Goal: Communication & Community: Answer question/provide support

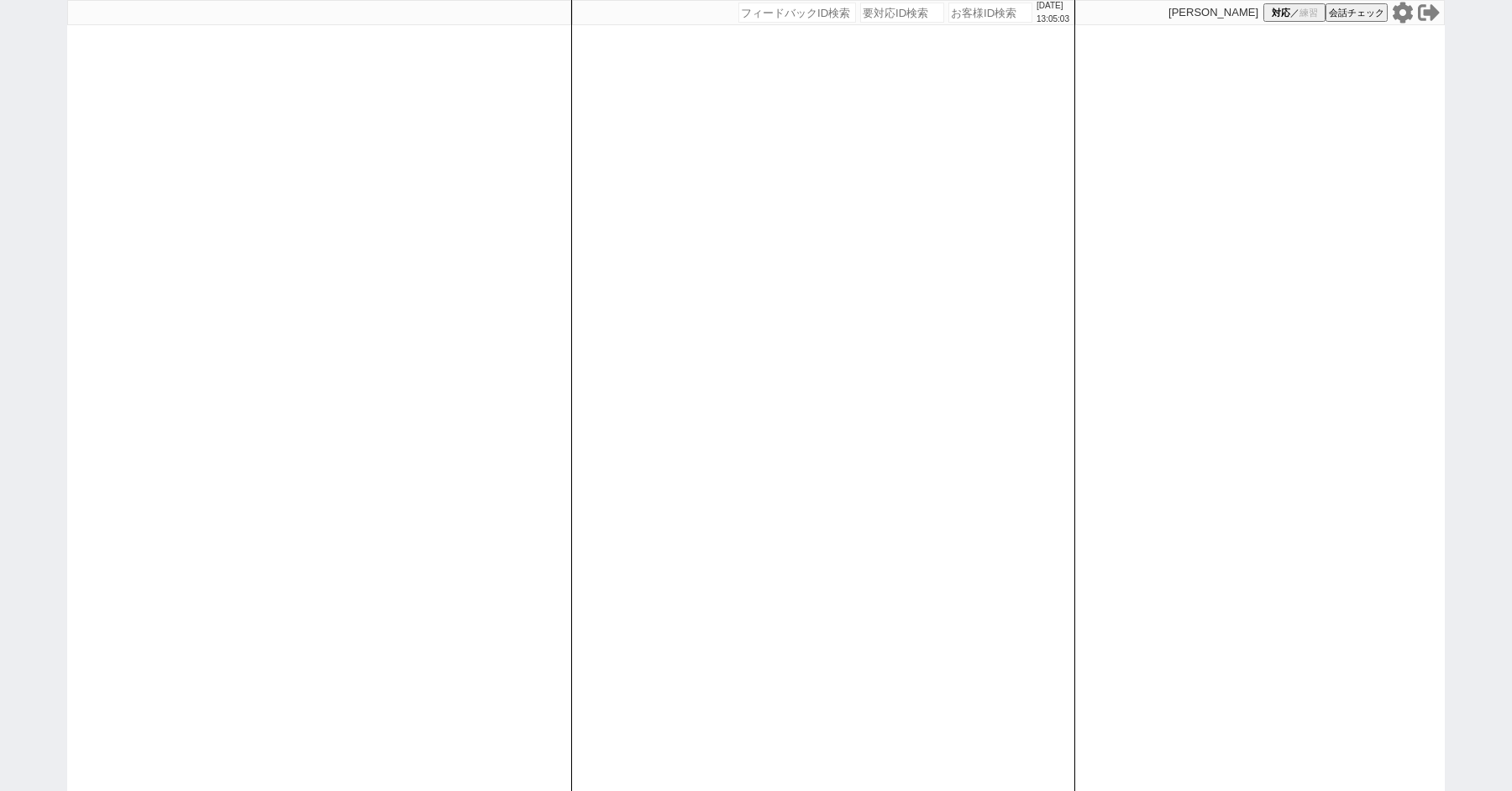
click at [93, 158] on div at bounding box center [319, 395] width 504 height 791
select select "1"
select select "6"
select select "3"
select select
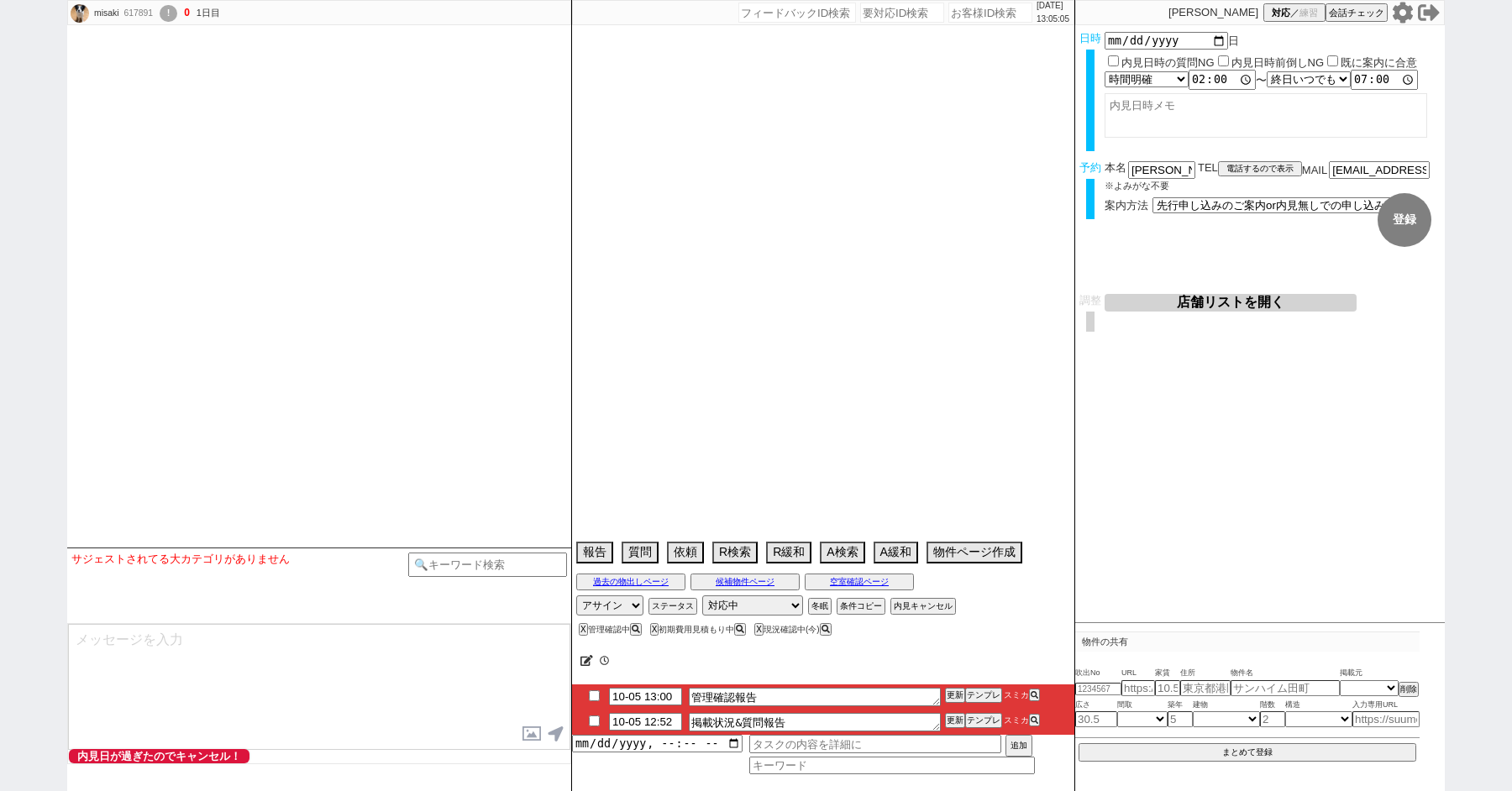
select select
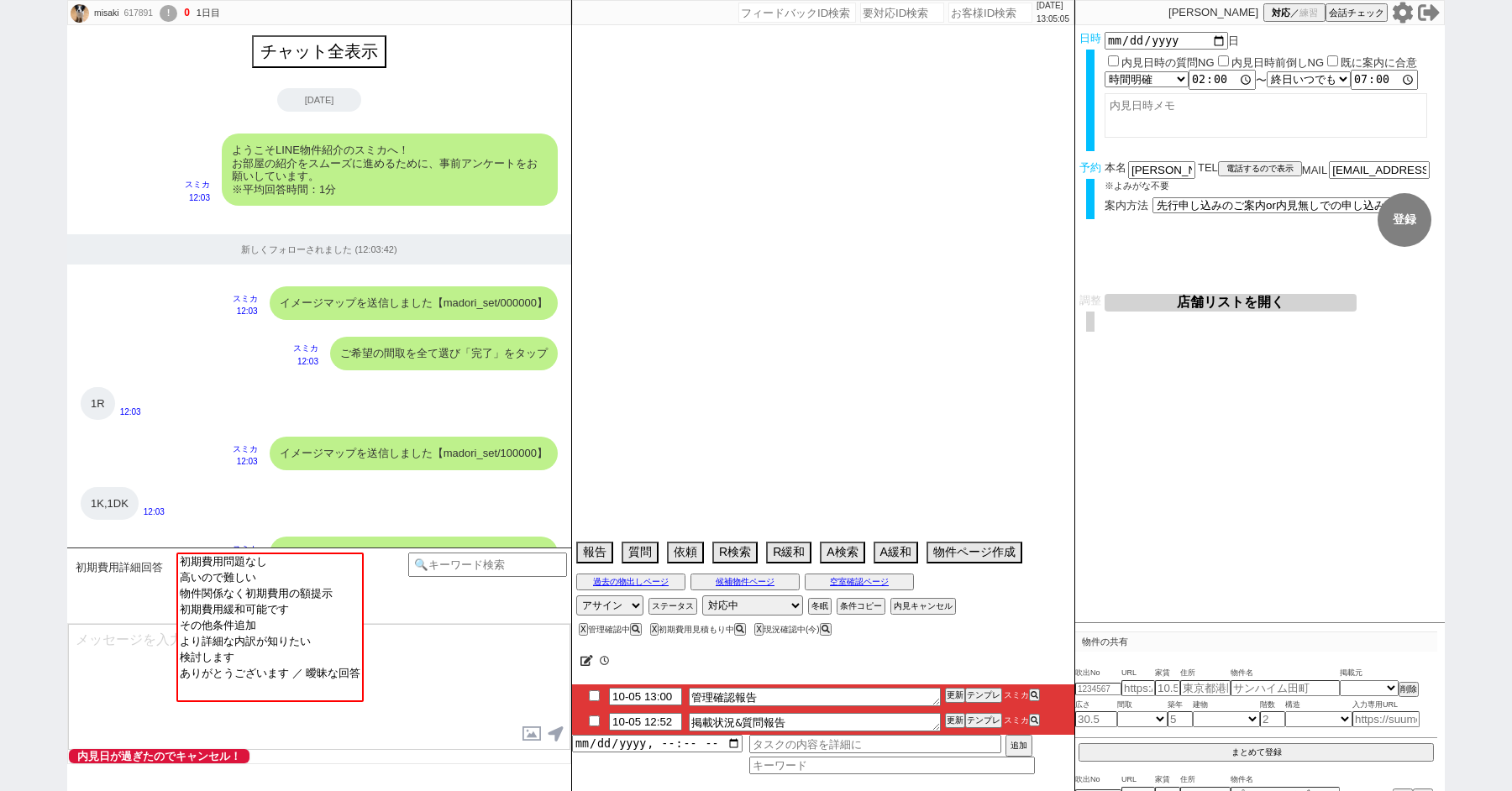
scroll to position [2259, 0]
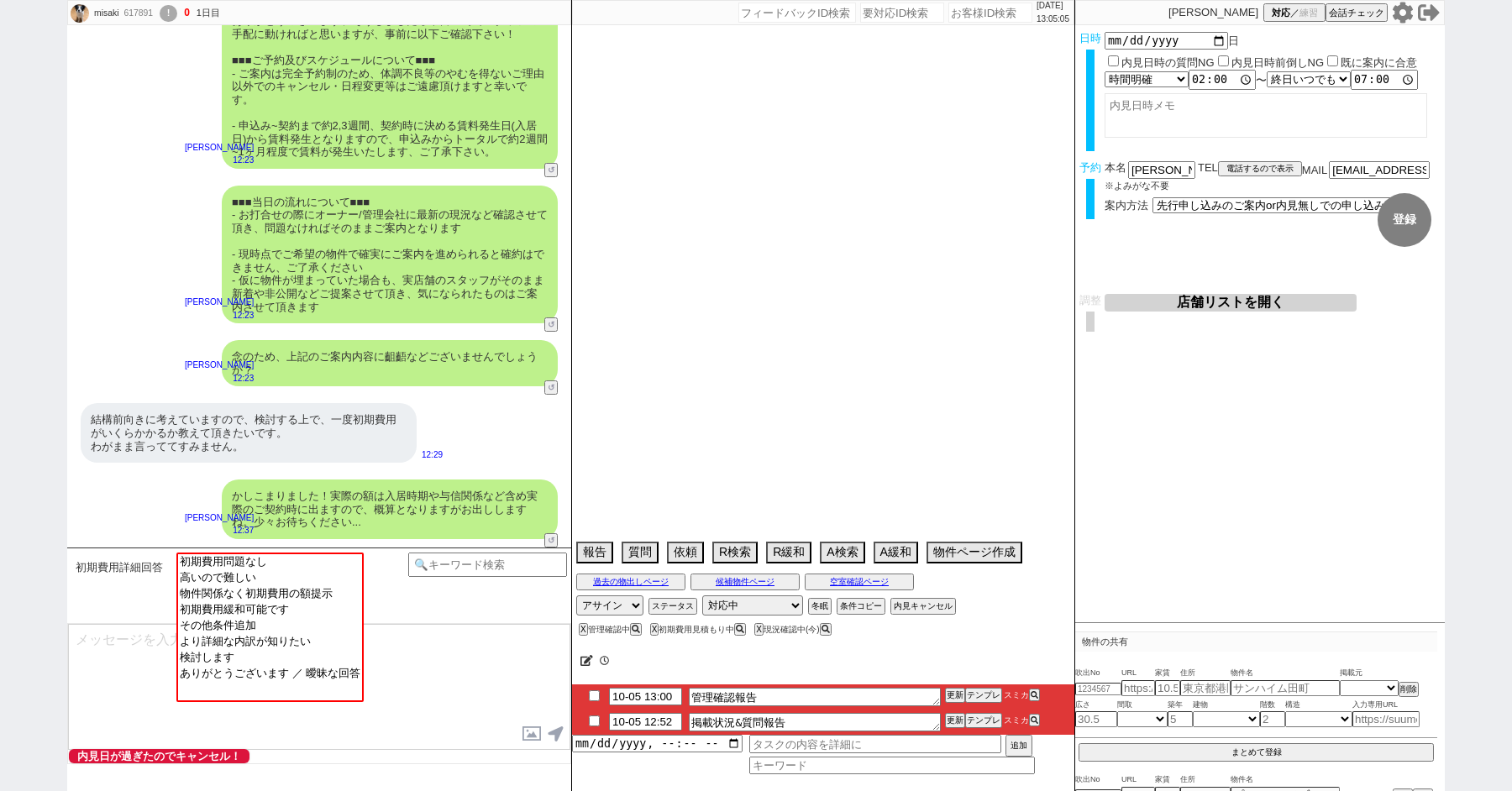
select select "2025"
select select "11"
select select "34"
select select "0"
select select "56"
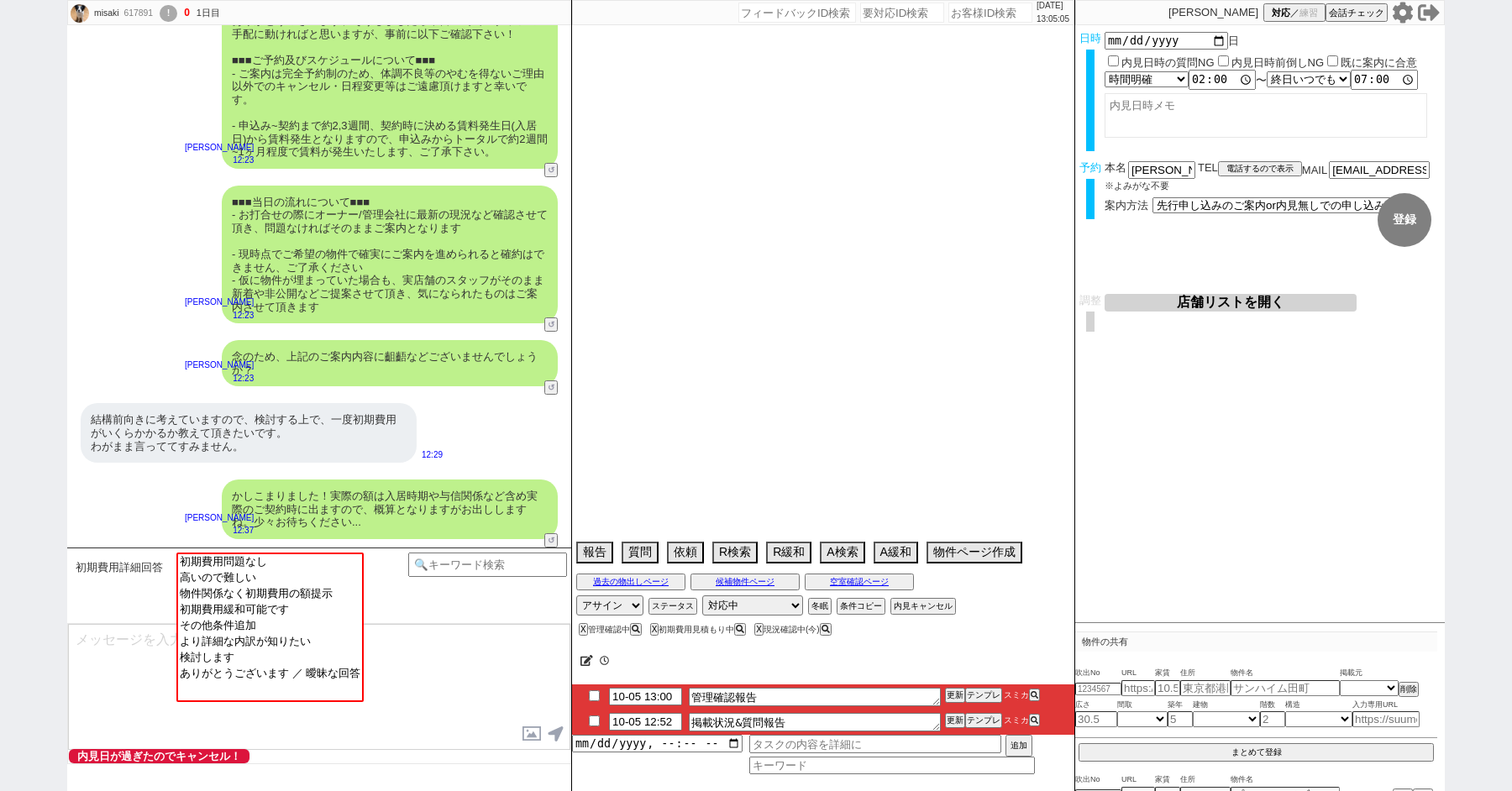
select select "1386"
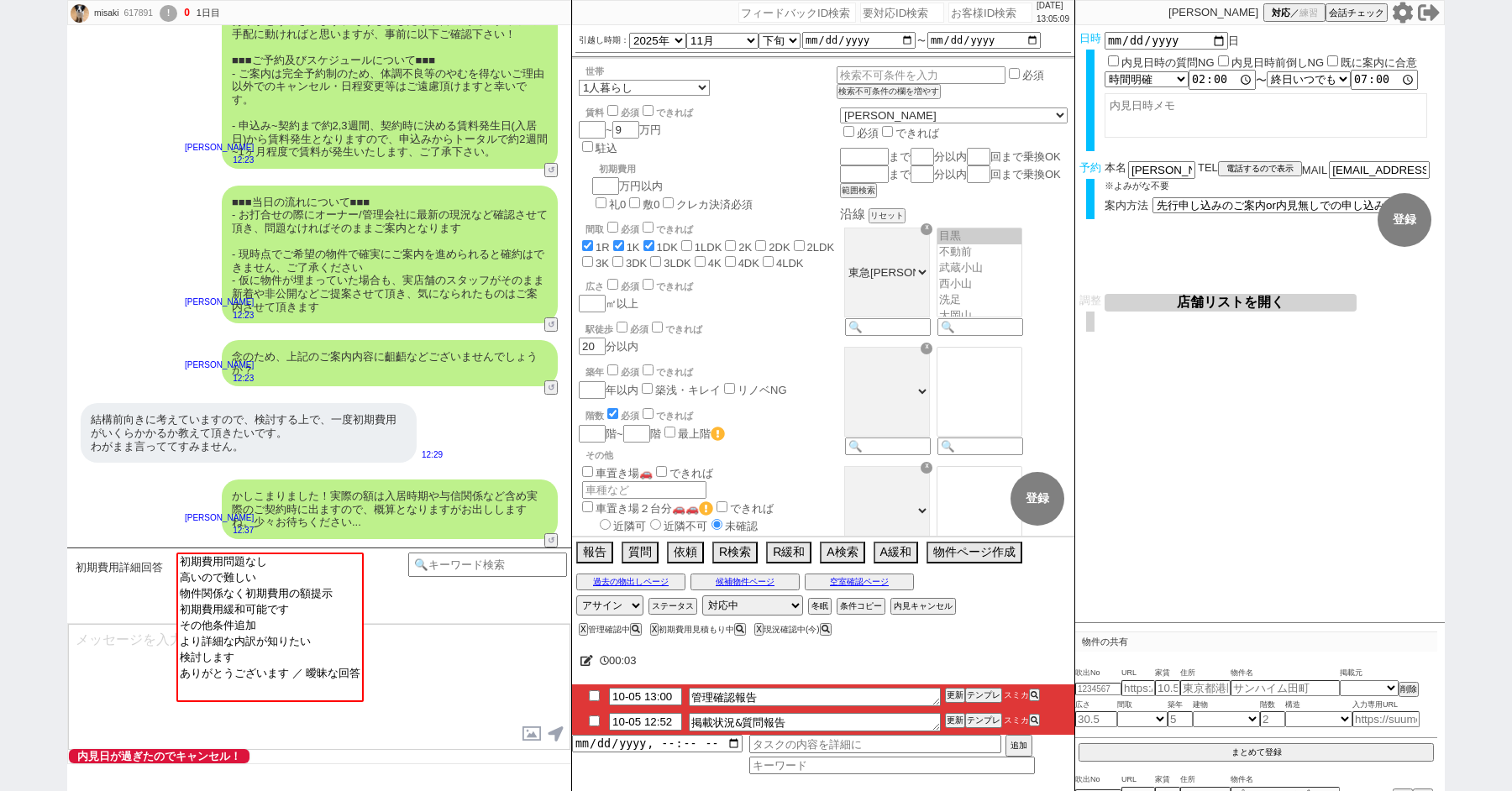
click at [441, 637] on textarea at bounding box center [319, 687] width 502 height 126
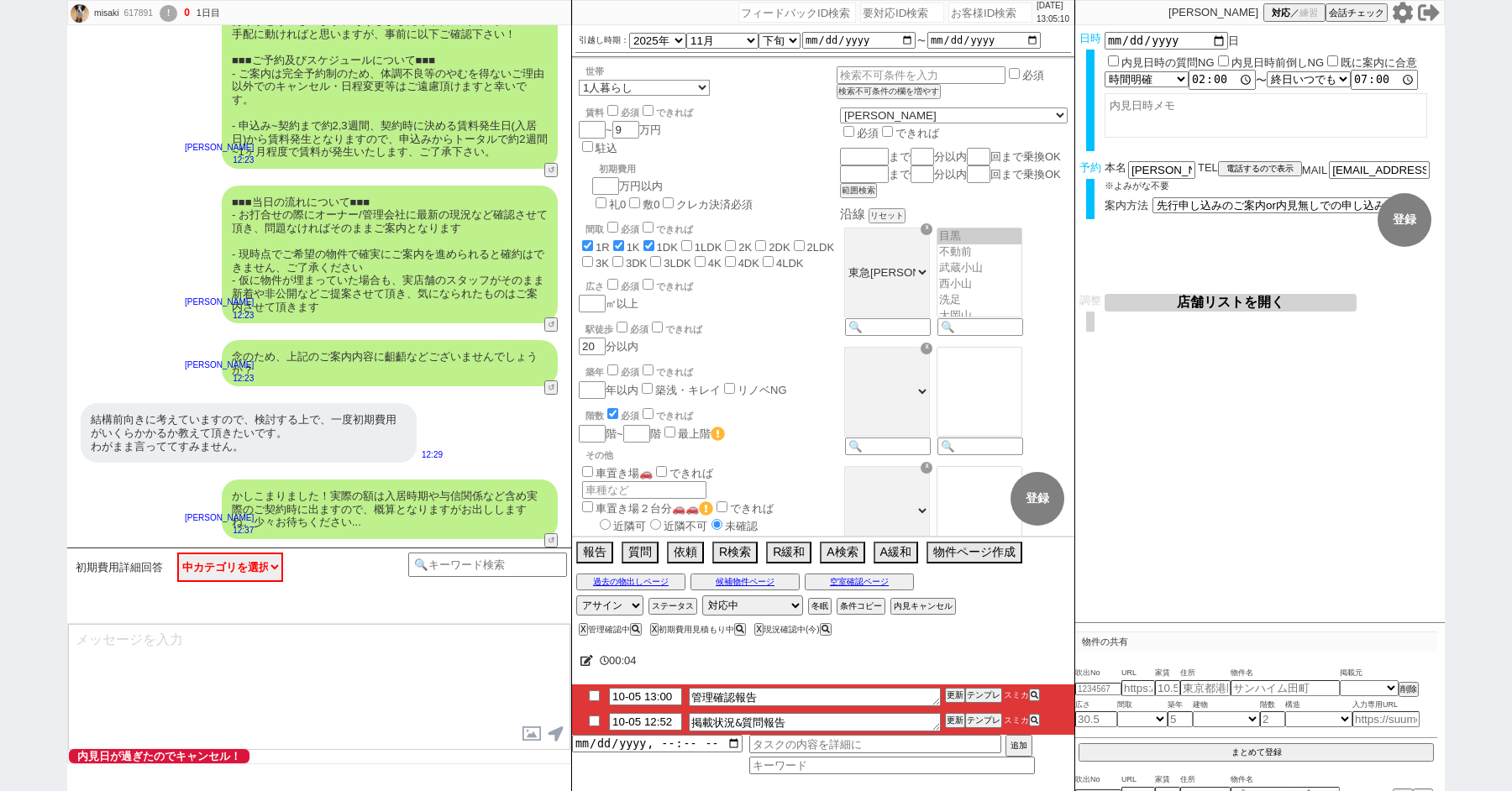
click at [589, 717] on input "checkbox" at bounding box center [594, 720] width 25 height 11
checkbox input "false"
type textarea "掲載状況&質問報告　初期費用の内訳"
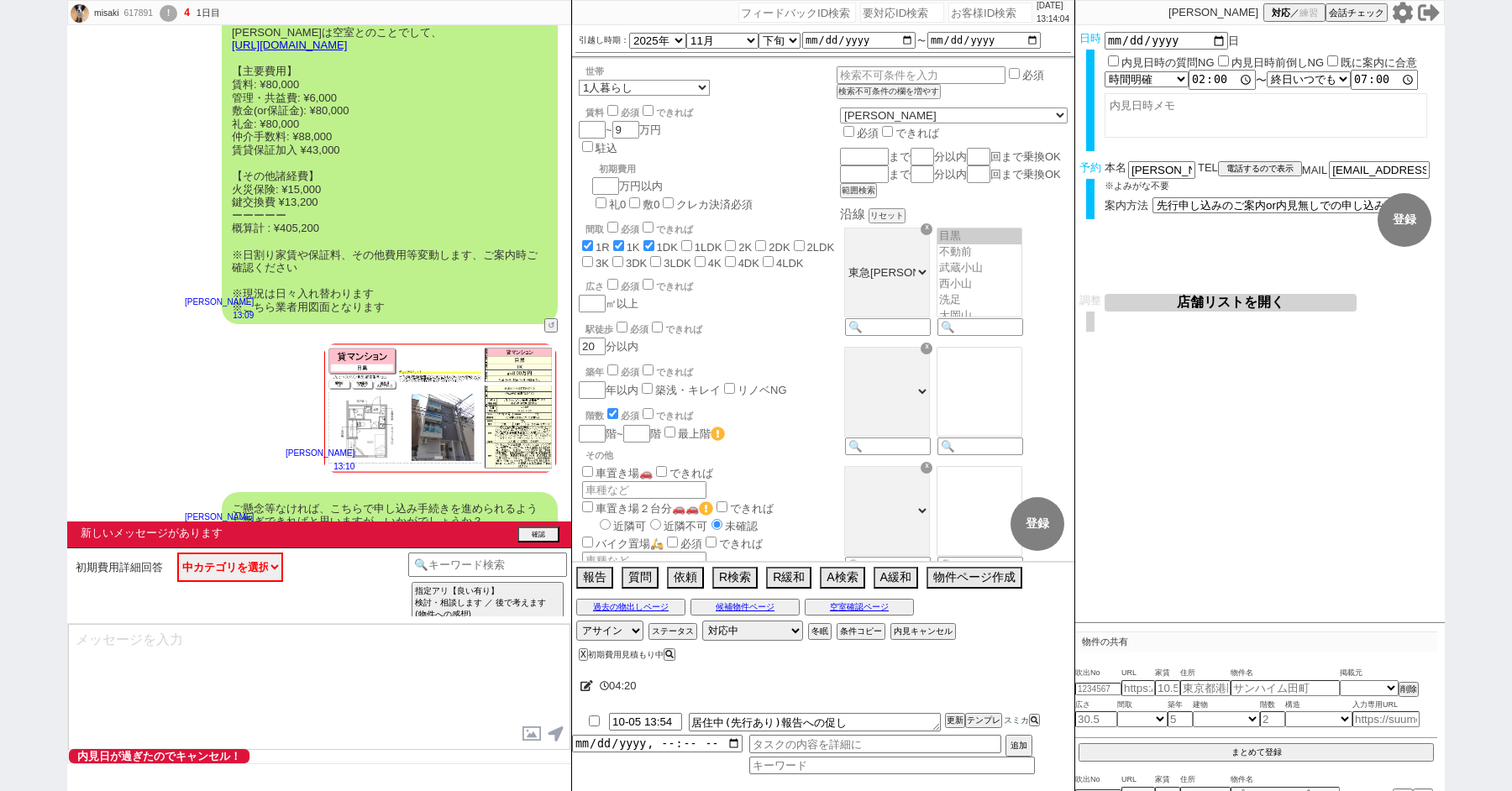
scroll to position [2888, 0]
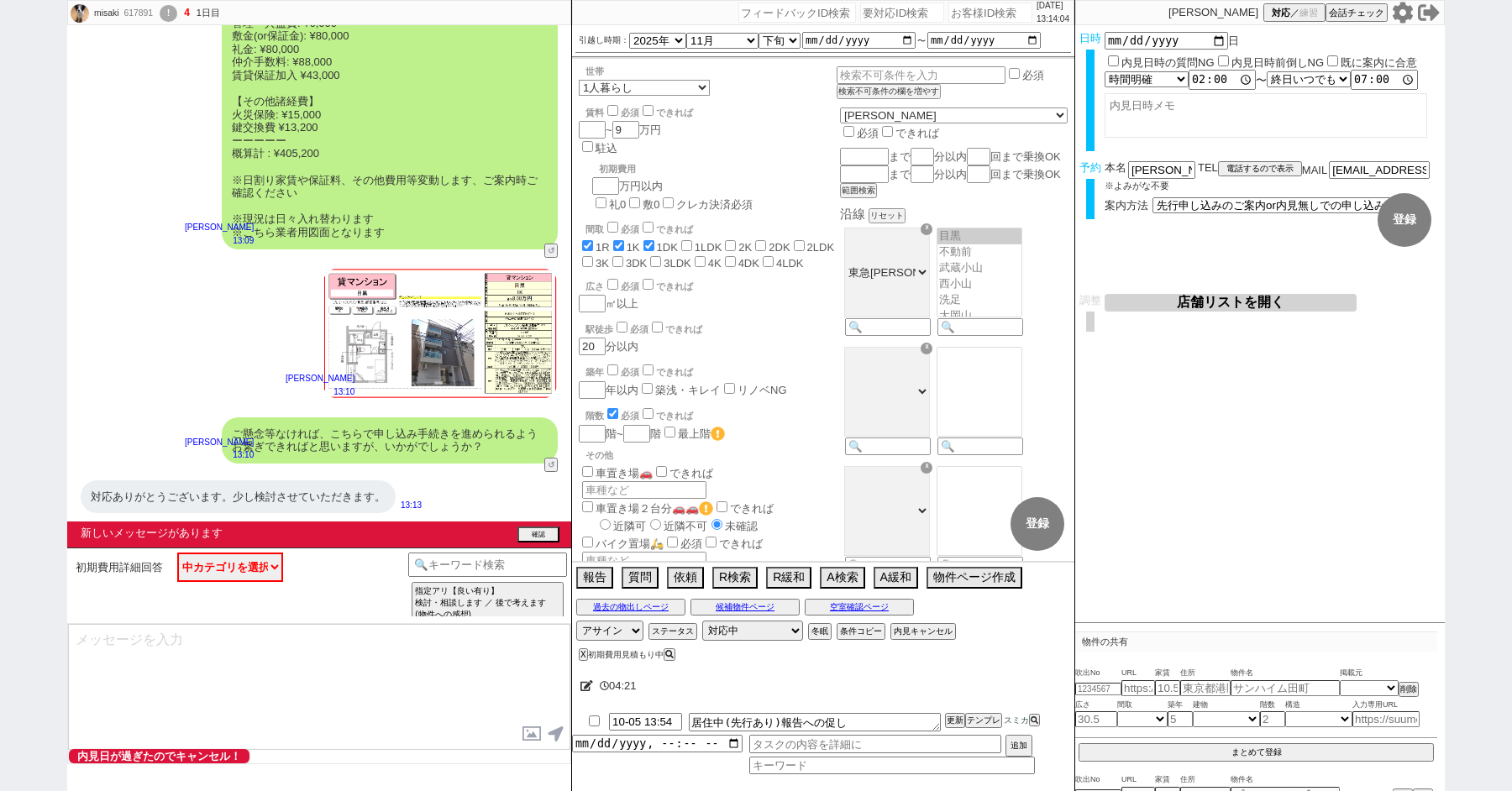
click at [18, 233] on div "misaki 617891 ! 4 1日目 冬眠中 自社客 スミカ スミカ_BPO チャット全表示 2025-10-05 ようこそLINE物件紹介のスミカへ！…" at bounding box center [756, 395] width 1512 height 791
paste input "611848"
type input "611848"
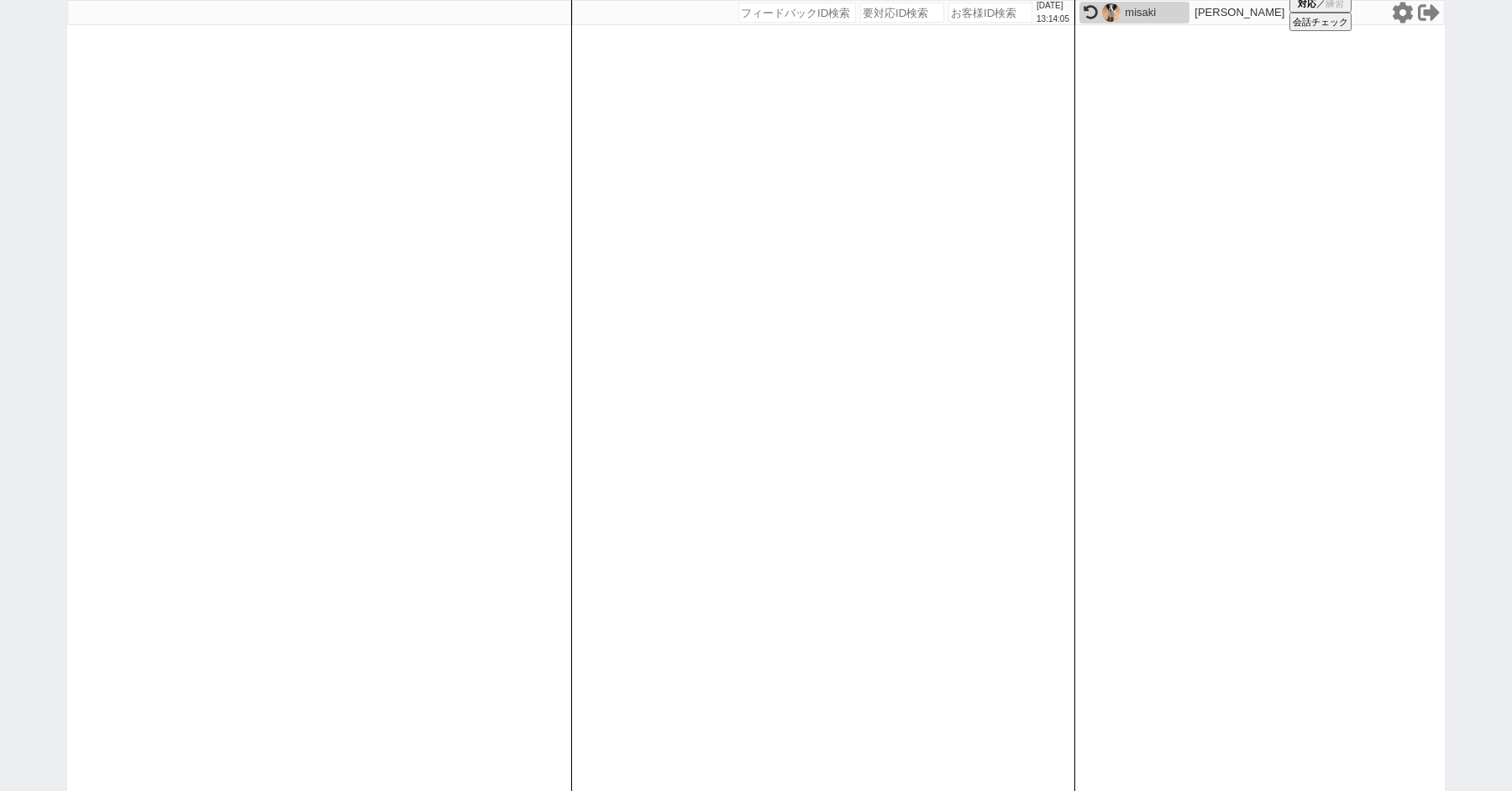
select select "2"
select select
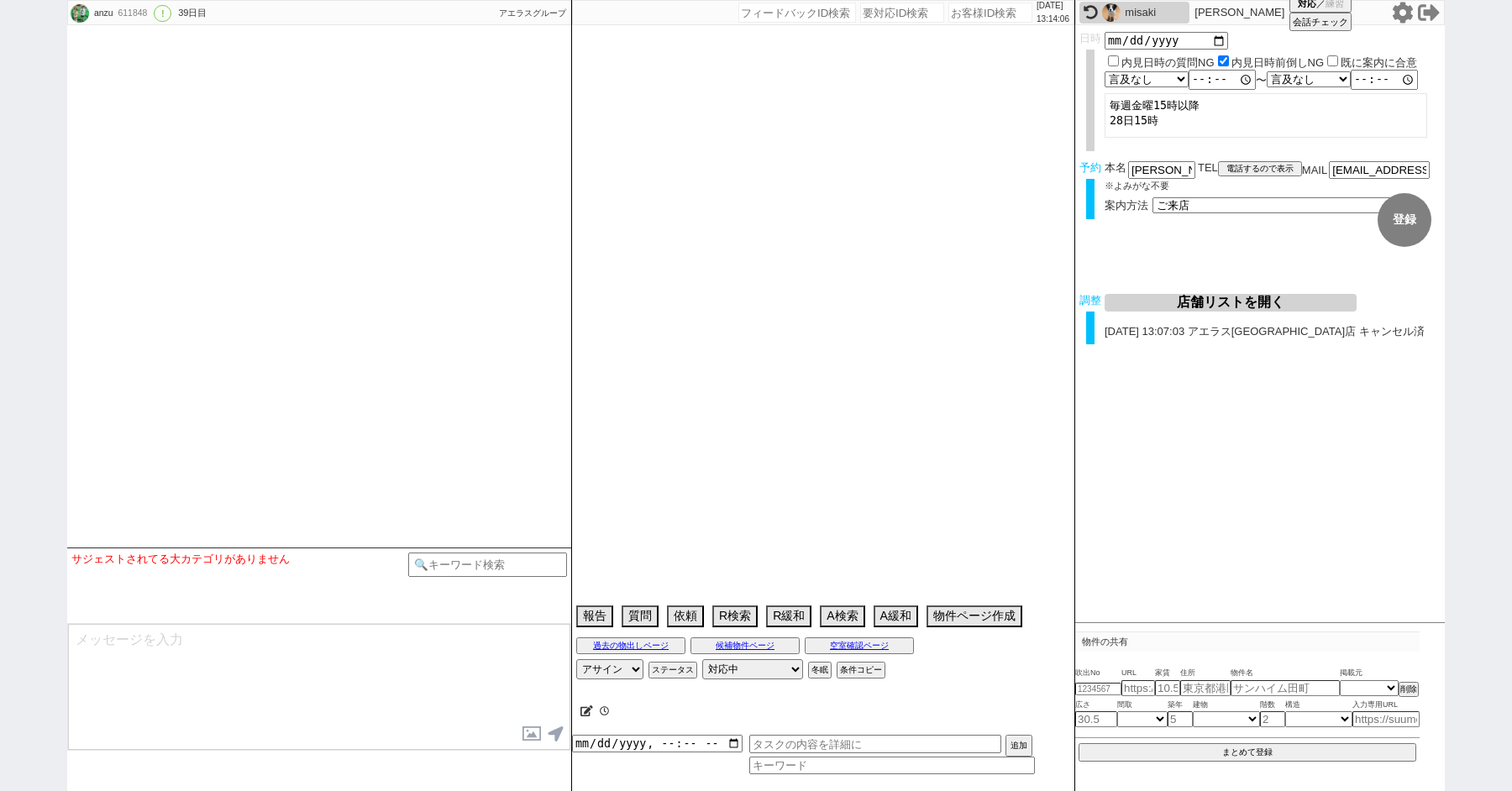
type textarea "保育園が[GEOGRAPHIC_DATA]近くな為、最寄りは東川口がいい、他社なし 調整後キャンセルあり"
select select "2025"
select select "9"
select select "36"
select select "6"
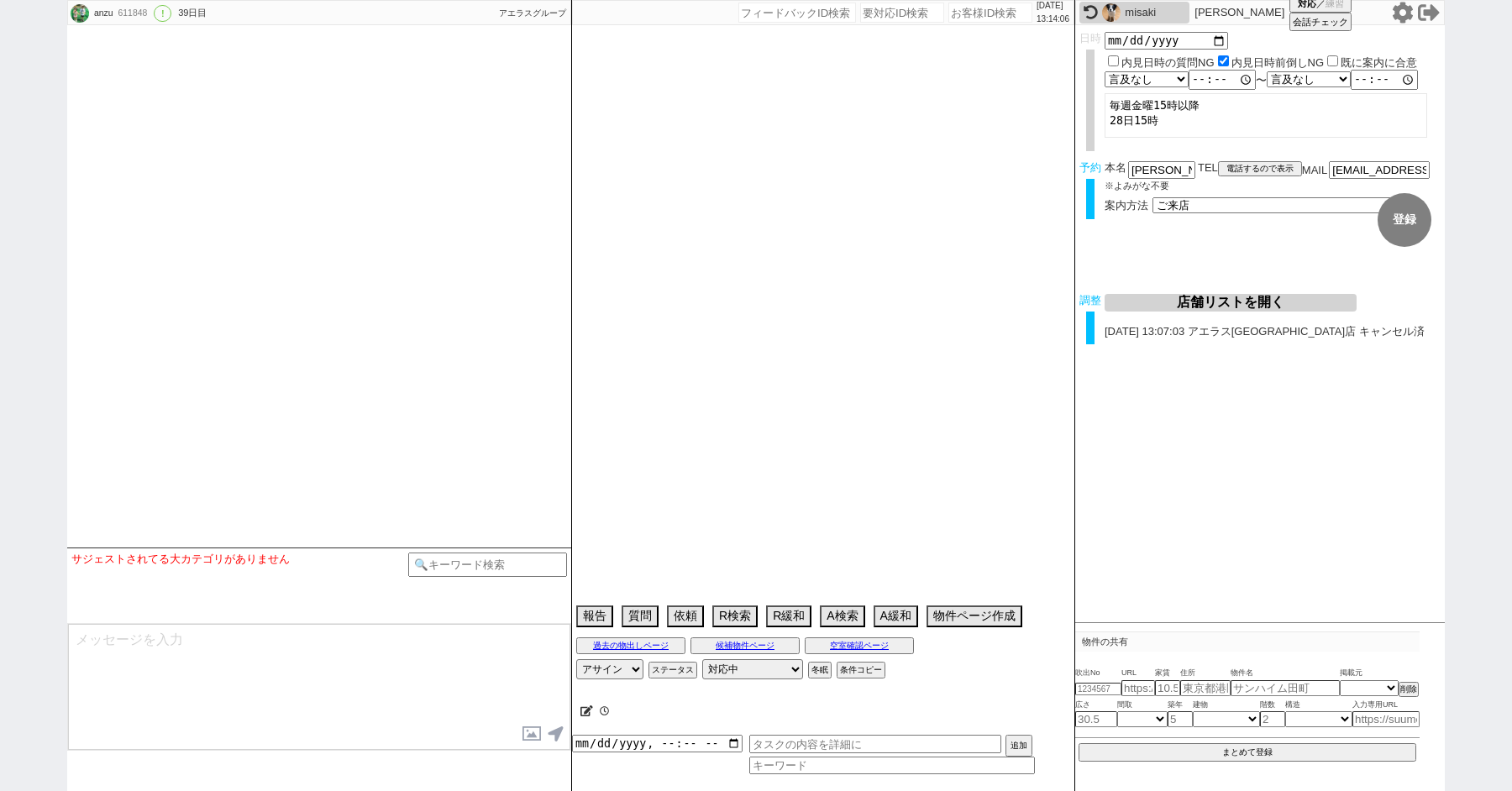
select select "16"
select select "540"
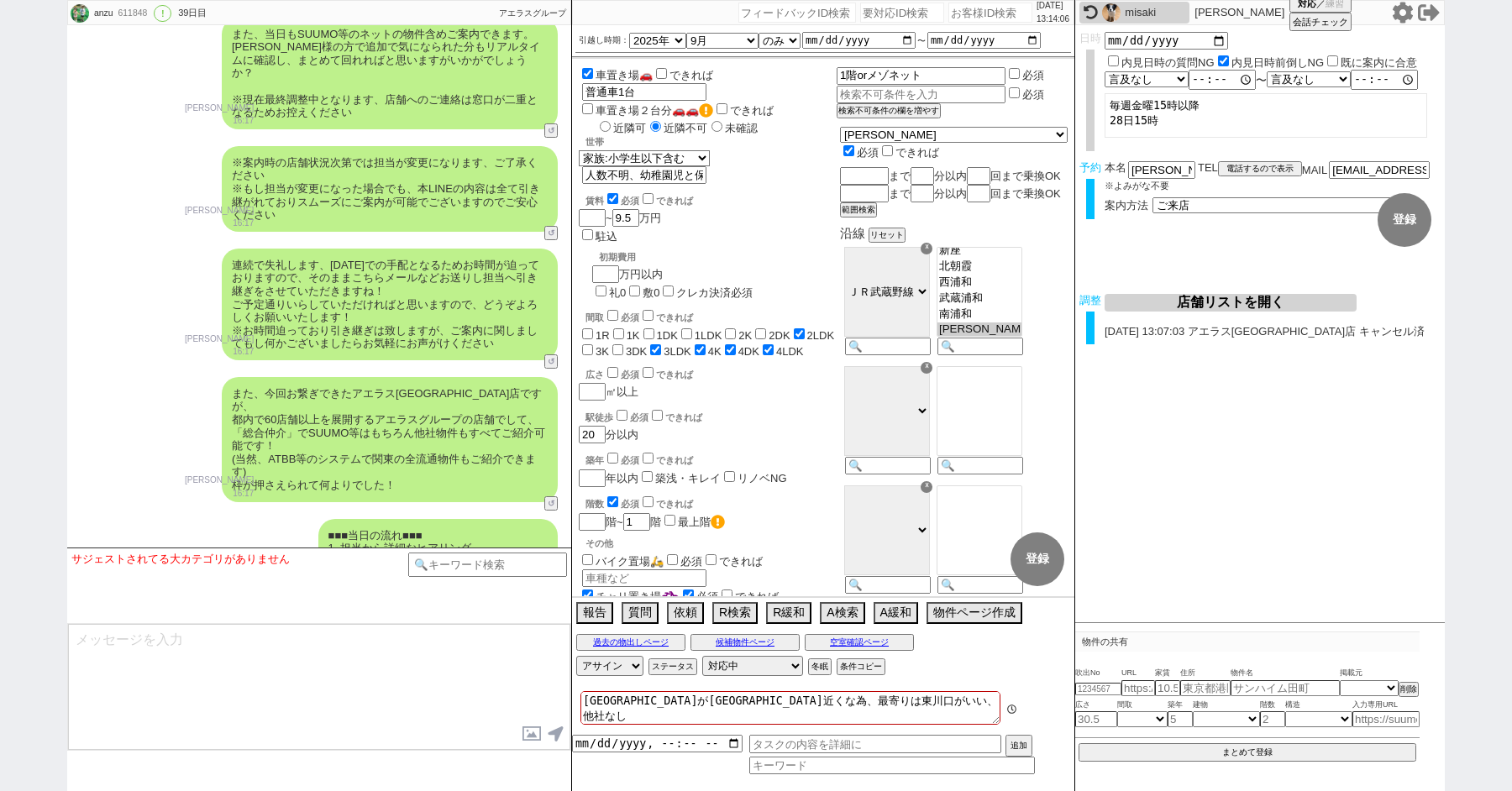
scroll to position [130, 0]
click at [127, 14] on div "611848" at bounding box center [132, 14] width 38 height 14
copy div "611848"
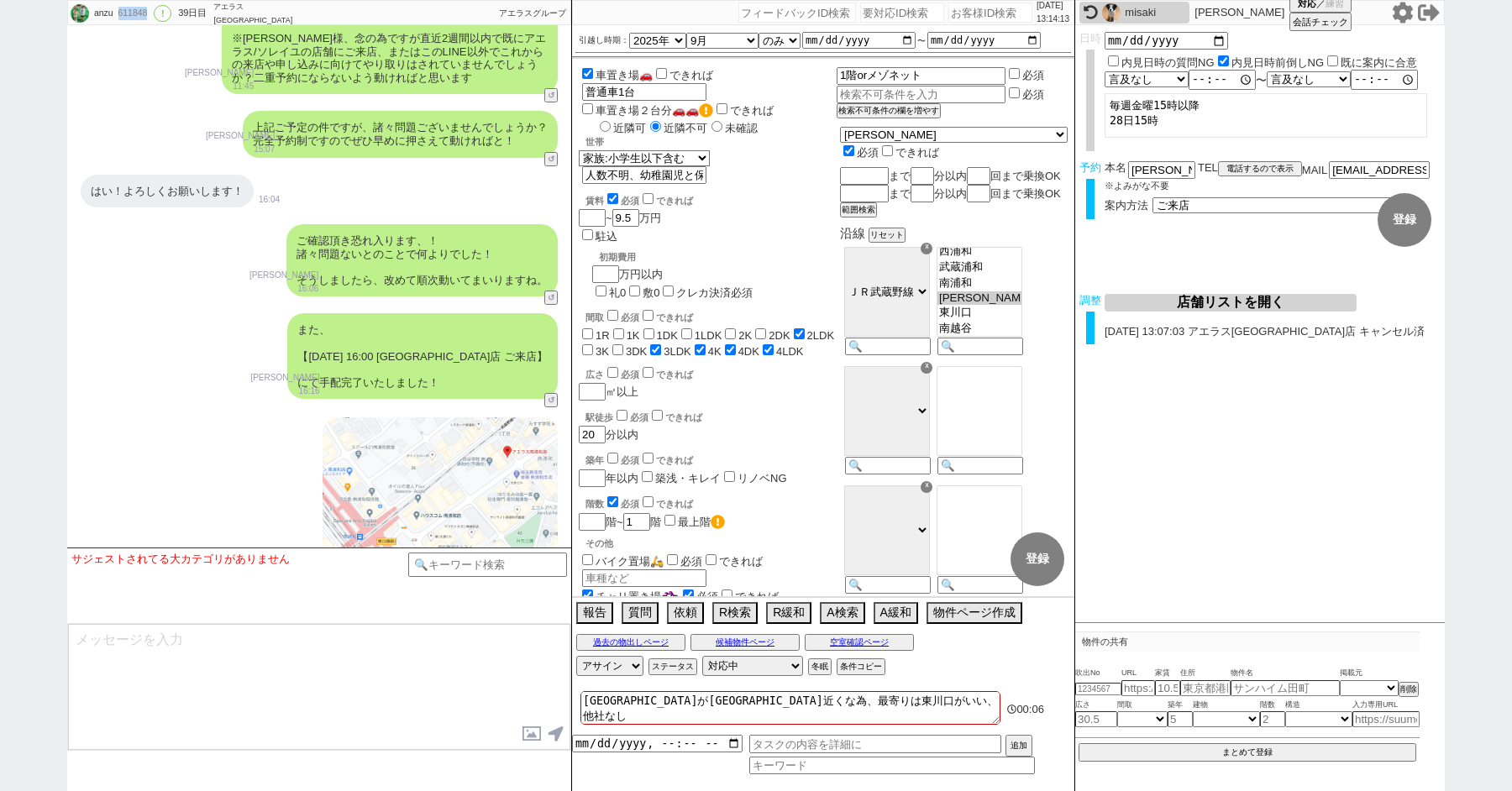
scroll to position [9987, 0]
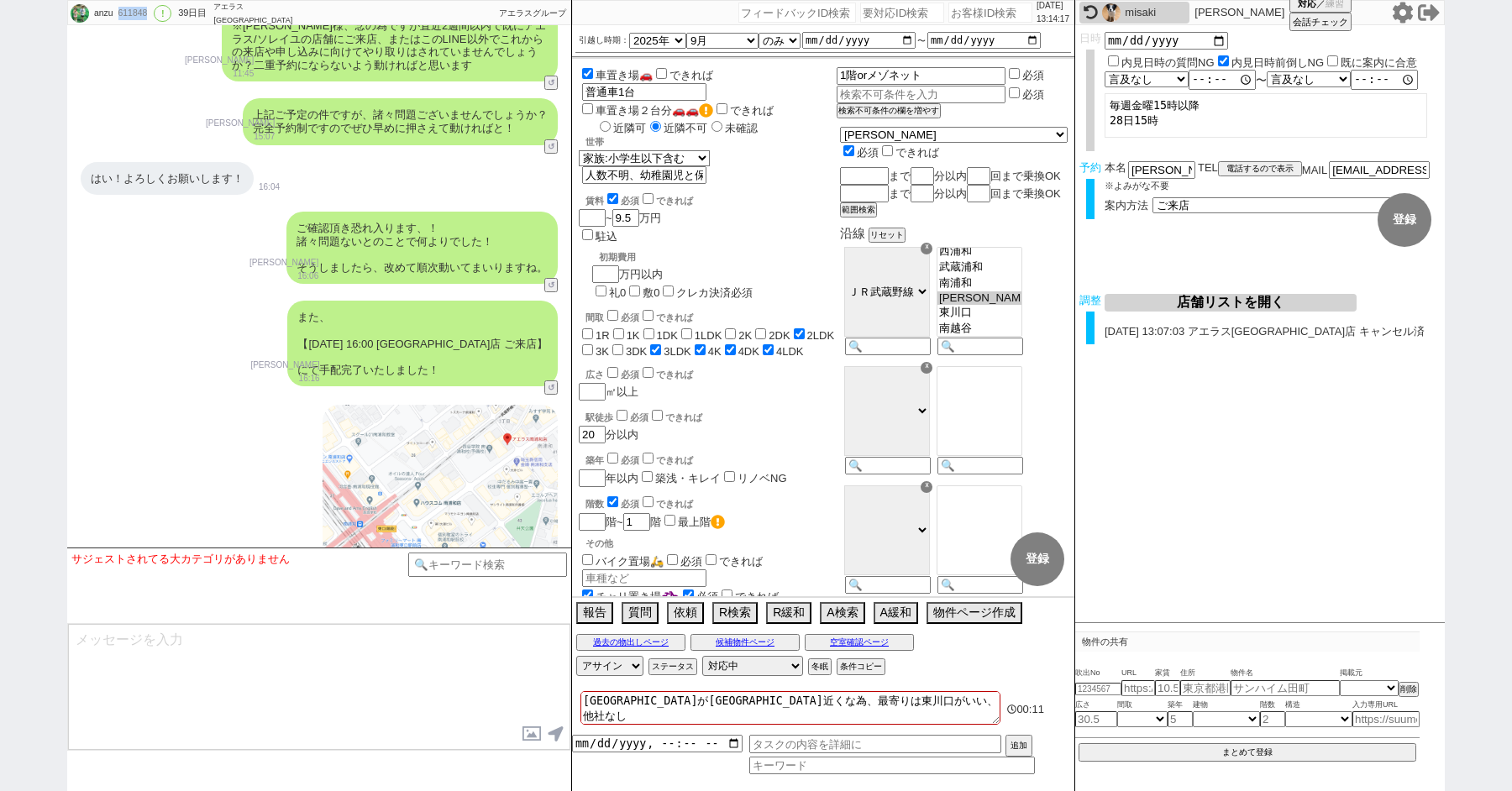
click at [130, 18] on div "611848" at bounding box center [132, 14] width 38 height 14
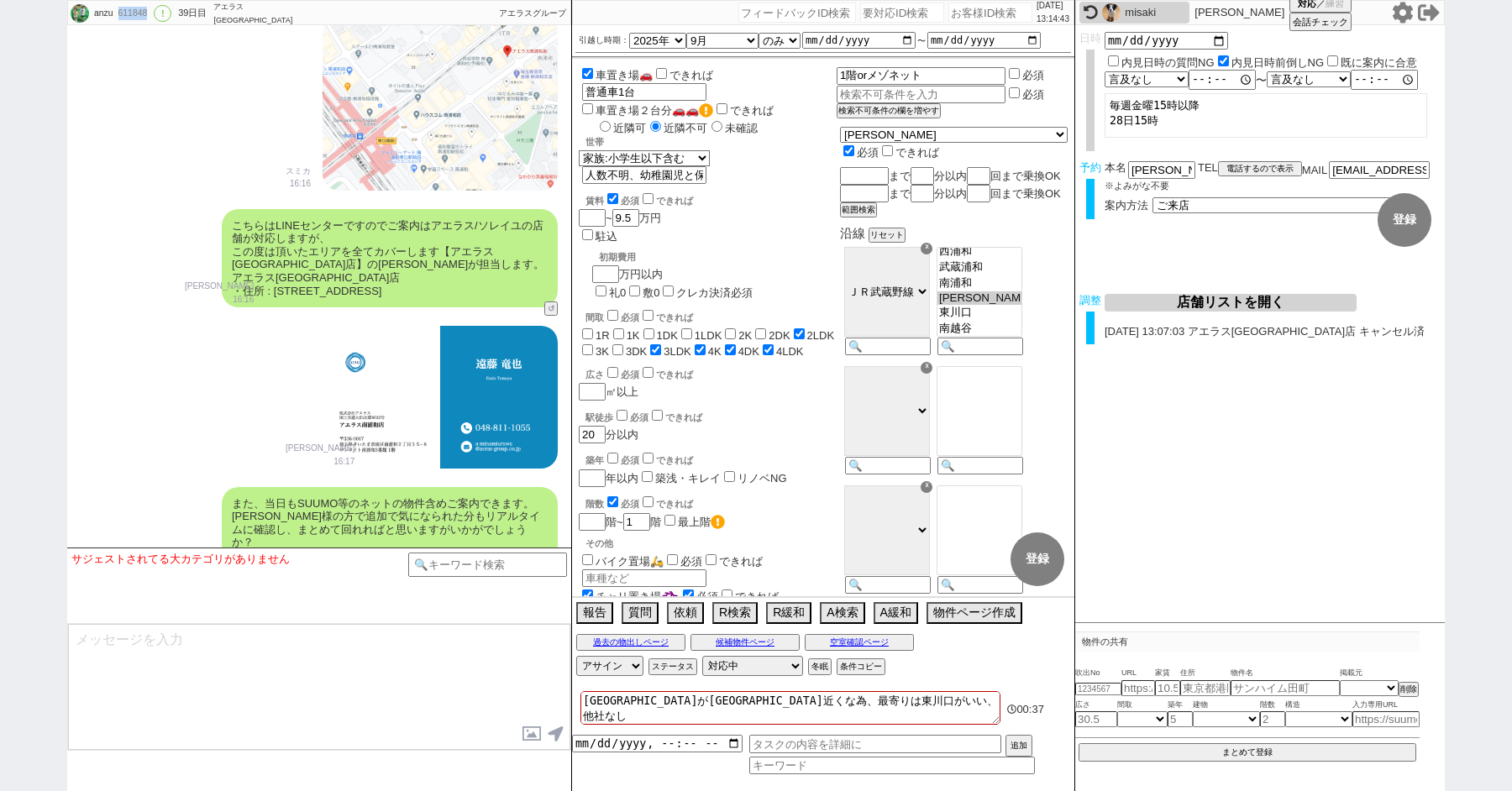
scroll to position [10844, 0]
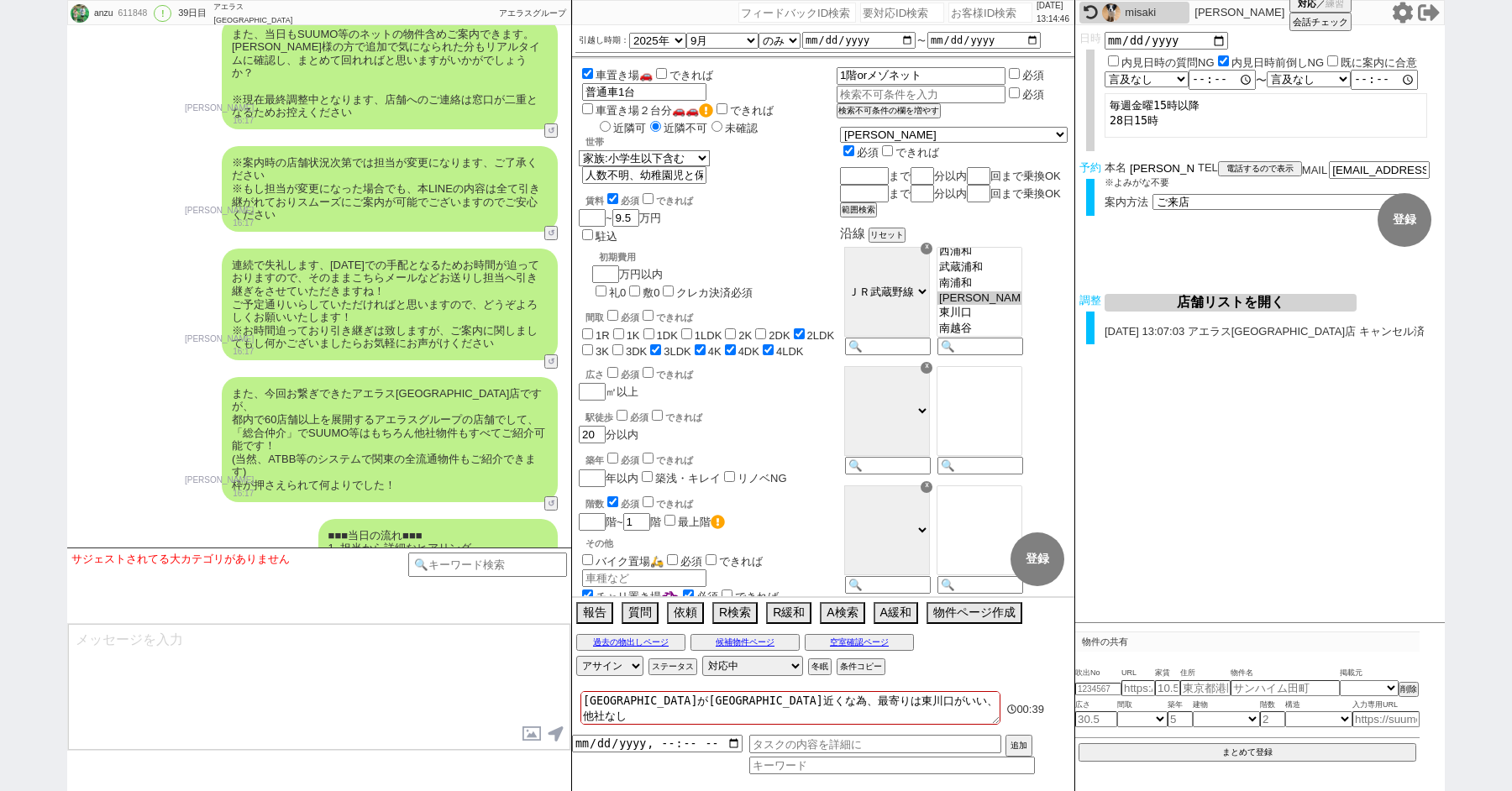
drag, startPoint x: 1173, startPoint y: 171, endPoint x: 1008, endPoint y: 167, distance: 165.0
click at [1033, 170] on div "anzu 611848 ! 0 39日目 アエラス南浦和店 冬眠中 自社客 アエラスグループ スミカ_BPO チャット全表示 2025-08-27 新しくフォ…" at bounding box center [756, 395] width 1378 height 791
click at [464, 563] on input at bounding box center [487, 562] width 159 height 21
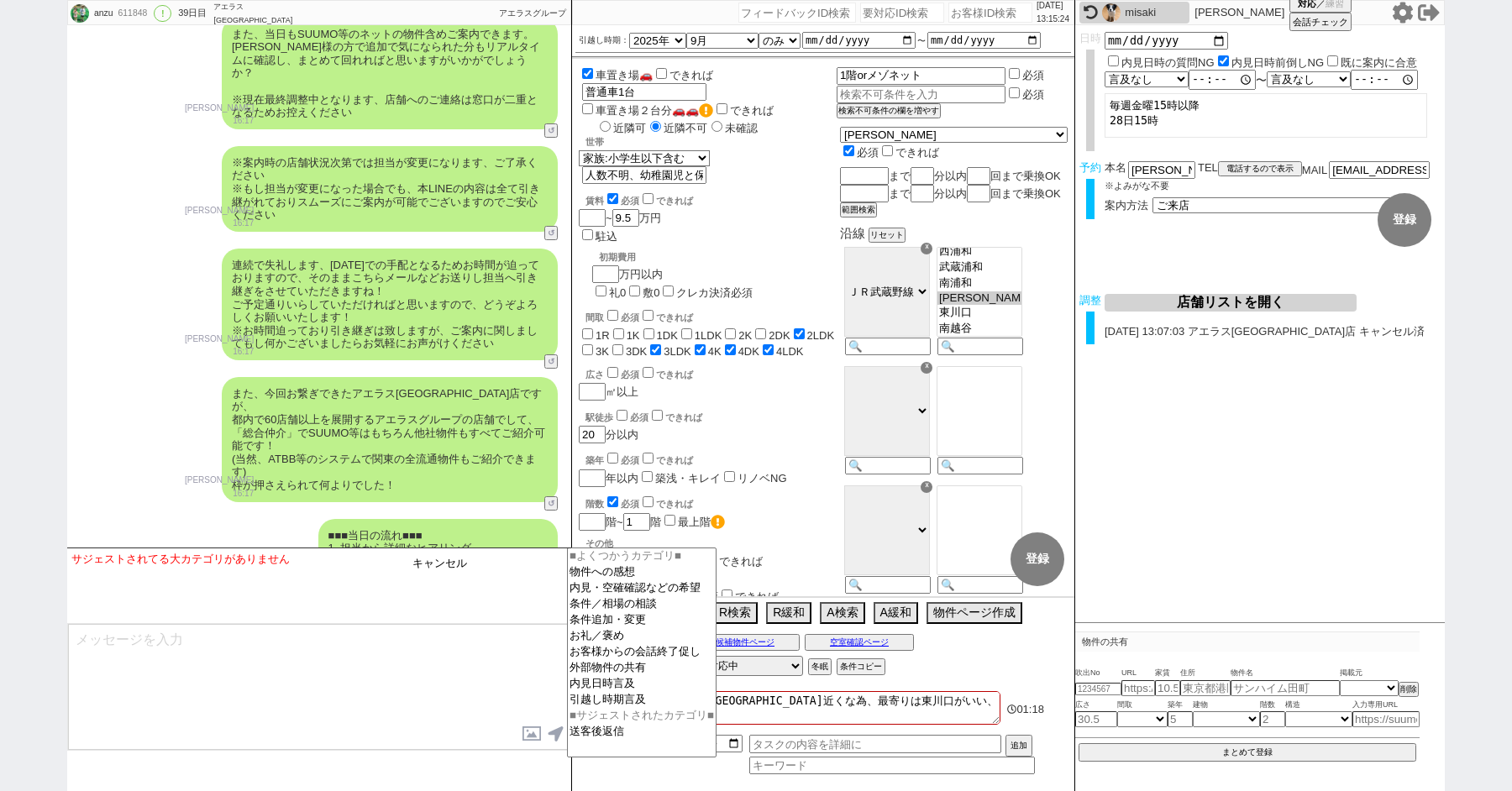
type input "キャンセル"
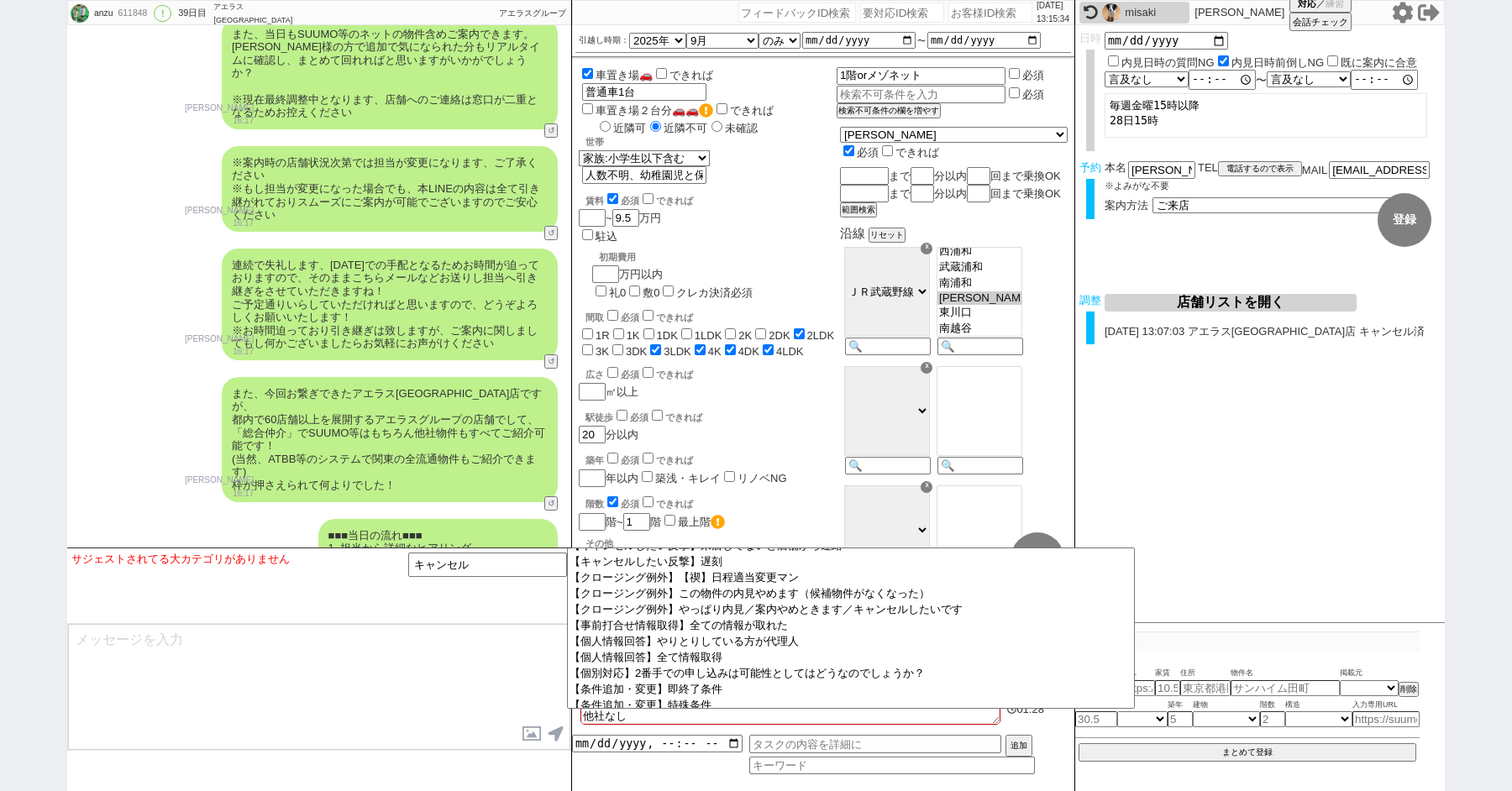
scroll to position [300, 0]
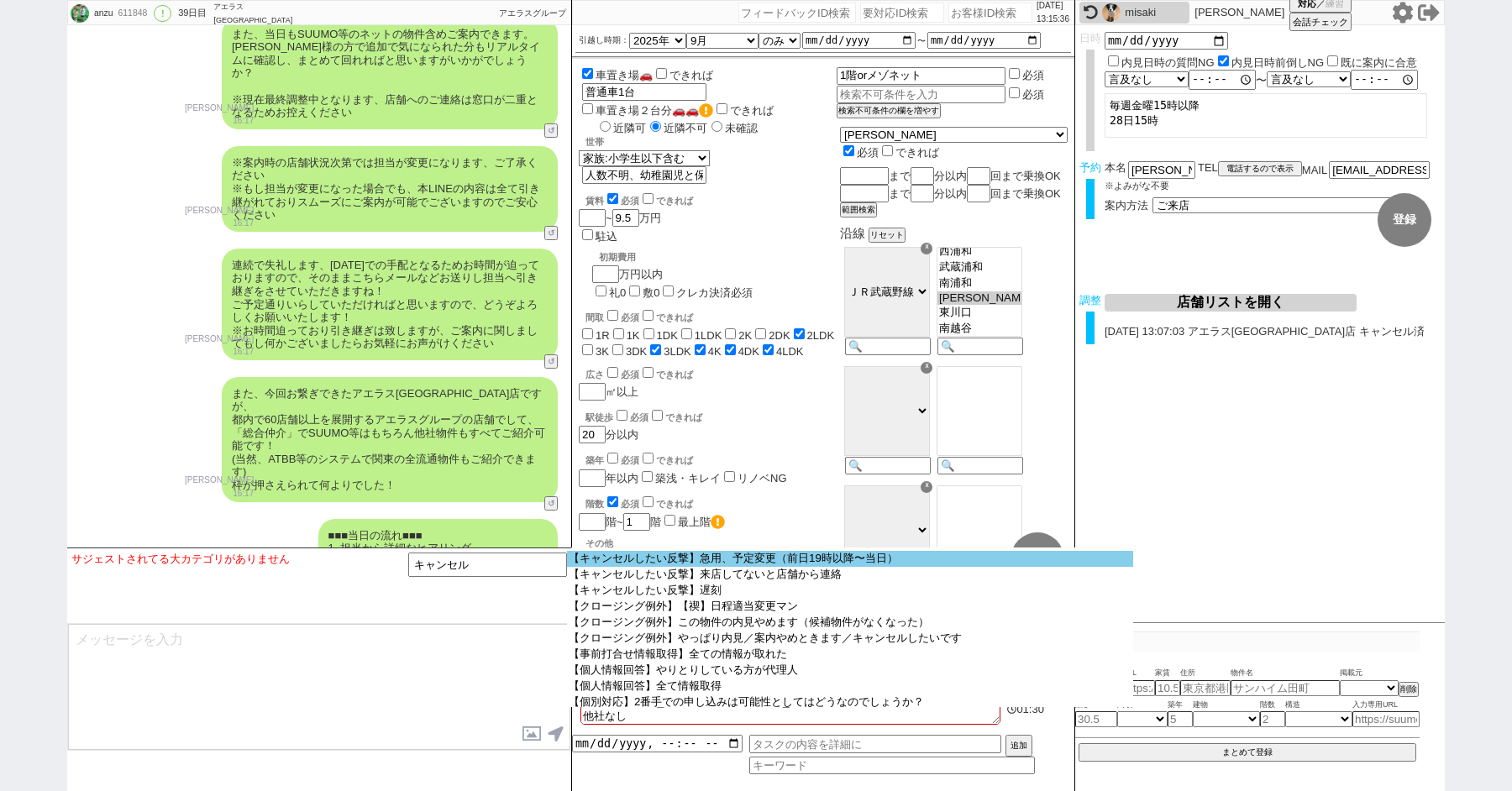
click at [671, 567] on option "【キャンセルしたい反撃】急用、予定変更（前日19時以降〜当日）" at bounding box center [849, 559] width 566 height 16
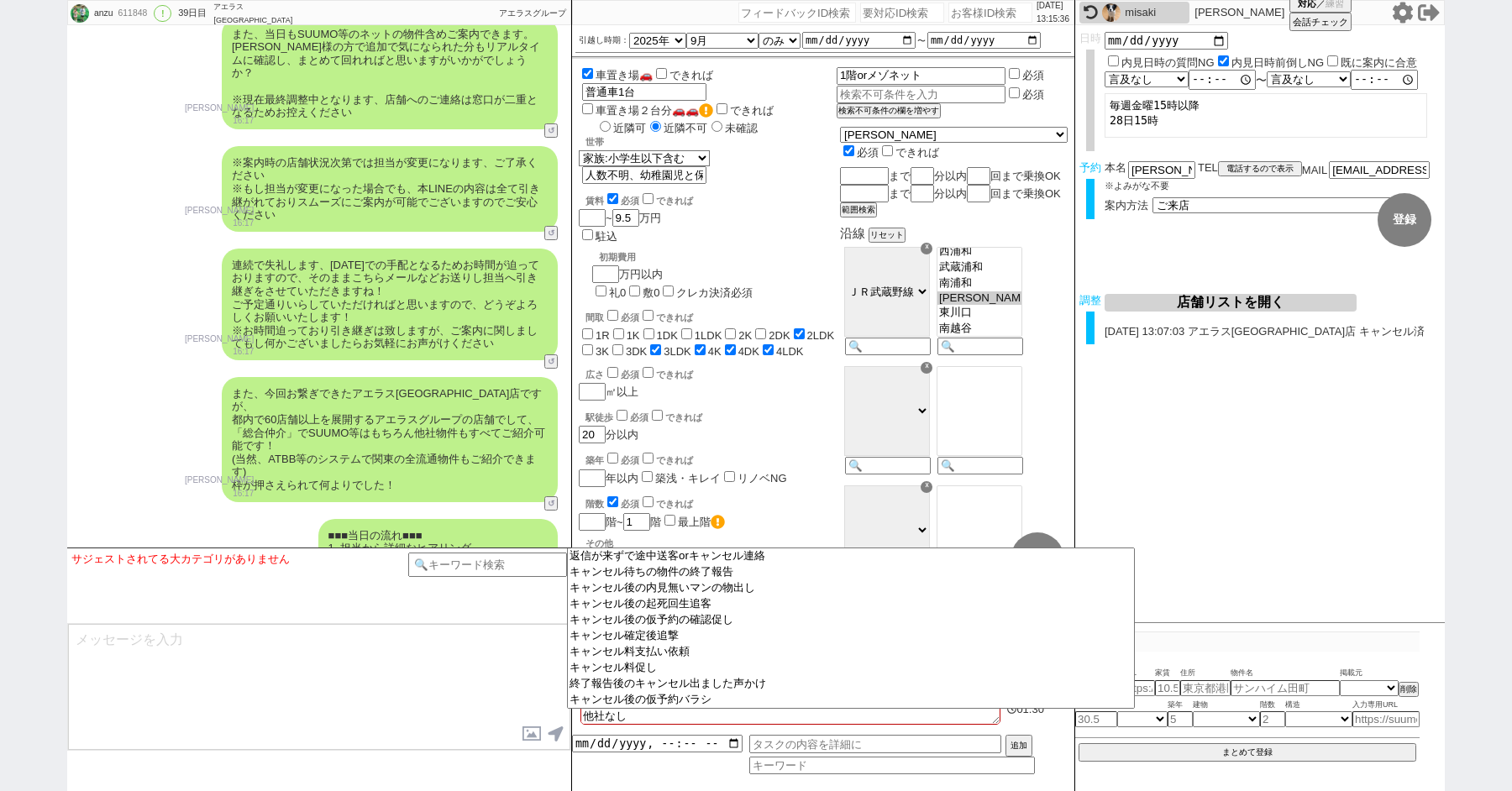
select select "急用、予定変更（前日19時以降〜当日）"
select select
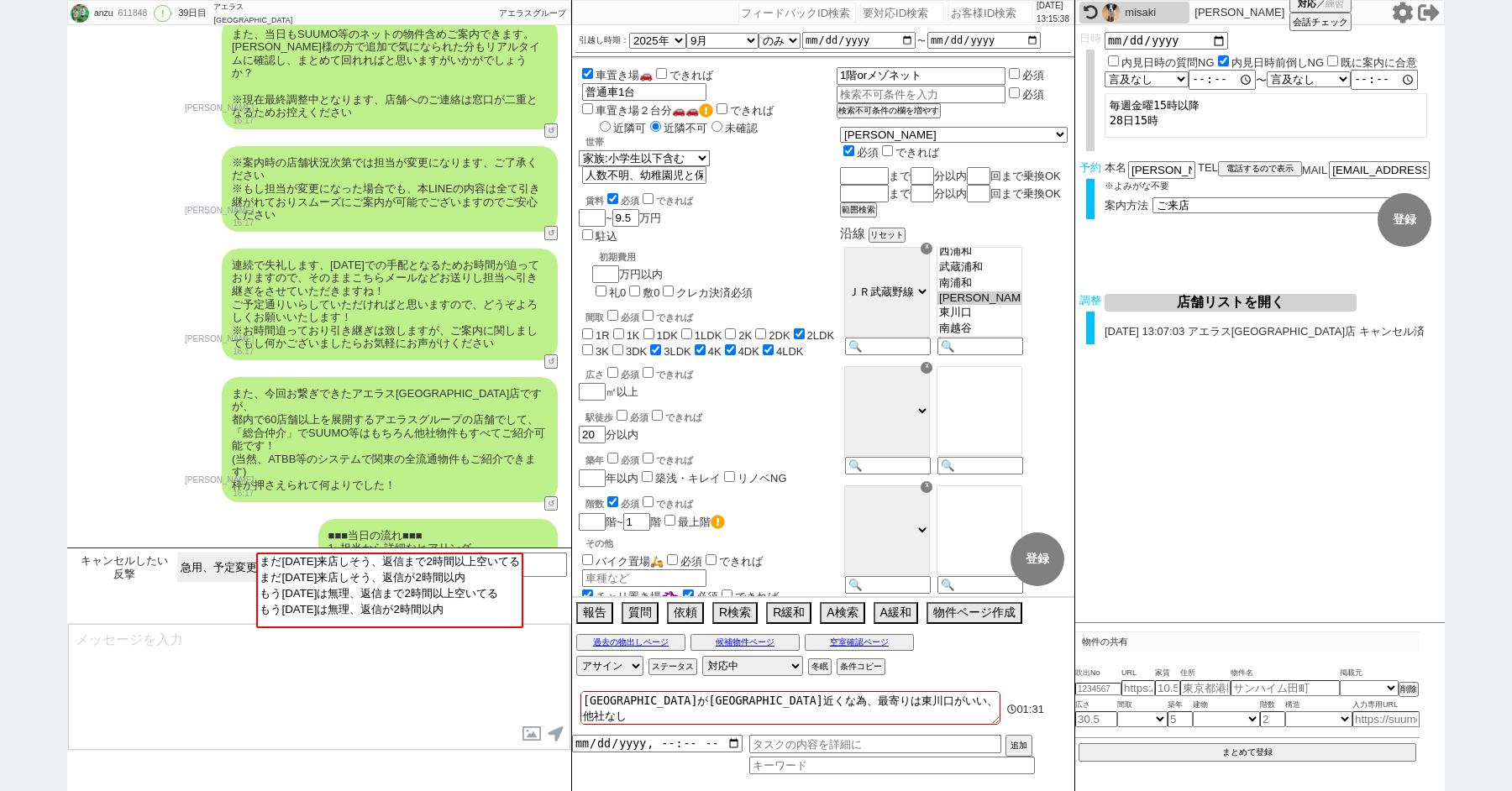
click at [224, 555] on select "他決／他社アポでキャンセル&&申し込みあり（っぽい） 体調不良系（〜前日19時まで） 体調不良系（前日19時以降〜当日） 急用、予定変更（〜前日19時まで） …" at bounding box center [231, 567] width 106 height 29
select select "体調不良系（前日19時以降〜当日）"
click at [178, 552] on select "他決／他社アポでキャンセル&&申し込みあり（っぽい） 体調不良系（〜前日19時まで） 体調不良系（前日19時以降〜当日） 急用、予定変更（〜前日19時まで） …" at bounding box center [231, 567] width 106 height 29
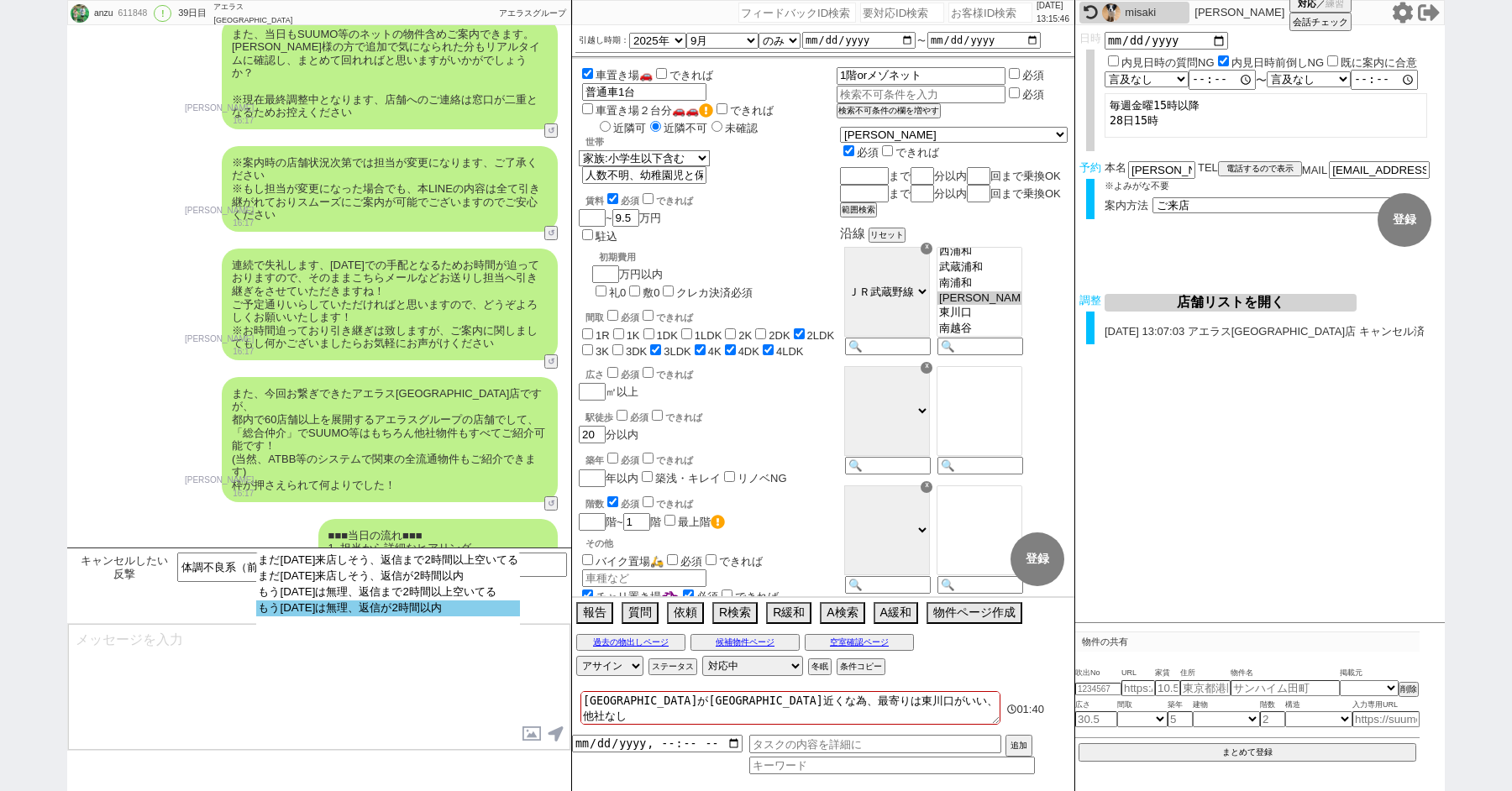
select select "もう今日は無理、返信が2時間以内"
click at [354, 616] on option "もう今日は無理、返信が2時間以内" at bounding box center [388, 608] width 263 height 16
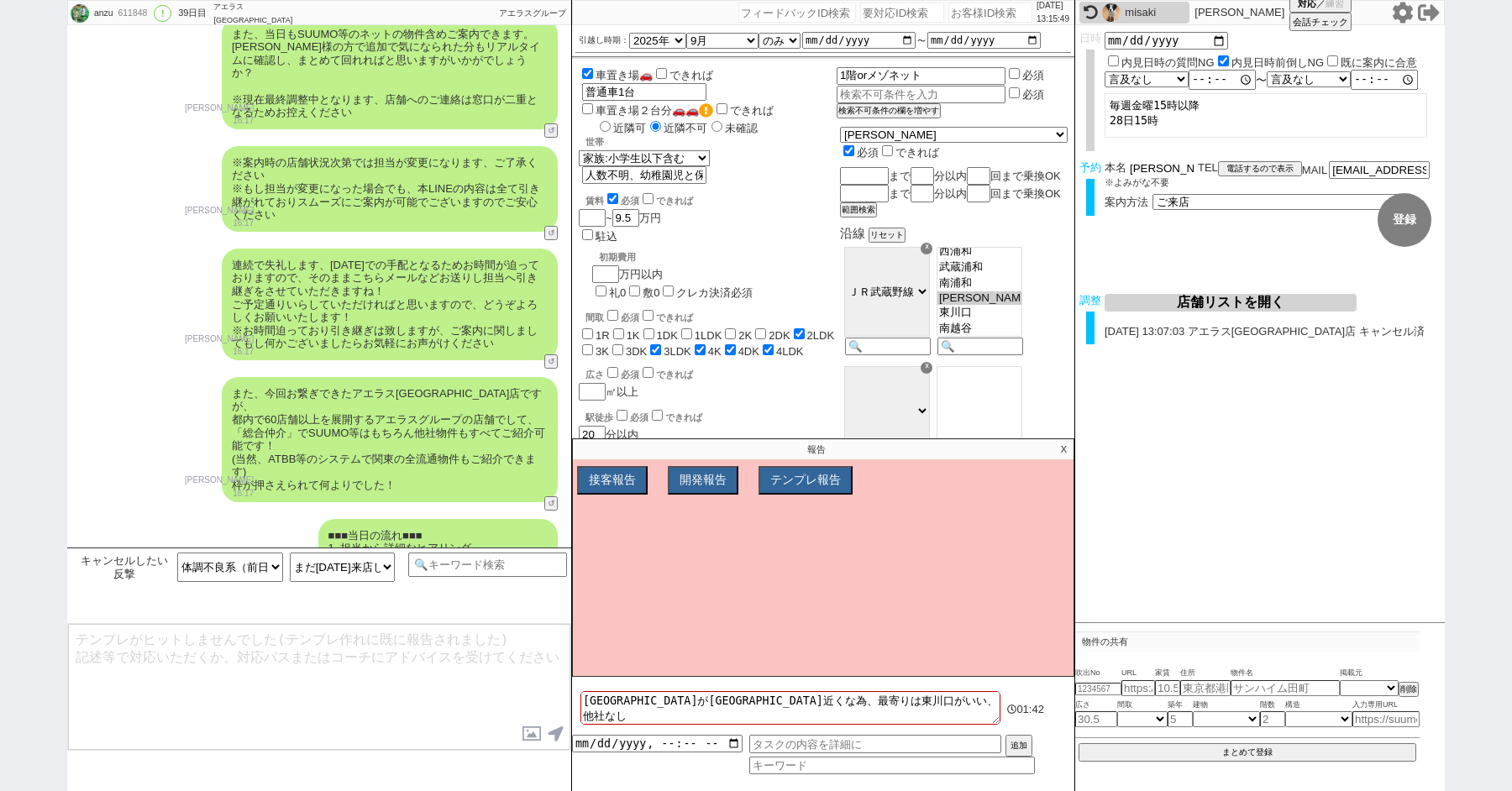
drag, startPoint x: 1148, startPoint y: 172, endPoint x: 984, endPoint y: 156, distance: 164.8
click at [985, 157] on div "anzu 611848 ! 0 39日目 アエラス南浦和店 冬眠中 自社客 アエラスグループ スミカ_BPO チャット全表示 2025-08-27 新しくフォ…" at bounding box center [756, 395] width 1378 height 791
click at [153, 698] on textarea at bounding box center [319, 687] width 502 height 126
paste textarea "北野"
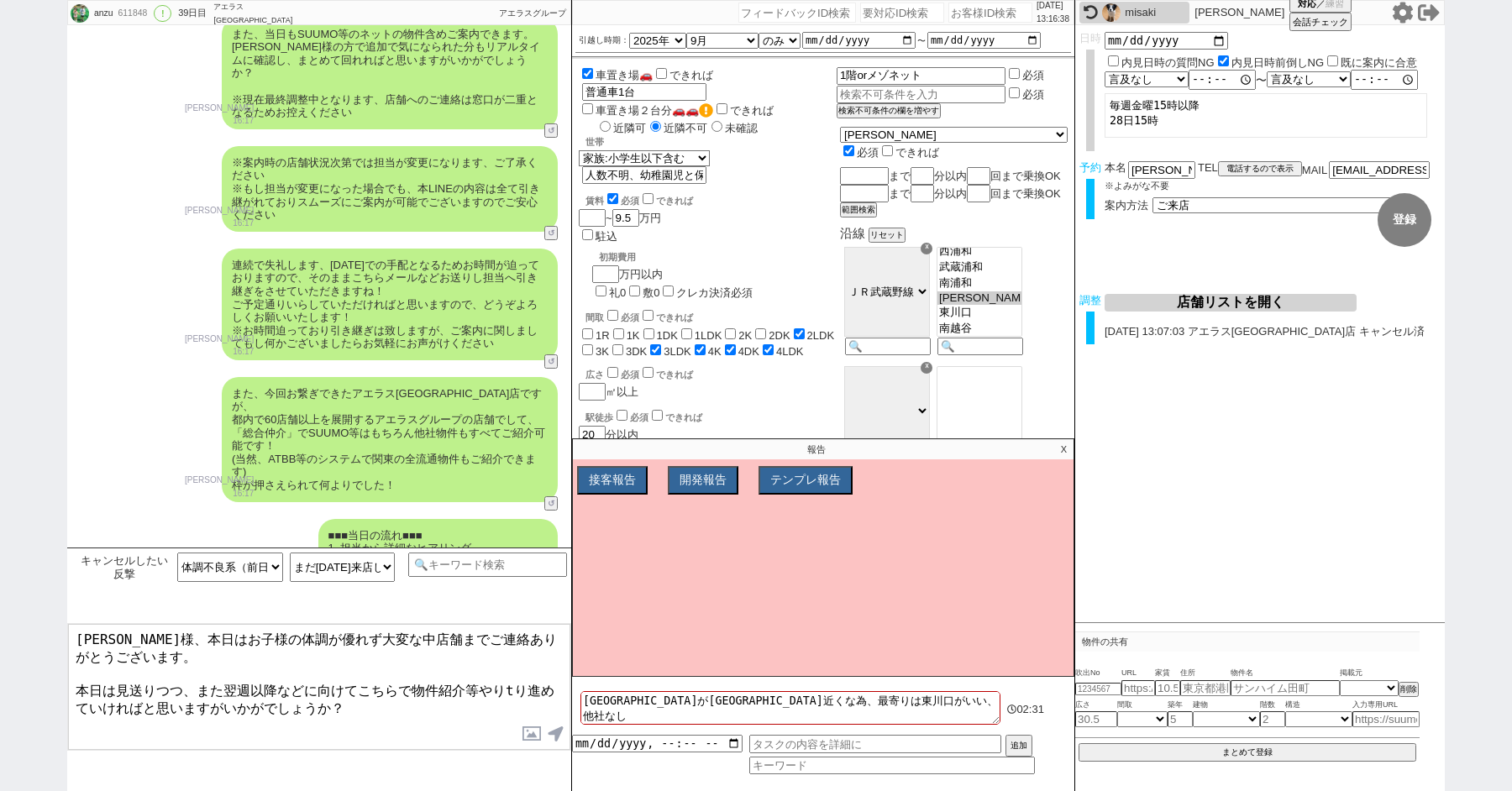
click at [515, 681] on textarea "北野様、本日はお子様の体調が優れず大変な中店舗までご連絡ありがとうございます。 本日は見送りつつ、また翌週以降などに向けてこちらで物件紹介等やりtり進めていけ…" at bounding box center [319, 687] width 502 height 126
type textarea "北野様、本日はお子様の体調が優れず大変な中店舗までご連絡ありがとうございます。 本日は見送りつつ、また翌週以降などに向けてこちらで物件紹介等やりとり進めていけ…"
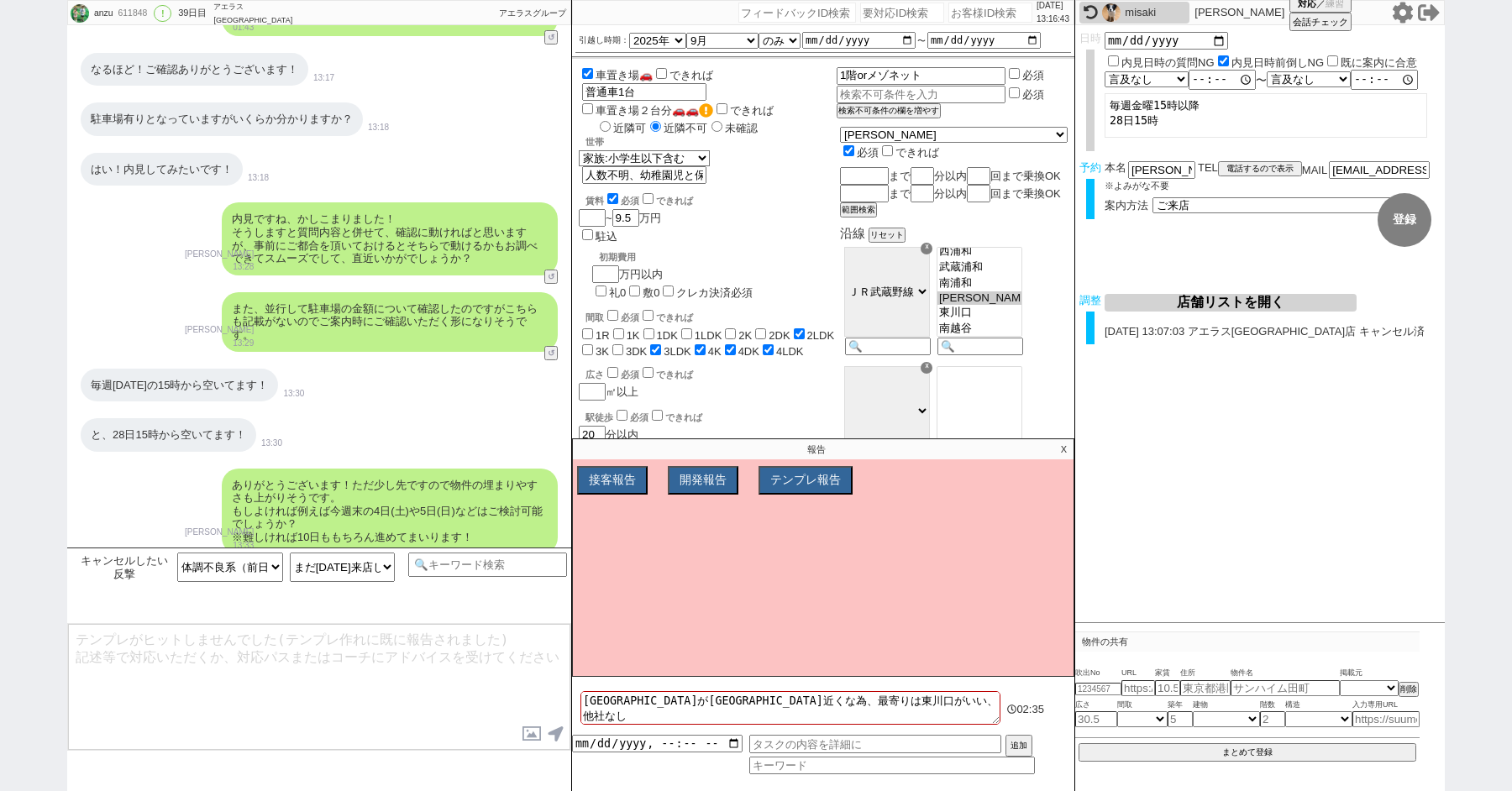
scroll to position [7408, 0]
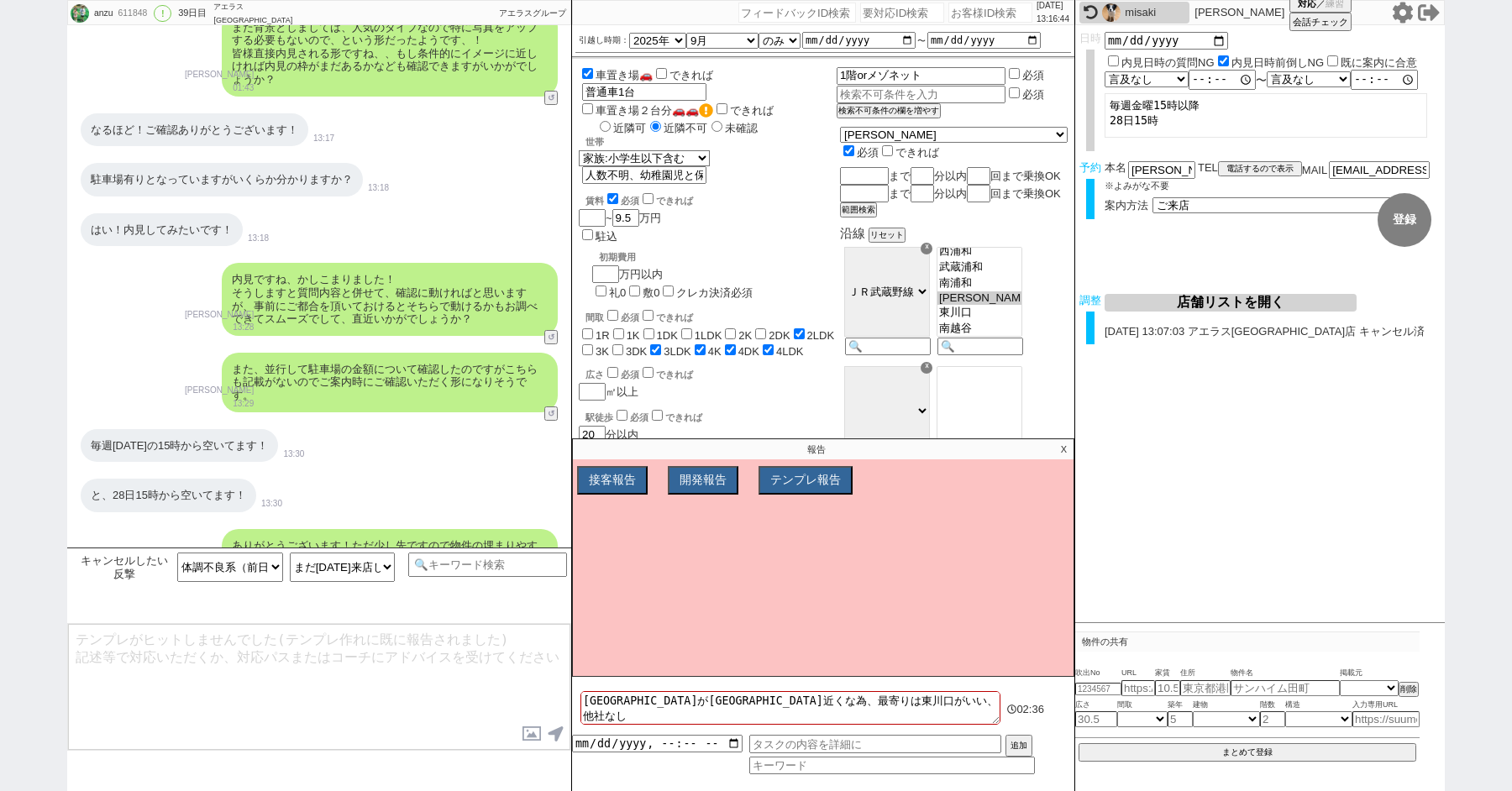
click at [1065, 447] on p "X" at bounding box center [1064, 450] width 20 height 20
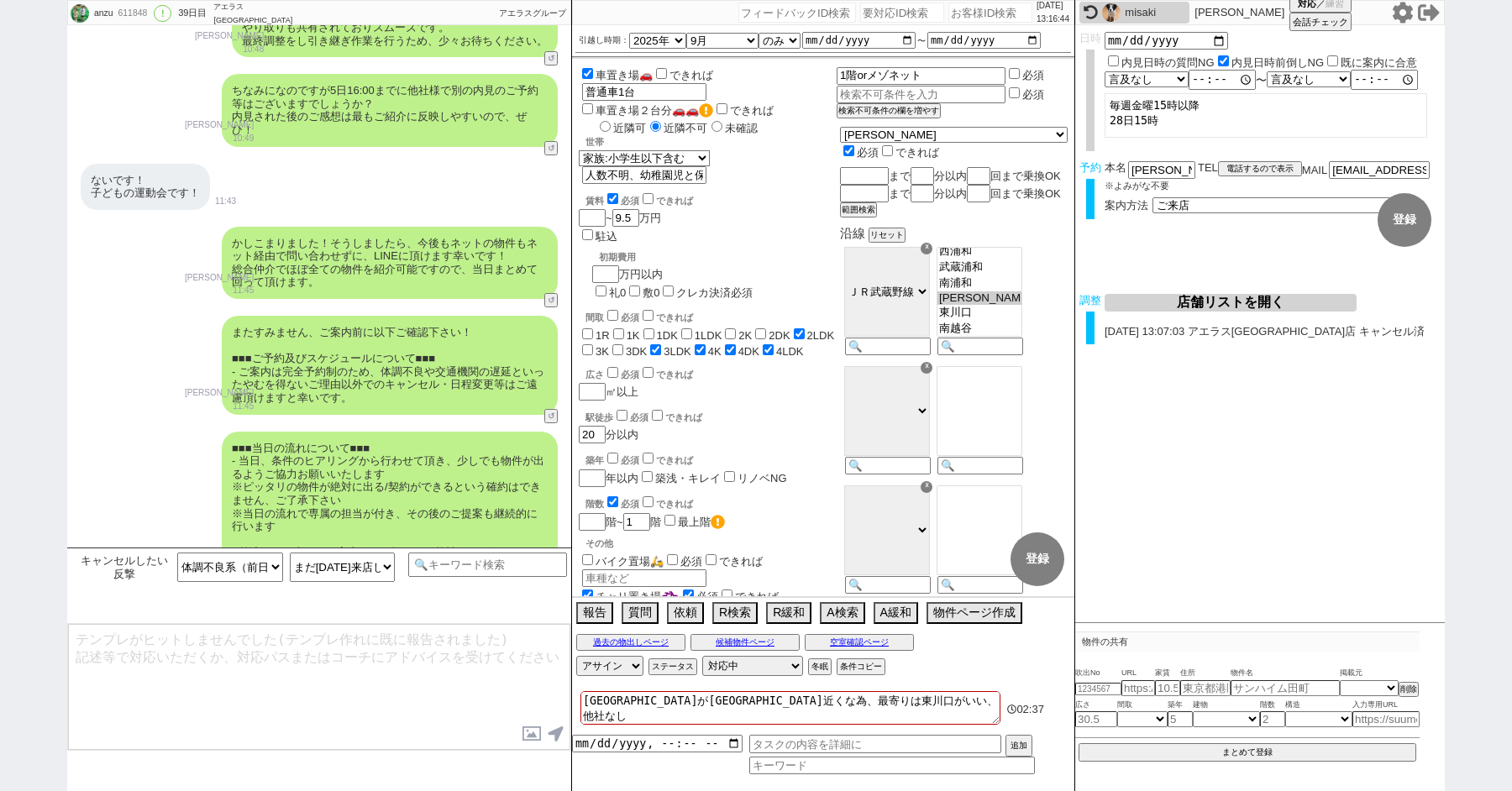
scroll to position [11004, 0]
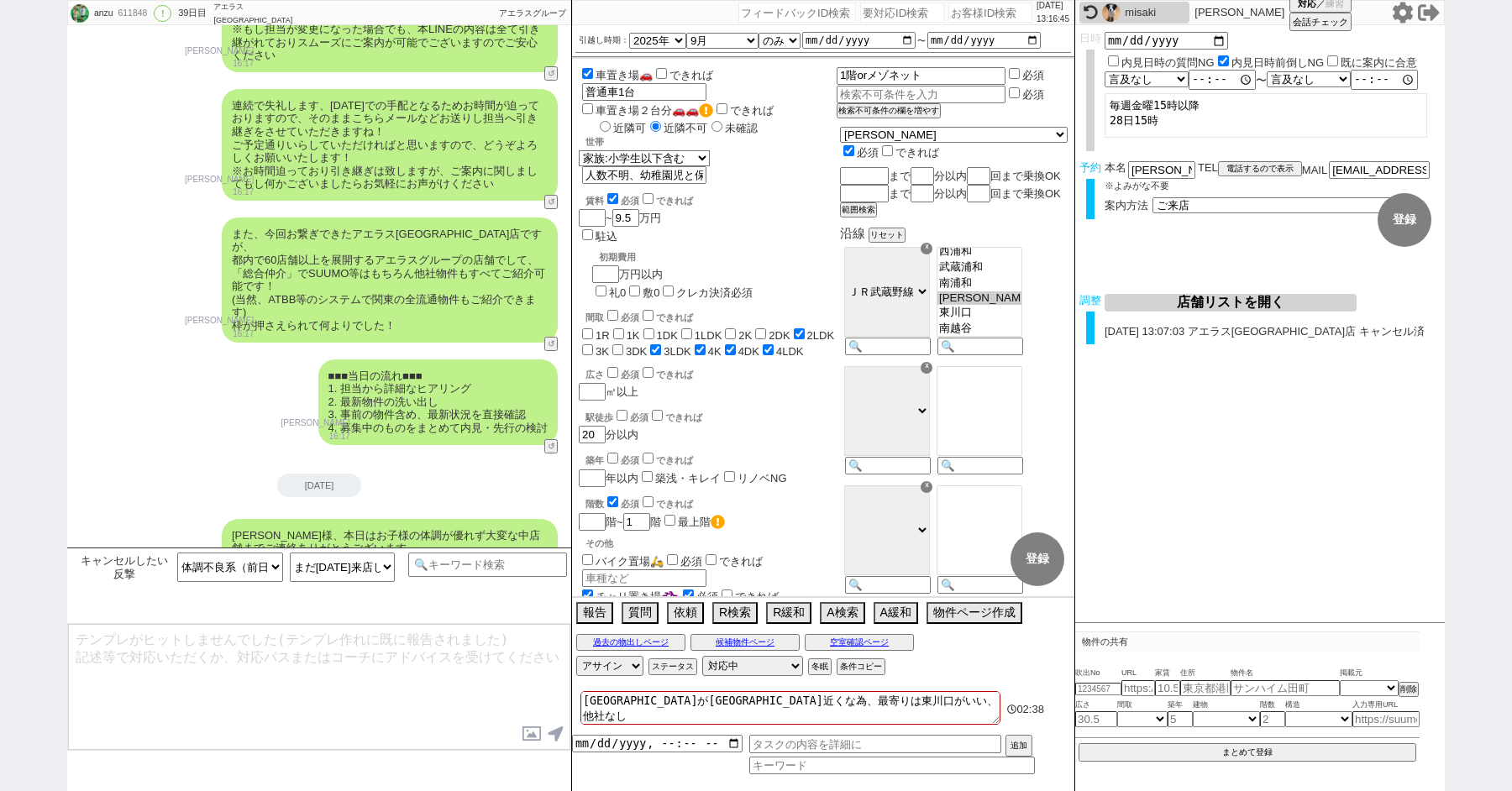
click at [710, 714] on textarea "保育園が東川口駅近くな為、最寄りは東川口がいい、他社なし 調整後キャンセルあり" at bounding box center [791, 707] width 420 height 33
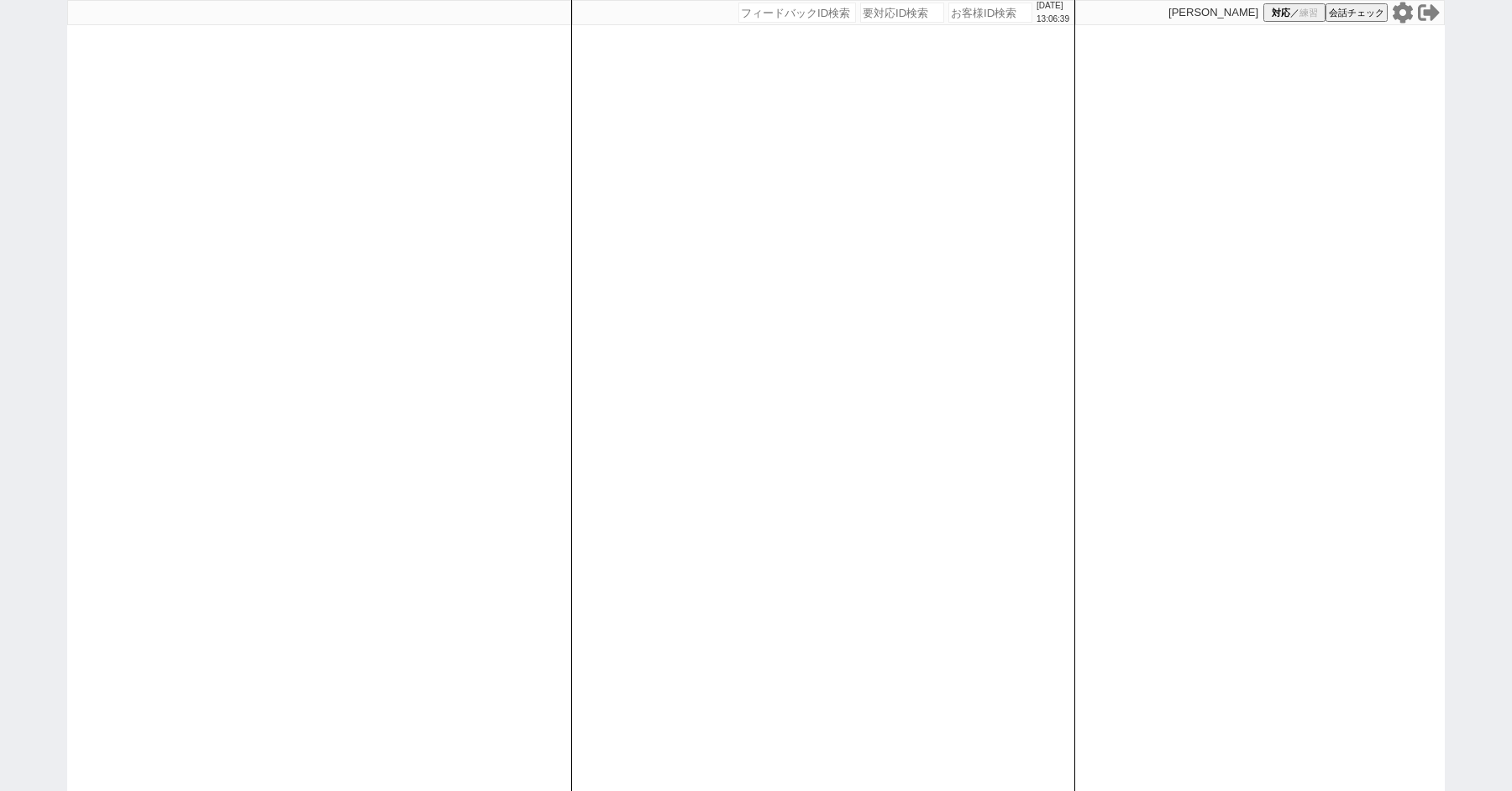
click at [0, 222] on div "[DATE] 13:06:39 候補物件を追加してしてください 紹介した物件一覧 他社物件を追加する 空室確認ページに追加・削除 紹介した物件一覧 他社物件を…" at bounding box center [756, 395] width 1512 height 791
paste input "611848"
type input "611848"
select select "100"
select select "5"
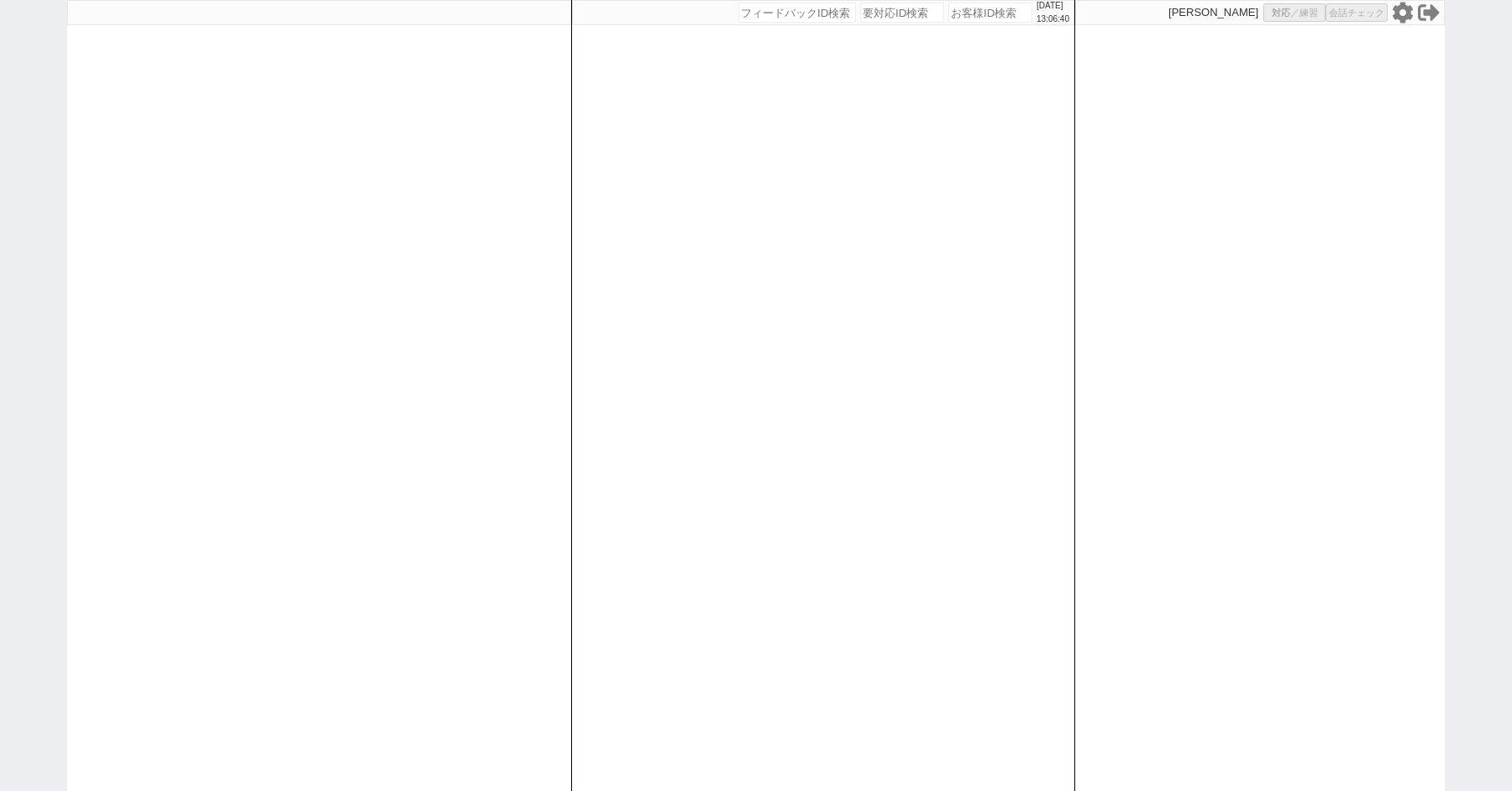
select select "5"
select select "2"
select select "5"
select select
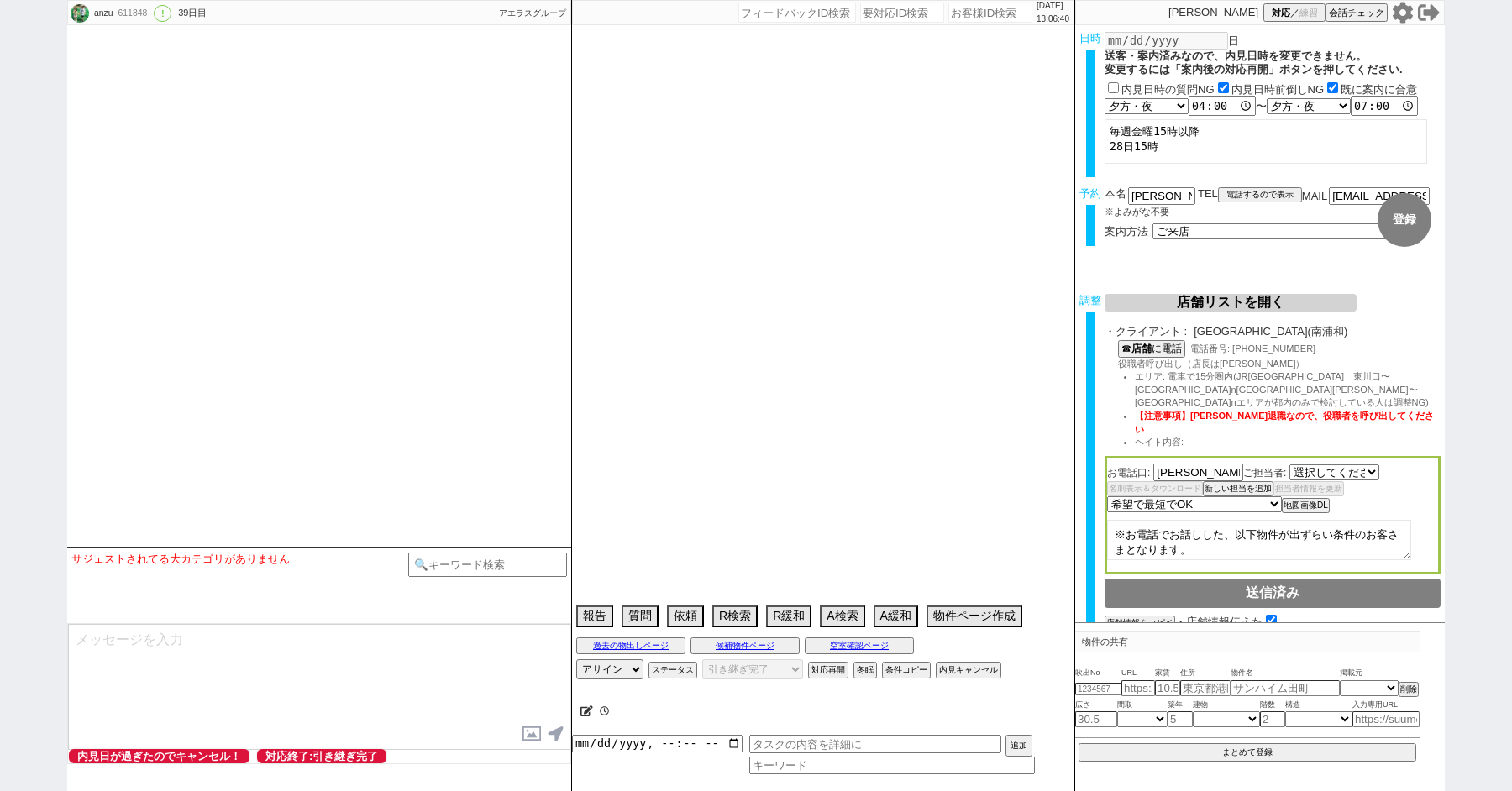
select select "[DATE]"
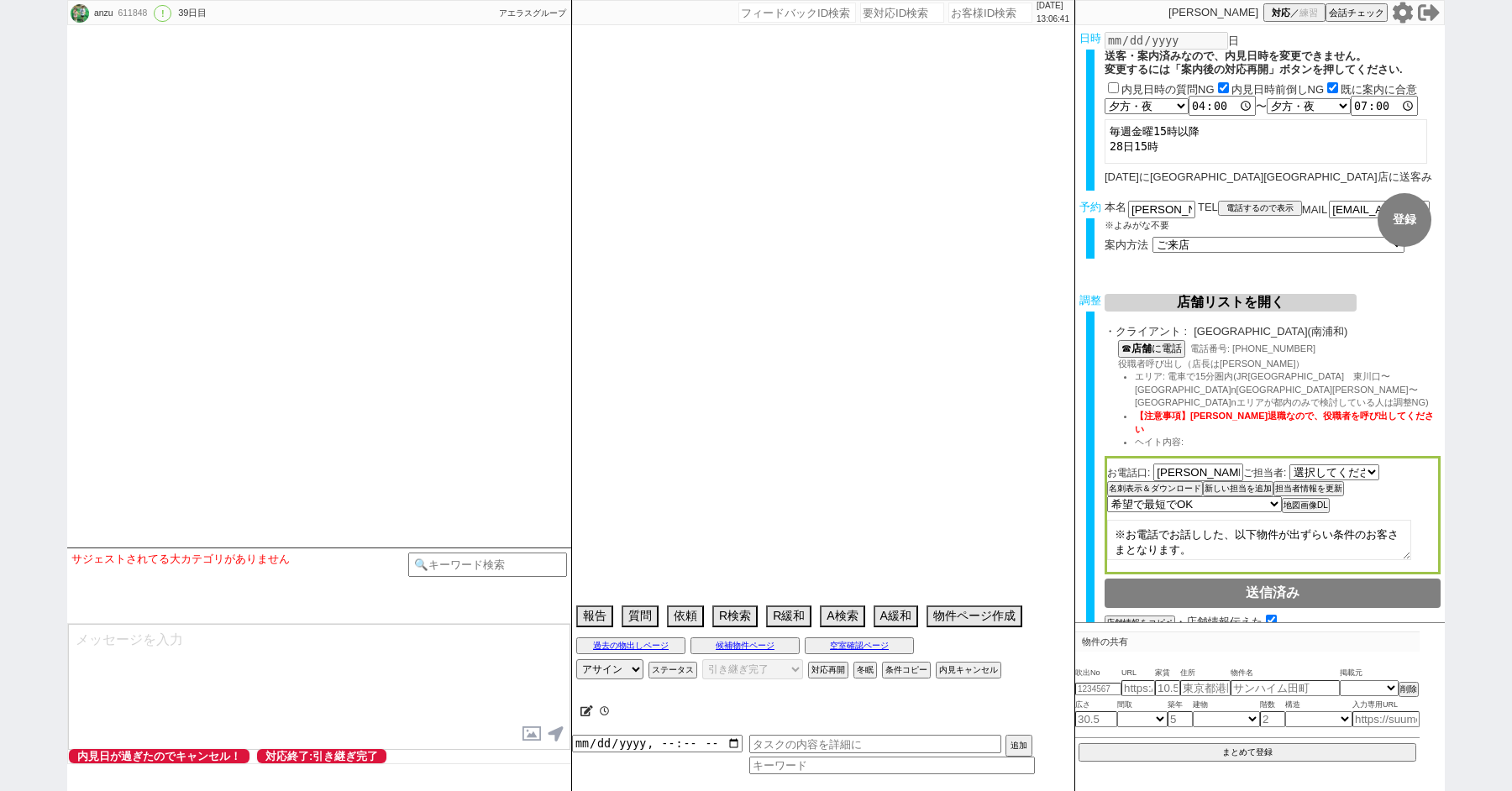
type textarea "保育園が東川口駅近くな為、最寄りは東川口がいい、他社なし"
select select "2025"
select select "9"
select select "36"
select select "6"
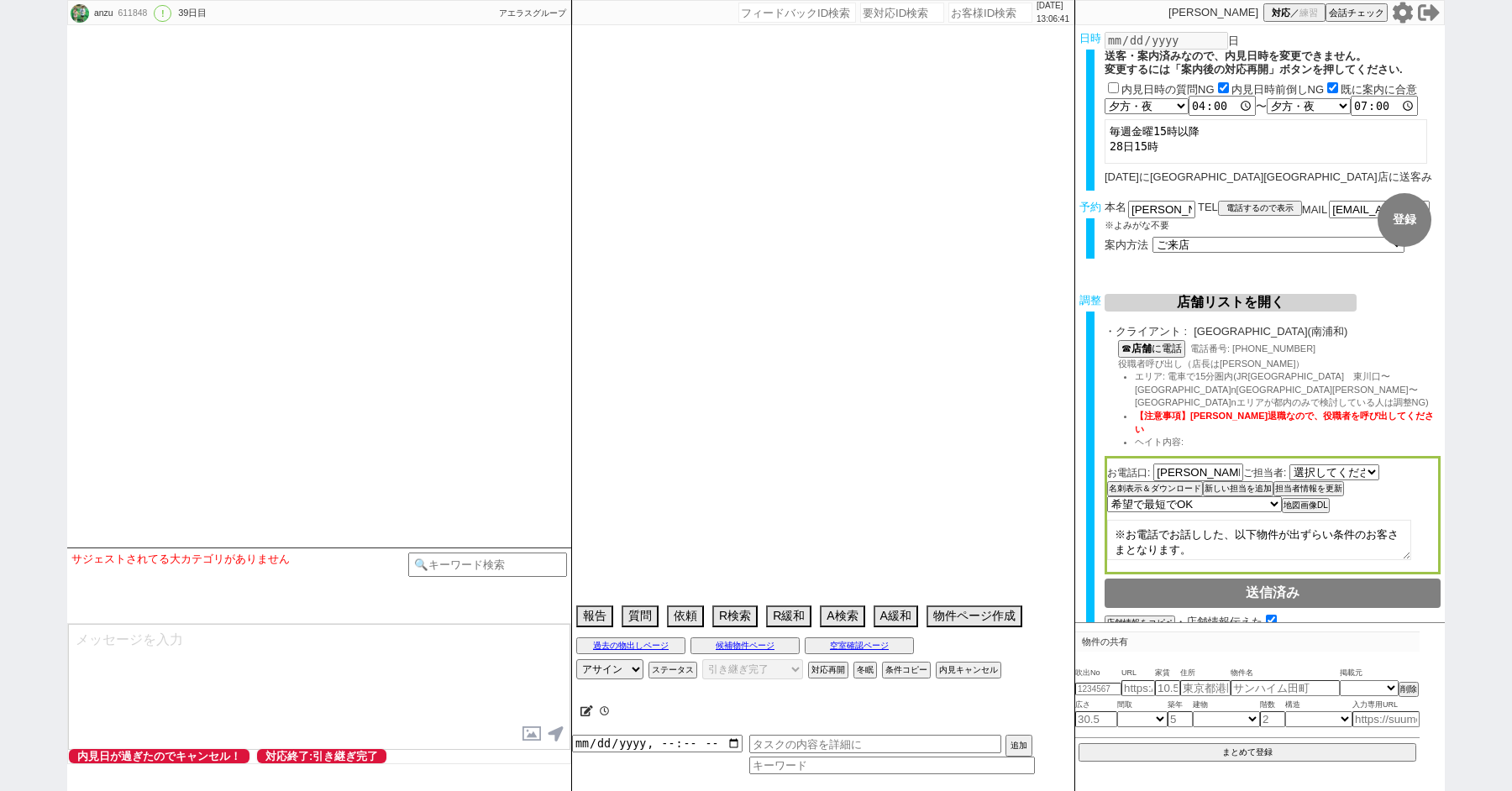
select select "16"
select select "540"
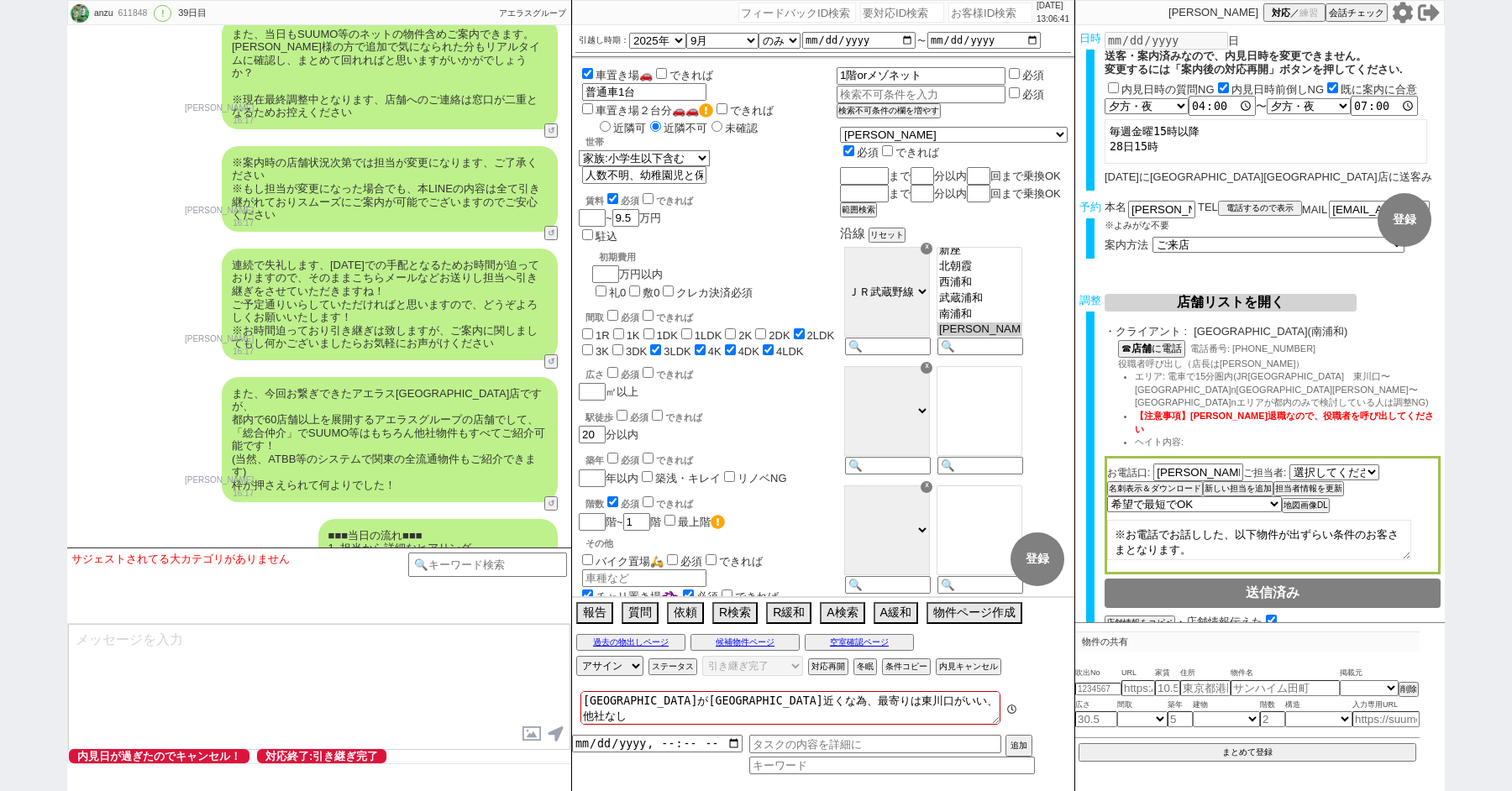
scroll to position [130, 0]
click at [964, 661] on button "内見キャンセル" at bounding box center [966, 666] width 62 height 14
radio input "true"
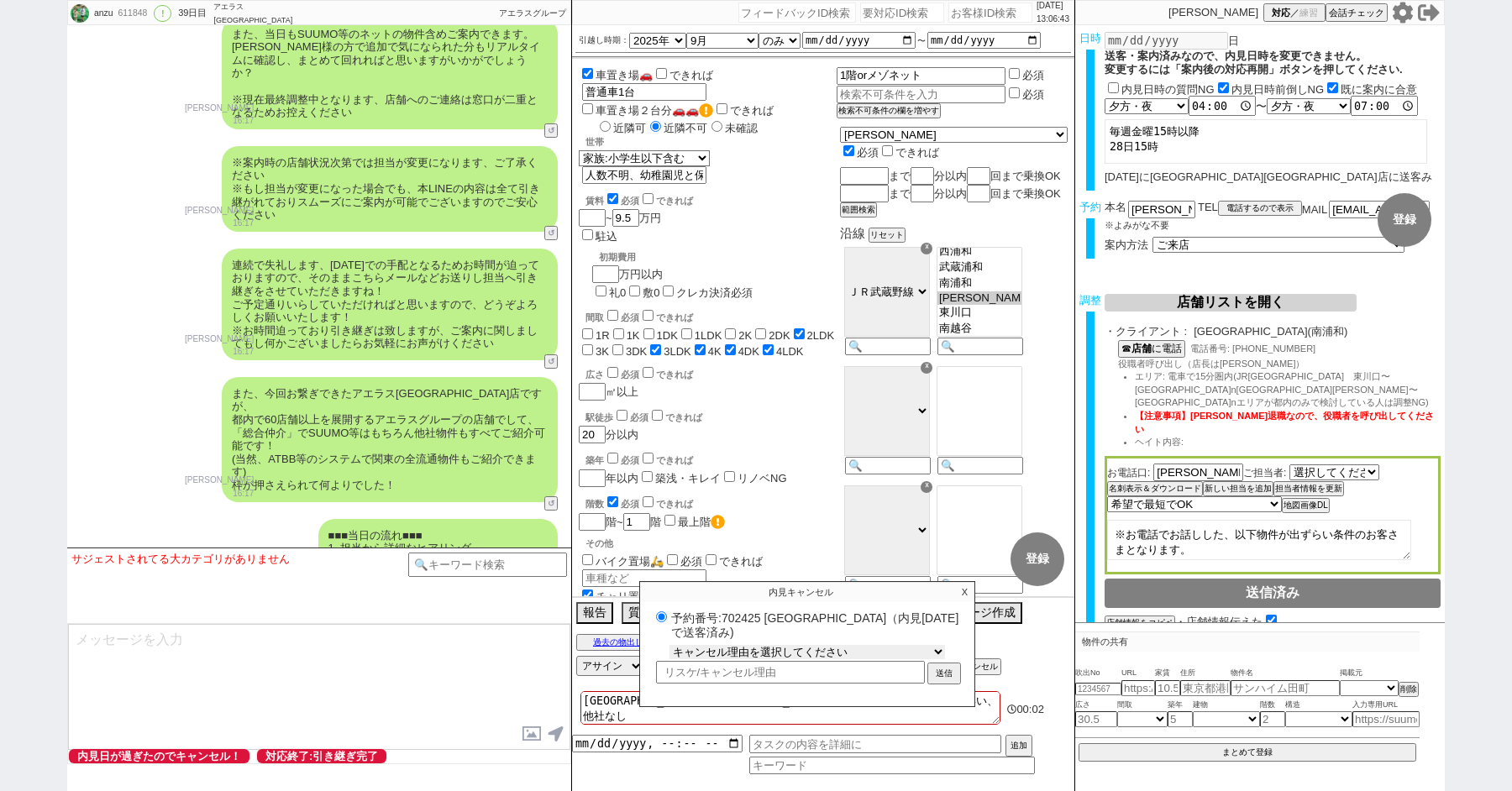
click at [741, 654] on select "キャンセル理由を選択してください 希望物件が出なかった 希望物件が見れなかった 返信がこなくなった 他決(日程調整前) 引越し自体消滅(日程調整前) 都合が変…" at bounding box center [807, 652] width 276 height 15
select select "112"
click at [669, 645] on select "キャンセル理由を選択してください 希望物件が出なかった 希望物件が見れなかった 返信がこなくなった 他決(日程調整前) 引越し自体消滅(日程調整前) 都合が変…" at bounding box center [807, 652] width 276 height 15
radio input "true"
click at [699, 673] on input "text" at bounding box center [791, 672] width 269 height 20
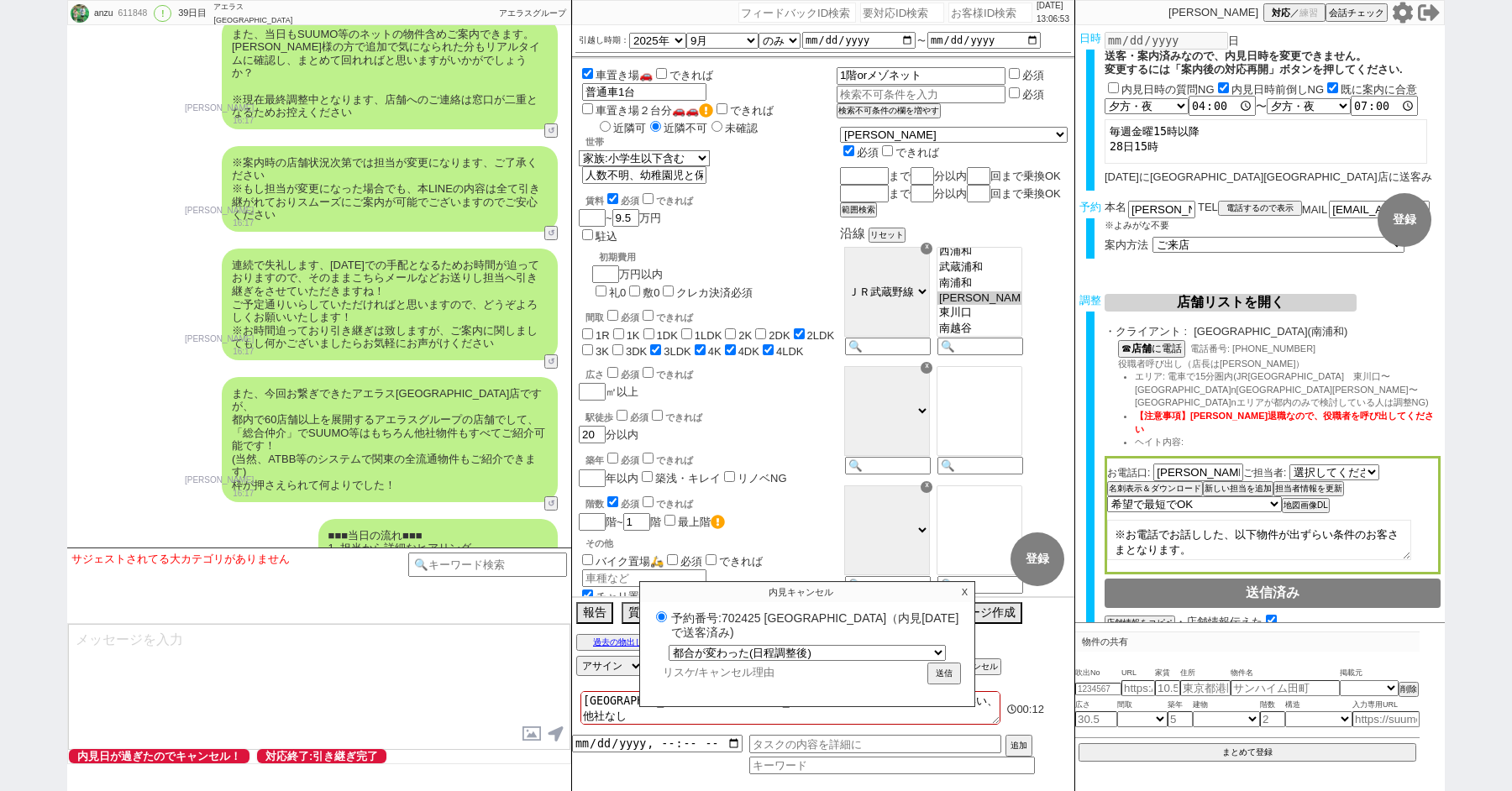
type input "k"
radio input "true"
type input "こ"
radio input "true"
type input "こd"
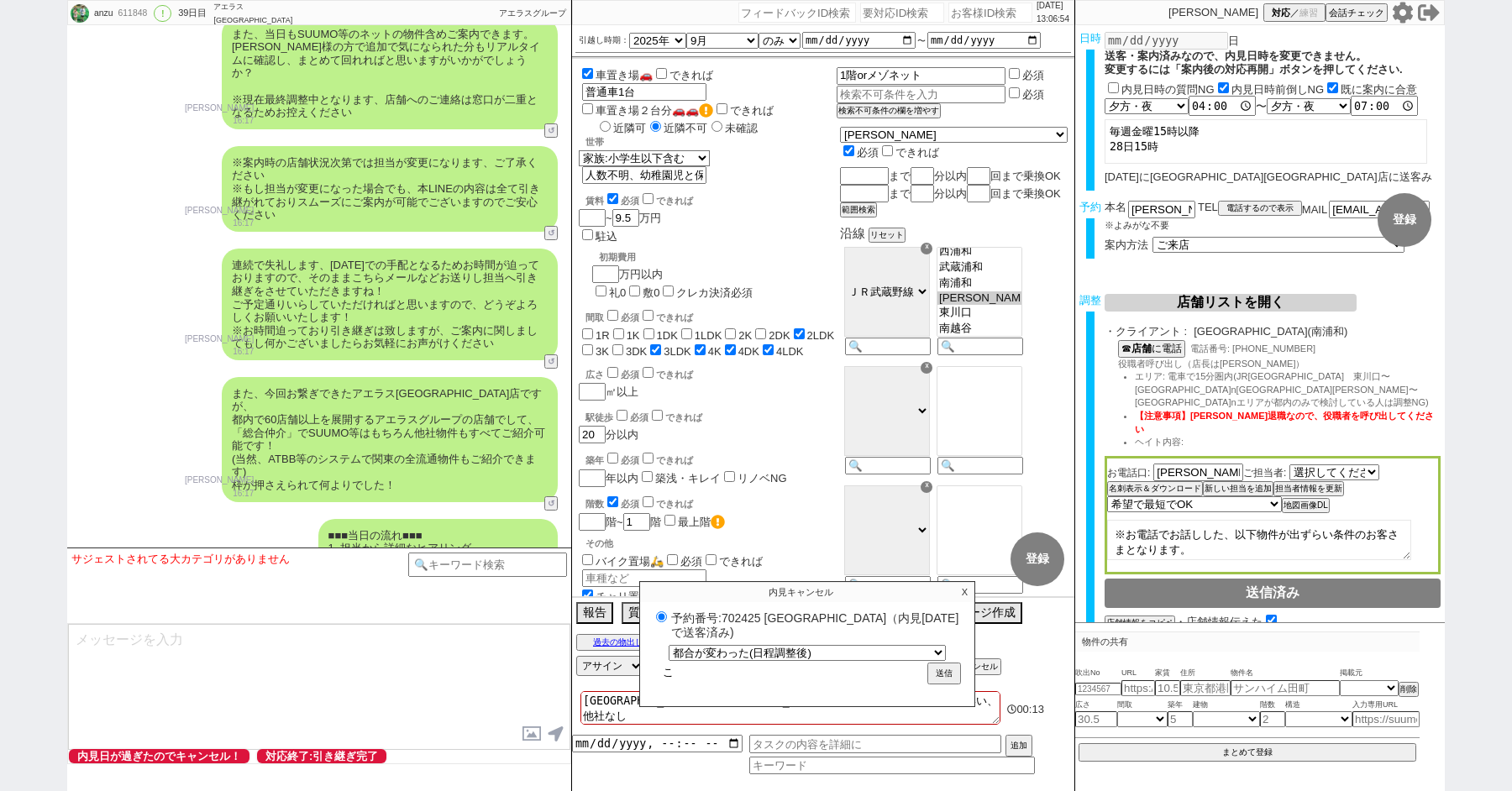
radio input "true"
type input "こど"
radio input "true"
type input "こどm"
radio input "true"
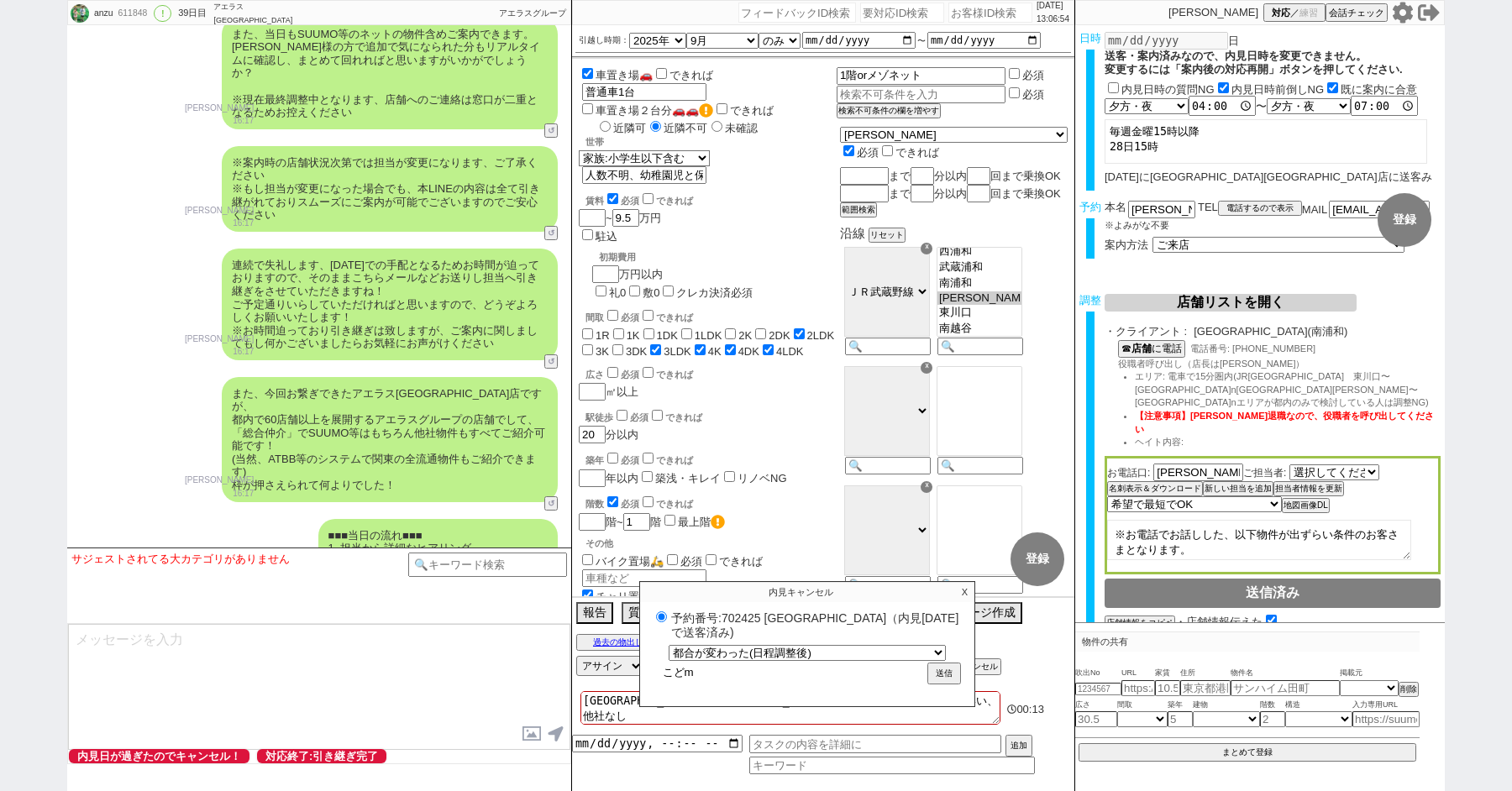
type input "こども"
radio input "true"
type input "こどもn"
radio input "true"
type input "こどもの"
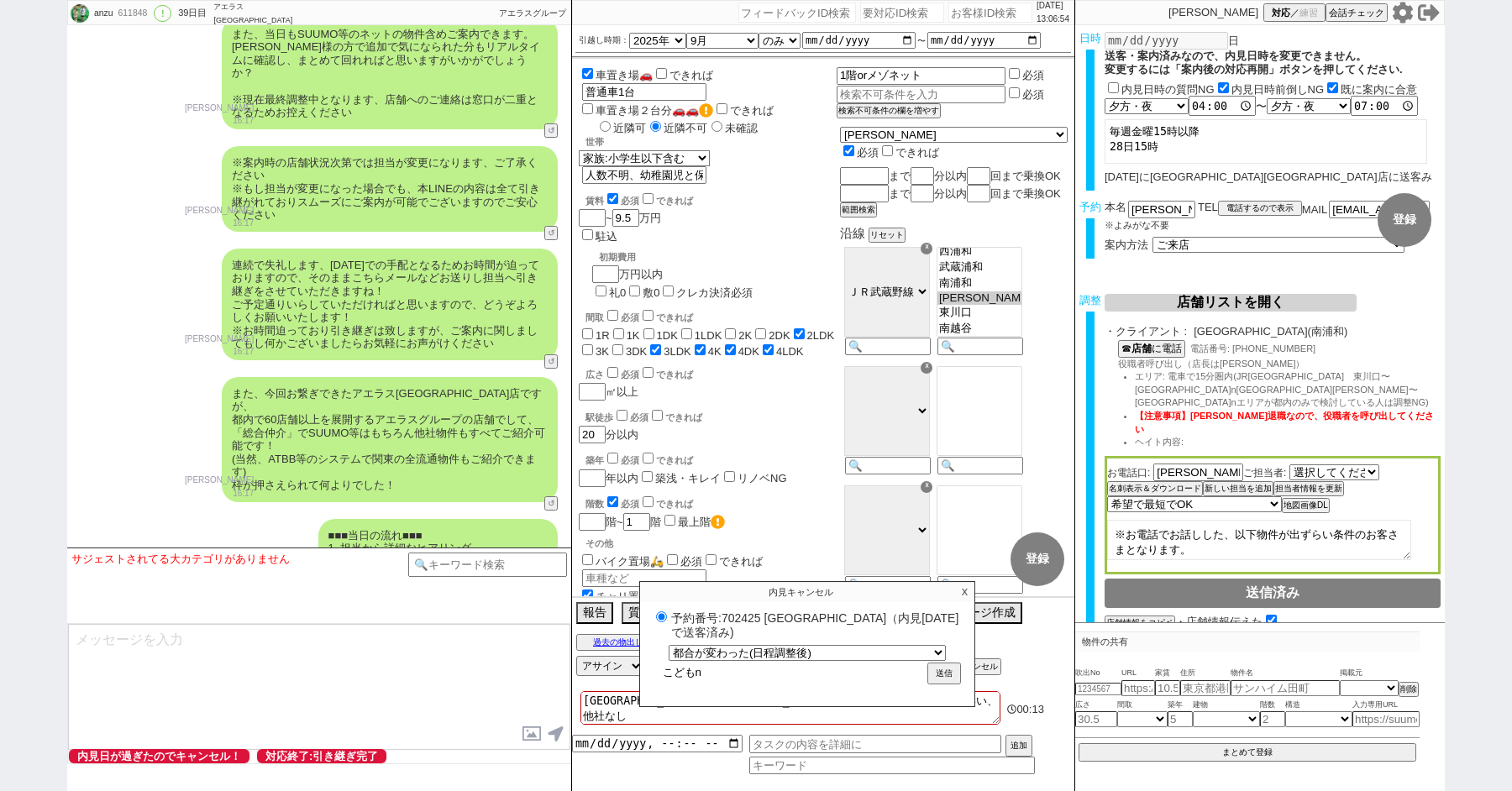
radio input "true"
type input "子供の"
radio input "true"
type input "子供のt"
radio input "true"
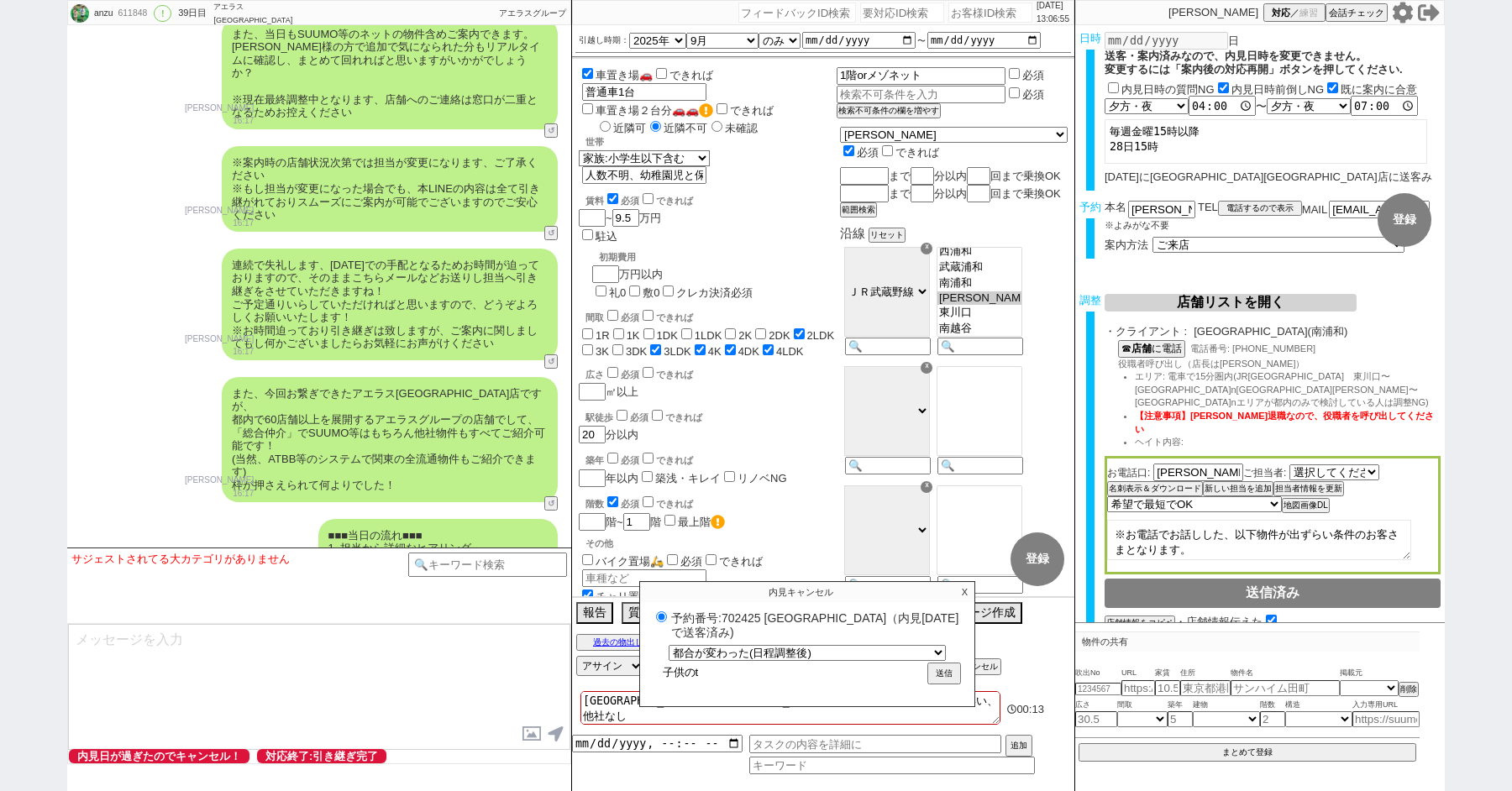
type input "子供のた"
radio input "true"
type input "子供のたい"
radio input "true"
type input "子供のたいt"
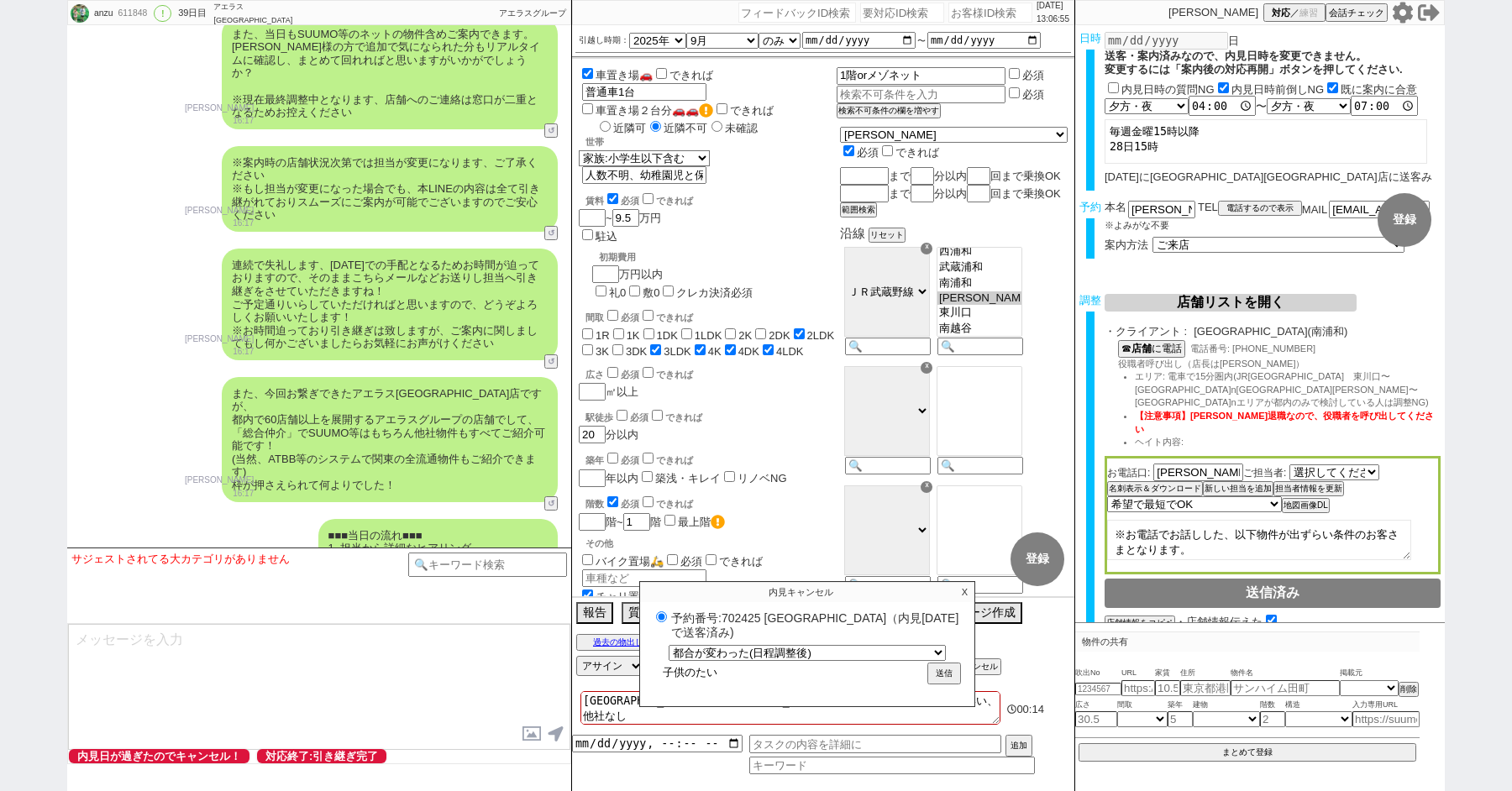
radio input "true"
type input "子供のたいty"
radio input "true"
type input "子供のたいちょ"
radio input "true"
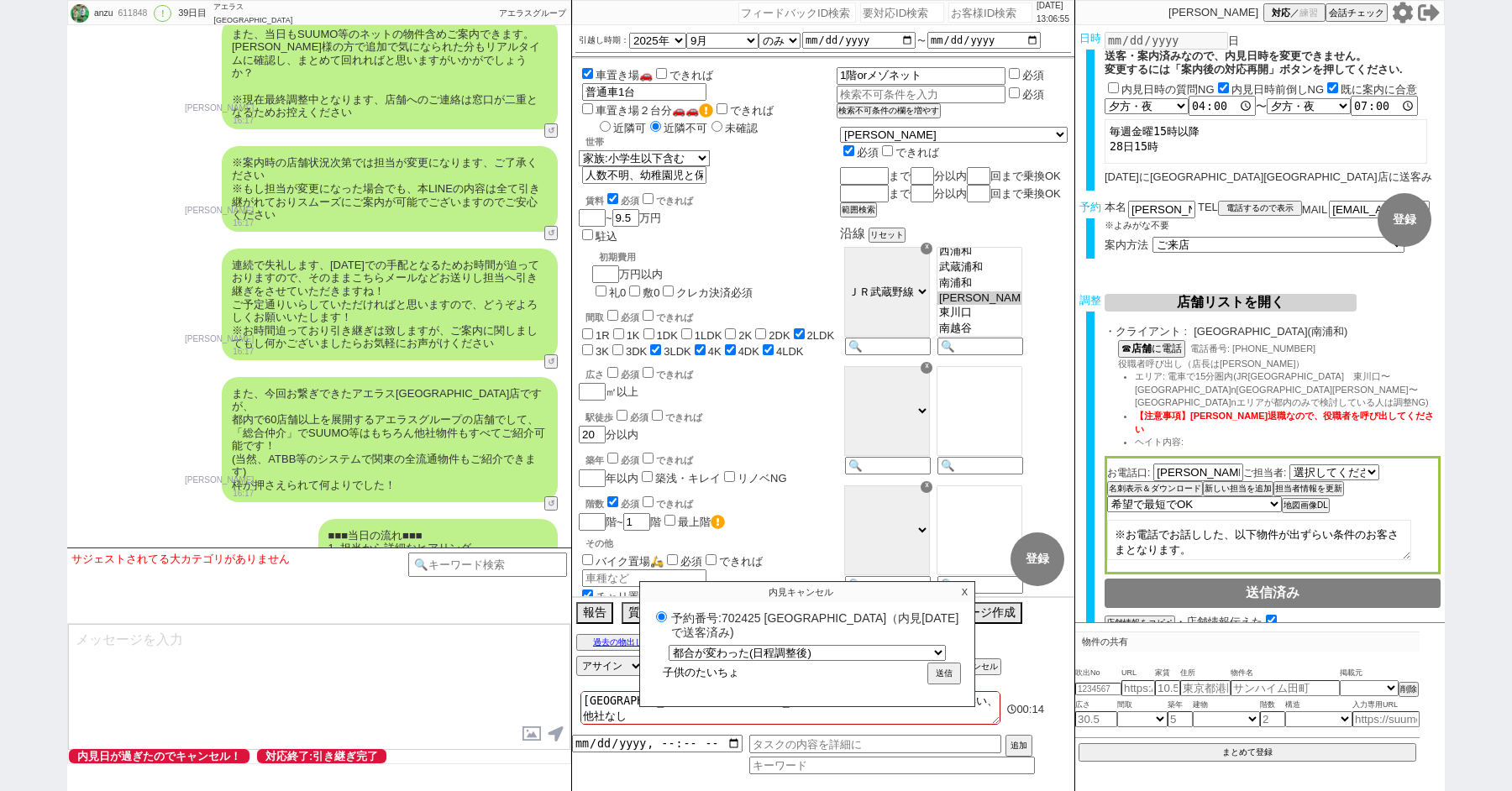
type input "子供のたいちょう"
radio input "true"
type input "子供のたいちょうg"
radio input "true"
type input "子供のたいちょうが"
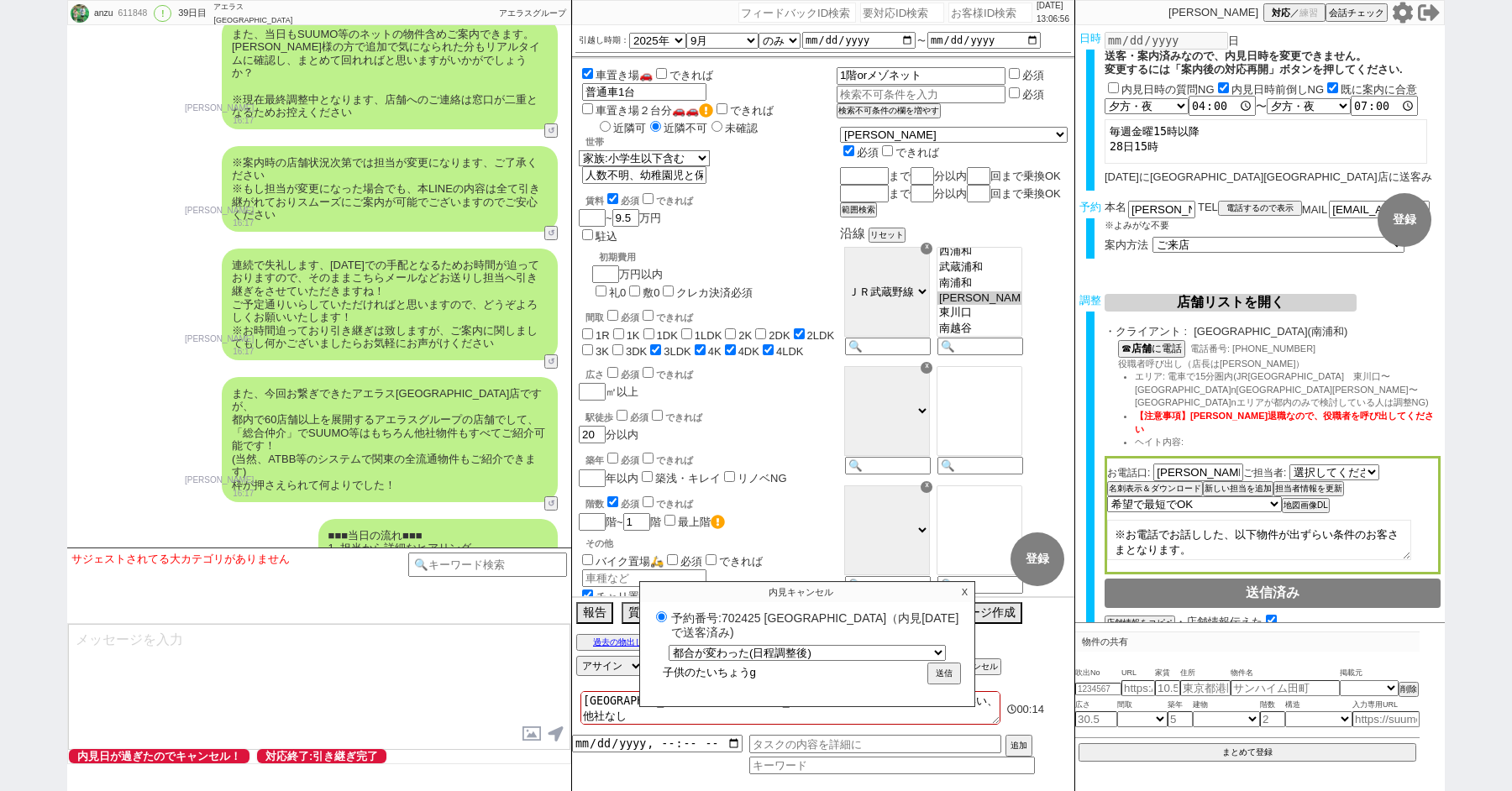
radio input "true"
type input "子供の体調が"
radio input "true"
type input "子供の体調がw"
radio input "true"
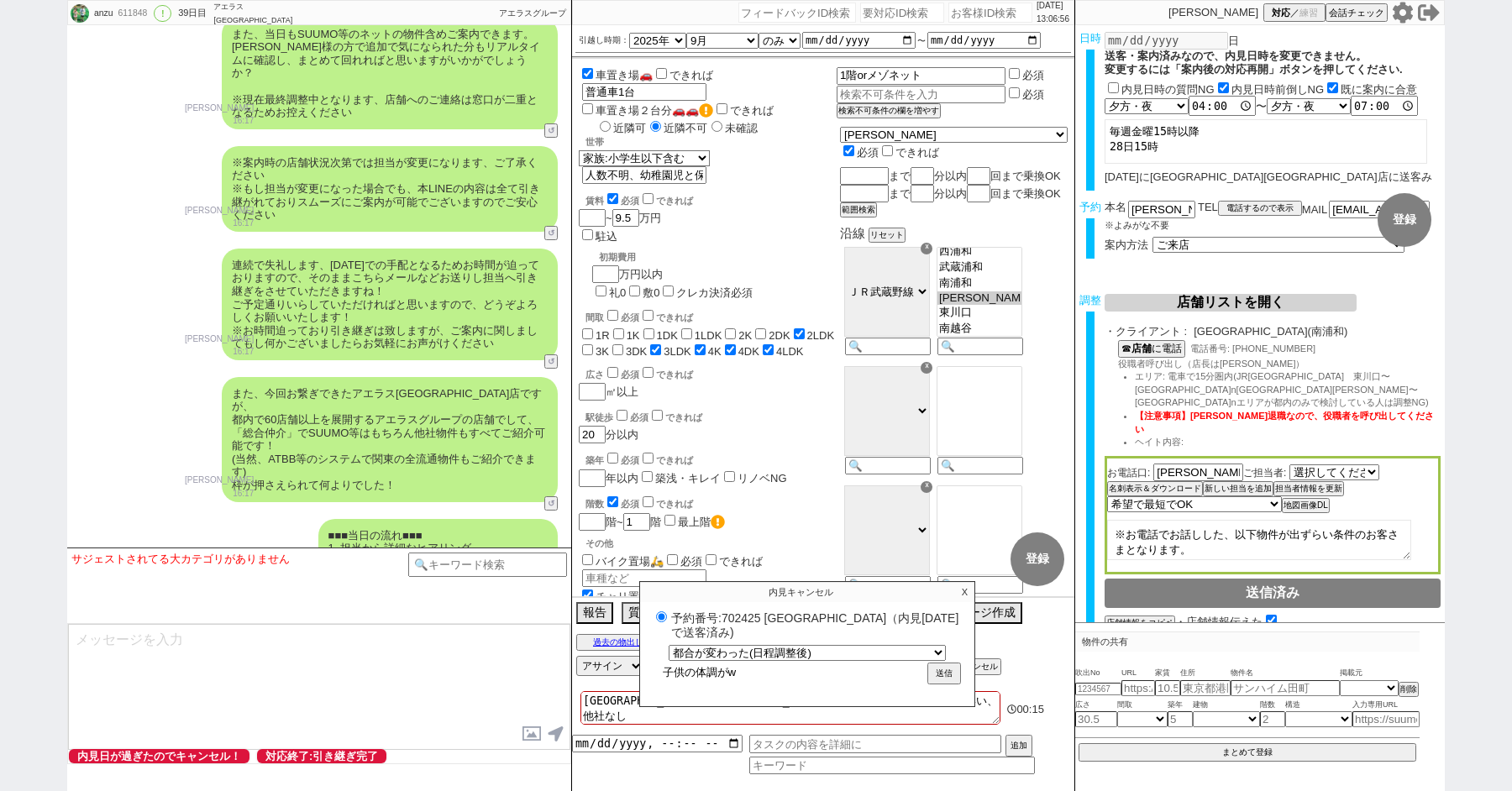
type input "子供の体調がわ"
radio input "true"
type input "子供の体調がわr"
radio input "true"
type input "子供の体調がわる"
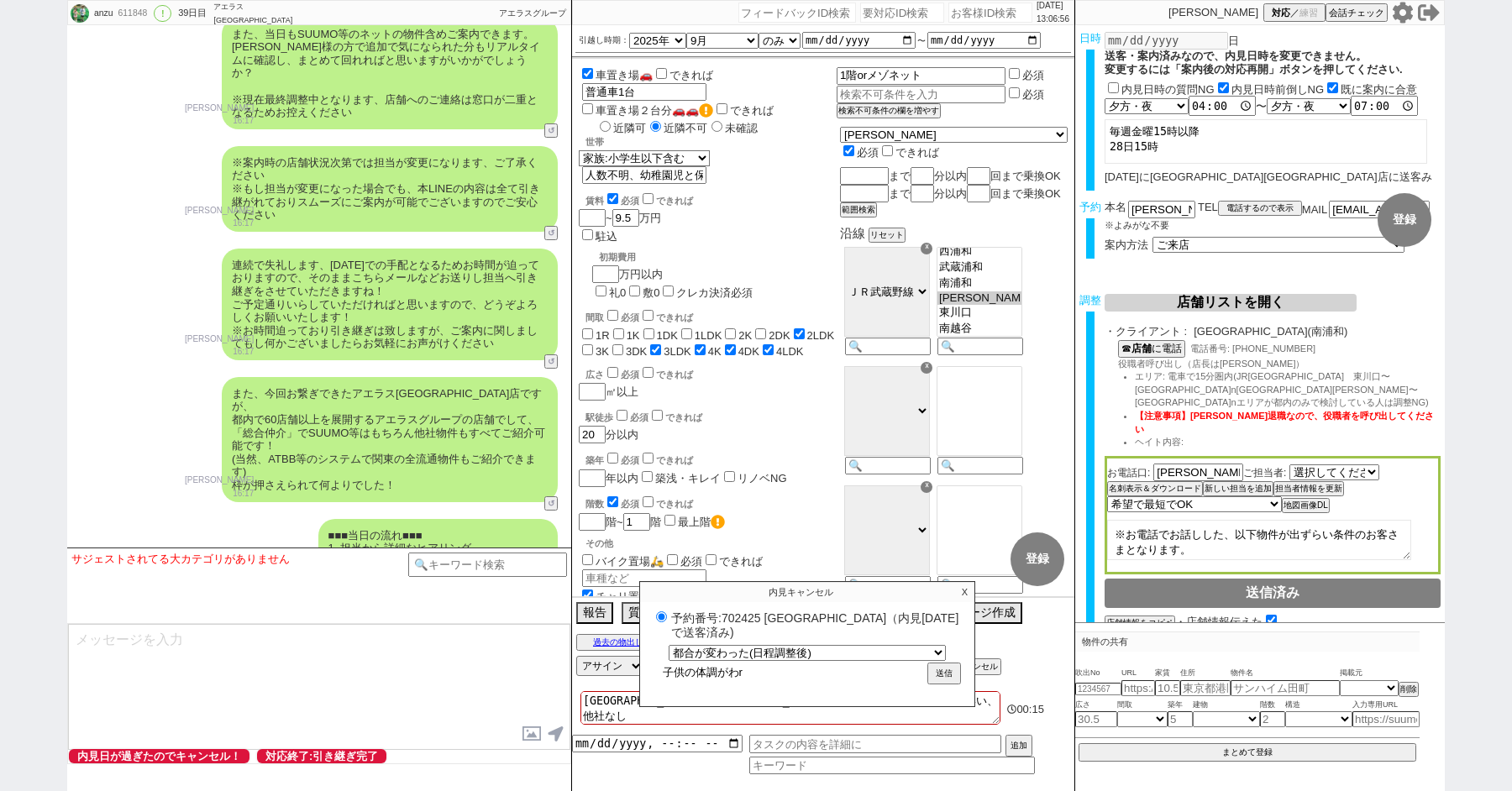
radio input "true"
type input "子供の体調がわるい"
radio input "true"
type input "子供の体調が悪い"
radio input "true"
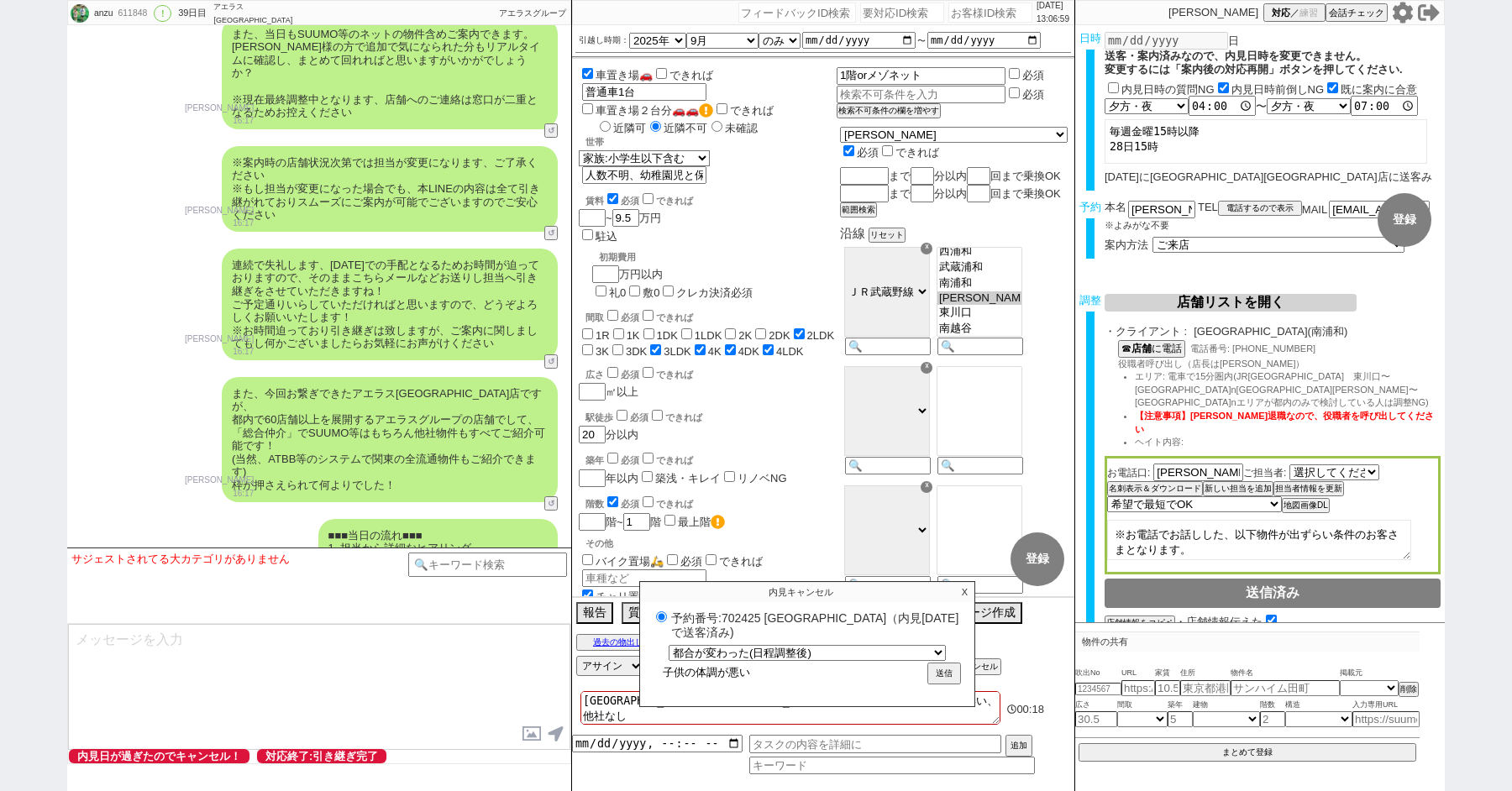
type input "子供の体調が悪いお"
radio input "true"
type input "子供の体調が悪い"
radio input "true"
type input "子供の体調が悪いt"
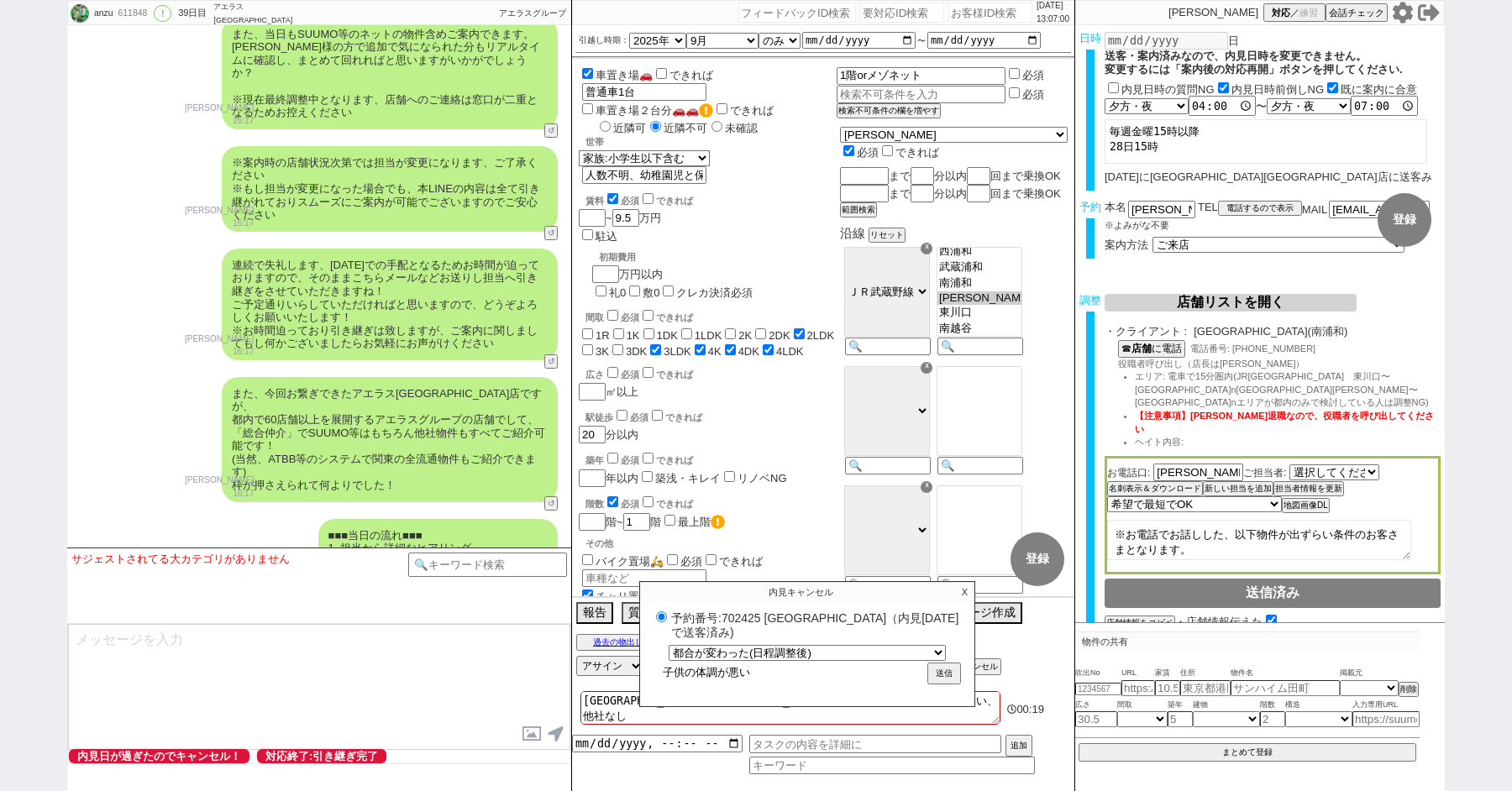
radio input "true"
type input "子供の体調が悪いと"
radio input "true"
type input "子供の体調が悪いとt"
radio input "true"
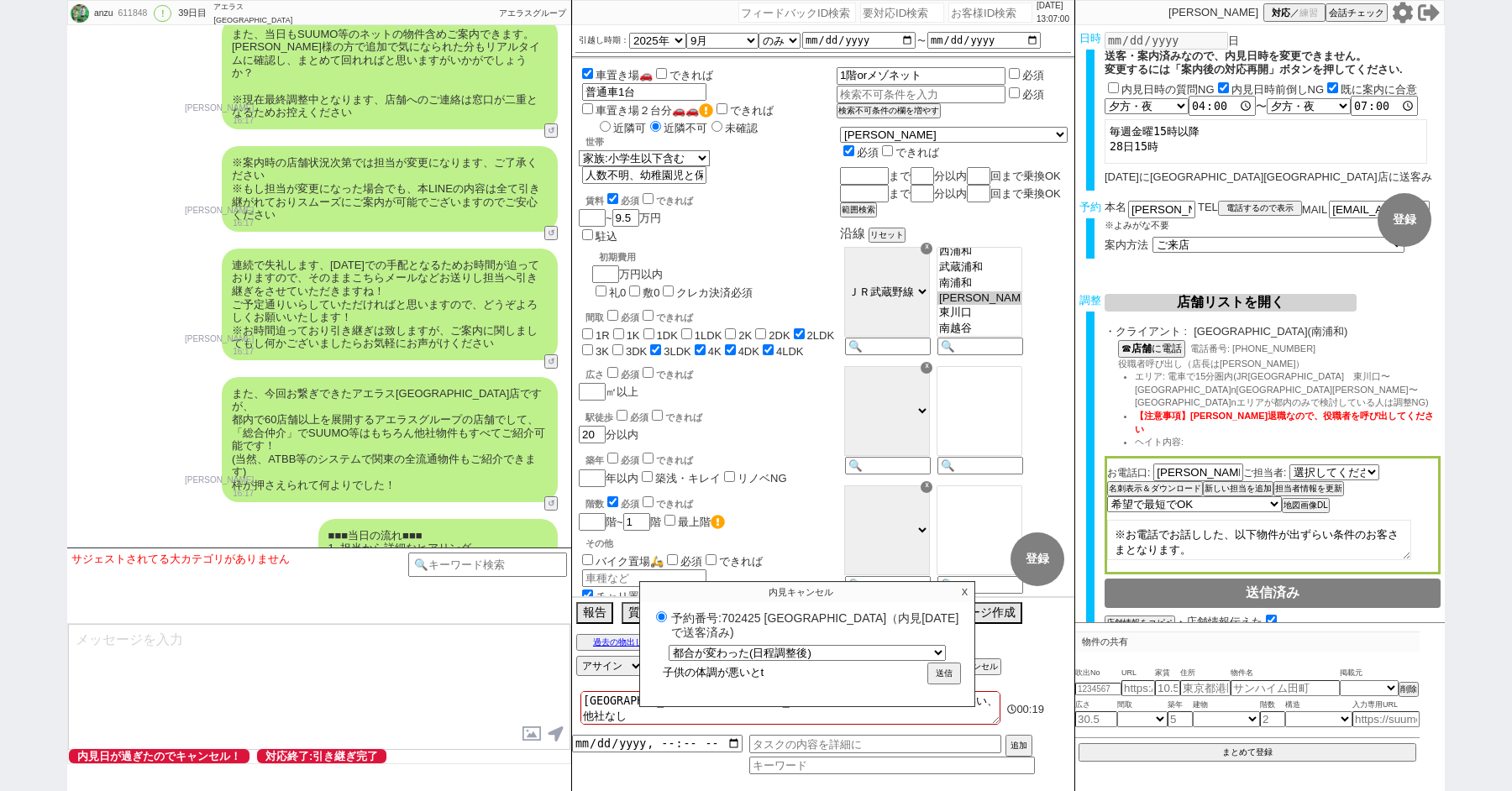
type input "子供の体調が悪いとて"
radio input "true"
type input "子供の体調が悪いとてn"
radio input "true"
type input "子供の体調が悪いとてん"
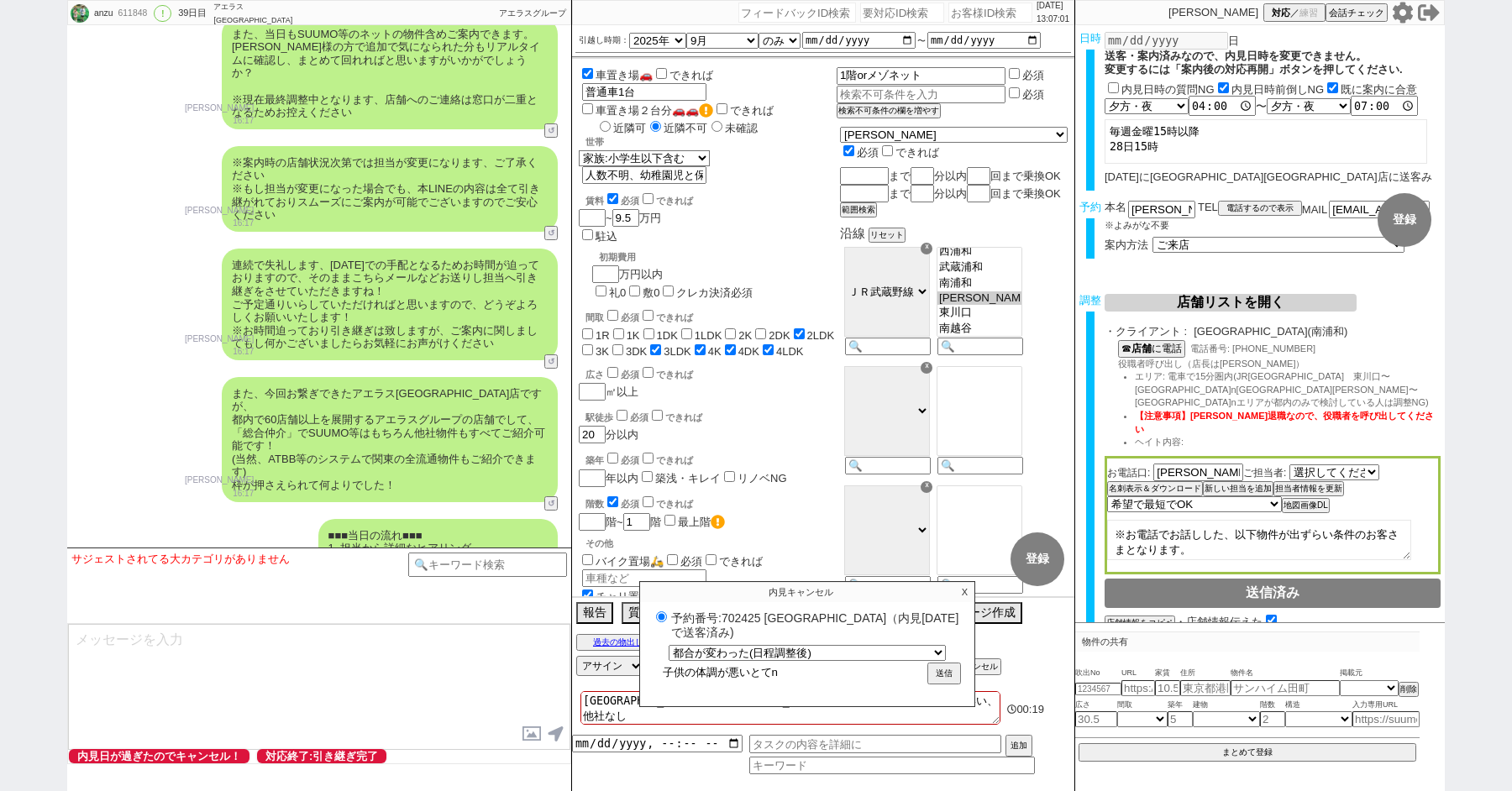
radio input "true"
type input "子供の体調が悪いとてんp"
radio input "true"
type input "子供の体調が悪いとてんぽ"
radio input "true"
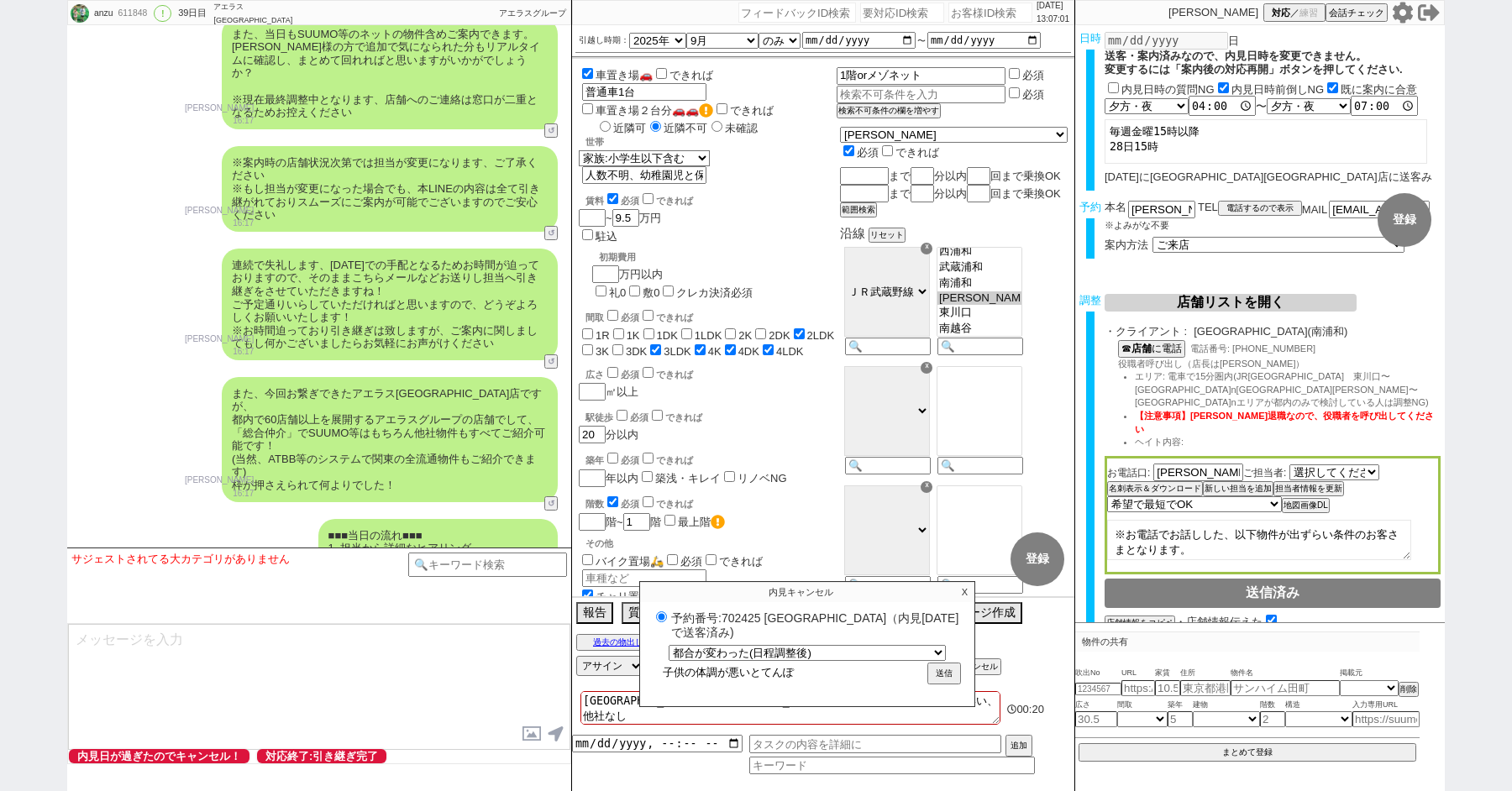
type input "子供の体調が悪いとてんぽn"
radio input "true"
type input "子供の体調が悪いとてんぽに"
radio input "true"
type input "子供の体調が悪いとてんぽにd"
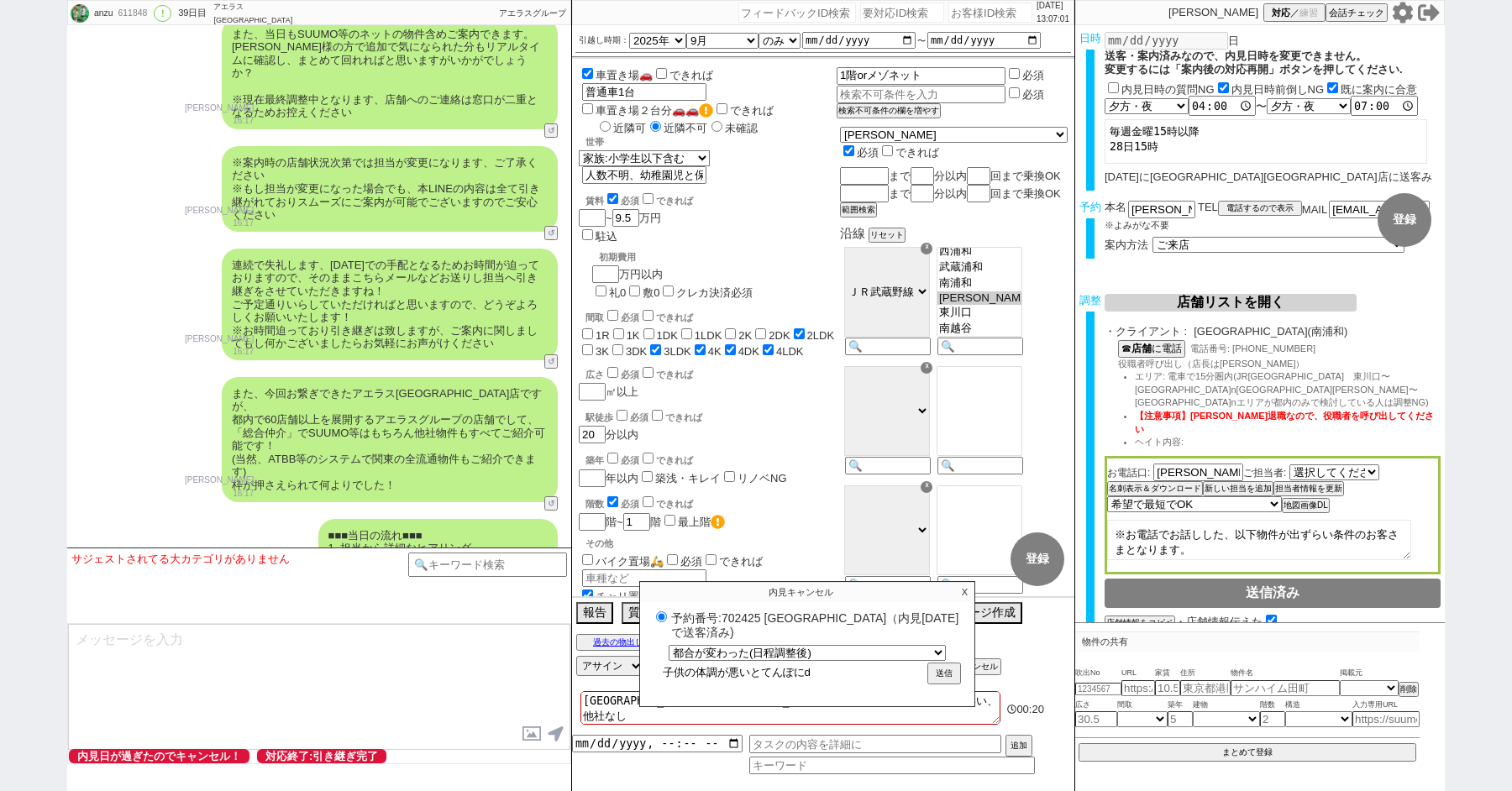
radio input "true"
type input "子供の体調が悪いとてんぽにで"
radio input "true"
type input "子供の体調が悪いとてんぽにでn"
radio input "true"
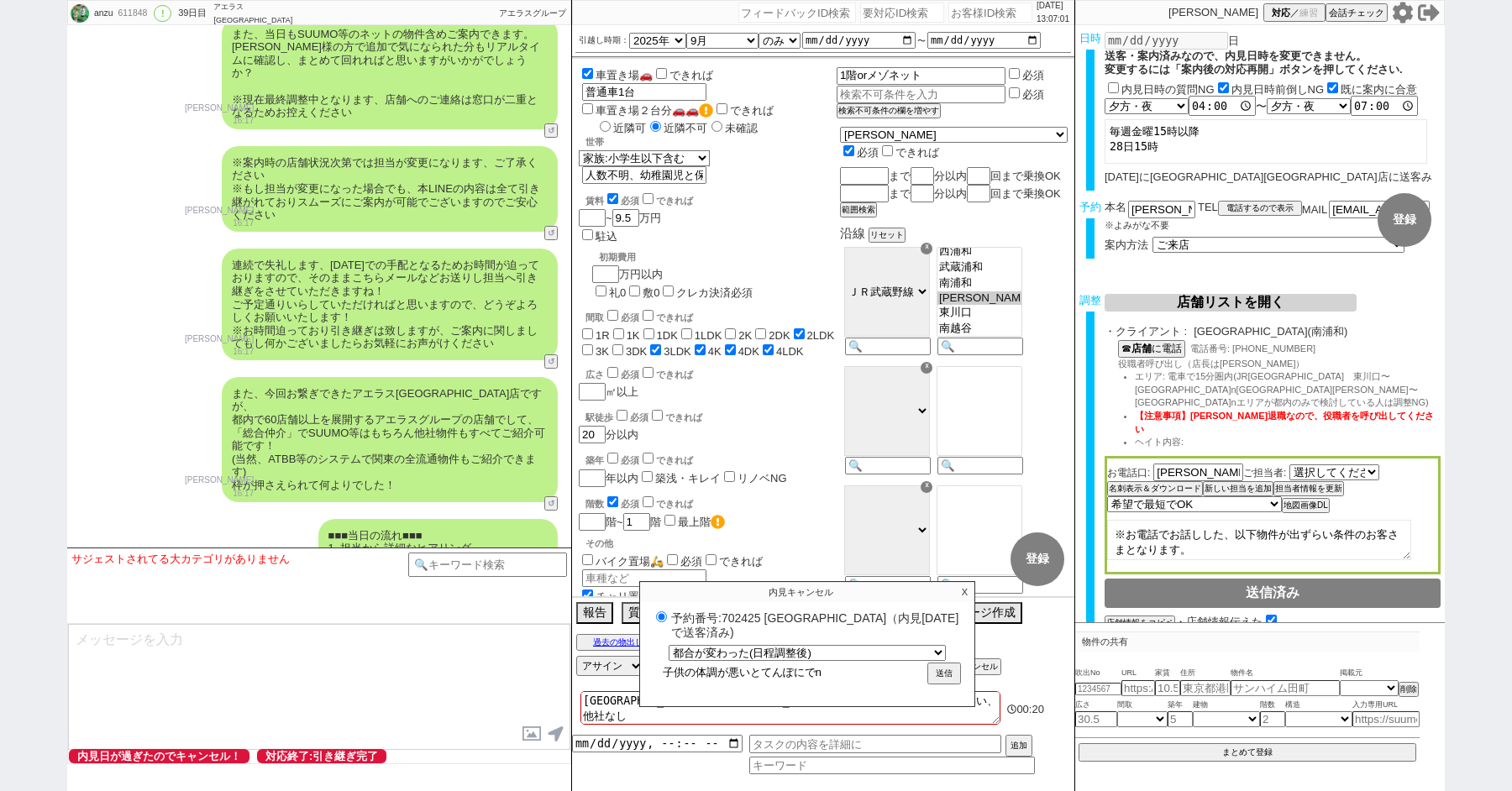
type input "子供の体調が悪いとてんぽにでん"
radio input "true"
type input "子供の体調が悪いとてんぽにでんw"
radio input "true"
type input "子供の体調が悪いとてんぽにでんわ"
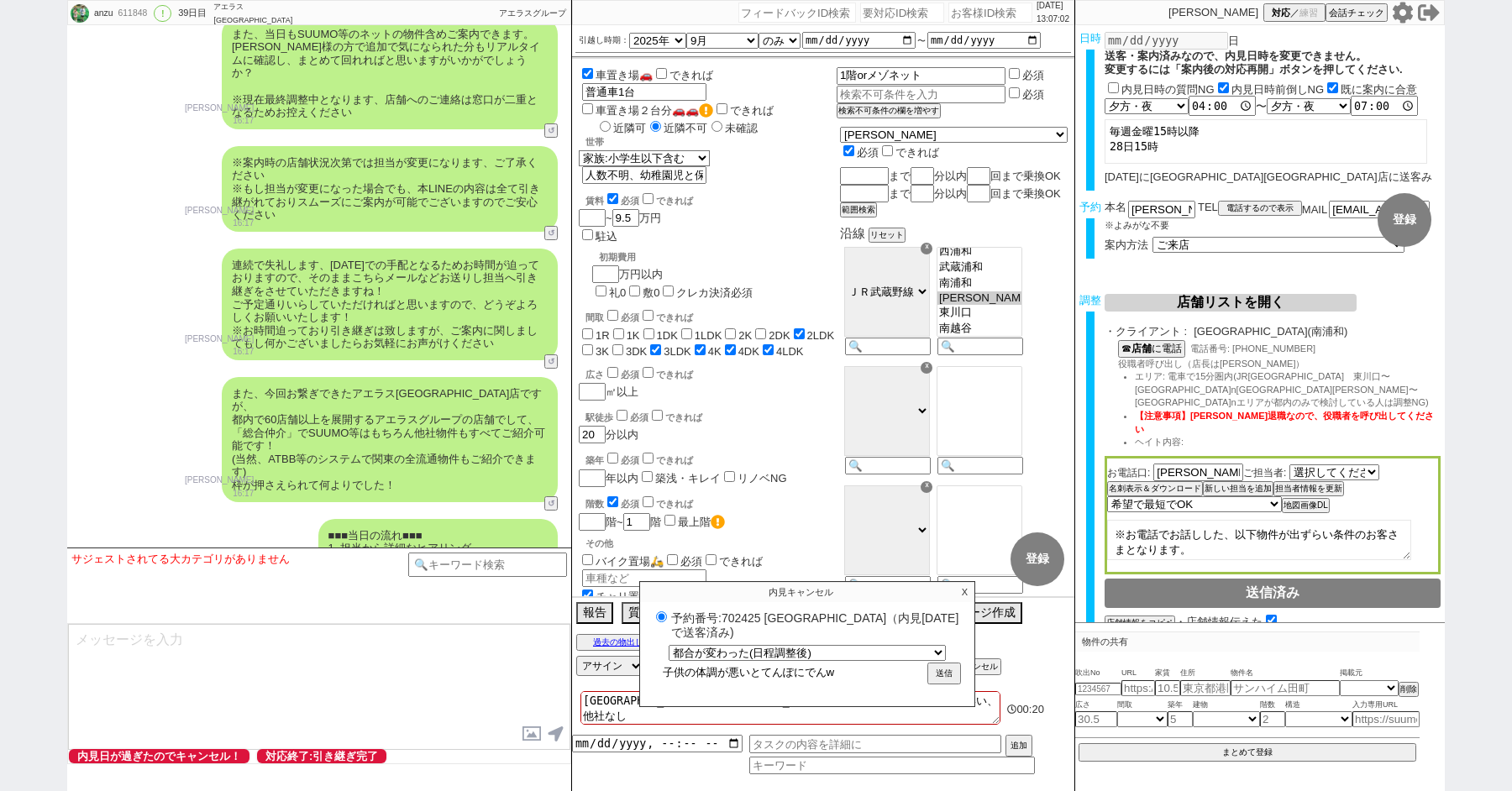
radio input "true"
type input "子供の体調が悪いと店舗に電話"
radio input "true"
type input "子供の体調が悪いと店舗に電話"
click at [948, 671] on button "送信" at bounding box center [943, 675] width 30 height 19
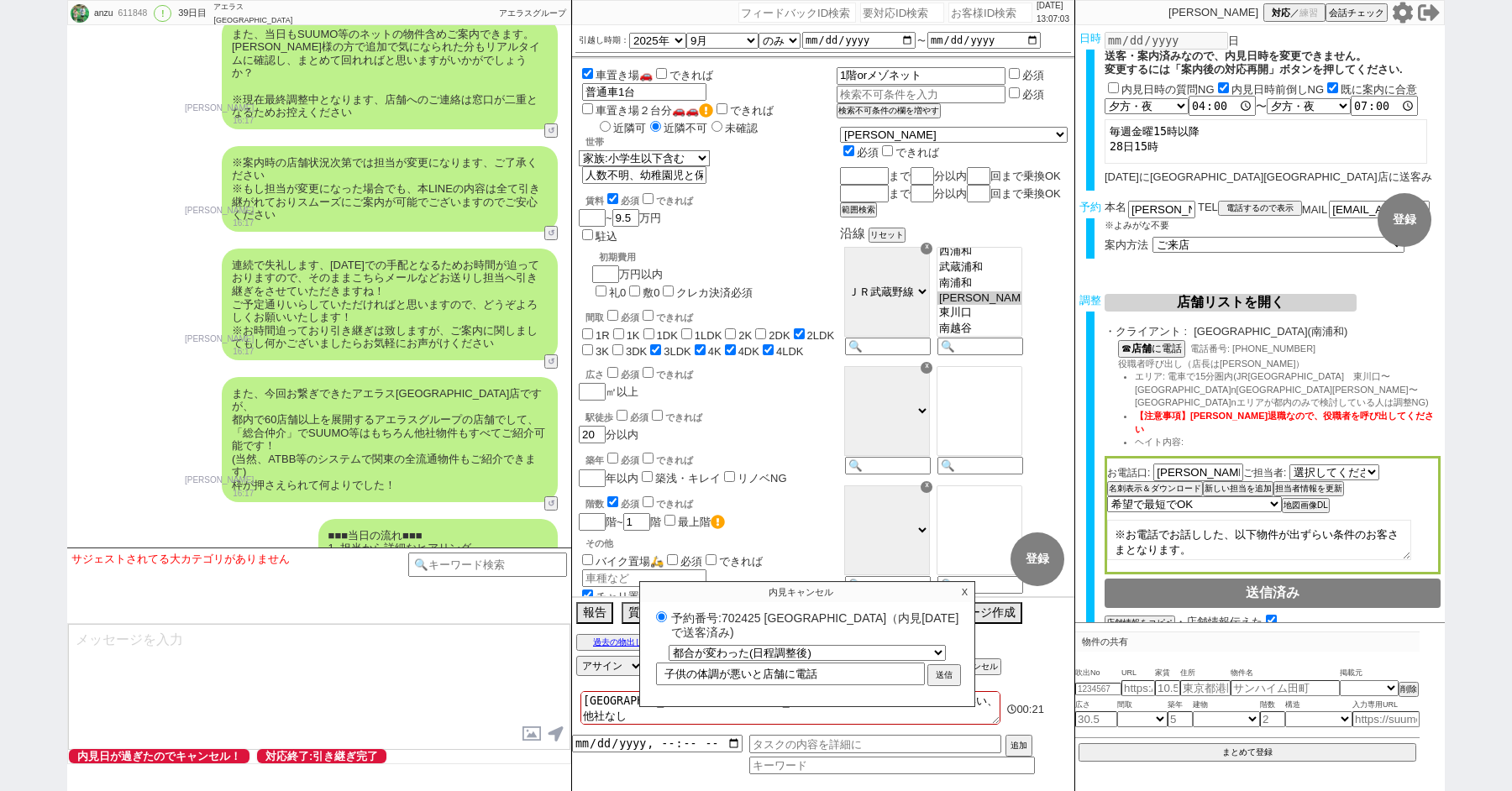
radio input "true"
type textarea "保育園が[GEOGRAPHIC_DATA]近くな為、最寄りは東川口がいい、他社なし 調整後キャンセルあり"
checkbox input "false"
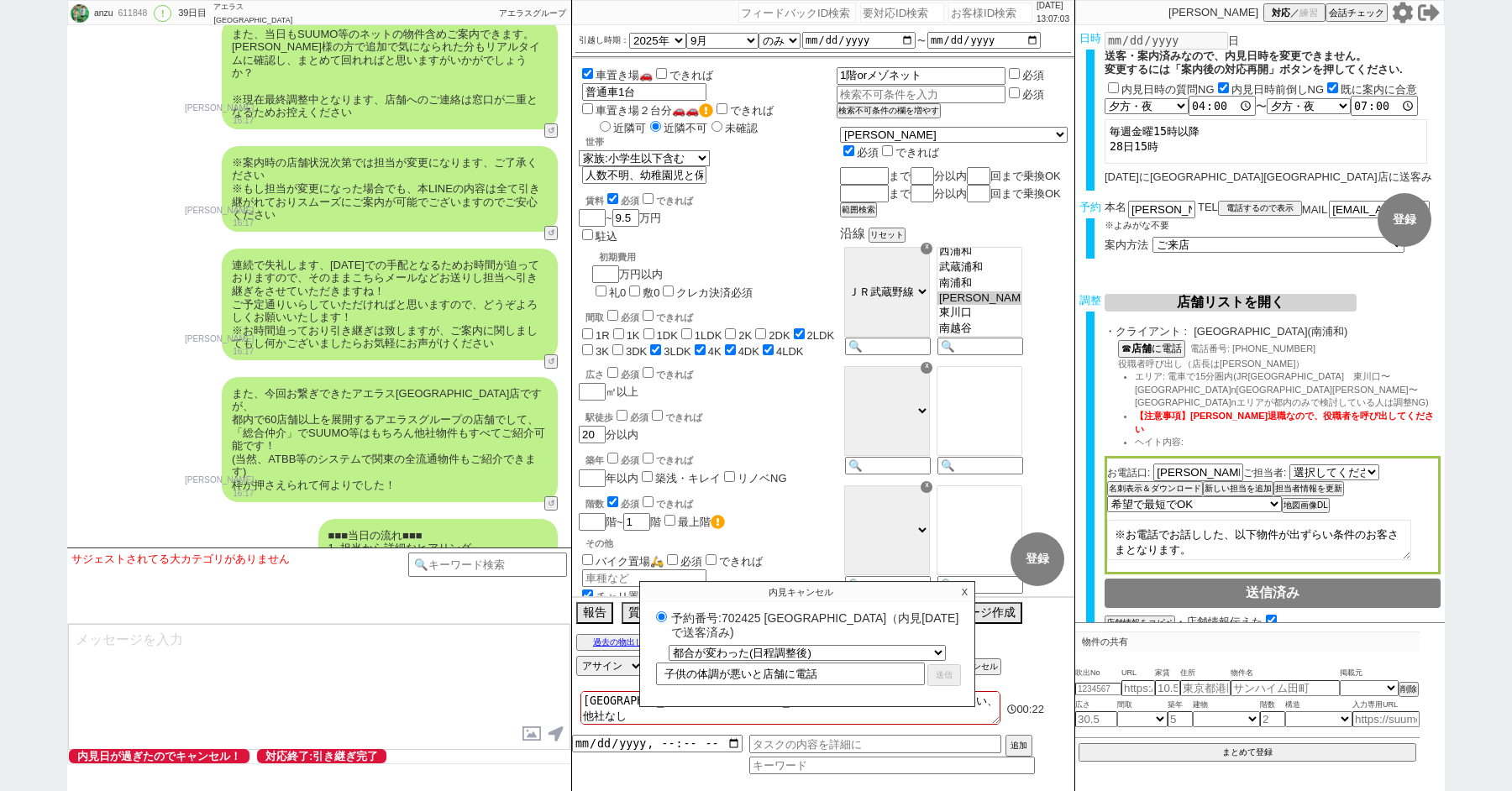
checkbox input "false"
checkbox input "true"
checkbox input "false"
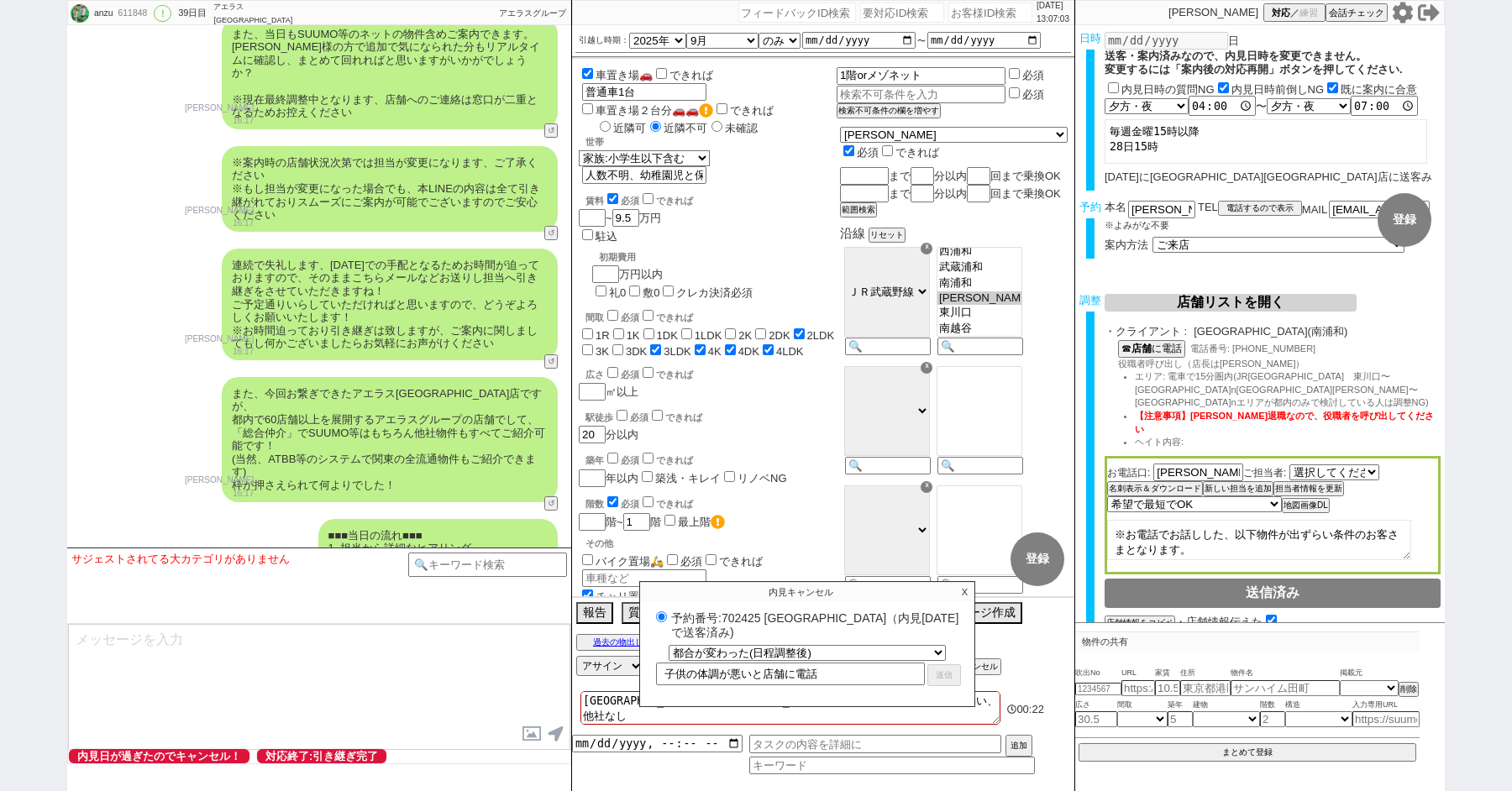
checkbox input "false"
checkbox input "true"
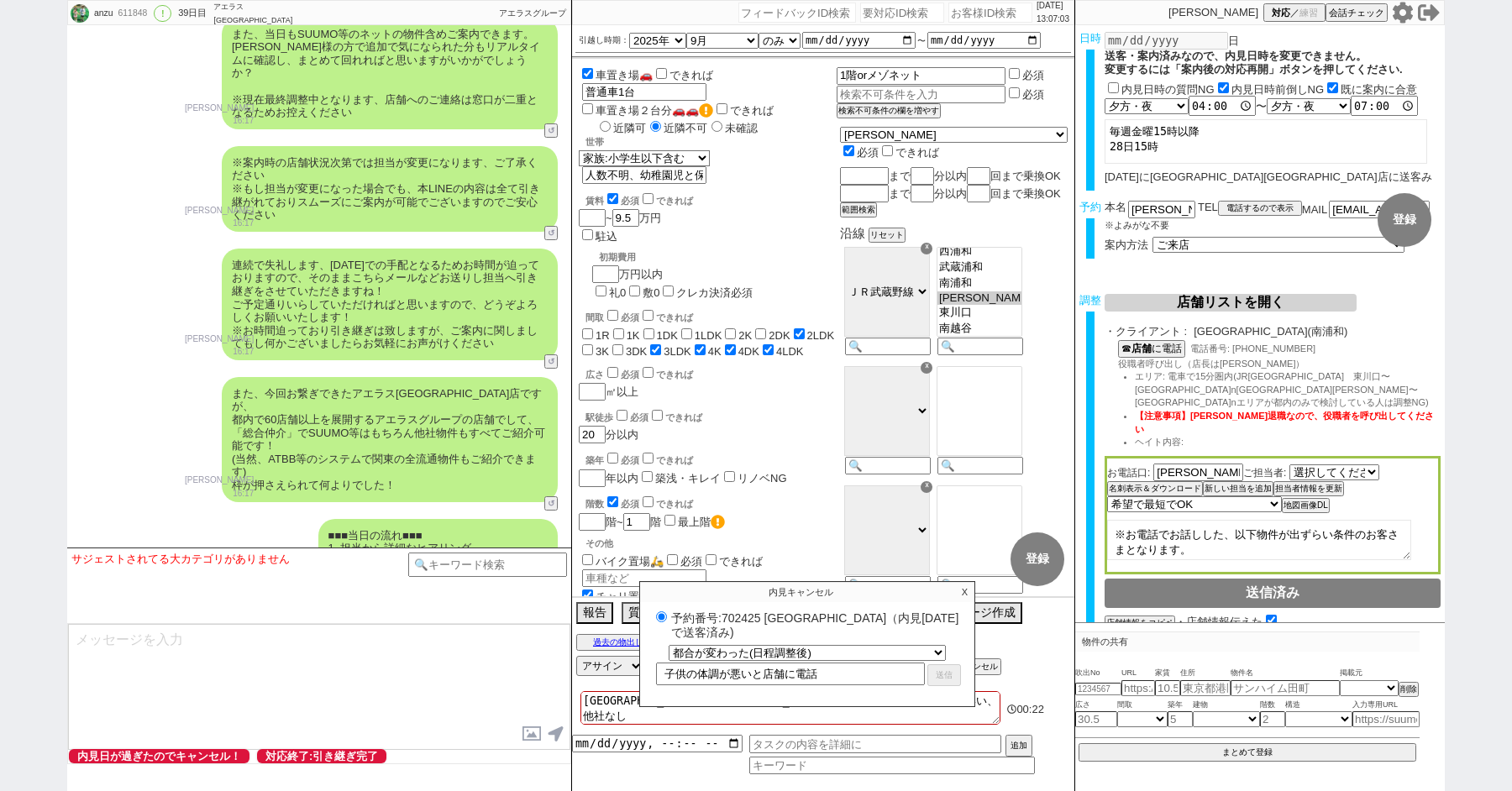
select select "0"
select select
select select "0"
radio input "true"
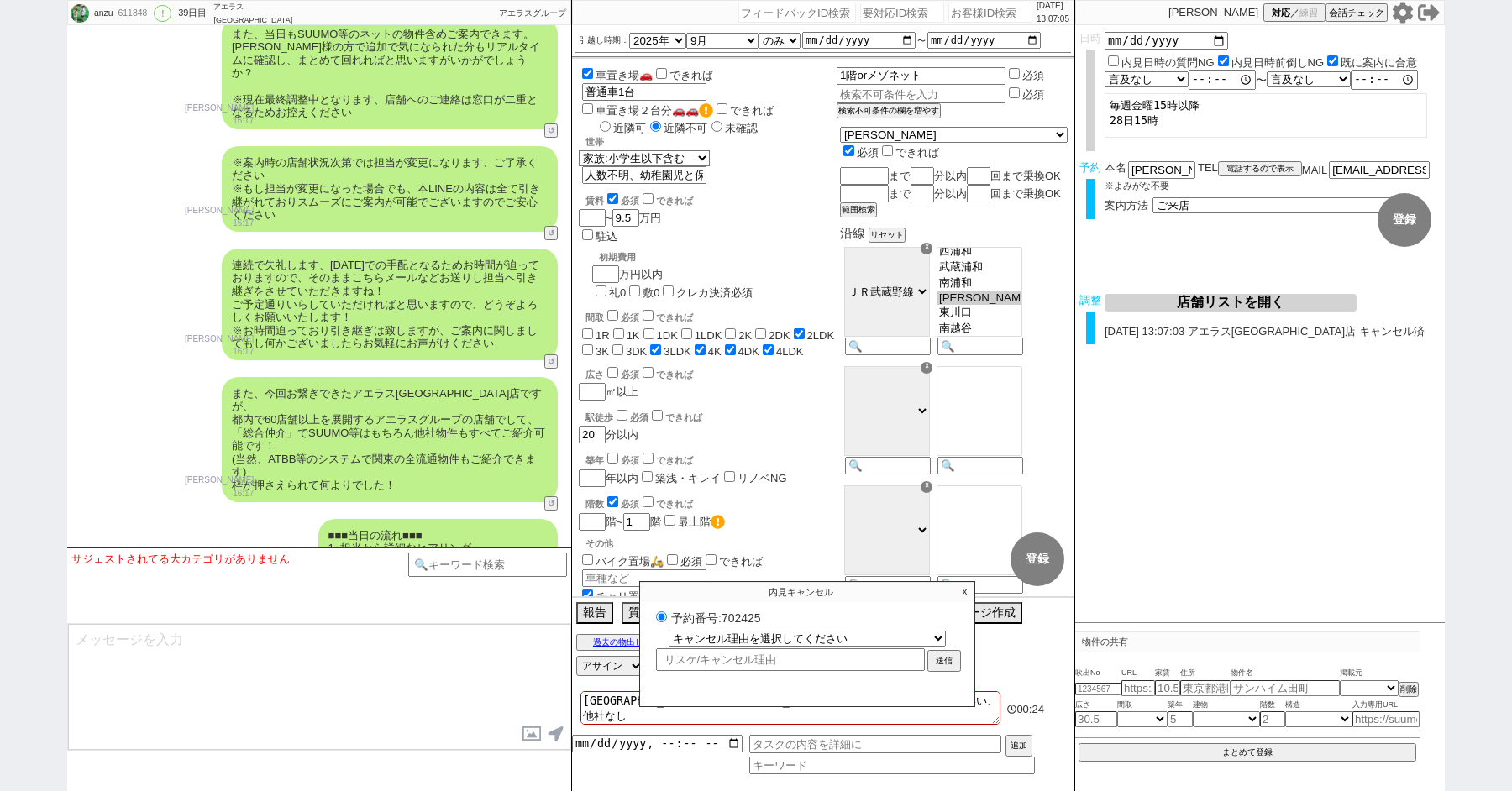
click at [745, 611] on label "予約番号:702425" at bounding box center [808, 617] width 311 height 17
click at [667, 611] on input "予約番号:702425" at bounding box center [662, 616] width 11 height 11
click at [745, 611] on label "予約番号:702425" at bounding box center [808, 617] width 311 height 17
click at [667, 611] on input "予約番号:702425" at bounding box center [662, 616] width 11 height 11
copy label "702425"
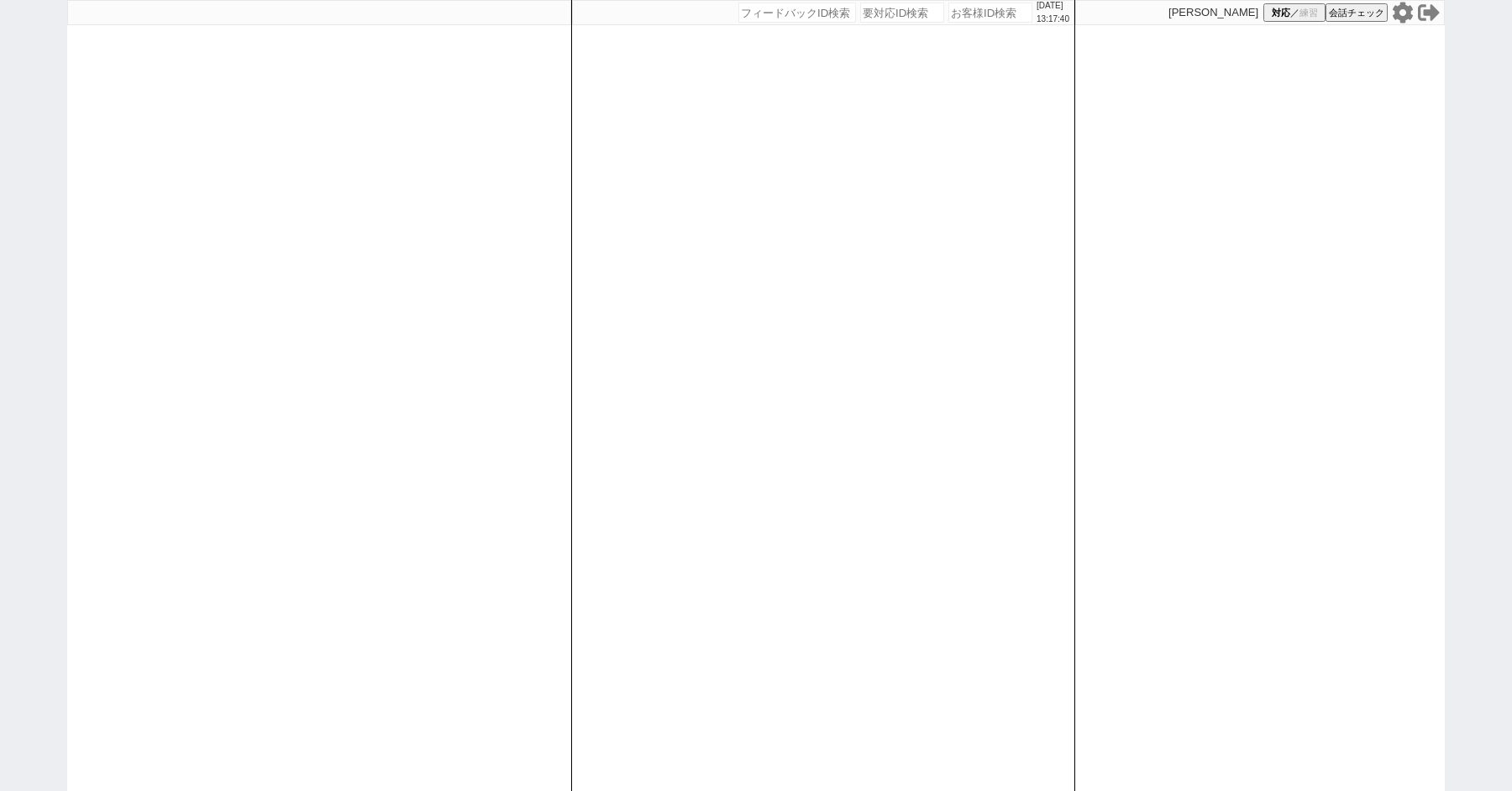
click at [42, 385] on div "2025/10/05 13:17:40 候補物件を追加してしてください 紹介した物件一覧 他社物件を追加する 空室確認ページに追加・削除 紹介した物件一覧 他…" at bounding box center [756, 395] width 1512 height 791
select select "2"
select select
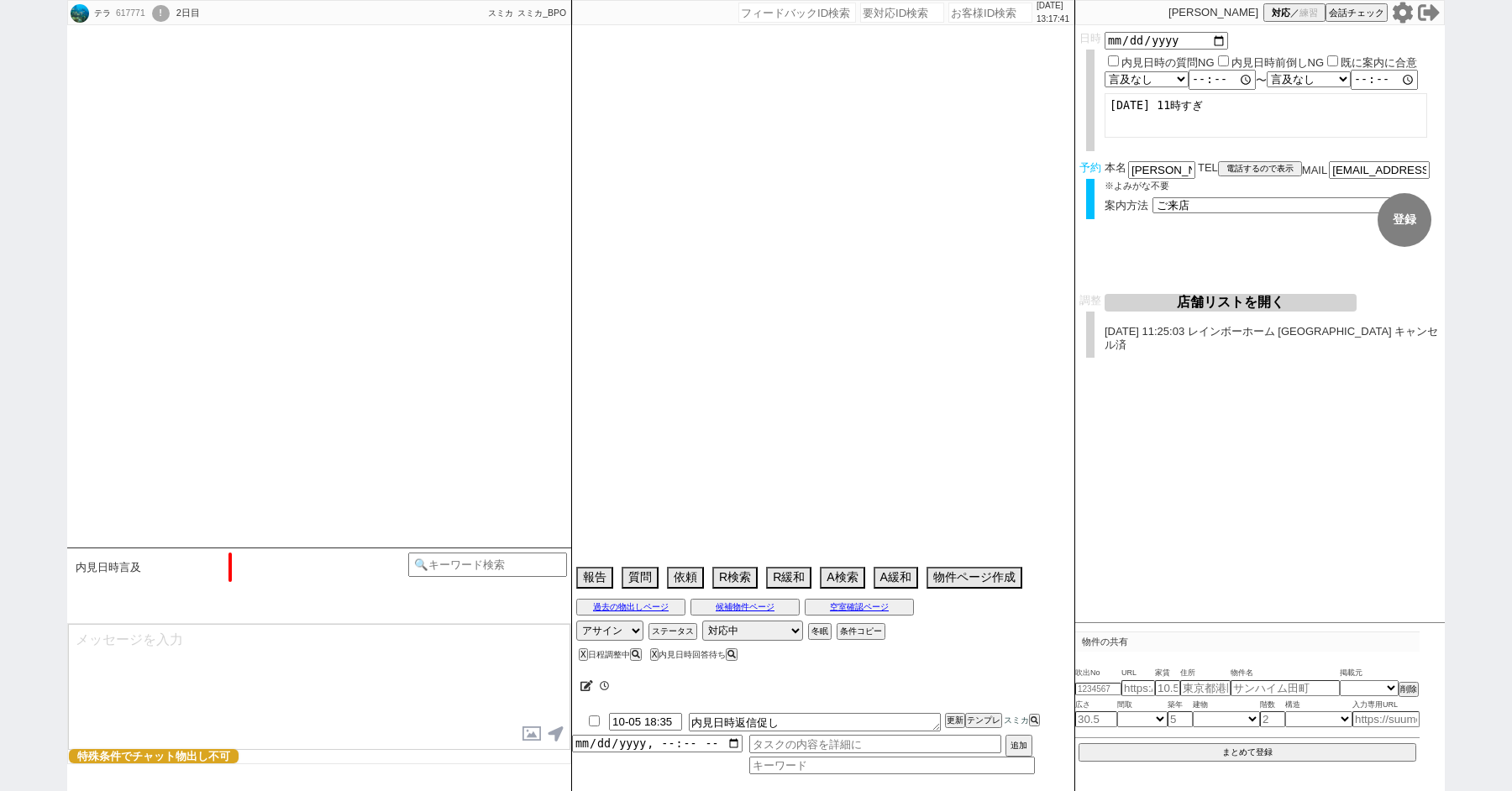
type textarea "年金＋仕事あり(雇用形態不明)息子が連帯保証人OK 調整前キャンセル（理由不明"
select select "13"
select select "0"
select select "2"
select select "62"
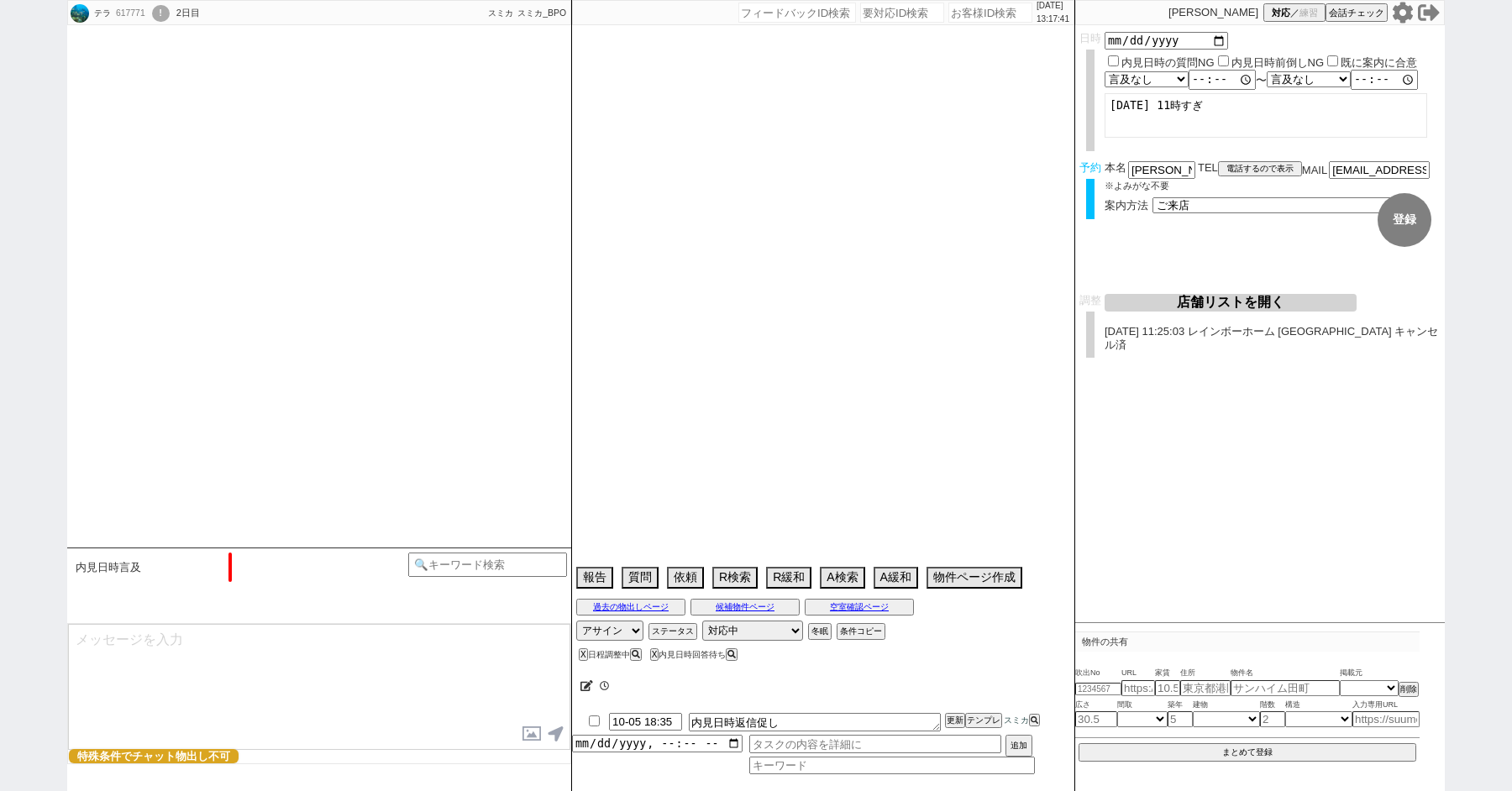
select select "1518"
select select "69"
select select "1660"
select select "75"
select select "1800"
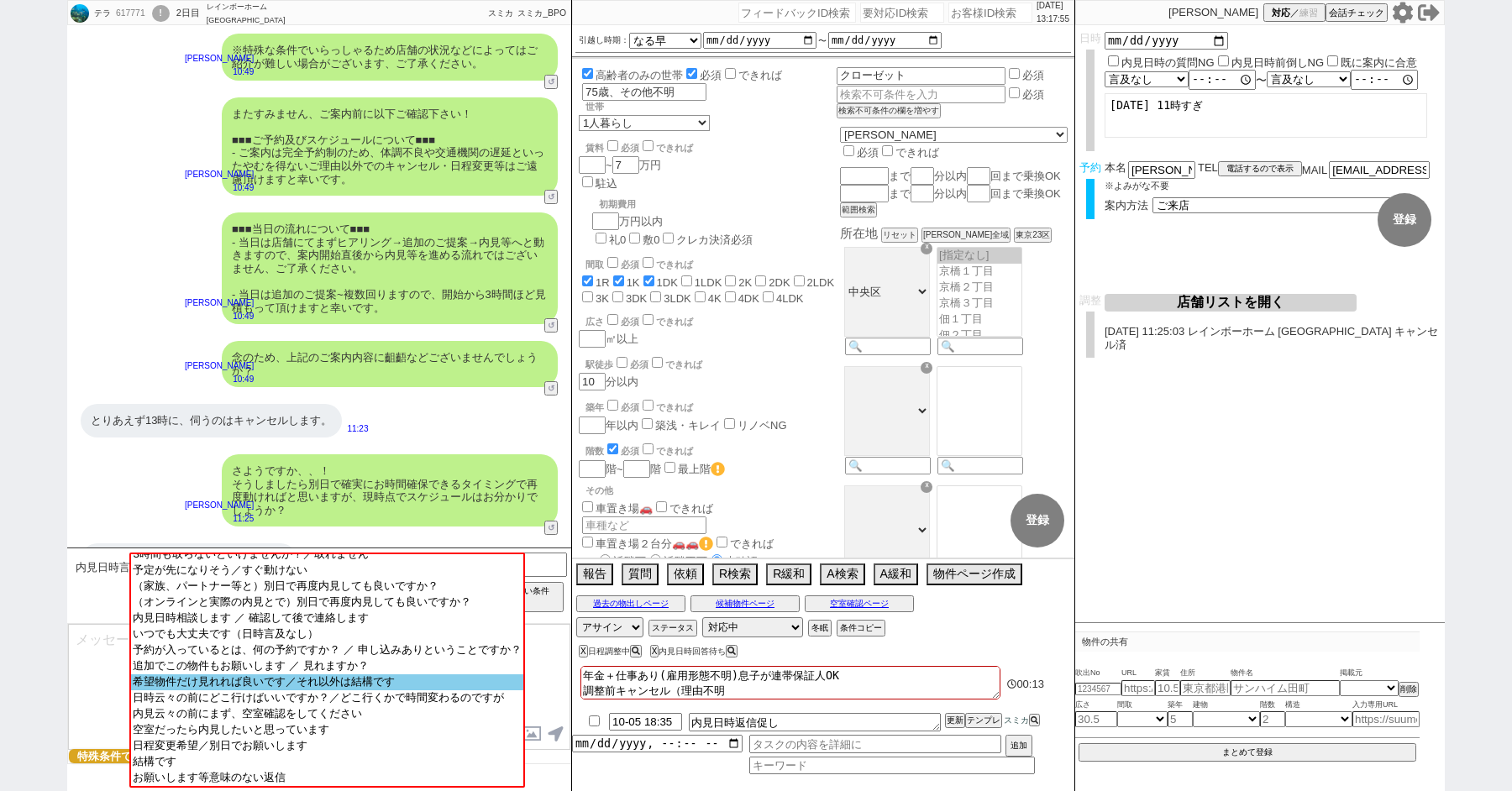
scroll to position [113, 0]
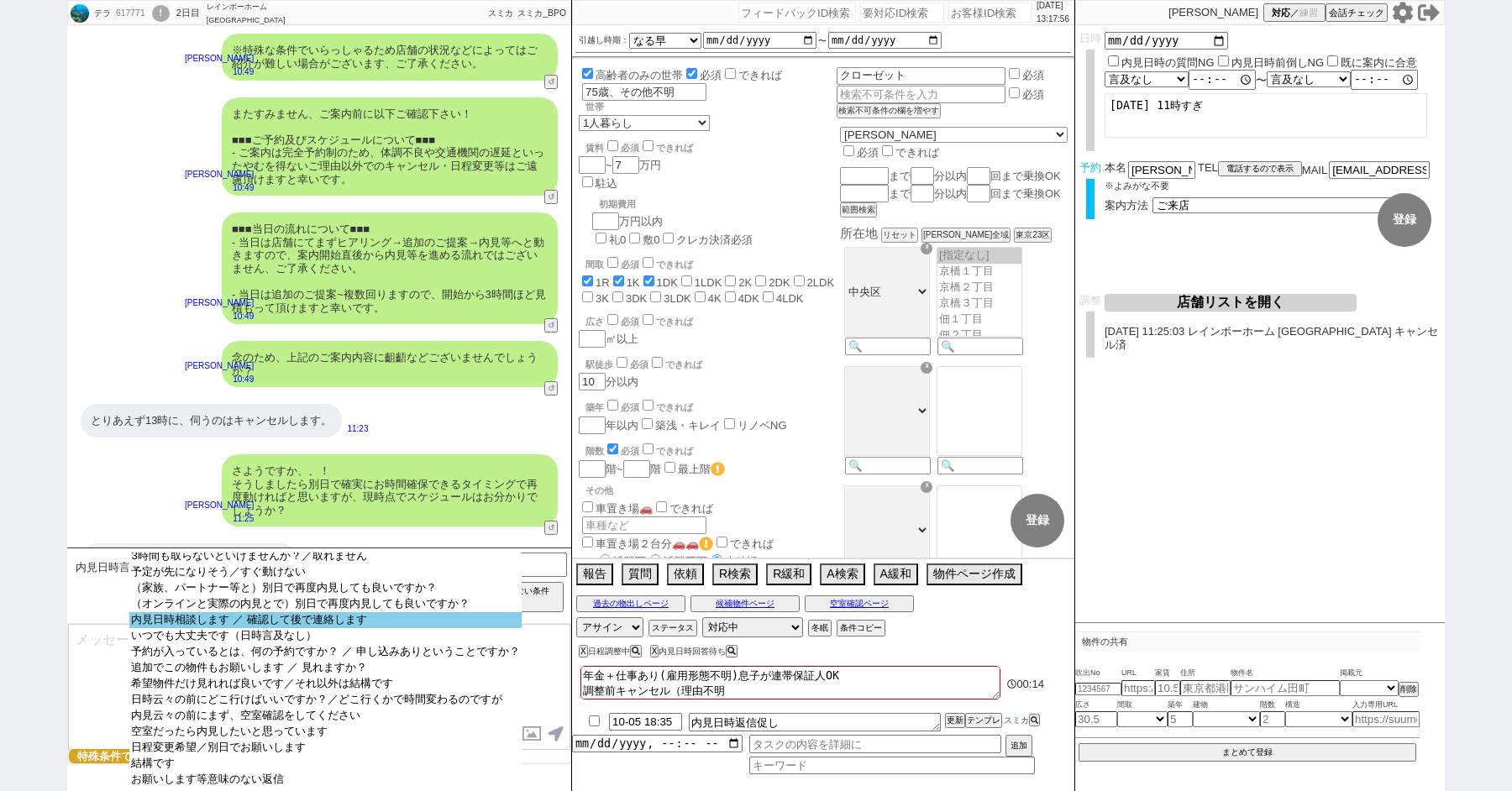
select select "内見日時相談します ／ 確認して後で連絡します"
click at [222, 615] on option "内見日時相談します ／ 確認して後で連絡します" at bounding box center [325, 619] width 392 height 16
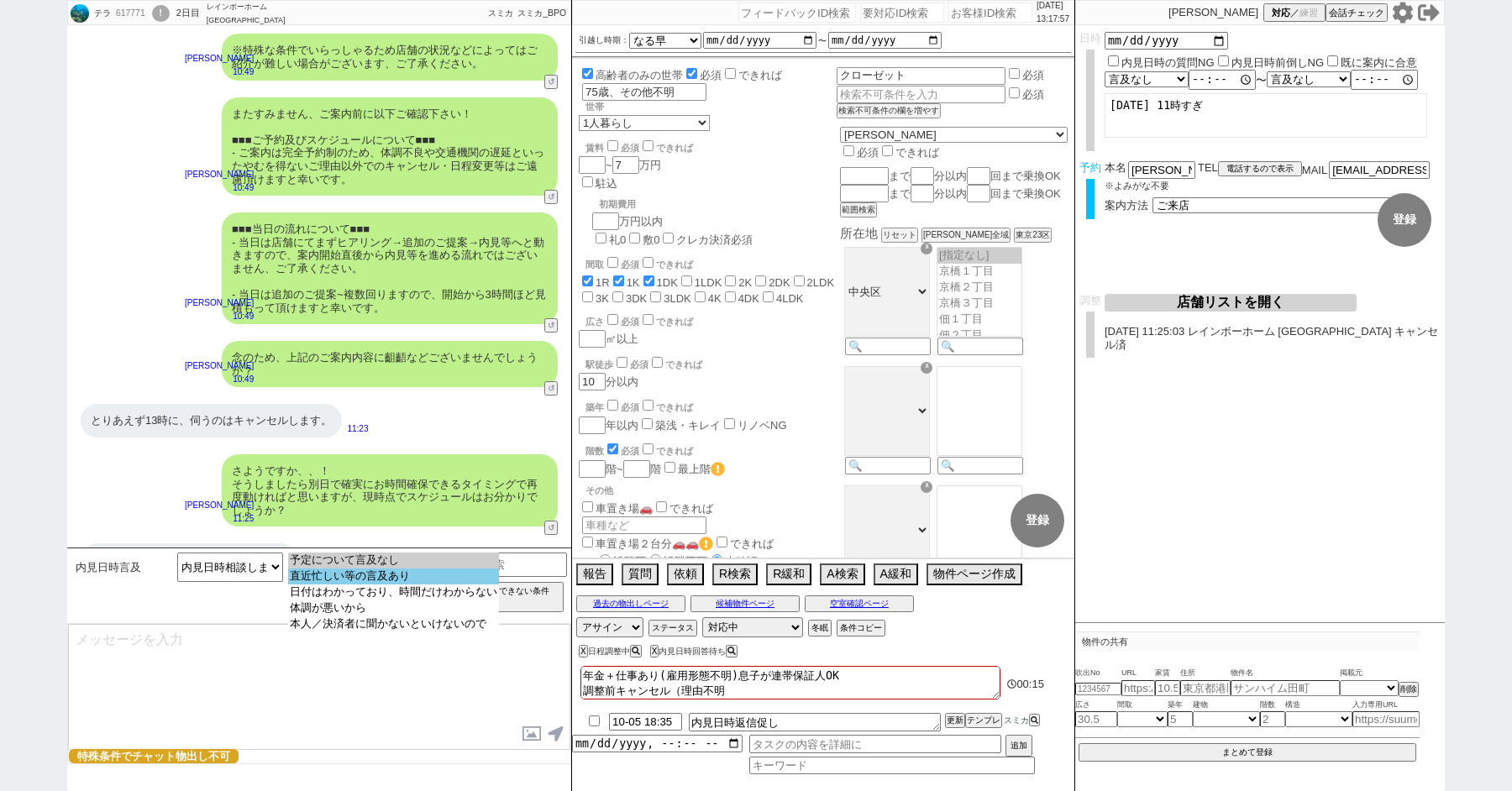
select select "直近忙しい等の言及あり"
click at [341, 584] on option "直近忙しい等の言及あり" at bounding box center [394, 576] width 211 height 16
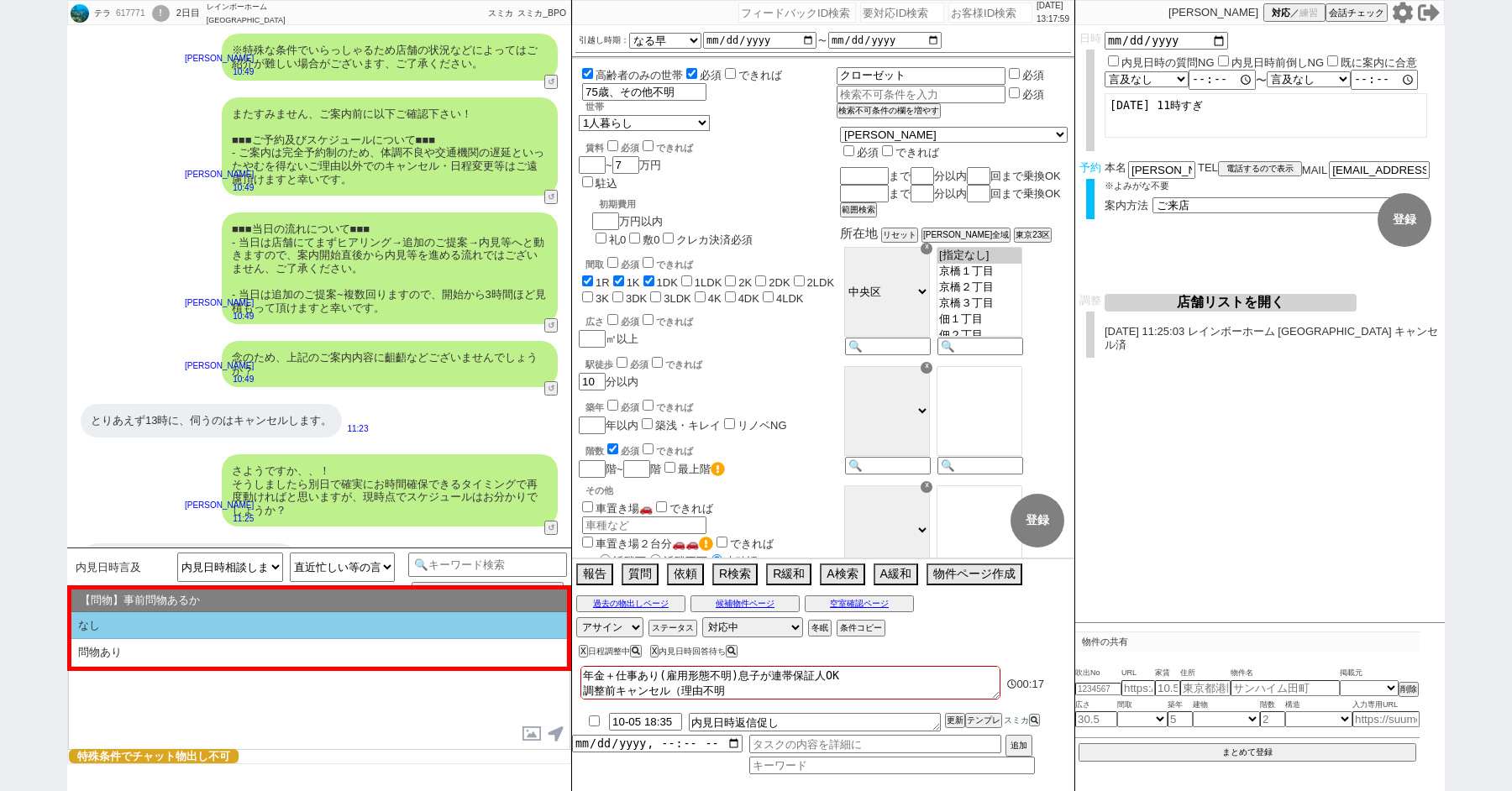
click at [227, 623] on li "なし" at bounding box center [319, 625] width 496 height 27
select select "なし"
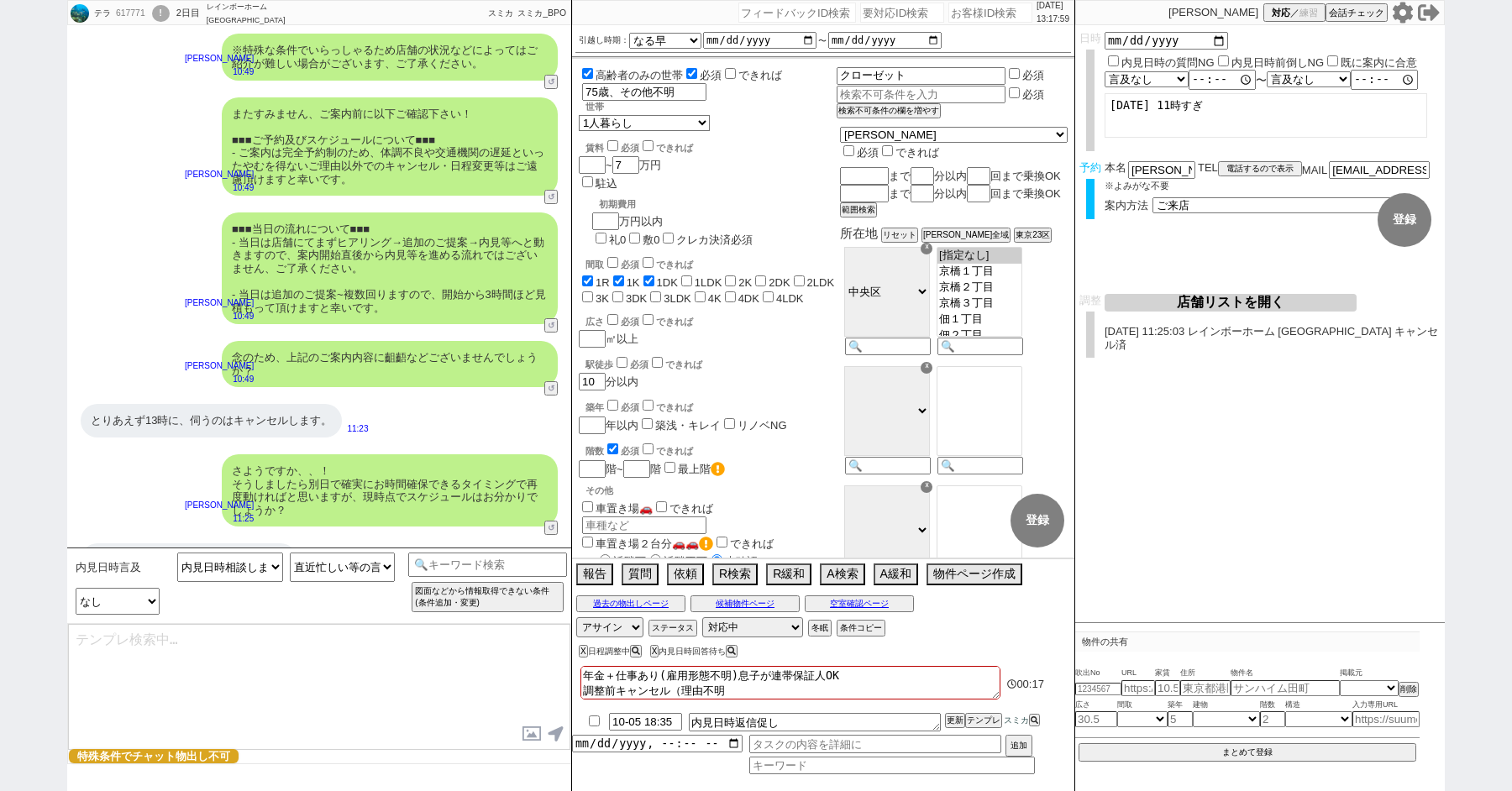
type textarea "かしこまりました、ご連絡お待ちしておりますね！ 交渉に強いスタッフにて色々とうまく進めていければと思います、どうぞよろしくお願いします！"
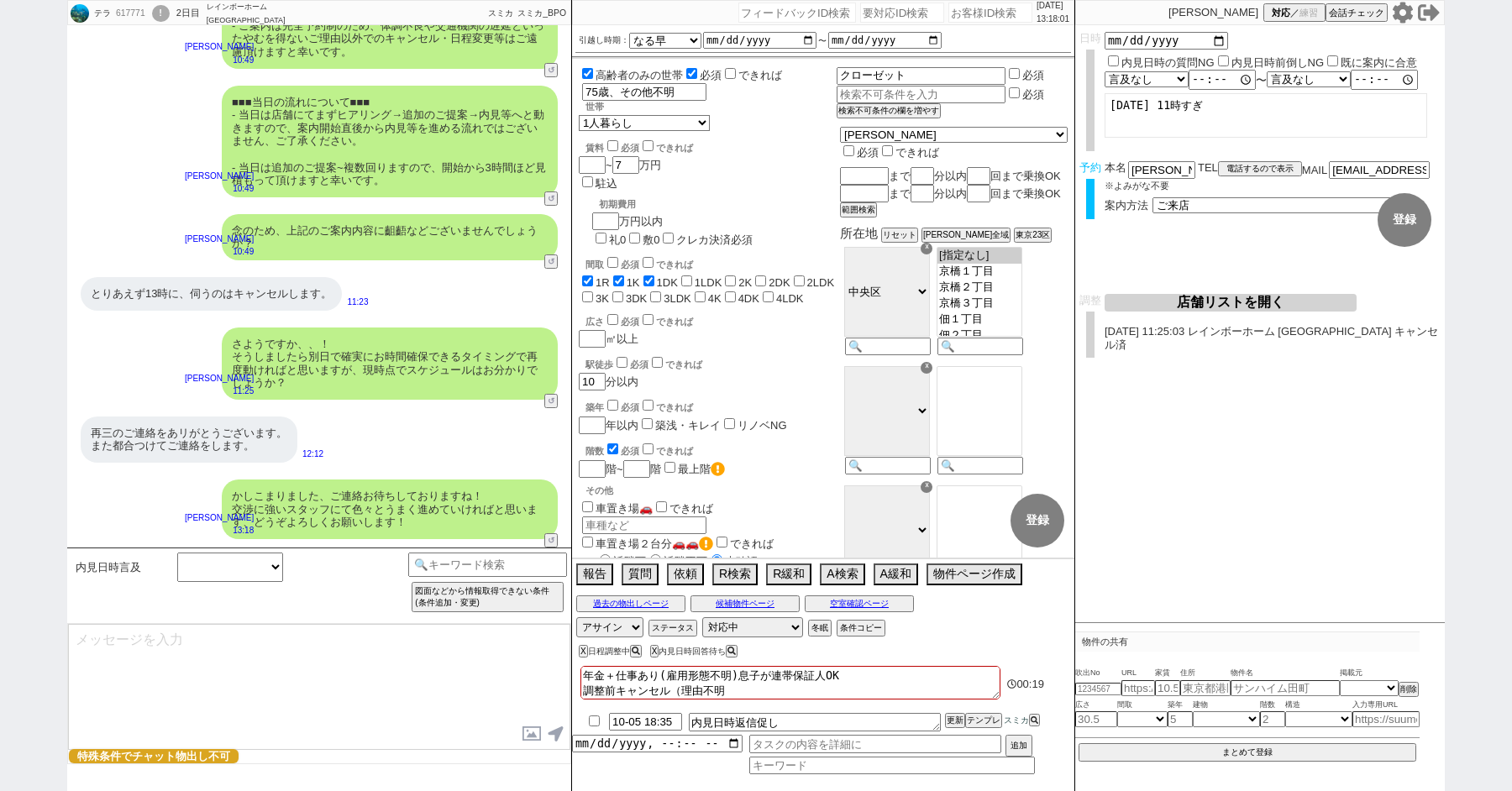
scroll to position [2313, 0]
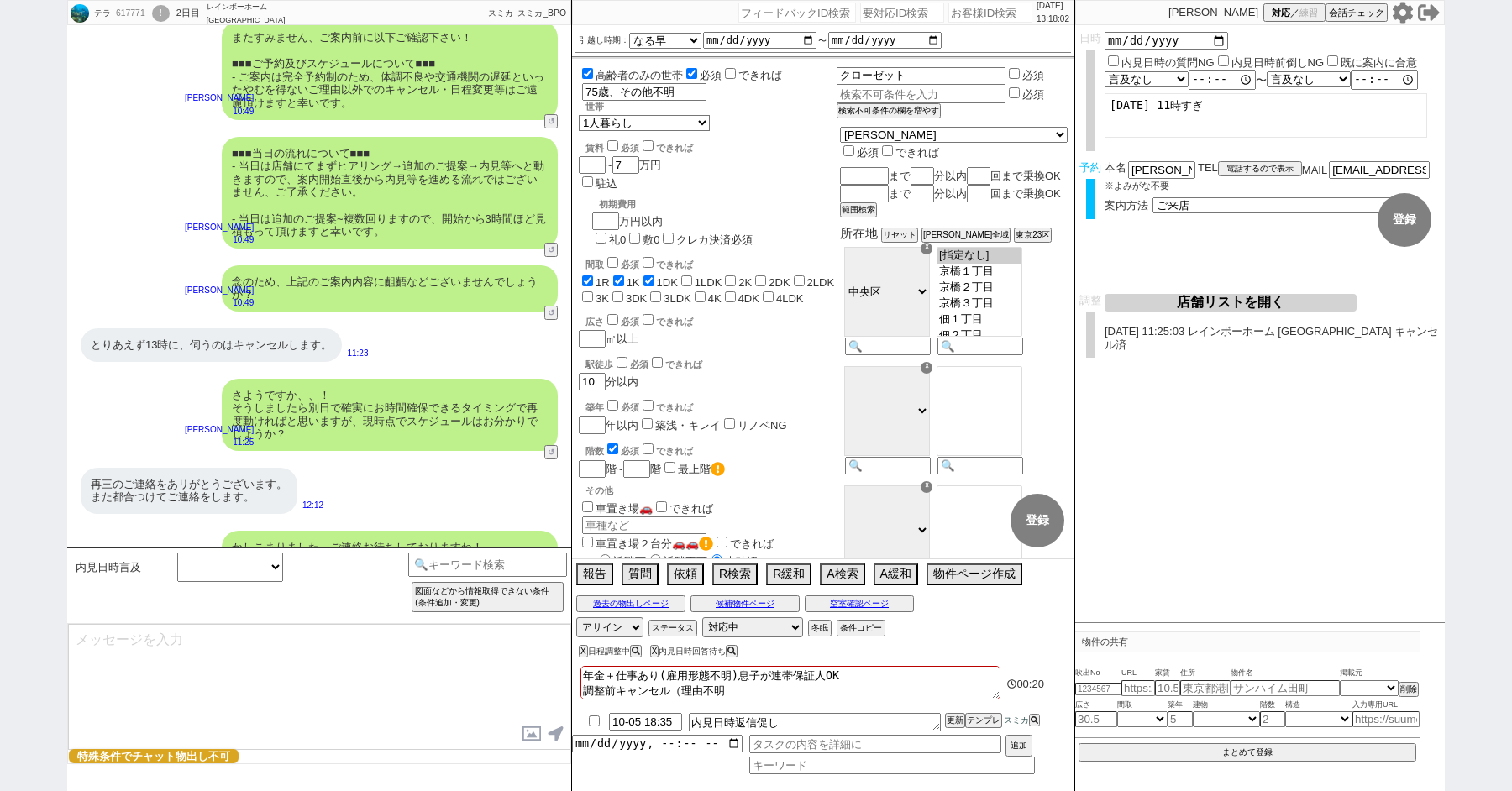
select select "235"
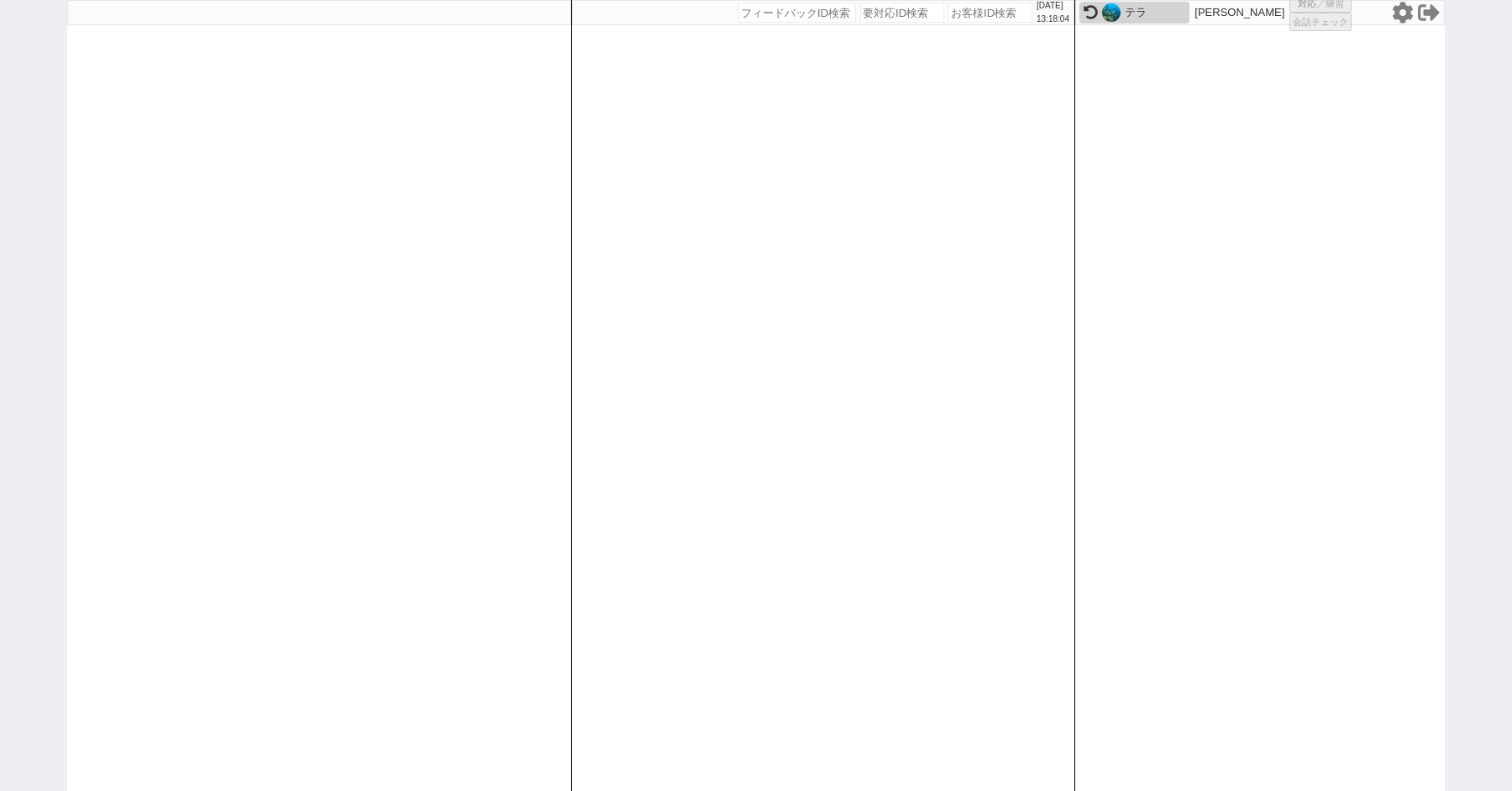
select select
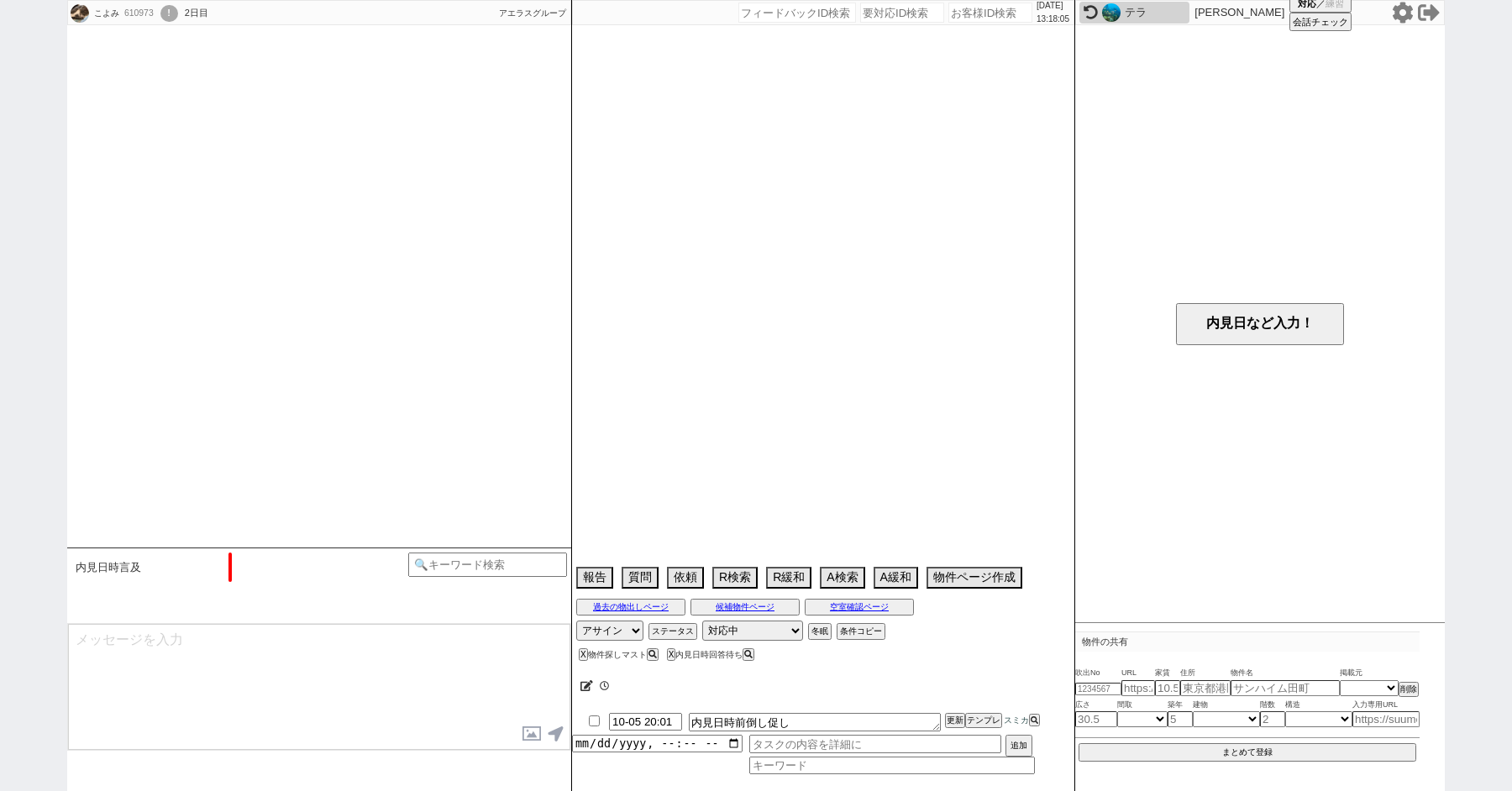
scroll to position [1760, 0]
select select "2025"
select select "11"
select select "33"
select select "0"
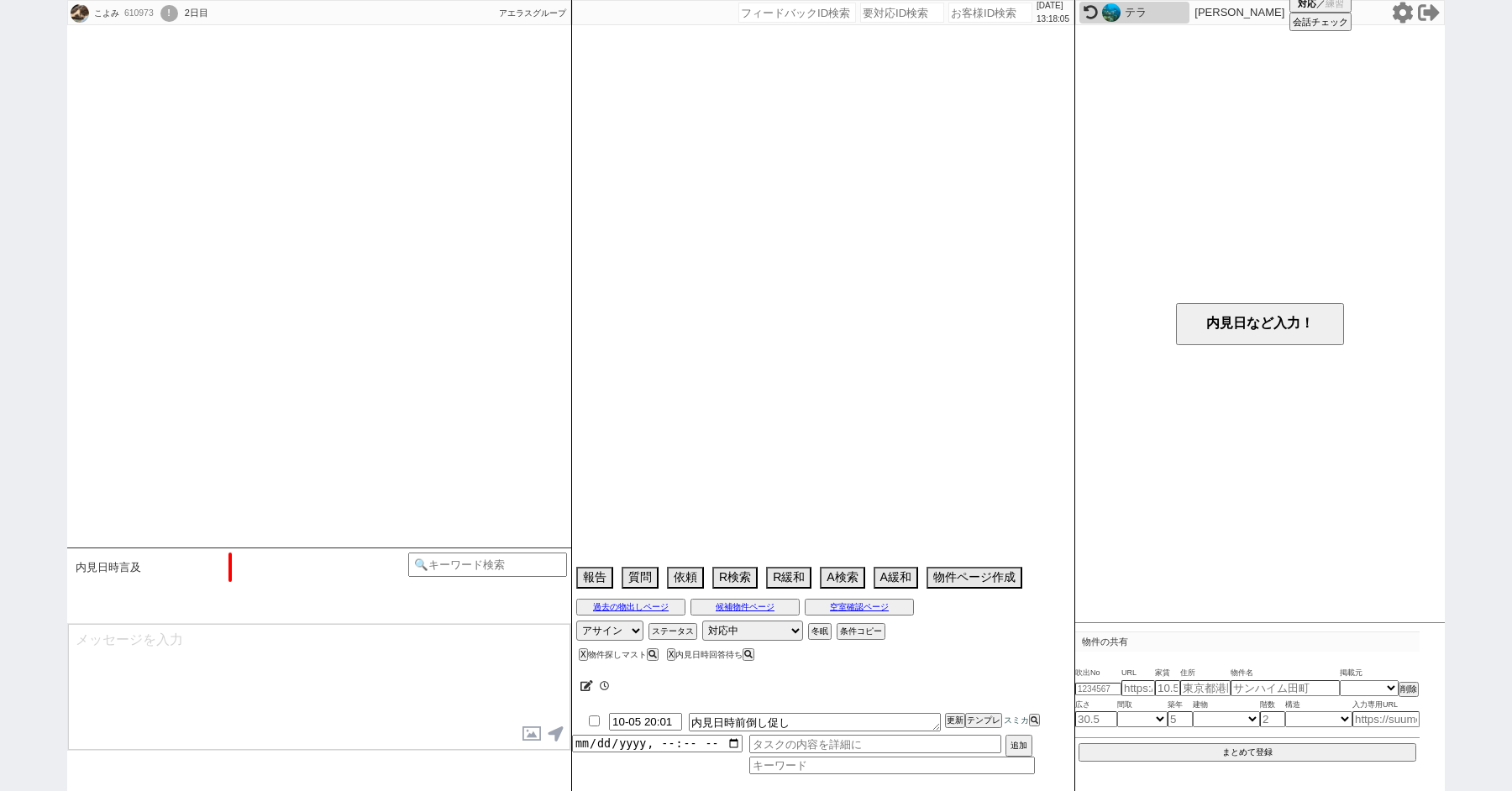
select select "23"
select select "741"
select select "62"
select select "1518"
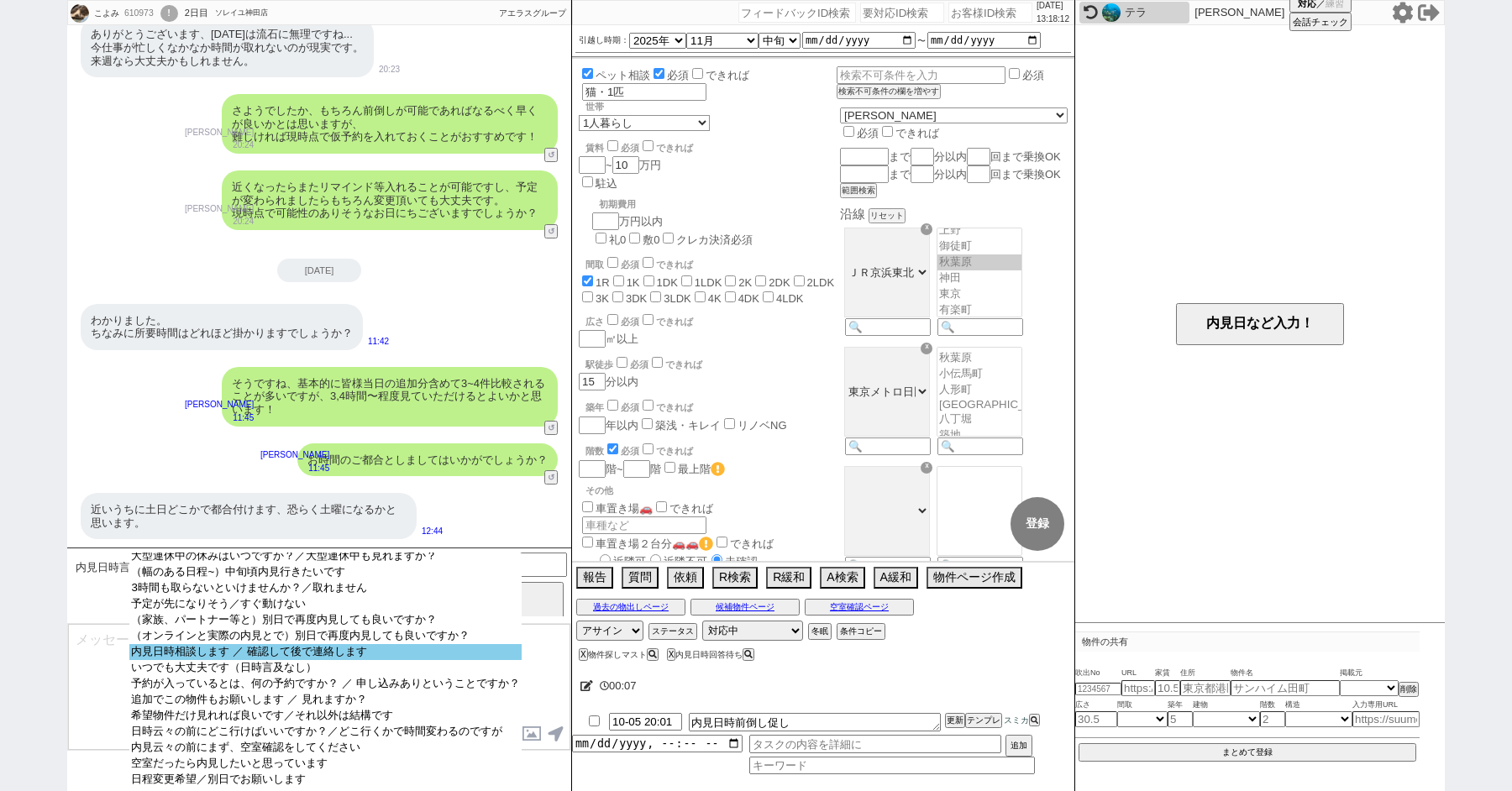
scroll to position [50, 0]
select select "内見日時相談します ／ 確認して後で連絡します"
click at [250, 661] on option "内見日時相談します ／ 確認して後で連絡します" at bounding box center [325, 654] width 392 height 16
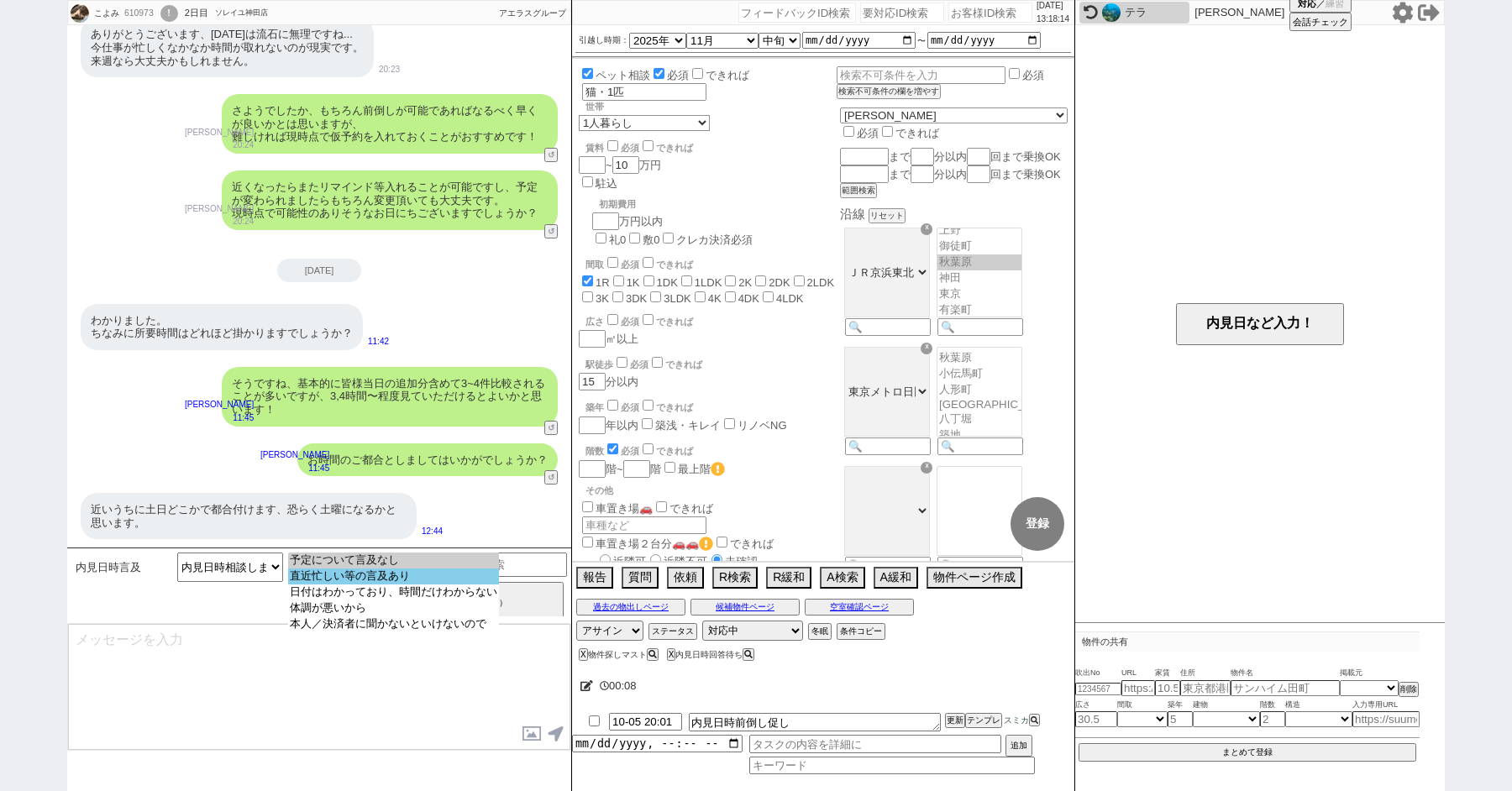
select select "直近忙しい等の言及あり"
click at [349, 583] on option "直近忙しい等の言及あり" at bounding box center [394, 576] width 211 height 16
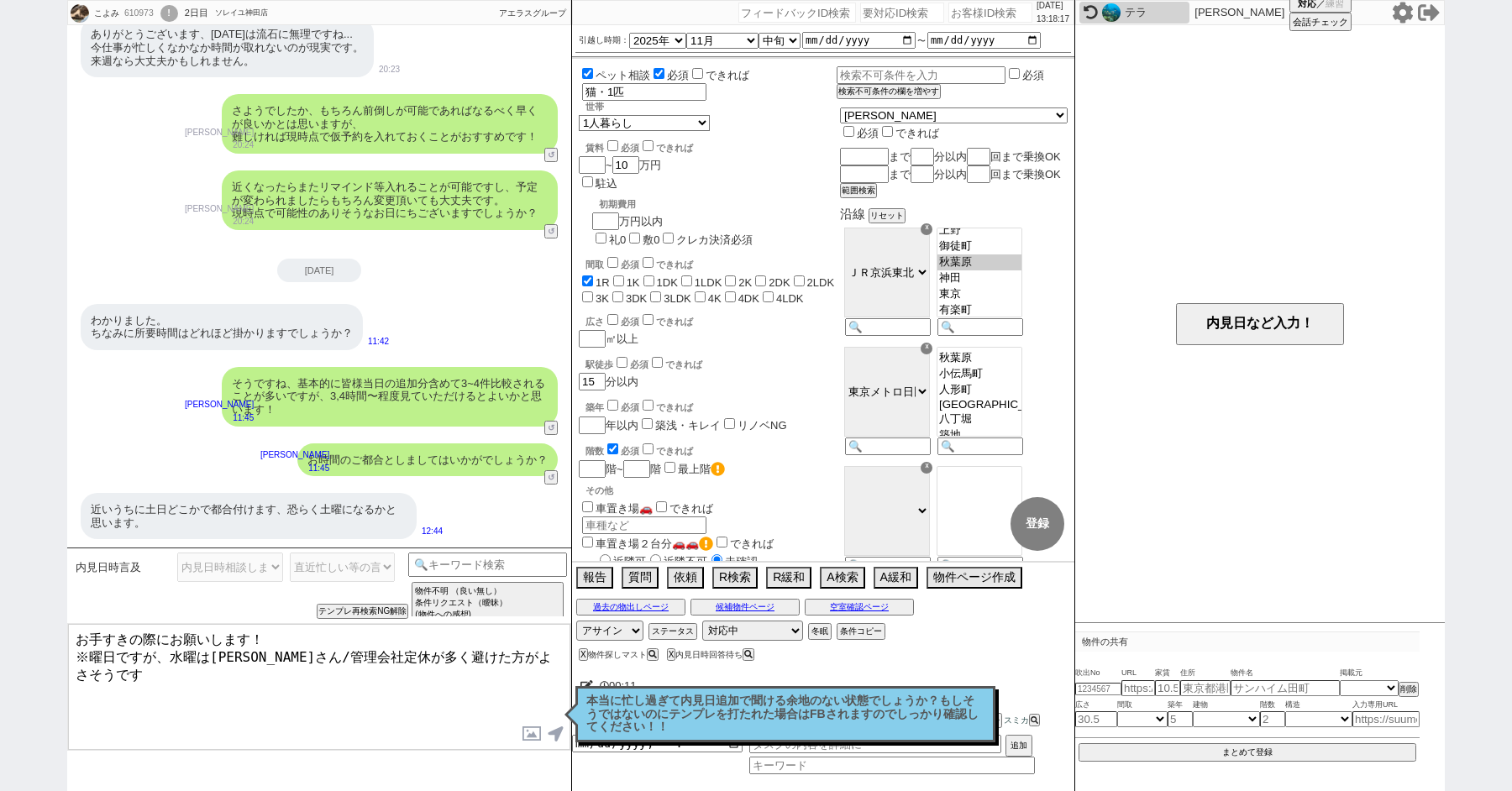
click at [90, 656] on textarea "お手すきの際にお願いします！ ※曜日ですが、水曜は大家さん/管理会社定休が多く避けた方がよさそうです" at bounding box center [319, 687] width 502 height 126
click at [181, 695] on textarea "お手すきの際にお願いします！ ※一応曜日ですが、水曜は大家さん/管理会社定休が多く避けた方がよさそうです" at bounding box center [319, 687] width 502 height 126
type textarea "お手すきの際にお願いします！ ※一応曜日ですが、水曜は大家さん/管理会社定休が多く避けた方がよさそうです"
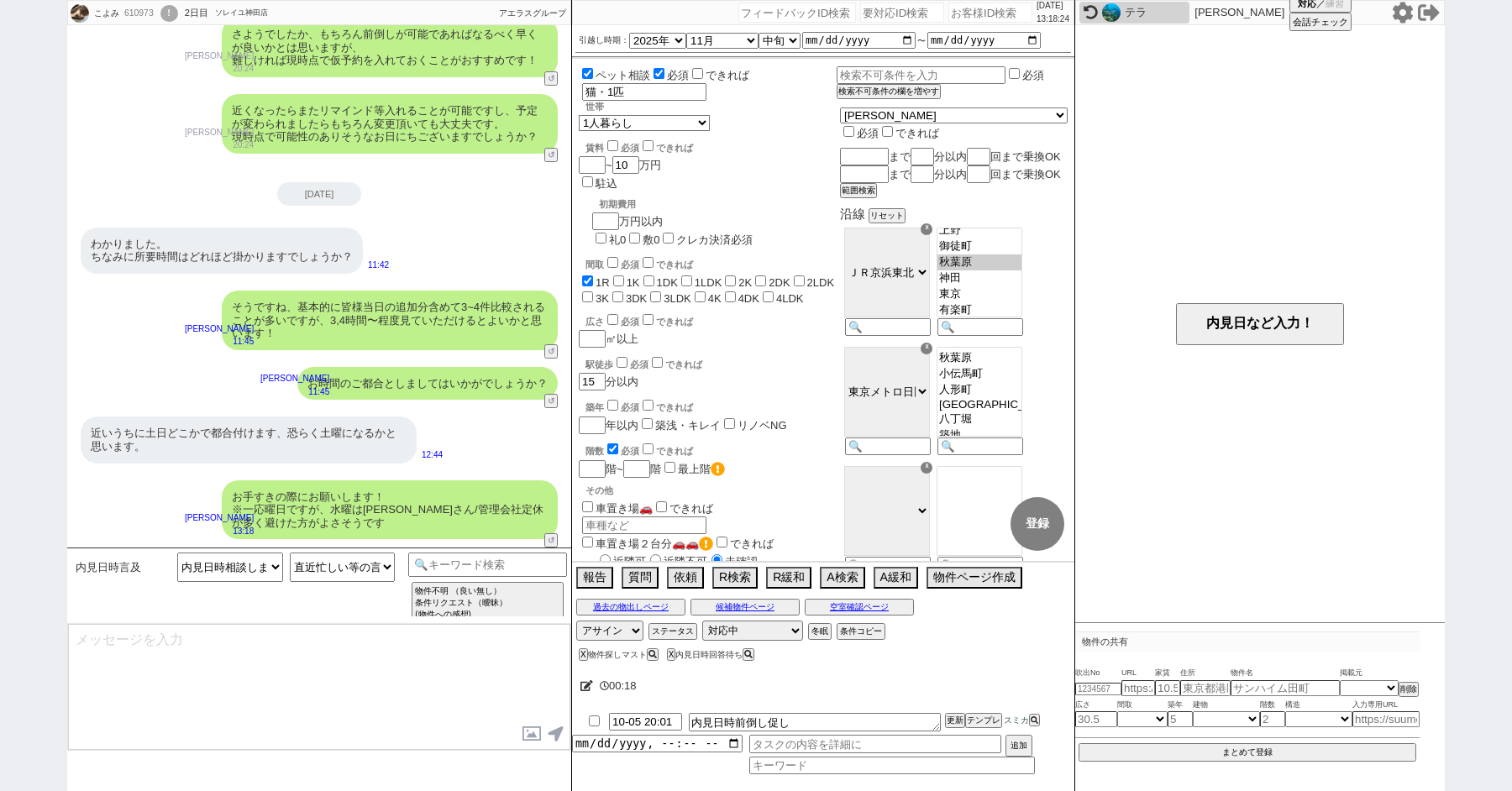
scroll to position [1595, 0]
type textarea "ちなみにお一人暮らしですと最近は広さより立地やリノベ状況等を優先される方が多いと聞きます、以前と比べるとモノを所有するよりも別のご希望を優先される方が一定いら…"
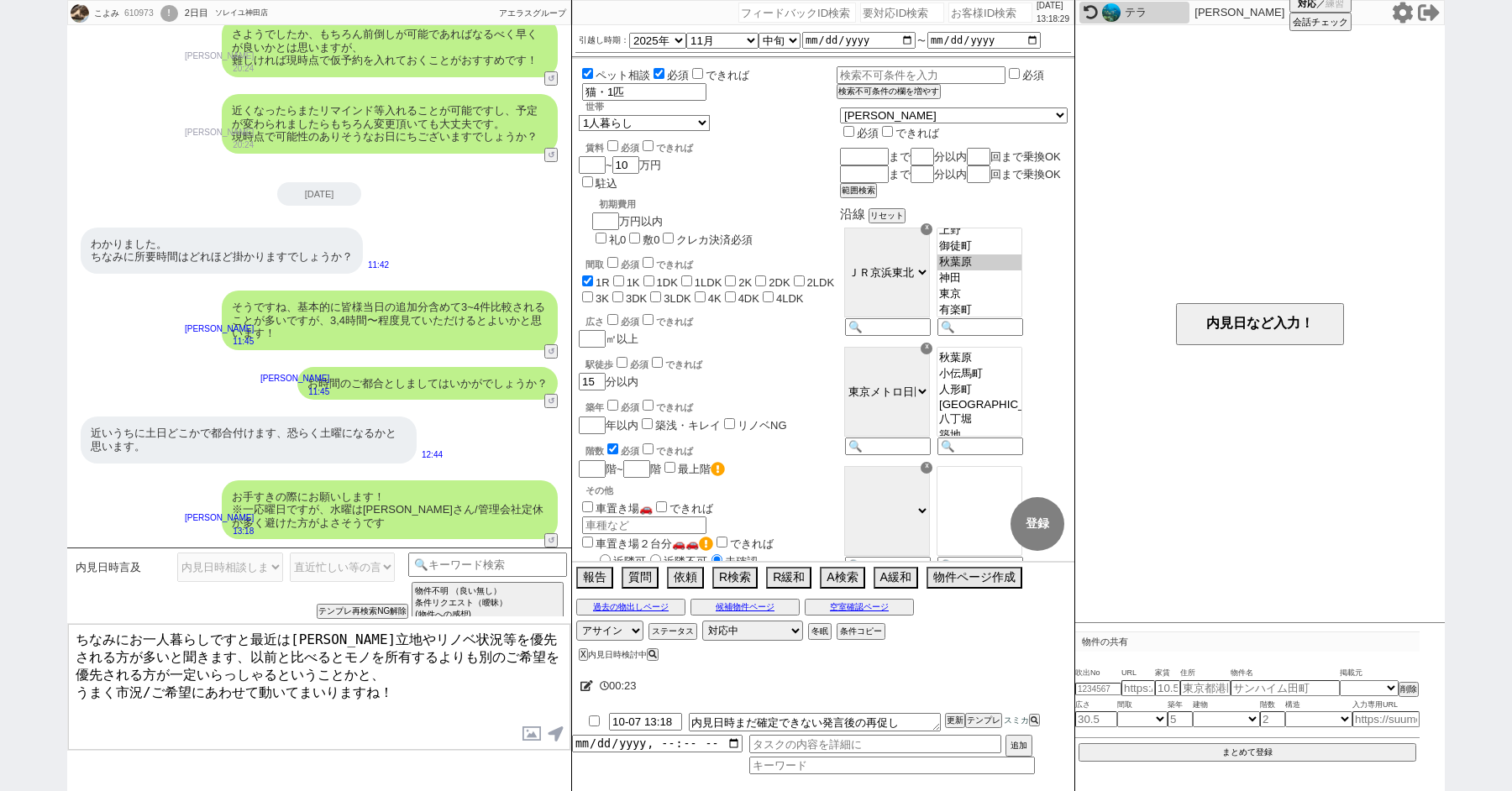
click at [377, 715] on textarea "ちなみにお一人暮らしですと最近は広さより立地やリノベ状況等を優先される方が多いと聞きます、以前と比べるとモノを所有するよりも別のご希望を優先される方が一定いら…" at bounding box center [319, 687] width 502 height 126
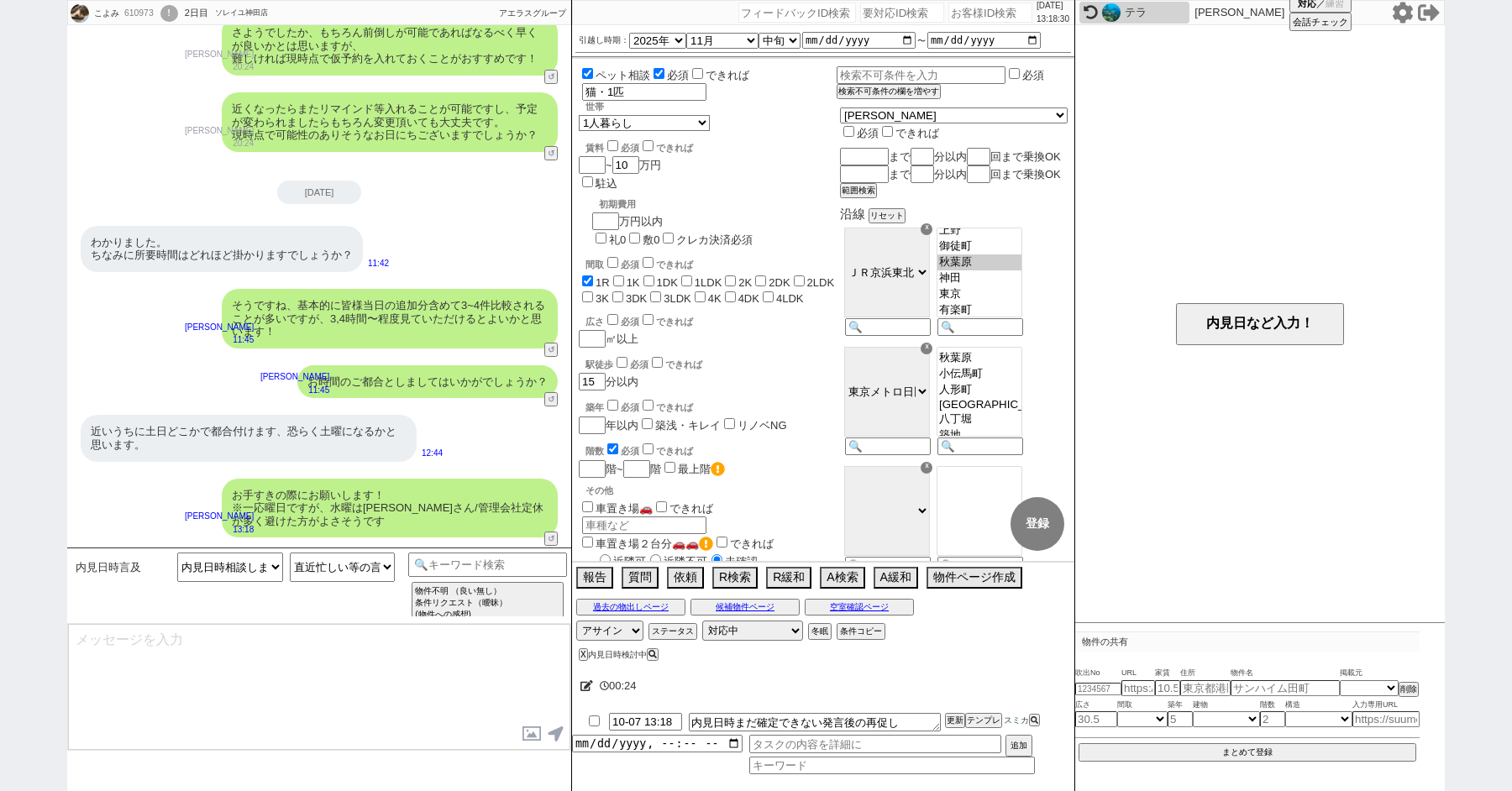
scroll to position [1697, 0]
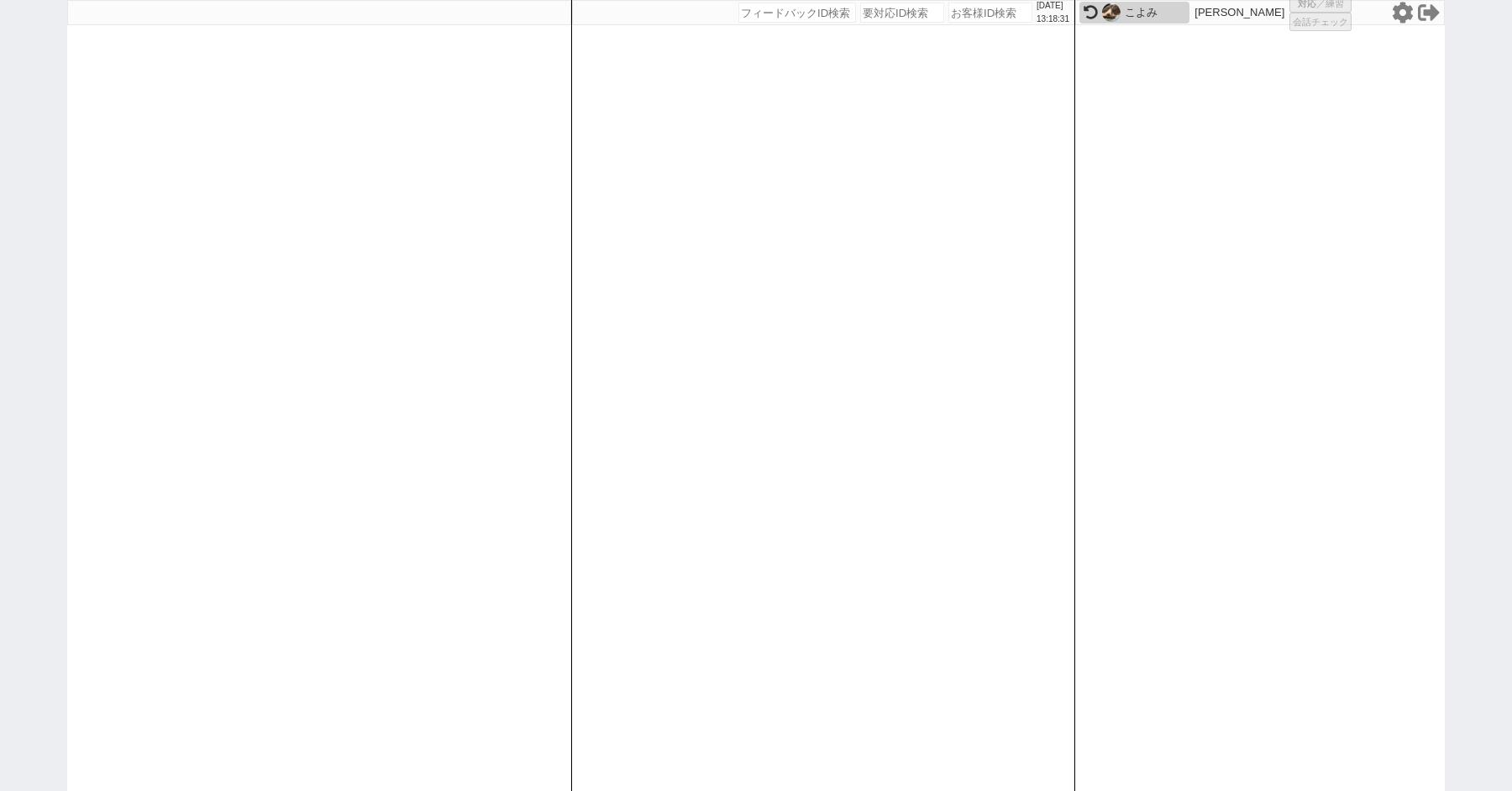
select select "1"
select select "2"
select select
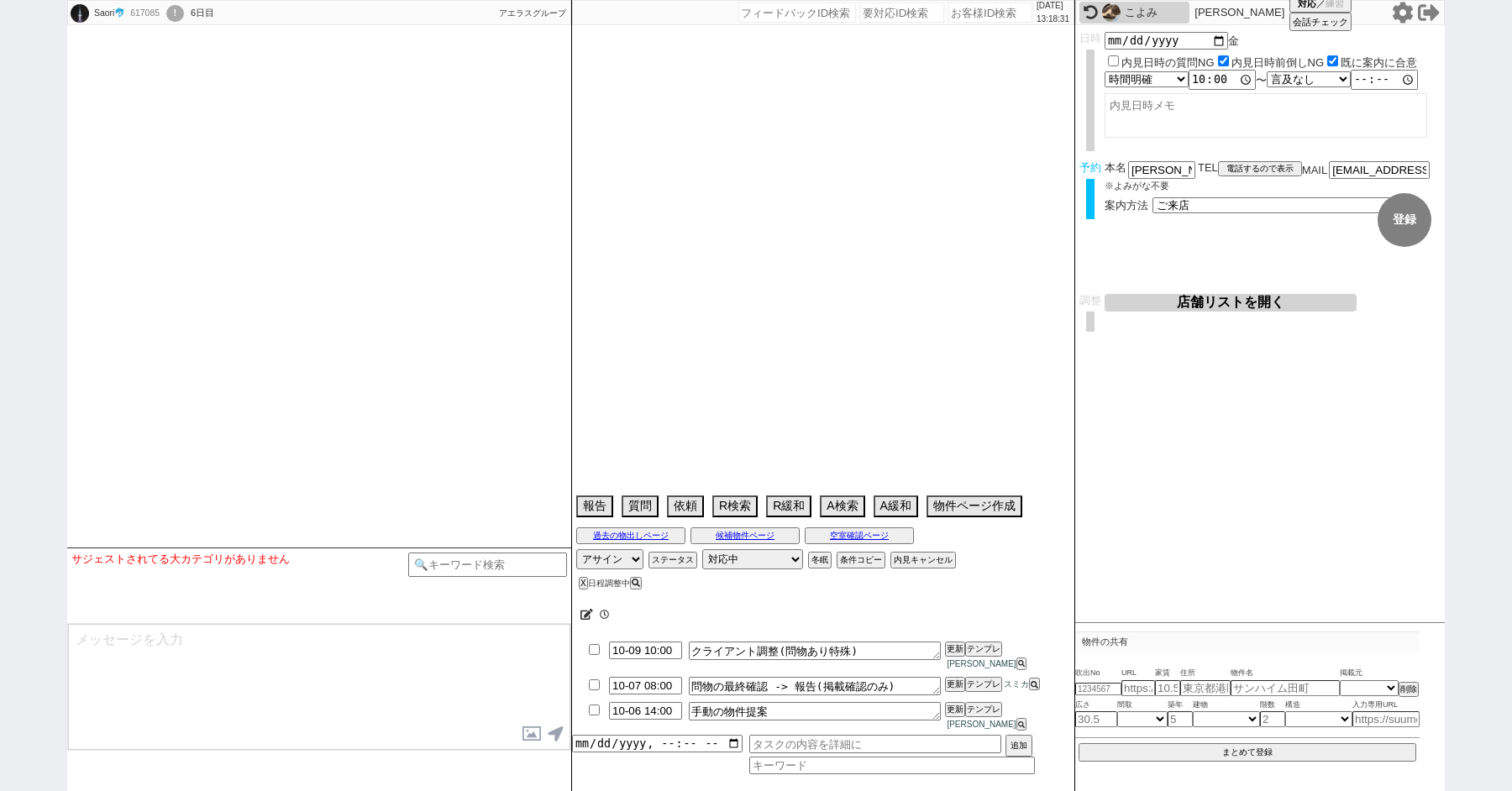
select select
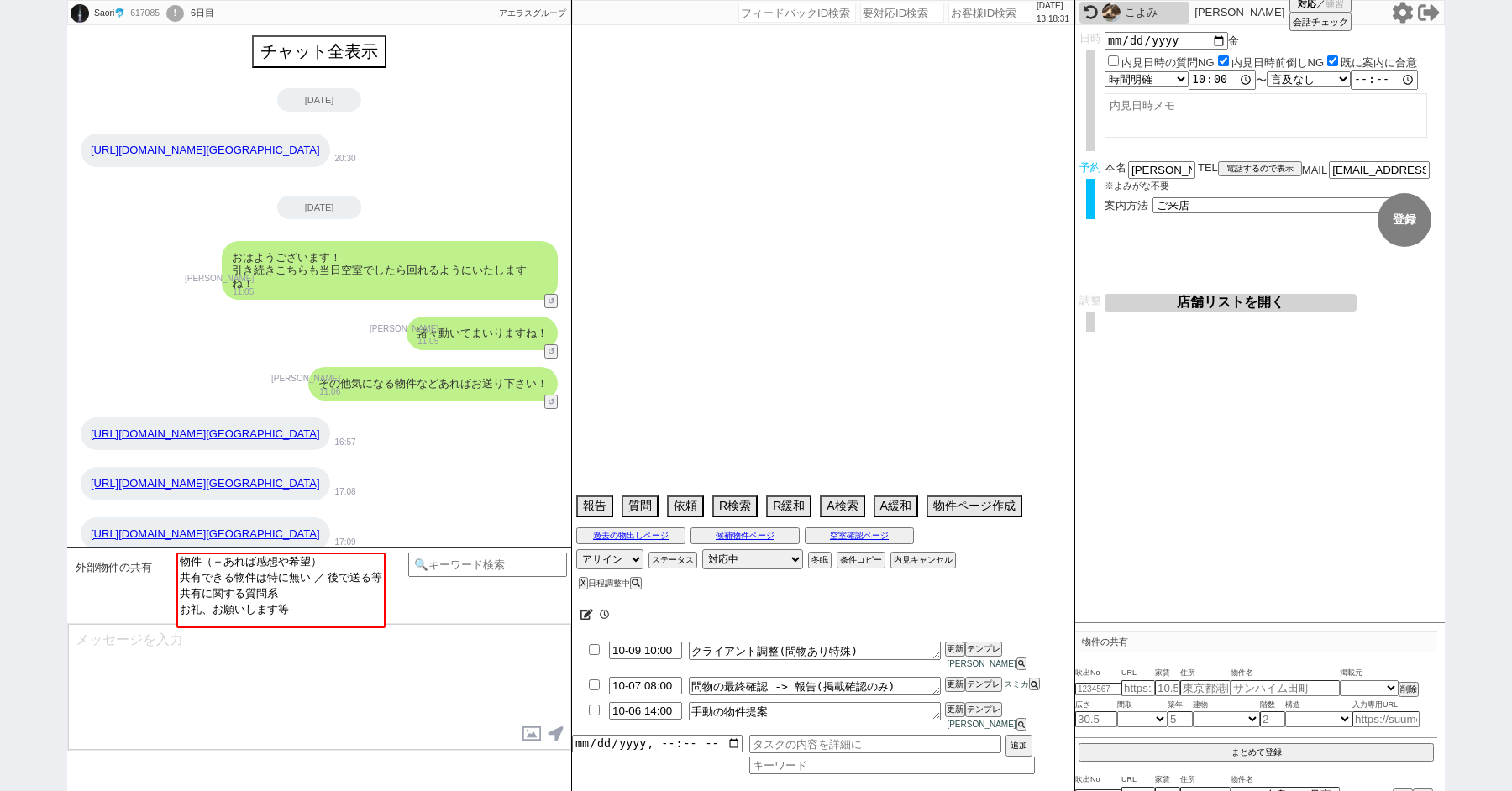
scroll to position [477, 0]
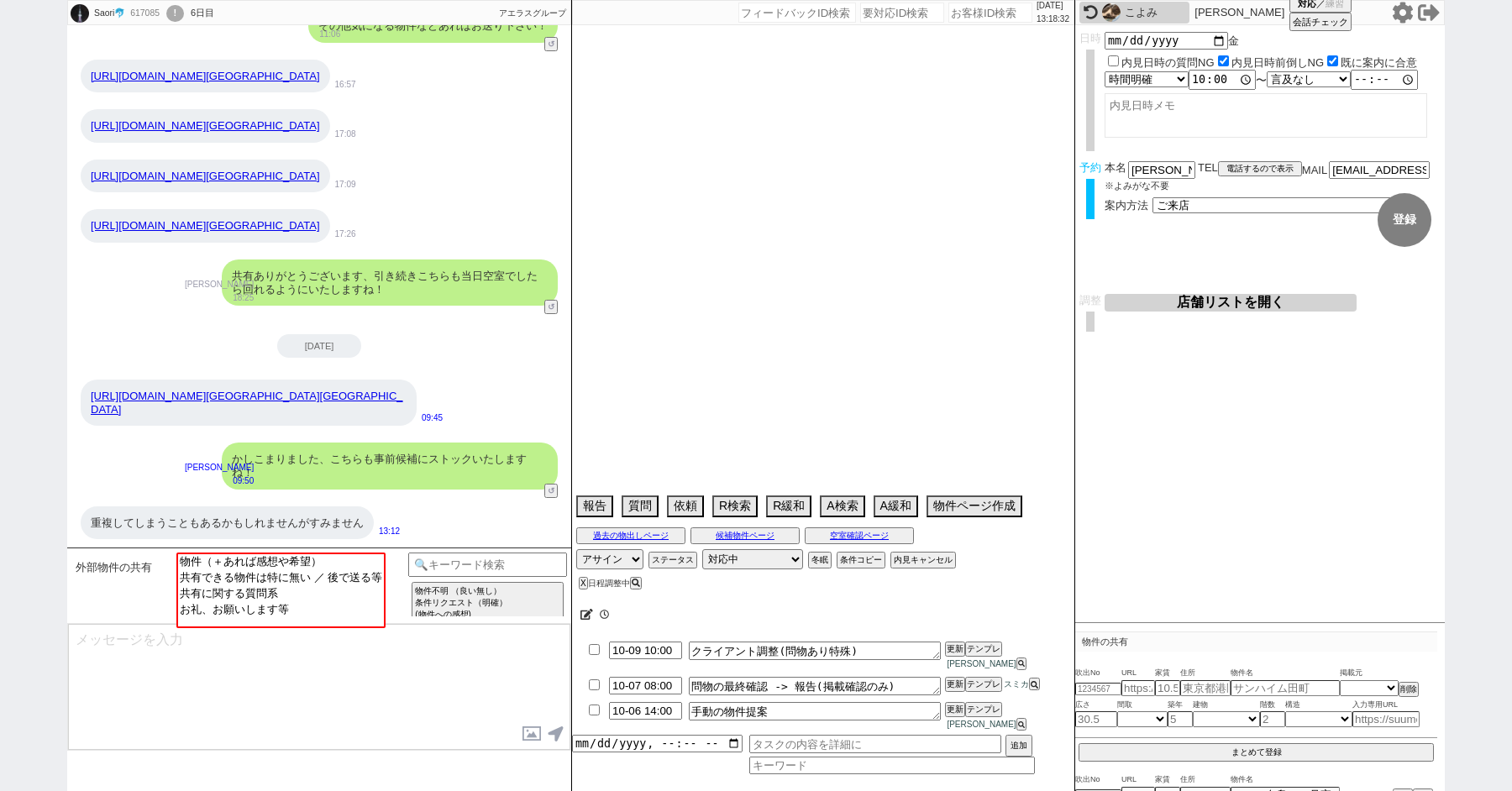
type textarea "落合、中井に在住、他社なし、候補なし来店しない＠前日調整＠"
select select "15"
select select "0"
select select "69"
select select "75"
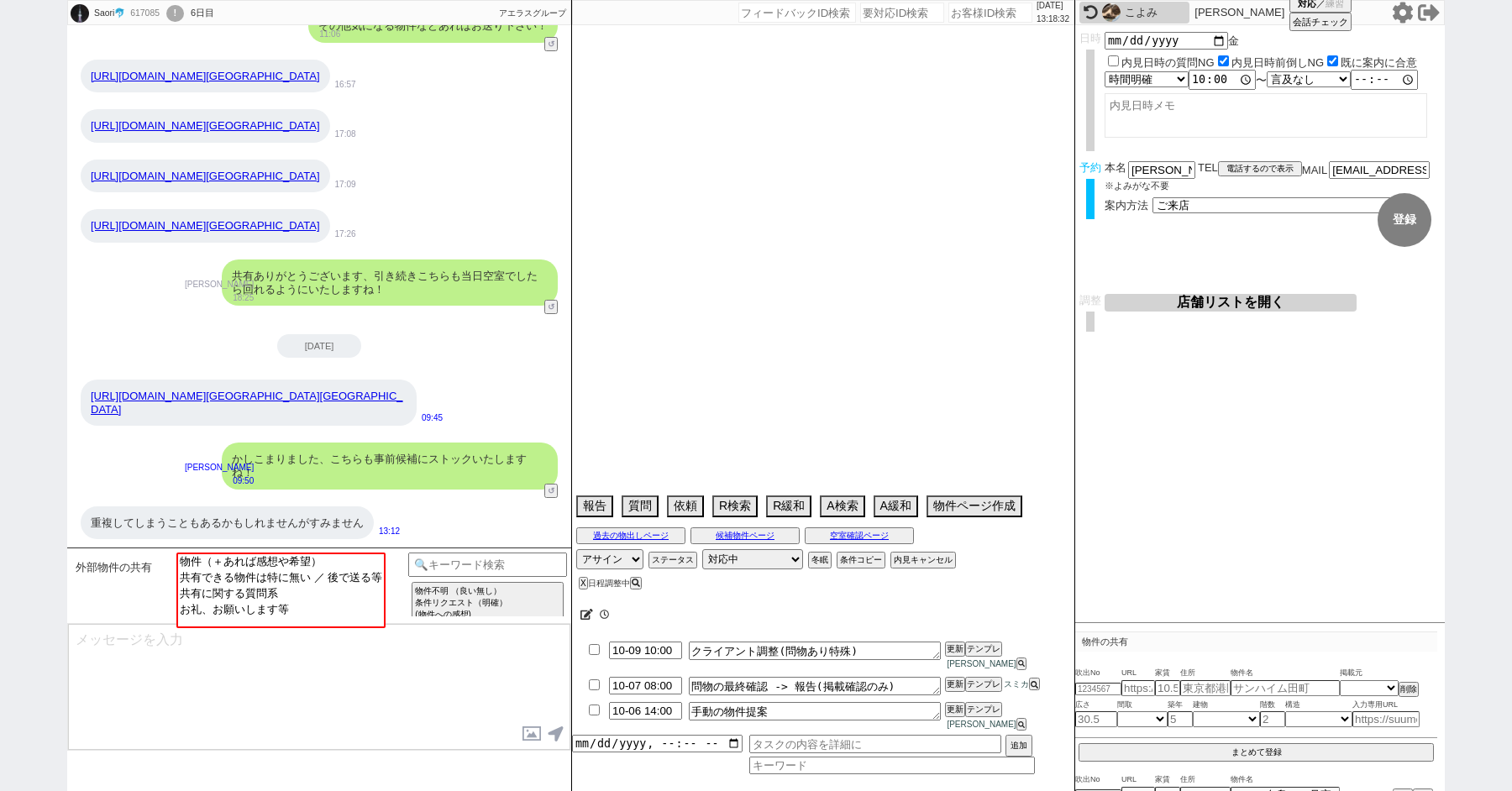
select select "14"
select select "813"
select select "23"
select select "726"
select select "60"
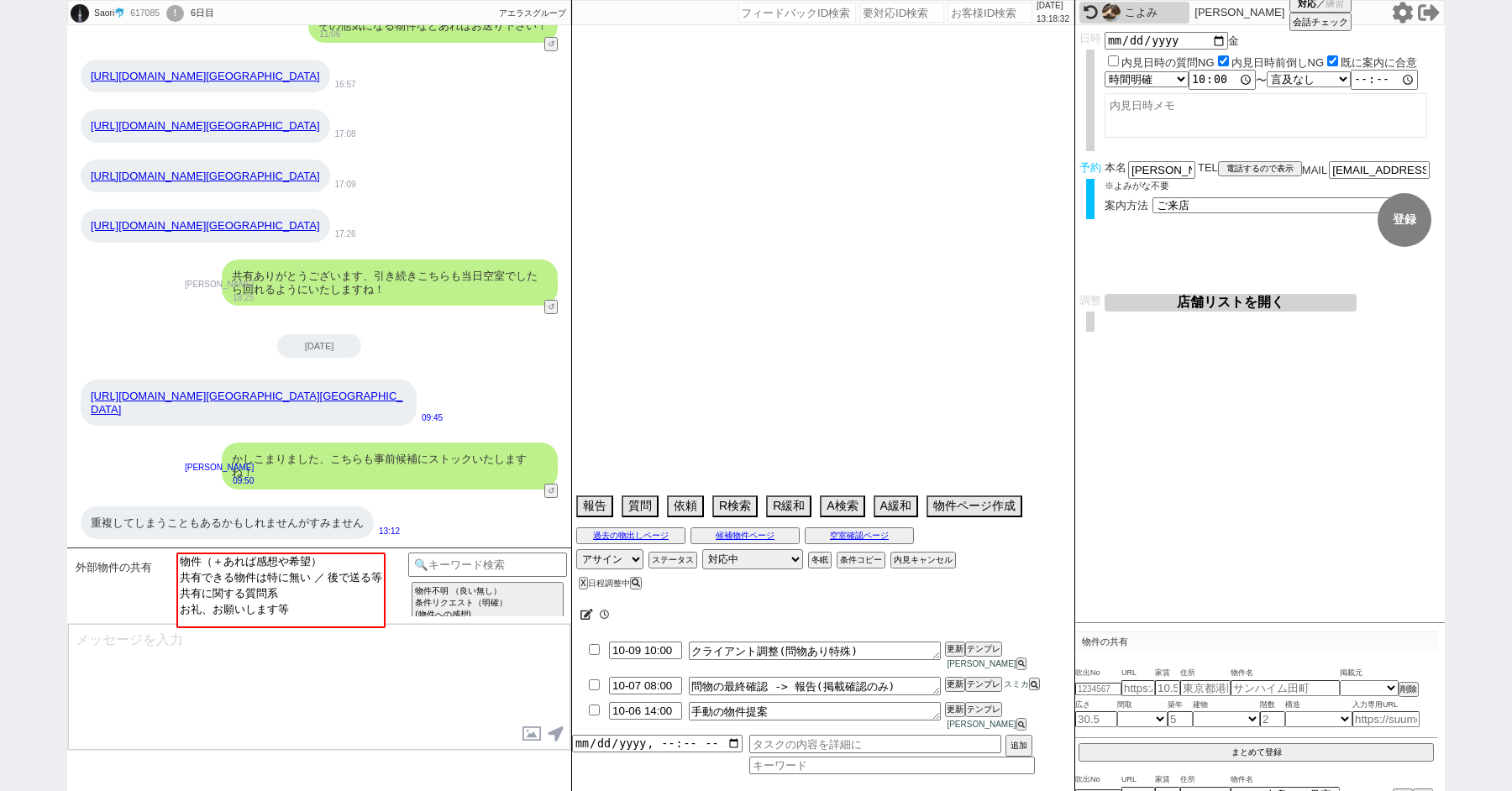
select select "63"
select select "62"
select select "71"
select select "70"
select select "1680"
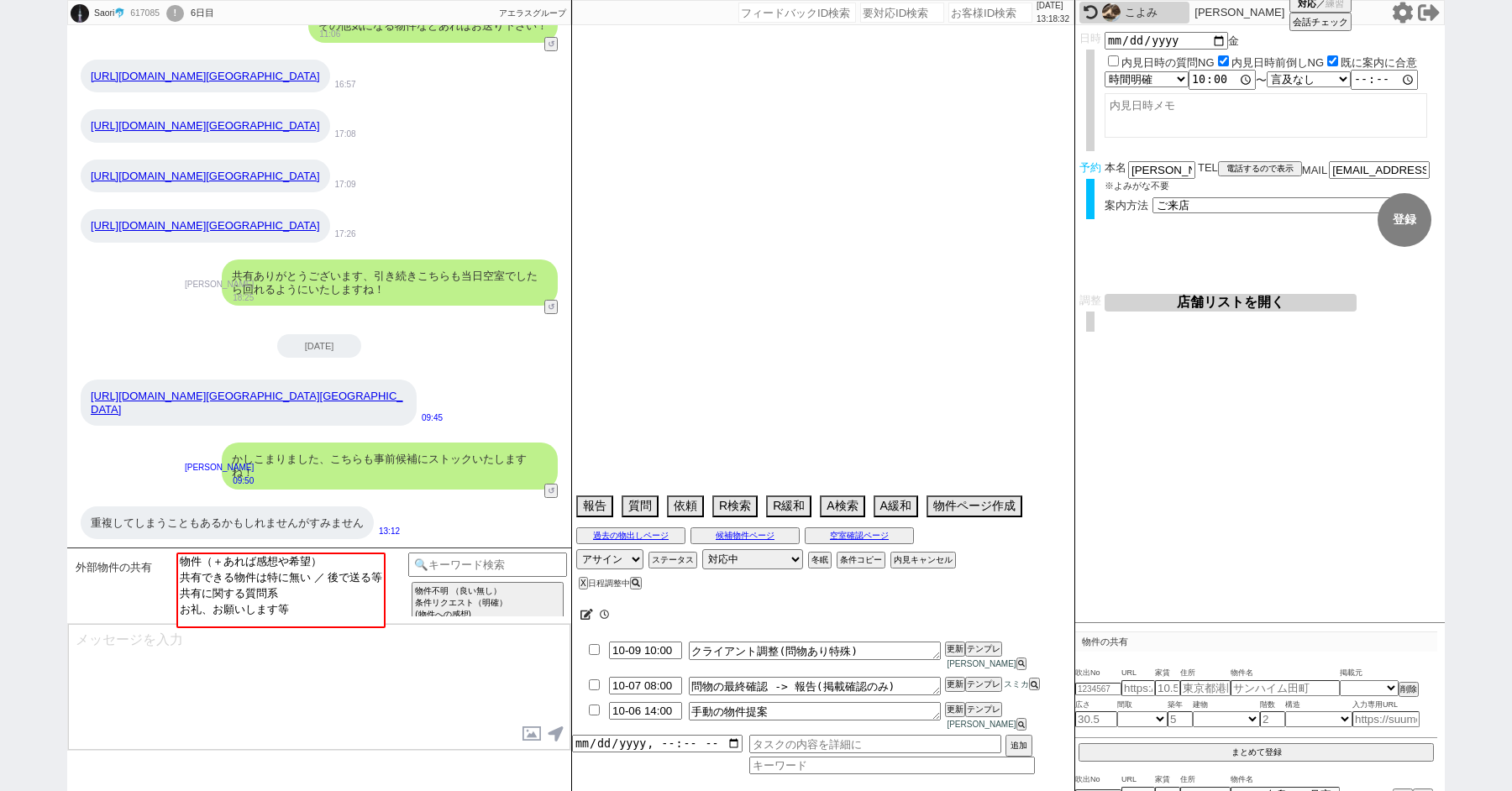
select select "64"
select select "57"
select select "65"
select select "1581"
select select "59"
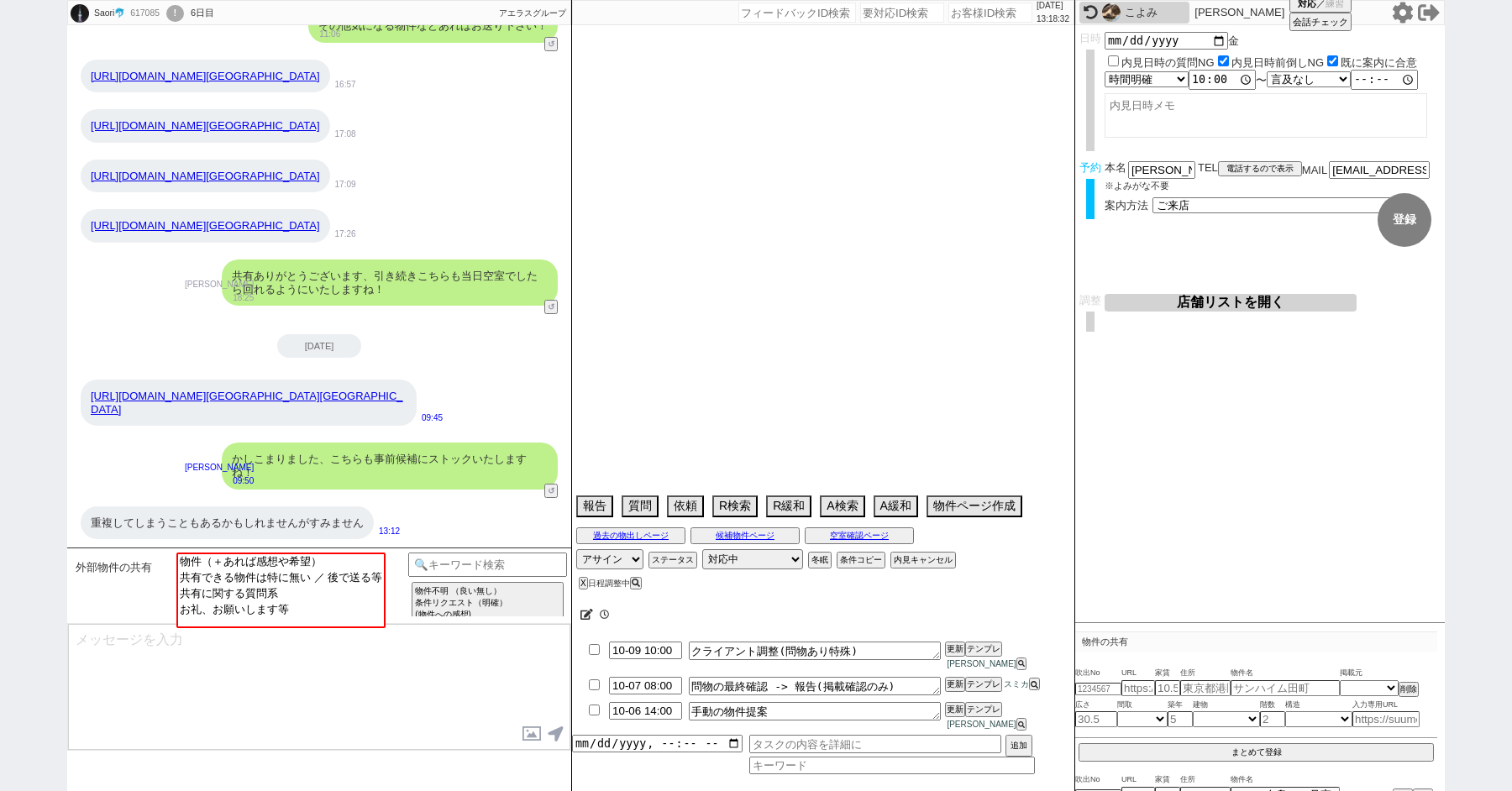
select select "67"
select select "54"
select select "29"
select select "66"
select select "33"
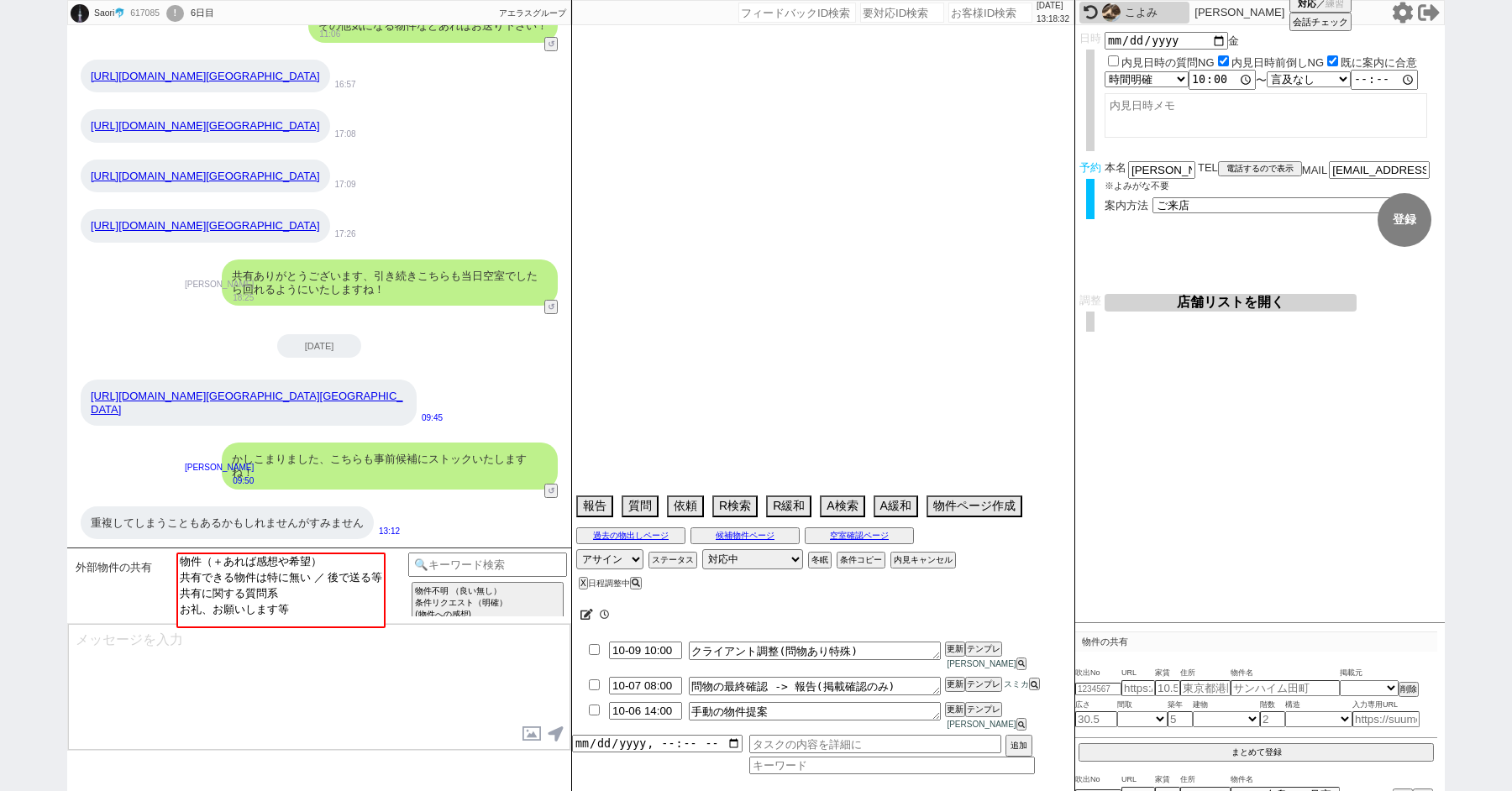
select select "74"
select select "50"
select select "72"
select select "56"
select select "25"
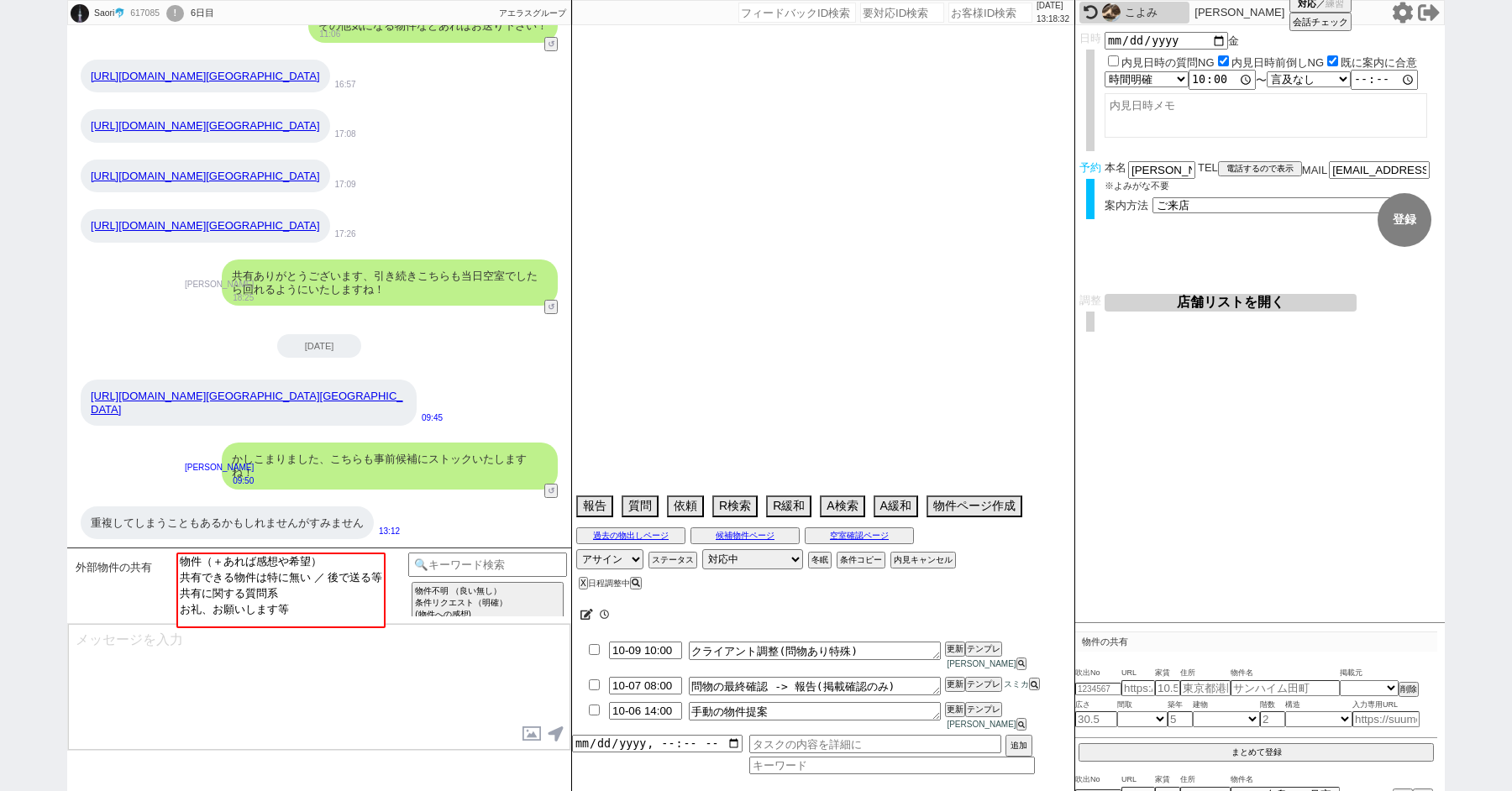
select select "3116"
select select "9"
select select "332"
select select "52"
select select "12"
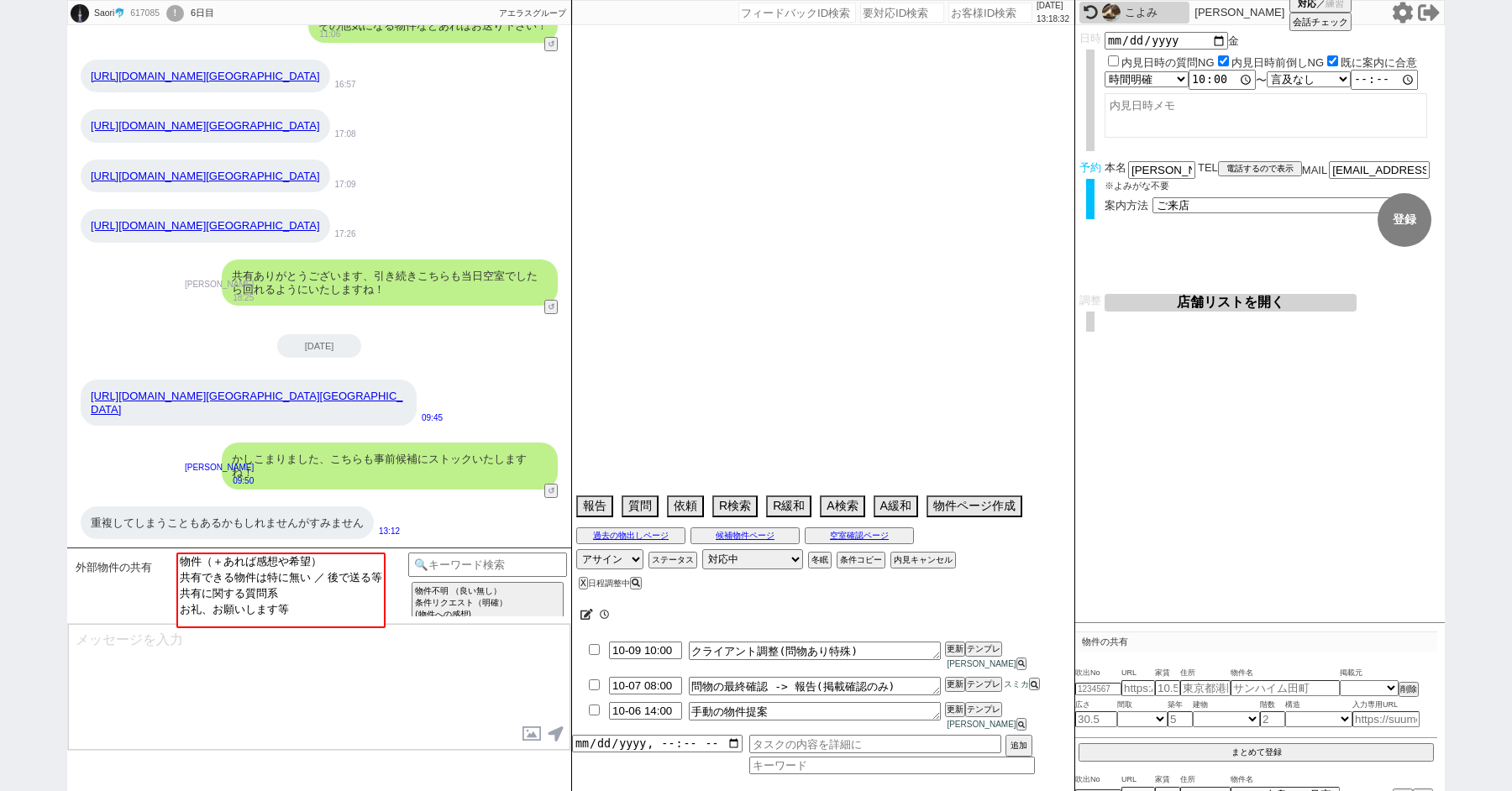
select select "73"
select select "7"
select select "38"
select select "15"
select select "58"
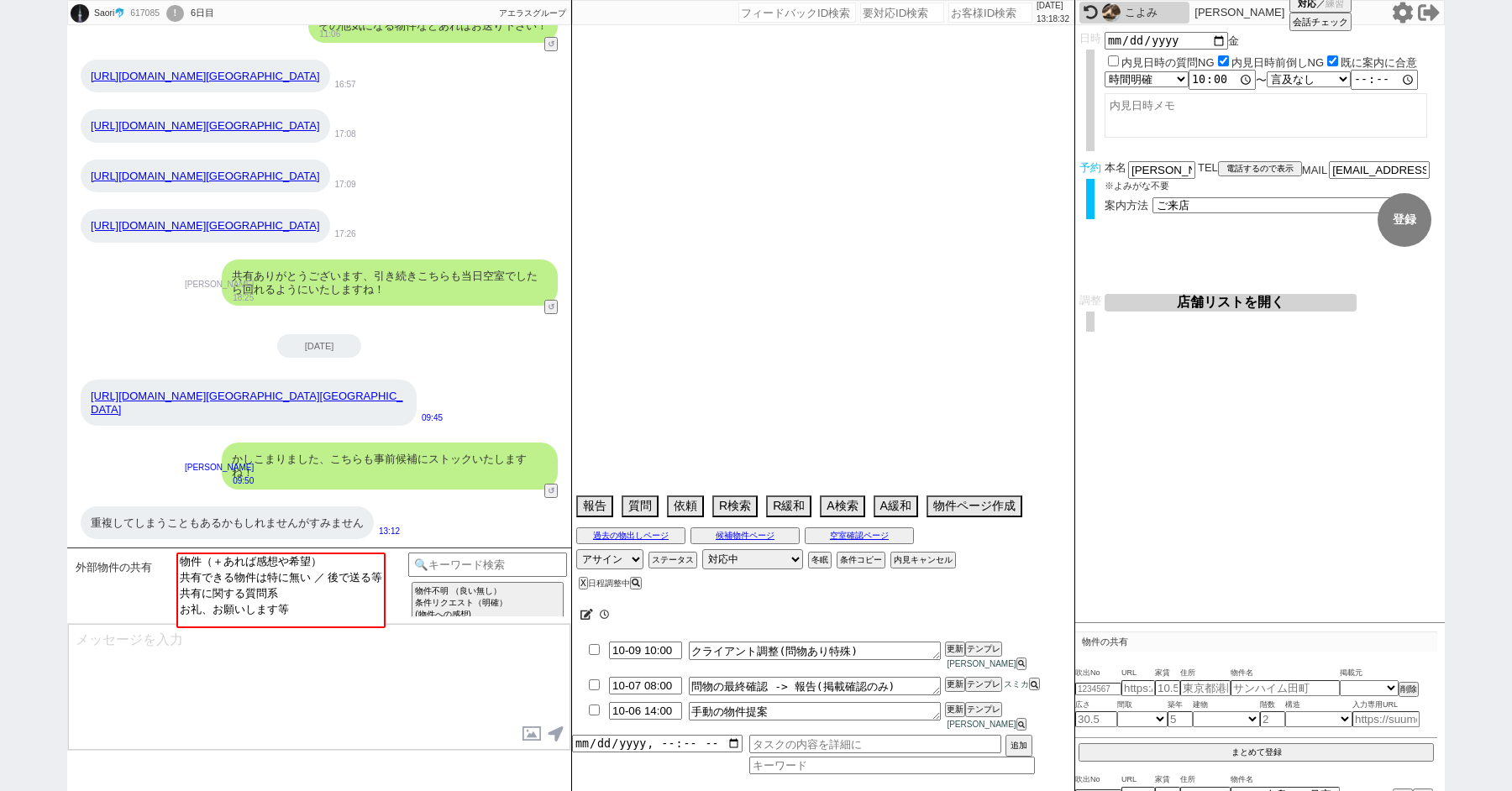
select select "27"
select select "11"
select select "77"
select select "30"
select select "47"
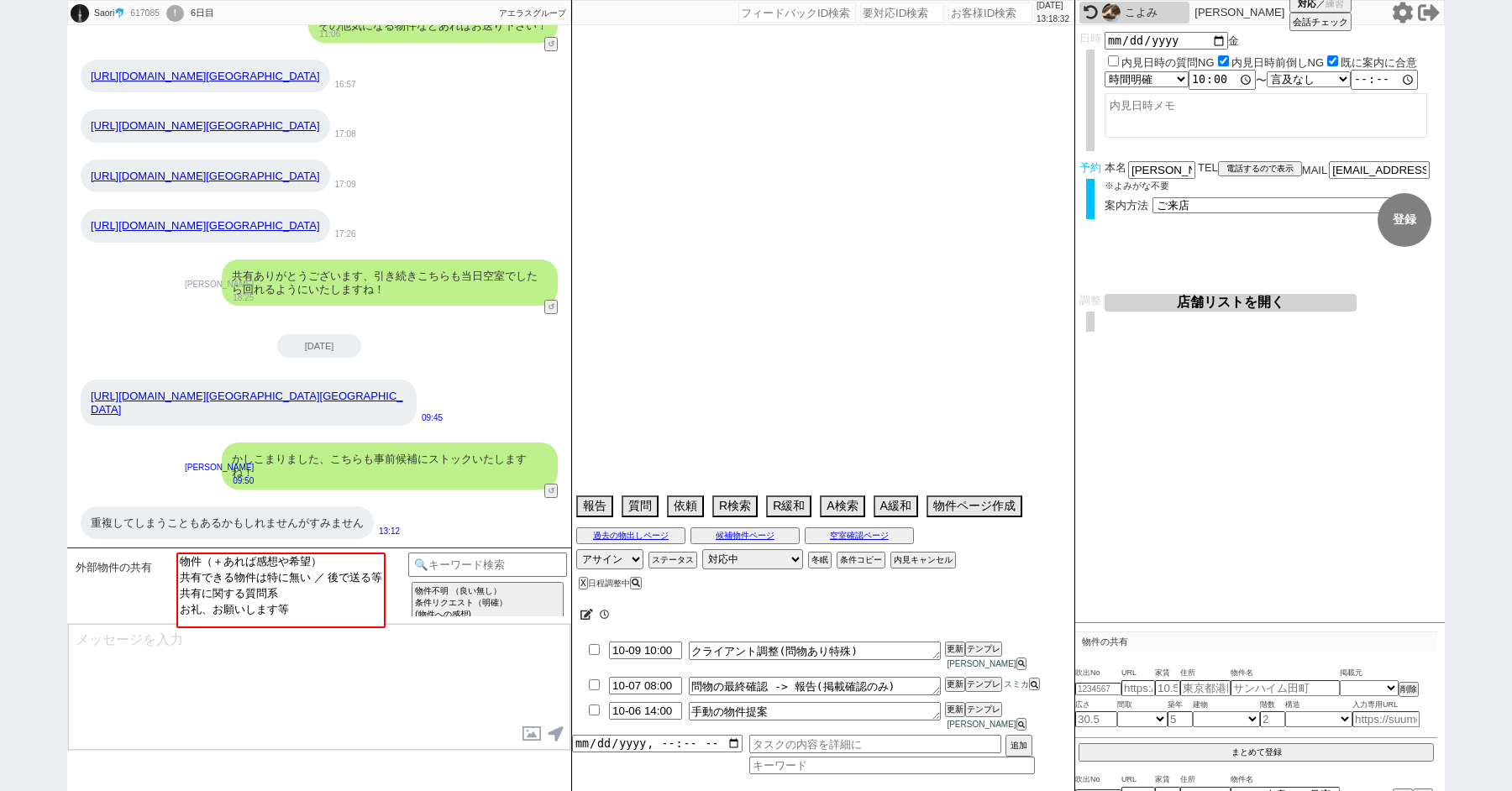
select select "34"
select select "44"
select select "24"
select select "51"
select select "61"
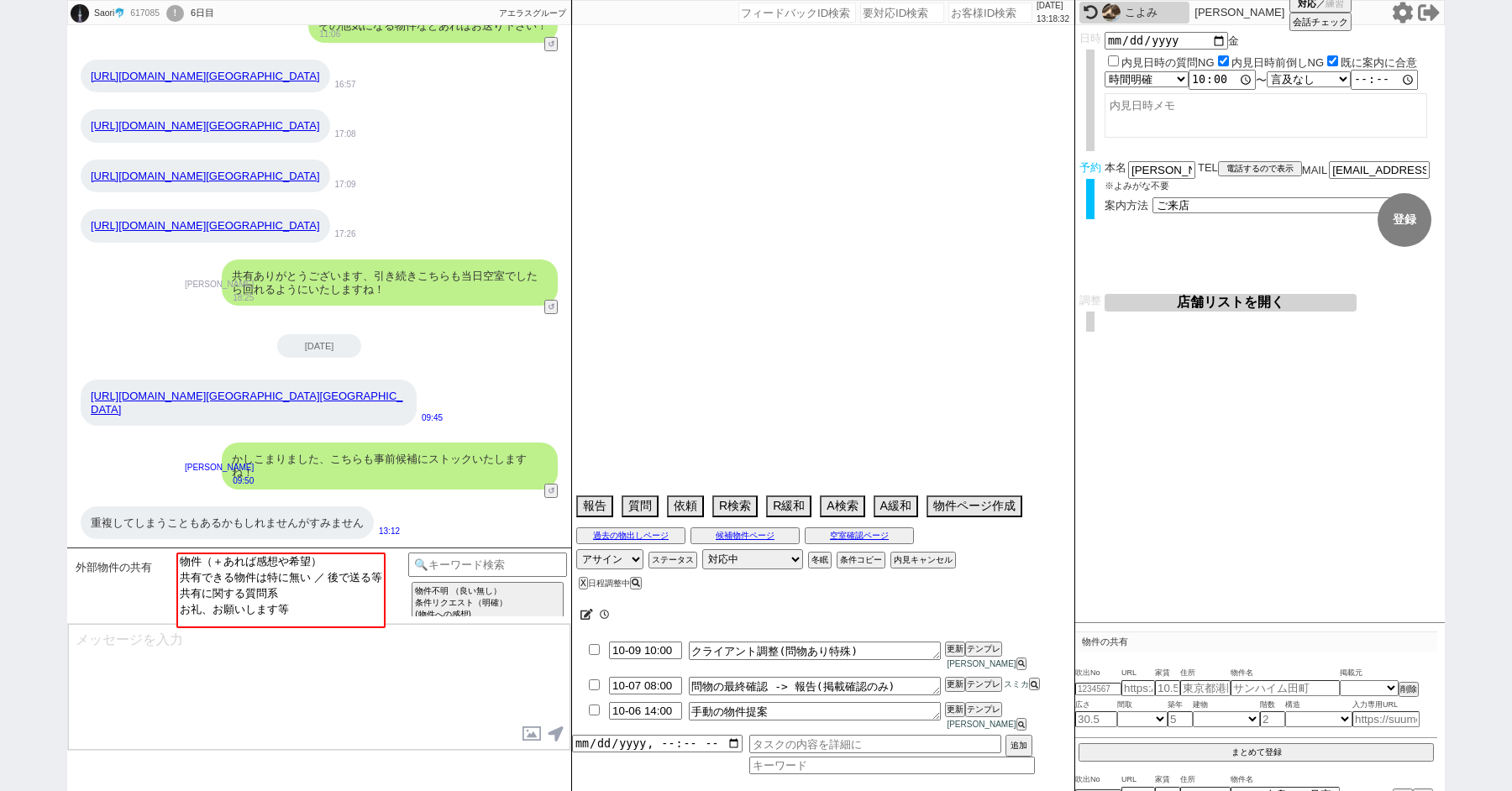
select select "76"
select select "53"
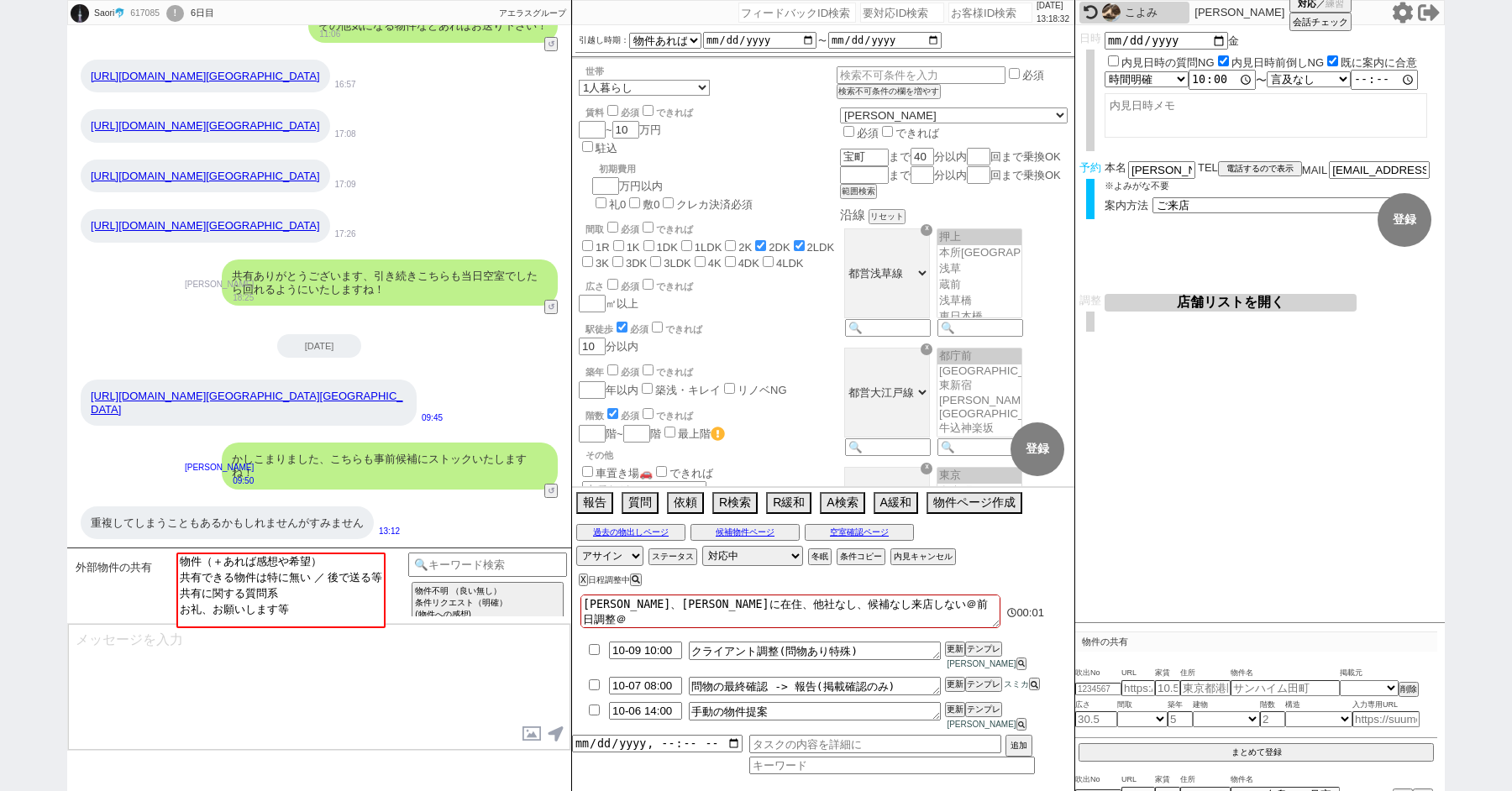
scroll to position [256, 0]
select select "お礼、お願いします等"
click at [279, 616] on option "お礼、お願いします等" at bounding box center [279, 608] width 206 height 16
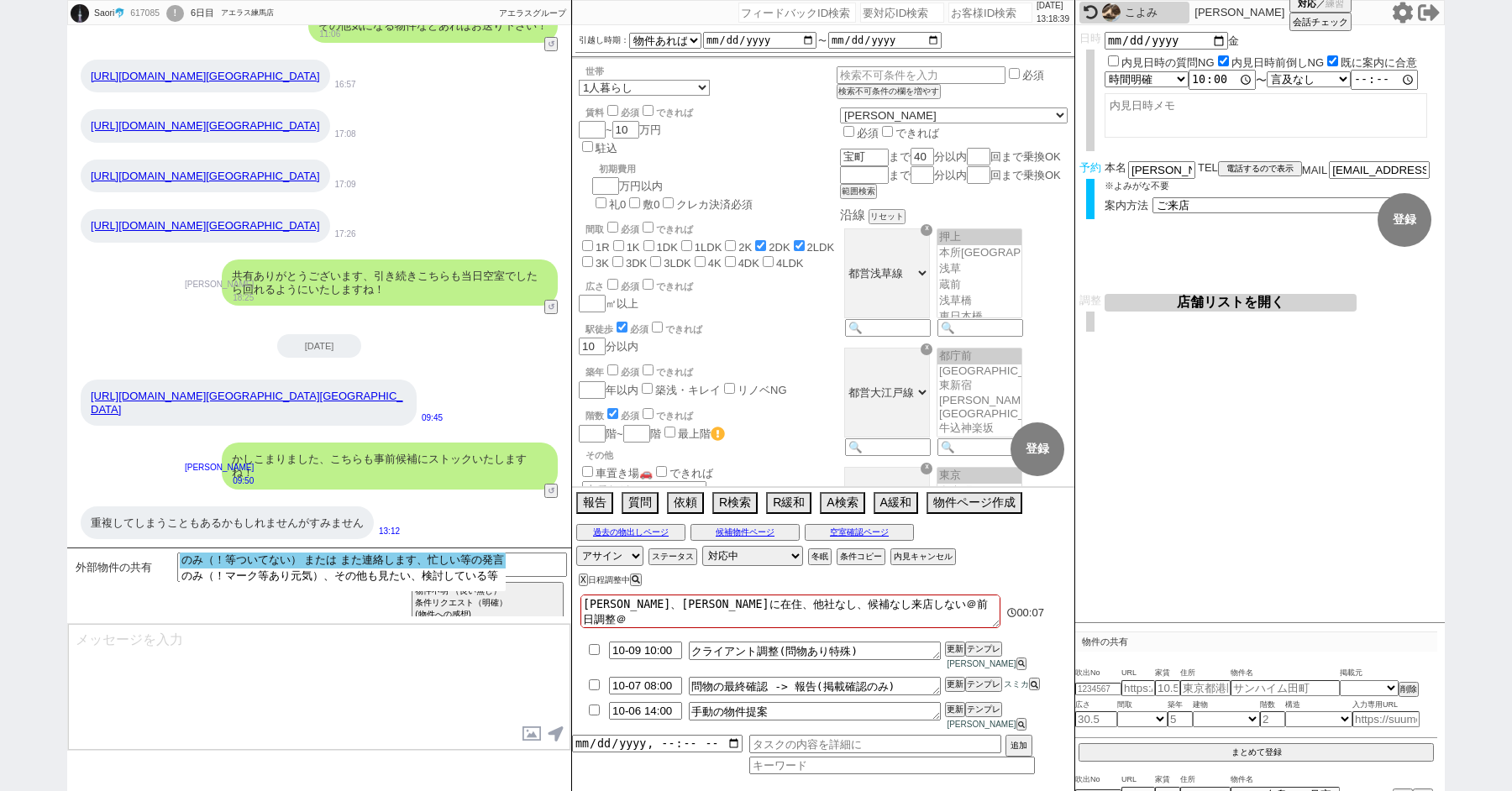
select select "のみ（！等ついてない） または また連絡します、忙しい等の発言"
click at [272, 566] on option "のみ（！等ついてない） または また連絡します、忙しい等の発言" at bounding box center [343, 560] width 326 height 16
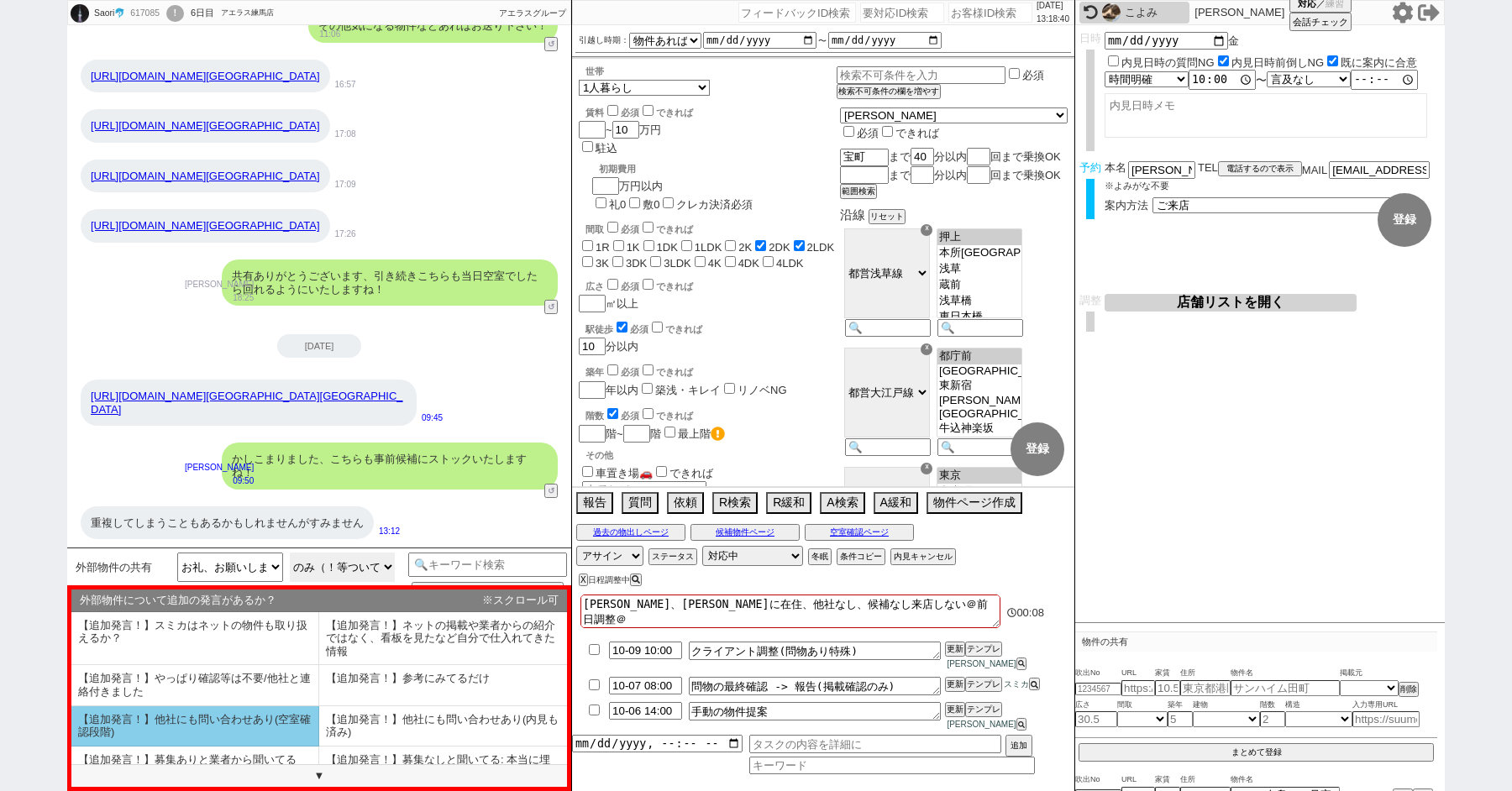
scroll to position [100, 0]
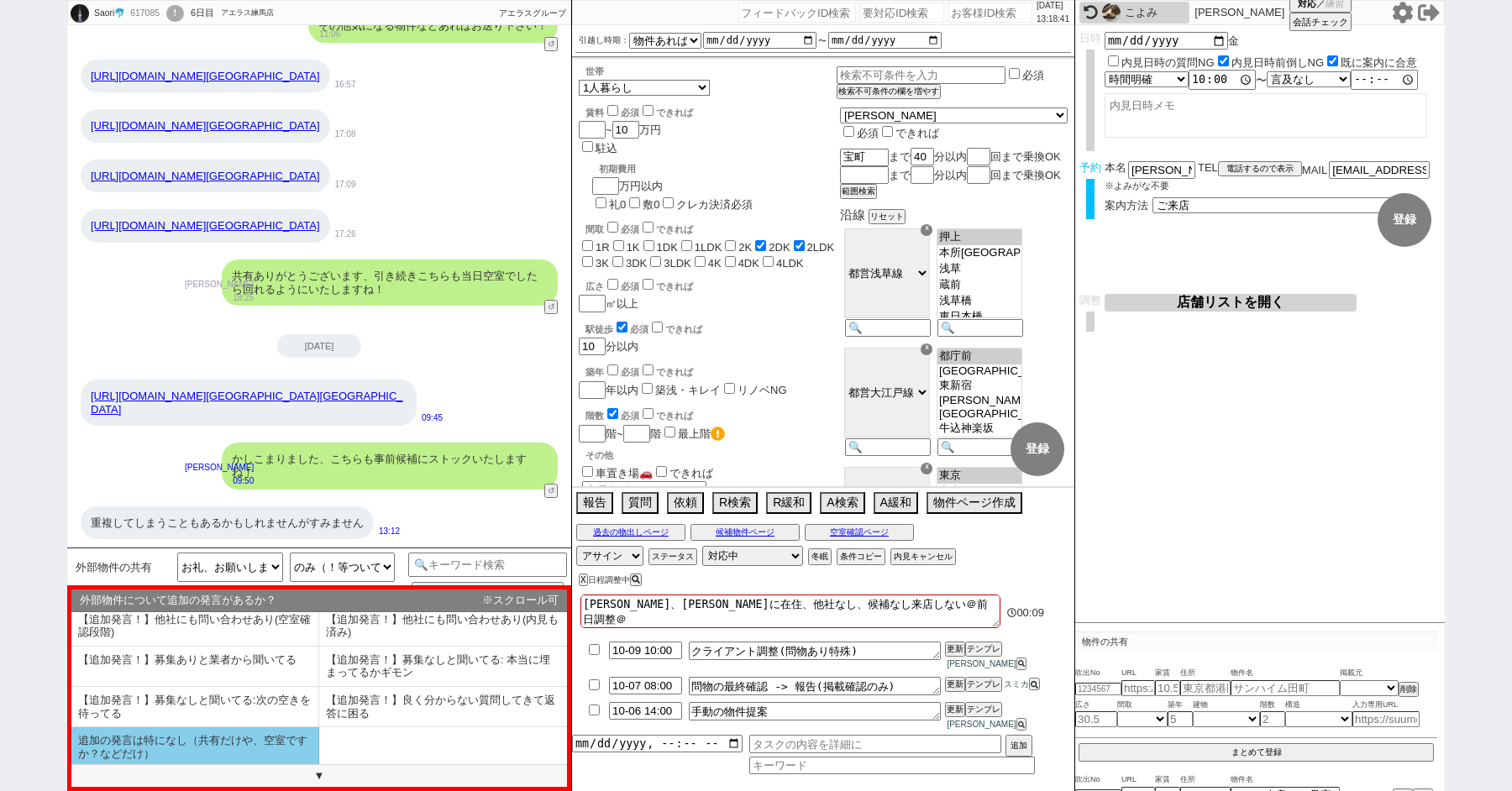
click at [220, 742] on li "追加の発言は特になし（共有だけや、空室ですか？などだけ）" at bounding box center [196, 747] width 248 height 39
type textarea "はい、お気軽に！新着追ってまいりますね。"
select select "追加の発言は特になし（共有だけや、空室ですか？などだけ）"
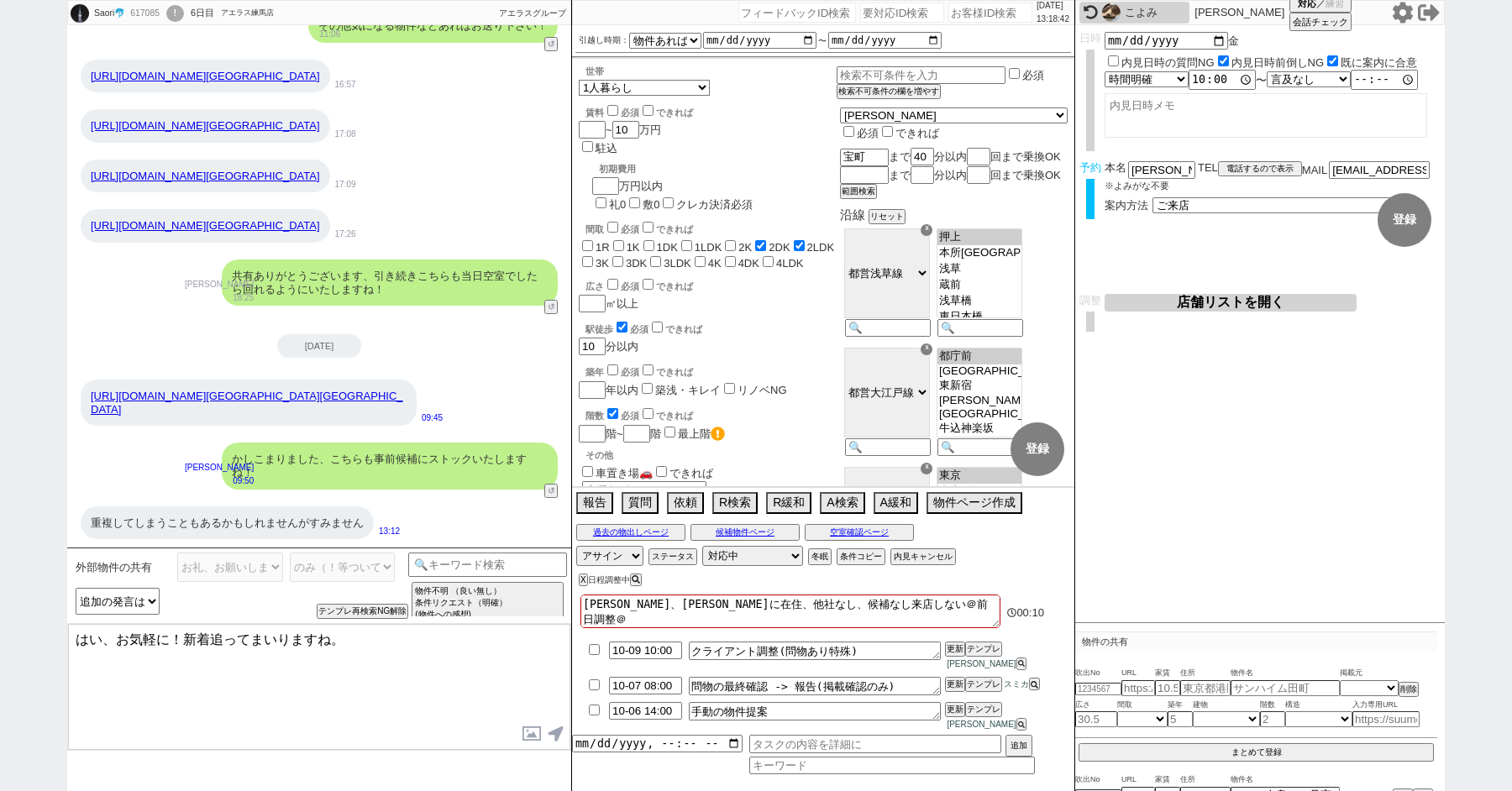
drag, startPoint x: 167, startPoint y: 643, endPoint x: 39, endPoint y: 628, distance: 128.9
click at [53, 628] on div "Saori🐬 617085 ! 0 6日目 アエラス練馬店 冬眠中 自社客 アエラスグループ スミカ_BPO チャット全表示 2025-10-02 https…" at bounding box center [756, 395] width 1512 height 791
type textarea "いえいえ、今後ともお気軽にお送りください！こちらでも新着追ってまいりますね。"
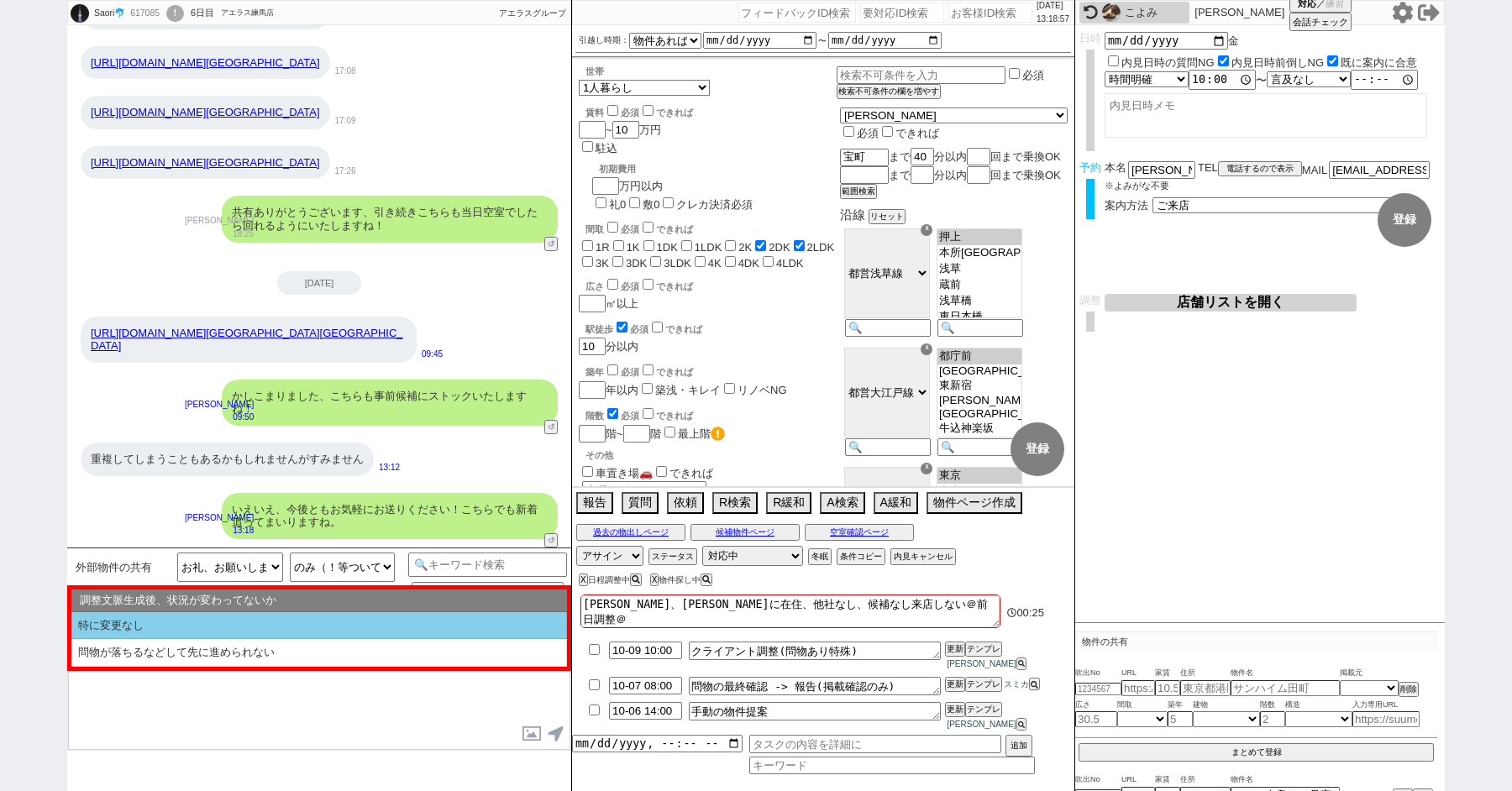
click at [152, 628] on li "特に変更なし" at bounding box center [319, 625] width 496 height 27
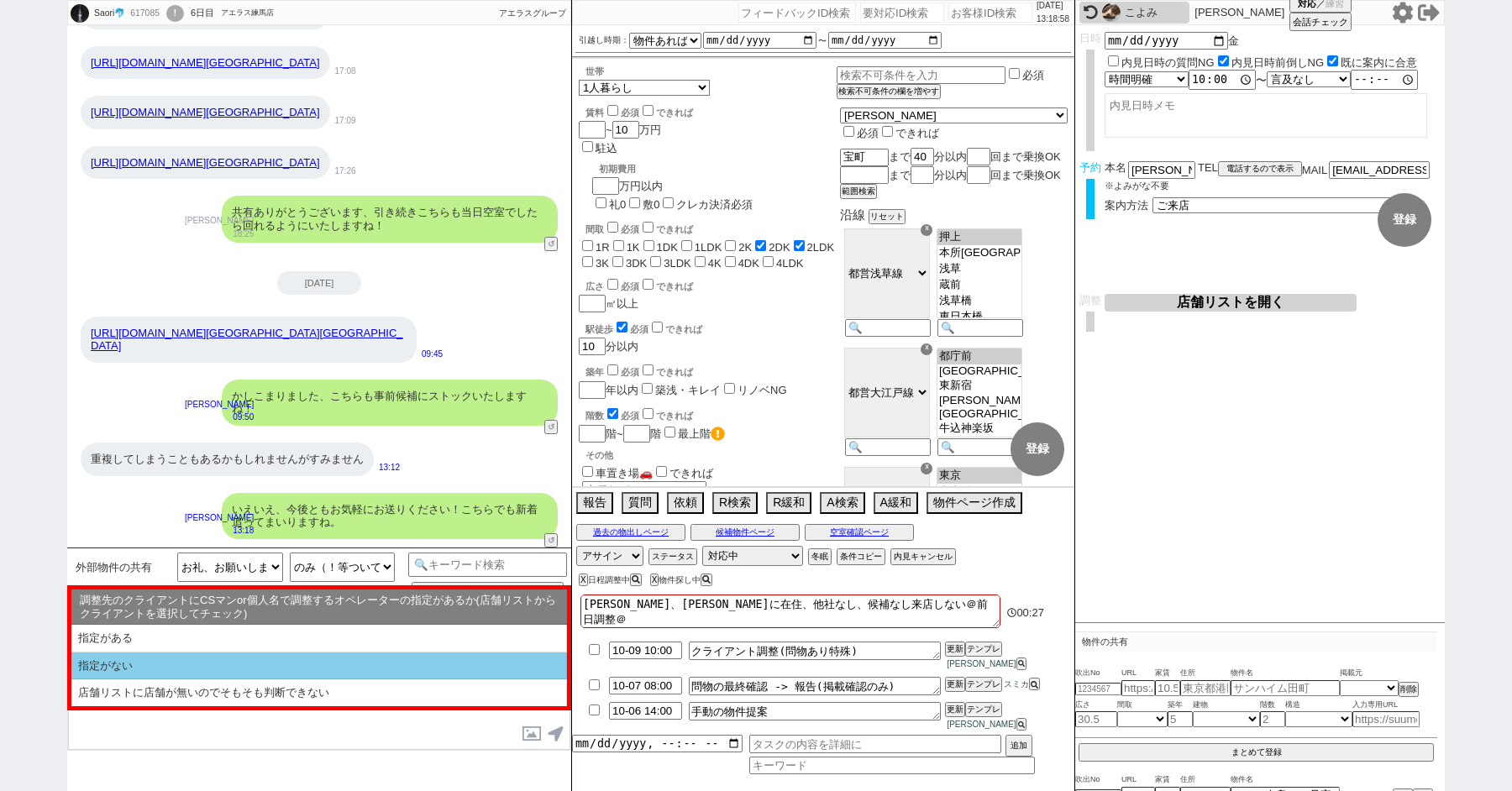
click at [161, 664] on li "指定がない" at bounding box center [319, 666] width 496 height 27
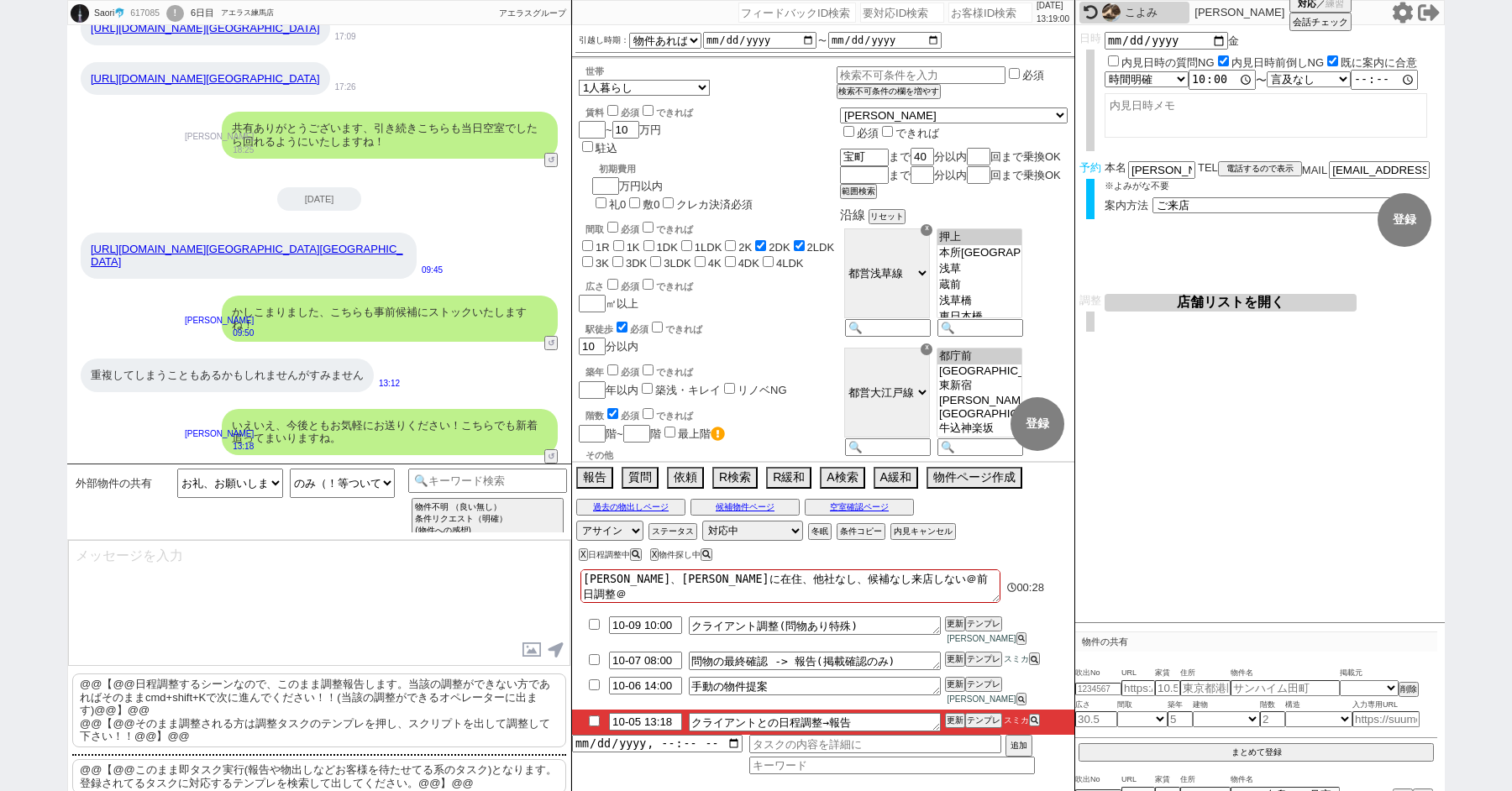
scroll to position [17, 0]
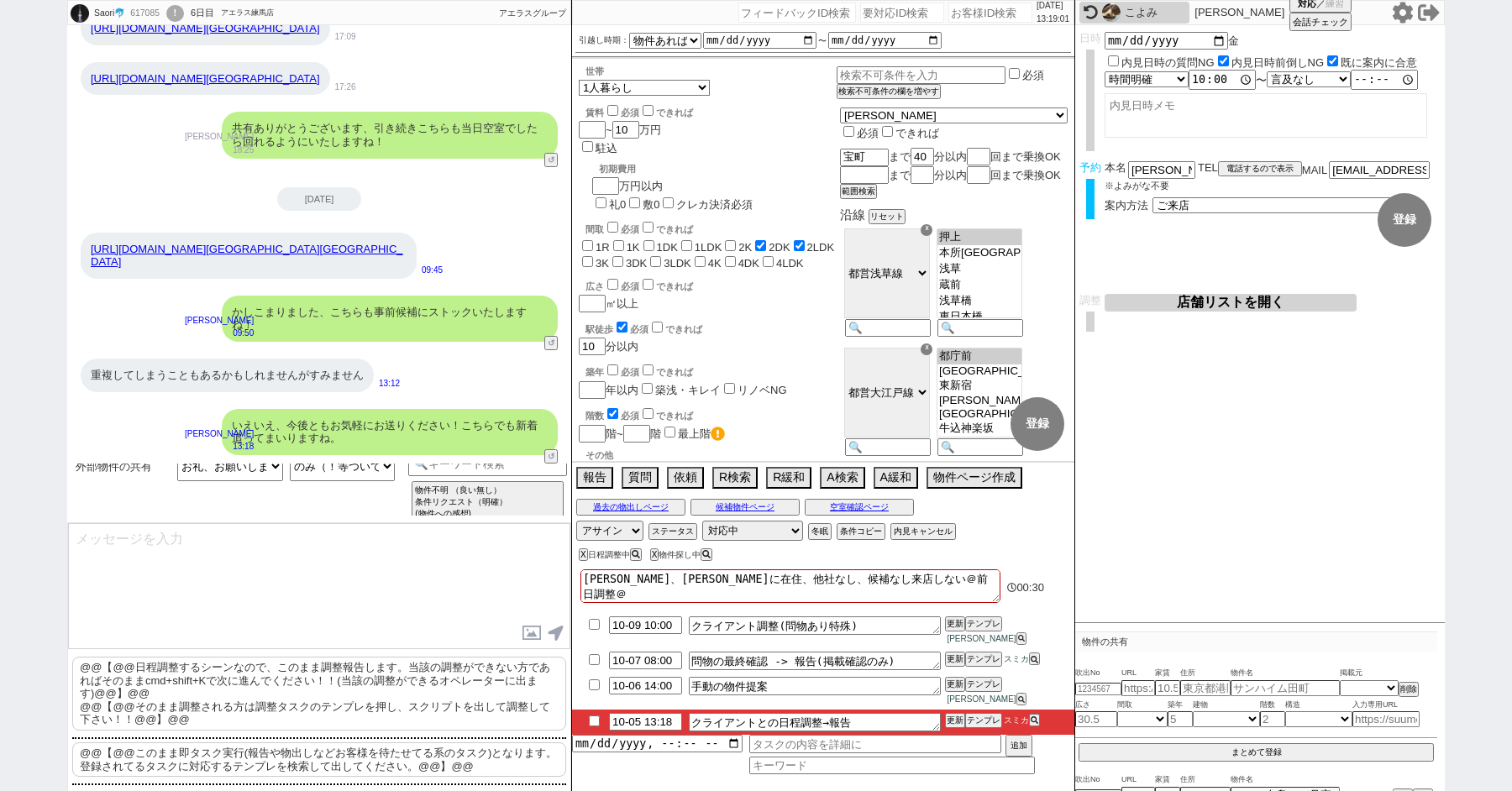
click at [1190, 302] on button "店舗リストを開く" at bounding box center [1230, 302] width 252 height 18
click at [1025, 643] on icon at bounding box center [1020, 638] width 8 height 8
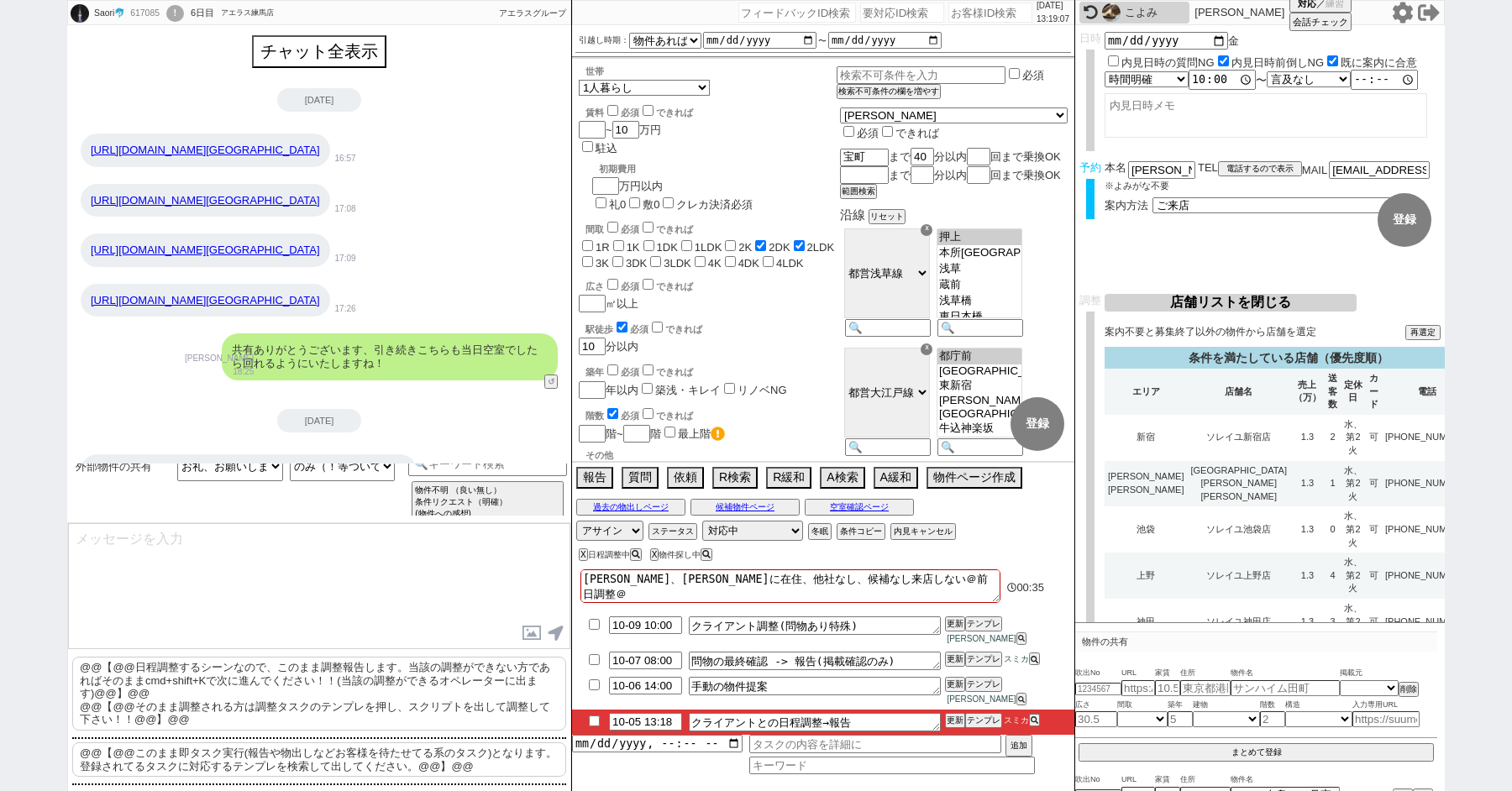
click at [594, 720] on input "checkbox" at bounding box center [594, 720] width 25 height 11
checkbox input "true"
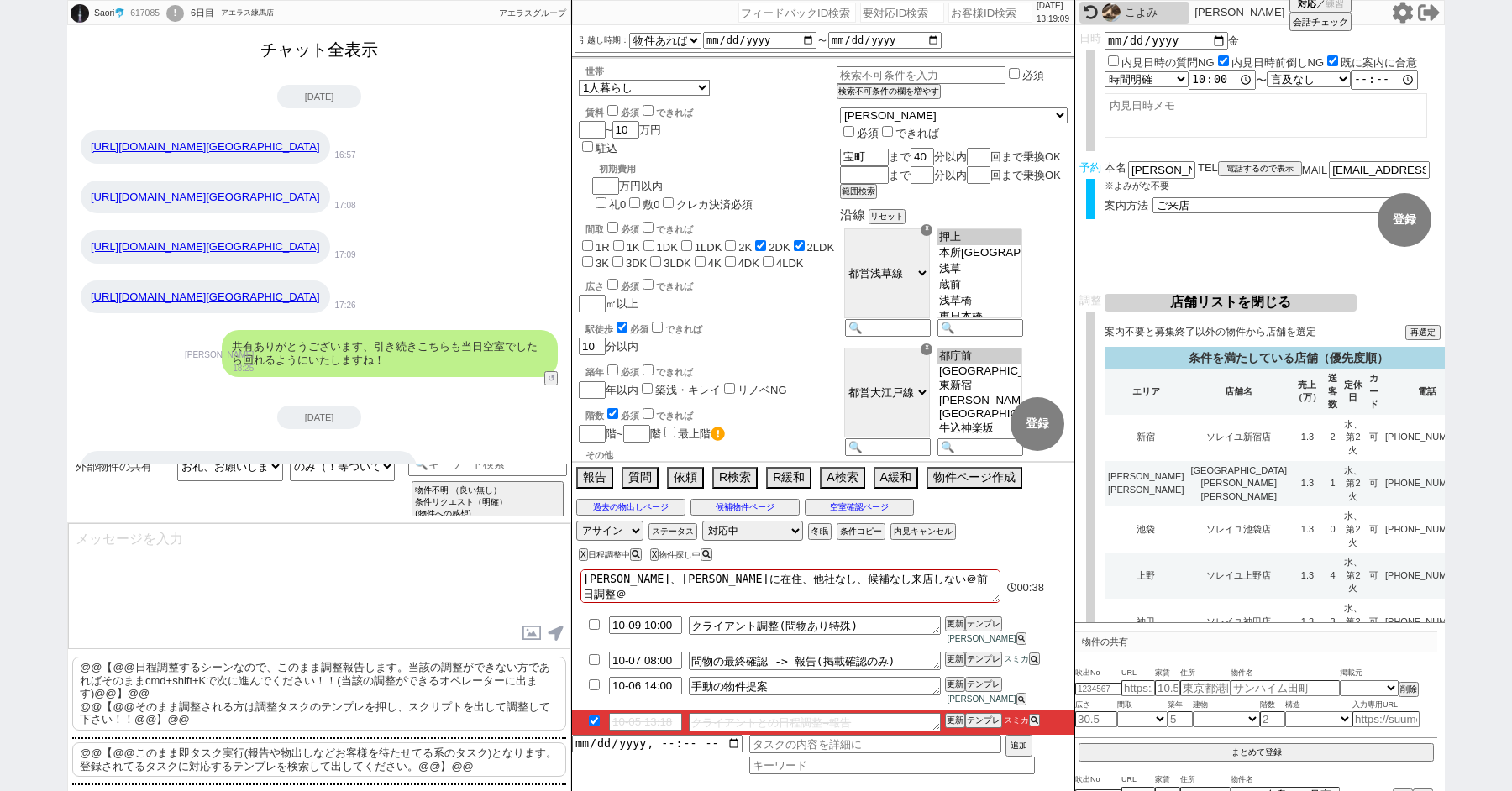
click at [289, 53] on button "チャット全表示" at bounding box center [319, 49] width 131 height 29
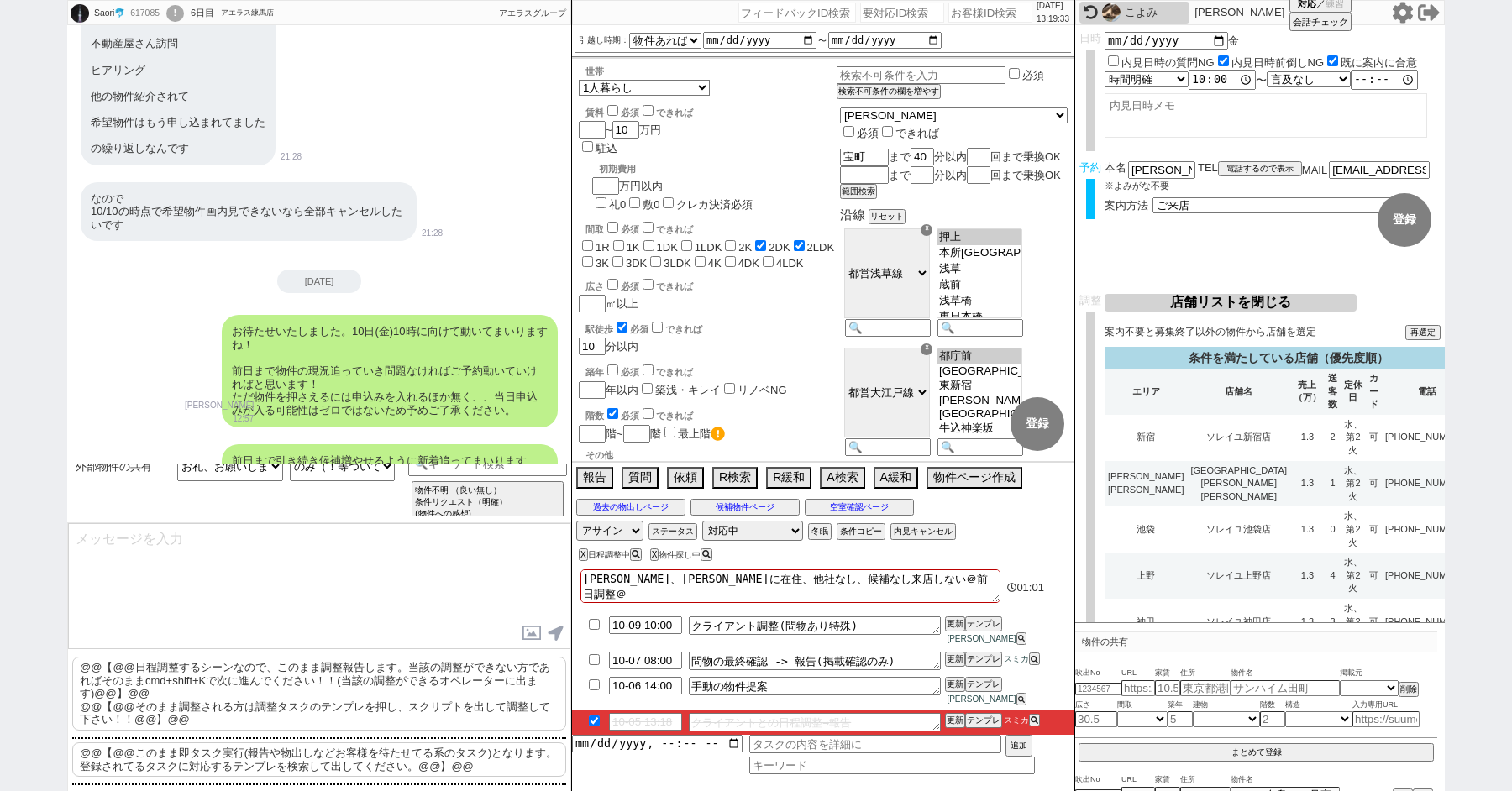
scroll to position [8628, 0]
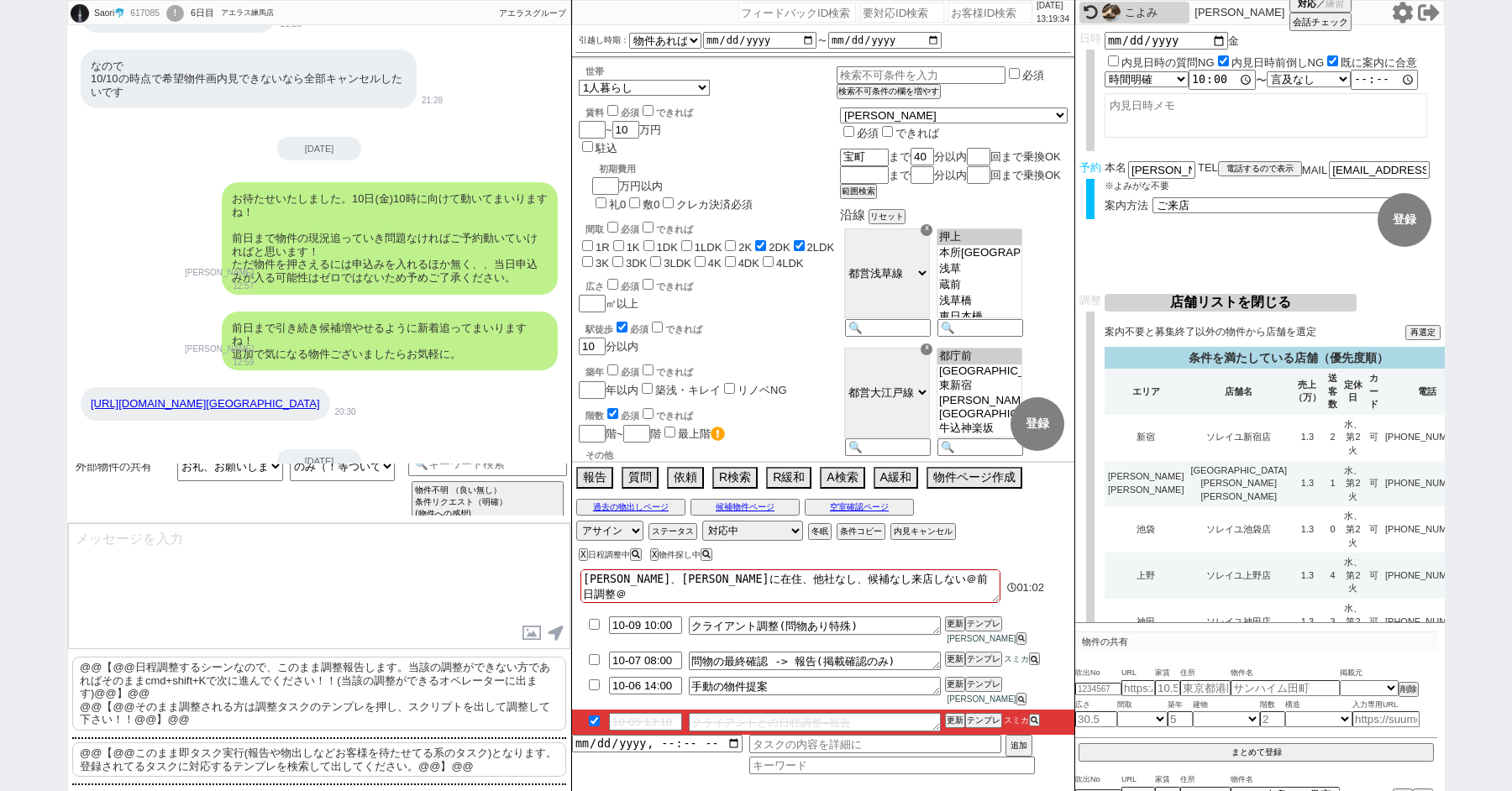
click at [184, 12] on div "!" at bounding box center [175, 14] width 18 height 17
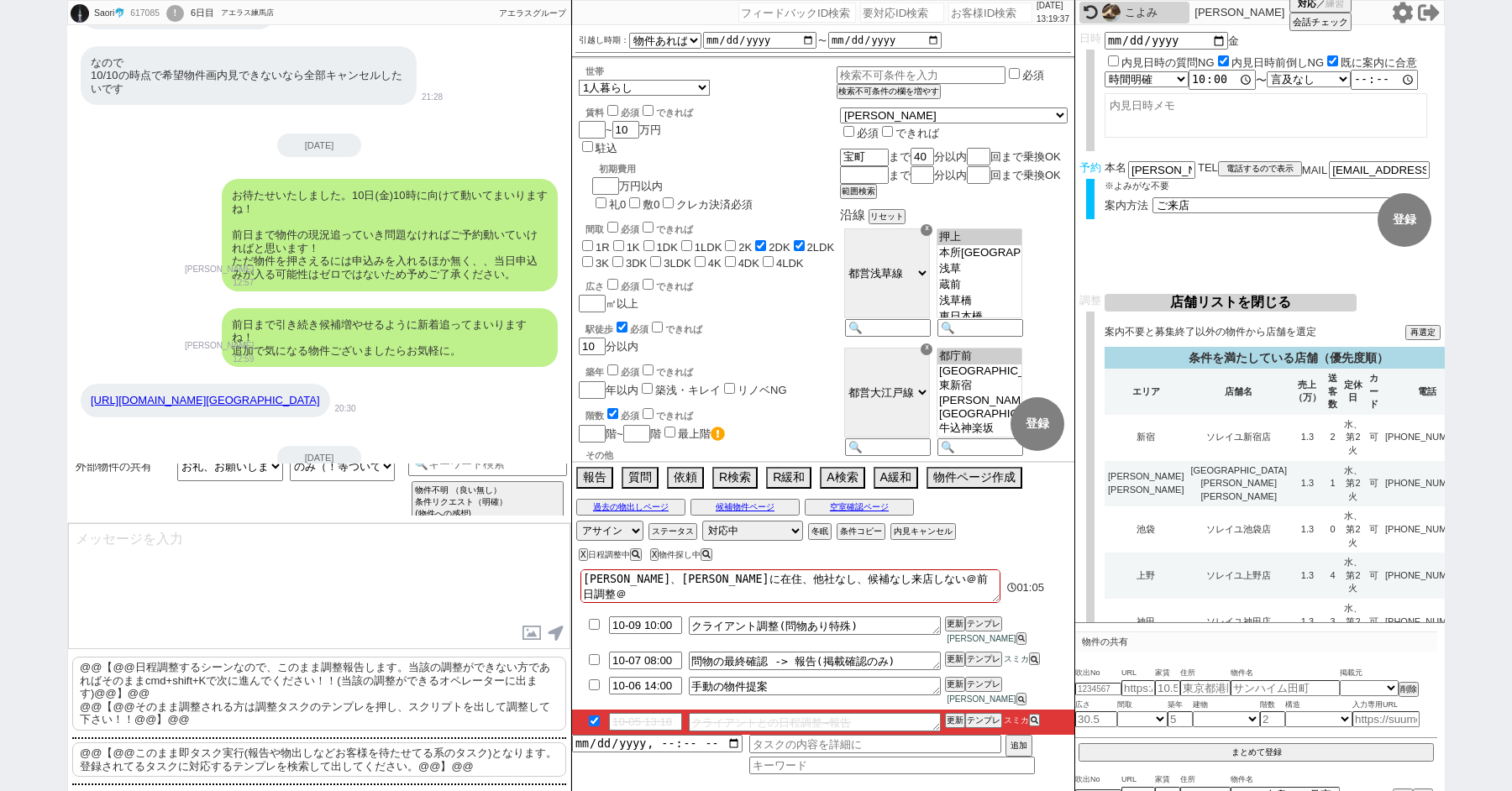
click at [213, 686] on p "@@【@@日程調整するシーンなので、このまま調整報告します。当該の調整ができない方であればそのままcmd+shift+Kで次に進んでください！！(当該の調整が…" at bounding box center [319, 694] width 494 height 74
type textarea "@@【@@日程調整するシーンなので、このまま調整報告します。当該の調整ができない方であればそのままcmd+shift+Kで次に進んでください！！(当該の調整が…"
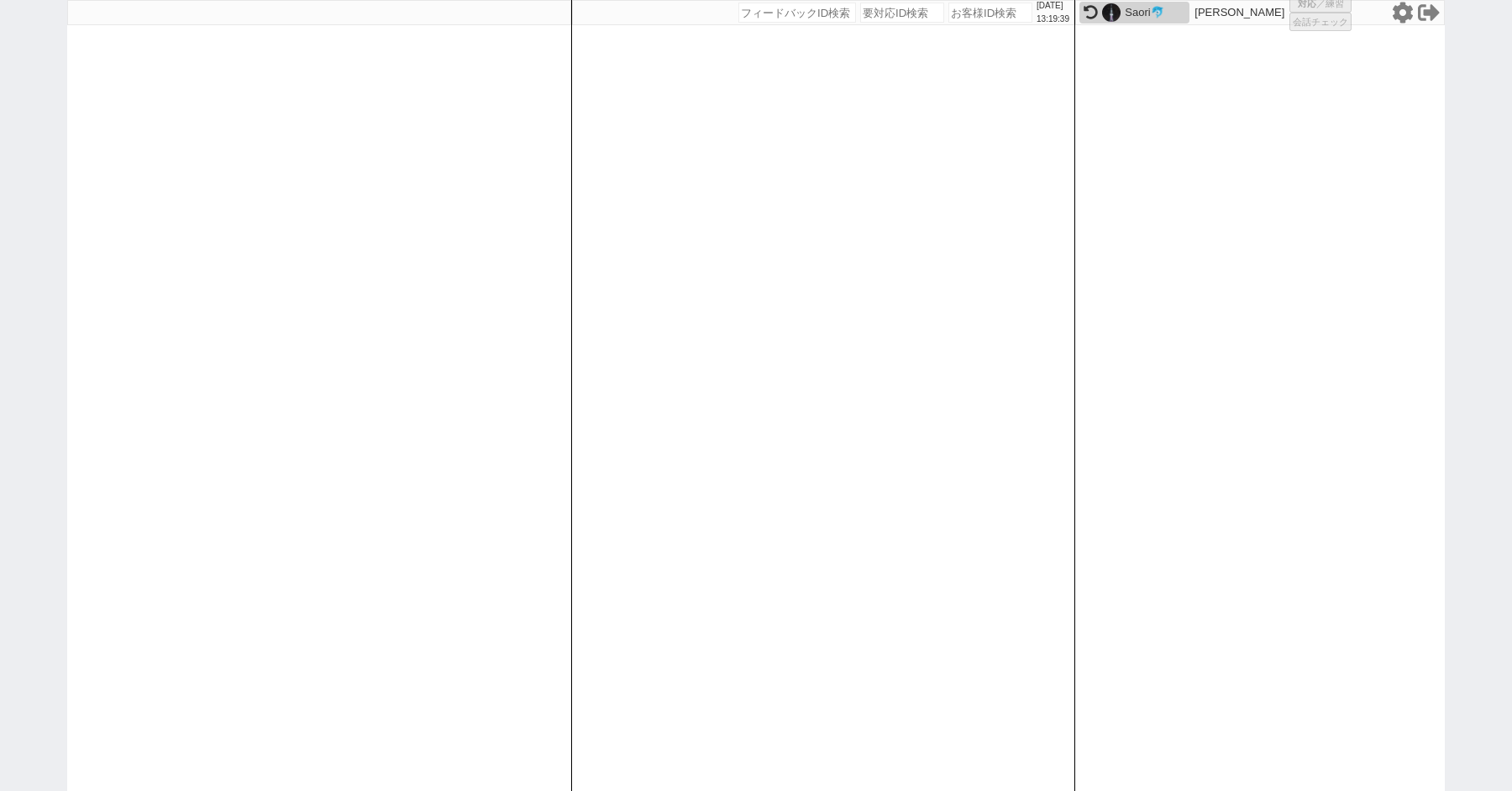
select select
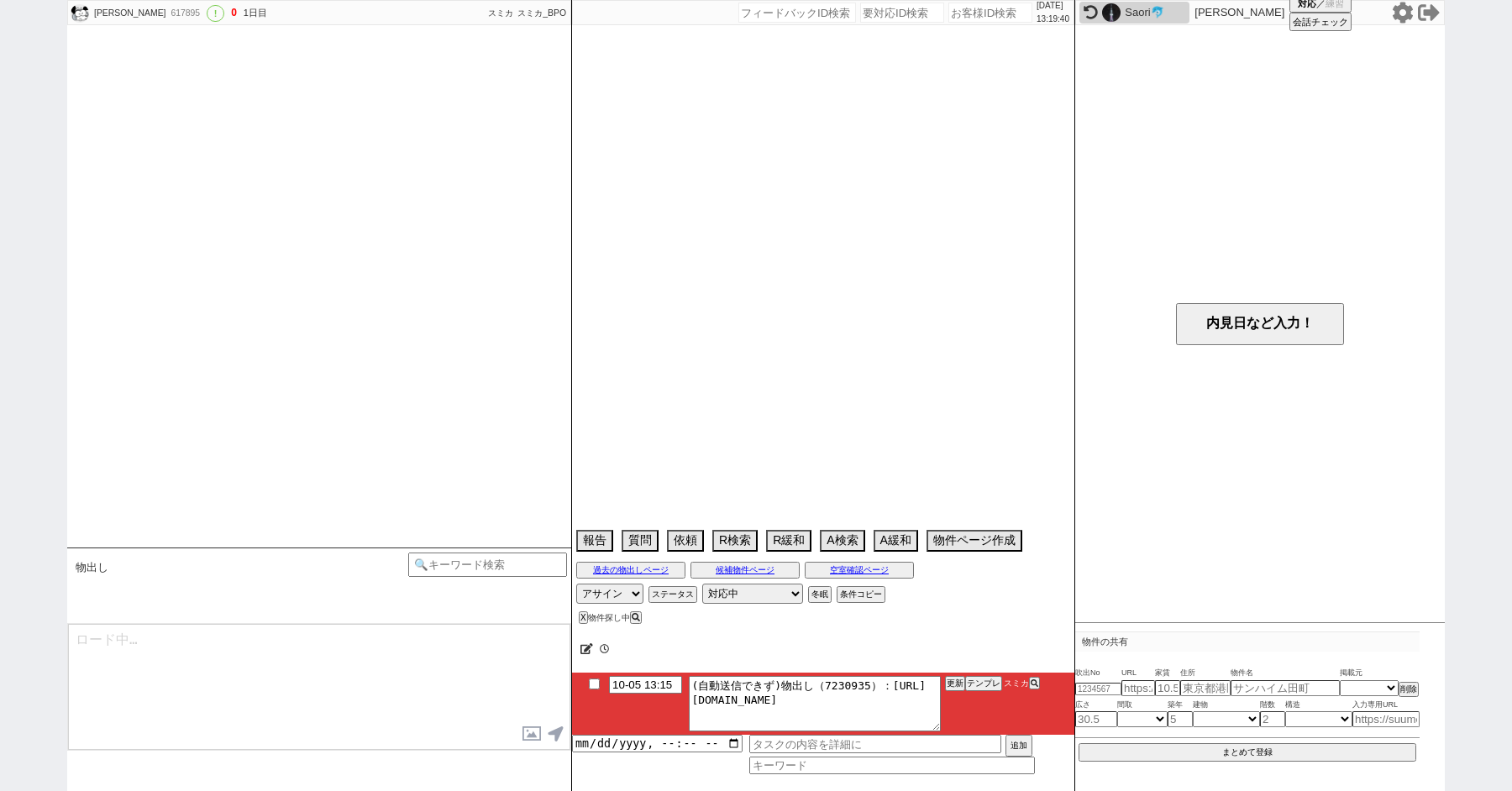
scroll to position [1056, 0]
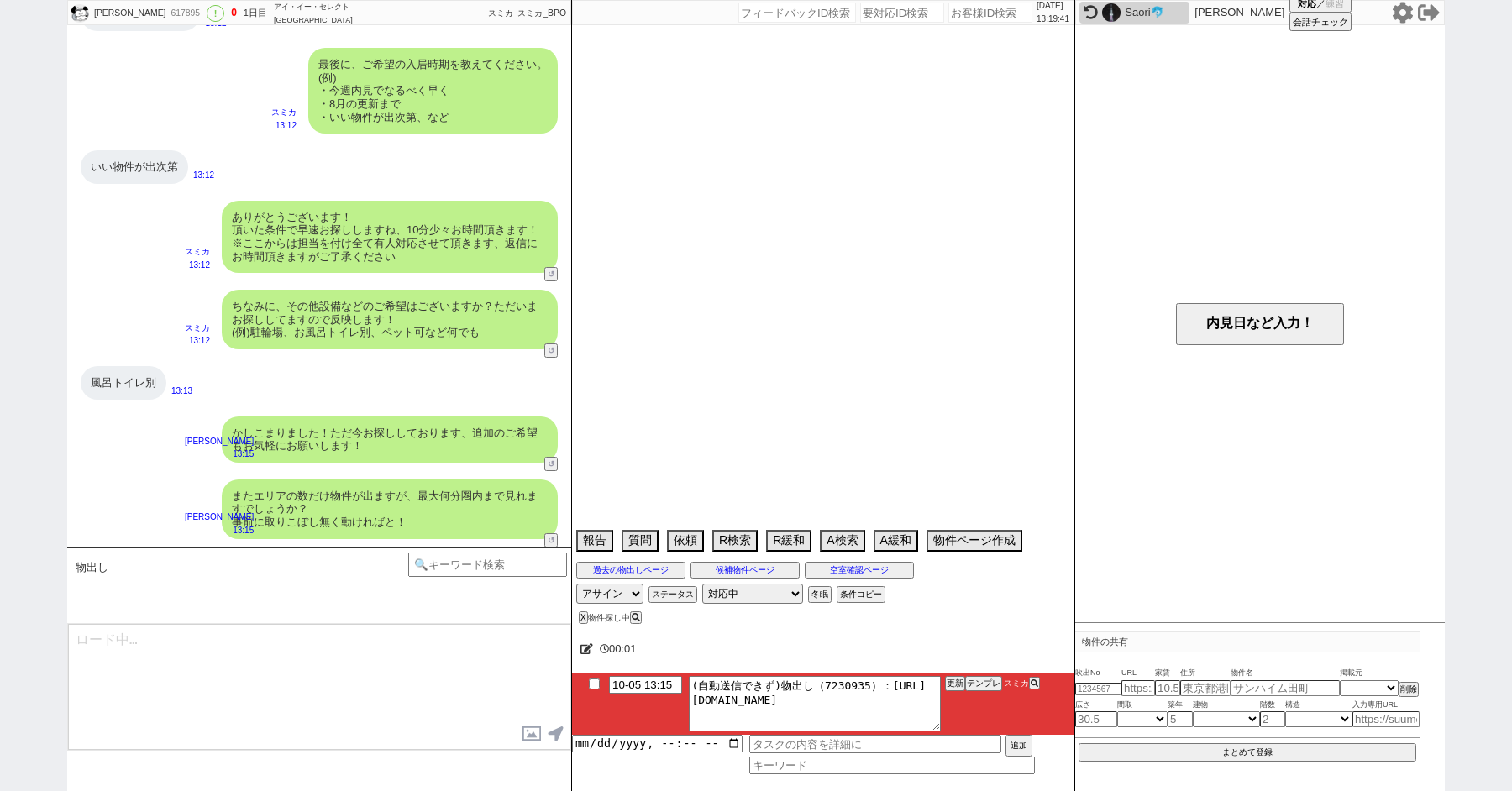
select select "15"
select select "0"
select select "23"
select select "60"
select select "19"
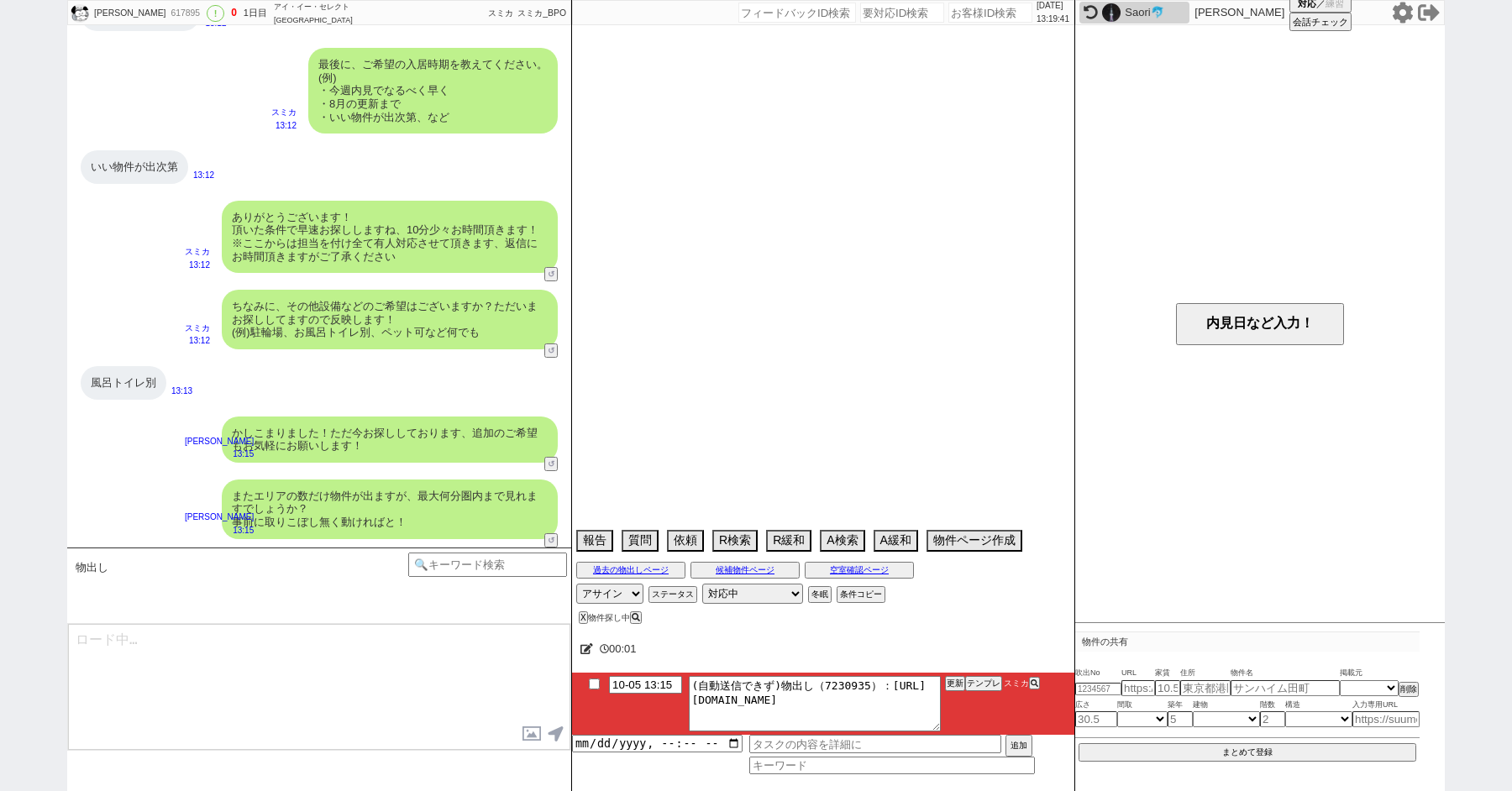
select select "14"
select select "7"
select select "12"
select select "11"
select select "75"
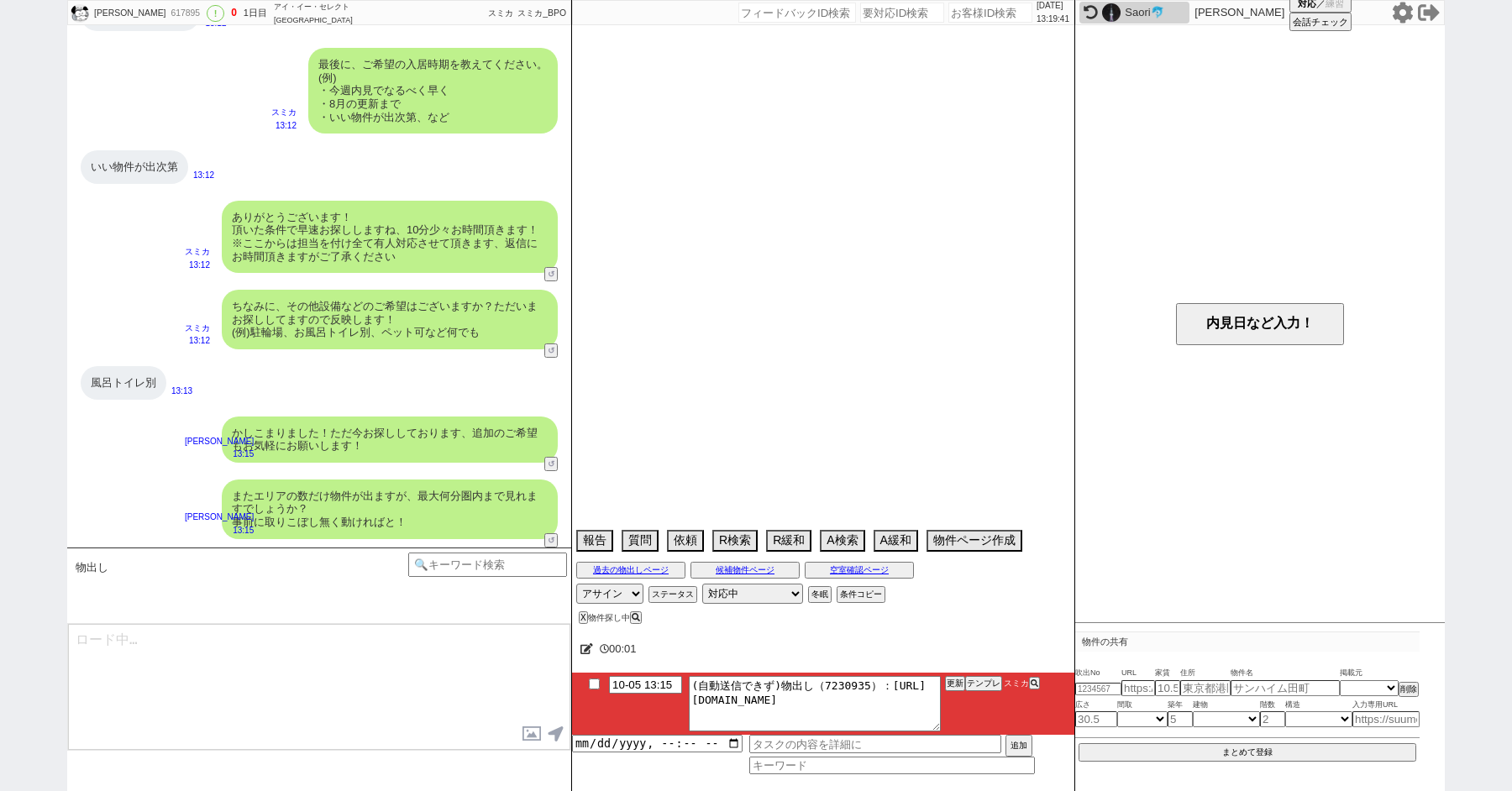
select select "72"
select select "57"
select select "70"
select select "1676"
select select "63"
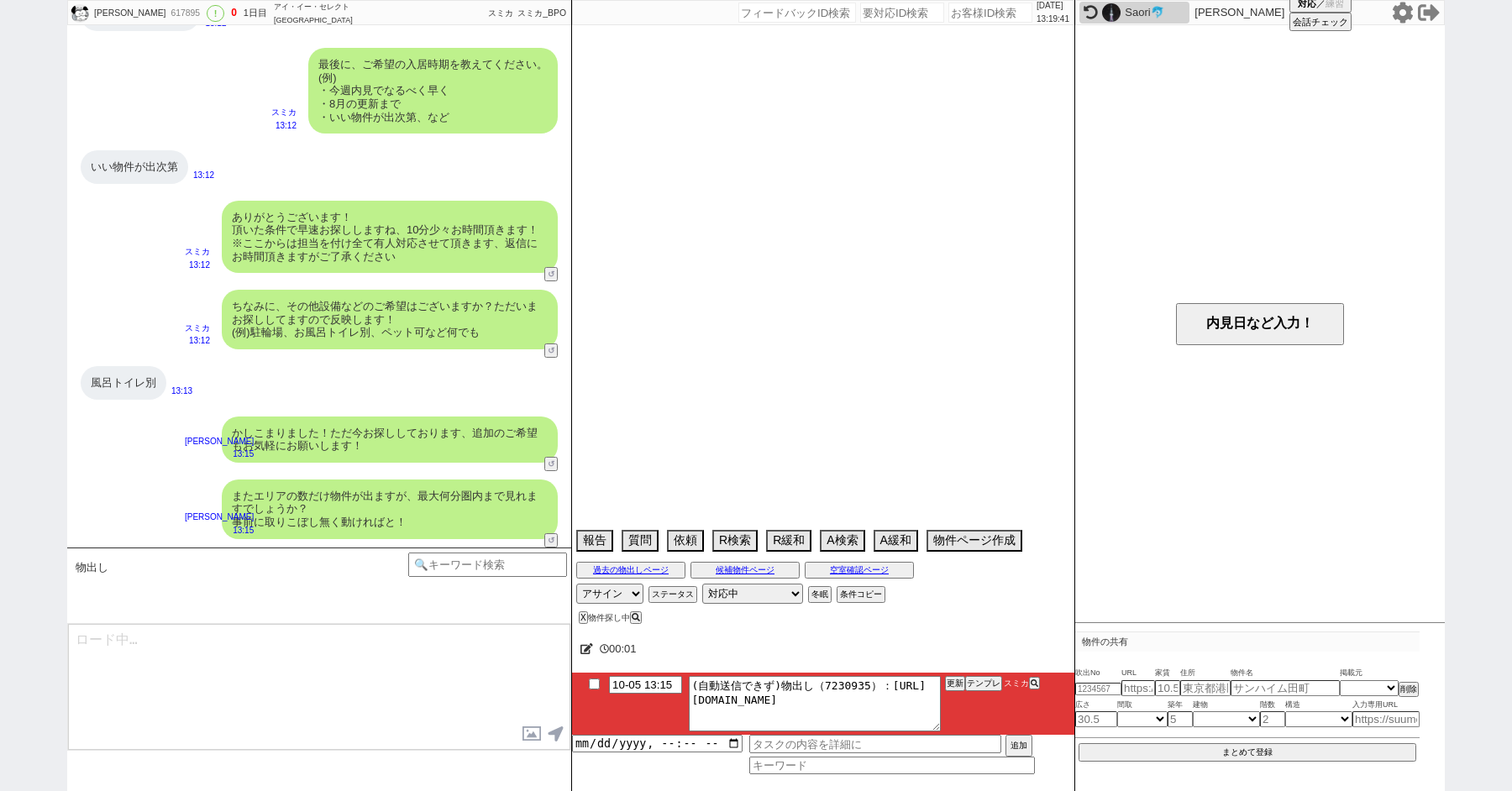
select select "65"
select select "1577"
select select "62"
select select "71"
select select "50"
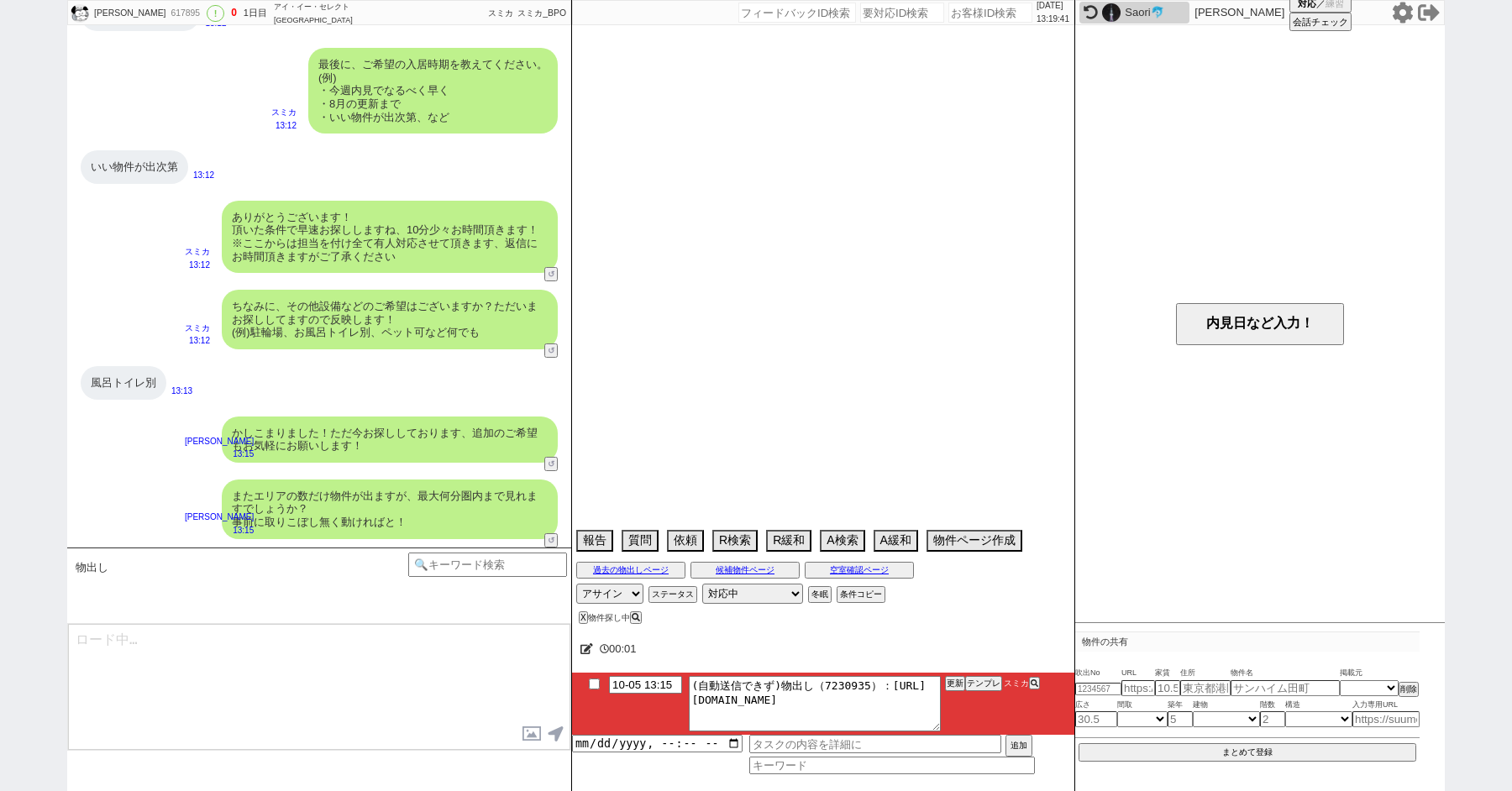
select select "64"
select select "69"
select select "67"
select select "59"
select select "25"
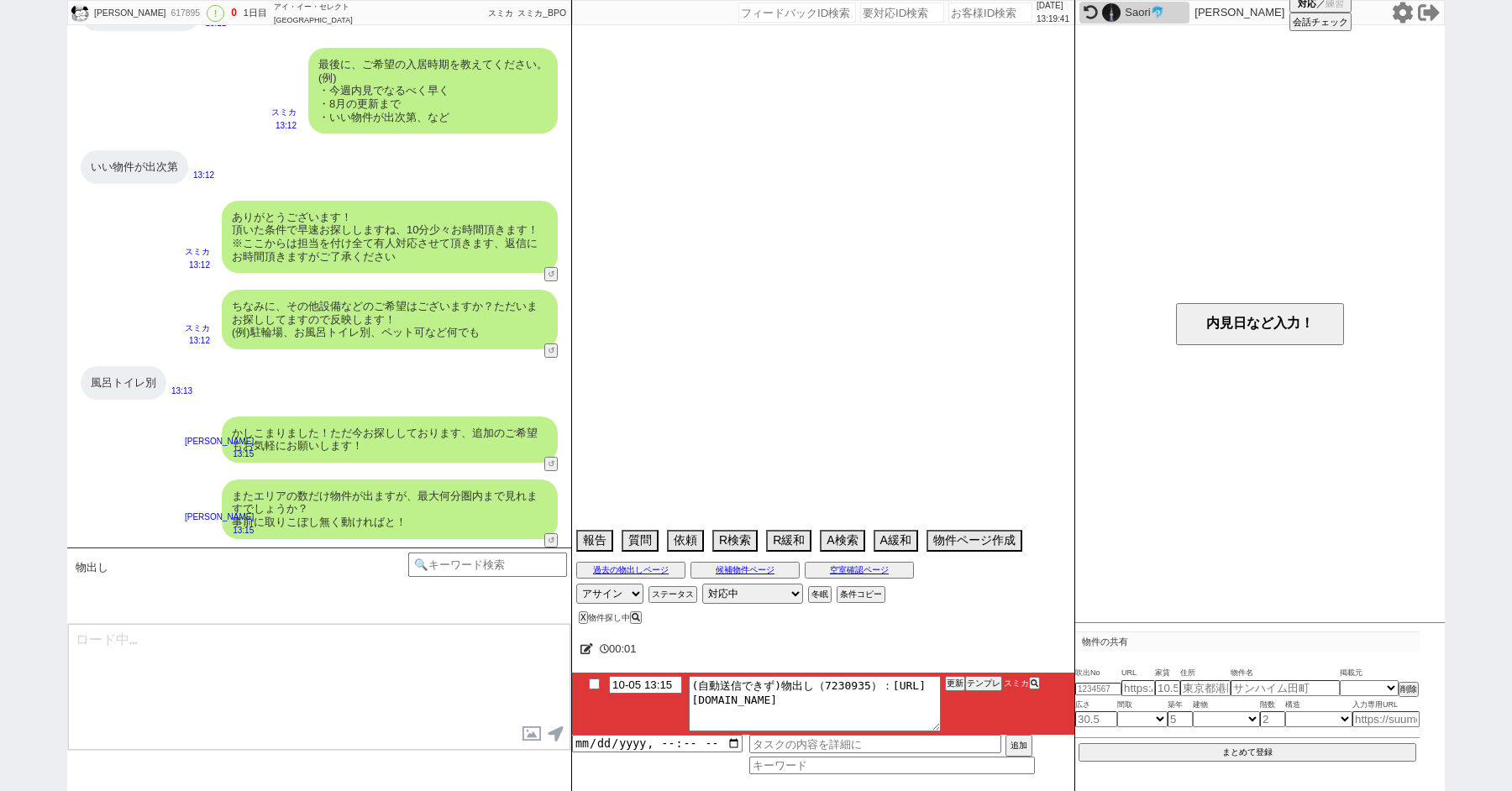
select select "3116"
select select "33"
select select "29"
select select "9"
select select "329"
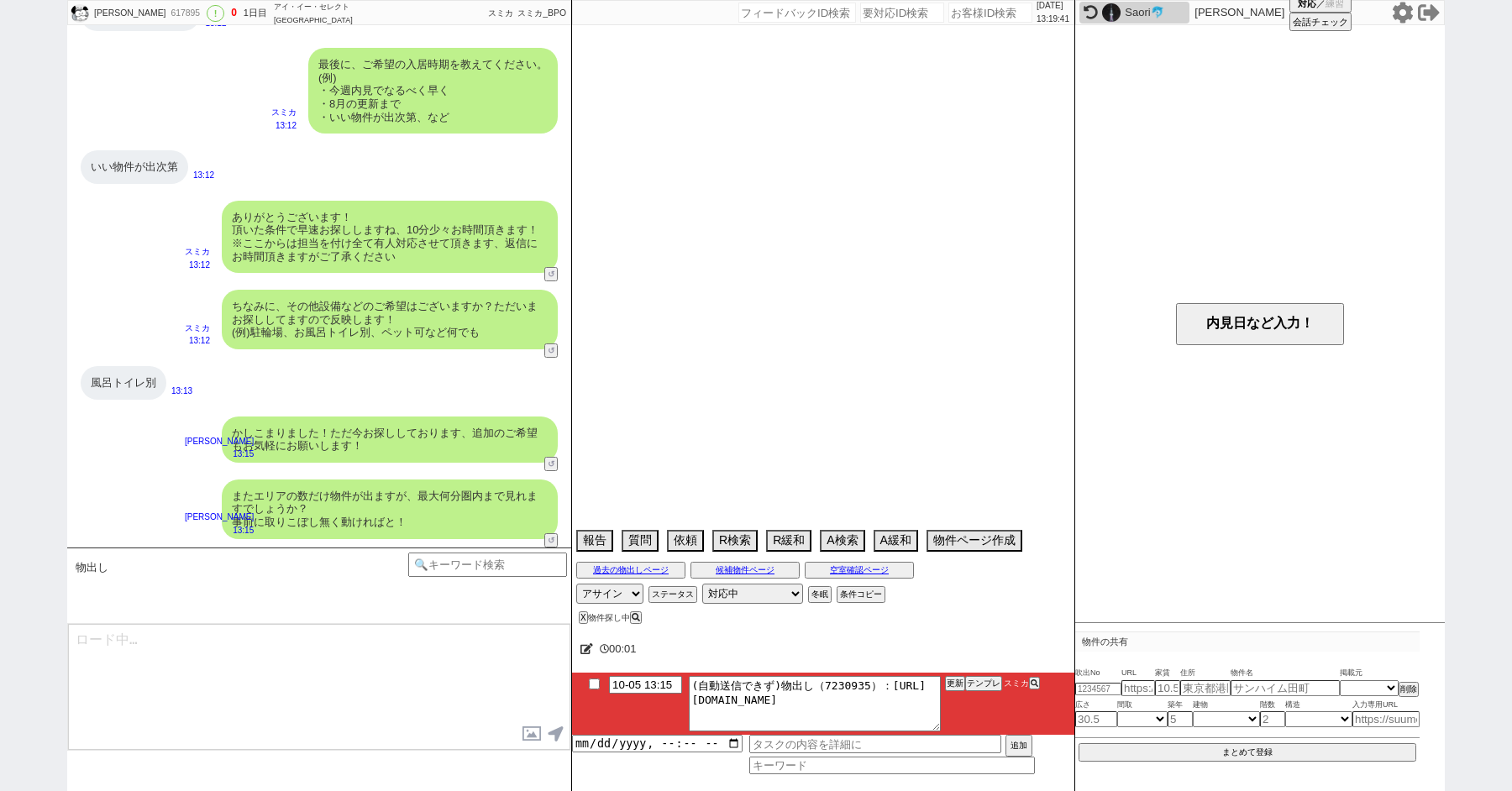
select select "74"
select select "54"
select select "68"
select select "1637"
select select "48"
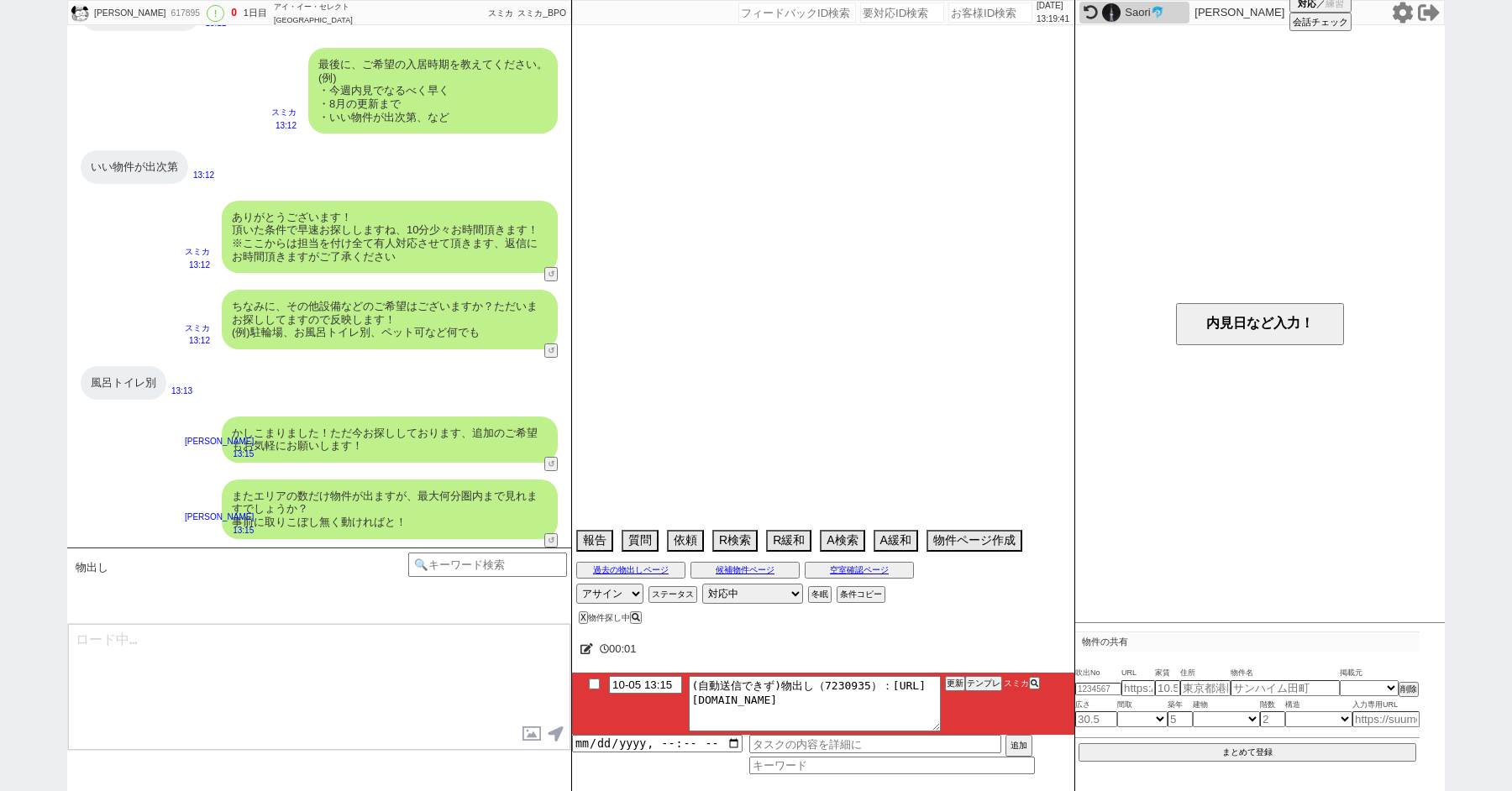
select select "47"
select select "15"
select select "66"
select select "44"
select select "56"
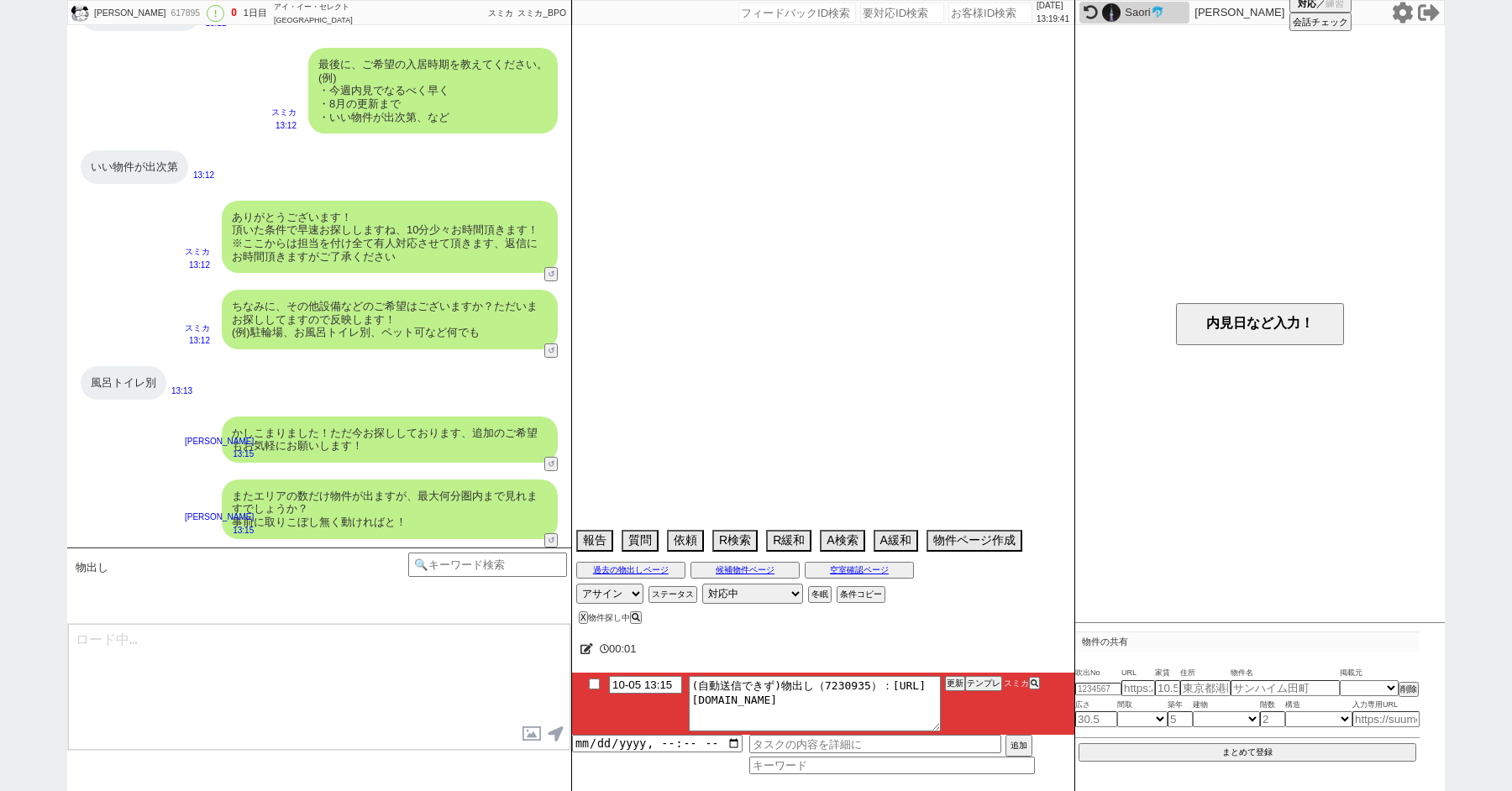
select select "52"
select select "76"
select select "10"
select select "371"
select select "24"
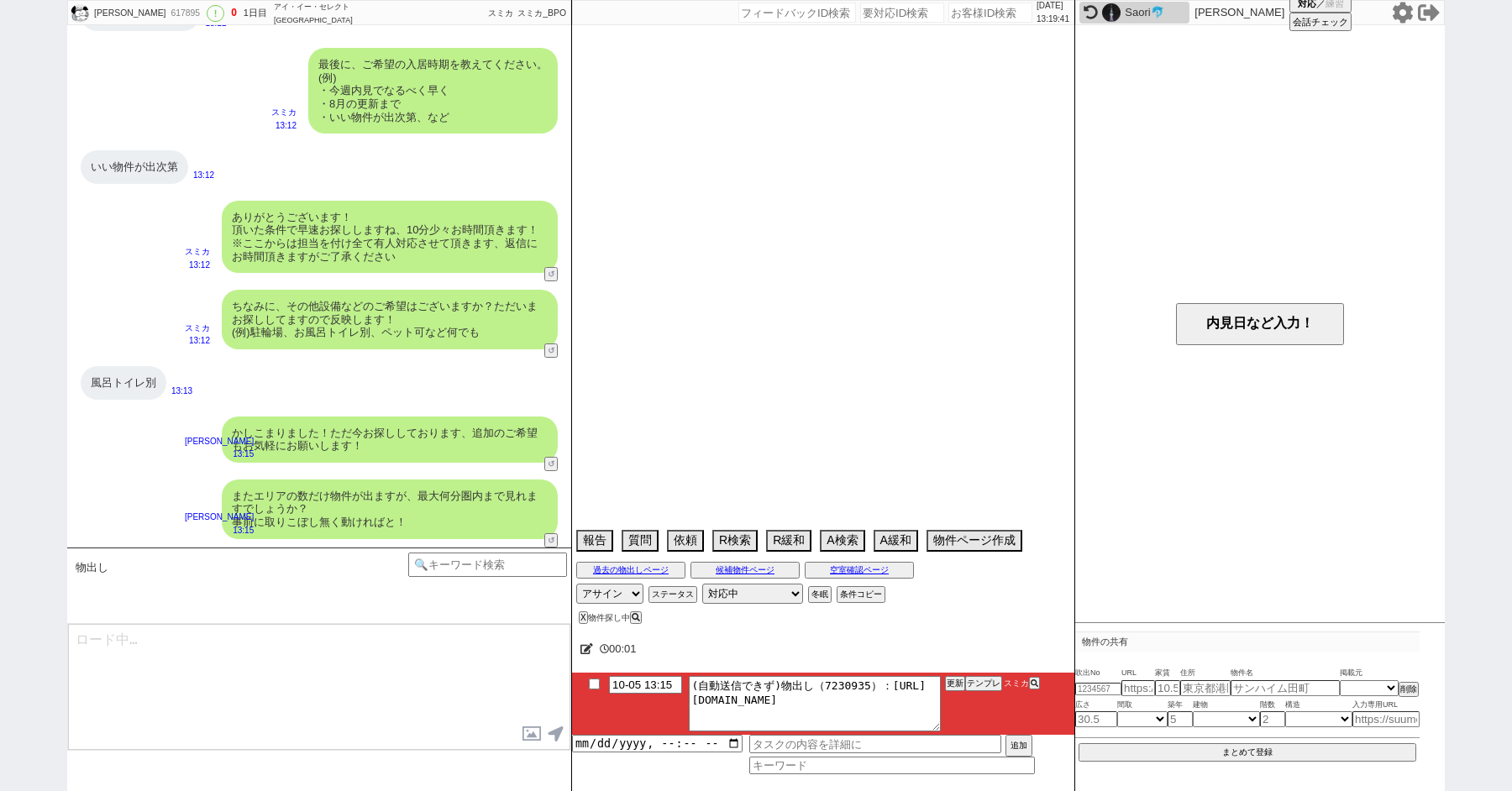
select select "35"
select select "27"
select select "73"
select select "16"
select select "538"
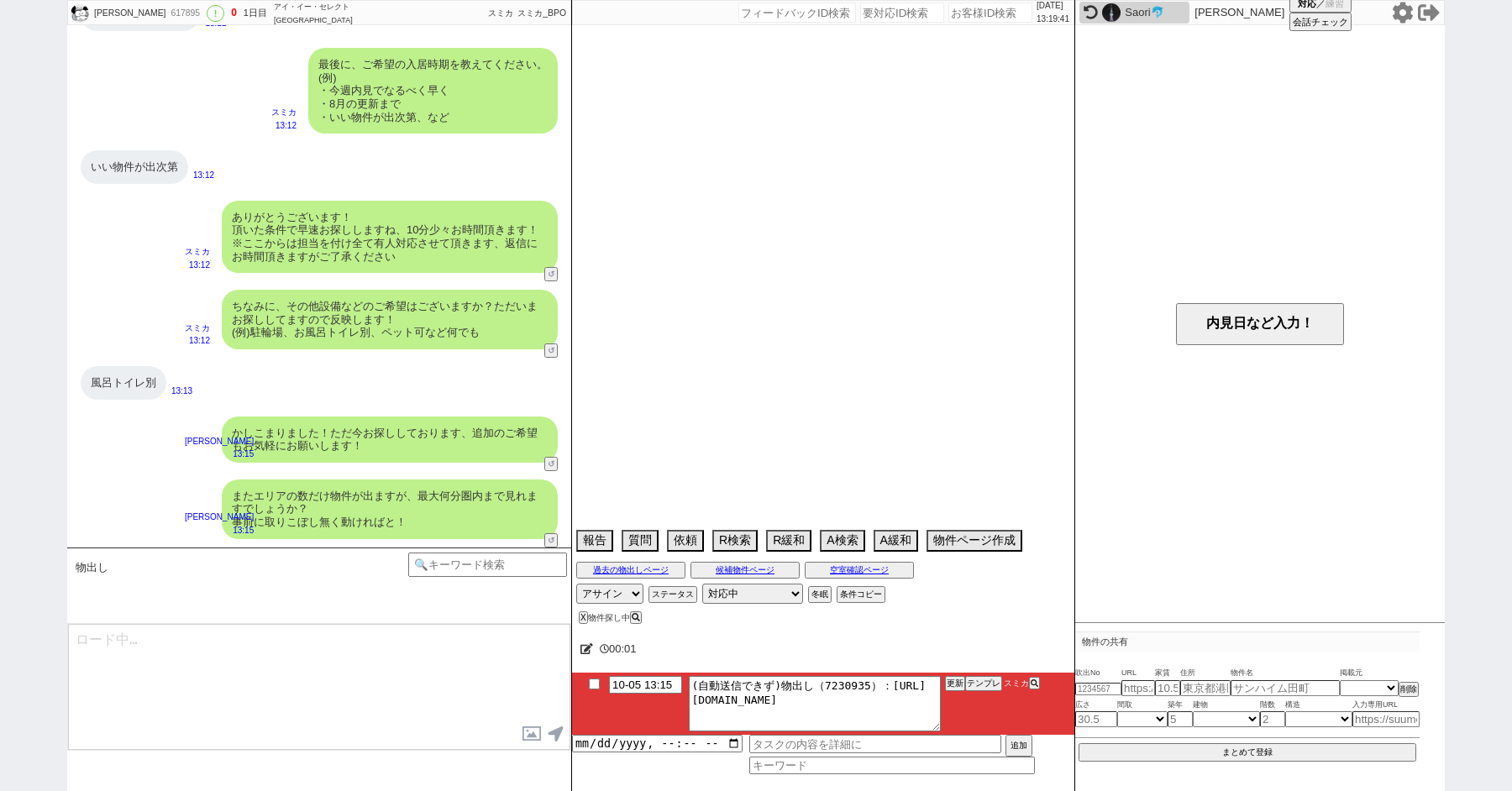
select select "53"
select select "77"
select select "36"
select select "51"
select select "58"
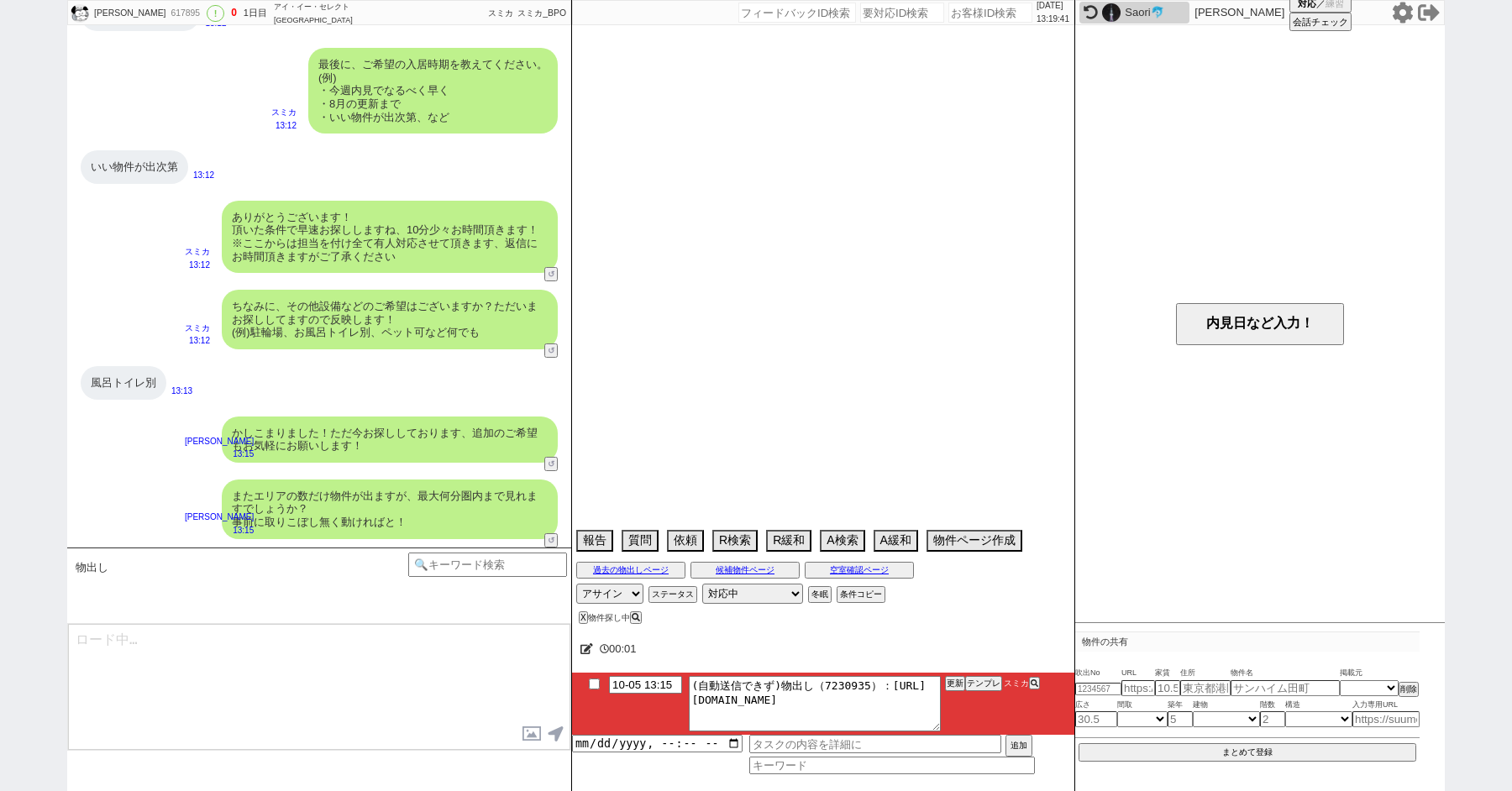
select select "38"
select select "30"
select select "34"
select select "61"
select select "17"
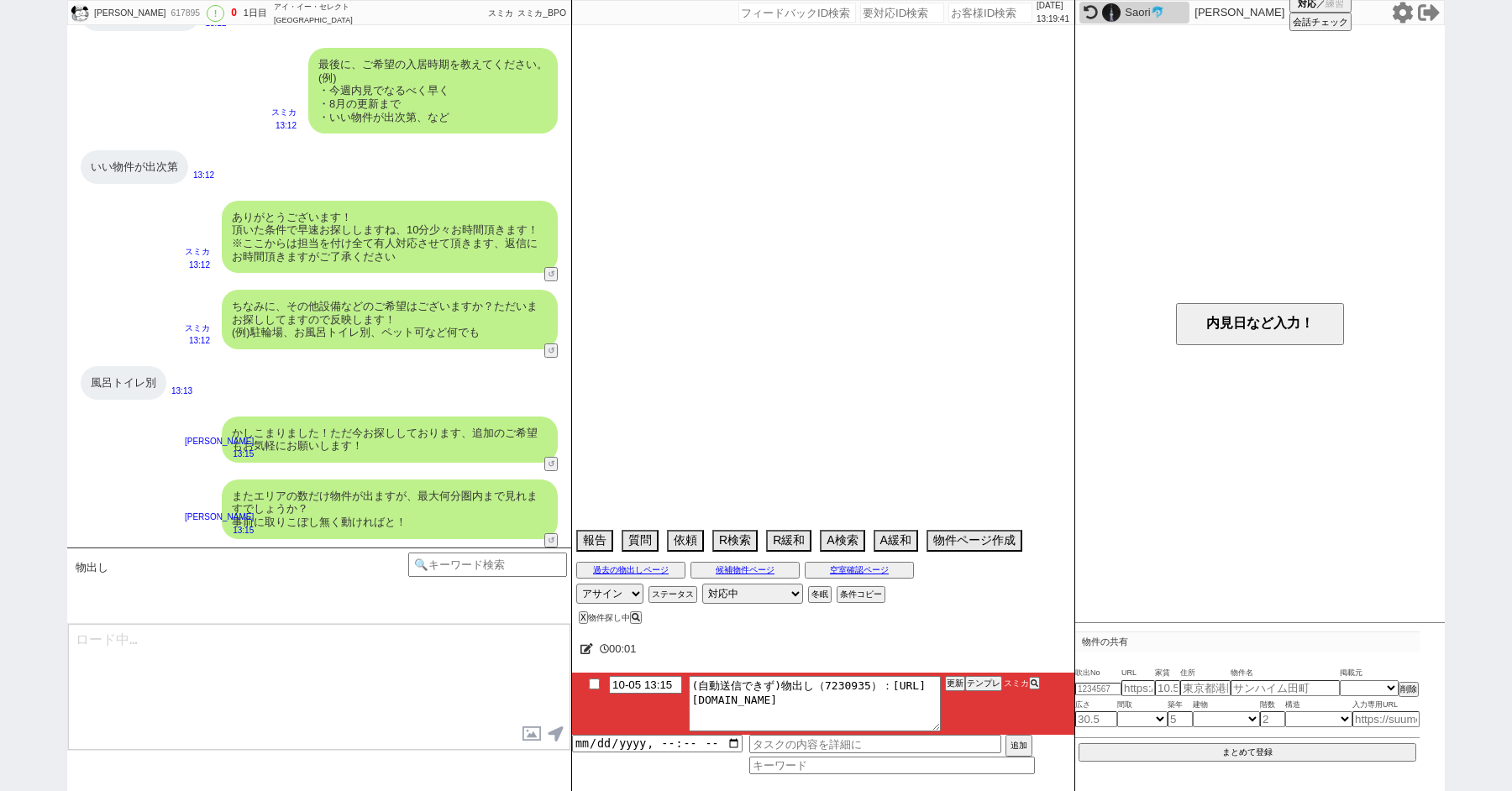
select select "55"
select select "37"
select select "31"
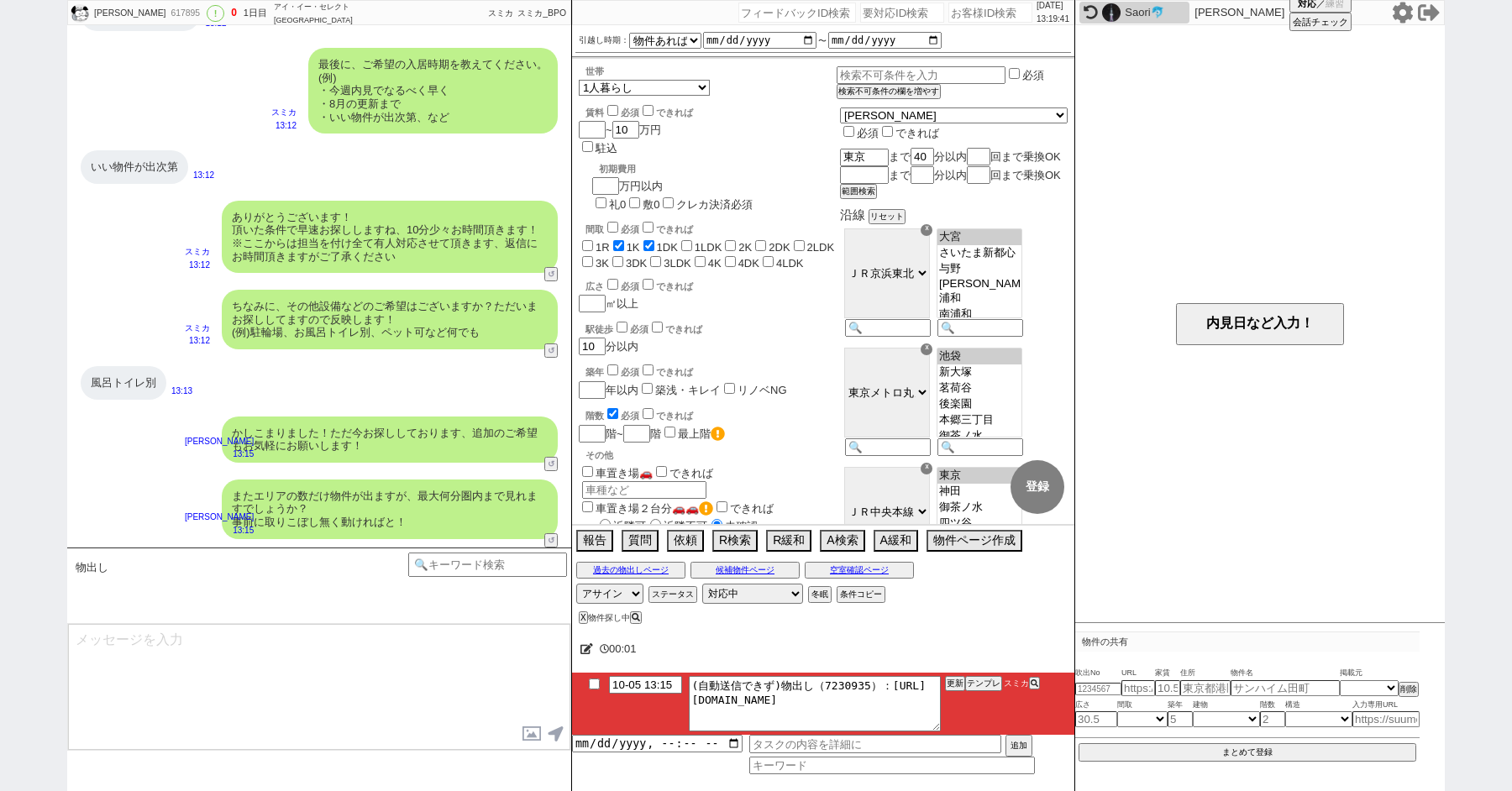
scroll to position [93, 0]
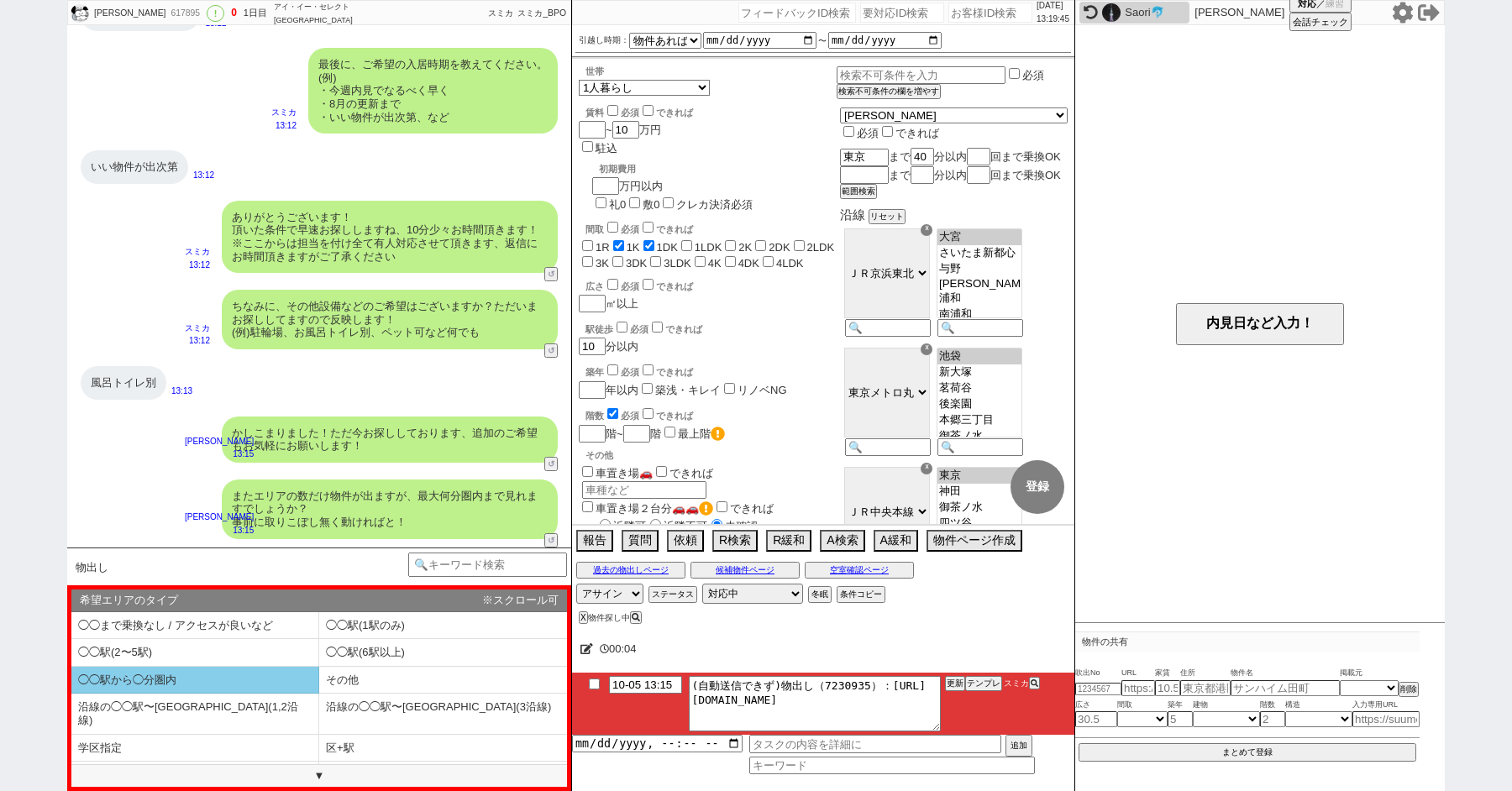
click at [200, 678] on li "◯◯駅から◯分圏内" at bounding box center [196, 680] width 248 height 27
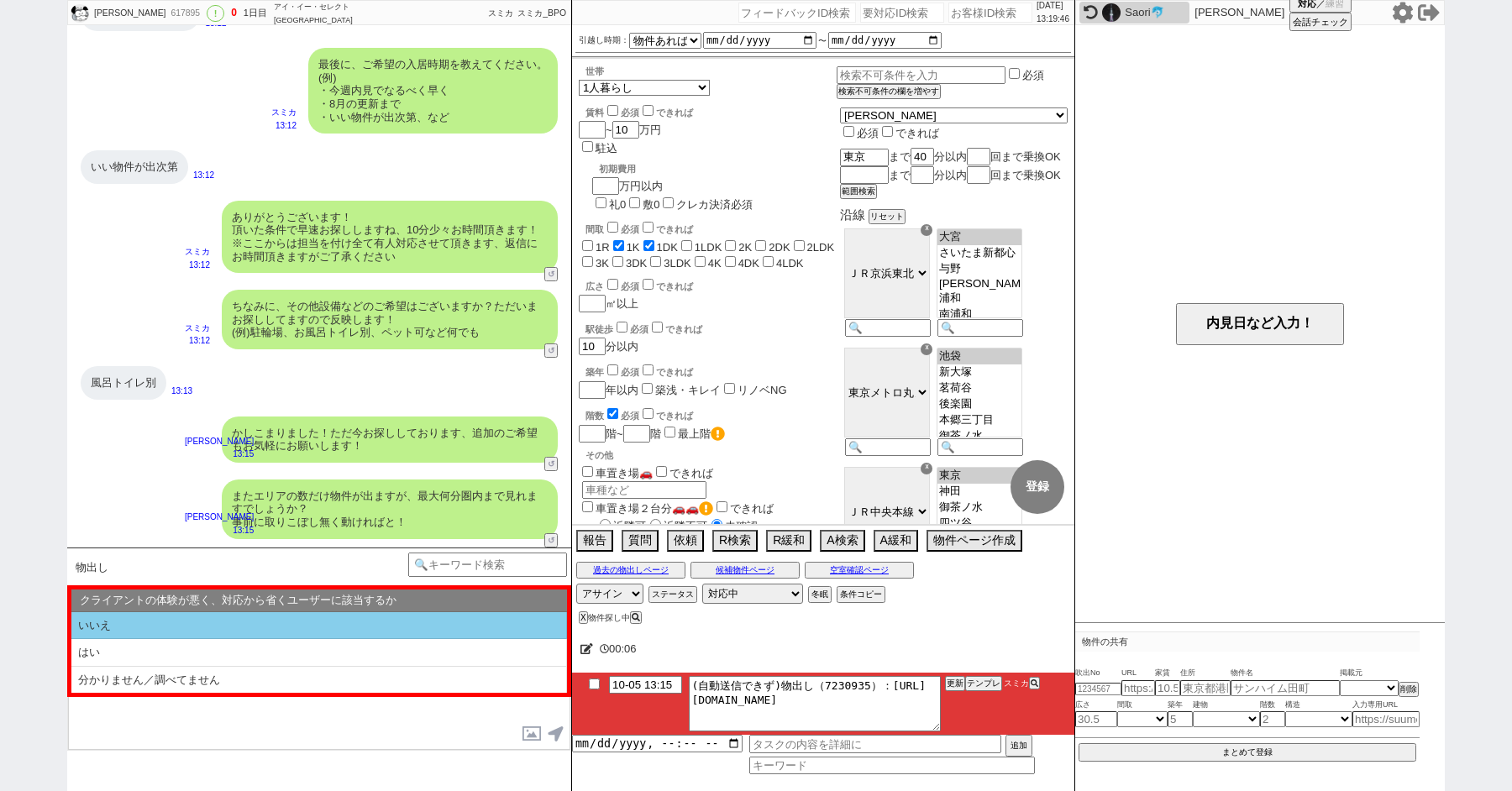
click at [168, 634] on li "いいえ" at bounding box center [319, 625] width 496 height 27
select select "◯◯駅から◯分圏内"
select select "いいえ"
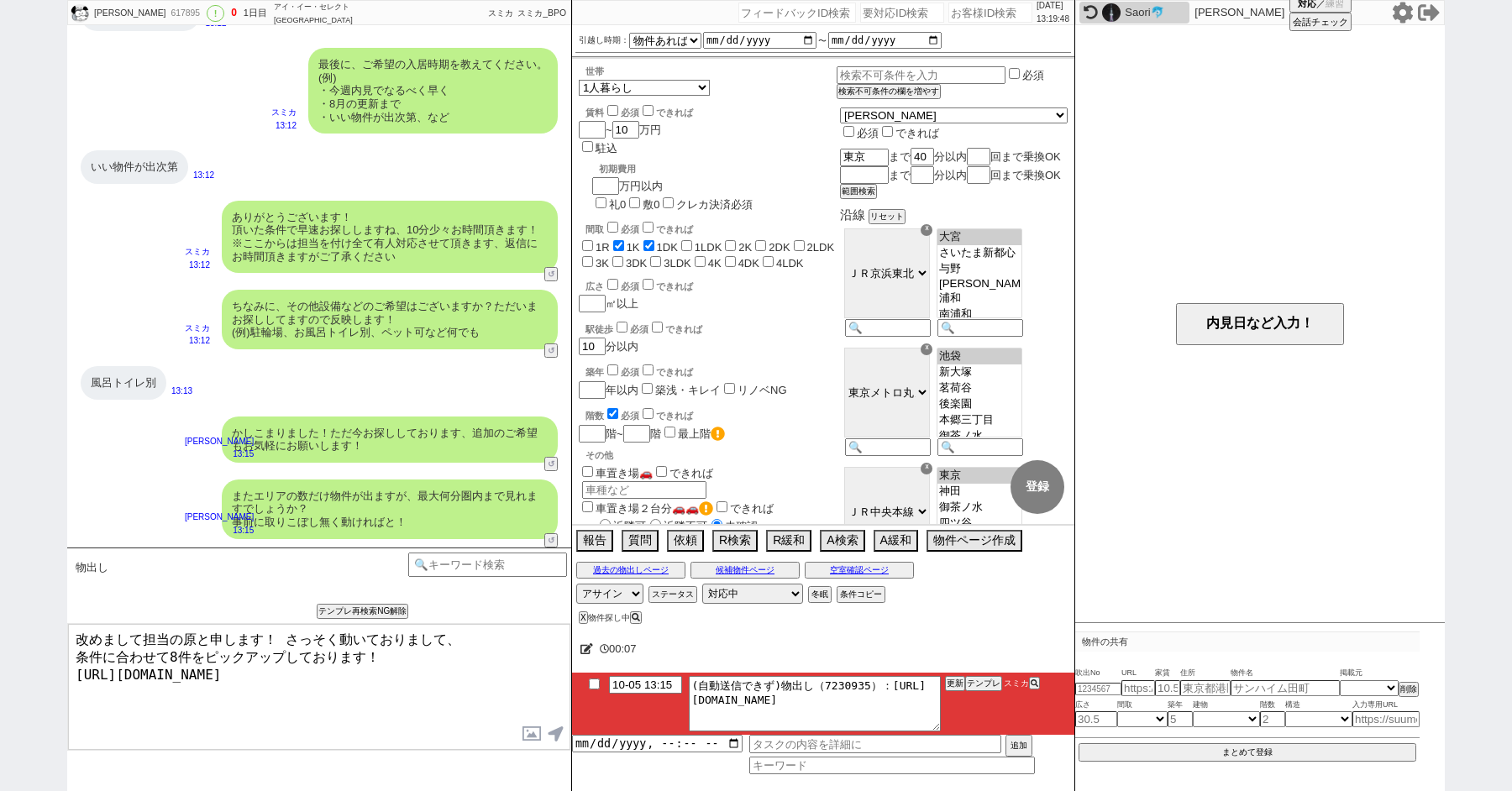
type textarea "改めまして担当の原と申します！ さっそく動いておりまして、 条件に合わせて8件をピックアップしております！ https://tools.sumika.live…"
checkbox input "true"
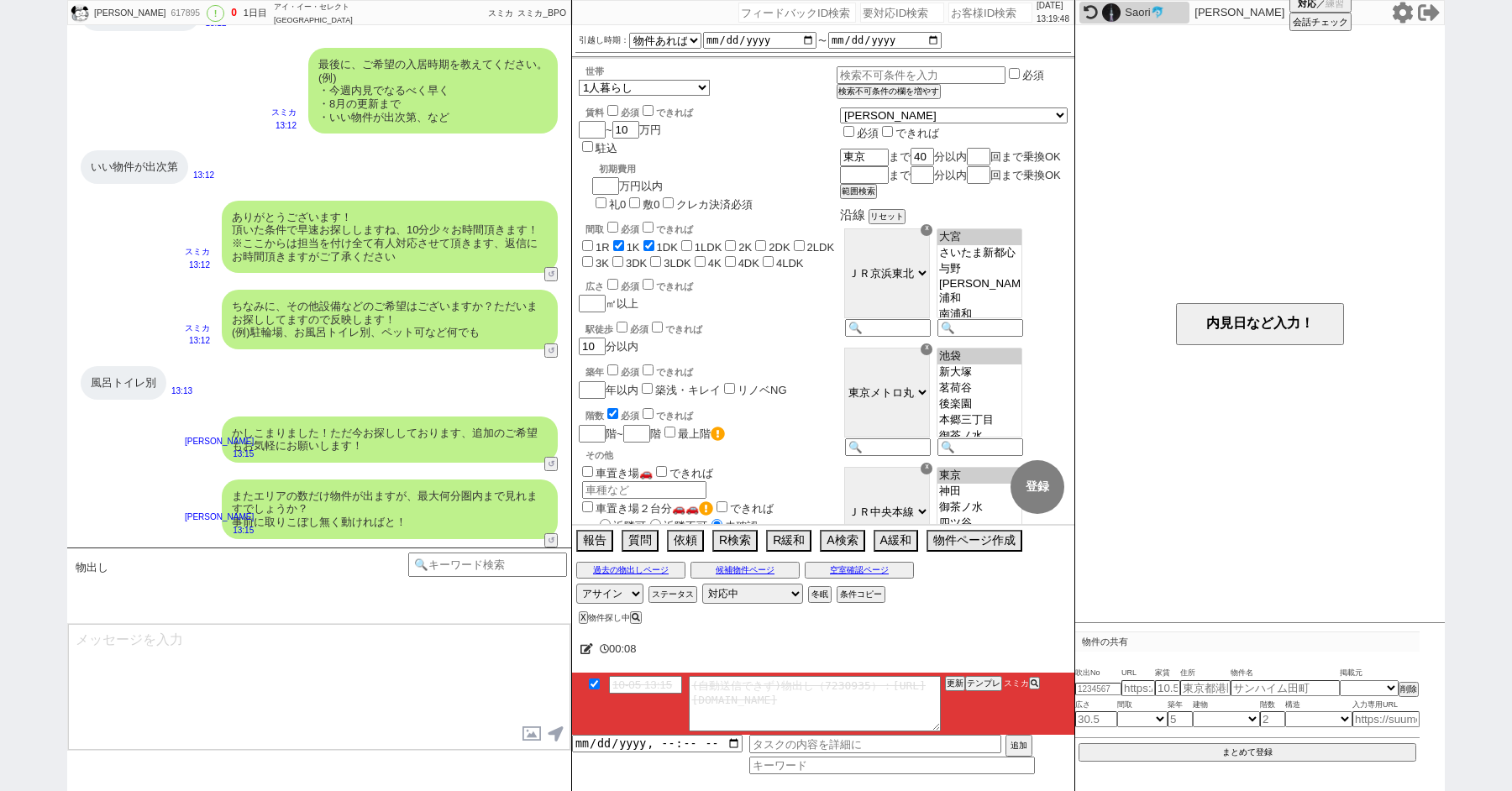
scroll to position [1131, 0]
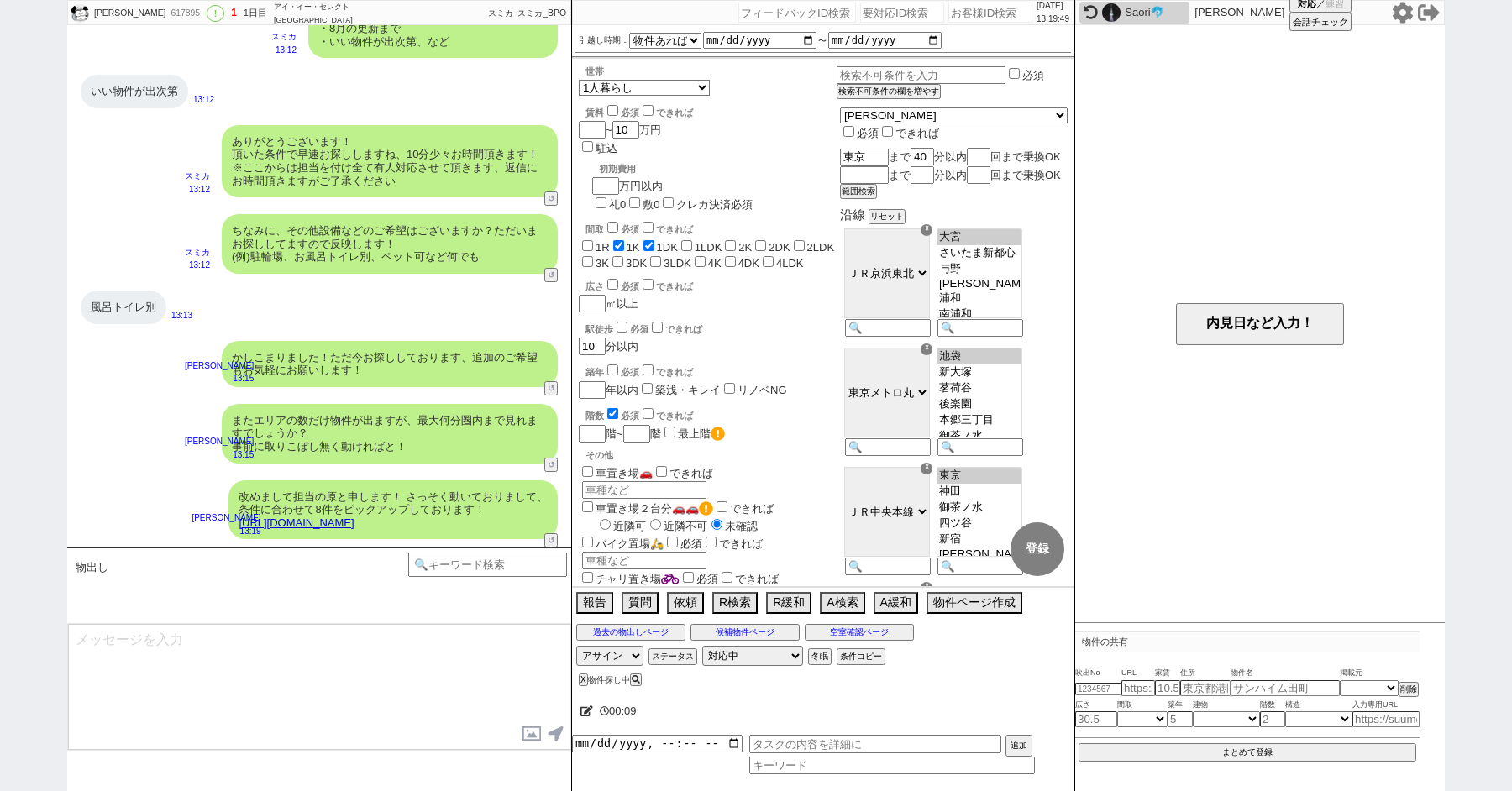
type textarea "イメージに近い物件はございますか？ ご感想いただき、すぐにまた洗い出してまいります！ ※自動応答ではなく直接ご紹介します！"
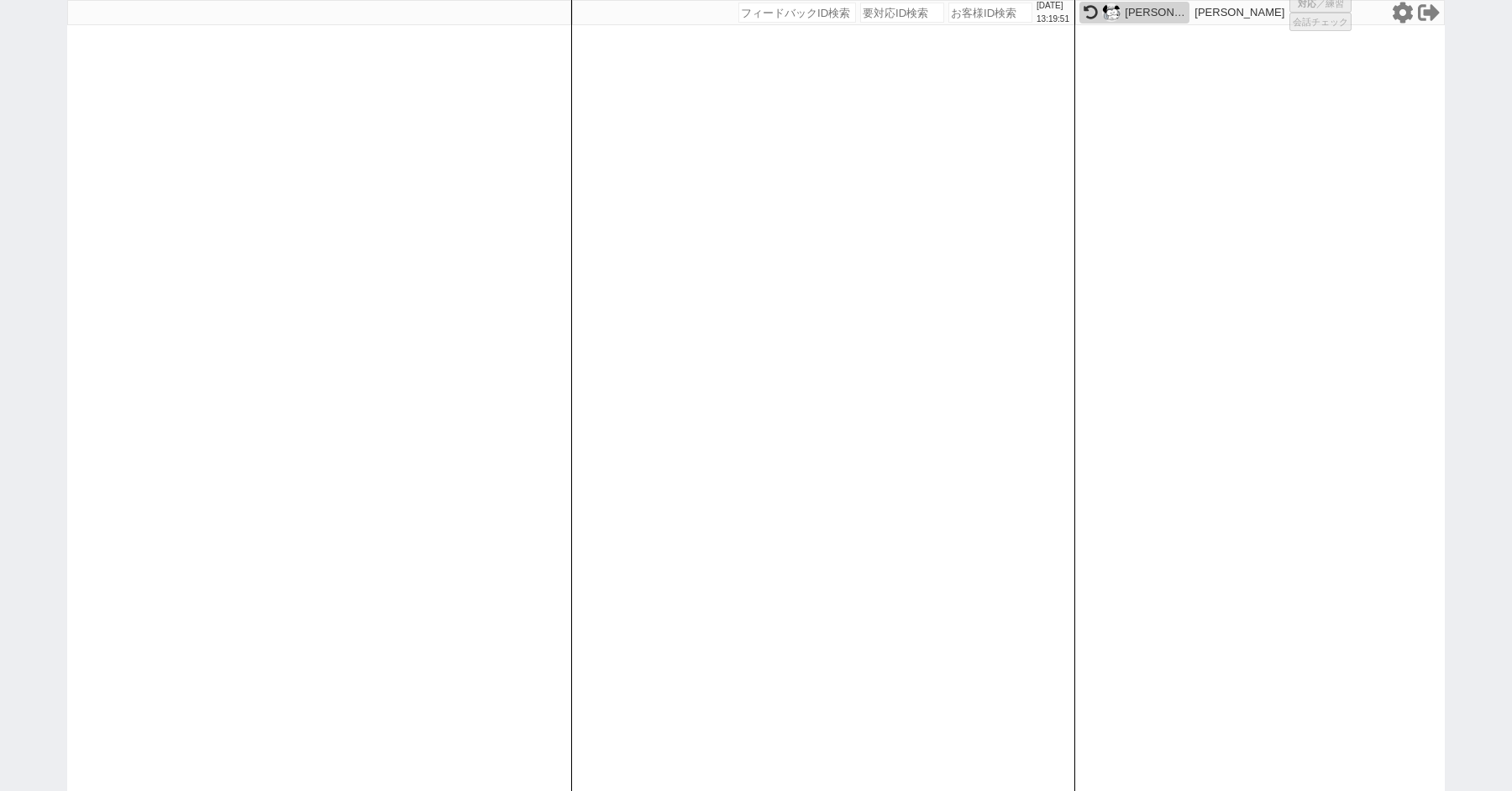
select select
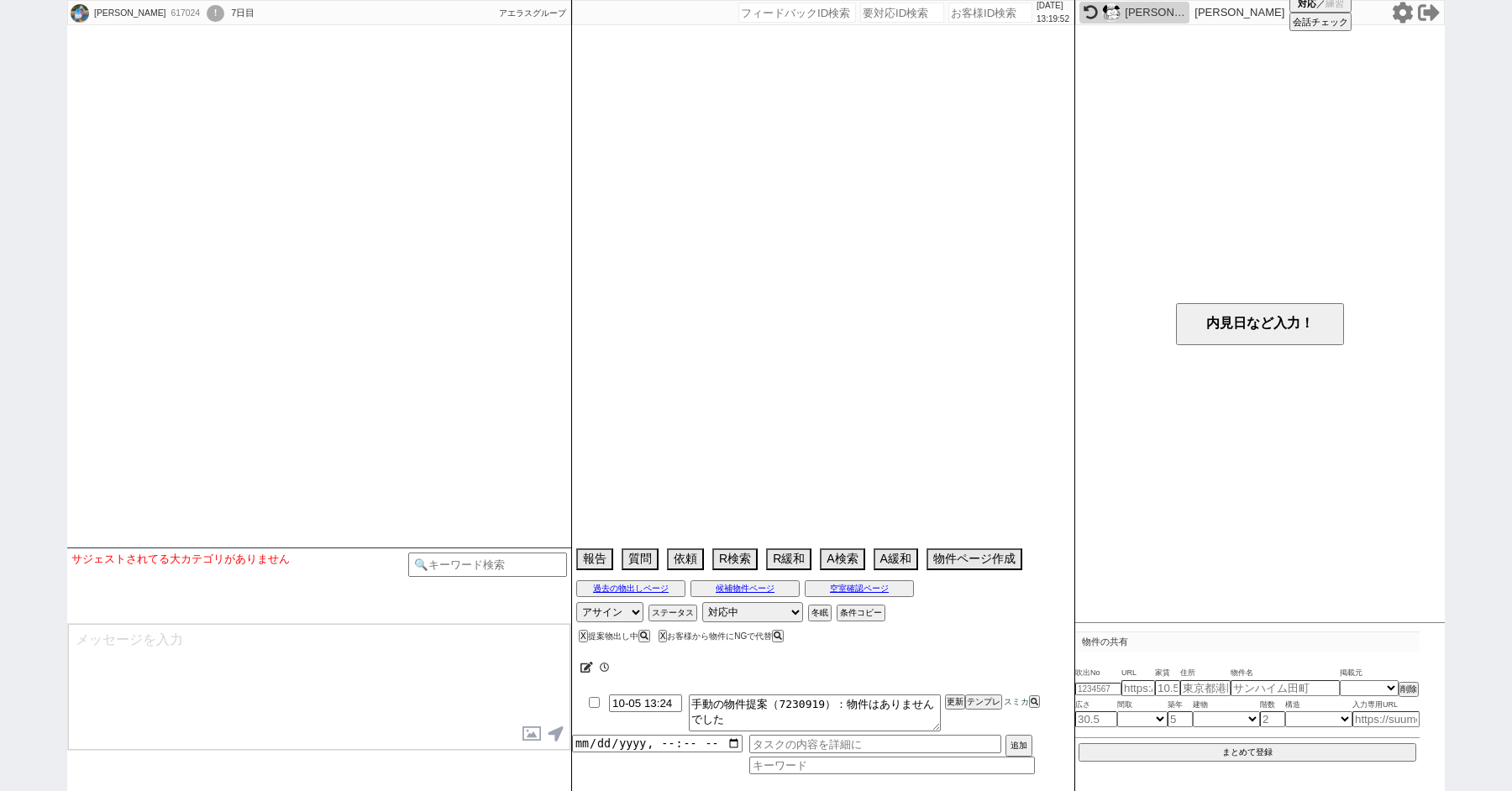
select select
select select "16"
select select "1"
select select "36"
select select "1076"
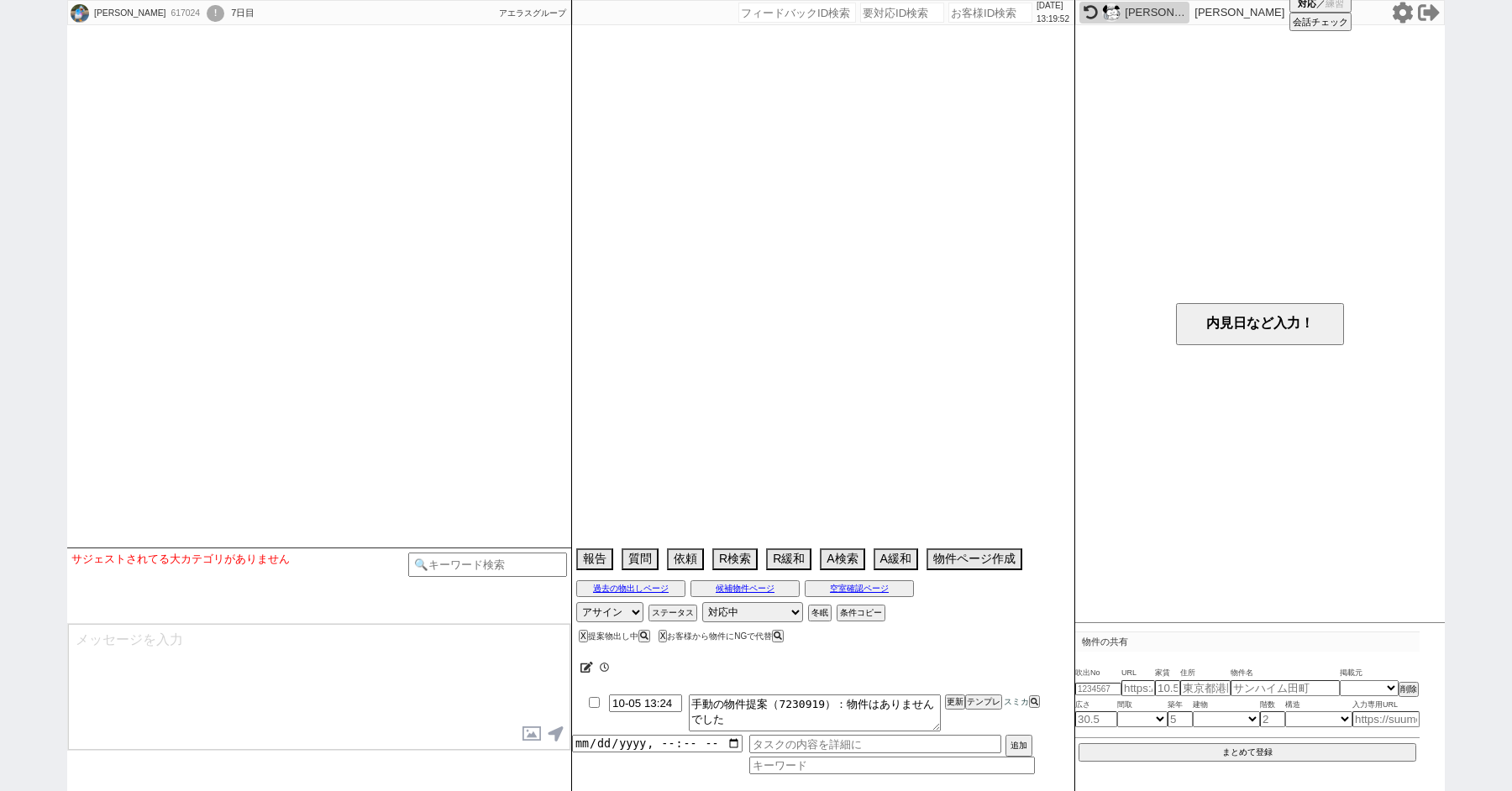
select select "22"
select select "704"
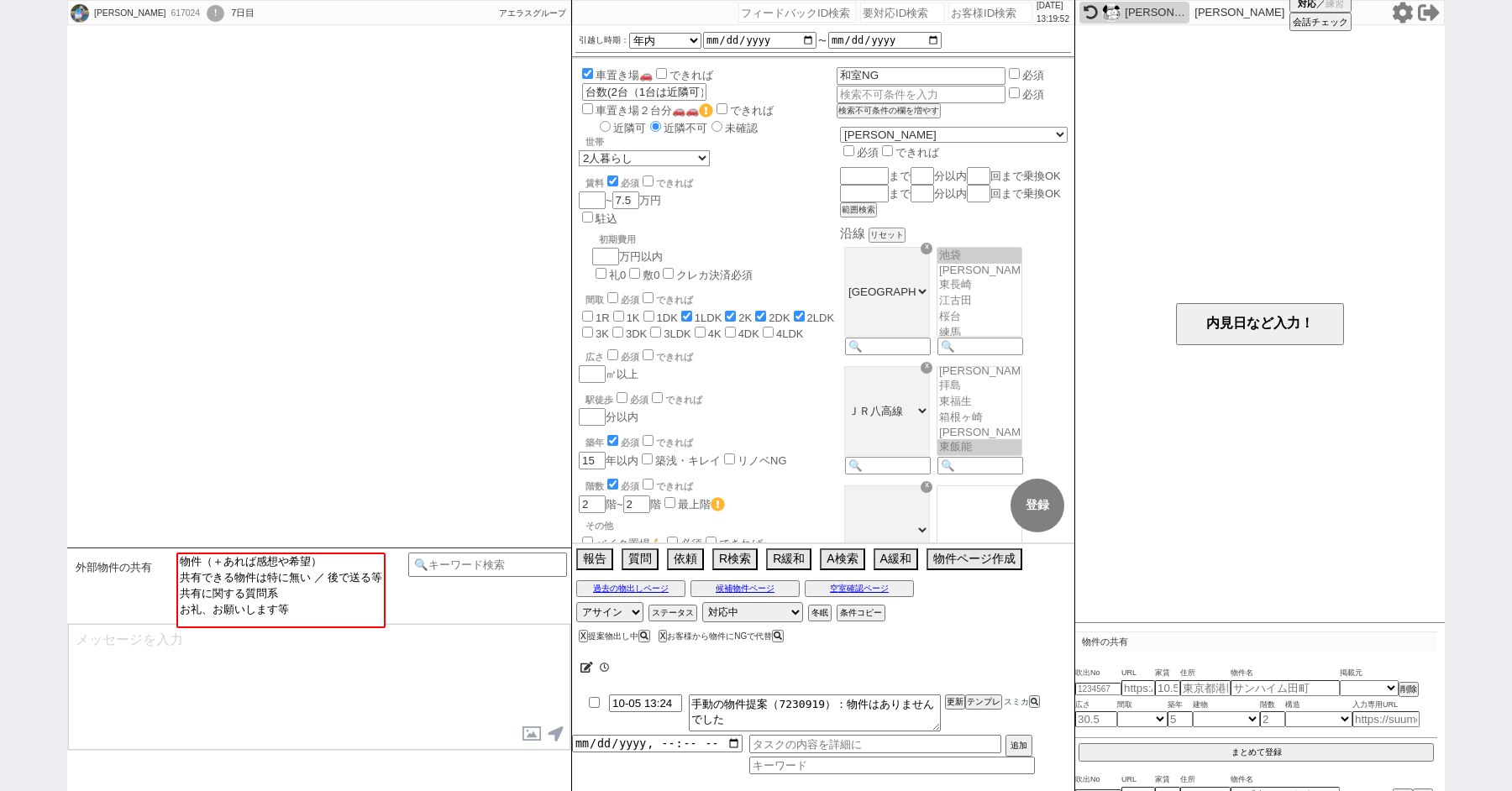
scroll to position [586, 0]
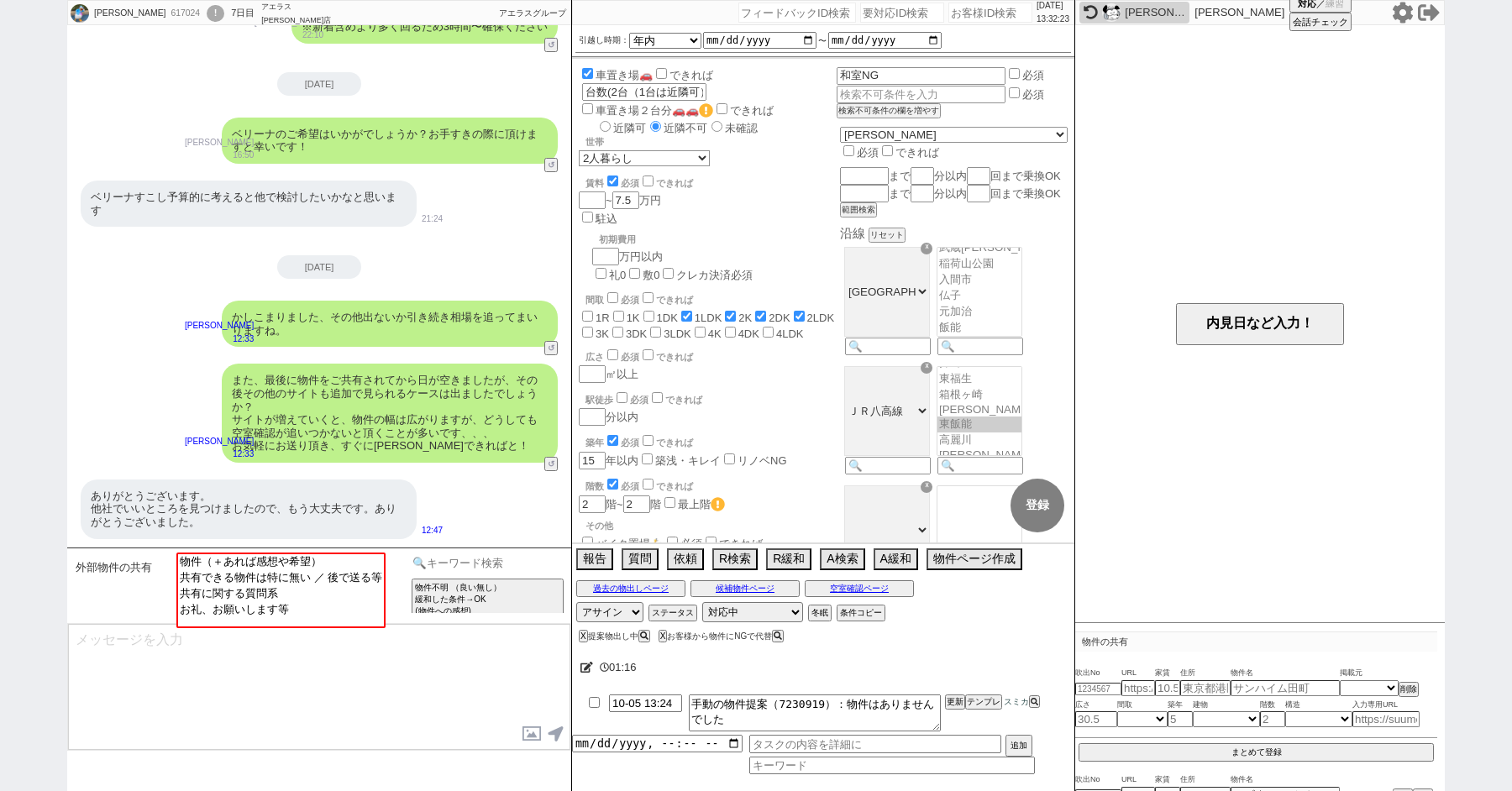
click at [463, 566] on input at bounding box center [487, 562] width 159 height 21
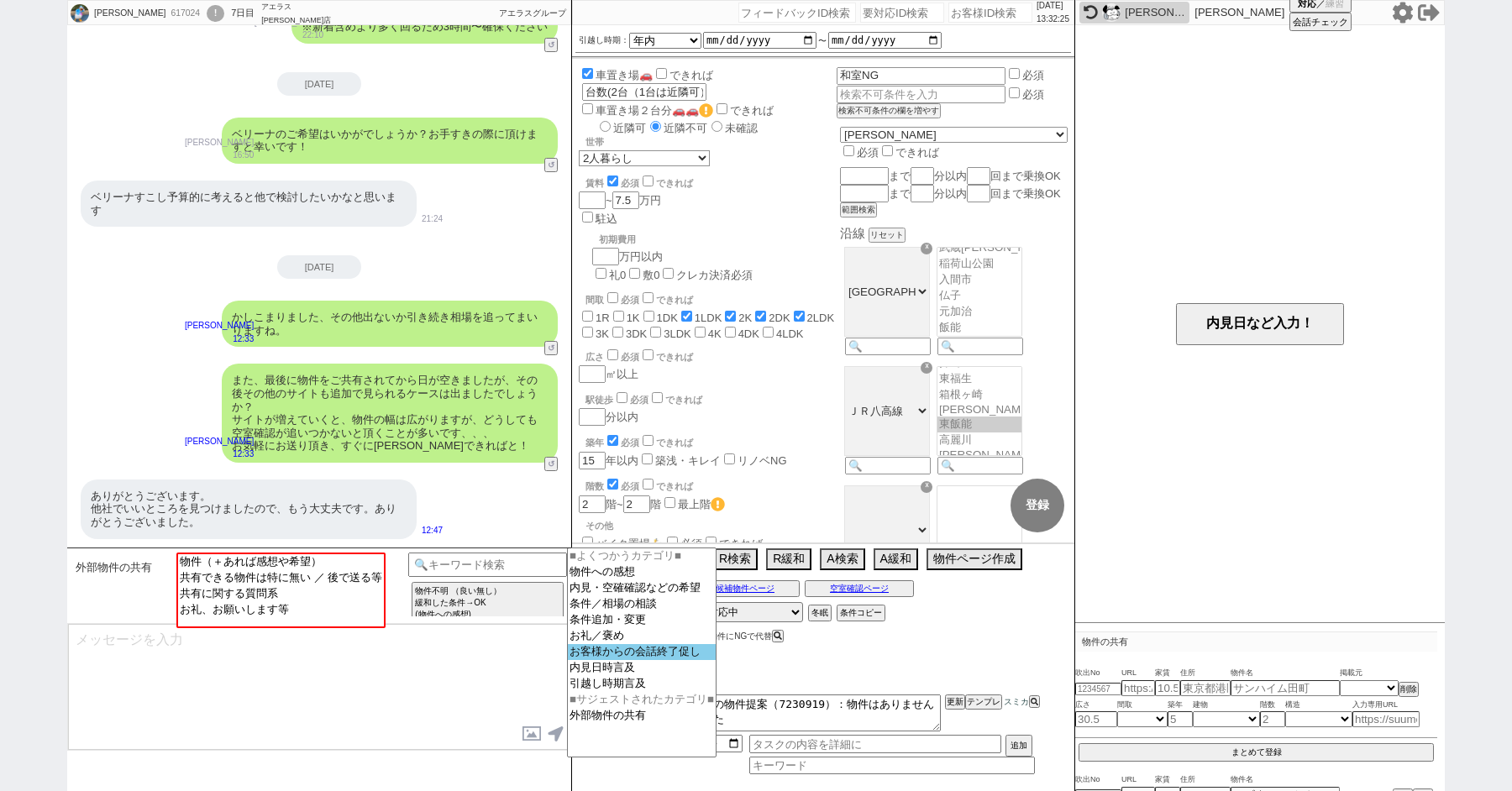
click at [639, 660] on option "お客様からの会話終了促し" at bounding box center [641, 652] width 148 height 16
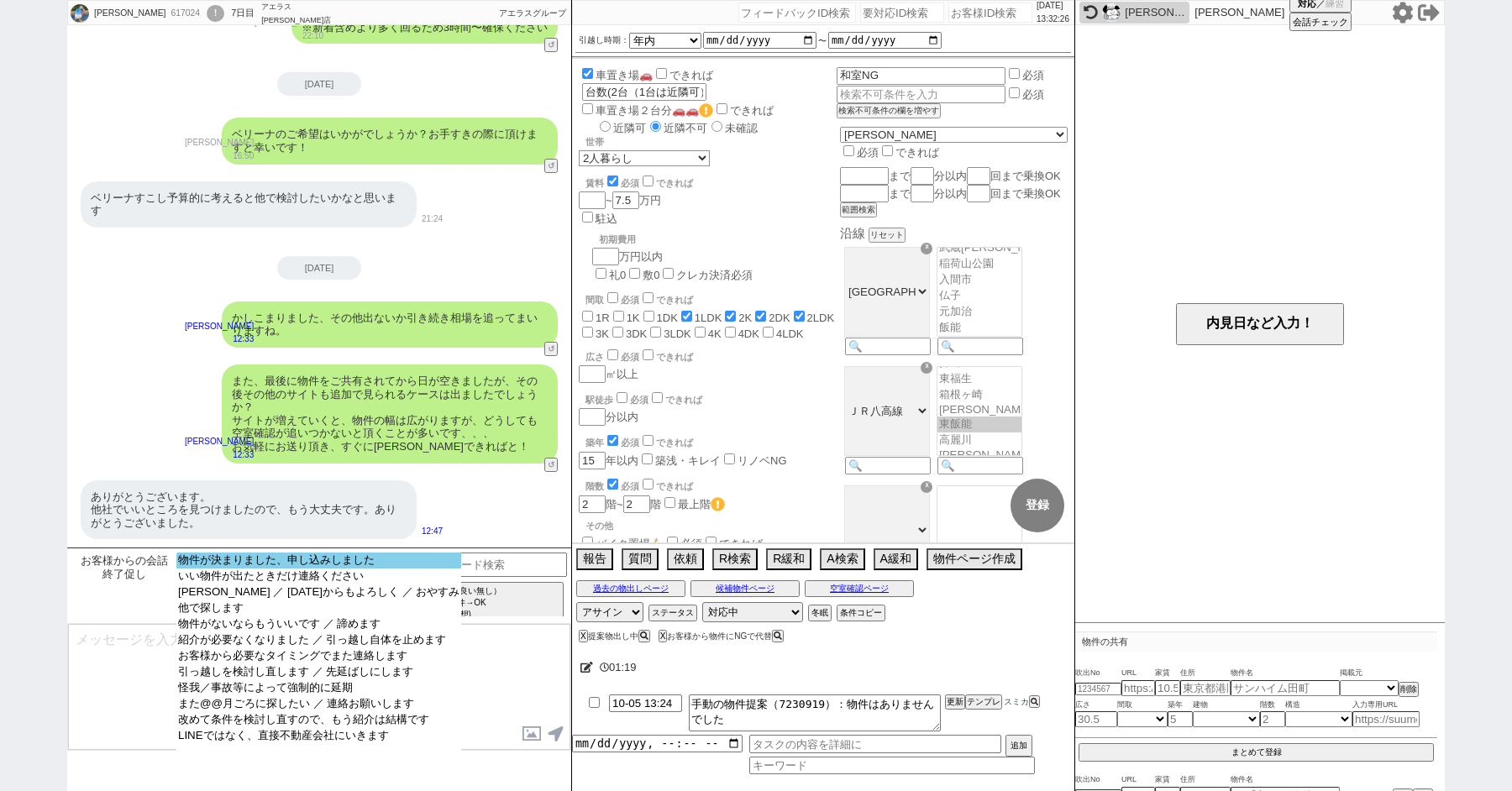
select select "物件が決まりました、申し込みしました"
click at [306, 565] on option "物件が決まりました、申し込みしました" at bounding box center [319, 560] width 285 height 16
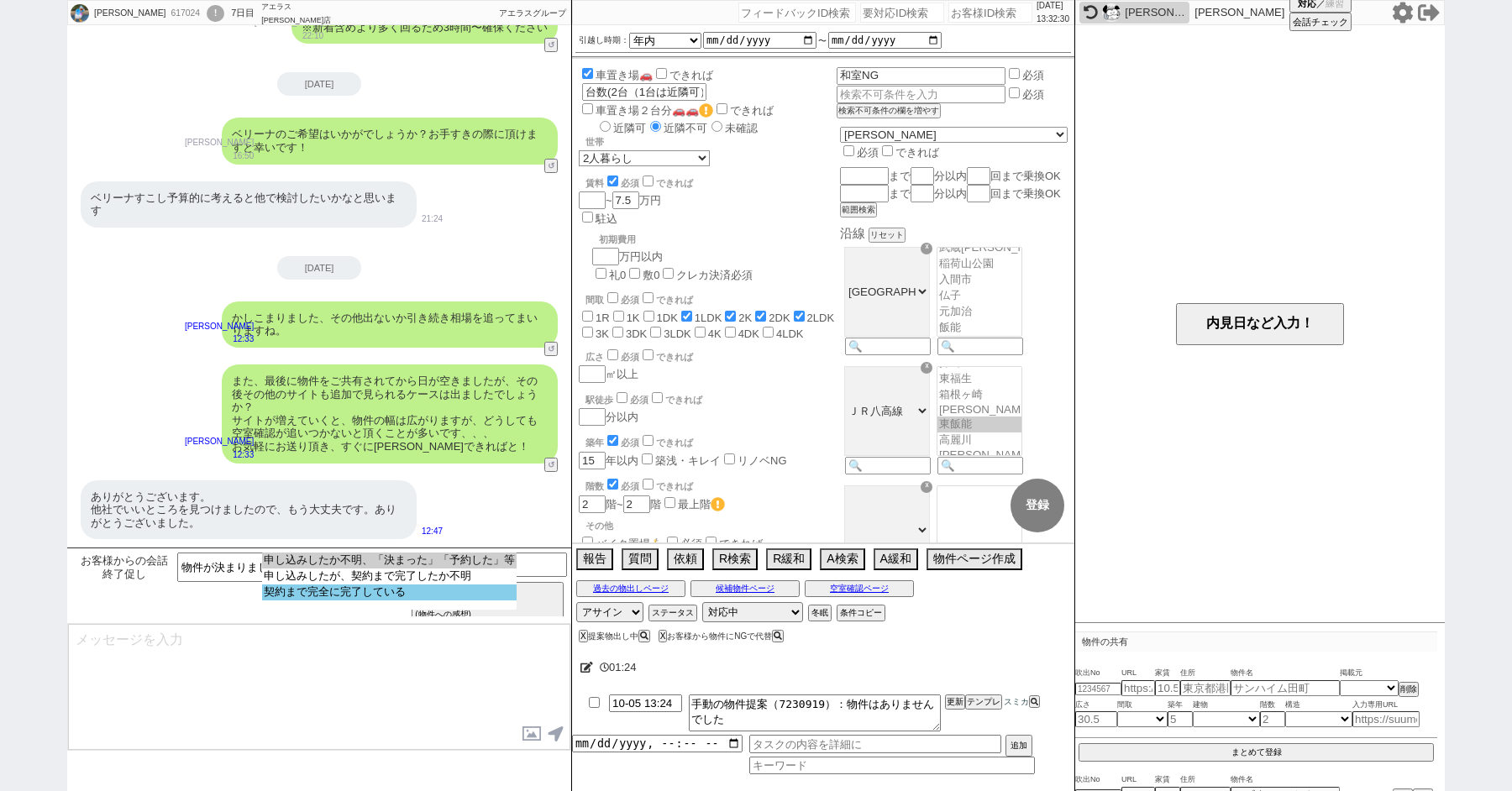
select select "契約まで完全に完了している"
click at [353, 600] on option "契約まで完全に完了している" at bounding box center [389, 592] width 254 height 16
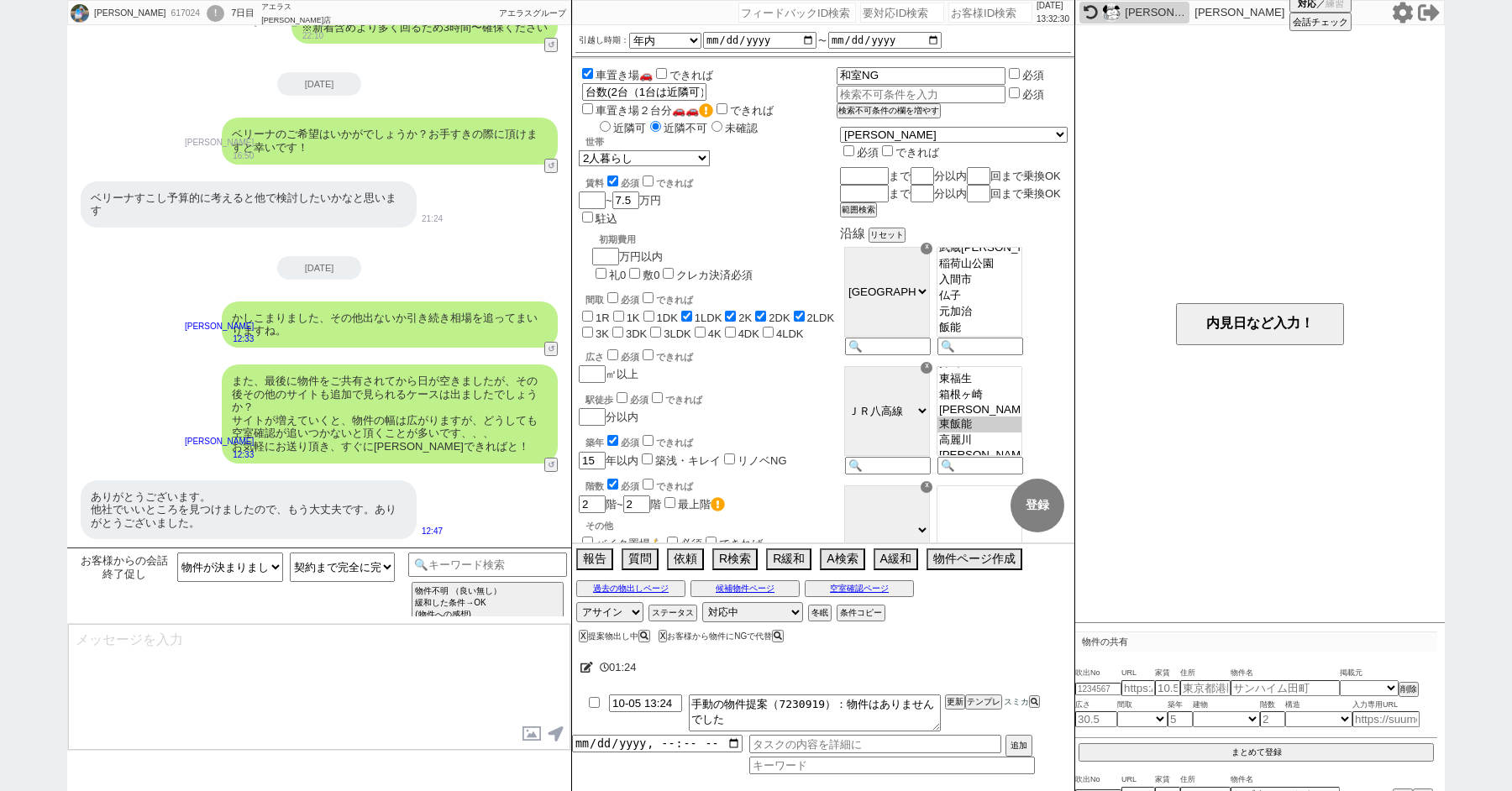
type textarea "かしこまりました、もしまた機会がございましたらお気軽にお声がけ頂けますと幸いです！"
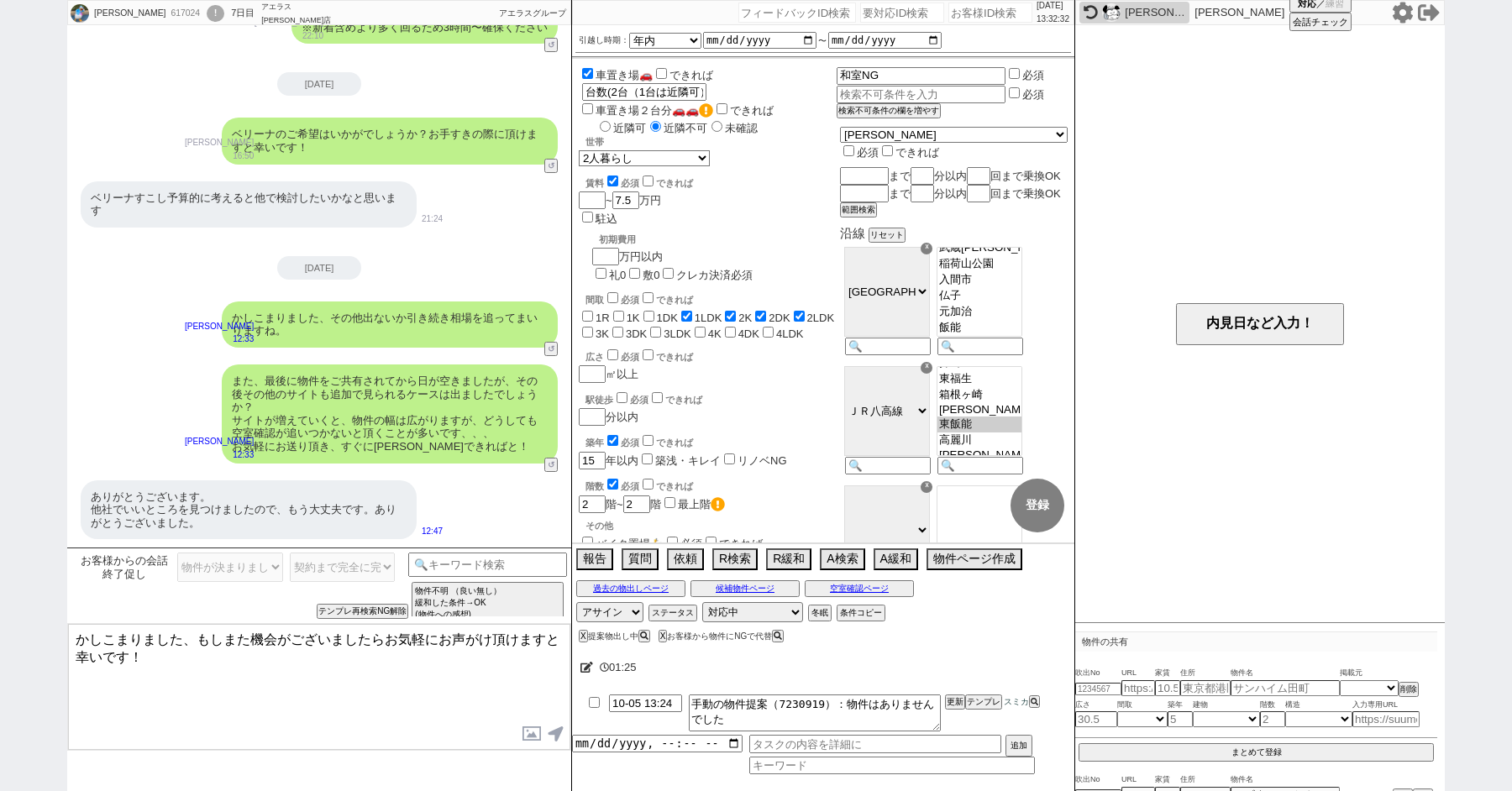
click at [277, 656] on textarea "かしこまりました、もしまた機会がございましたらお気軽にお声がけ頂けますと幸いです！" at bounding box center [319, 687] width 502 height 126
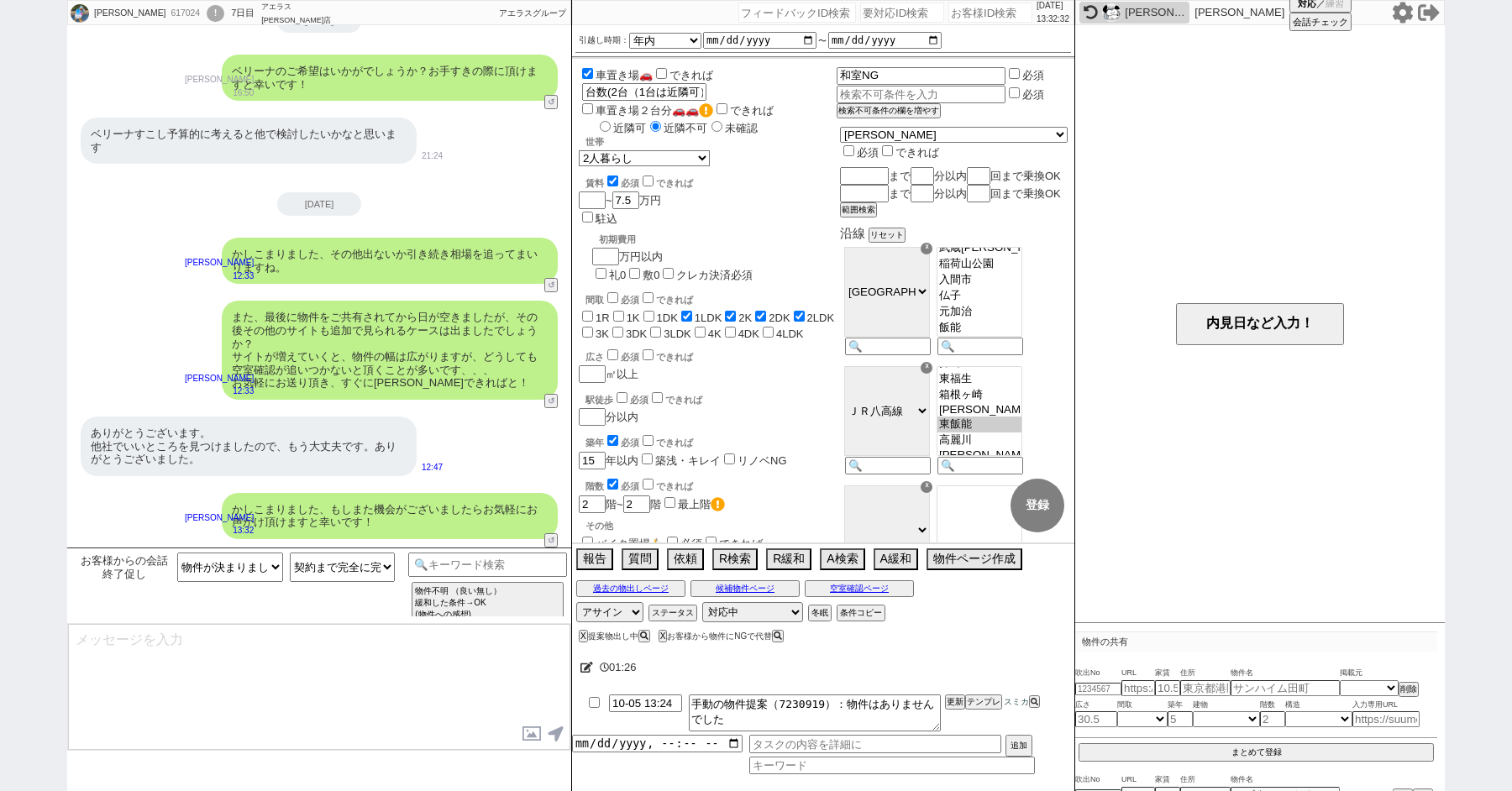
scroll to position [816, 0]
type input "10-05 13:47"
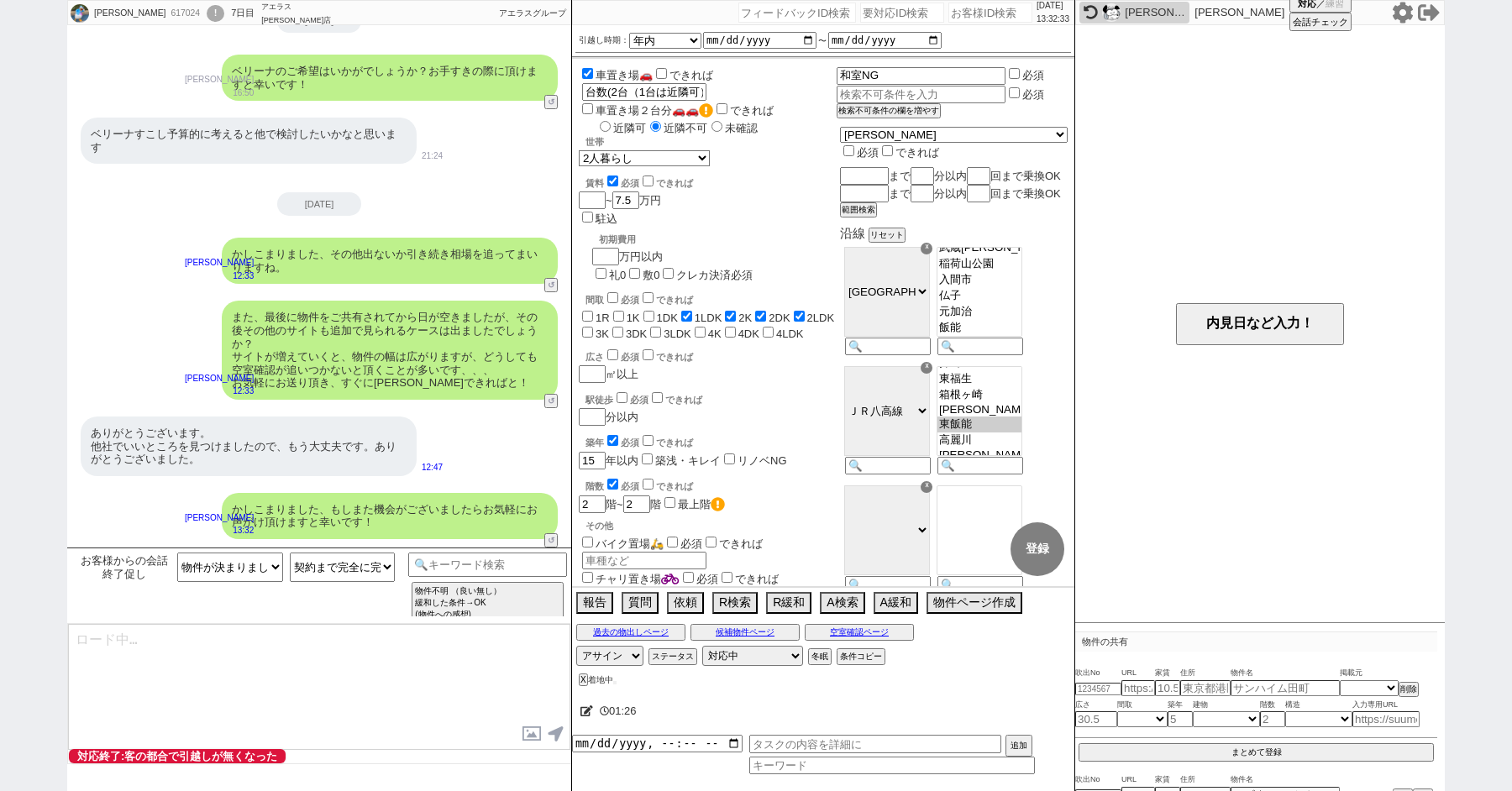
select select "600"
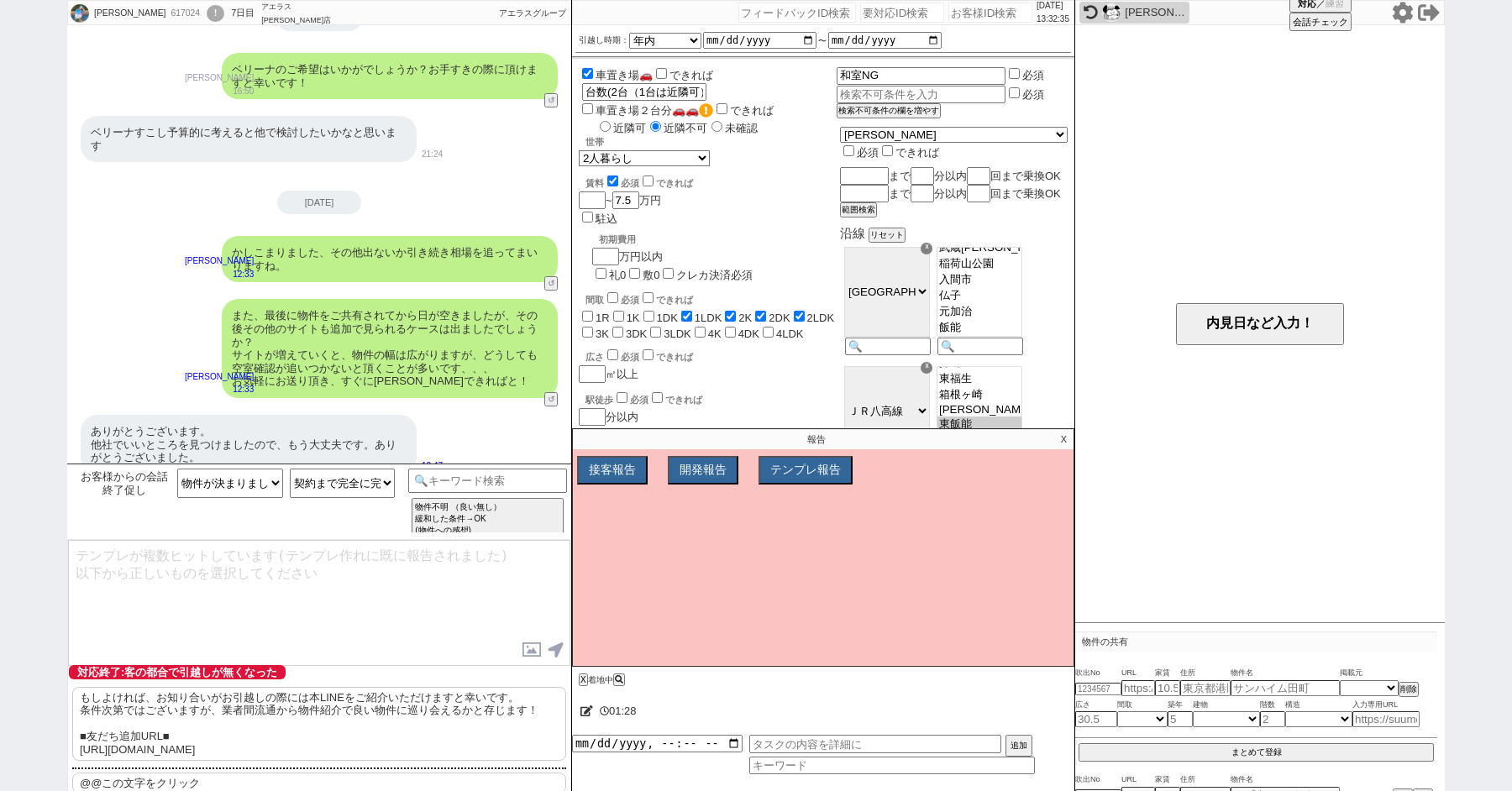
click at [242, 701] on p "もしよければ、お知り合いがお引越しの際には本LINEをご紹介いただけますと幸いです。 条件次第ではございますが、業者間流通から物件紹介で良い物件に巡り会えるか…" at bounding box center [319, 724] width 494 height 74
type textarea "もしよければ、お知り合いがお引越しの際には本LINEをご紹介いただけますと幸いです。 条件次第ではございますが、業者間流通から物件紹介で良い物件に巡り会えるか…"
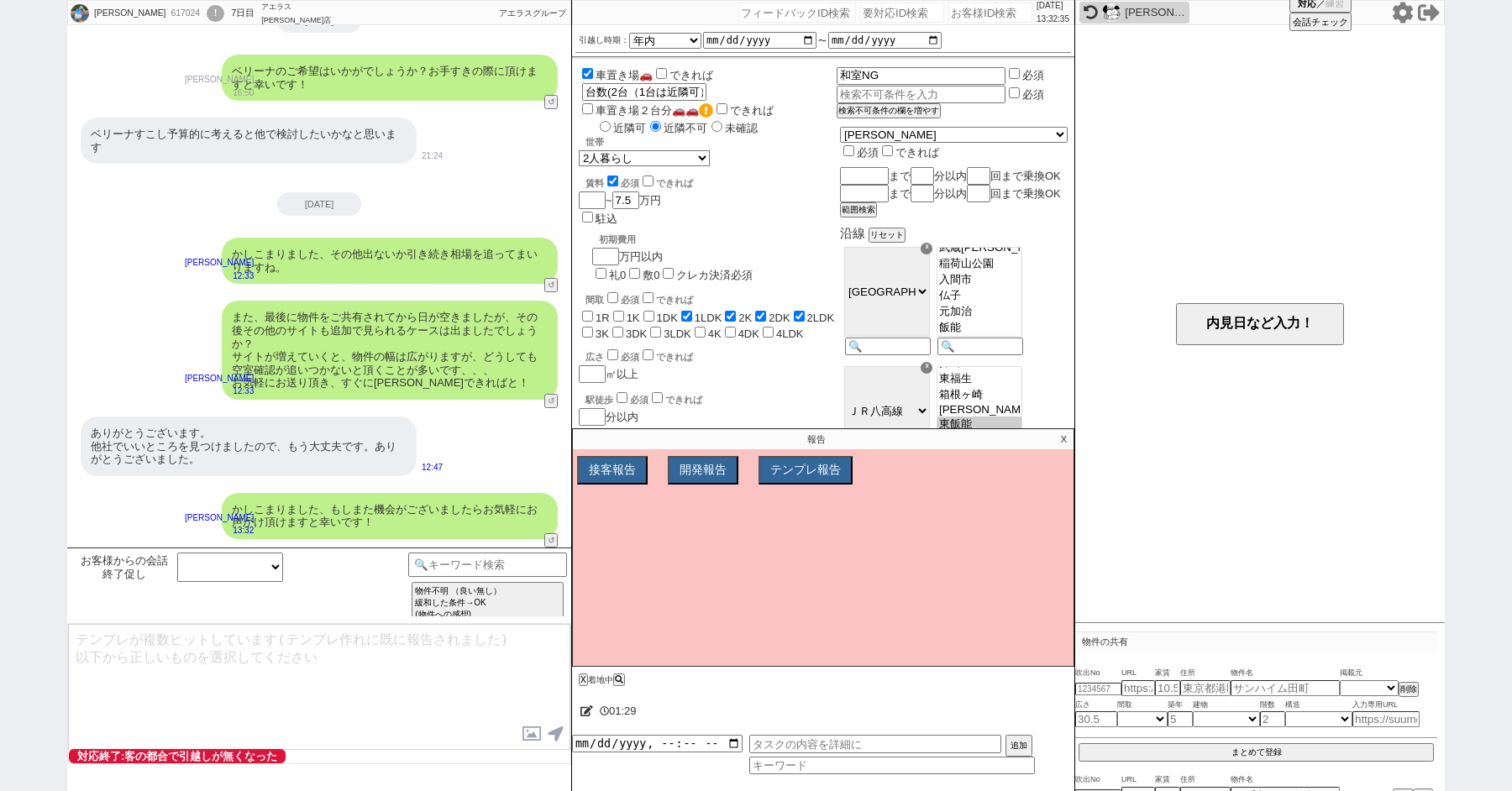
scroll to position [944, 0]
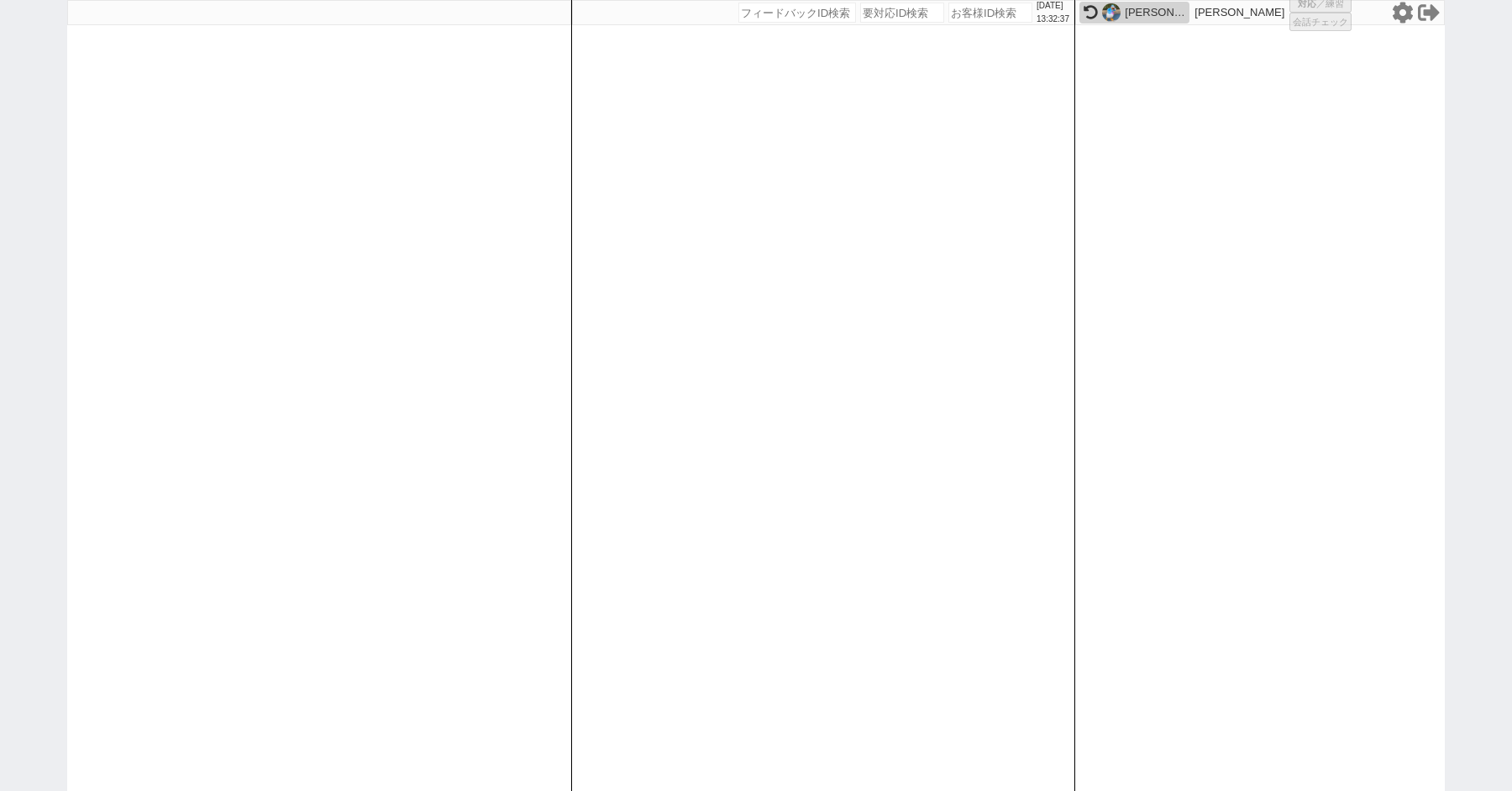
select select
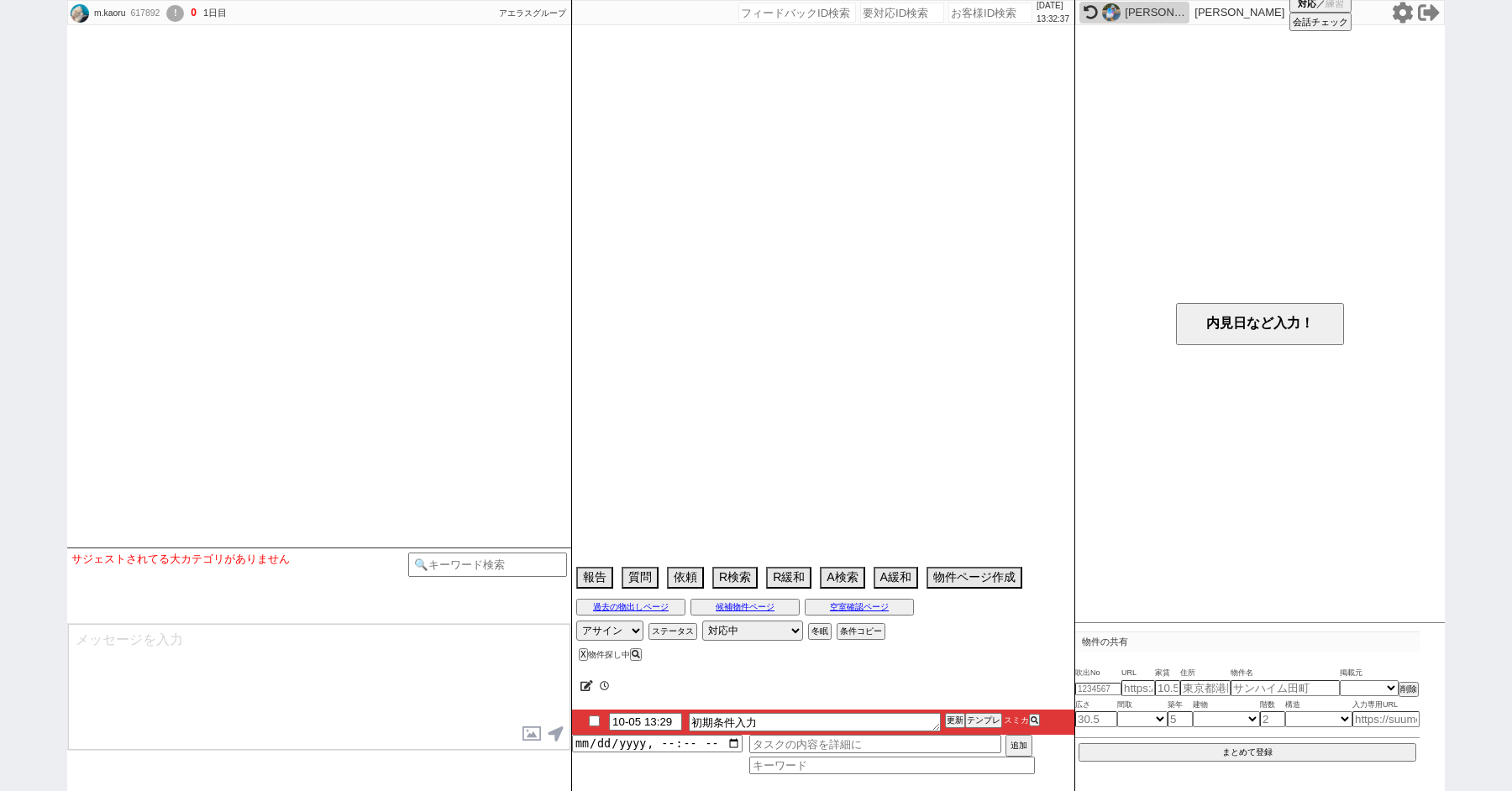
scroll to position [1306, 0]
select select
select select "0"
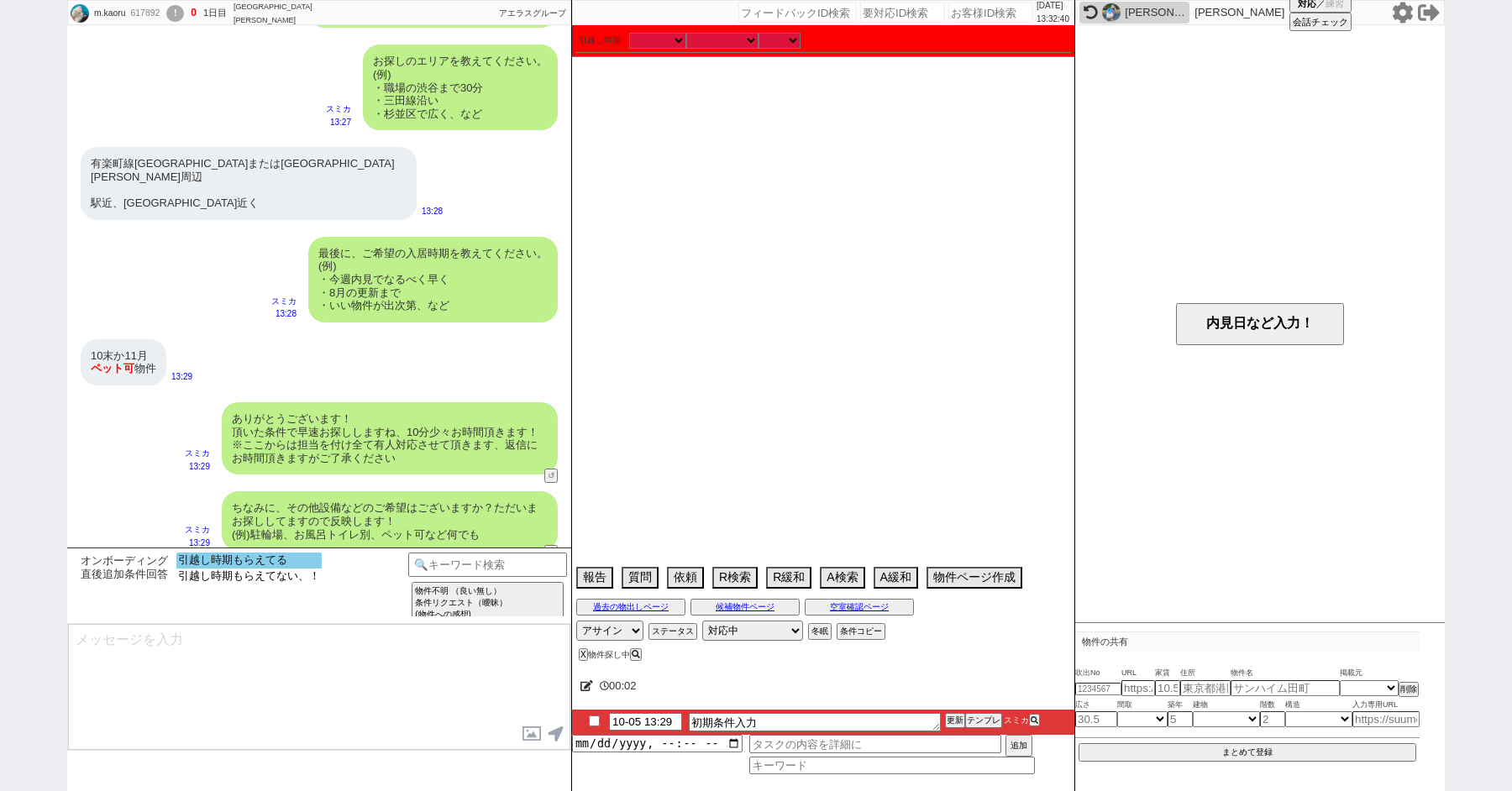
click at [260, 565] on option "引越し時期もらえてる" at bounding box center [249, 560] width 145 height 16
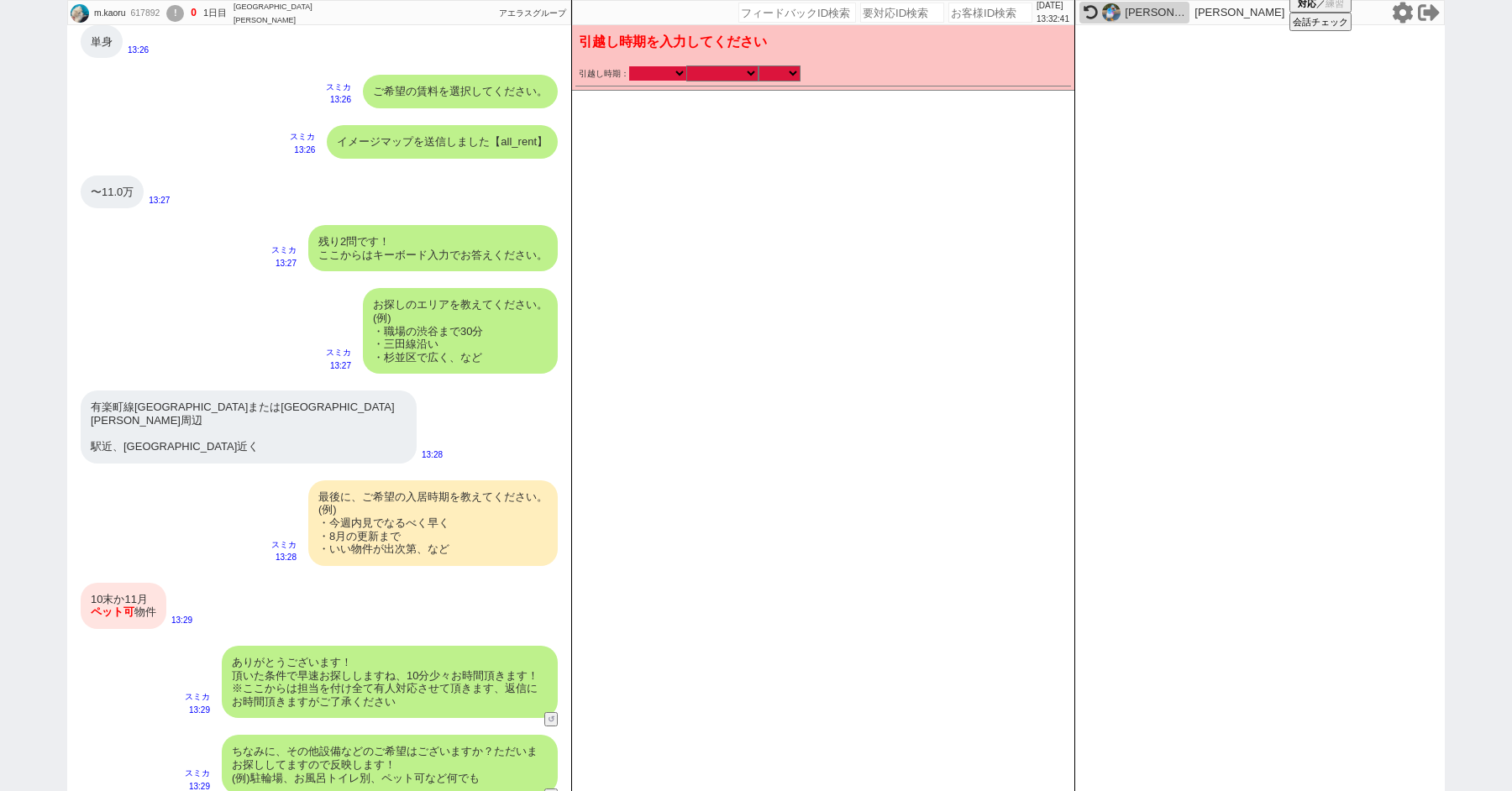
click at [659, 67] on select "2025年 2026年" at bounding box center [657, 73] width 57 height 15
select select "2025"
click at [629, 67] on select "2025年 2026年" at bounding box center [657, 73] width 57 height 15
checkbox input "true"
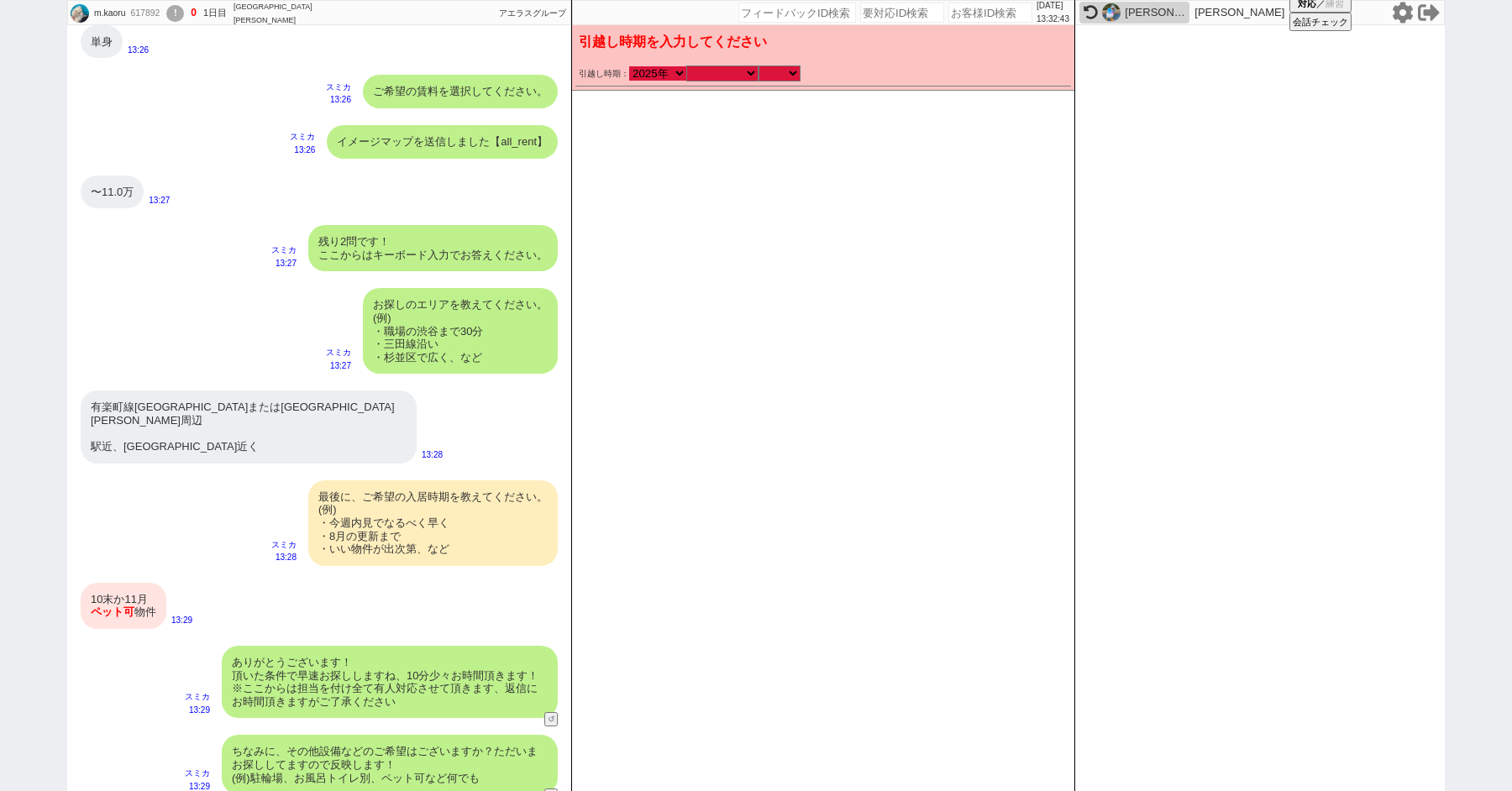
checkbox input "true"
checkbox input "false"
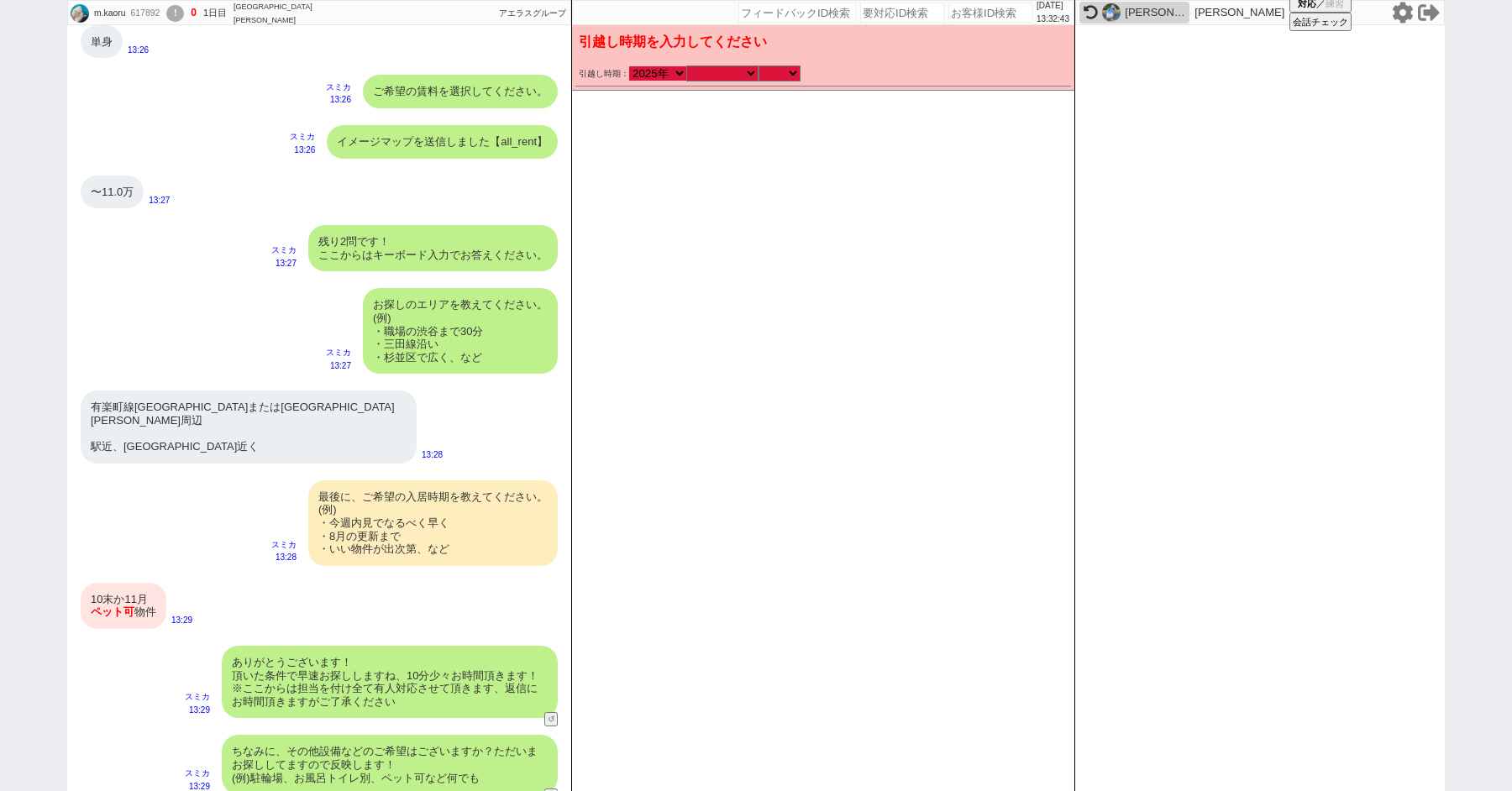
checkbox input "false"
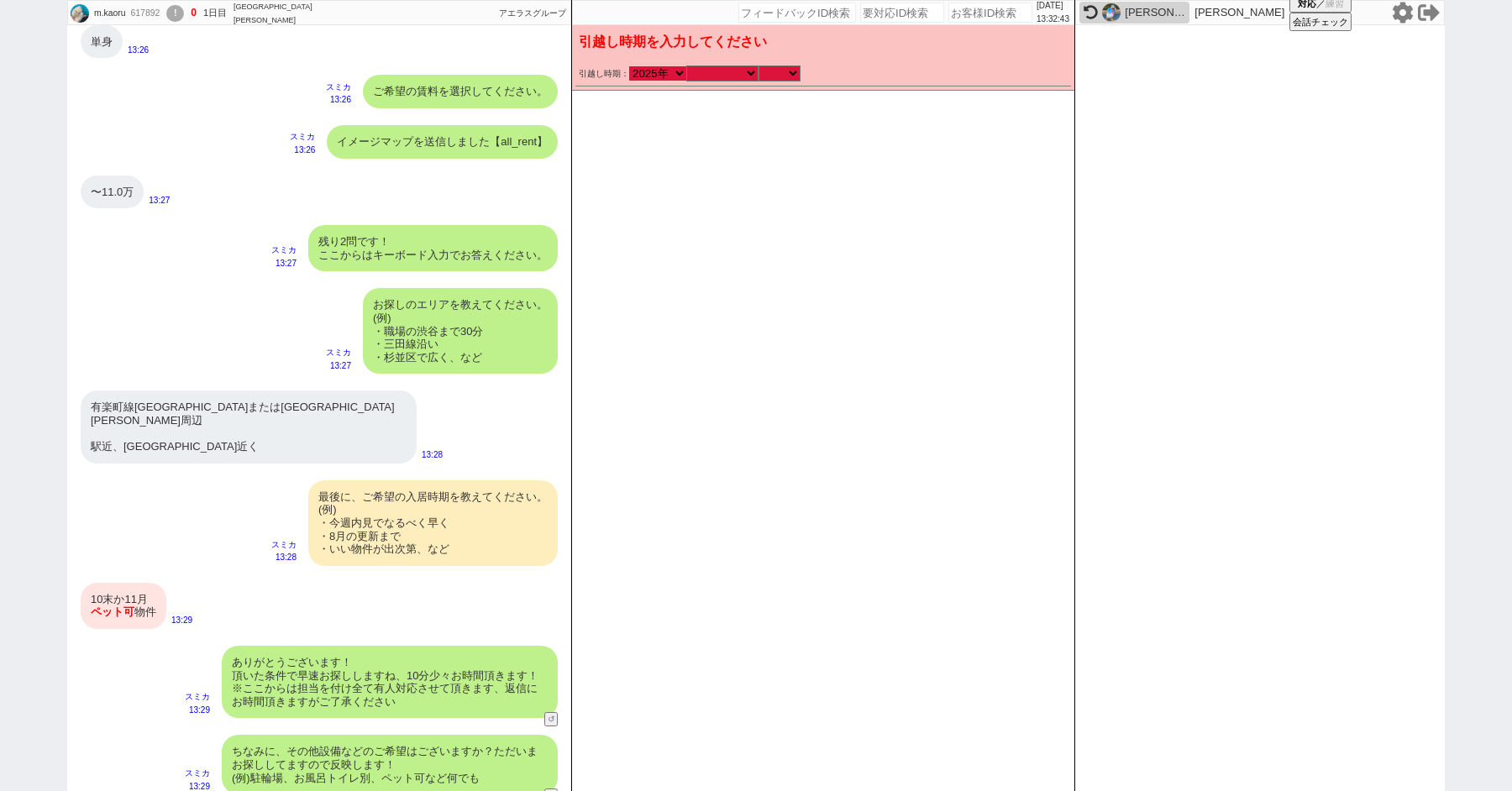
checkbox input "false"
click at [717, 83] on div "引越し時期： 2025年 2026年 なる早 未定 いつでも 物件あれば 年内 来年 1月 2月 3月 4月 5月 6月 7月 8月 9月 10月 11月 1…" at bounding box center [823, 74] width 496 height 25
click at [715, 73] on select "なる早 未定 いつでも 物件あれば 年内 来年 1月 2月 3月 4月 5月 6月 7月 8月 9月 10月 11月 12月 春 夏 秋 冬" at bounding box center [722, 73] width 73 height 15
click at [686, 67] on select "なる早 未定 いつでも 物件あれば 年内 来年 1月 2月 3月 4月 5月 6月 7月 8月 9月 10月 11月 12月 春 夏 秋 冬" at bounding box center [722, 73] width 73 height 15
click at [767, 73] on select "のみ 上旬 中旬 下旬 末 まで 1日 2日 3日 4日 5日 6日 7日 8日 9日 10日 11日 12日 13日 14日 15日 16日 17日 18日…" at bounding box center [779, 73] width 42 height 15
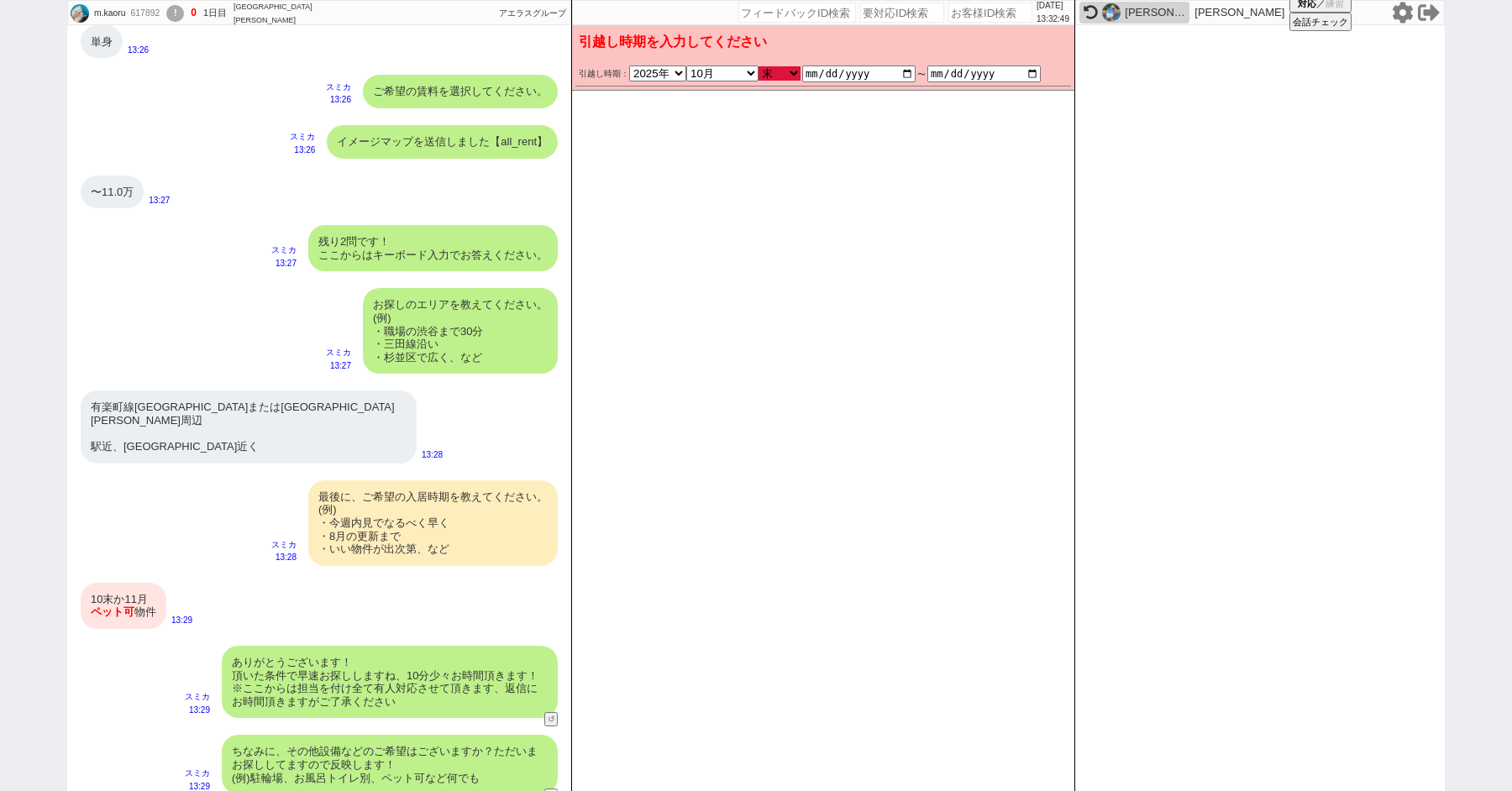
click at [759, 67] on select "のみ 上旬 中旬 下旬 末 まで 1日 2日 3日 4日 5日 6日 7日 8日 9日 10日 11日 12日 13日 14日 15日 16日 17日 18日…" at bounding box center [779, 73] width 42 height 15
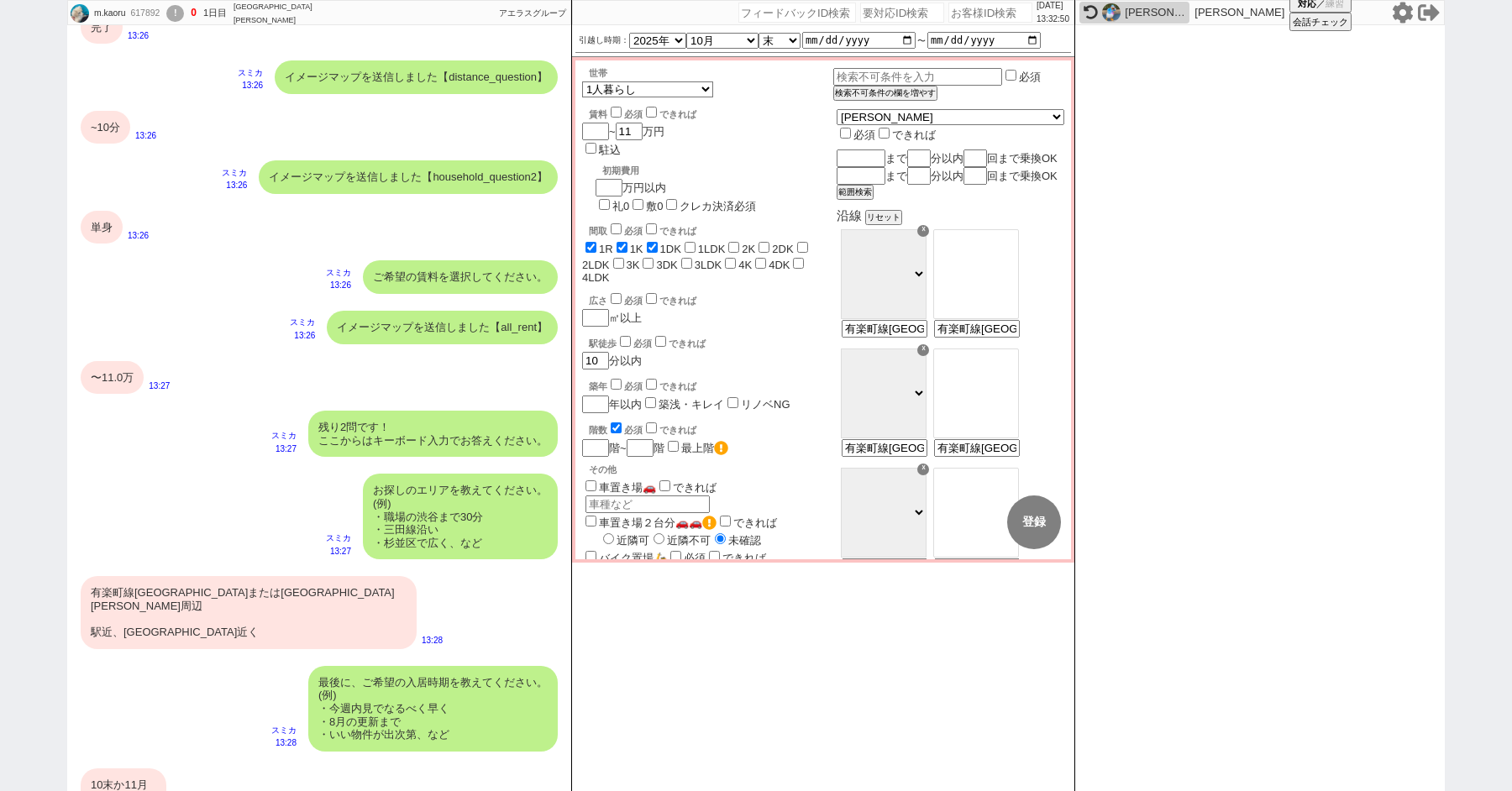
scroll to position [13, 0]
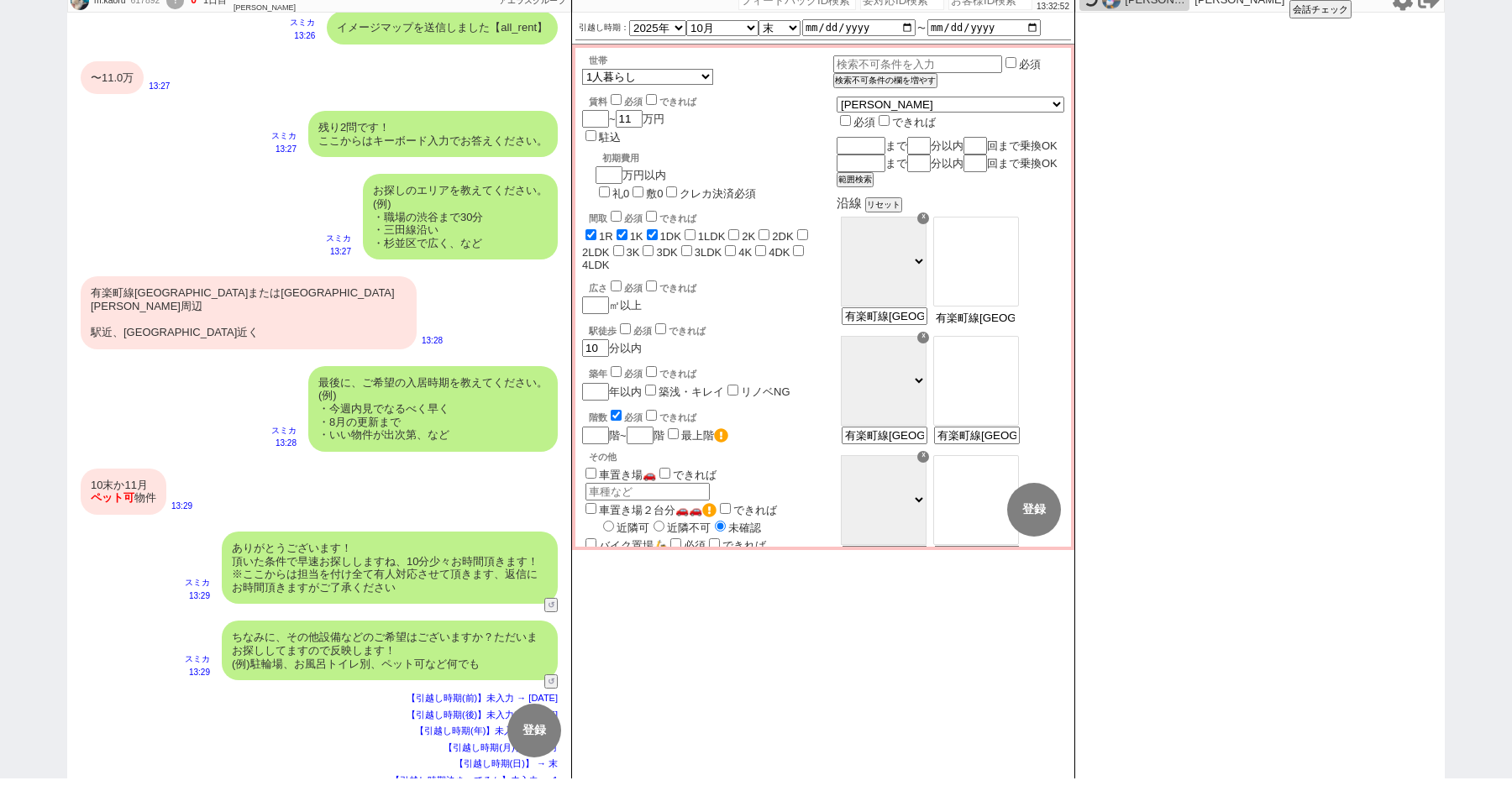
drag, startPoint x: 1026, startPoint y: 338, endPoint x: 897, endPoint y: 328, distance: 129.4
click at [897, 328] on div "☓ ＪＲ総武・中央緩行線 東急東横線 小田急小田原線 ＪＲ京浜東北・根岸線 都営大江戸線 東急田園都市線 京王線 東京メトロ日比谷線 東京メトロ丸ノ内線 東京…" at bounding box center [950, 272] width 228 height 119
drag, startPoint x: 1013, startPoint y: 338, endPoint x: 1280, endPoint y: 338, distance: 267.0
click at [1280, 338] on div "m.kaoru 617892 ! 0 1日目 アエラス大山店 冬眠中 自社客 アエラスグループ スミカ_BPO チャット全表示 2025-10-05 ようこそ…" at bounding box center [756, 382] width 1378 height 791
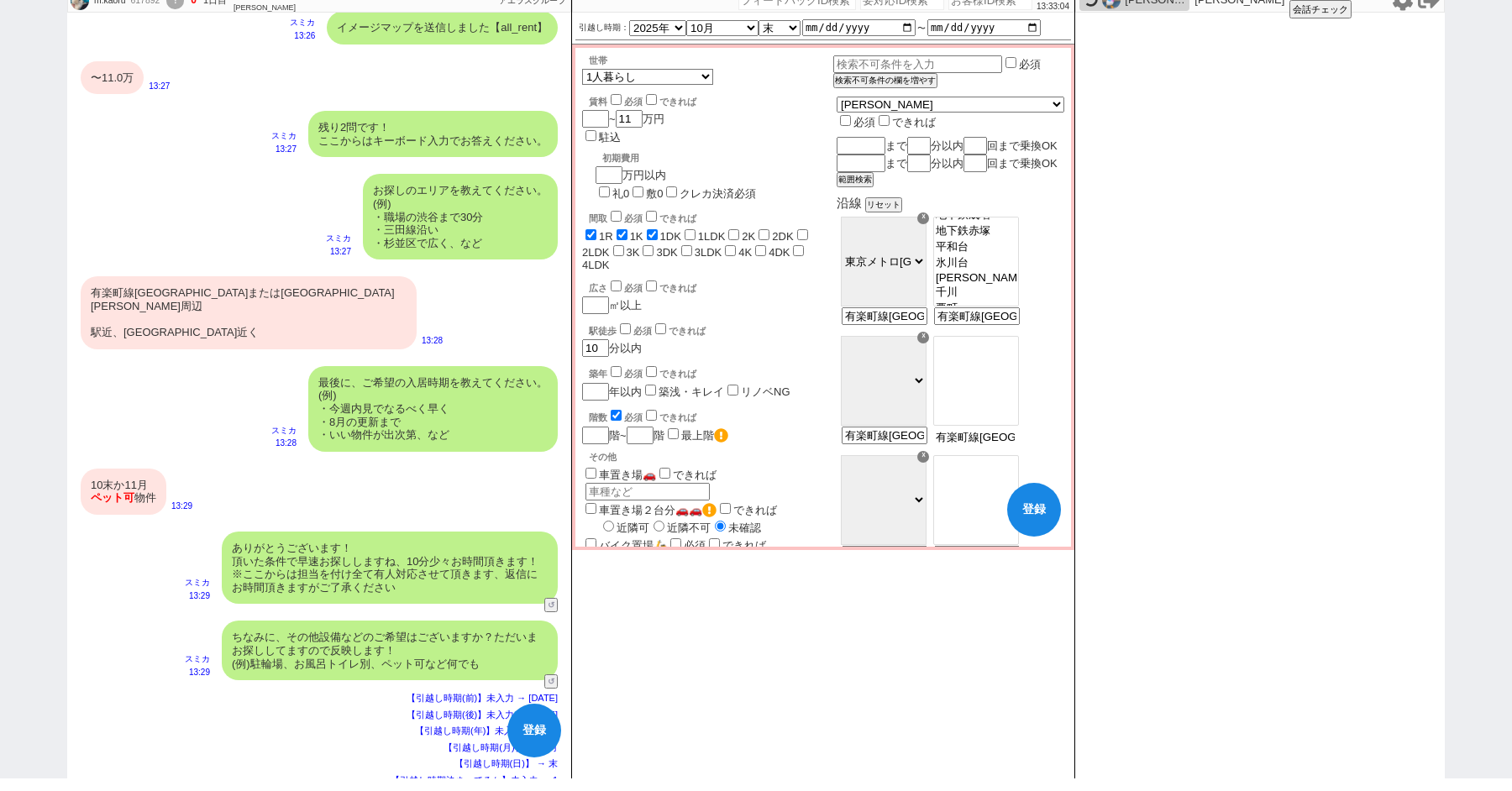
scroll to position [0, 296]
drag, startPoint x: 982, startPoint y: 455, endPoint x: 1188, endPoint y: 474, distance: 206.9
click at [1188, 474] on div "m.kaoru 617892 ! 0 1日目 アエラス大山店 冬眠中 自社客 アエラスグループ スミカ_BPO チャット全表示 2025-10-05 ようこそ…" at bounding box center [756, 382] width 1378 height 791
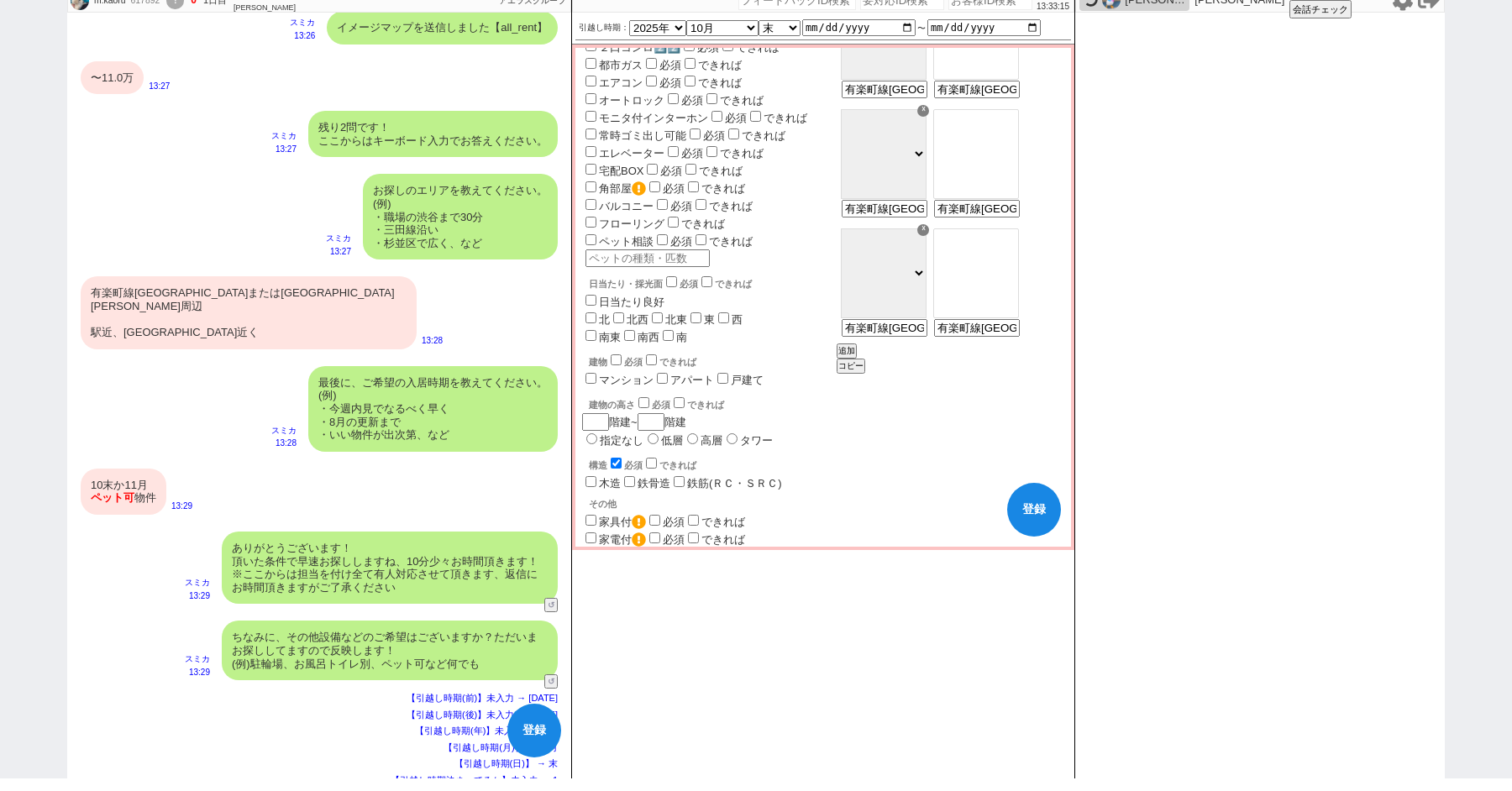
scroll to position [574, 0]
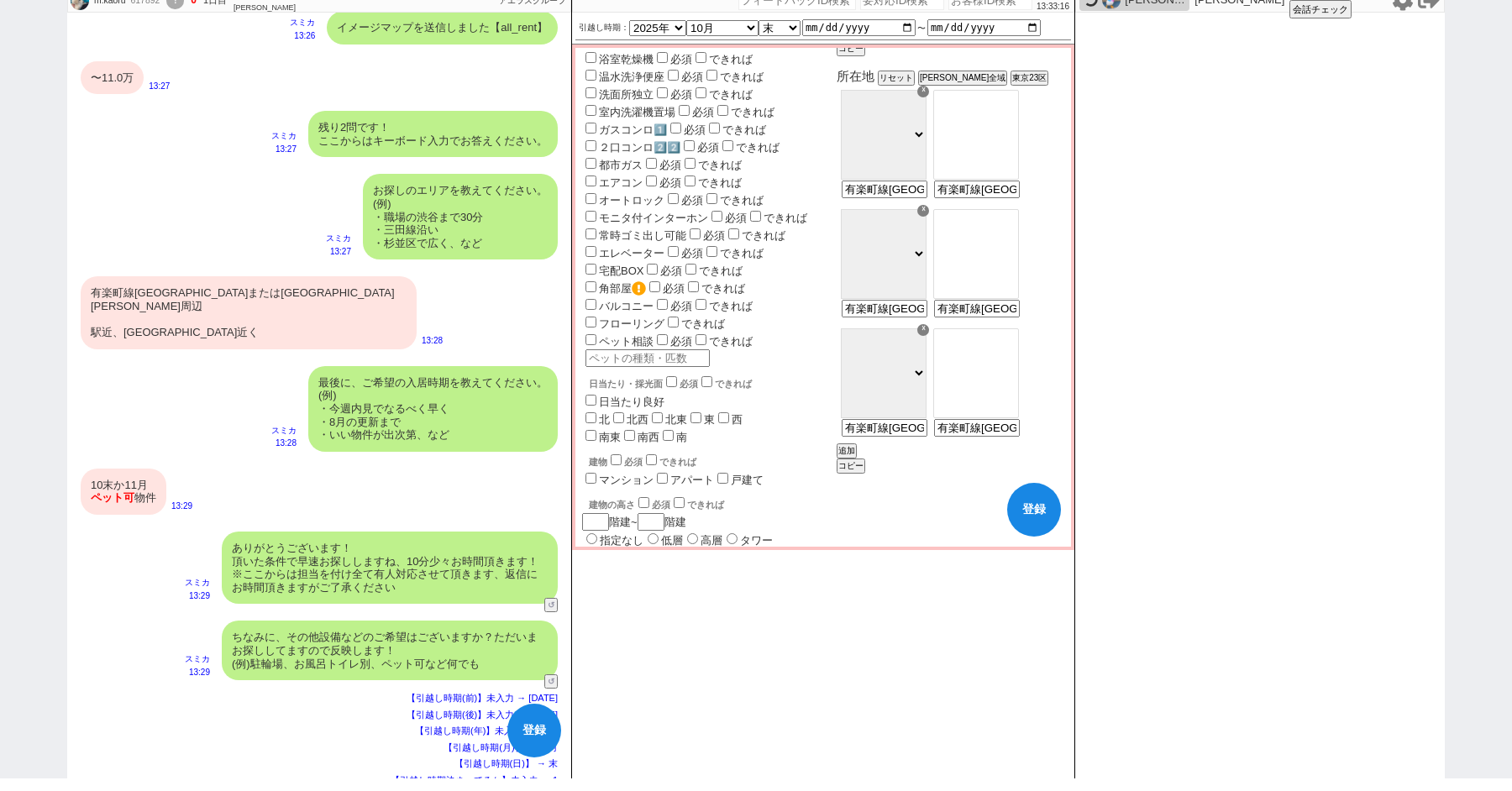
click at [590, 334] on input "ペット相談" at bounding box center [591, 340] width 11 height 11
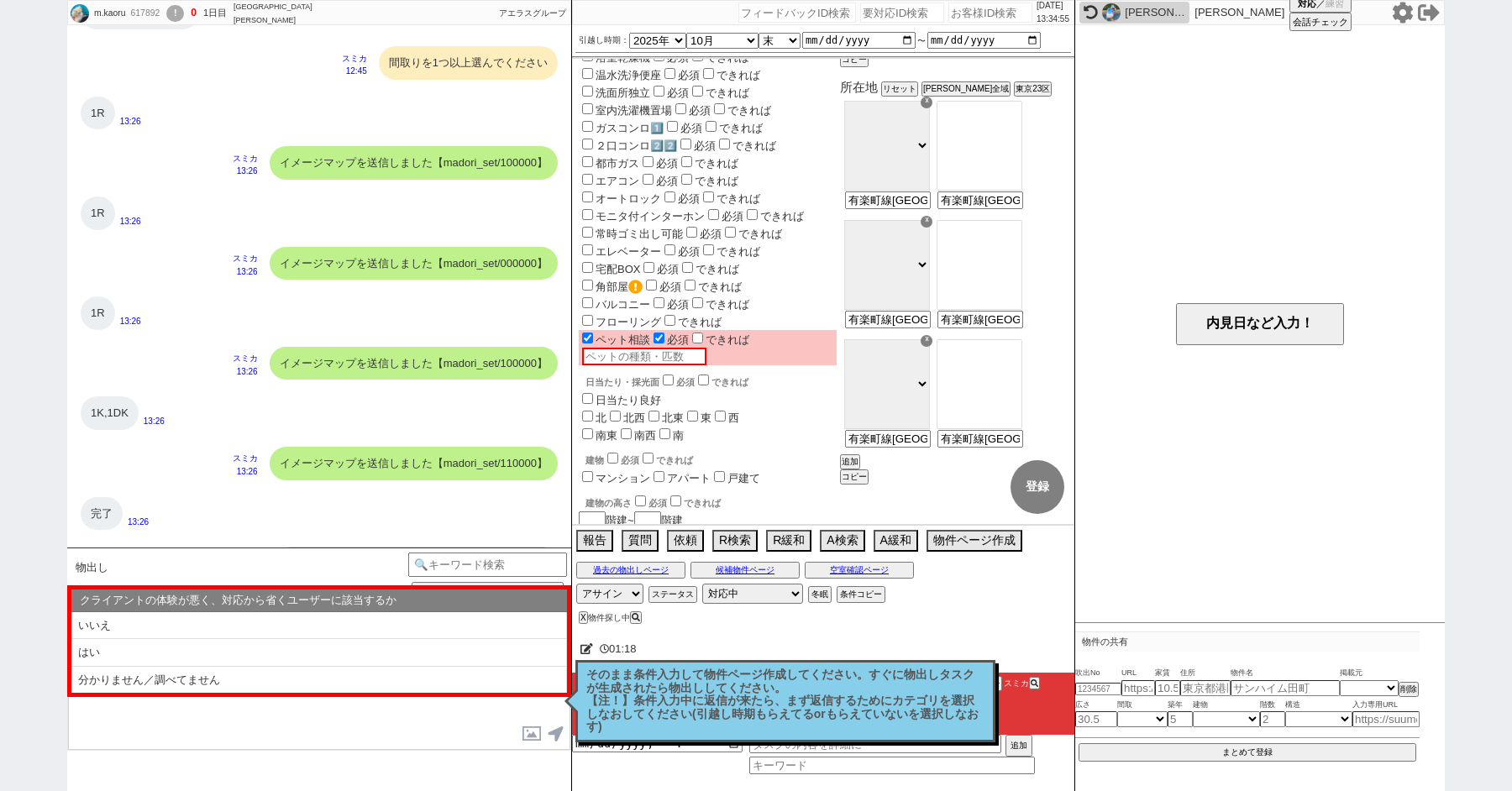
scroll to position [1506, 0]
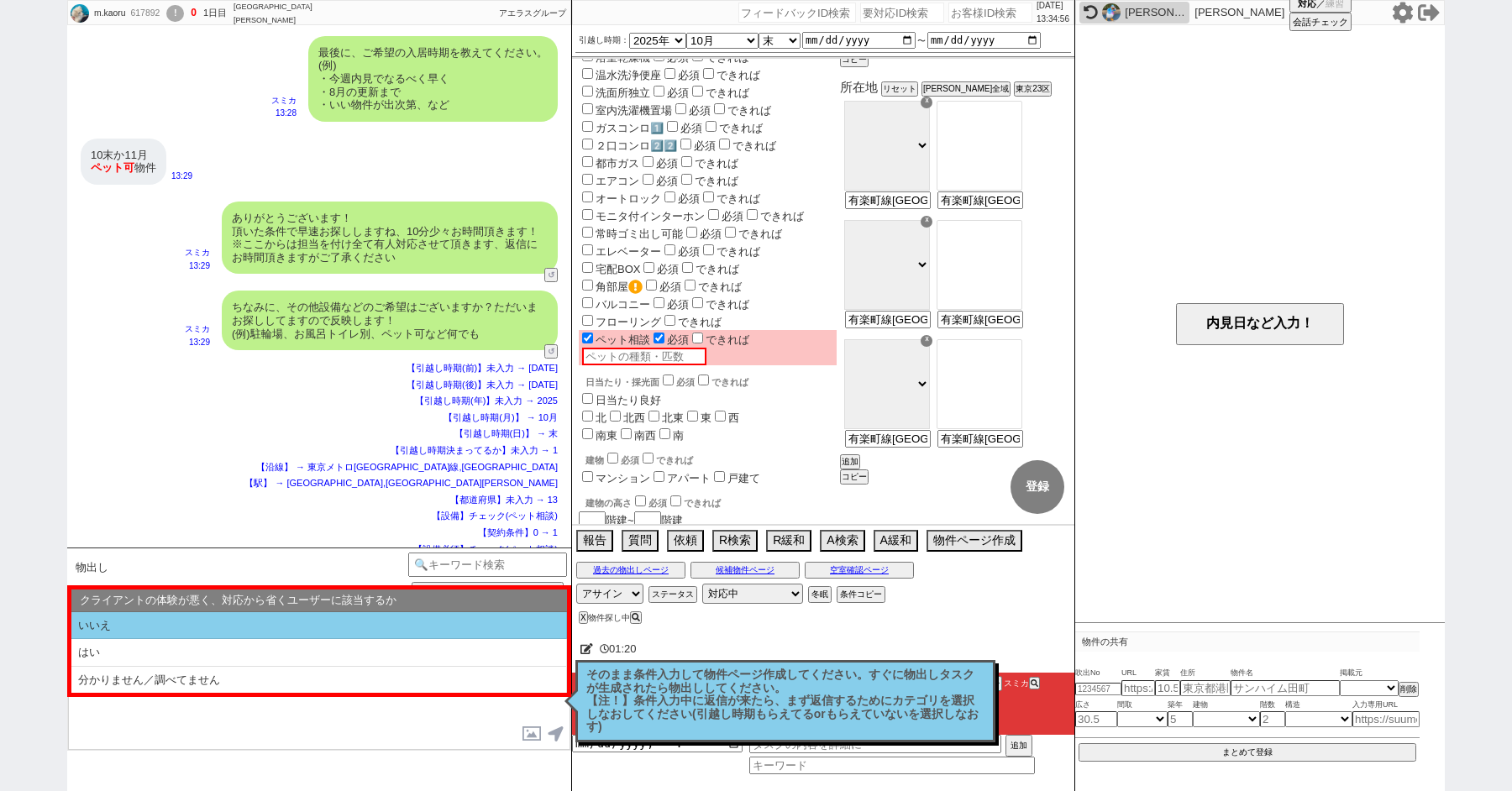
click at [178, 630] on li "いいえ" at bounding box center [319, 625] width 496 height 27
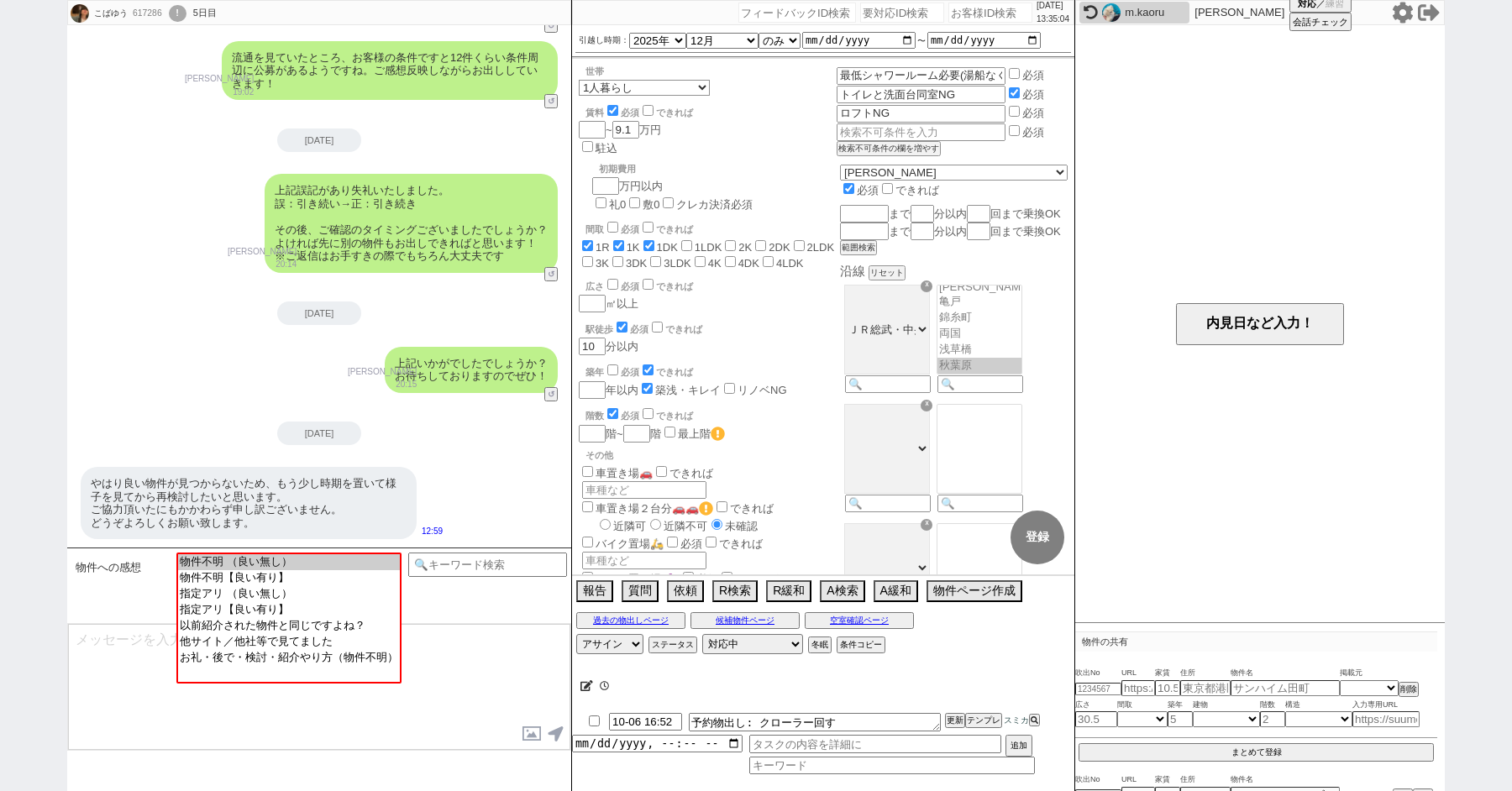
scroll to position [292, 0]
click at [510, 564] on input at bounding box center [487, 562] width 159 height 21
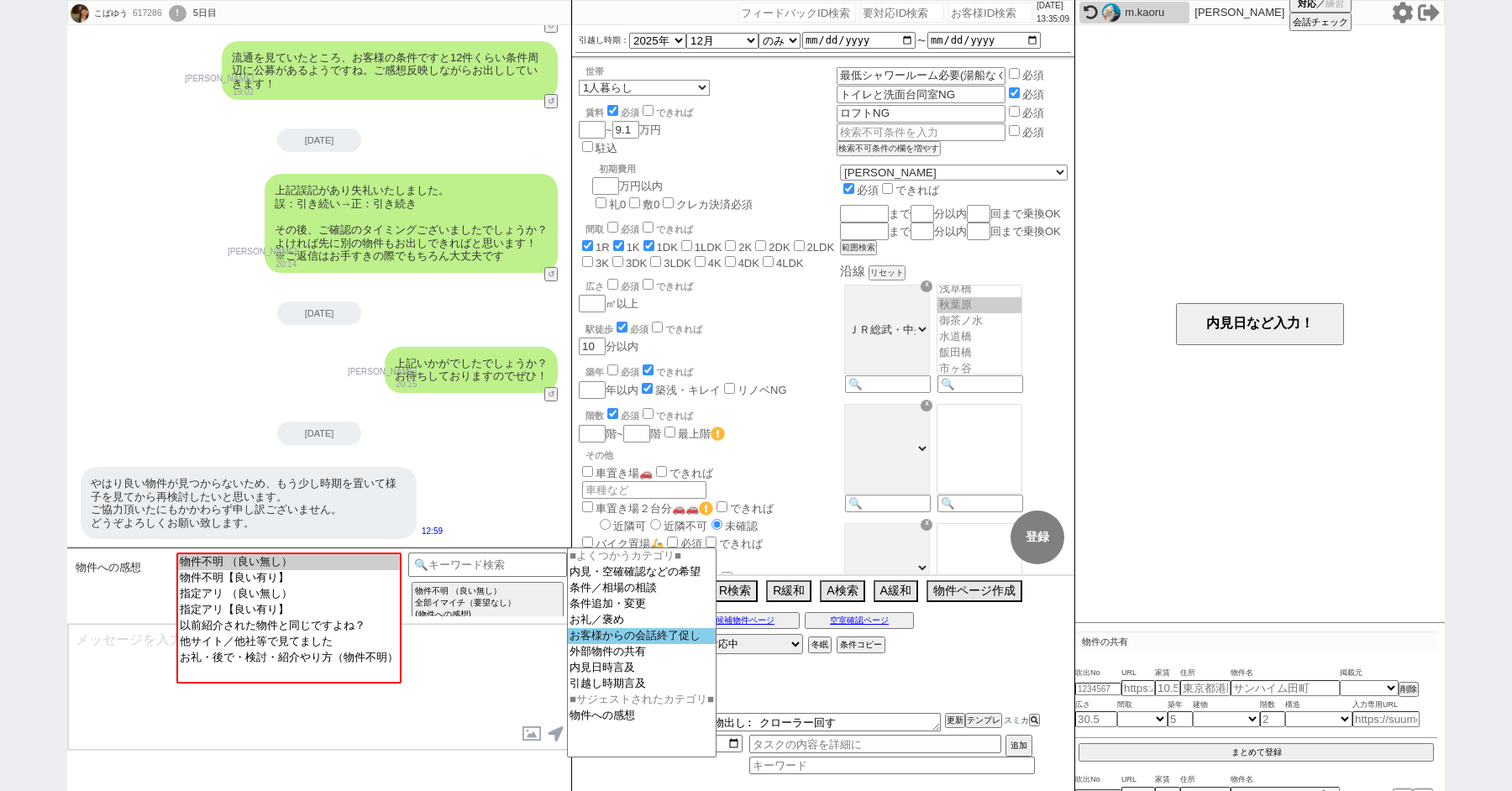
click at [614, 644] on option "お客様からの会話終了促し" at bounding box center [641, 636] width 148 height 16
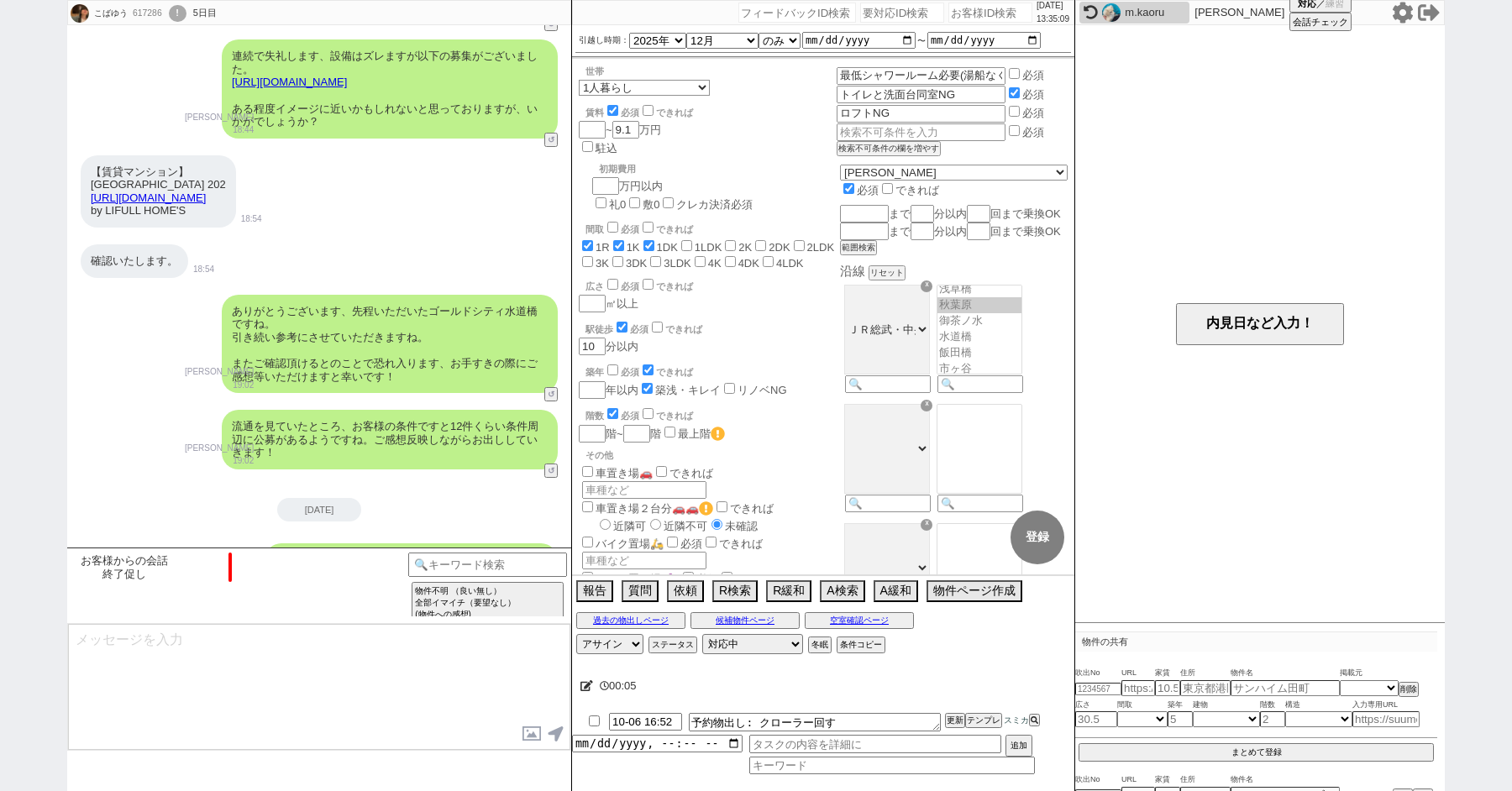
scroll to position [746, 0]
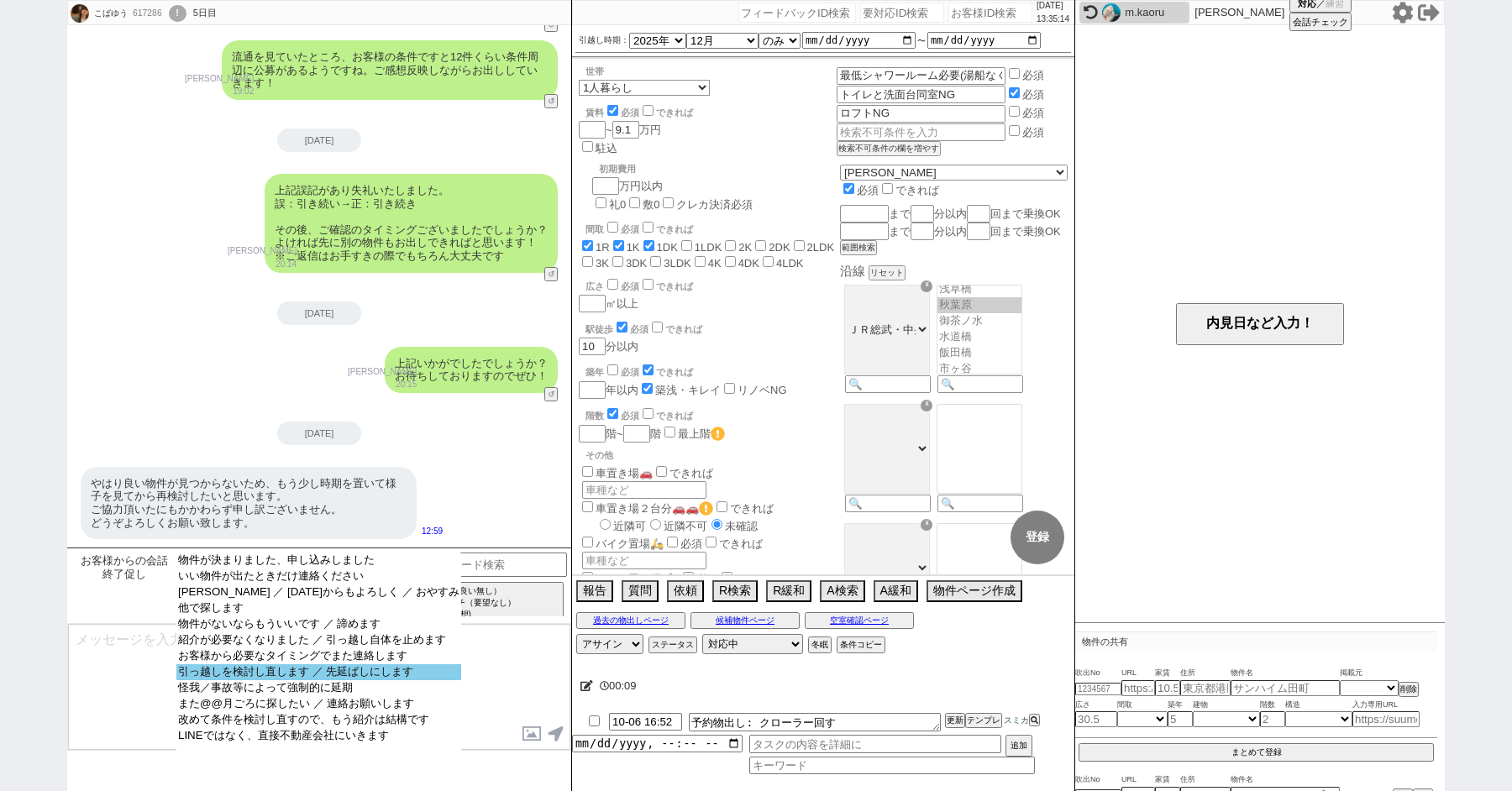
click at [305, 680] on option "引っ越しを検討し直します ／ 先延ばしにします" at bounding box center [319, 672] width 285 height 16
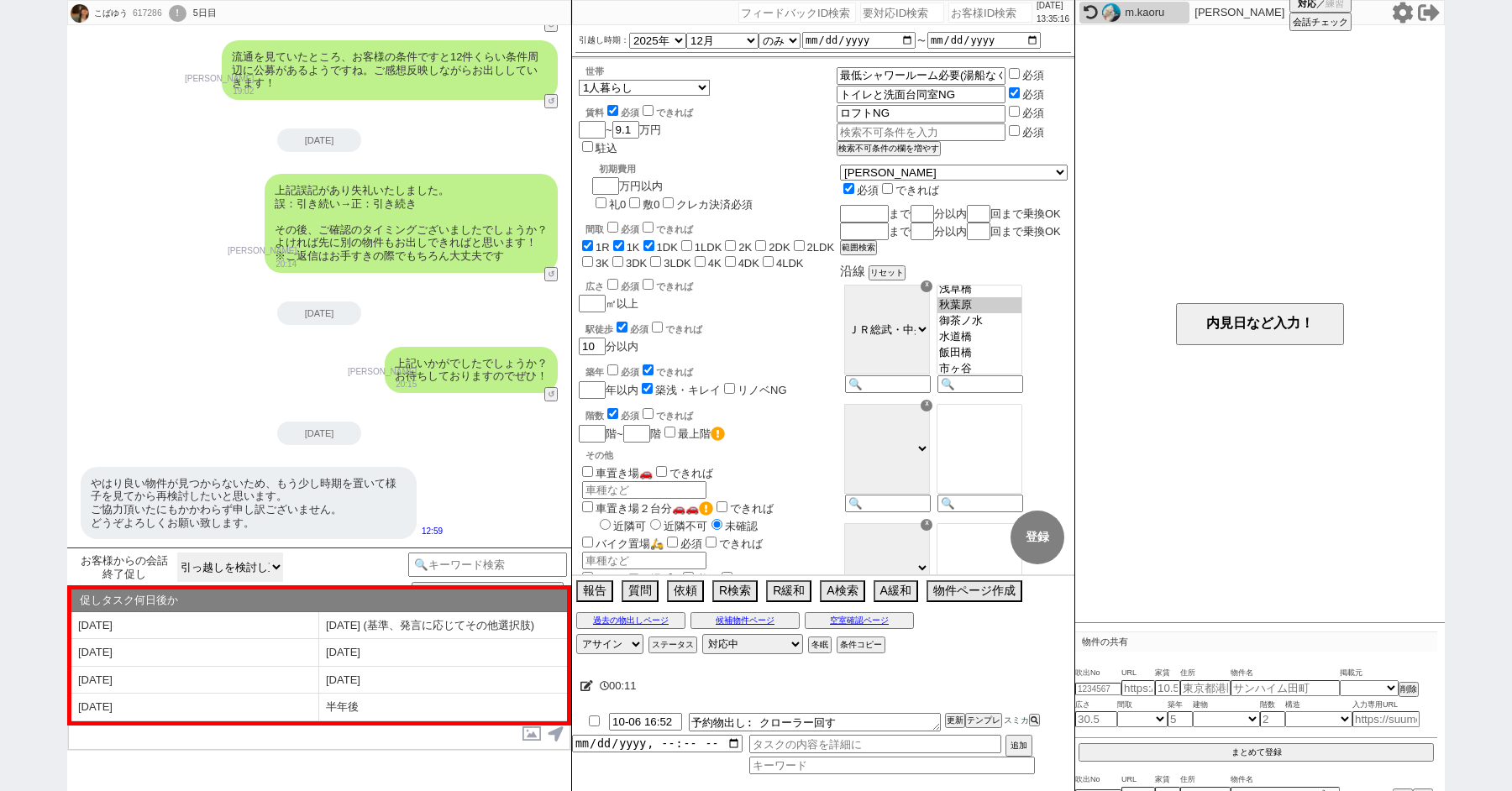
click at [261, 561] on select "物件が決まりました、申し込みしました いい物件が出たときだけ連絡ください お礼 ／ 明日からもよろしく ／ おやすみ 他で探します 物件がないならもういいです…" at bounding box center [231, 567] width 106 height 29
click at [178, 552] on select "物件が決まりました、申し込みしました いい物件が出たときだけ連絡ください お礼 ／ 明日からもよろしく ／ おやすみ 他で探します 物件がないならもういいです…" at bounding box center [231, 567] width 106 height 29
click at [245, 556] on select "物件が決まりました、申し込みしました いい物件が出たときだけ連絡ください お礼 ／ 明日からもよろしく ／ おやすみ 他で探します 物件がないならもういいです…" at bounding box center [231, 567] width 106 height 29
click at [178, 552] on select "物件が決まりました、申し込みしました いい物件が出たときだけ連絡ください お礼 ／ 明日からもよろしく ／ おやすみ 他で探します 物件がないならもういいです…" at bounding box center [231, 567] width 106 height 29
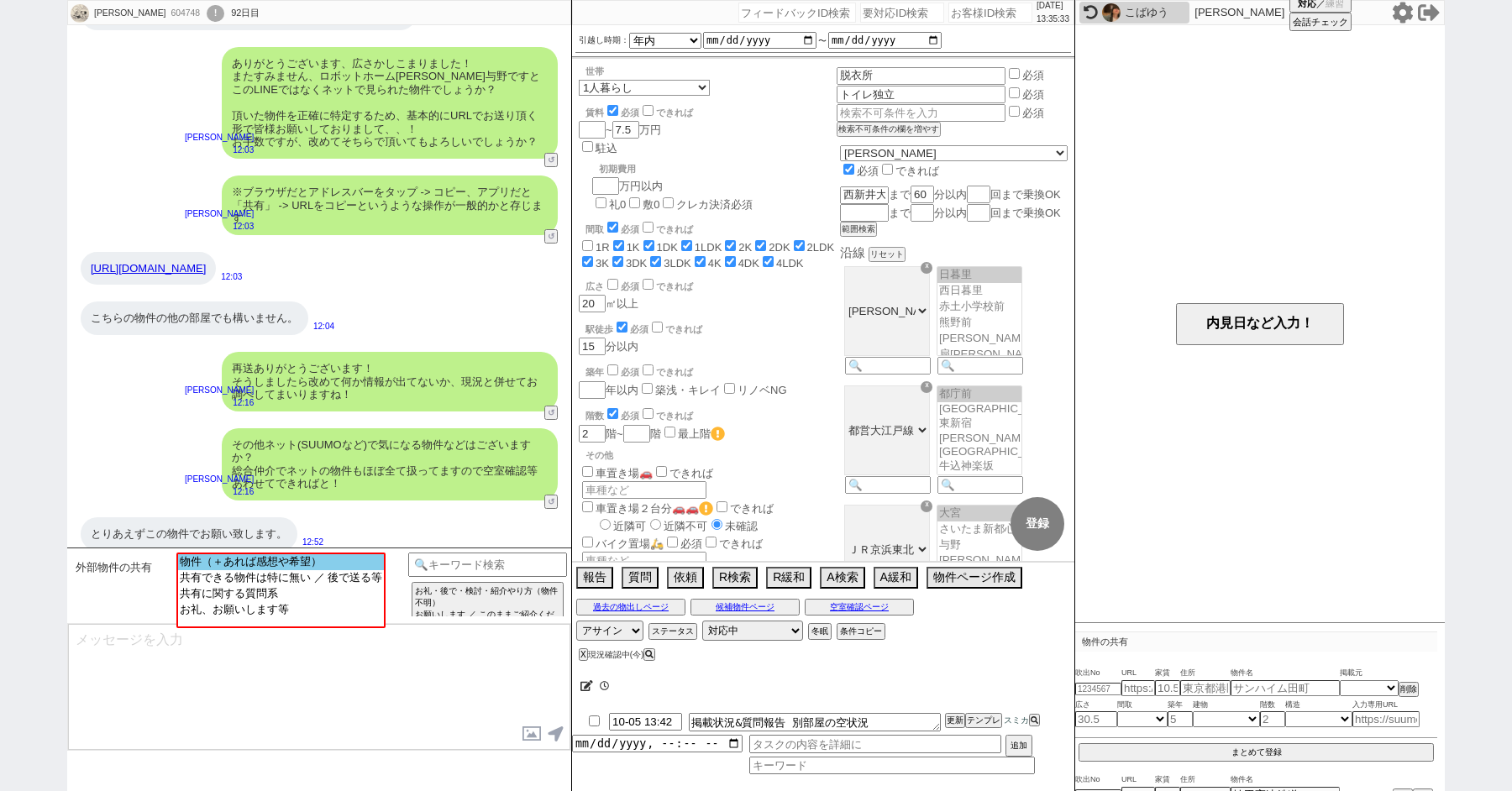
scroll to position [57, 0]
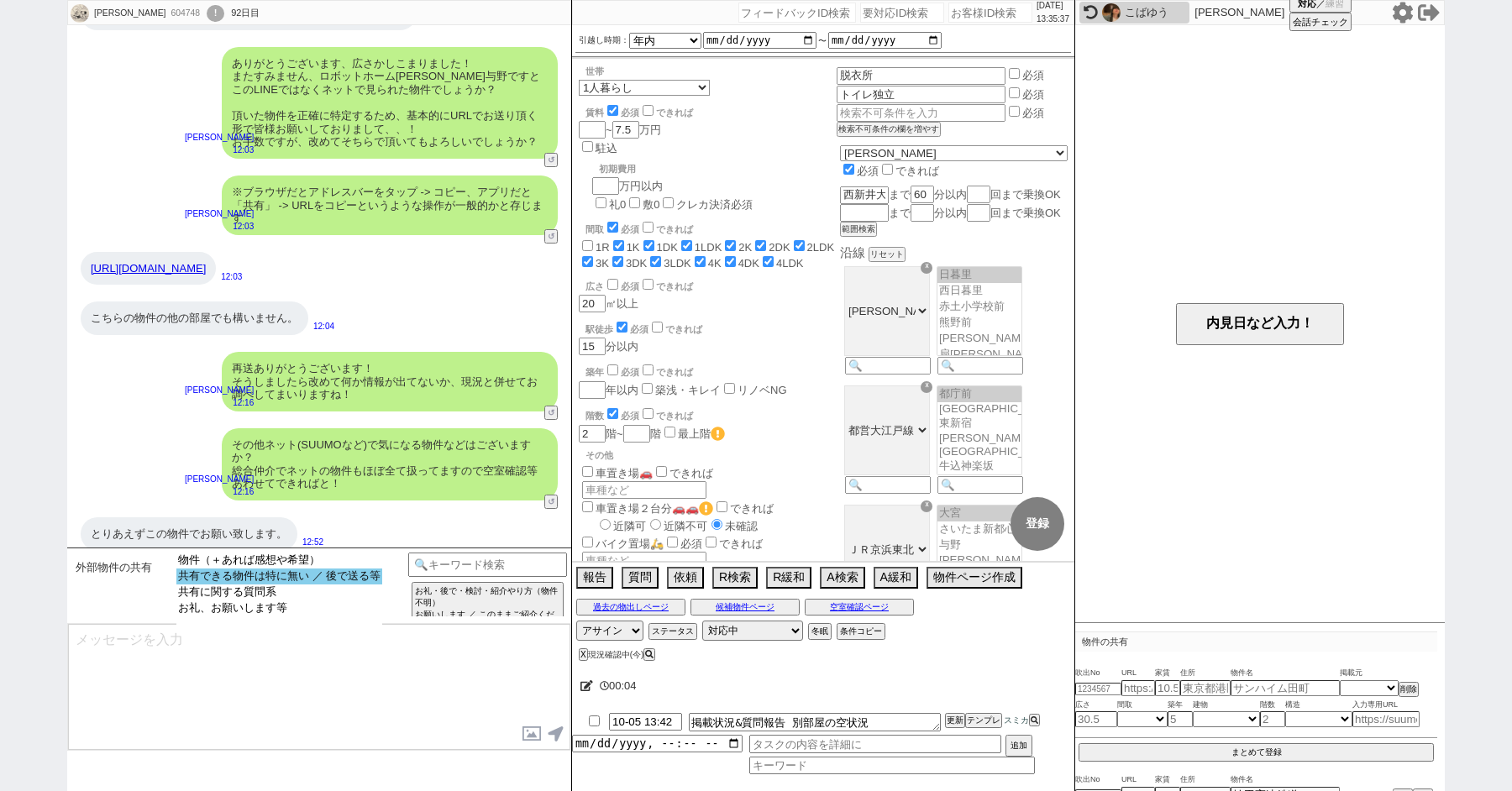
click at [235, 580] on option "共有できる物件は特に無い ／ 後で送る等" at bounding box center [279, 576] width 206 height 16
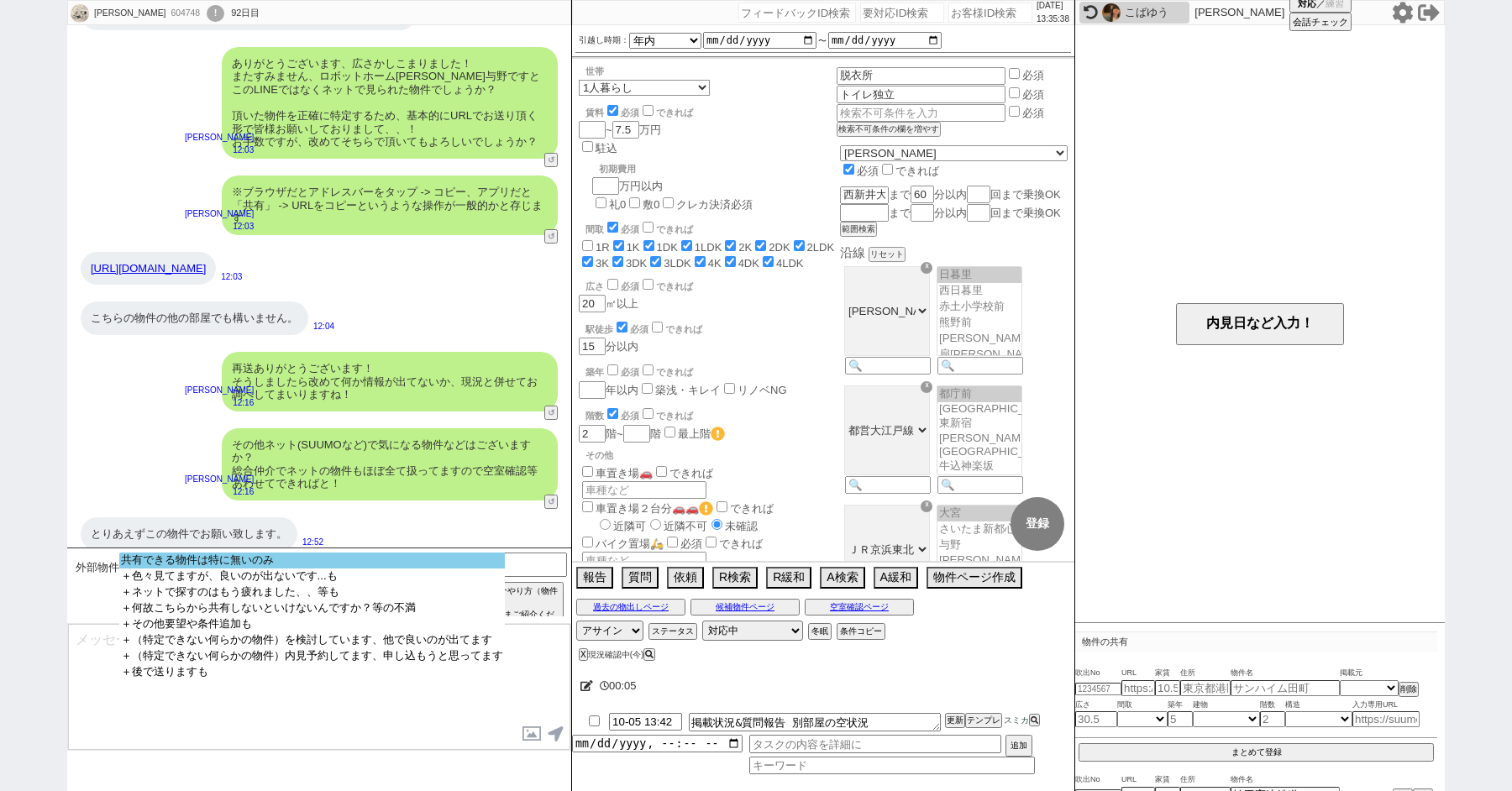
click at [270, 562] on option "共有できる物件は特に無いのみ" at bounding box center [312, 560] width 386 height 16
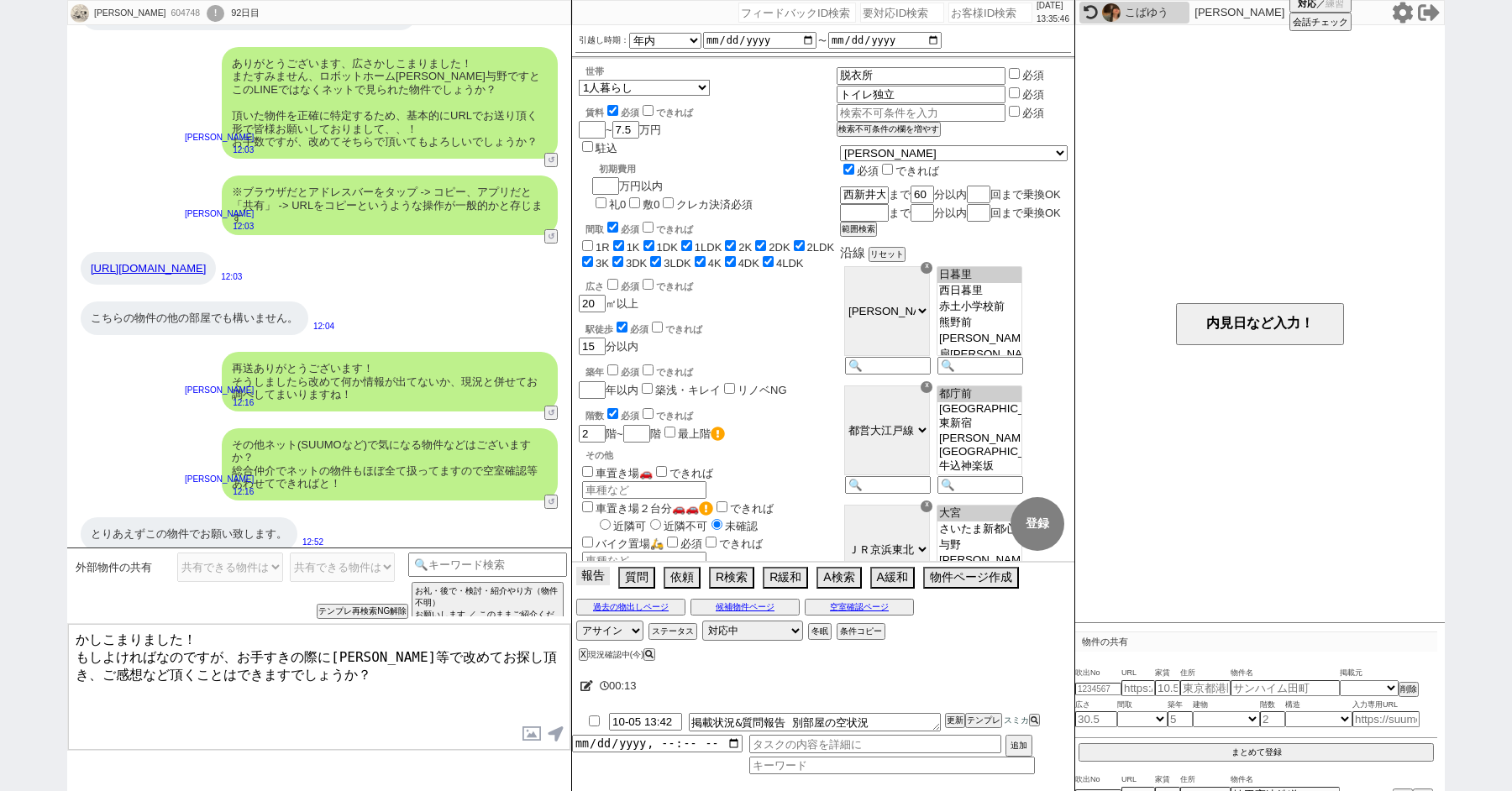
click at [593, 576] on button "報告" at bounding box center [593, 576] width 33 height 19
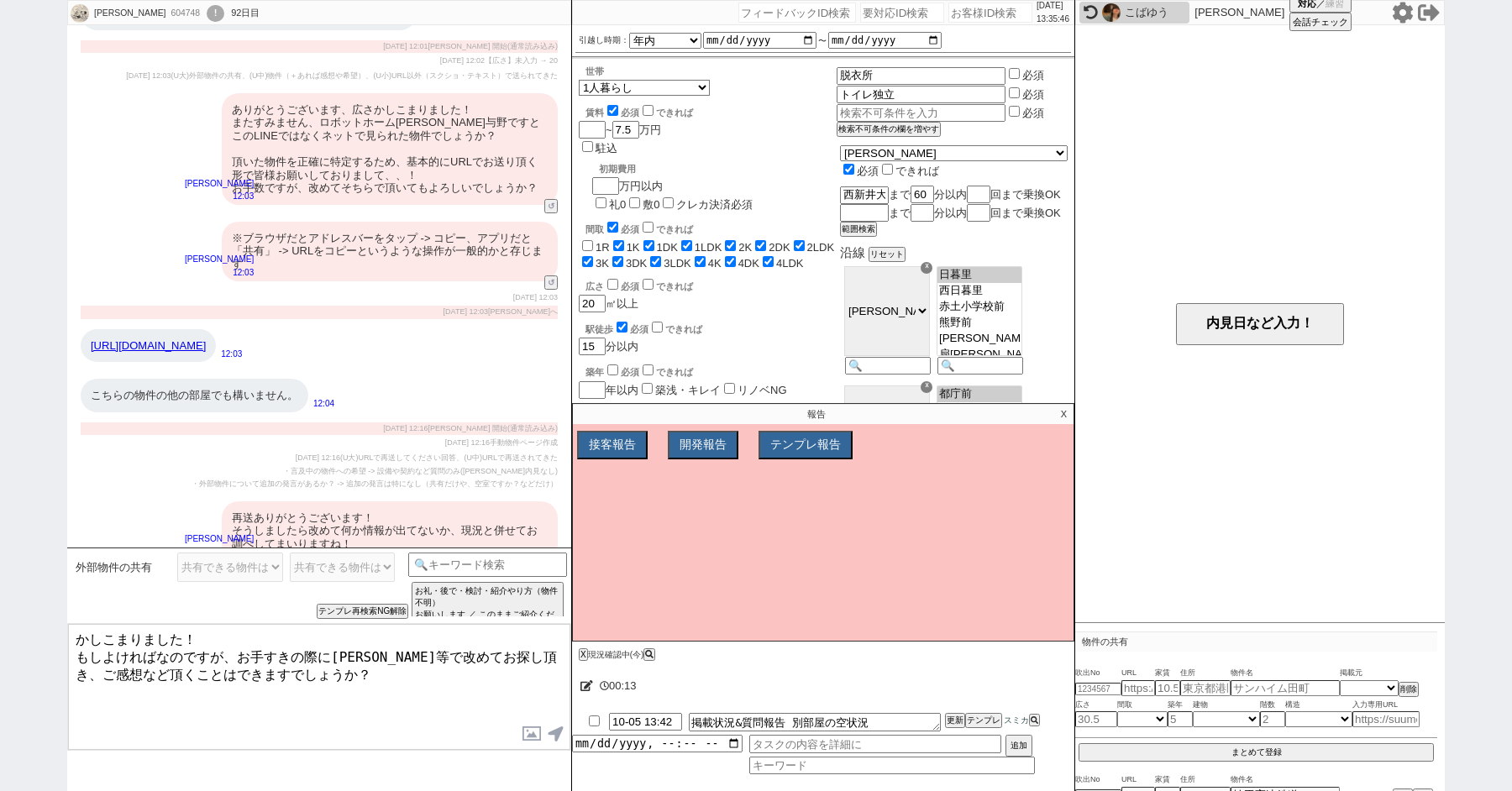
scroll to position [502, 0]
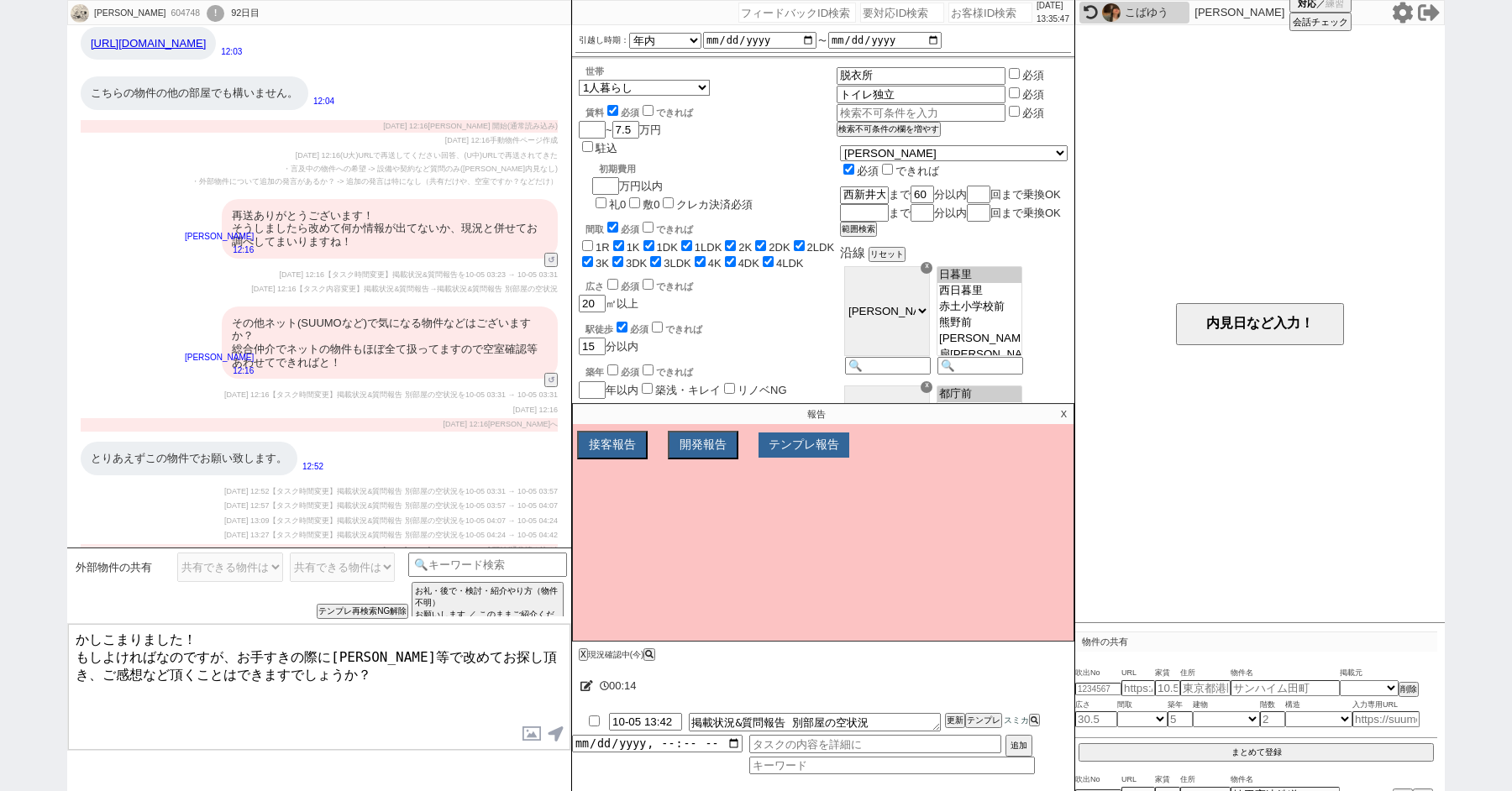
click at [795, 447] on button "テンプレ報告" at bounding box center [804, 445] width 90 height 26
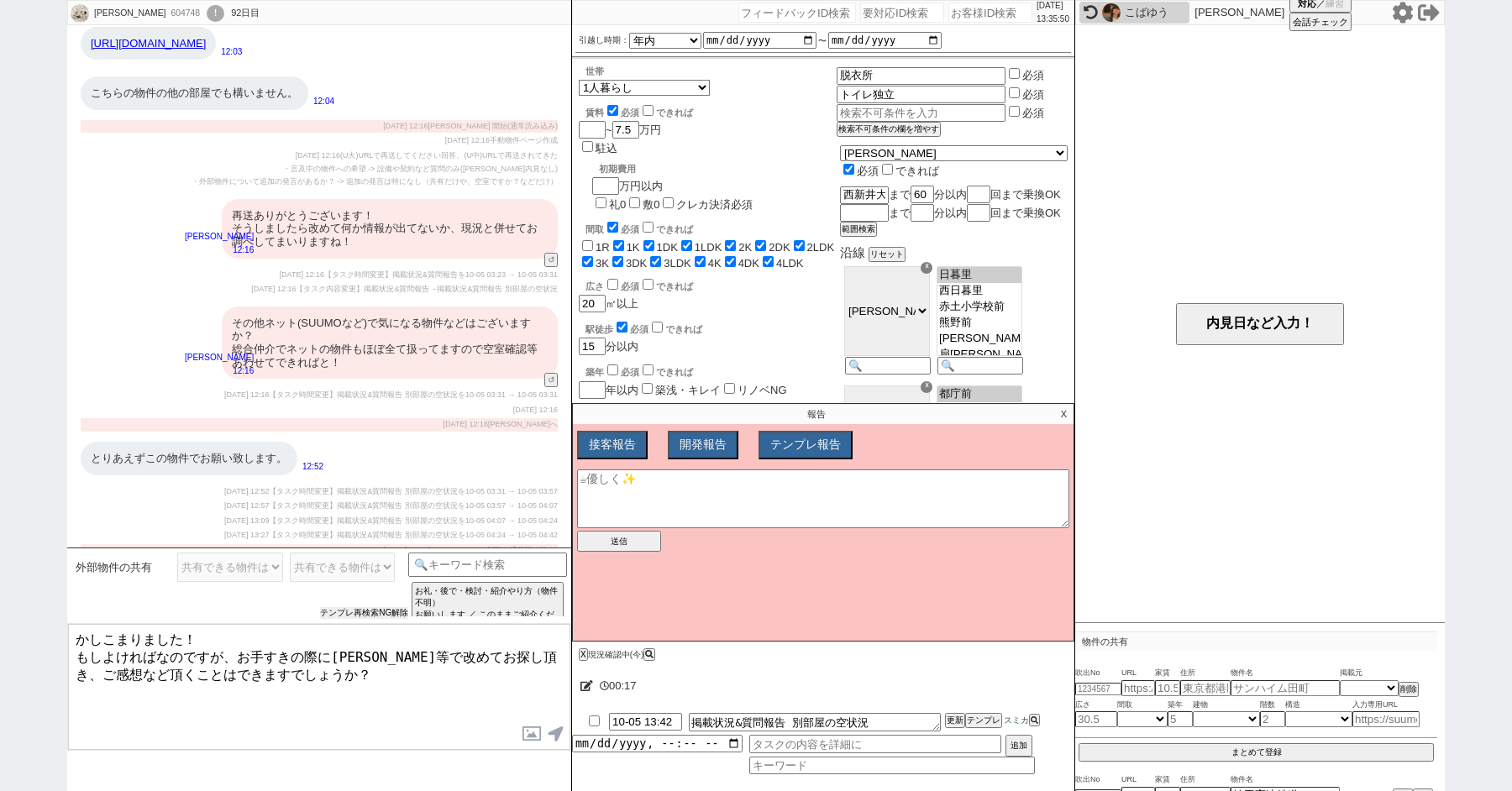
click at [335, 613] on button "テンプレ再検索NG解除" at bounding box center [364, 613] width 88 height 12
click at [316, 567] on select "共有できる物件は特に無いのみ ＋色々見てますが、良いのが出ないです...も ＋ネットで探すのはもう疲れました、、等も ＋何故こちらから共有しないといけないんで…" at bounding box center [342, 567] width 106 height 29
click at [218, 575] on select "物件（＋あれば感想や希望） 共有できる物件は特に無い ／ 後で送る等 共有に関する質問系 お礼、お願いします等" at bounding box center [231, 567] width 106 height 29
click at [696, 491] on textarea at bounding box center [823, 498] width 493 height 59
drag, startPoint x: 657, startPoint y: 480, endPoint x: 579, endPoint y: 451, distance: 83.2
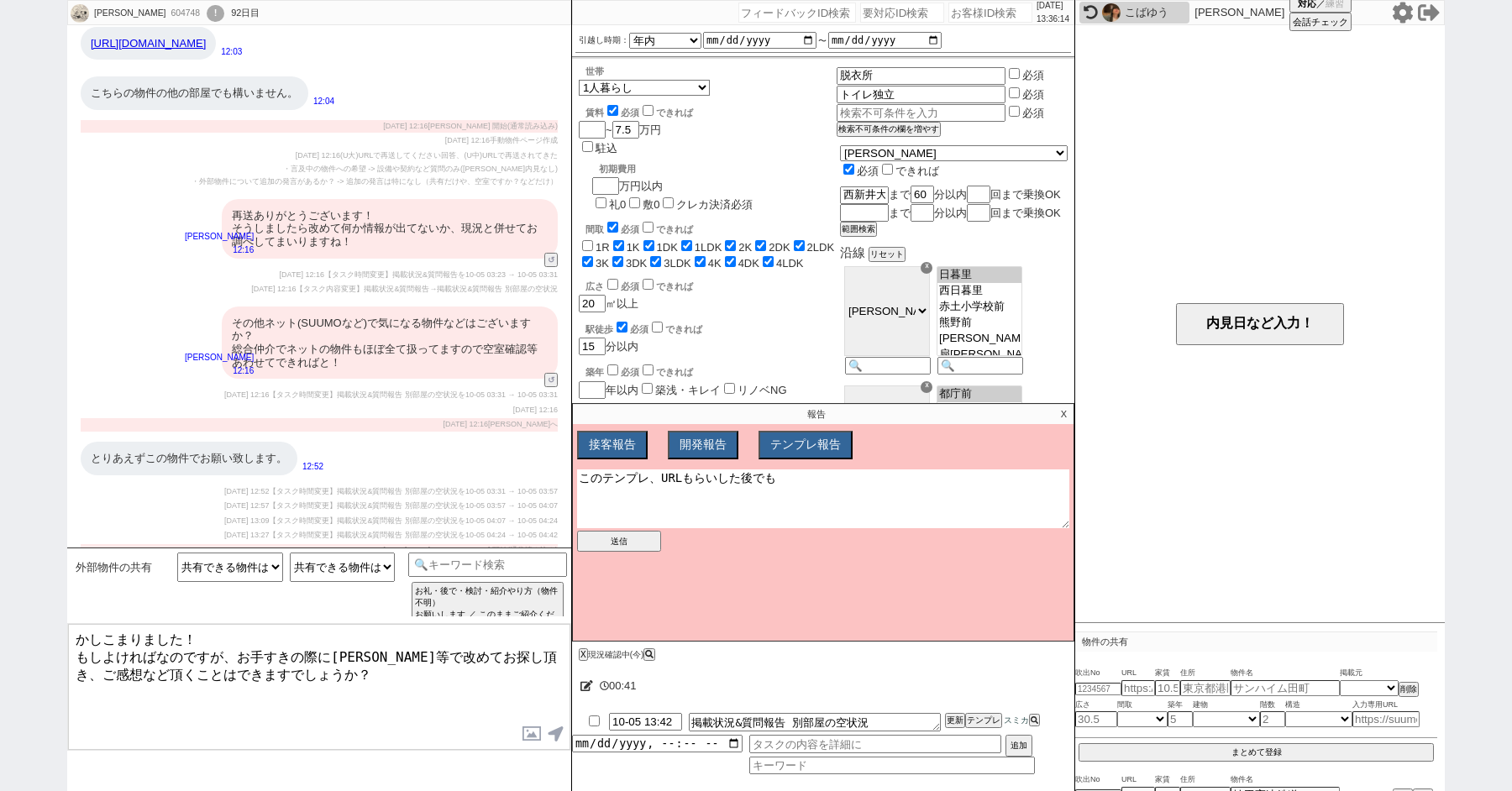
click at [579, 451] on div "接客報告 開発報告 テンプレ報告 FBの種類を選んでください ミス以外 条件入力 カテゴリ選択 状況入力 会話成り立たない・吹き出しミス 誤字脱字、言い回し、…" at bounding box center [823, 536] width 500 height 210
click at [711, 480] on textarea "URLもらいした後でも" at bounding box center [823, 498] width 493 height 59
click at [439, 677] on textarea "かしこまりました！ もしよければなのですが、お手すきの際にSUUMOさん等で改めてお探し頂き、ご感想など頂くことはできますでしょうか？" at bounding box center [319, 687] width 502 height 126
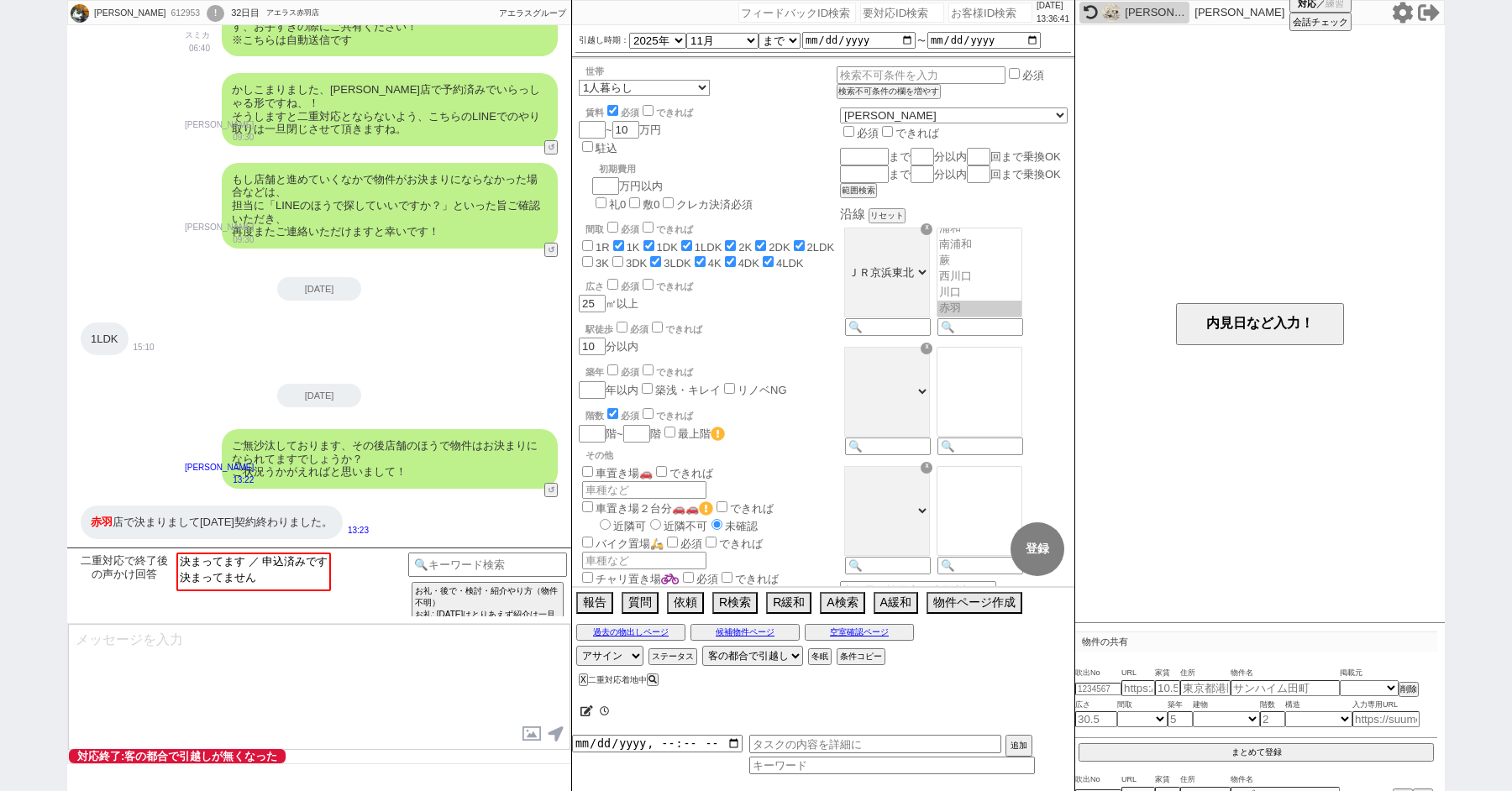
scroll to position [93, 0]
click at [289, 565] on option "決まってます ／ 申込済みです" at bounding box center [252, 560] width 151 height 16
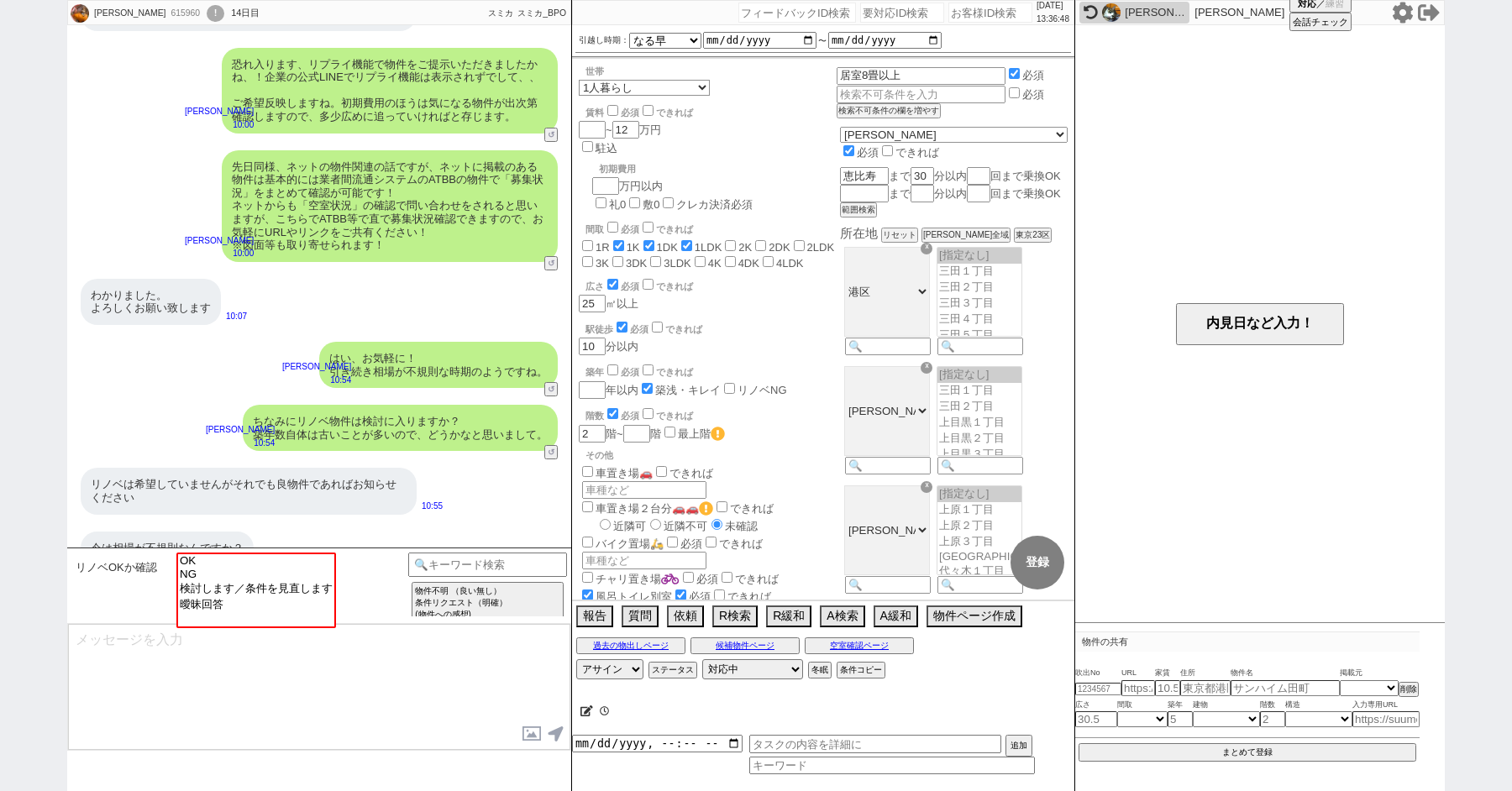
scroll to position [0, 0]
click at [550, 386] on button "↺" at bounding box center [553, 391] width 10 height 11
click at [488, 570] on input at bounding box center [487, 562] width 159 height 21
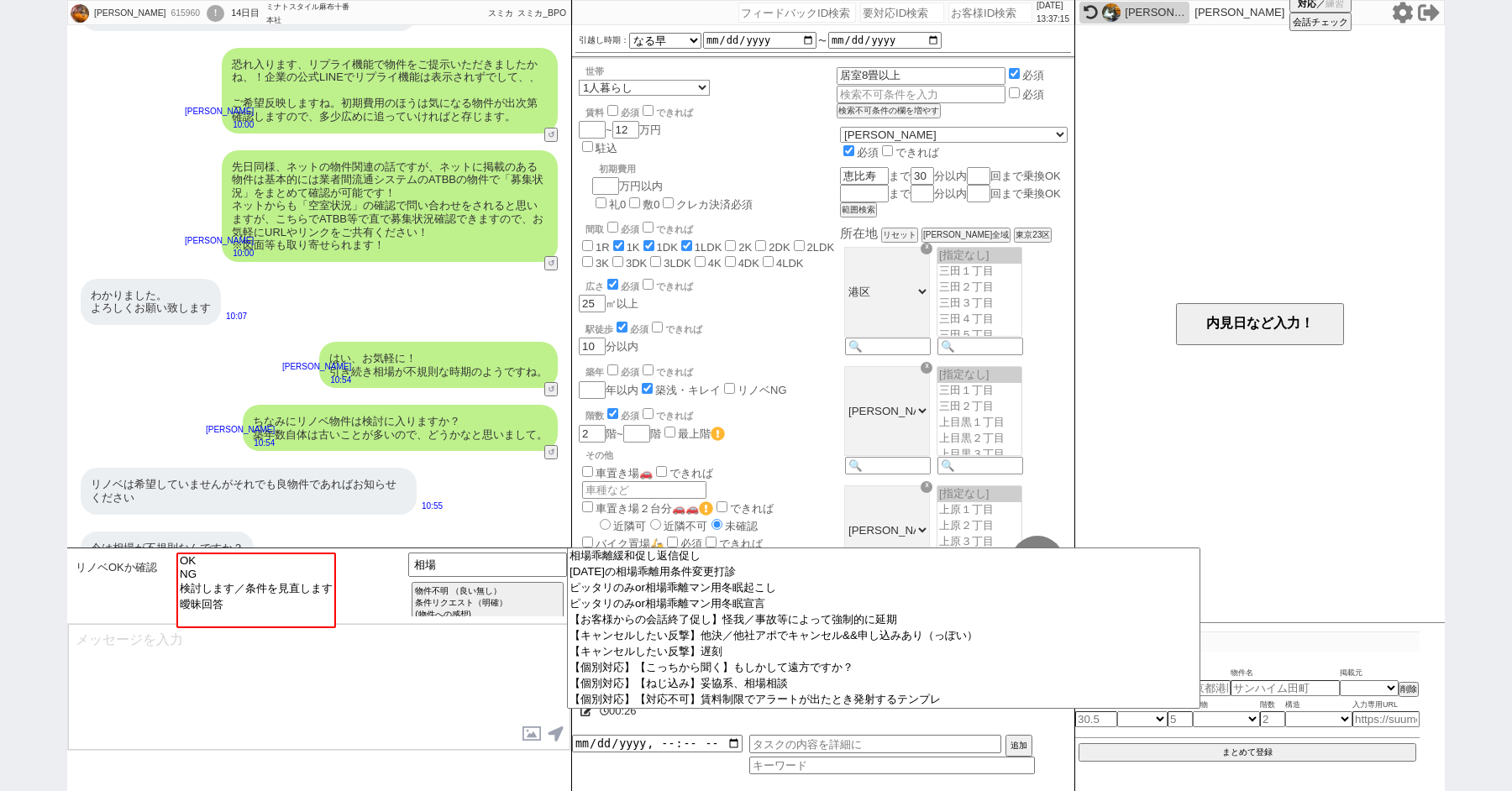
click at [361, 677] on textarea at bounding box center [319, 687] width 502 height 126
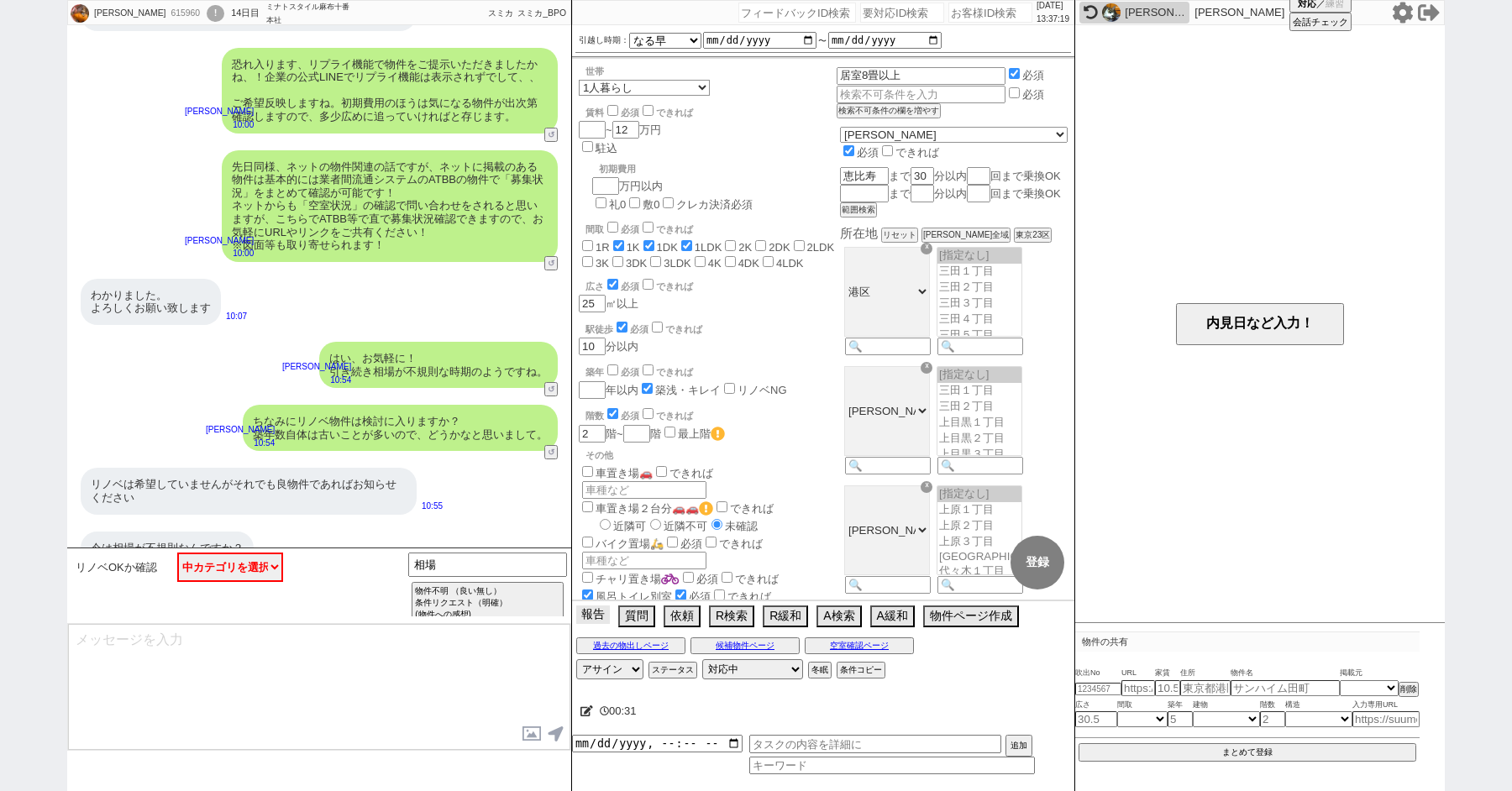
click at [594, 613] on button "報告" at bounding box center [593, 614] width 33 height 19
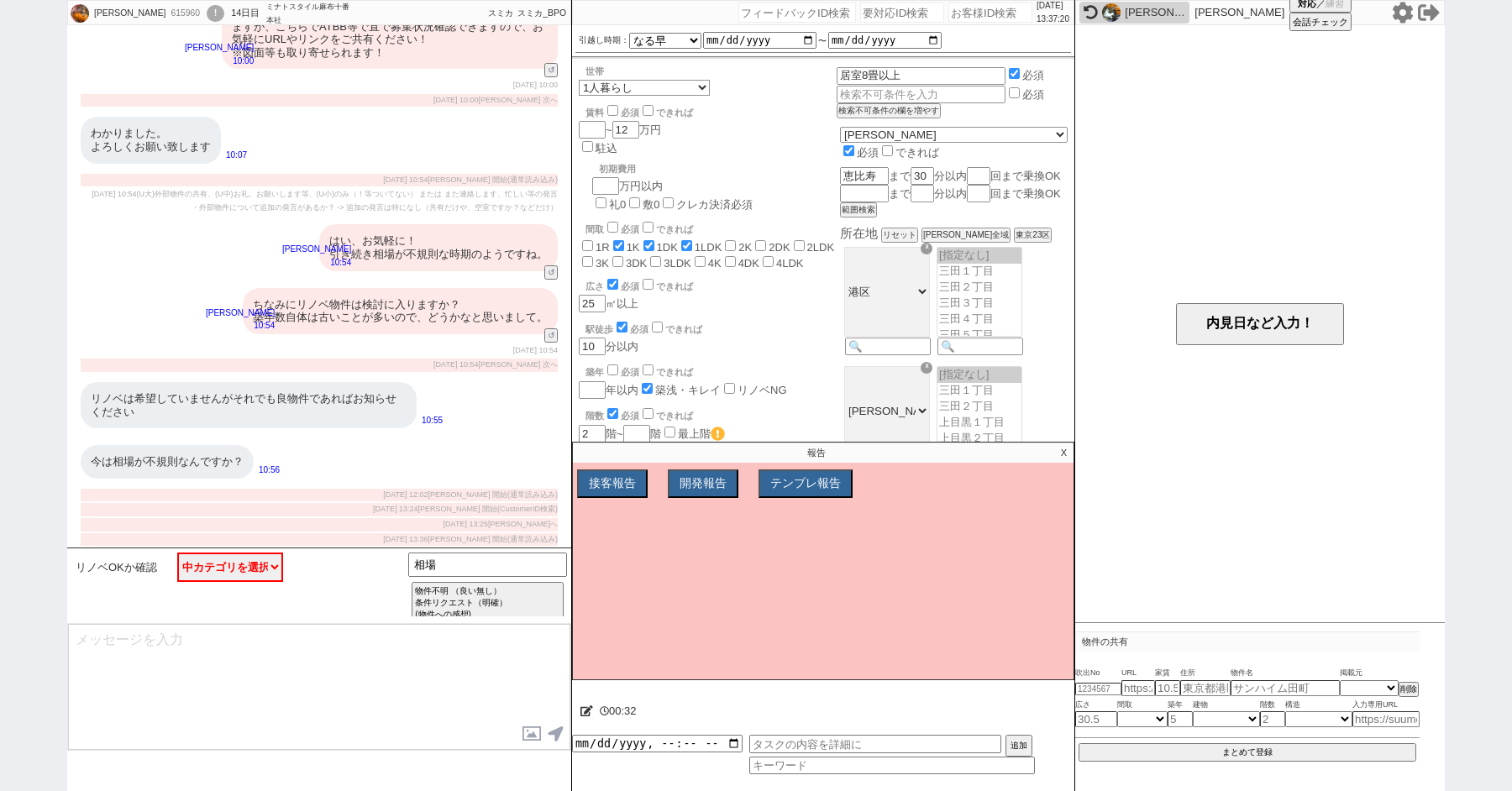
scroll to position [4912, 0]
click at [802, 485] on button "テンプレ報告" at bounding box center [804, 484] width 90 height 26
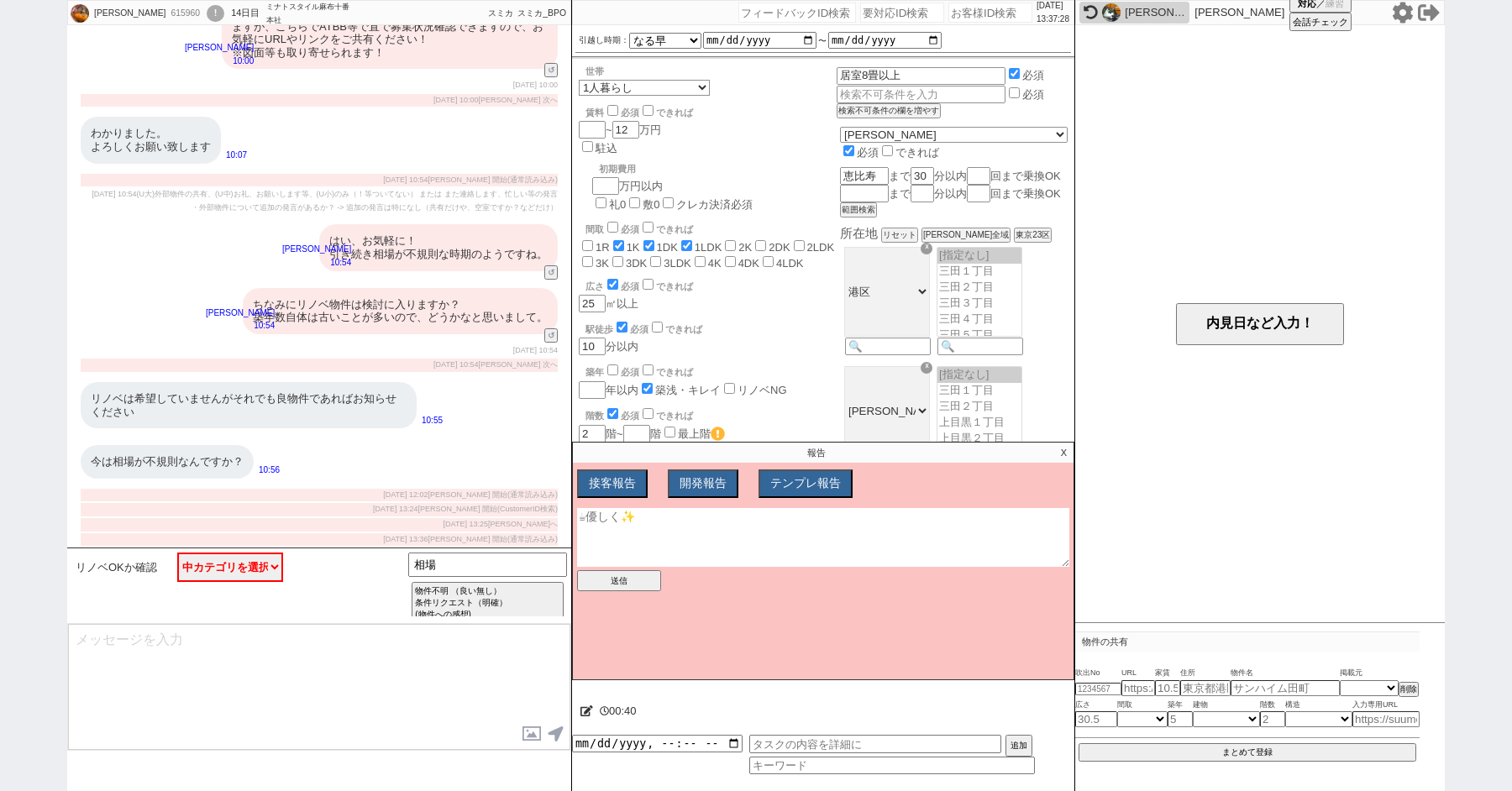
click at [668, 552] on textarea at bounding box center [823, 537] width 493 height 59
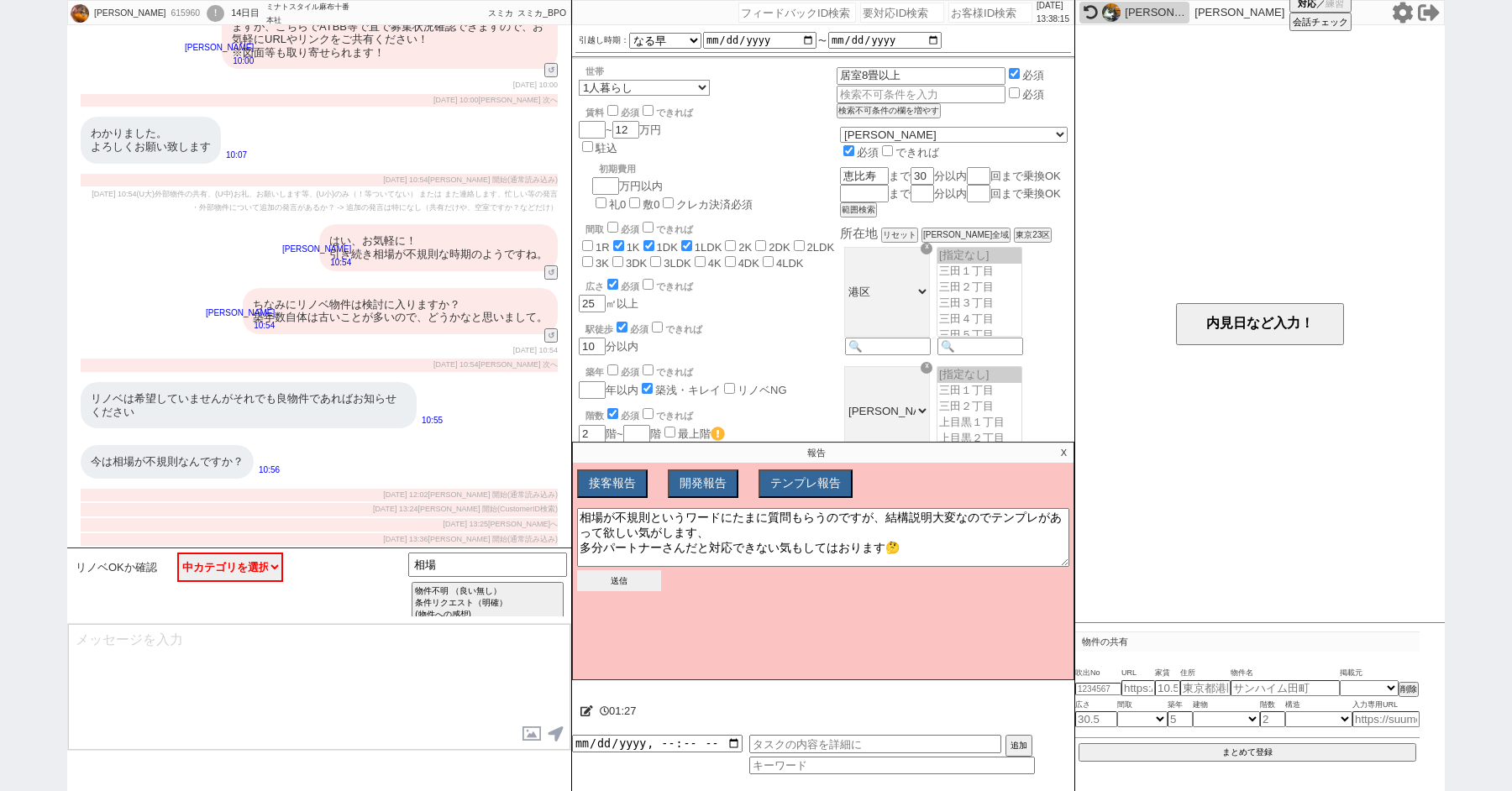
click at [603, 585] on button "送信" at bounding box center [619, 580] width 84 height 21
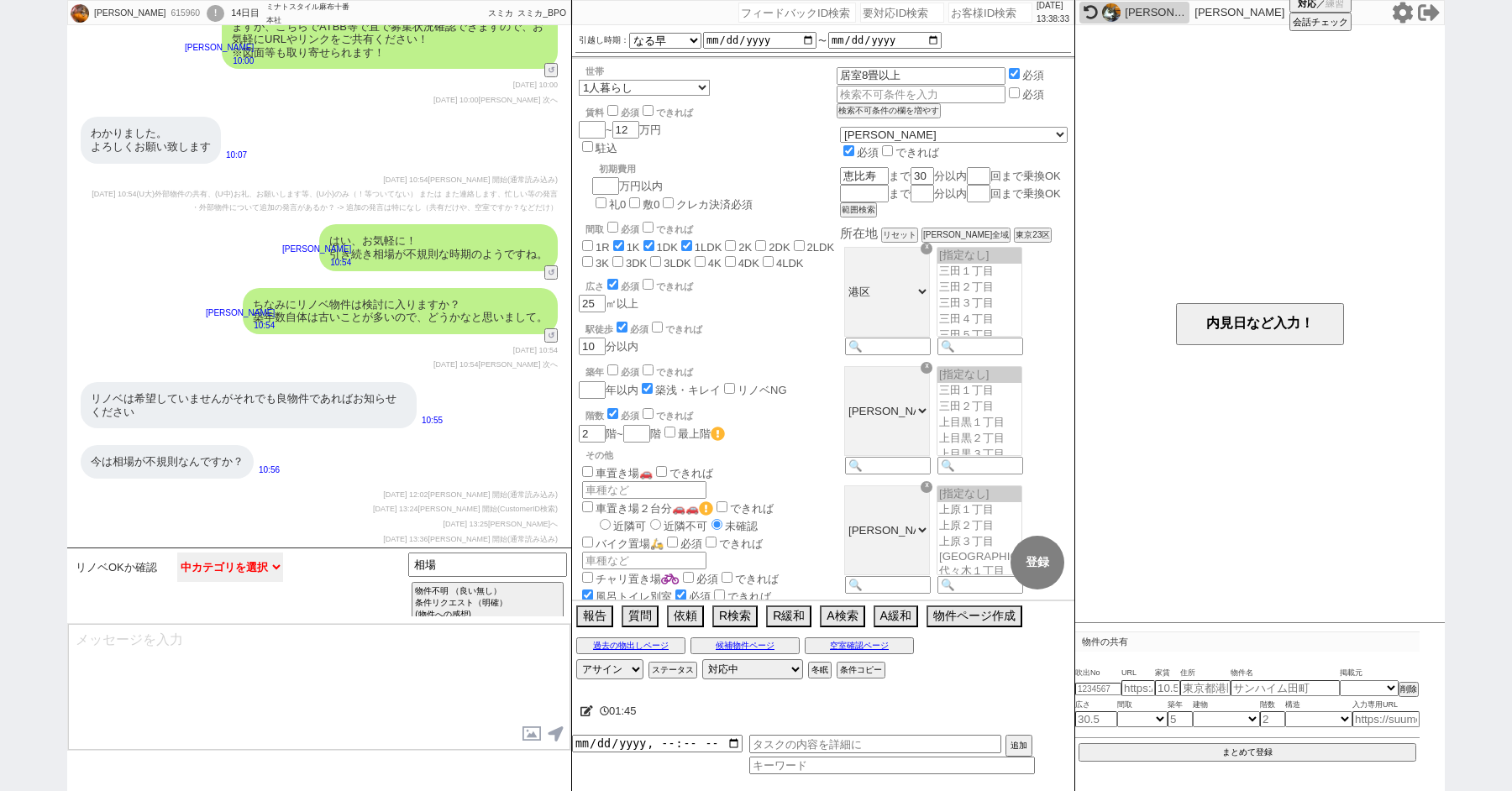
click at [238, 553] on select "中カテゴリを選択 OK NG 検討します／条件を見直します 曖昧回答" at bounding box center [231, 567] width 106 height 29
click at [178, 552] on select "中カテゴリを選択 OK NG 検討します／条件を見直します 曖昧回答" at bounding box center [231, 567] width 106 height 29
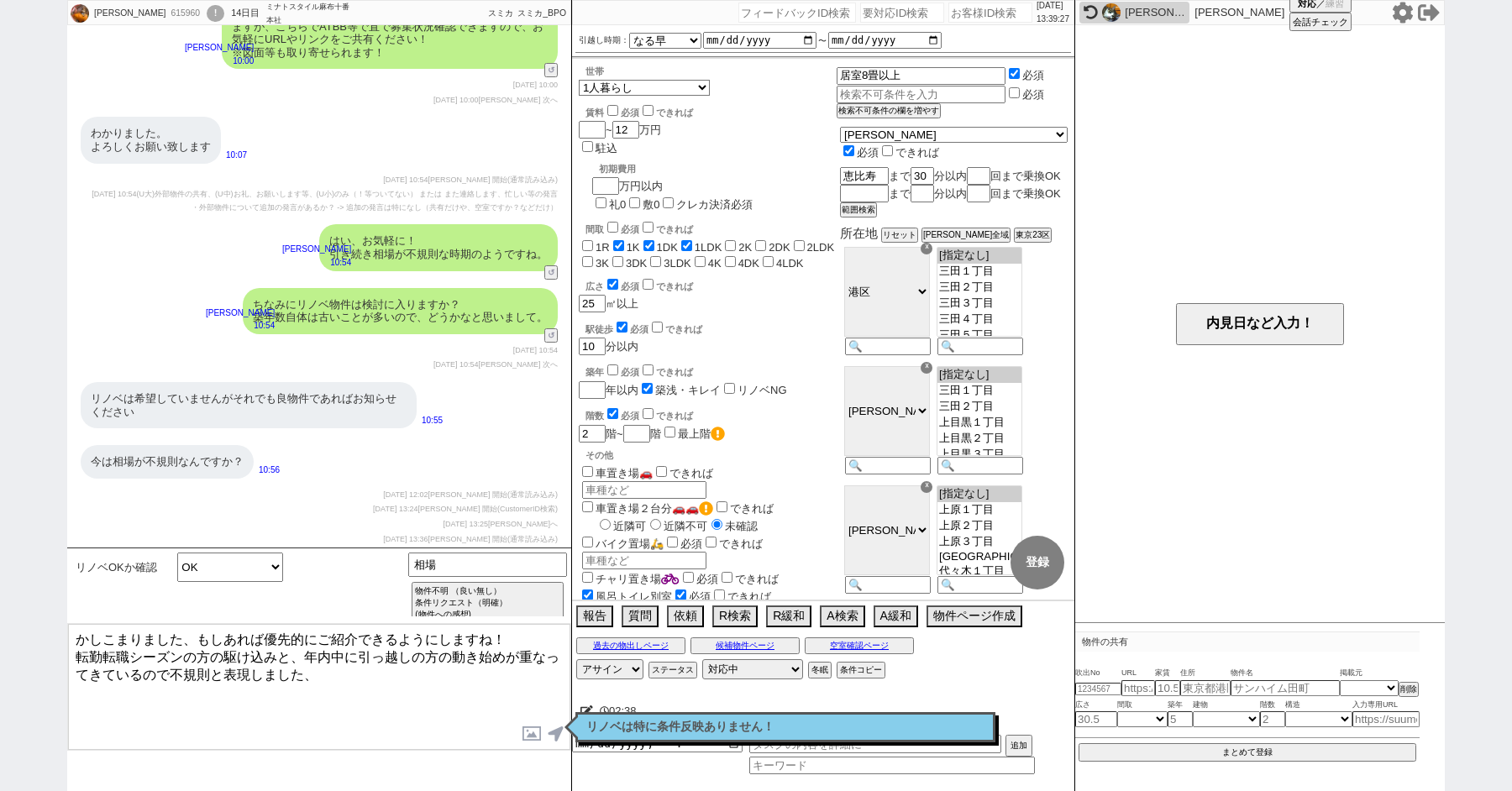
click at [505, 632] on textarea "かしこまりました、もしあれば優先的にご紹介できるようにしますね！ 転勤転職シーズンの方の駆け込みと、年内中に引っ越しの方の動き始めが重なってきているので不規則…" at bounding box center [319, 687] width 502 height 126
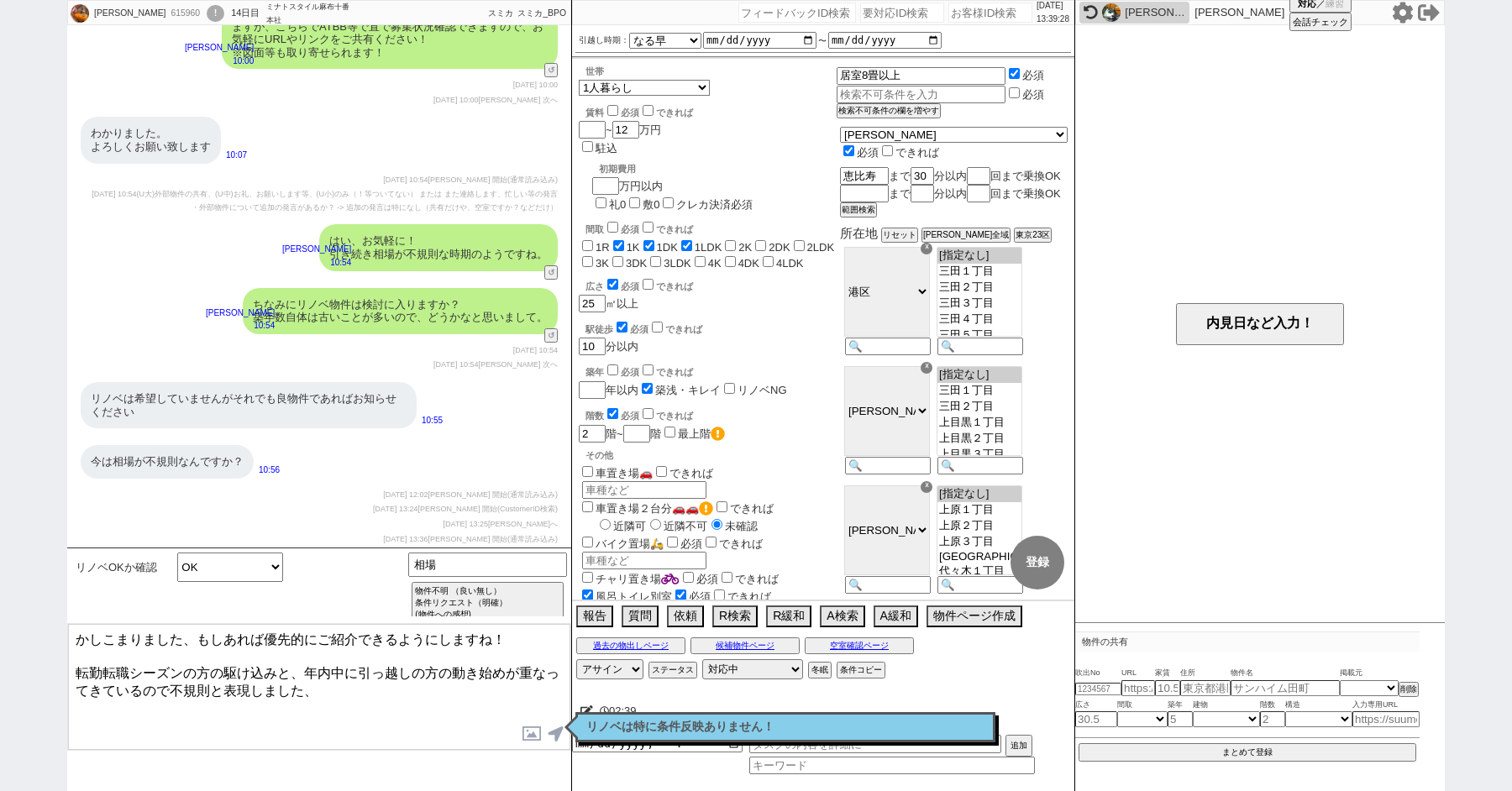
click at [375, 707] on textarea "かしこまりました、もしあれば優先的にご紹介できるようにしますね！ 転勤転職シーズンの方の駆け込みと、年内中に引っ越しの方の動き始めが重なってきているので不規則…" at bounding box center [319, 687] width 502 height 126
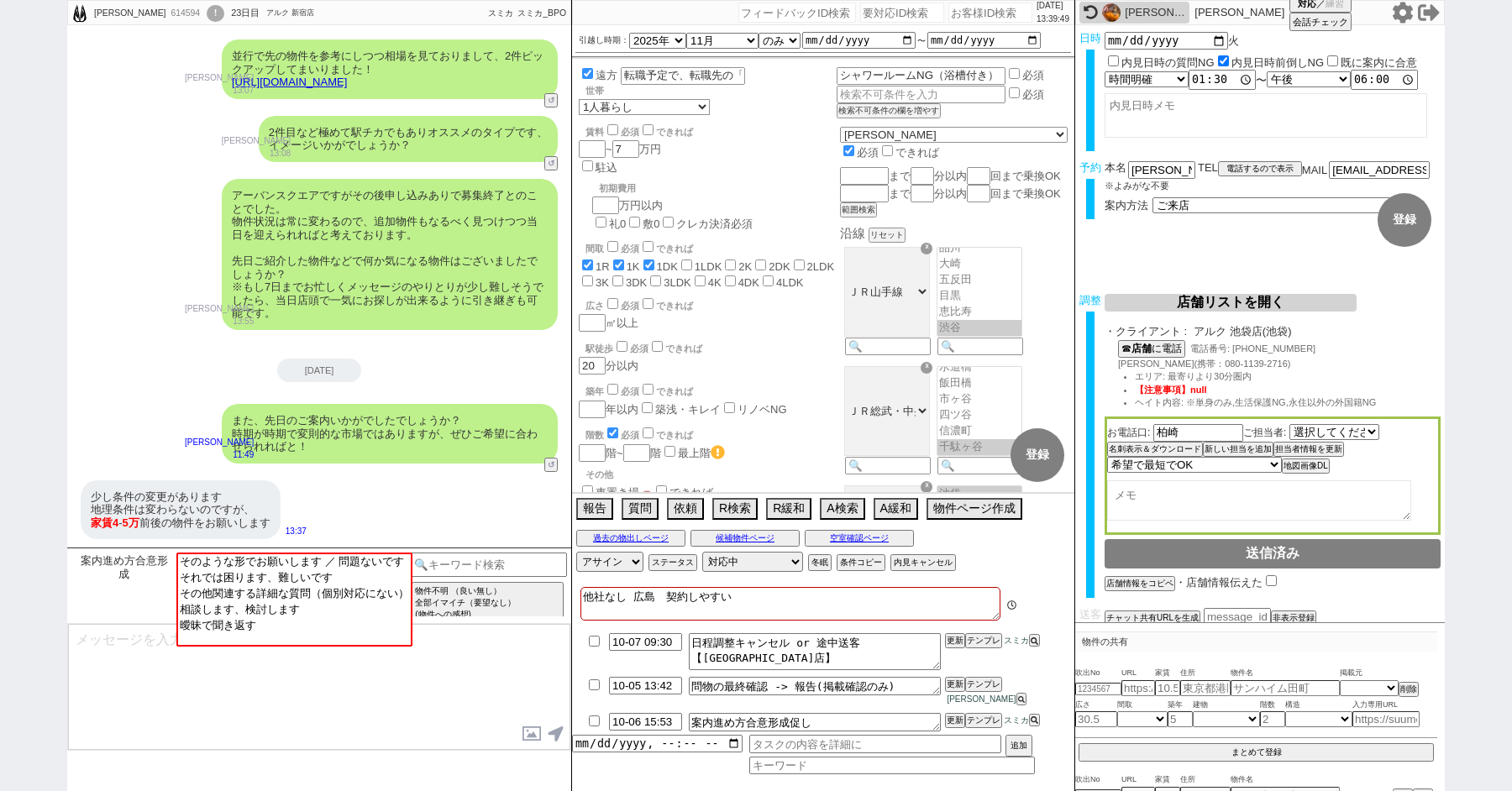
scroll to position [420, 0]
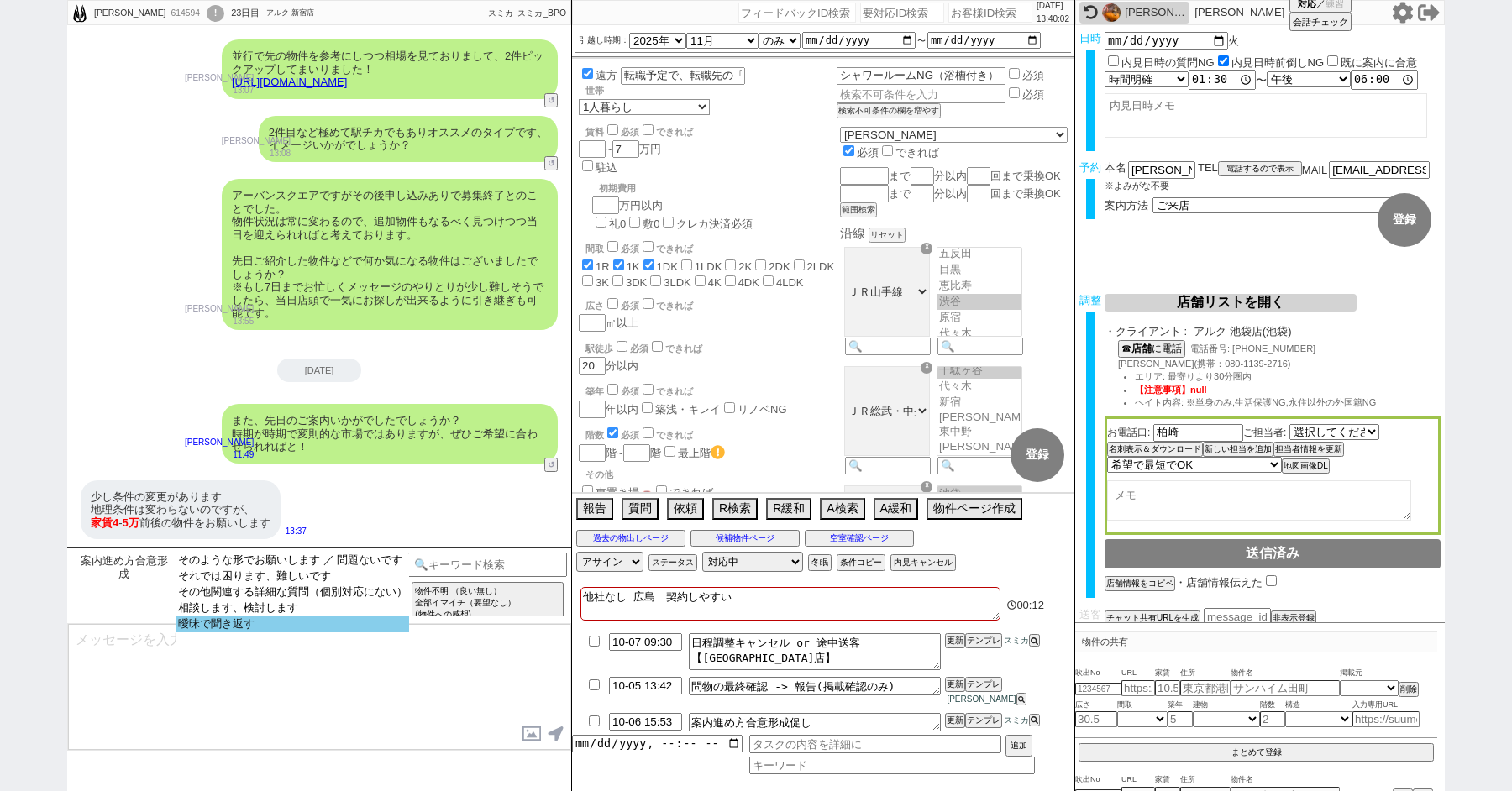
click at [272, 632] on option "曖昧で聞き返す" at bounding box center [293, 624] width 233 height 16
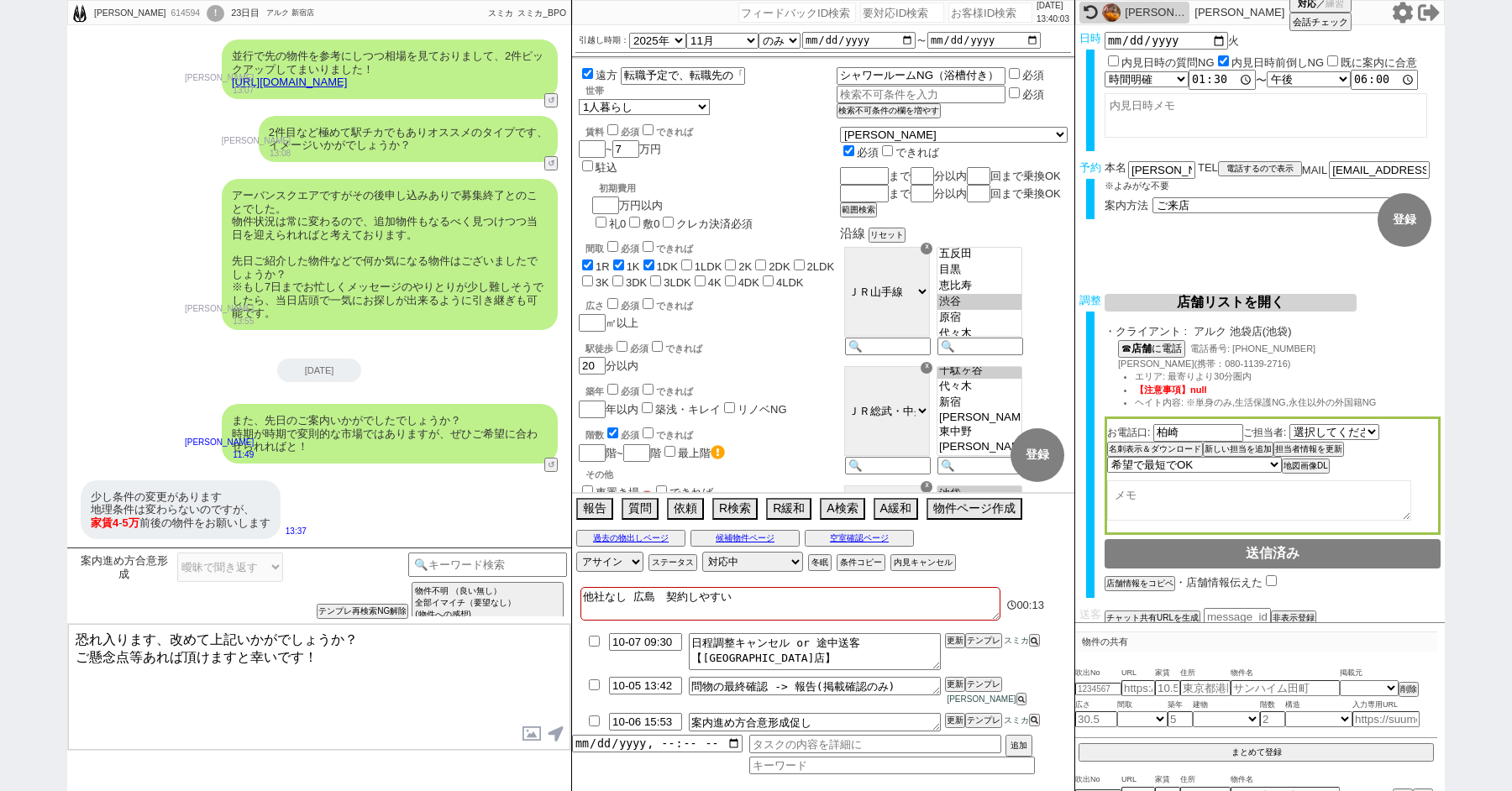
scroll to position [0, 0]
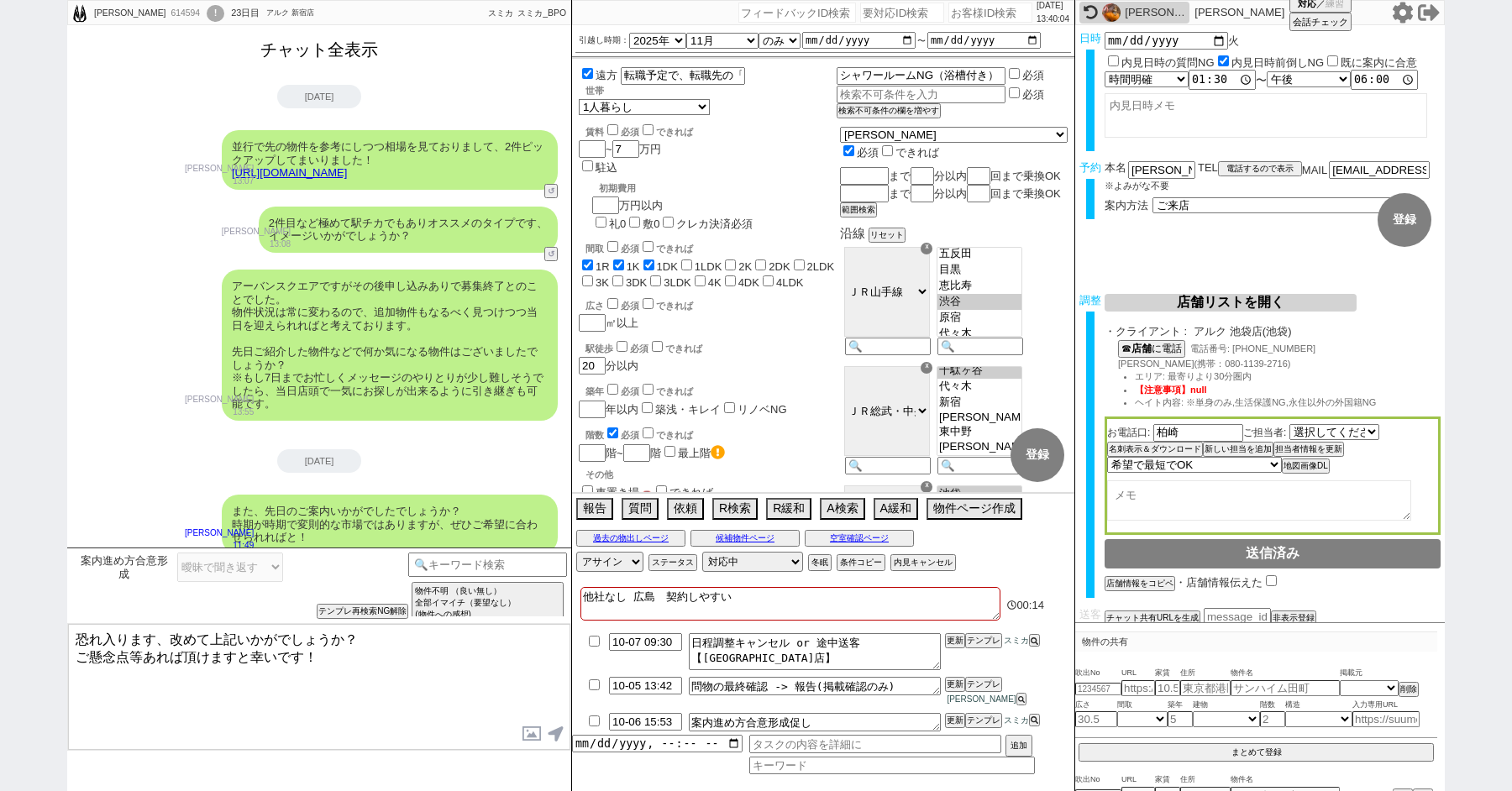
click at [292, 57] on button "チャット全表示" at bounding box center [319, 49] width 131 height 29
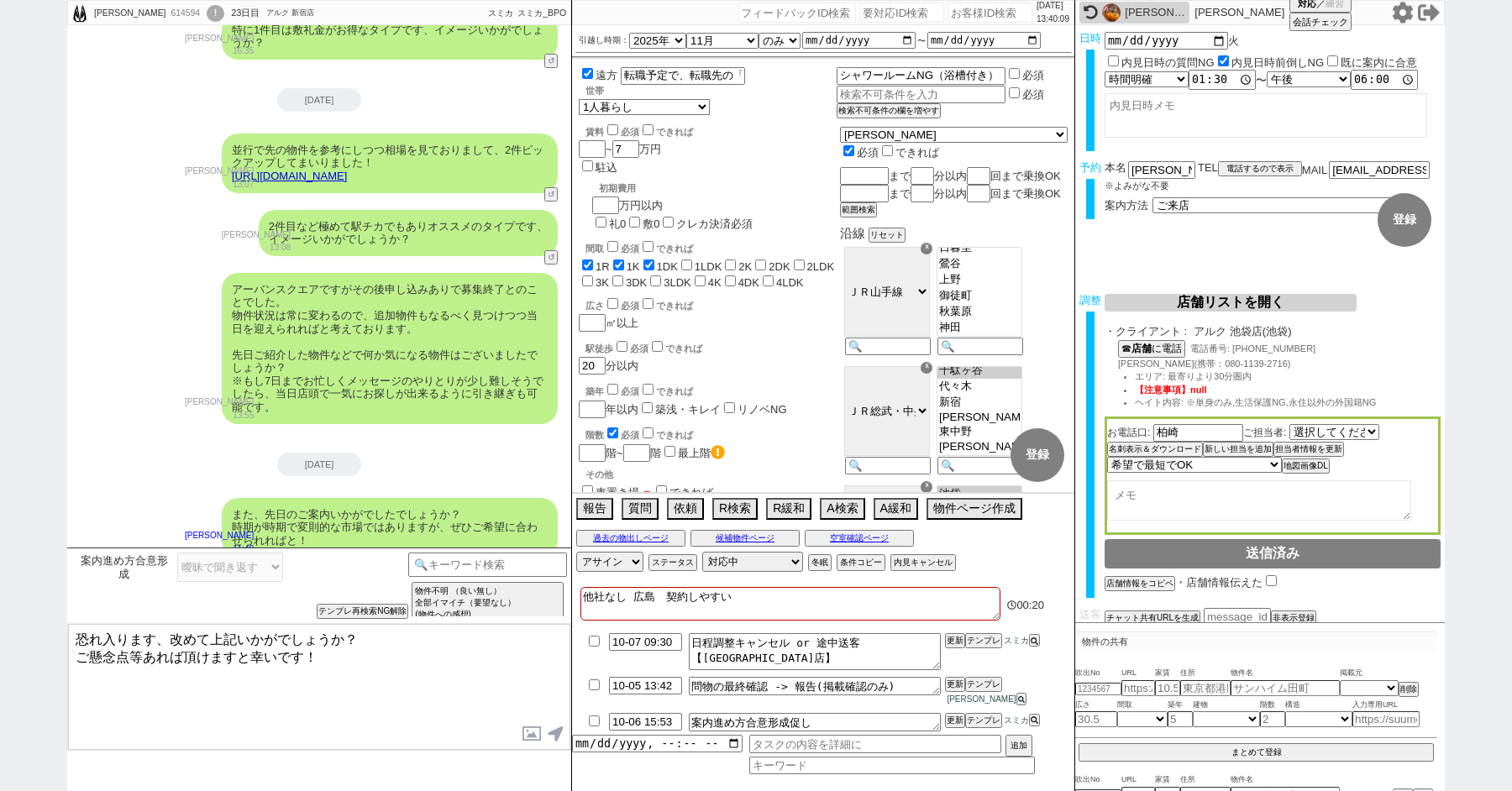
scroll to position [9588, 0]
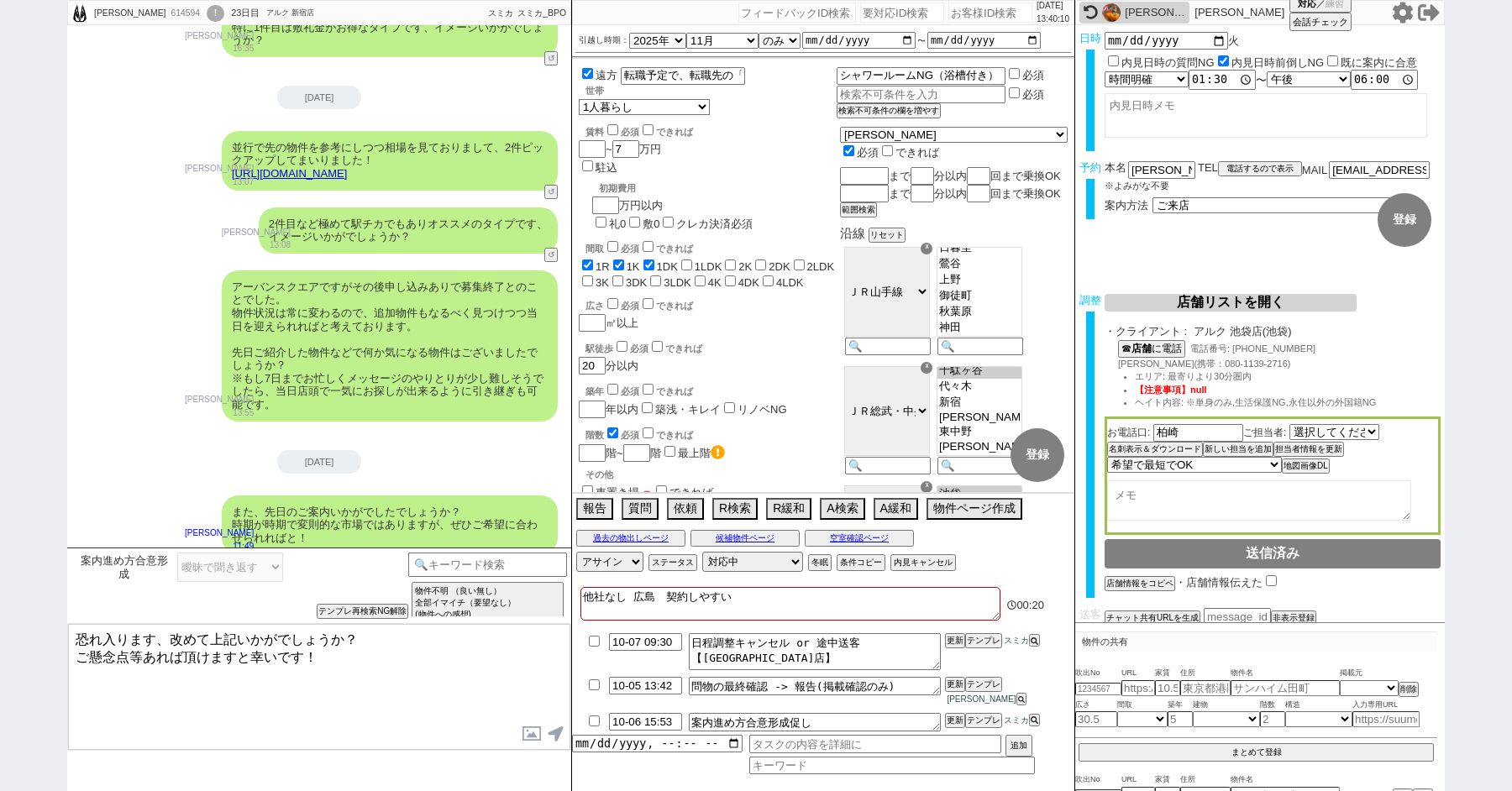
drag, startPoint x: 342, startPoint y: 635, endPoint x: 150, endPoint y: 615, distance: 193.0
click at [150, 615] on div "案内進め方合意形成 そのような形でお願いします ／ 問題ないです それでは困ります、難しいです その他関連する詳細な質問（個別対応にない） 相談します、検討し…" at bounding box center [319, 669] width 504 height 243
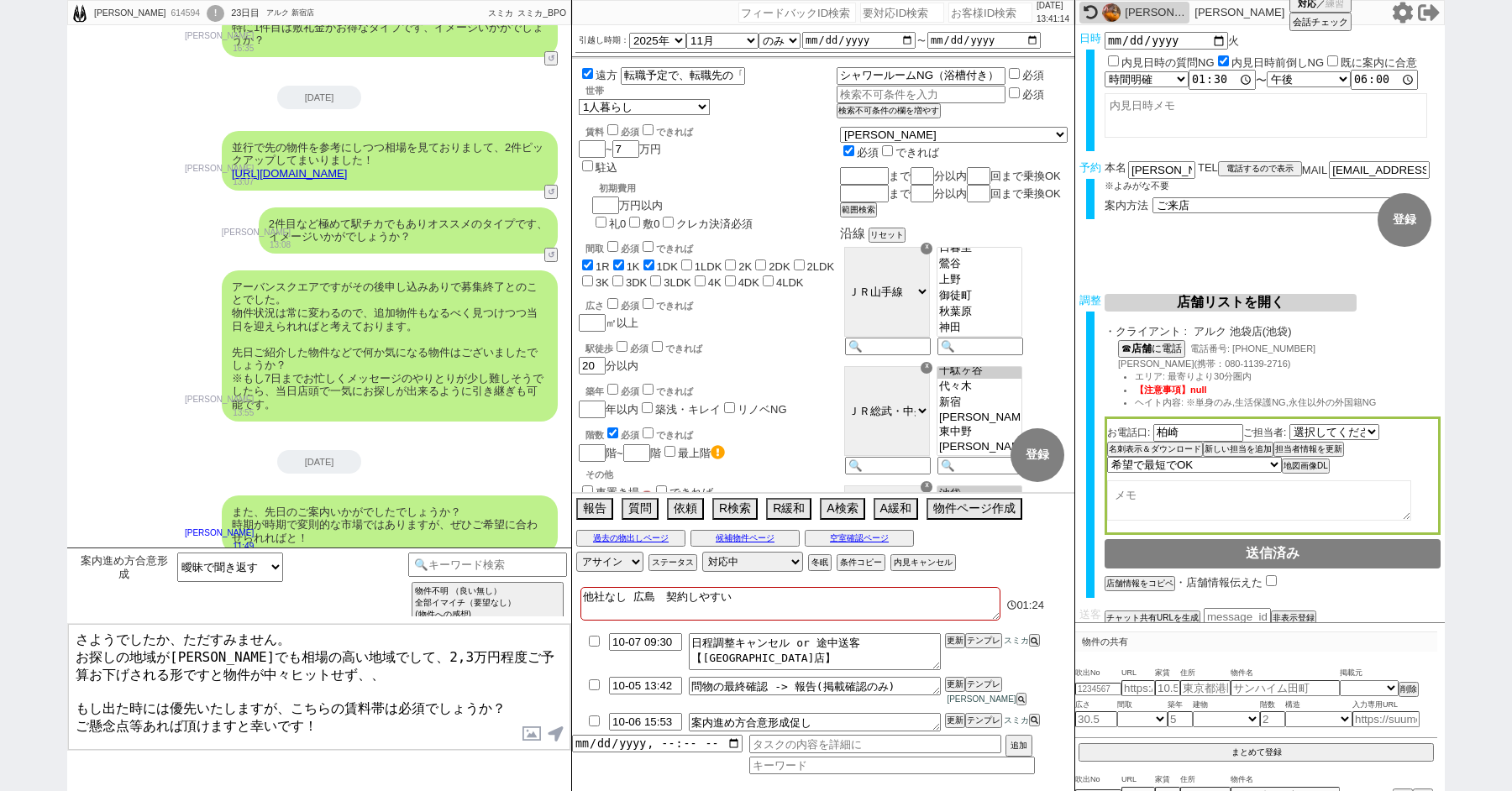
click at [359, 732] on textarea "さようでしたか、ただすみません。 お探しの地域が東京都でも相場の高い地域でして、2,3万円程度ご予算お下げされる形ですと物件が中々ヒットせず、、 もし出た時に…" at bounding box center [319, 687] width 502 height 126
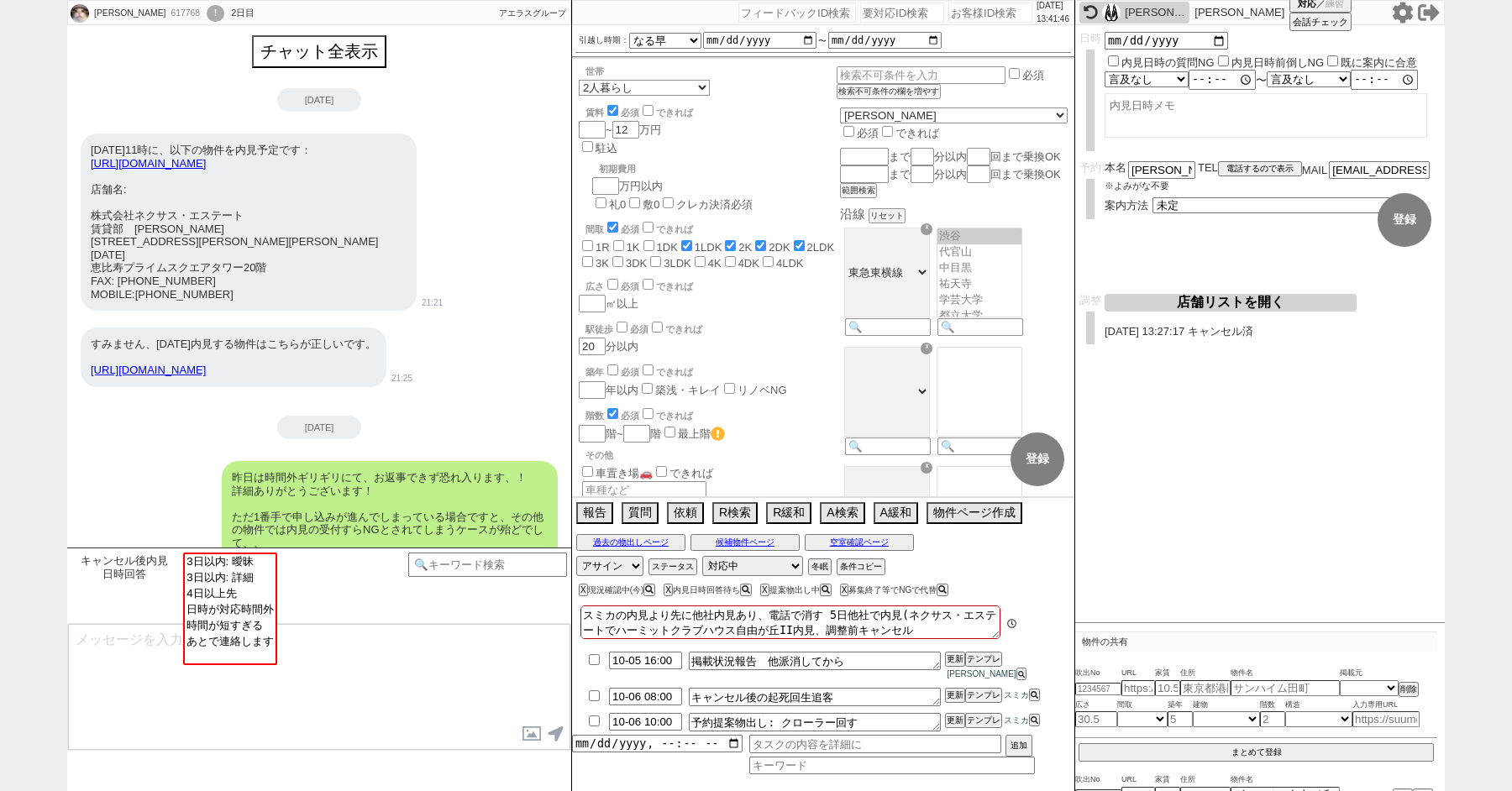
scroll to position [38, 0]
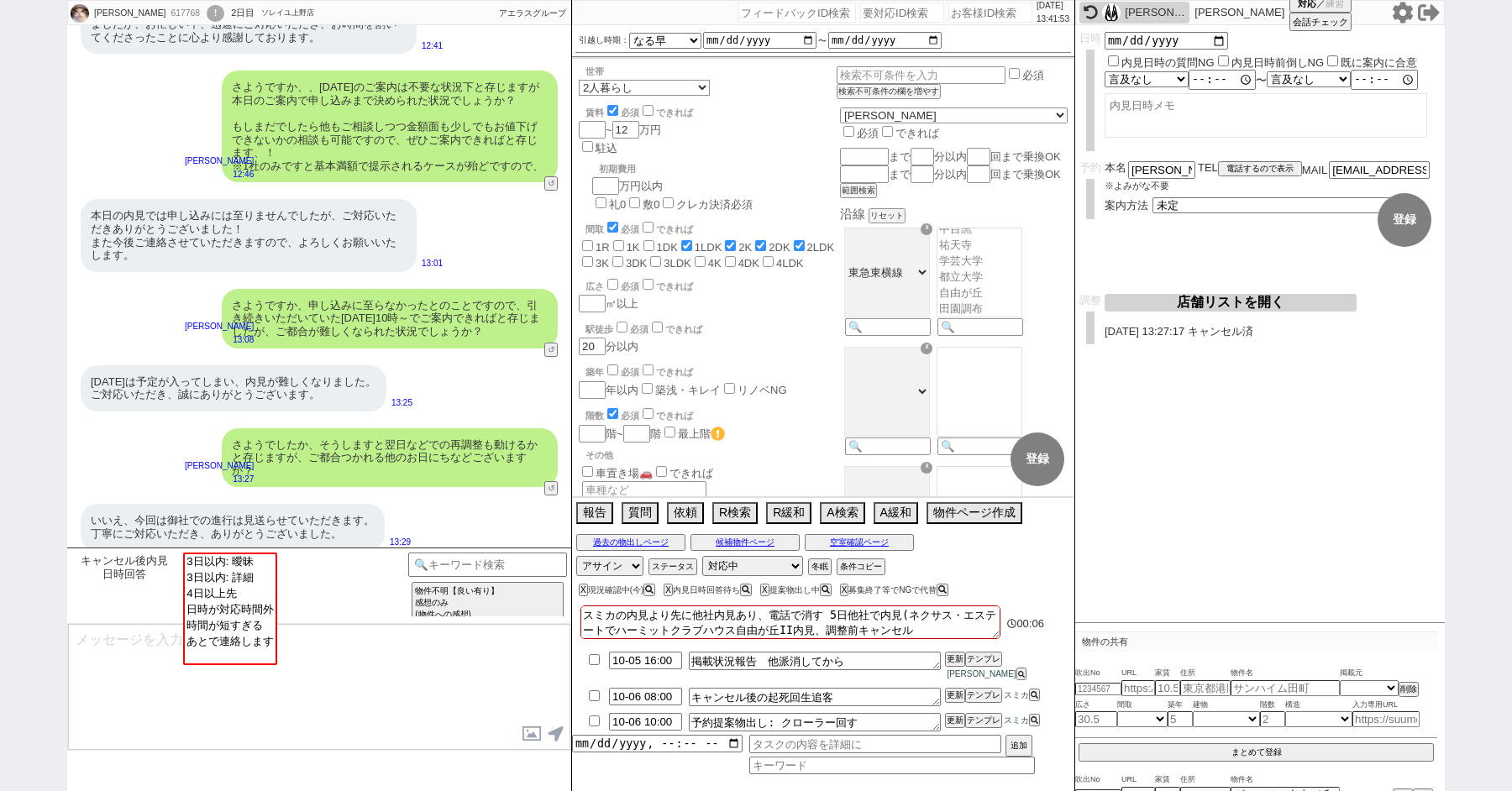
click at [954, 637] on textarea "スミカの内見より先に他社内見あり、電話で消す 5日他社で内見(ネクサス・エステートでハーミットクラブハウス自由が丘II内見、調整前キャンセル" at bounding box center [791, 621] width 420 height 33
click at [441, 567] on input at bounding box center [487, 562] width 159 height 21
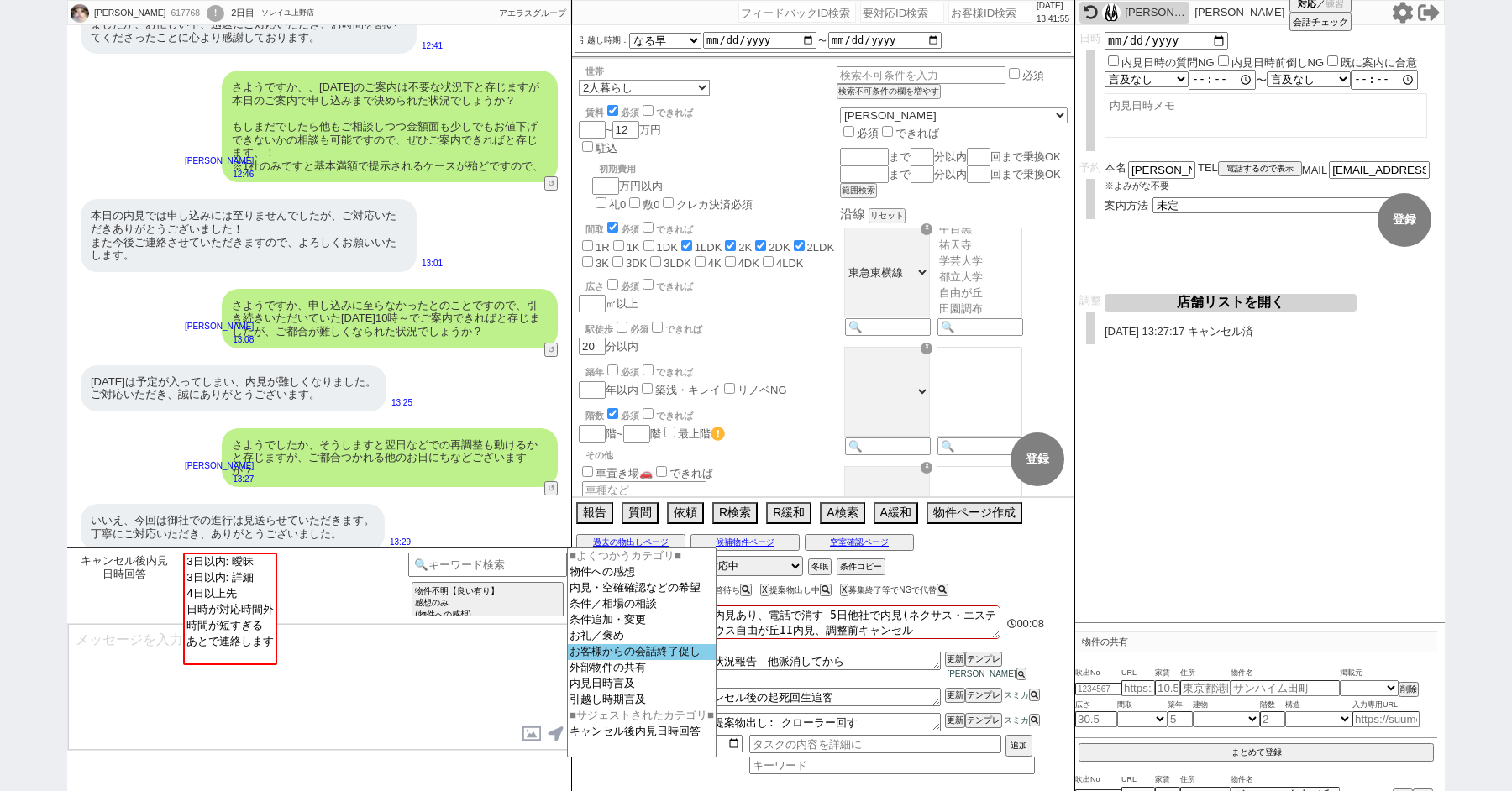
click at [610, 660] on option "お客様からの会話終了促し" at bounding box center [641, 652] width 148 height 16
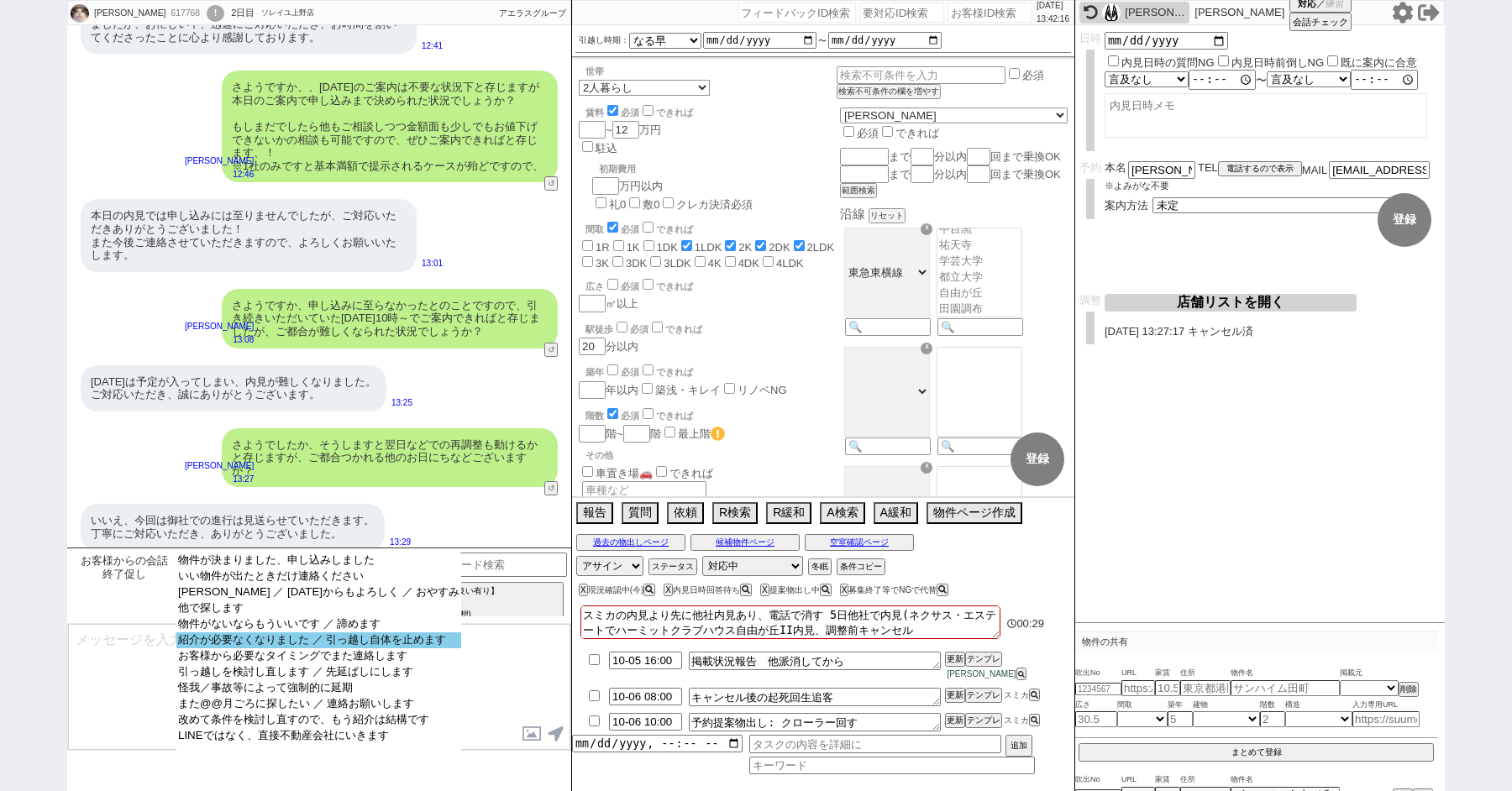
click at [259, 649] on option "紹介が必要なくなりました ／ 引っ越し自体を止めます" at bounding box center [319, 640] width 285 height 16
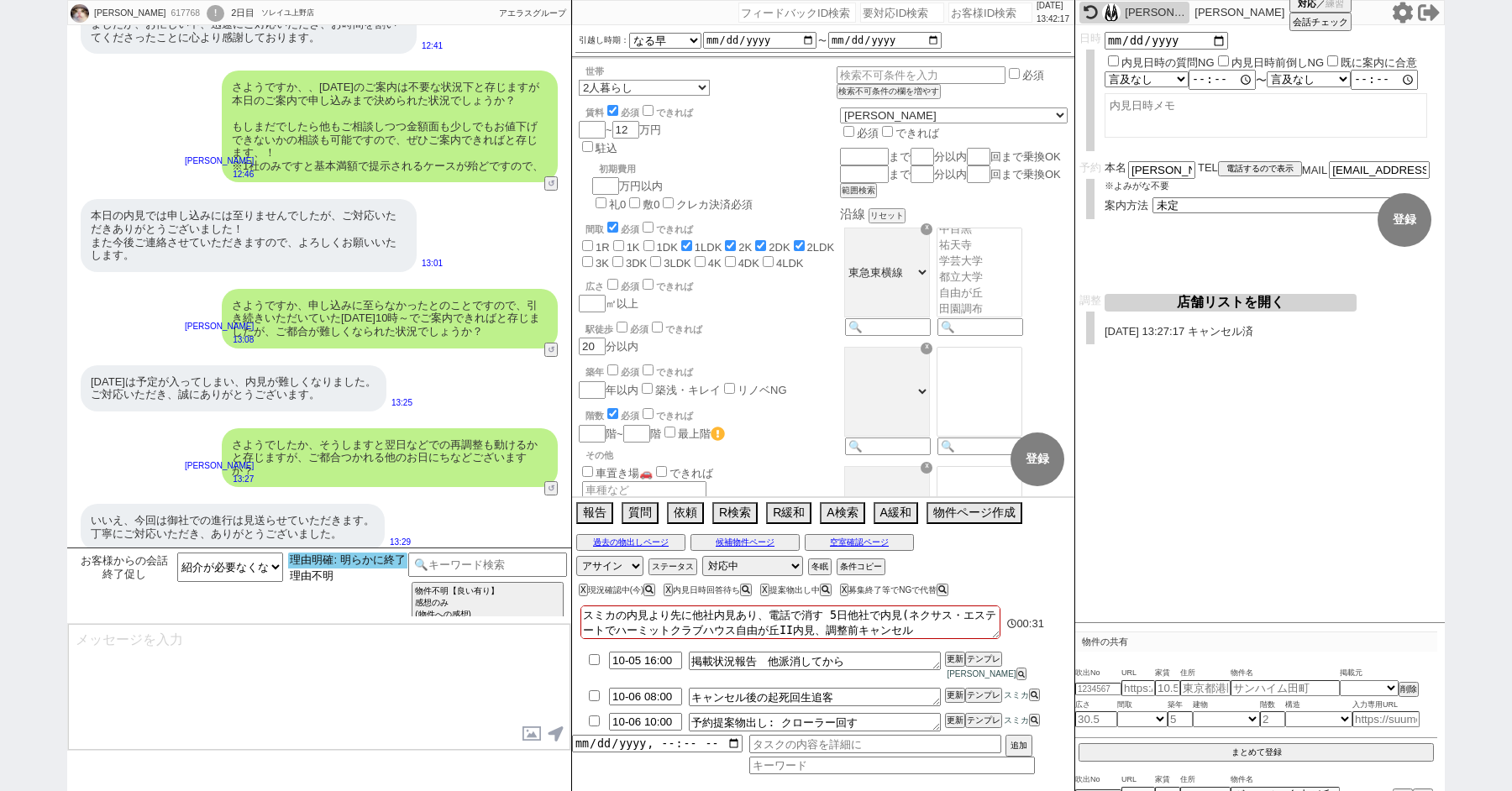
click at [352, 562] on option "理由明確: 明らかに終了" at bounding box center [347, 560] width 119 height 16
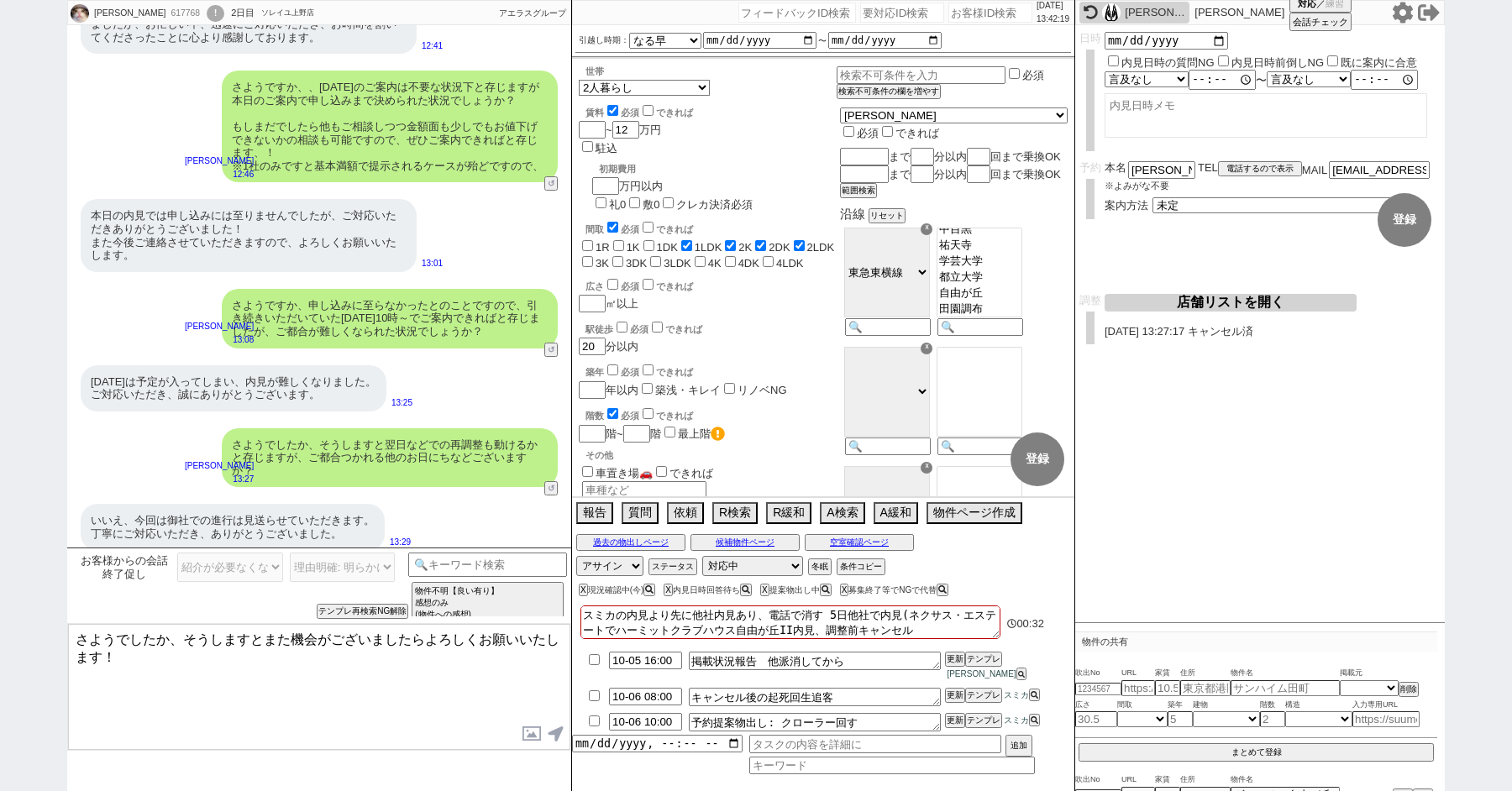
click at [262, 666] on textarea "さようでしたか、そうしますとまた機会がございましたらよろしくお願いいたします！" at bounding box center [319, 687] width 502 height 126
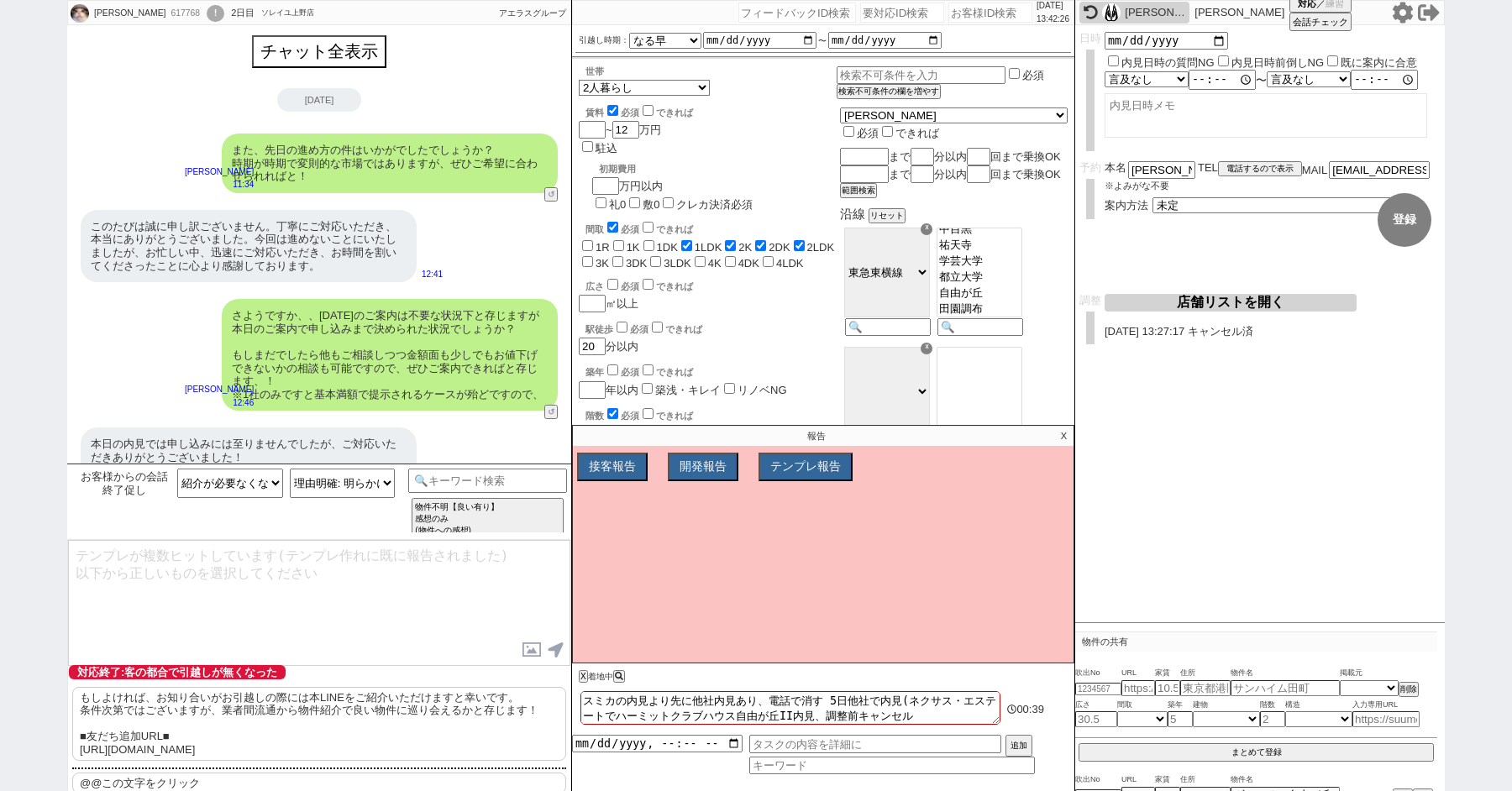
scroll to position [389, 0]
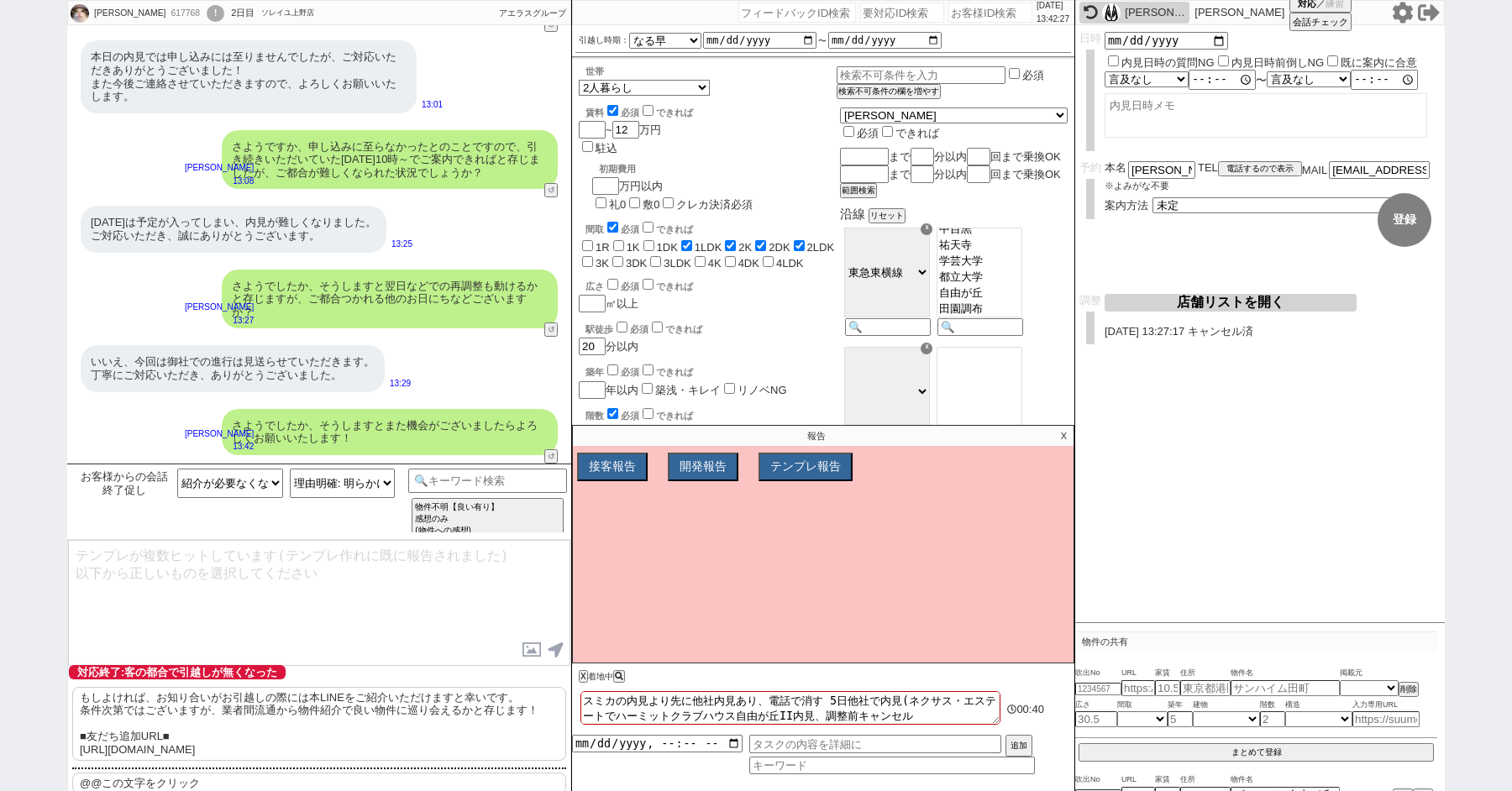
click at [250, 694] on p "もしよければ、お知り合いがお引越しの際には本LINEをご紹介いただけますと幸いです。 条件次第ではございますが、業者間流通から物件紹介で良い物件に巡り会えるか…" at bounding box center [319, 724] width 494 height 74
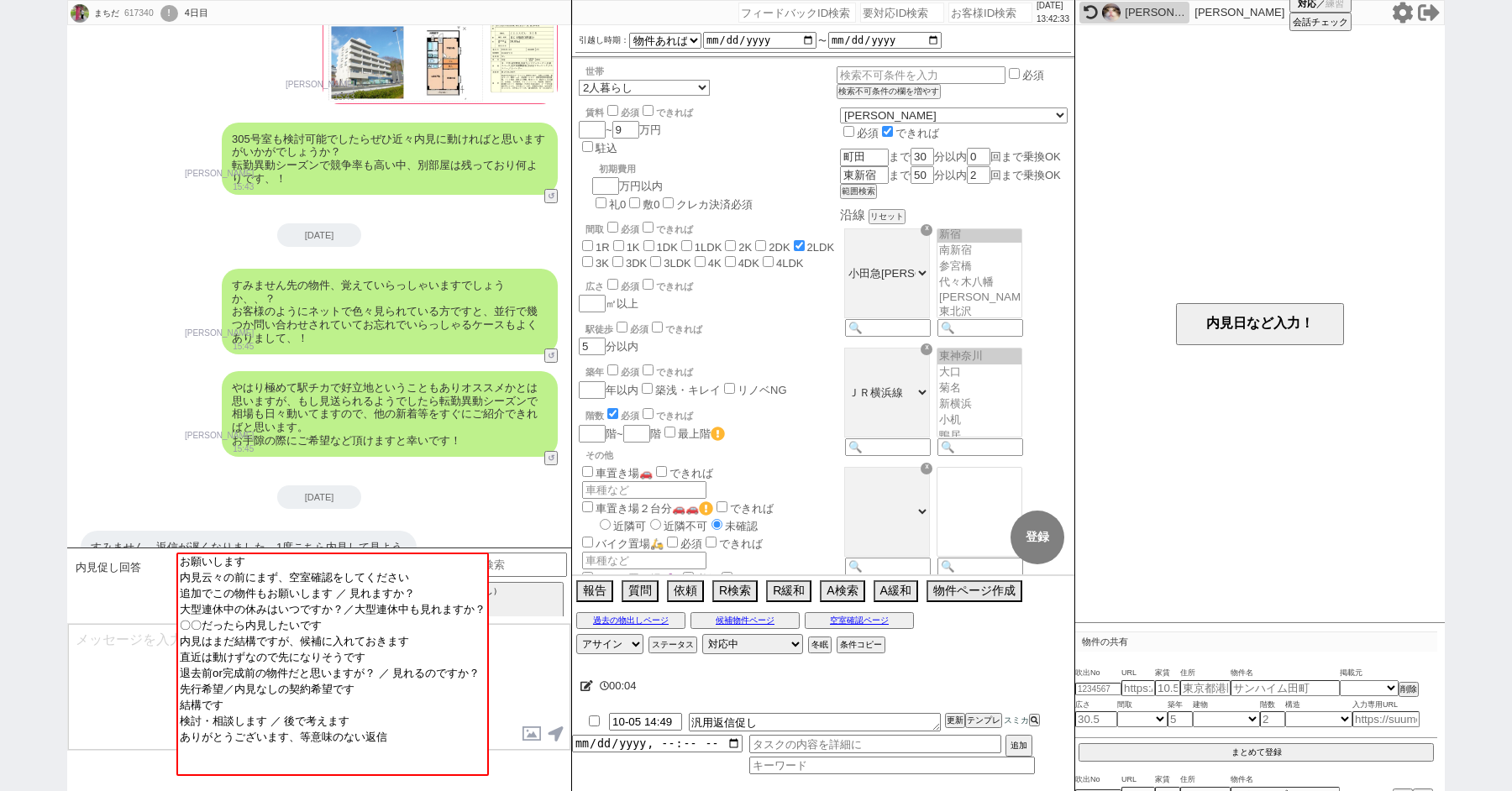
scroll to position [864, 0]
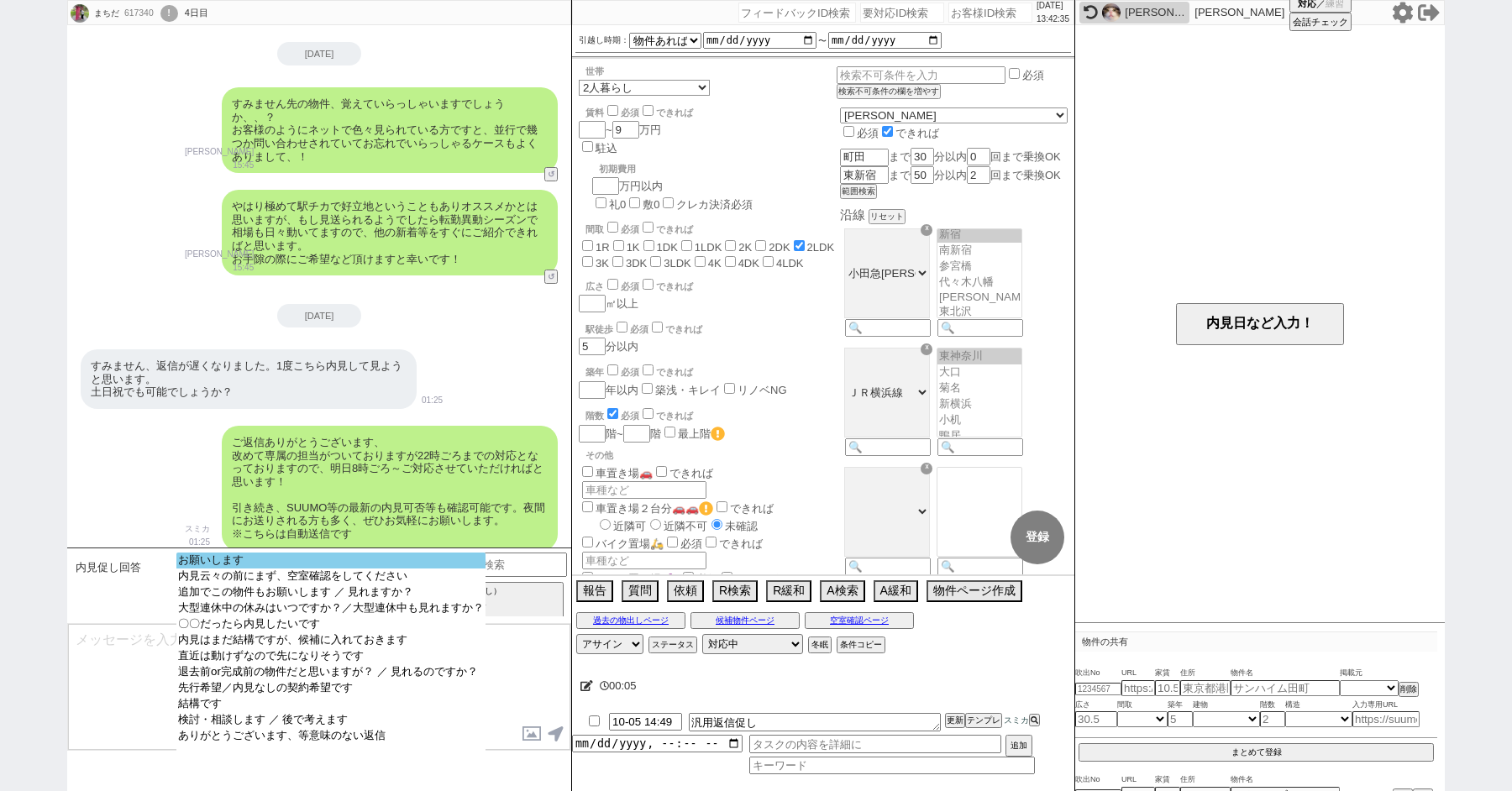
click at [225, 557] on option "お願いします" at bounding box center [331, 560] width 309 height 16
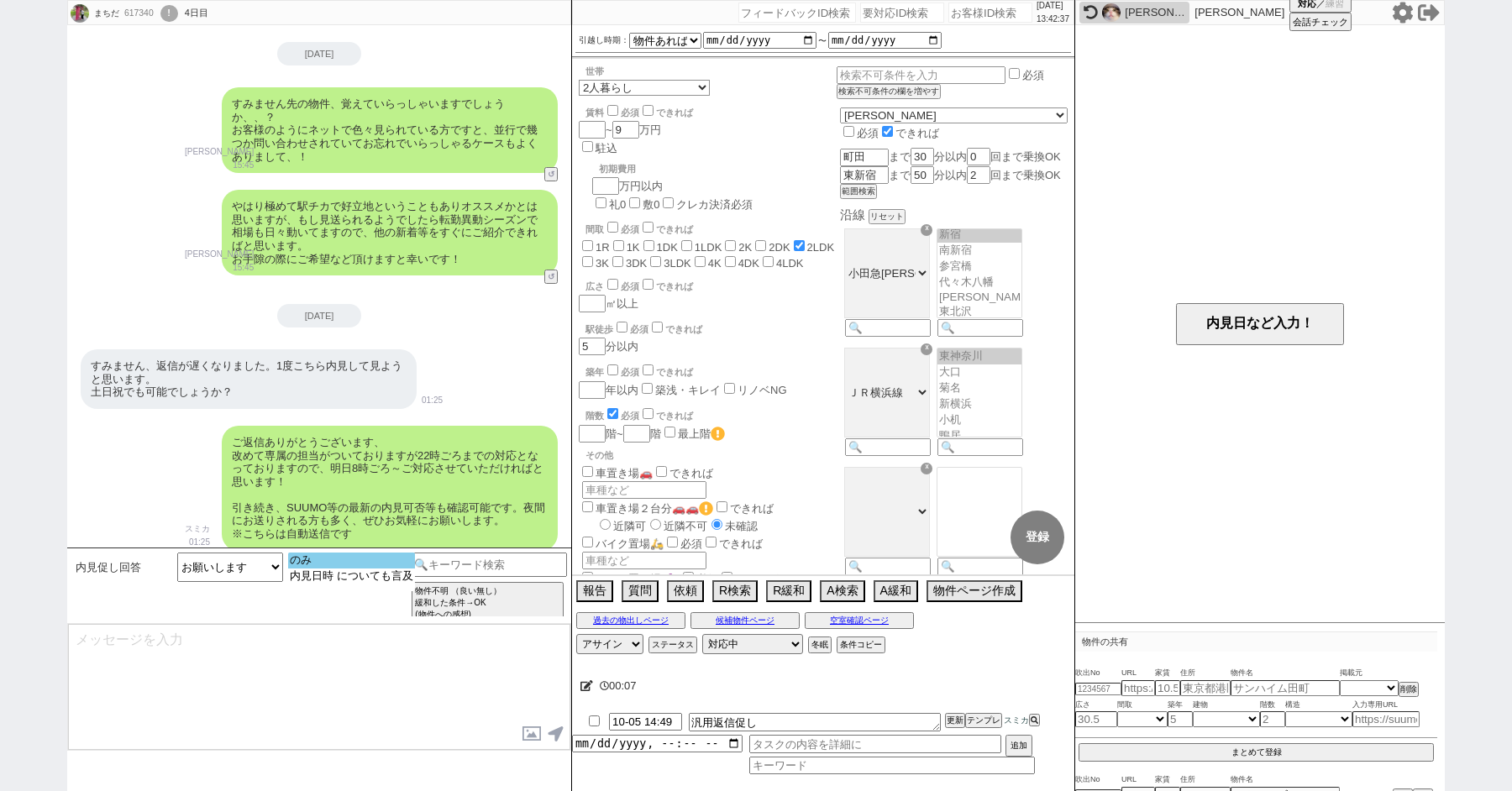
click at [342, 562] on option "のみ" at bounding box center [352, 560] width 127 height 16
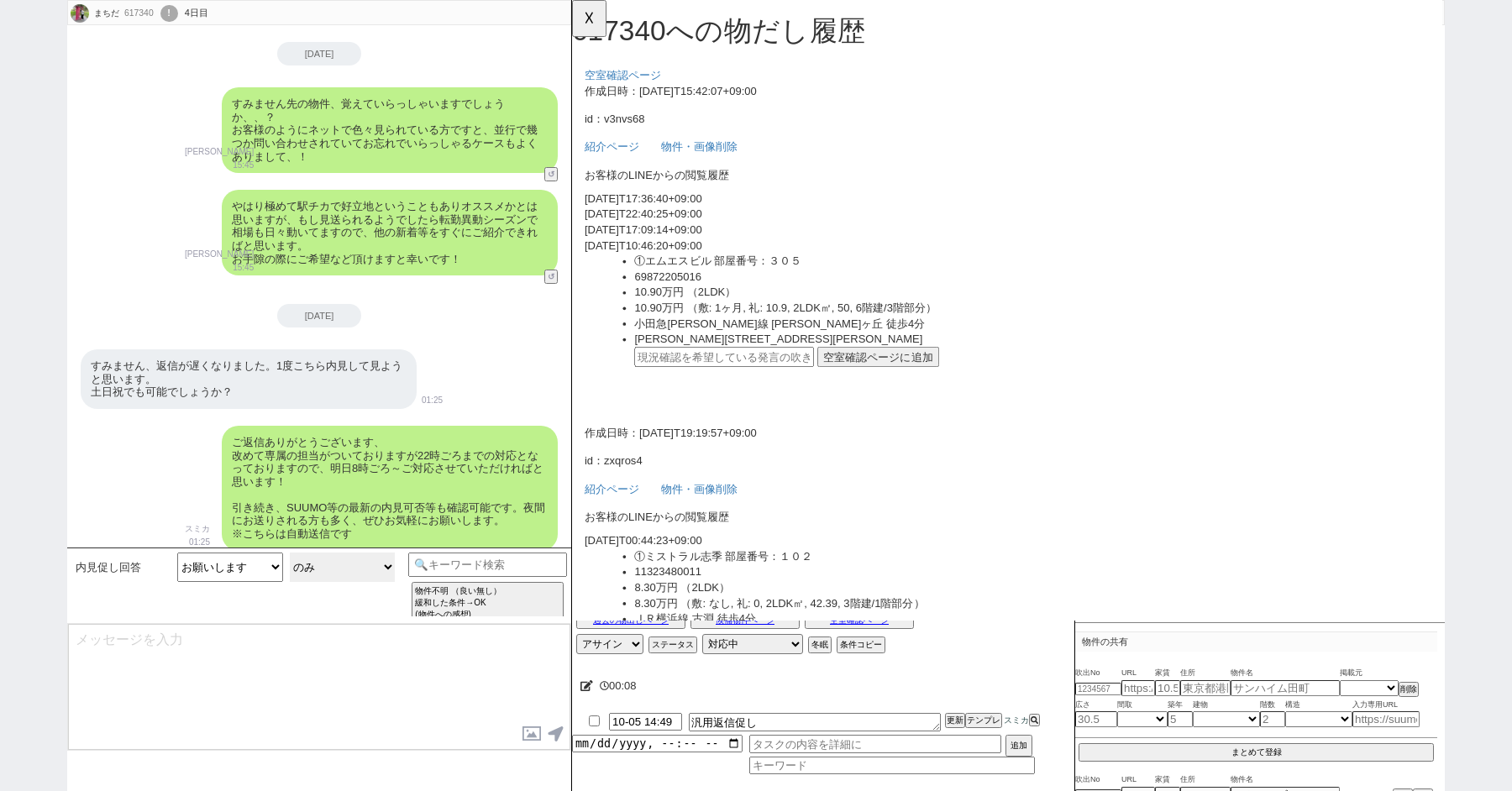
scroll to position [0, 0]
click at [244, 352] on div "すみません、返信が遅くなりました。1度こちら内見して見ようと思います。 土日祝でも可能でしょうか？" at bounding box center [248, 379] width 336 height 60
click at [708, 383] on input "text" at bounding box center [736, 384] width 193 height 22
paste input "37248748"
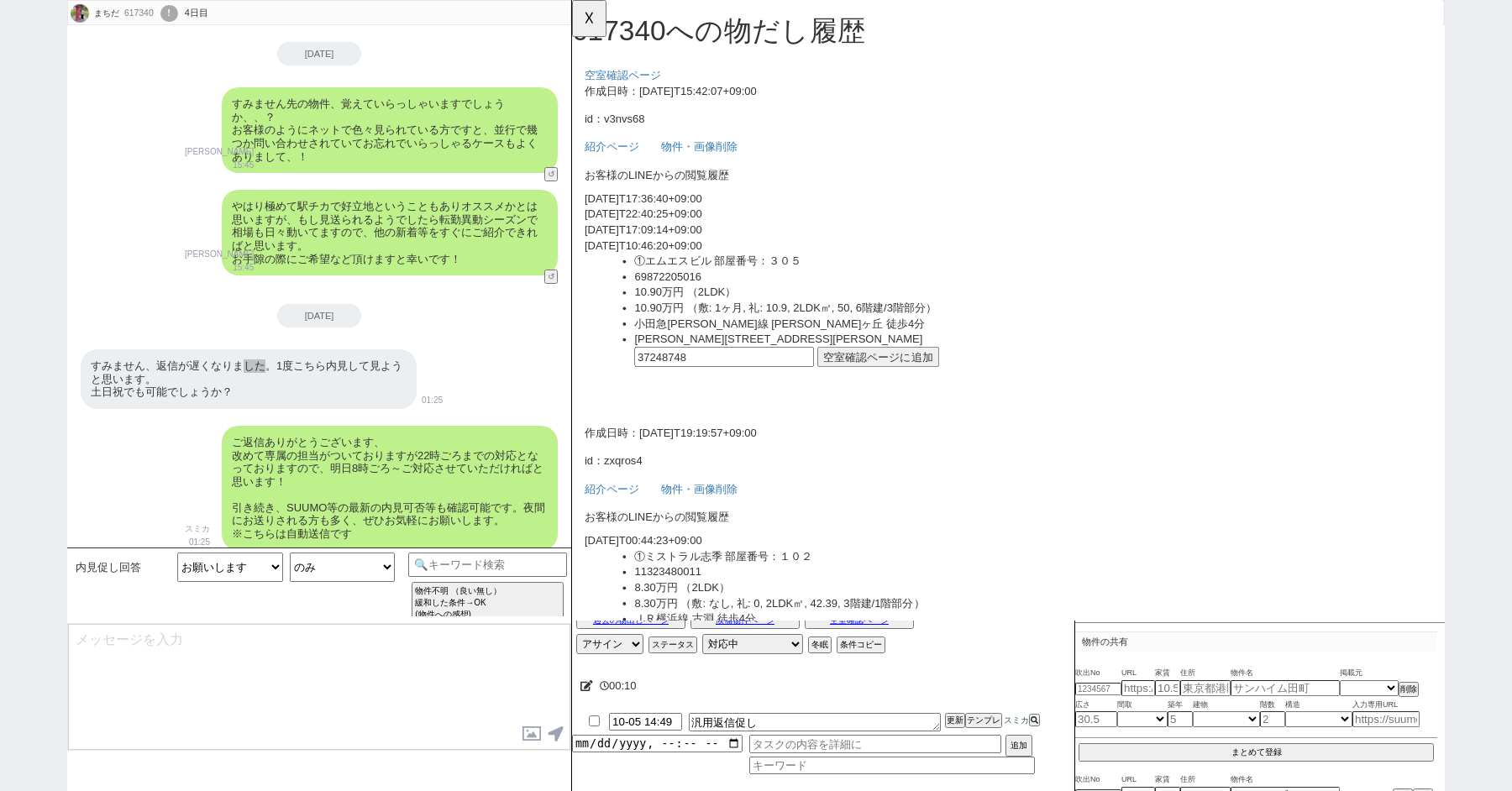
click at [990, 380] on ul "①エムエスビル 部屋番号：３０５ 69872205016 10.90万円 （2LDK） 10.90万円 （敷: 1ヶ月, 礼: 10.9, 2LDK㎡, 50…" at bounding box center [1053, 346] width 881 height 149
click at [897, 391] on button "空室確認ページに追加" at bounding box center [902, 384] width 131 height 22
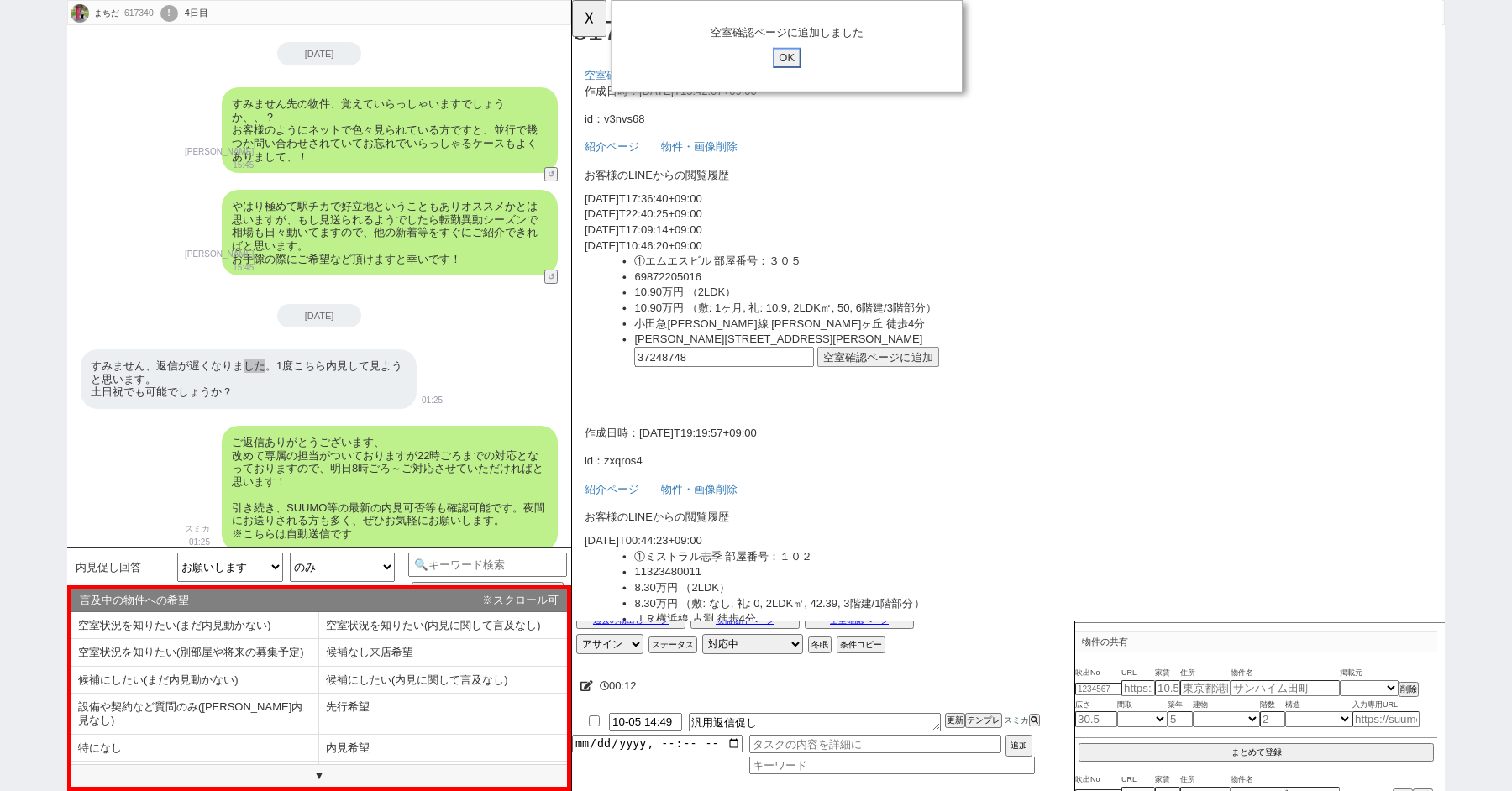
click input "OK" at bounding box center [803, 62] width 30 height 22
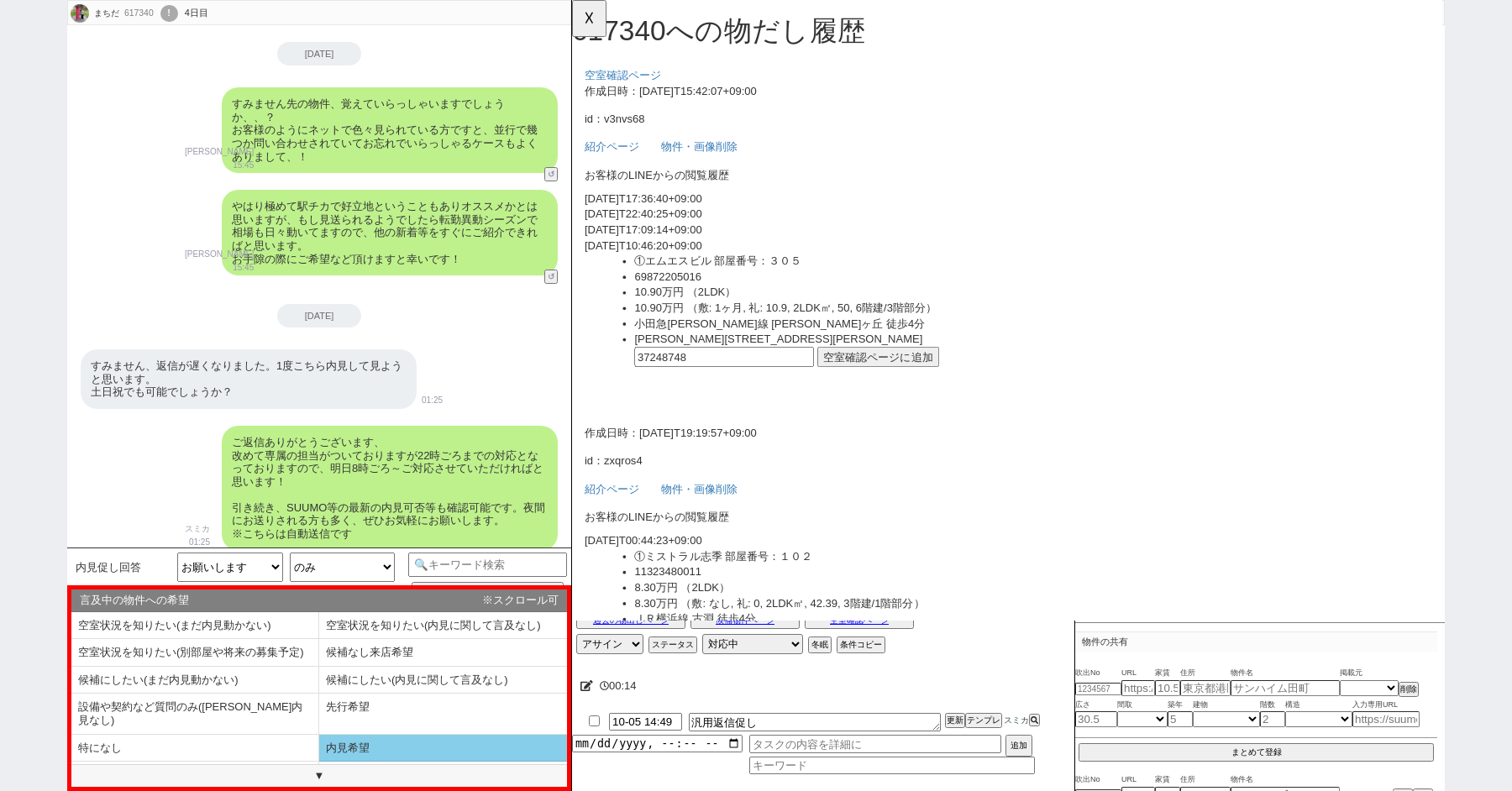
click at [366, 735] on li "内見希望" at bounding box center [443, 748] width 248 height 27
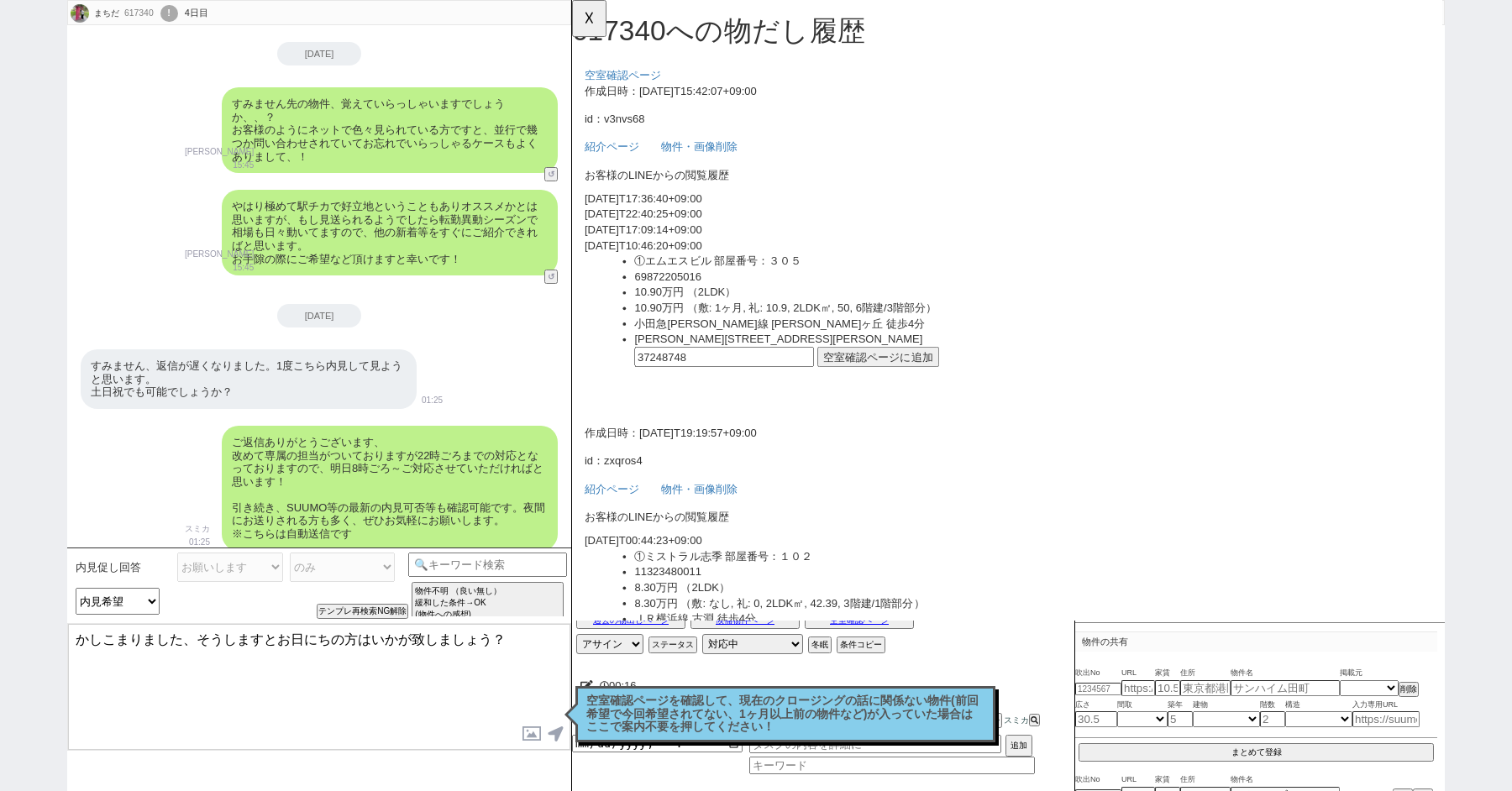
click at [201, 639] on textarea "かしこまりました、そうしますとお日にちの方はいかが致しましょう？" at bounding box center [319, 687] width 502 height 126
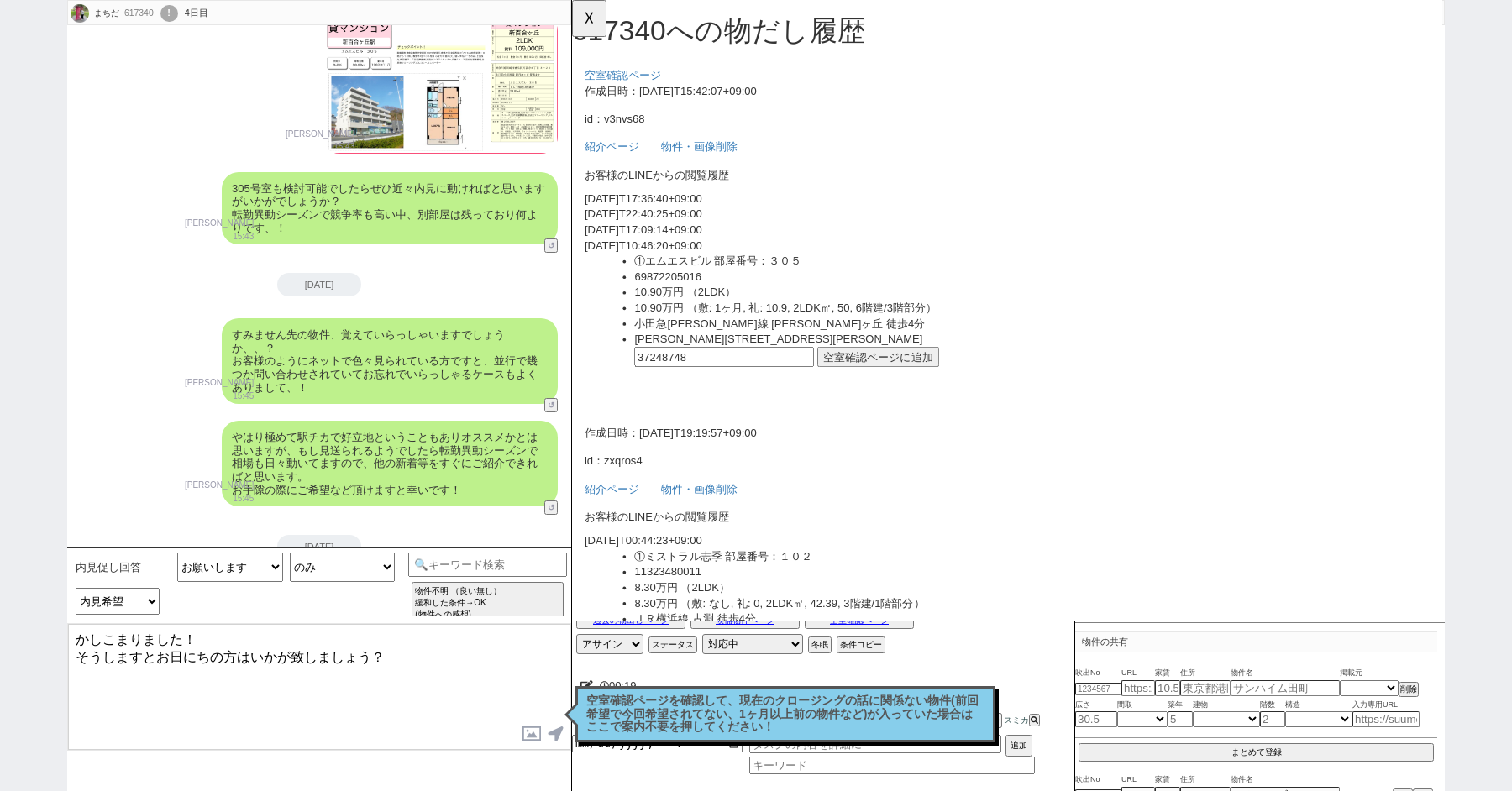
scroll to position [864, 0]
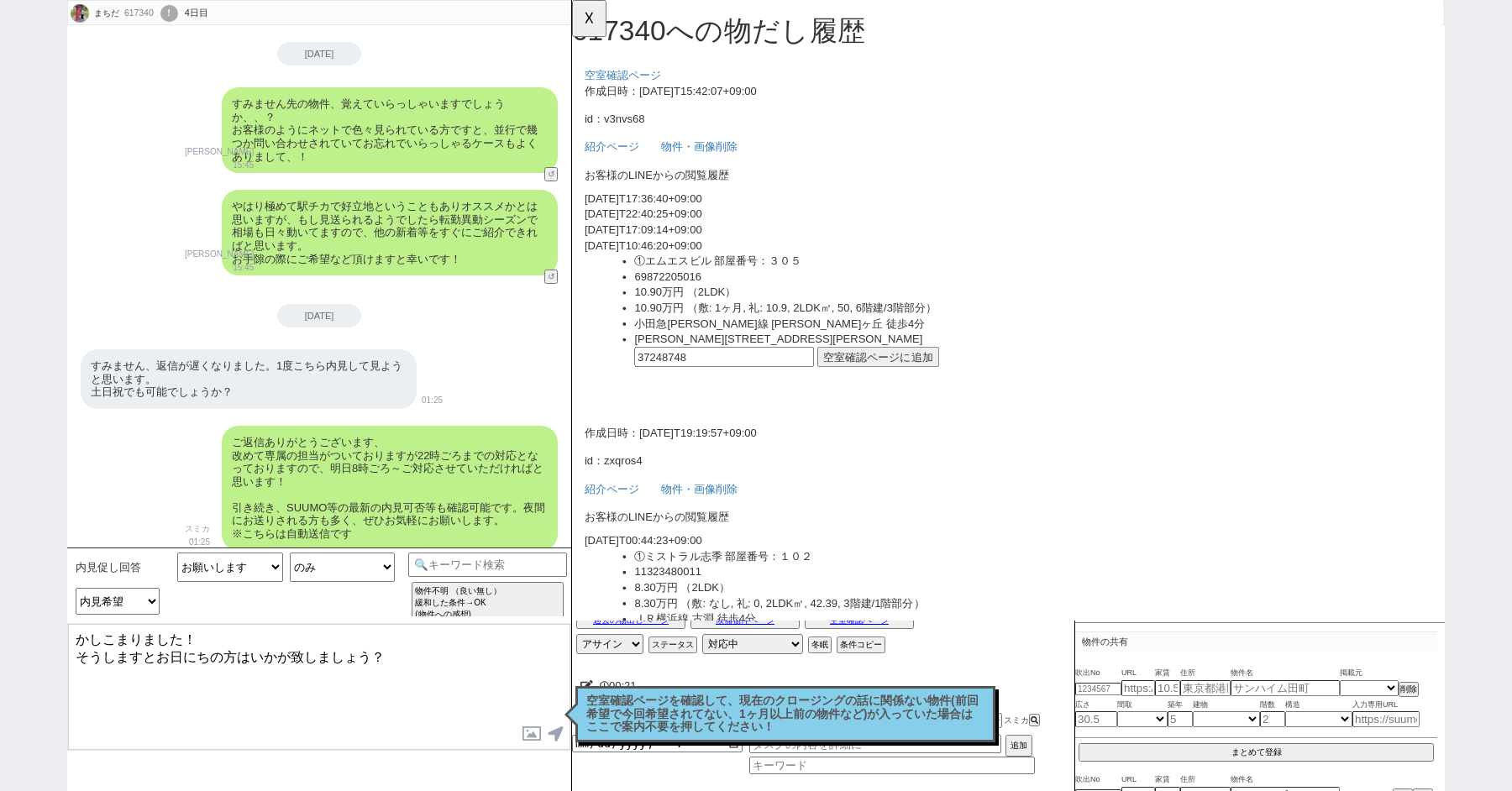
click at [390, 654] on textarea "かしこまりました！ そうしますとお日にちの方はいかが致しましょう？" at bounding box center [319, 687] width 502 height 126
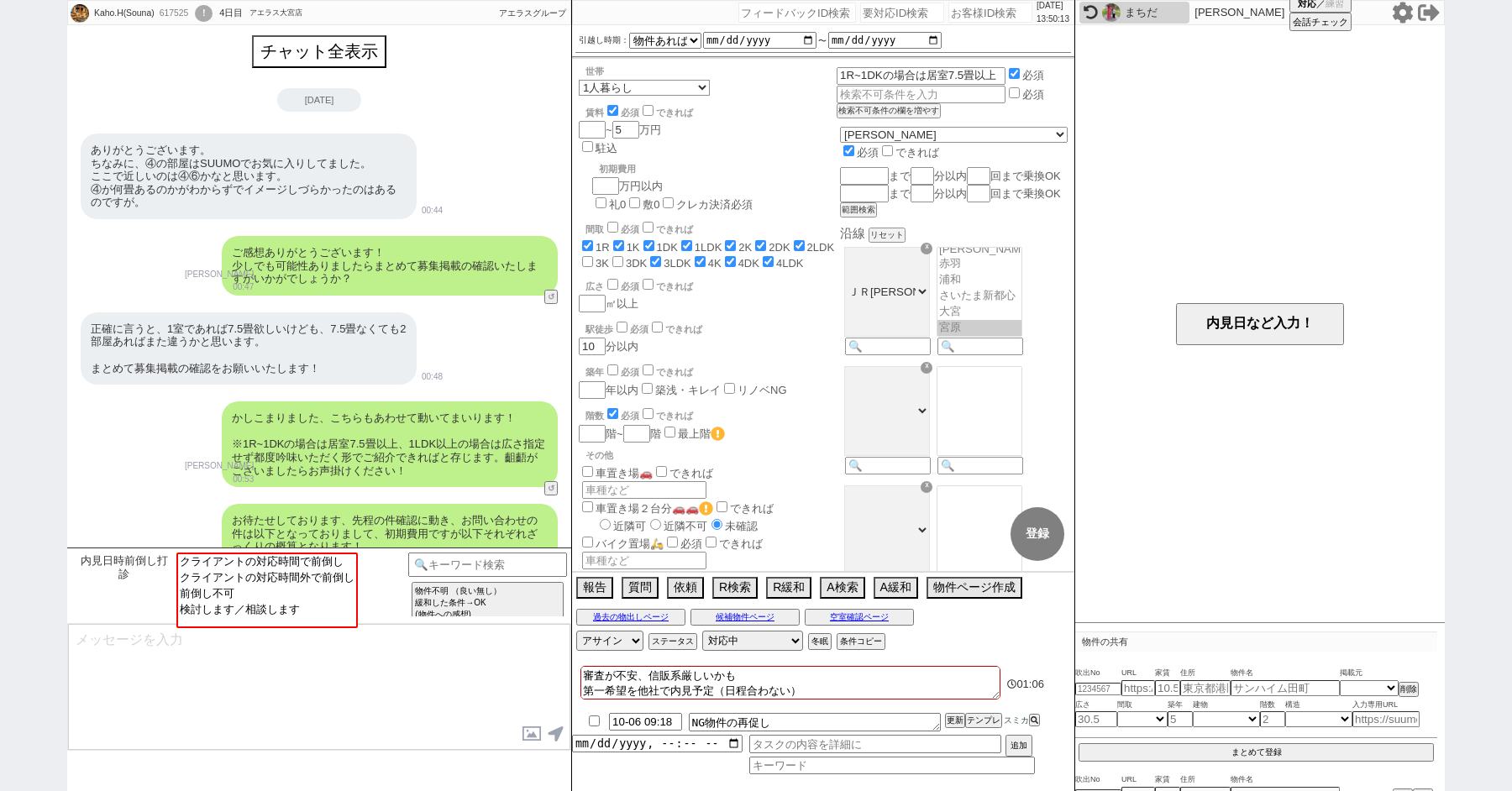
scroll to position [1411, 0]
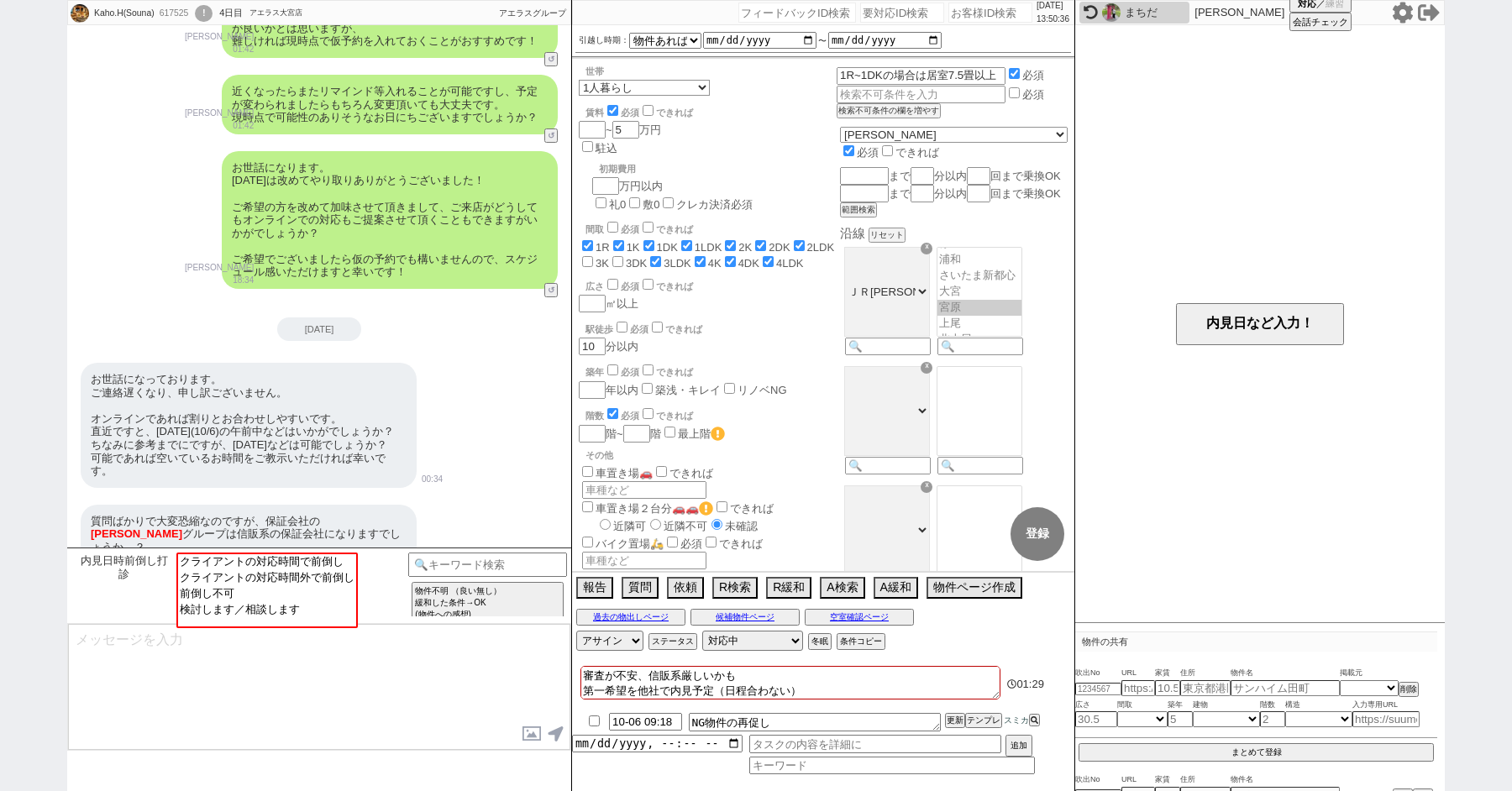
click at [145, 669] on textarea at bounding box center [319, 687] width 502 height 126
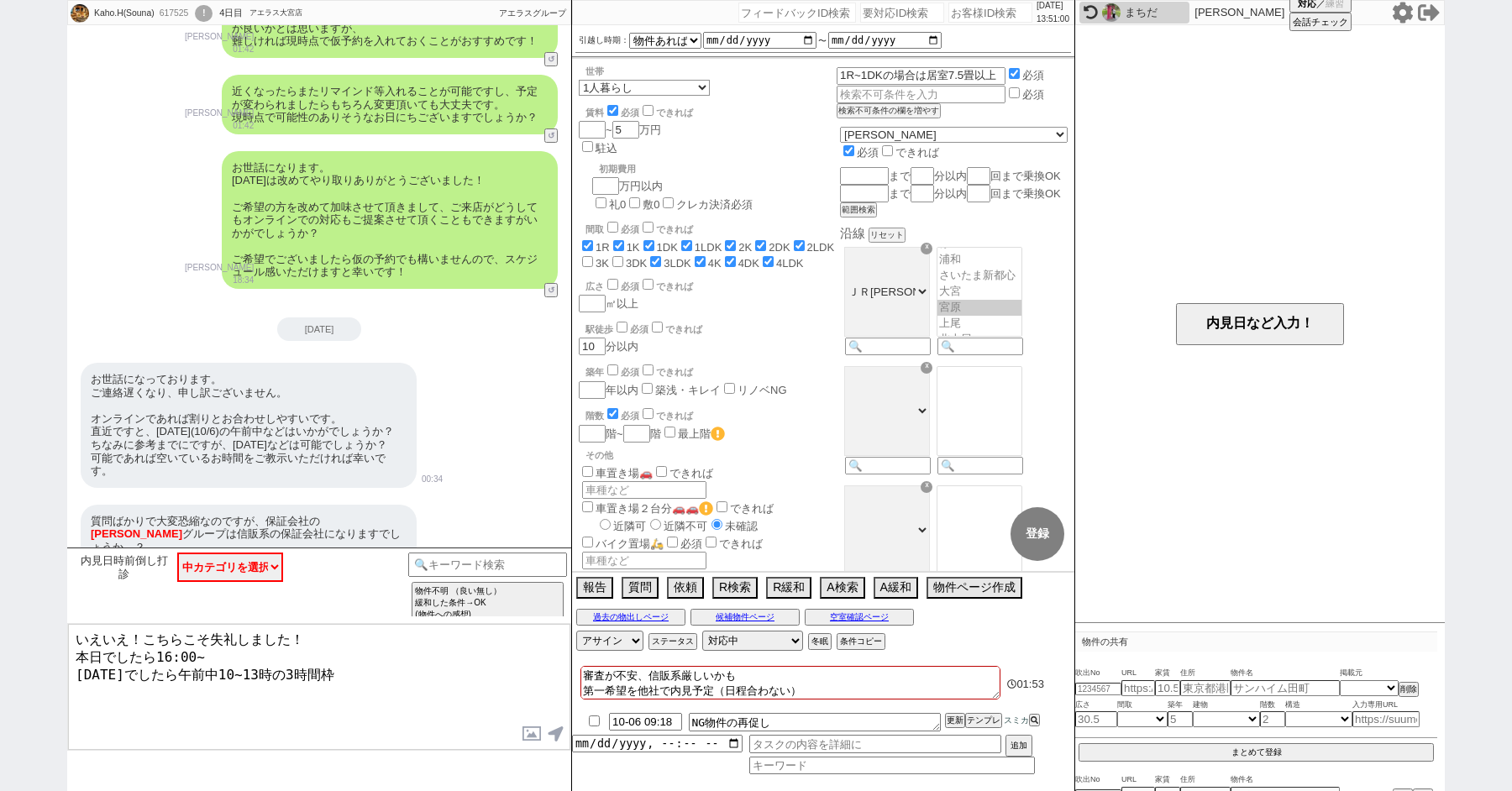
click at [260, 669] on textarea "いえいえ！こちらこそ失礼しました！ 本日でしたら16:00~ 明日でしたら午前中10~13時の3時間枠" at bounding box center [319, 687] width 502 height 126
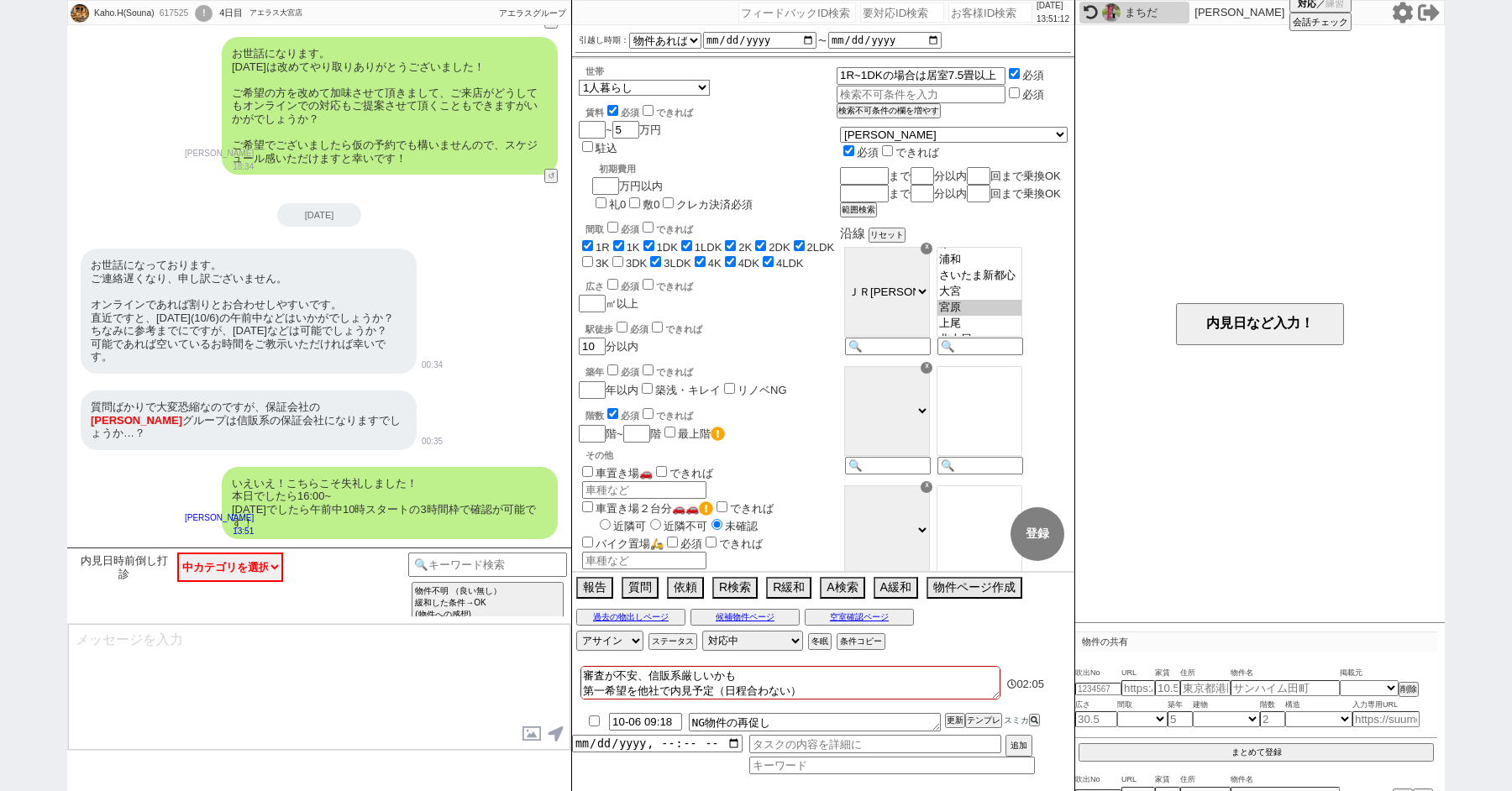
scroll to position [1323, 0]
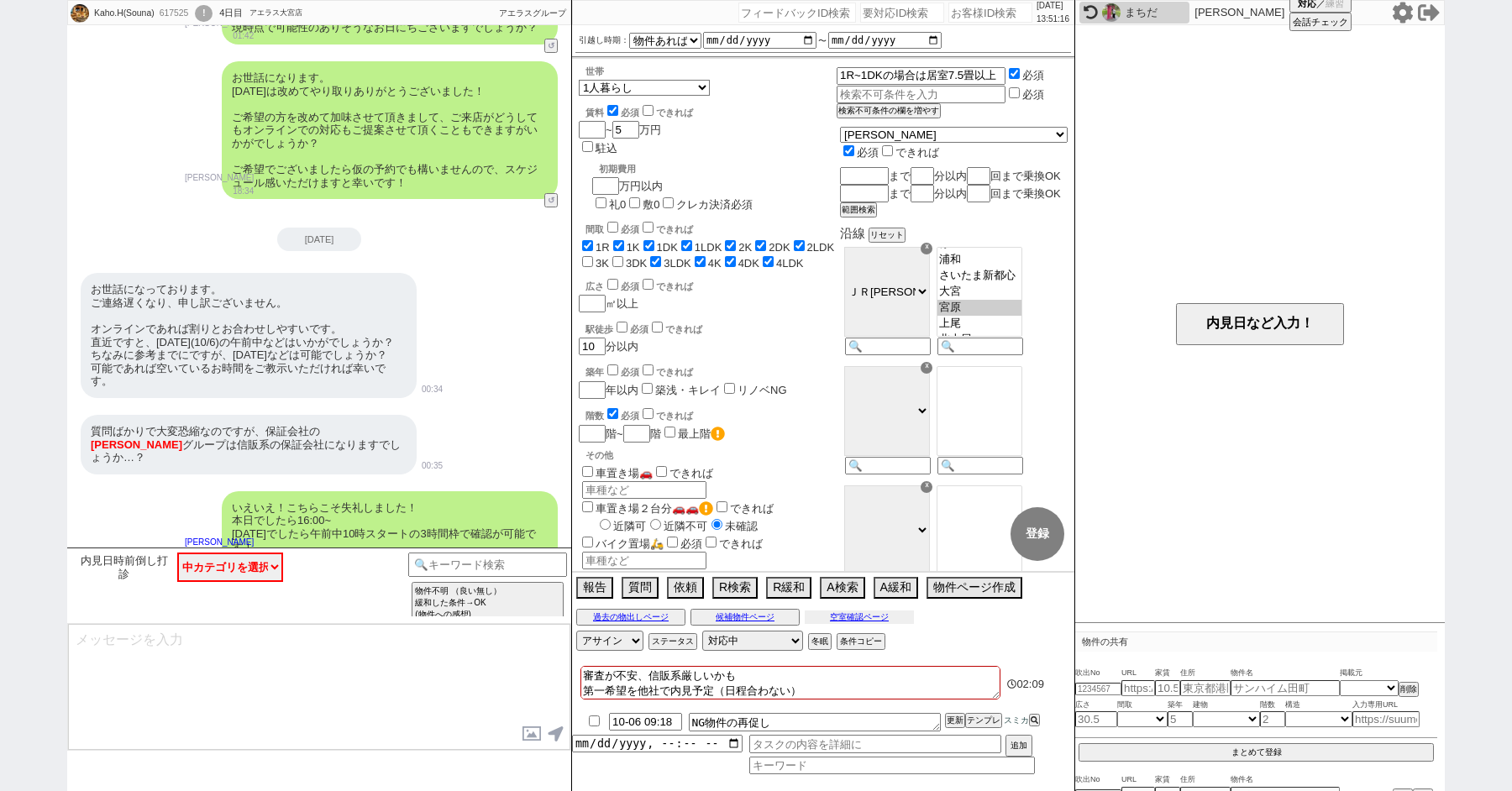
click at [849, 614] on button "空室確認ページ" at bounding box center [860, 617] width 109 height 14
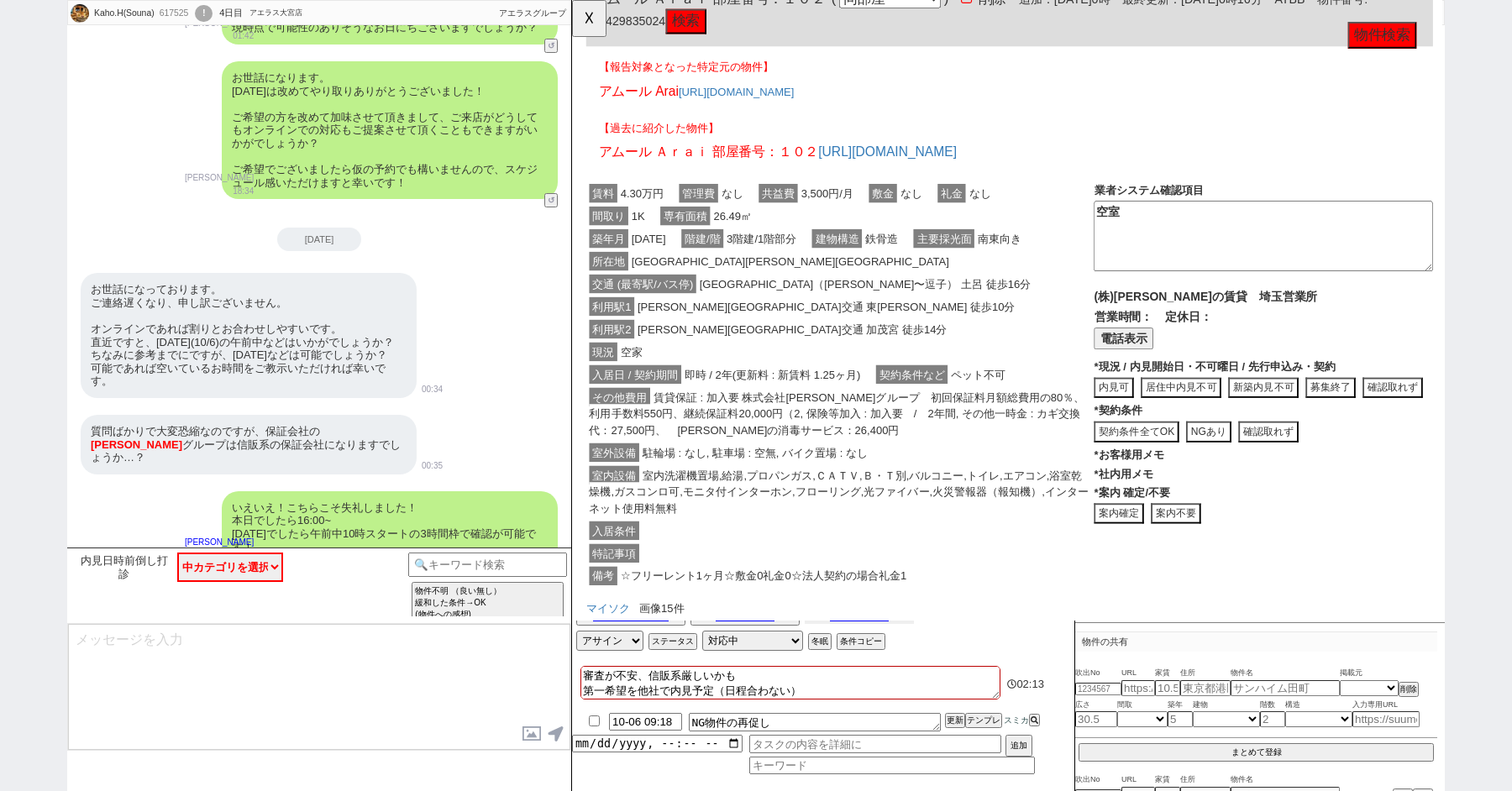
scroll to position [342, 0]
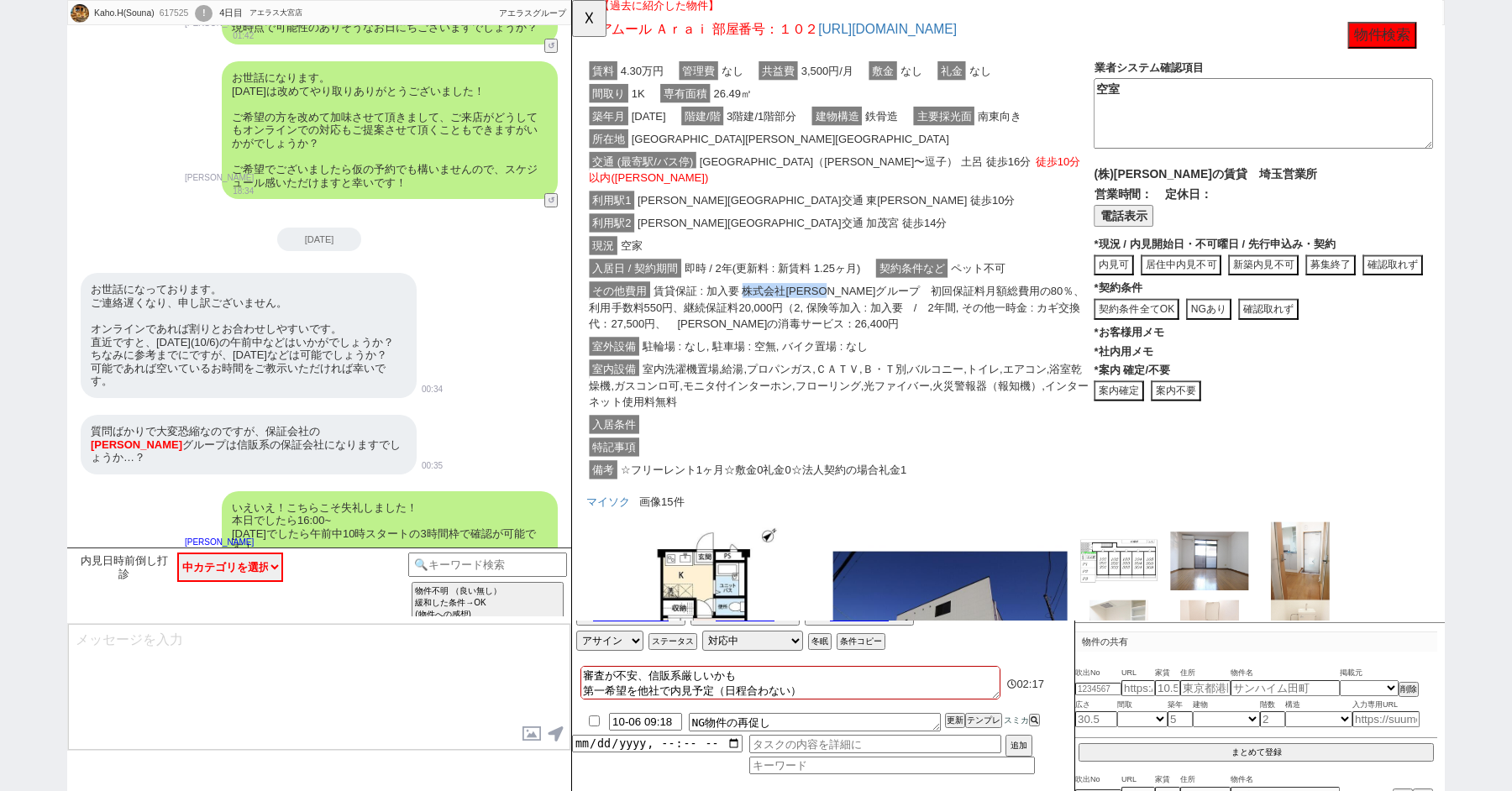
drag, startPoint x: 871, startPoint y: 294, endPoint x: 758, endPoint y: 293, distance: 113.0
click at [758, 302] on span "賃貸保証 : 加入要 株式会社木下グループ　初回保証料月額総費用の80％、利用手数料550円、継続保証料20,000円（2, 保険等加入 : 加入要　/　2年…" at bounding box center [857, 329] width 533 height 55
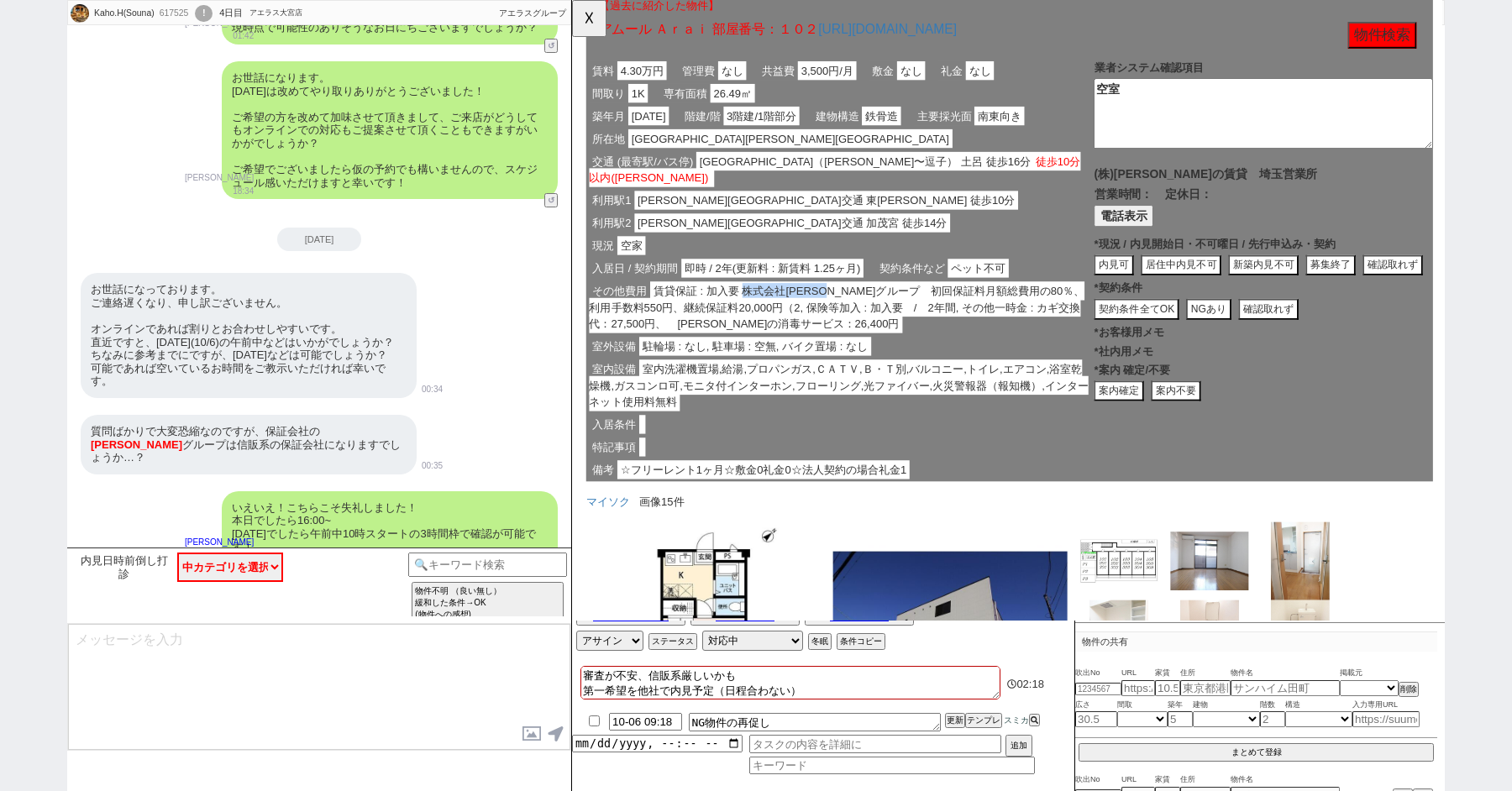
copy span "株式会社木下グループ"
click at [881, 302] on span "賃貸保証 : 加入要 株式会社木下グループ　初回保証料月額総費用の80％、利用手数料550円、継続保証料20,000円（2, 保険等加入 : 加入要　/　2年…" at bounding box center [857, 329] width 533 height 55
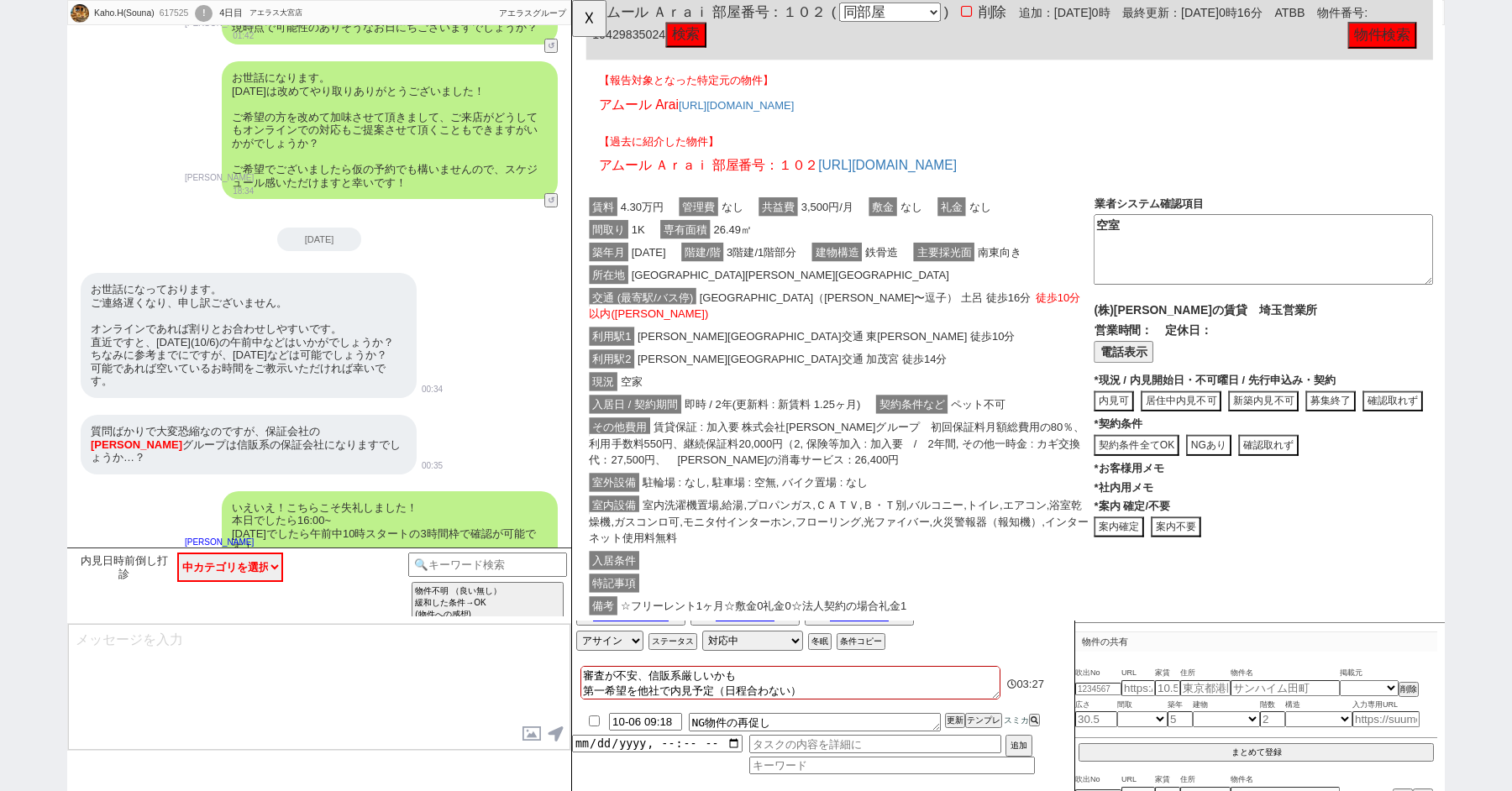
scroll to position [0, 0]
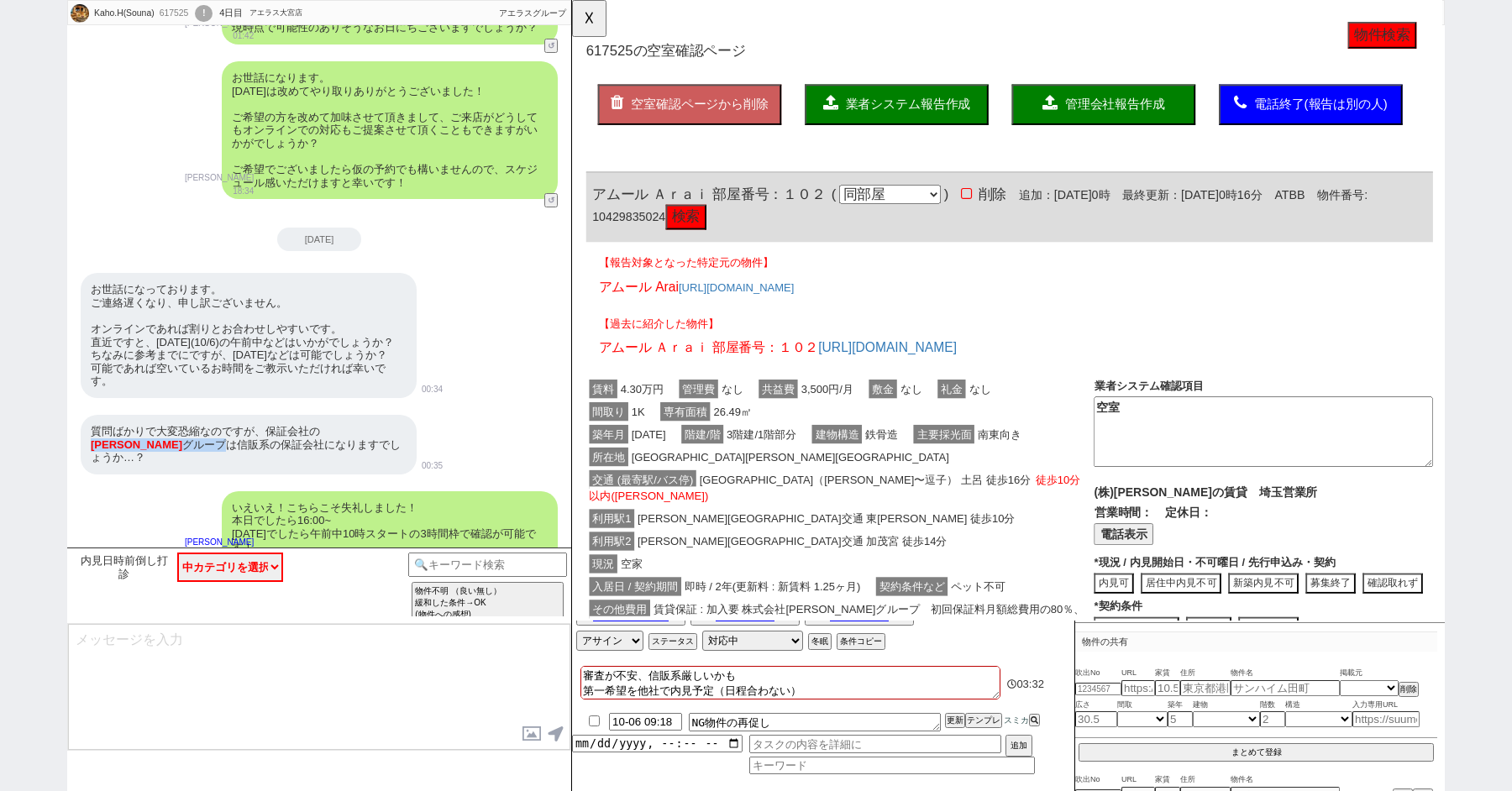
drag, startPoint x: 319, startPoint y: 419, endPoint x: 387, endPoint y: 420, distance: 68.0
click at [387, 420] on div "質問ばかりで大変恐縮なのですが、保証会社の 木下 グループは信販系の保証会社になりますでしょうか…？" at bounding box center [248, 445] width 336 height 60
copy div "木下 グループ"
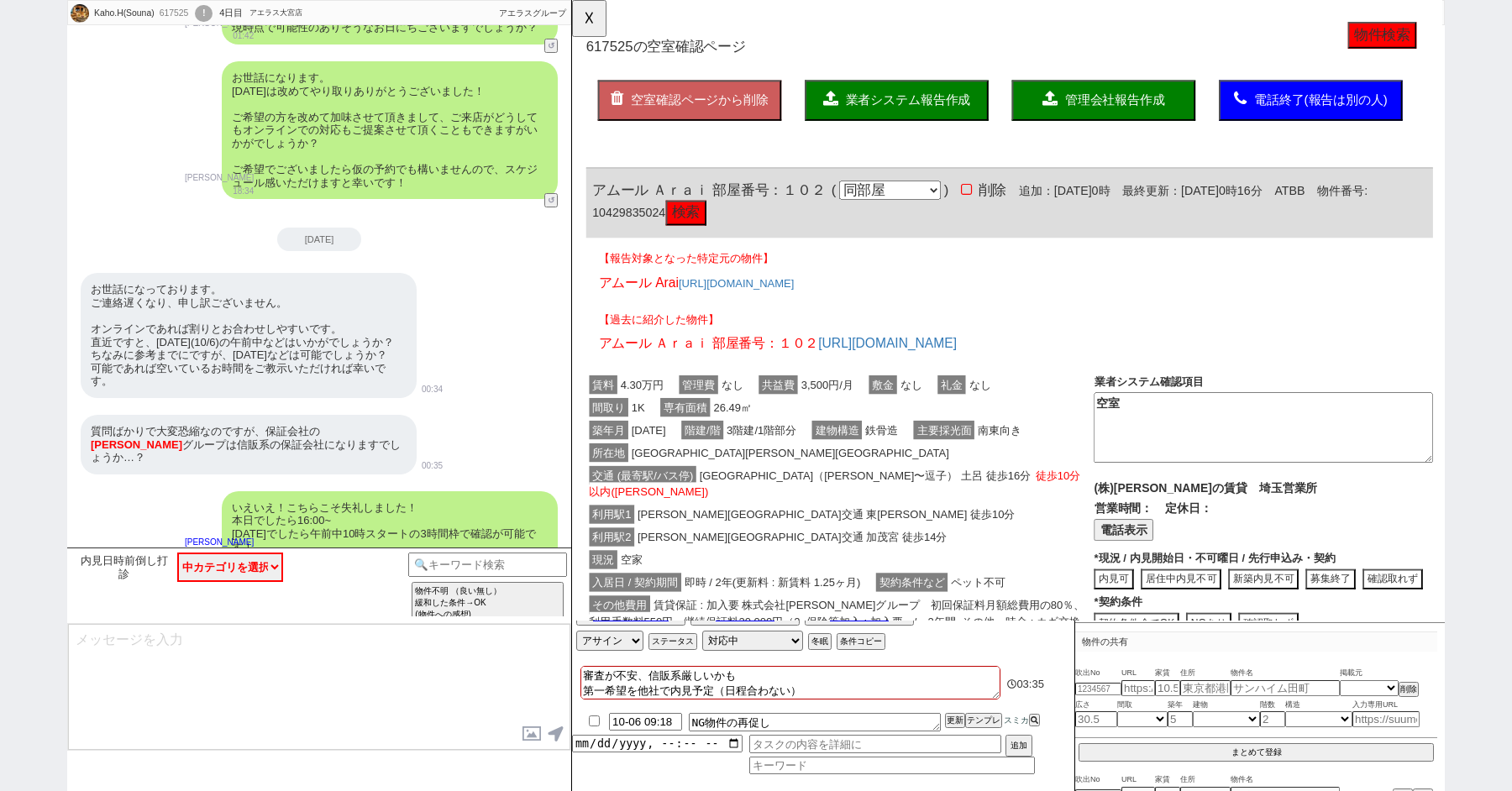
click at [132, 657] on textarea at bounding box center [319, 687] width 502 height 126
paste textarea "木下グループ"
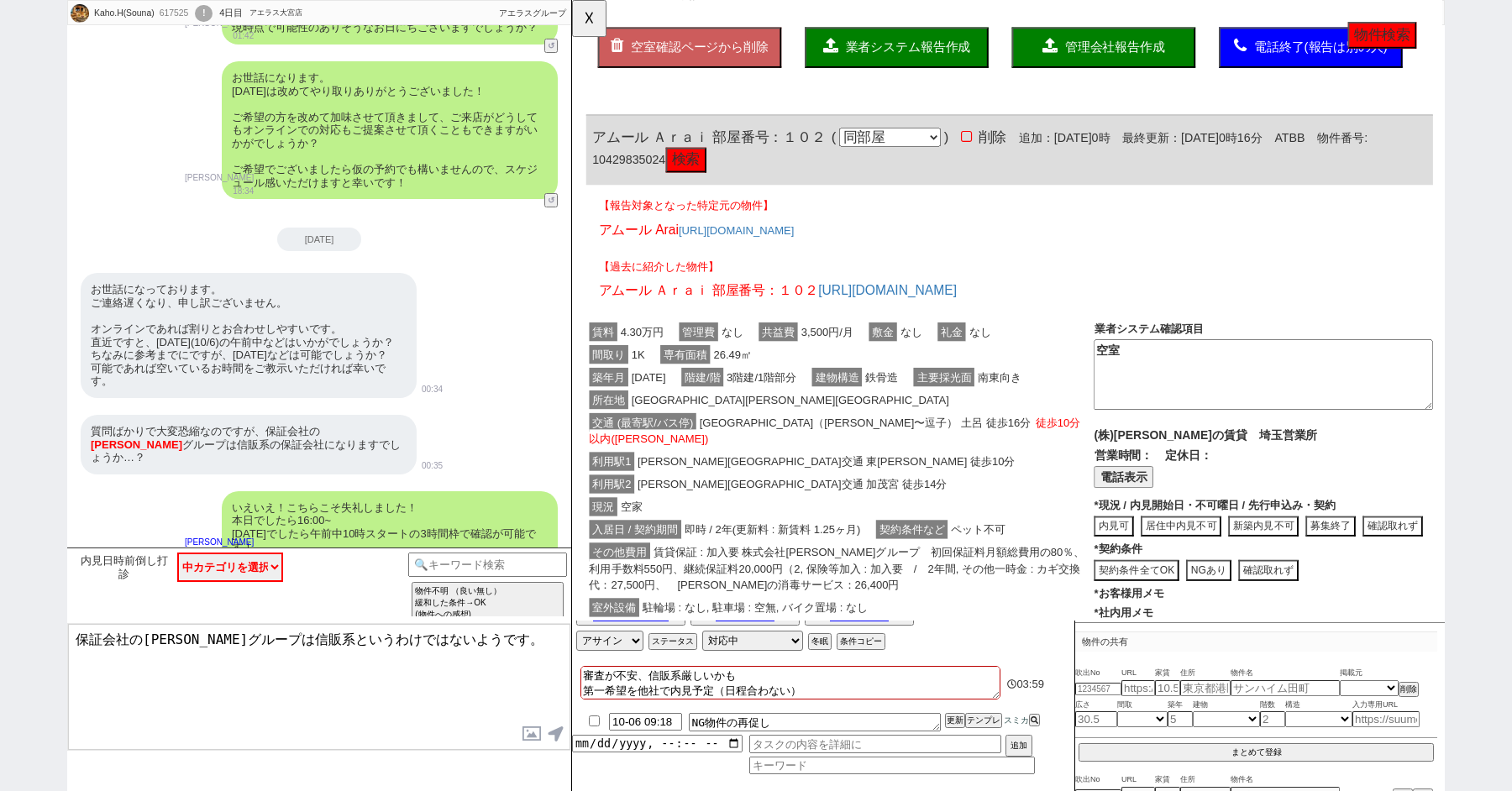
scroll to position [112, 0]
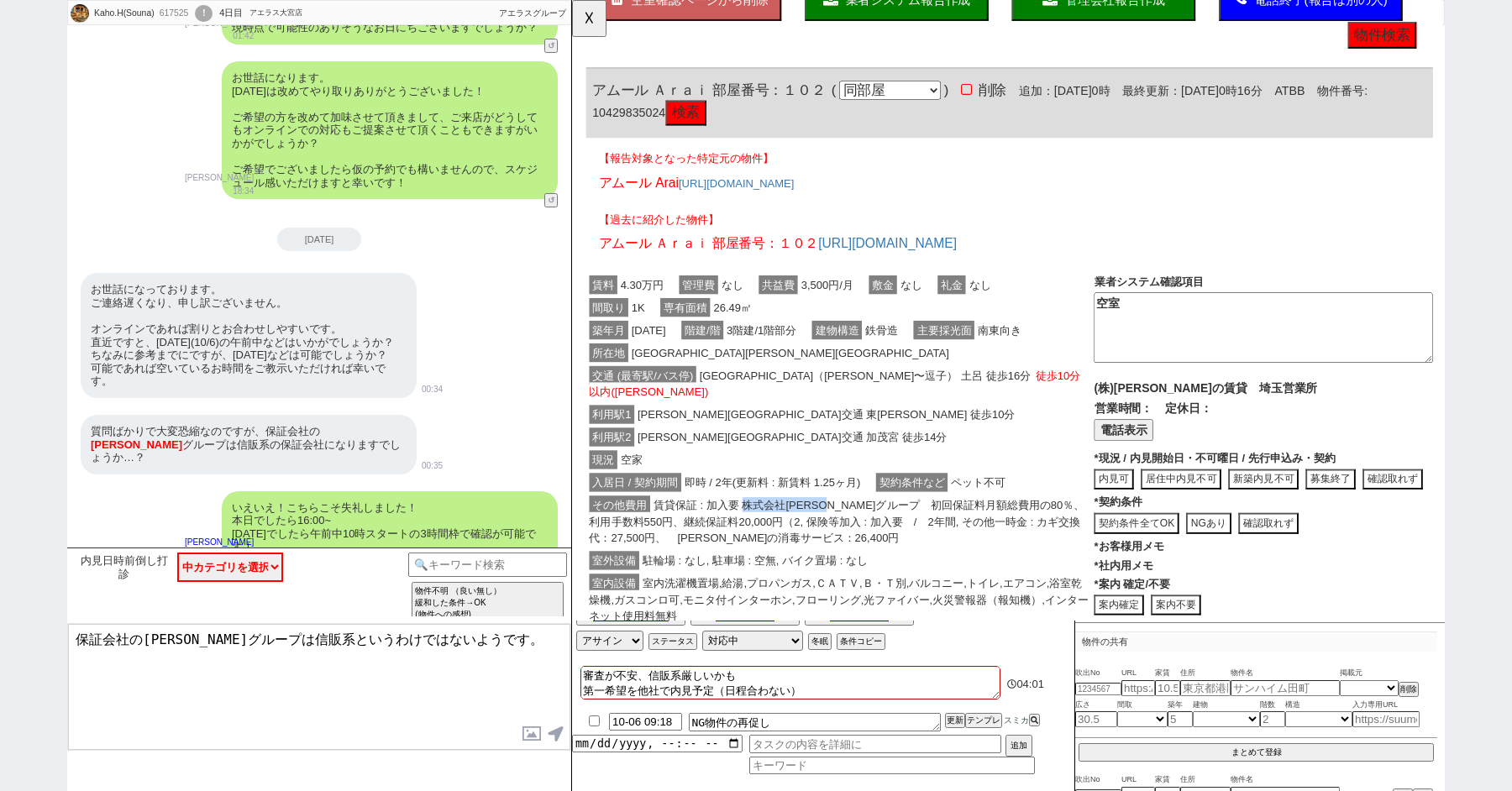
drag, startPoint x: 870, startPoint y: 524, endPoint x: 755, endPoint y: 524, distance: 115.0
click at [755, 533] on span "賃貸保証 : 加入要 株式会社木下グループ　初回保証料月額総費用の80％、利用手数料550円、継続保証料20,000円（2, 保険等加入 : 加入要　/　2年…" at bounding box center [857, 561] width 533 height 55
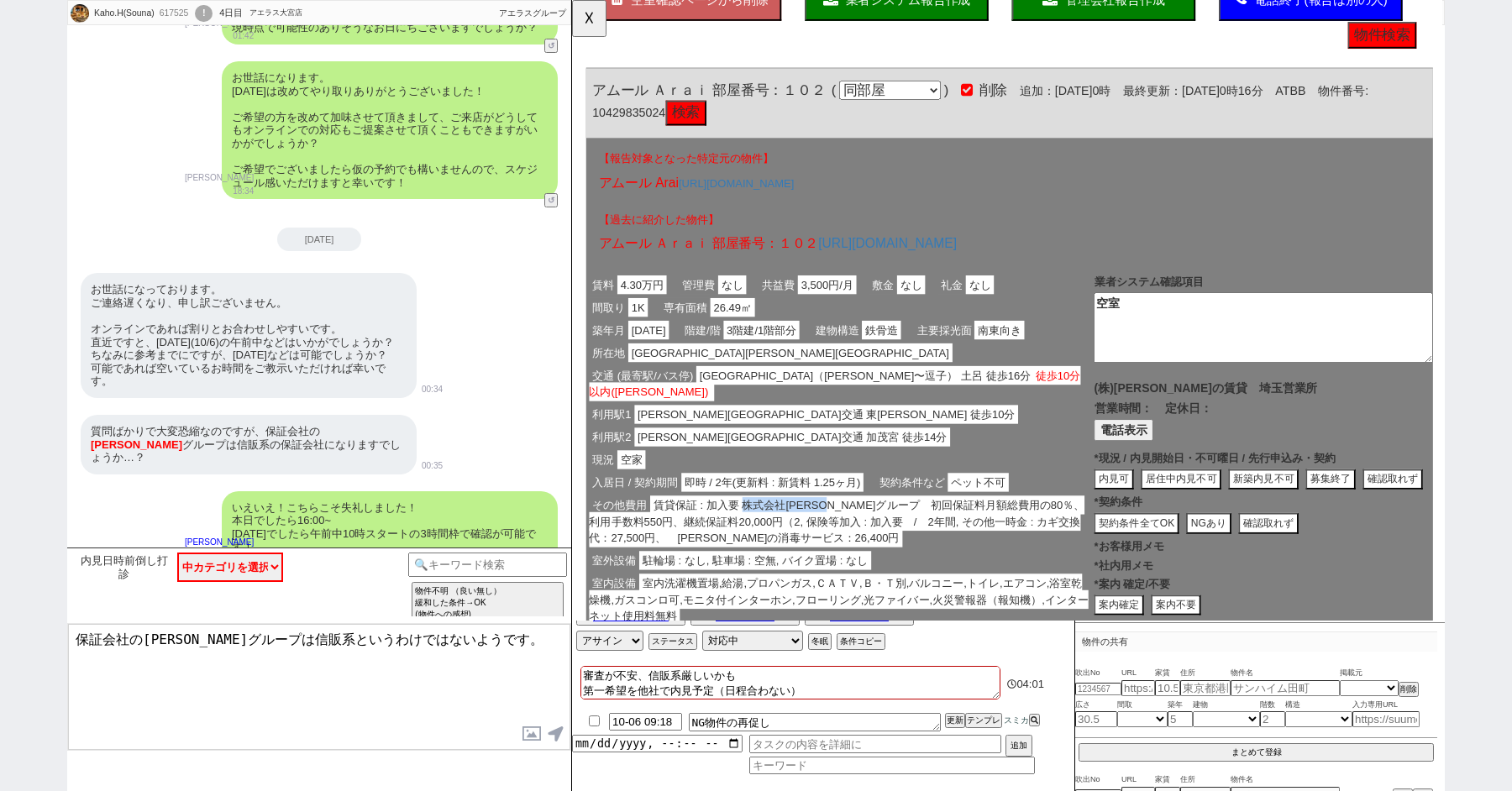
copy span "株式会社木下グループ"
drag, startPoint x: 126, startPoint y: 638, endPoint x: 745, endPoint y: 638, distance: 619.0
click at [744, 638] on div "Kaho.H(Souna) 617525 ! 0 4日目 アエラス大宮店 冬眠中 自社客 アエラスグループ スミカ_BPO チャット全表示 2025-10-0…" at bounding box center [756, 395] width 1378 height 791
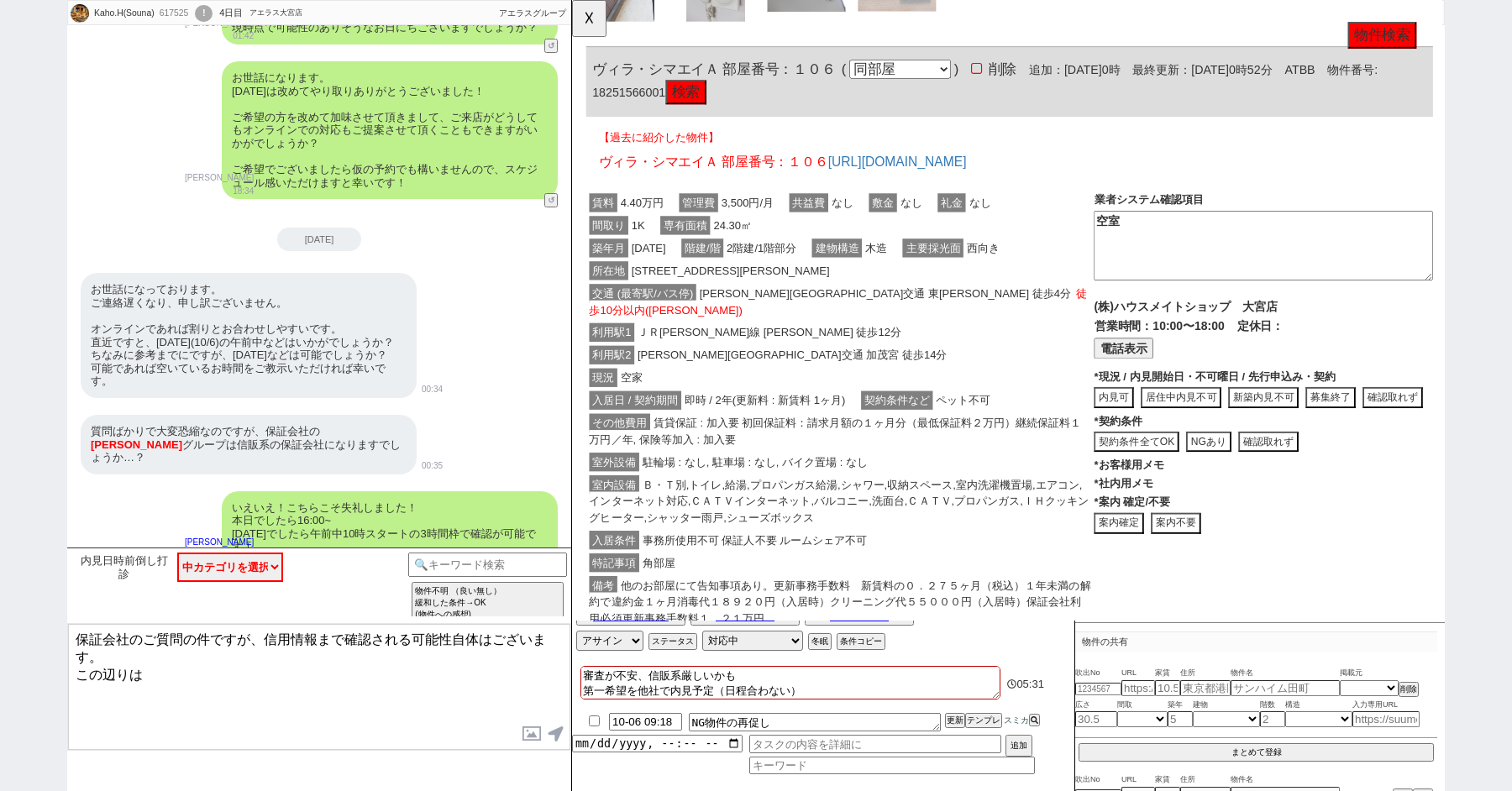
scroll to position [928, 0]
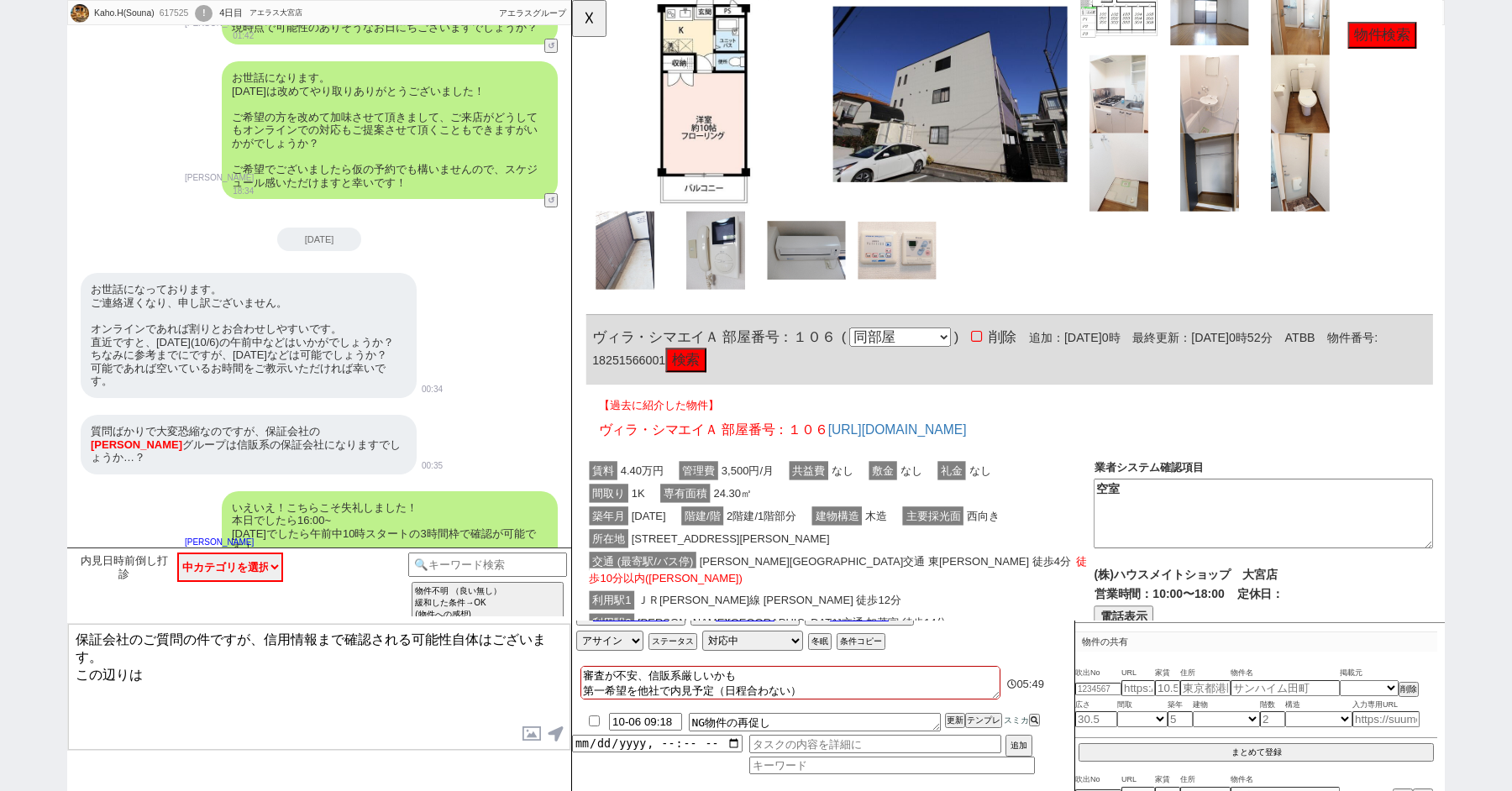
click at [319, 692] on textarea "保証会社のご質問の件ですが、信用情報まで確認される可能性自体はございます。 この辺りは" at bounding box center [319, 687] width 502 height 126
click at [213, 693] on textarea "保証会社のご質問の件ですが、信用情報まで確認される可能性自体はございます。 この辺りは" at bounding box center [319, 687] width 502 height 126
click at [587, 9] on button "☓" at bounding box center [587, 16] width 31 height 33
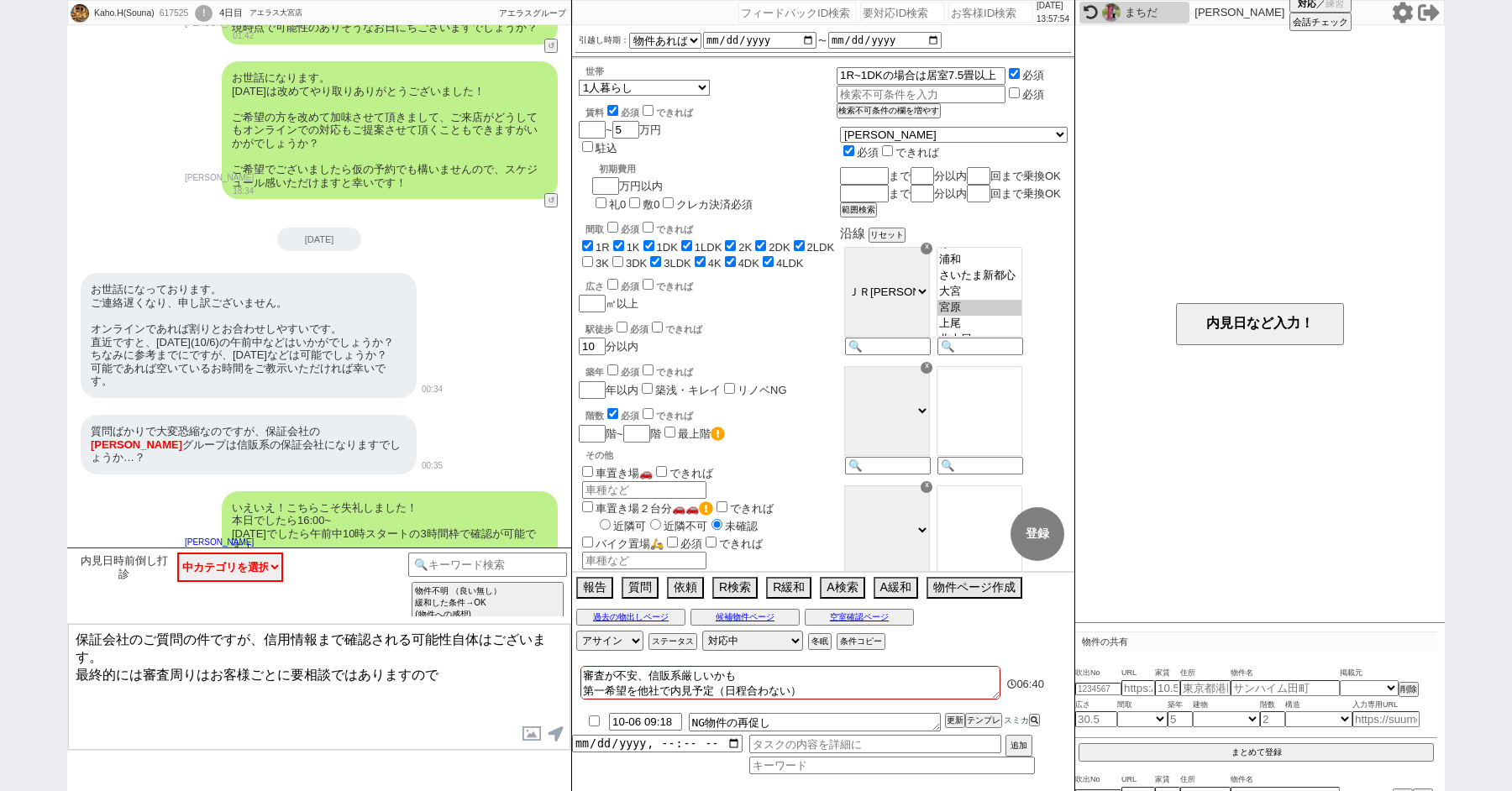
click at [470, 670] on textarea "保証会社のご質問の件ですが、信用情報まで確認される可能性自体はございます。 最終的には審査周りはお客様ごとに要相談ではありますので" at bounding box center [319, 687] width 502 height 126
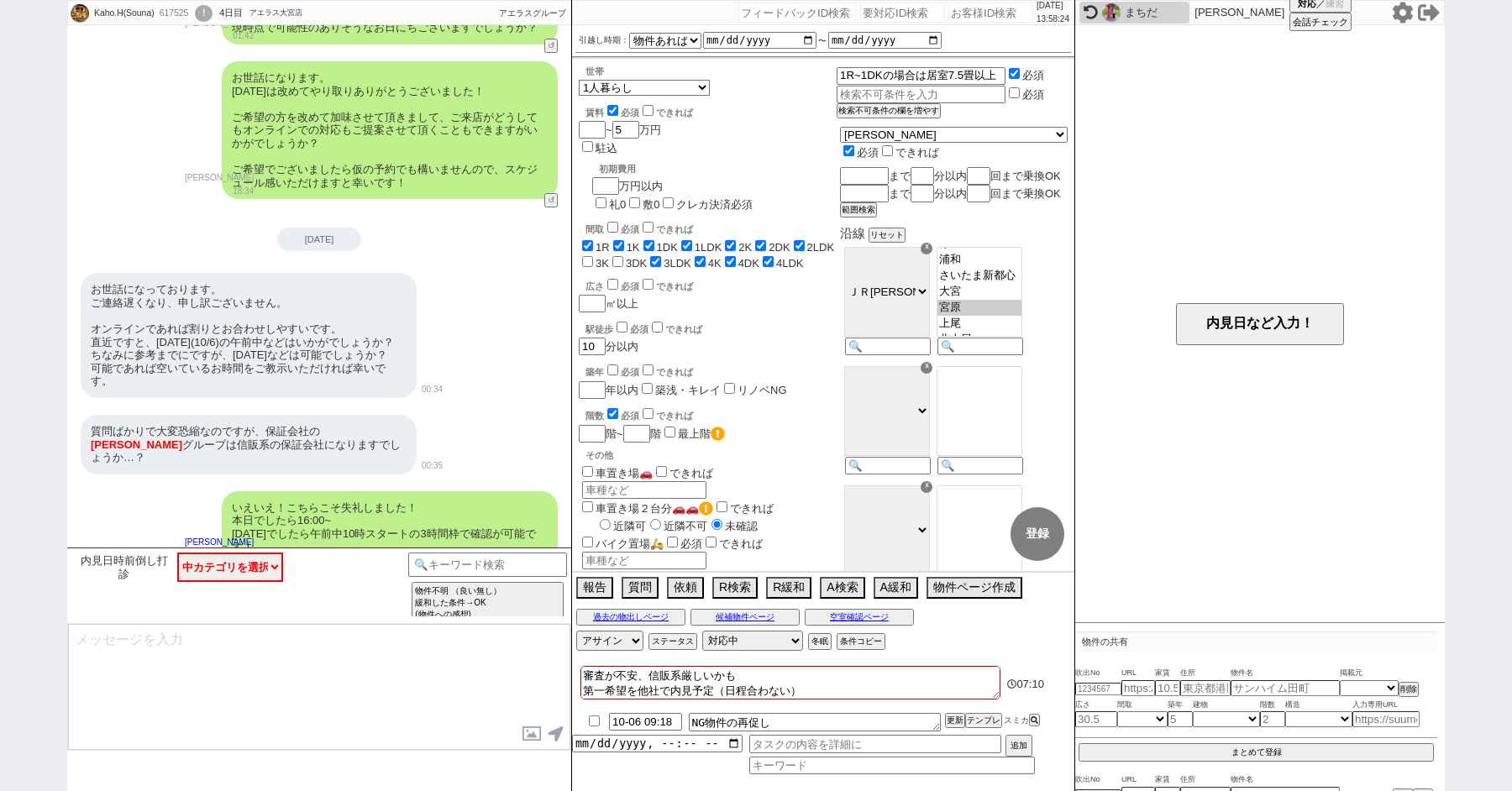
scroll to position [1451, 0]
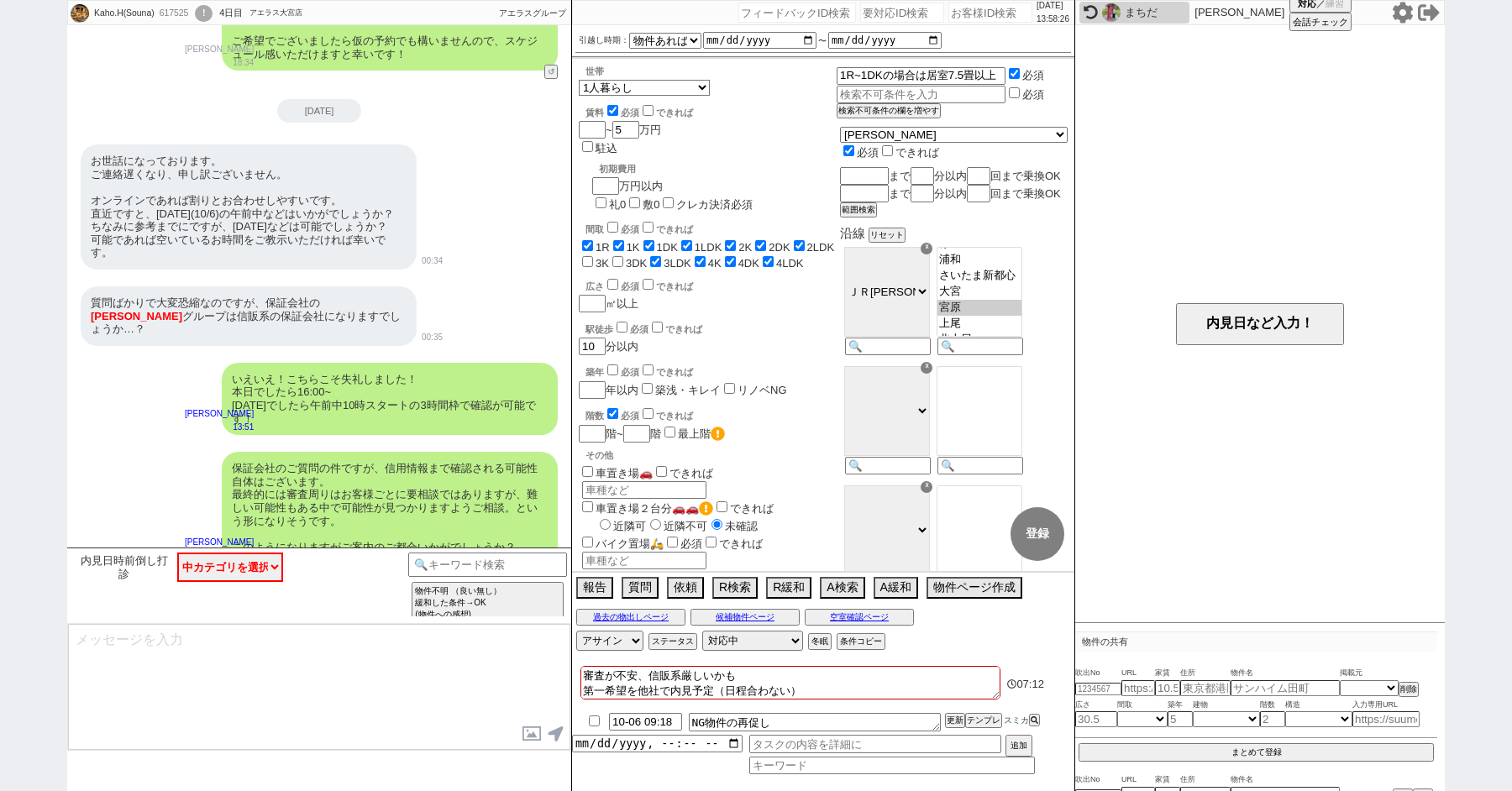
click at [208, 13] on div "!" at bounding box center [203, 14] width 18 height 17
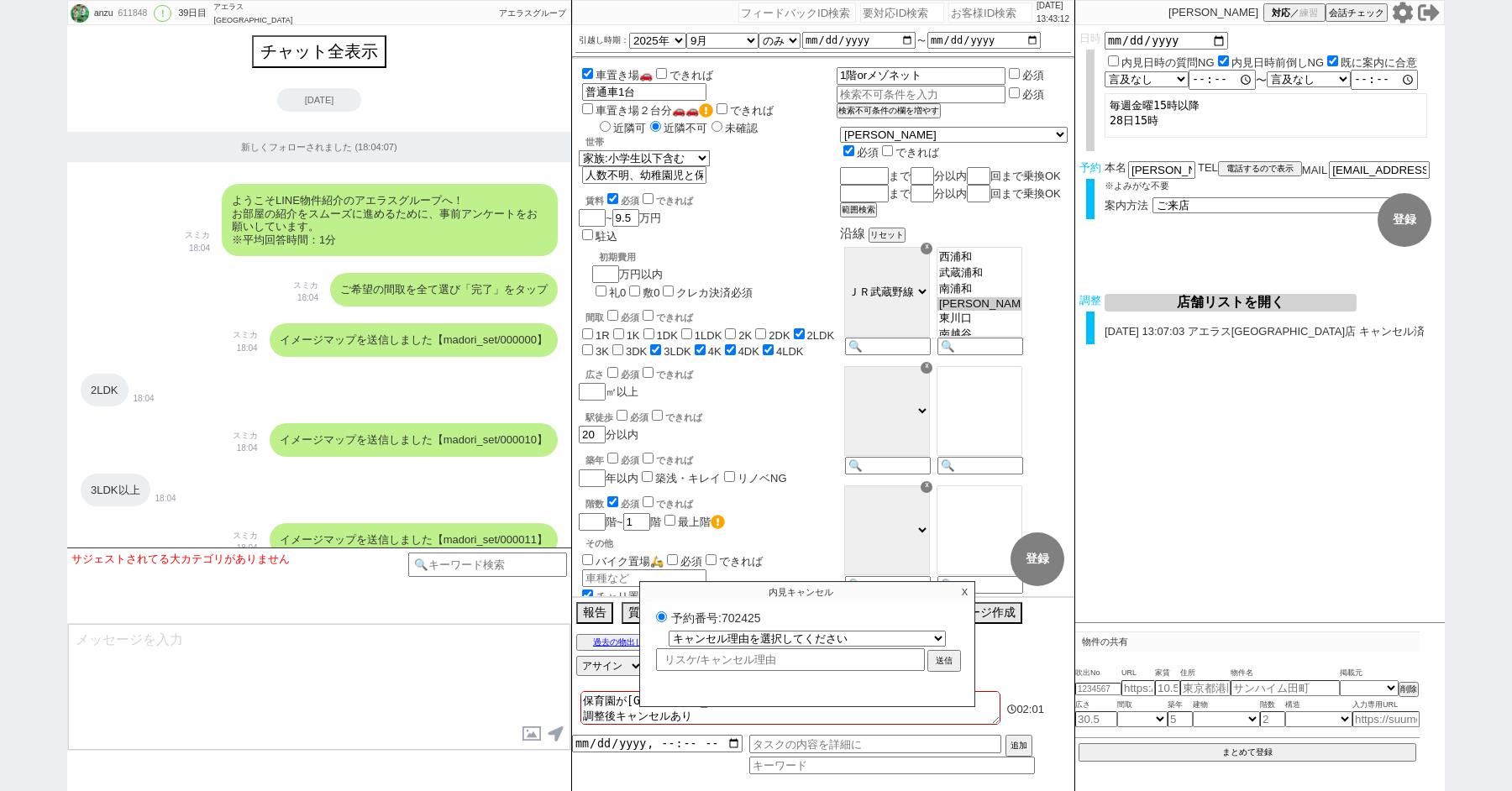
select select "2025"
select select "9"
select select "36"
select select "6"
select select "16"
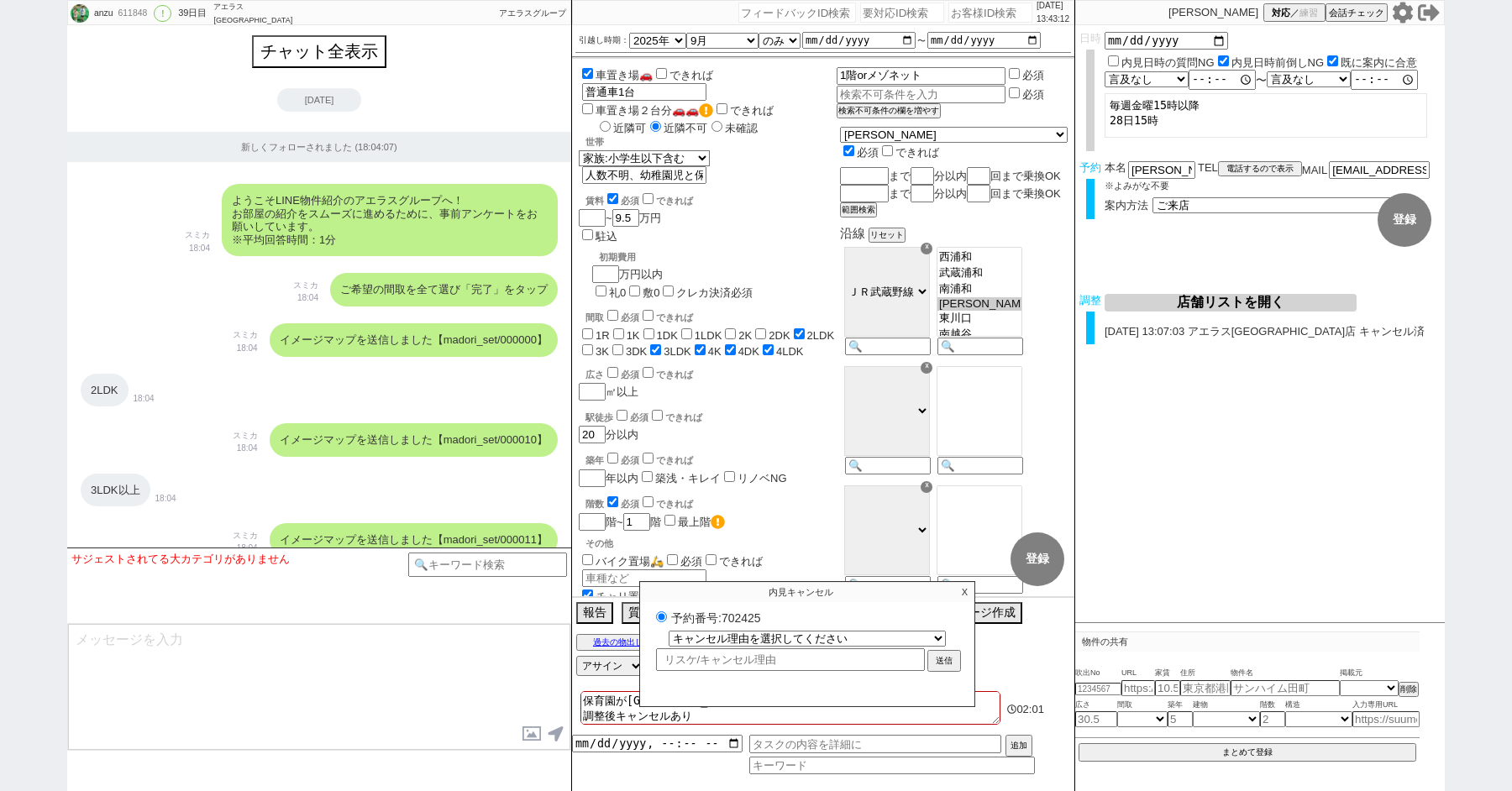
select select "540"
select select "2"
select select
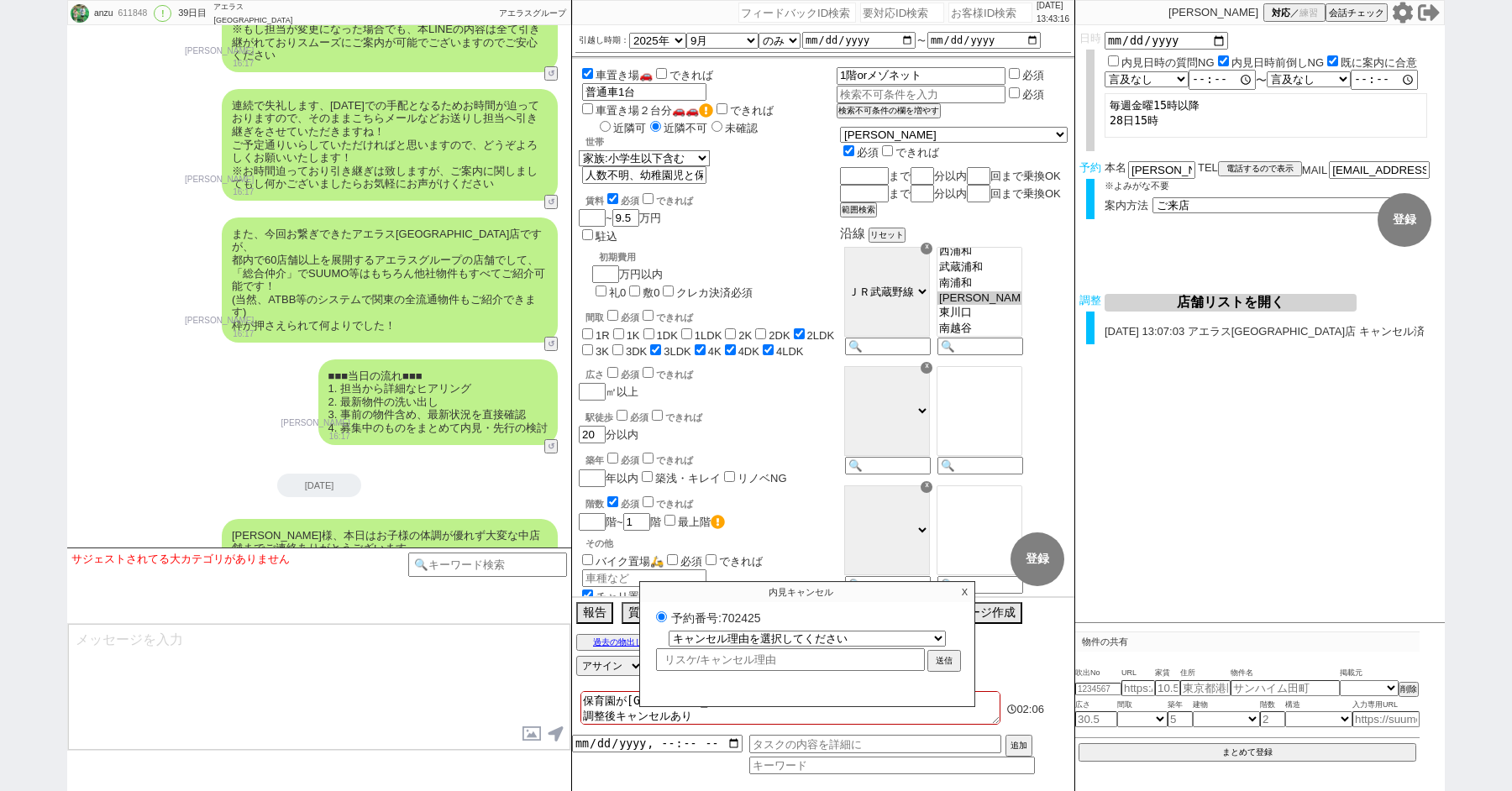
click at [964, 590] on p "X" at bounding box center [965, 592] width 20 height 20
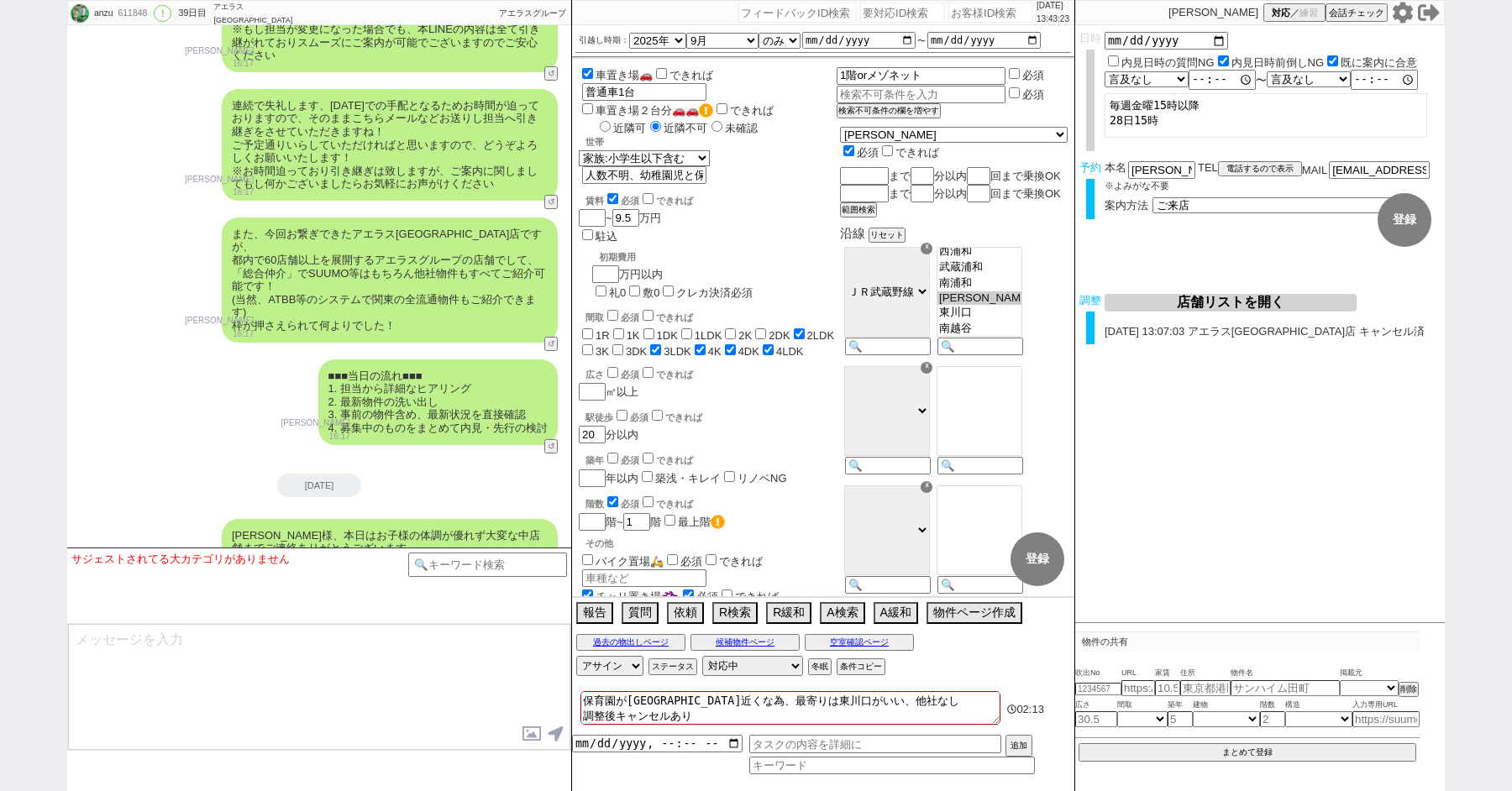
drag, startPoint x: 1112, startPoint y: 113, endPoint x: 1089, endPoint y: 52, distance: 65.2
click at [1090, 54] on div "日時 内見日時の質問NG 内見日時前倒しNG 既に案内に合意 言及なし 時間明確 午前 午後 お昼 夕方・夜 終日いつでも その他 〜 言及なし 時間明確 午…" at bounding box center [1260, 96] width 370 height 130
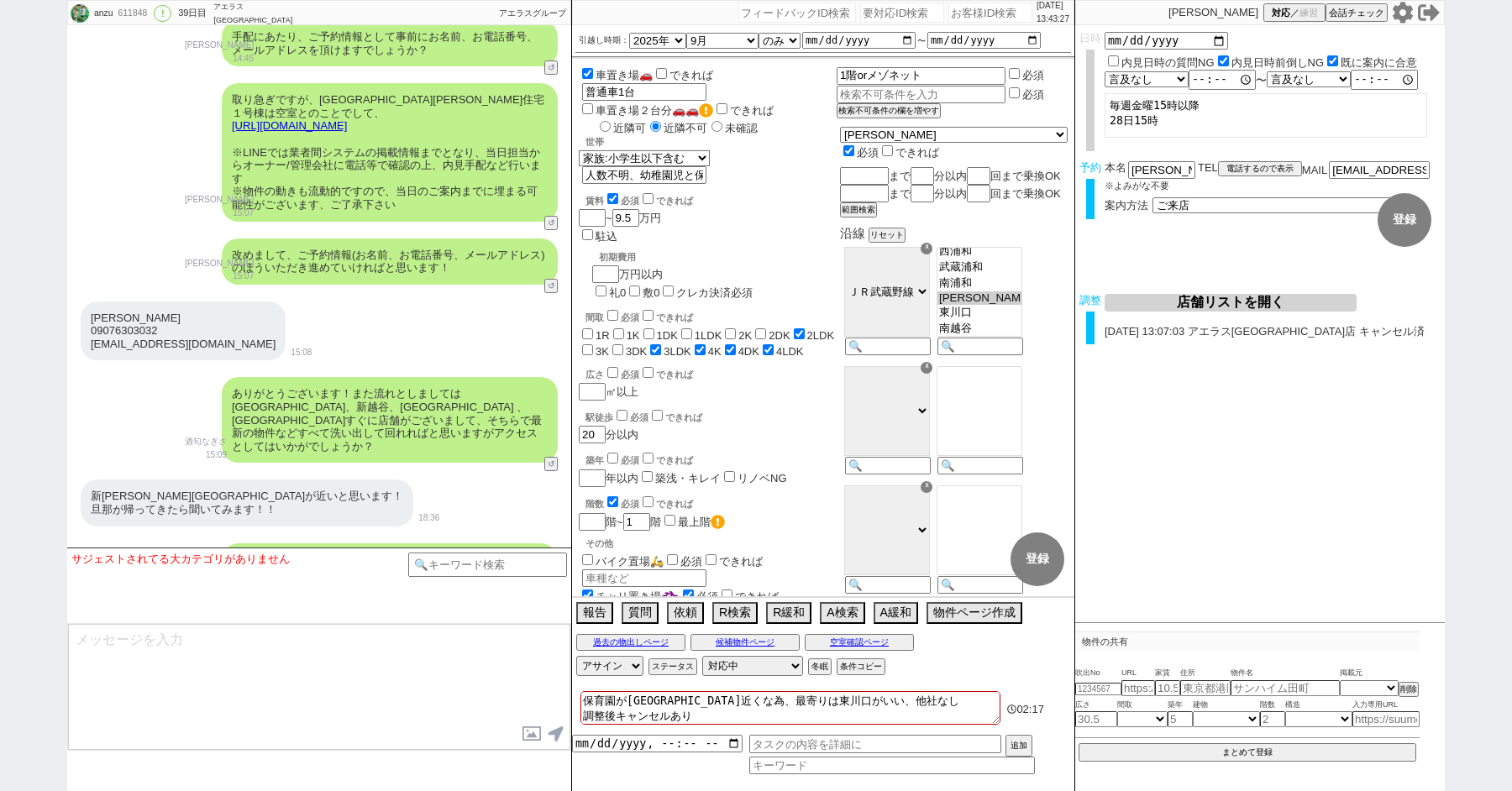
scroll to position [7670, 0]
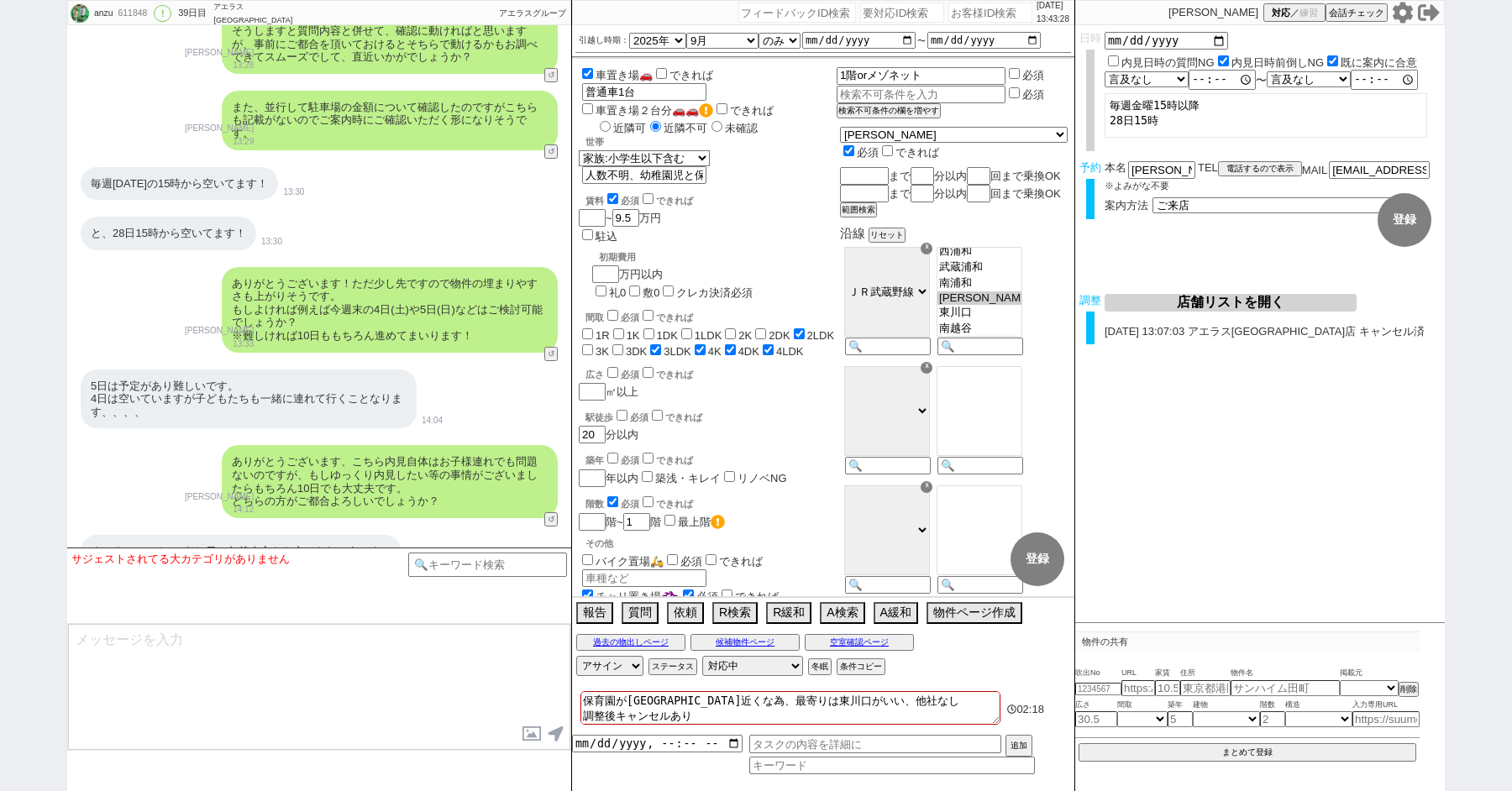
type textarea "毎週金曜15時以降 28日15時"
